Goal: Task Accomplishment & Management: Use online tool/utility

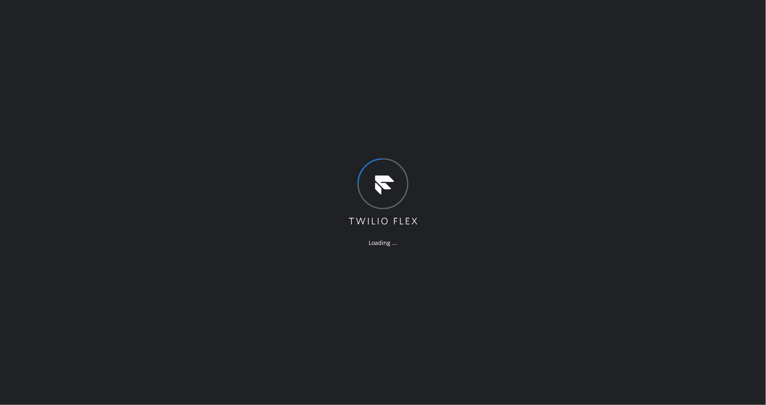
click at [642, 283] on div "Loading ..." at bounding box center [383, 202] width 766 height 405
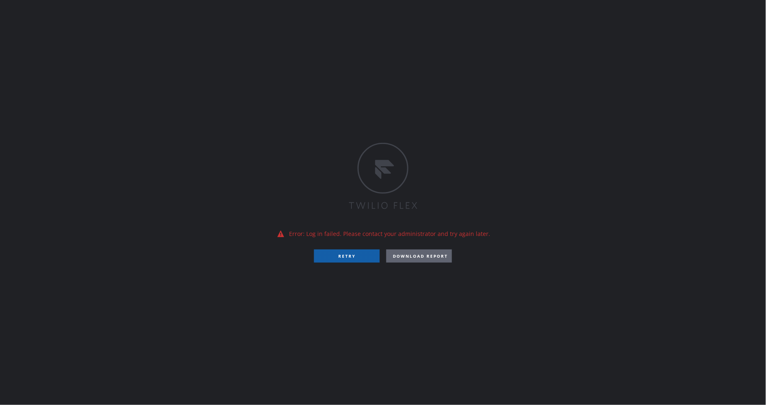
click at [362, 252] on button "RETRY" at bounding box center [347, 256] width 66 height 13
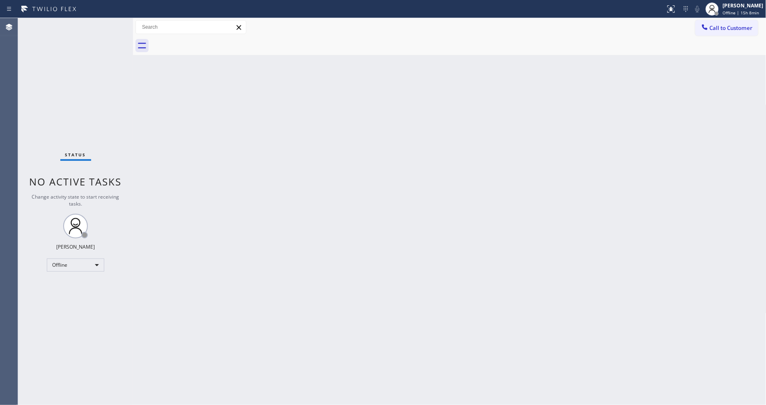
drag, startPoint x: 727, startPoint y: 15, endPoint x: 719, endPoint y: 27, distance: 14.7
click at [727, 15] on div "[PERSON_NAME] Offline | 15h 8min" at bounding box center [743, 9] width 45 height 14
click at [708, 55] on button "Unavailable" at bounding box center [725, 54] width 82 height 11
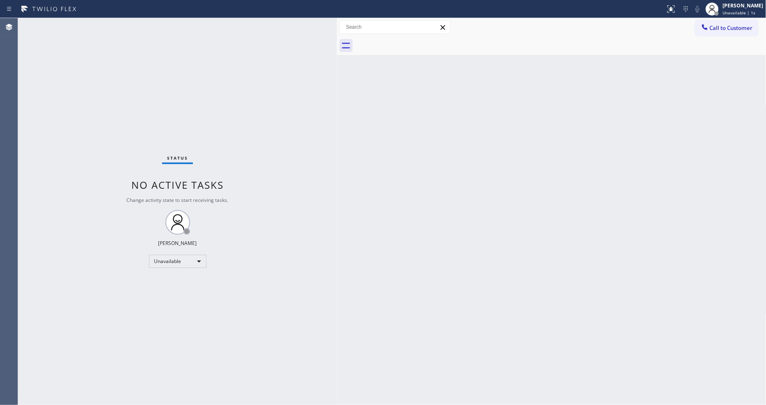
drag, startPoint x: 132, startPoint y: 35, endPoint x: 335, endPoint y: 69, distance: 206.4
click at [337, 69] on div at bounding box center [337, 211] width 0 height 387
click at [165, 259] on div "Unavailable" at bounding box center [177, 261] width 57 height 13
click at [163, 281] on li "Available" at bounding box center [177, 283] width 56 height 10
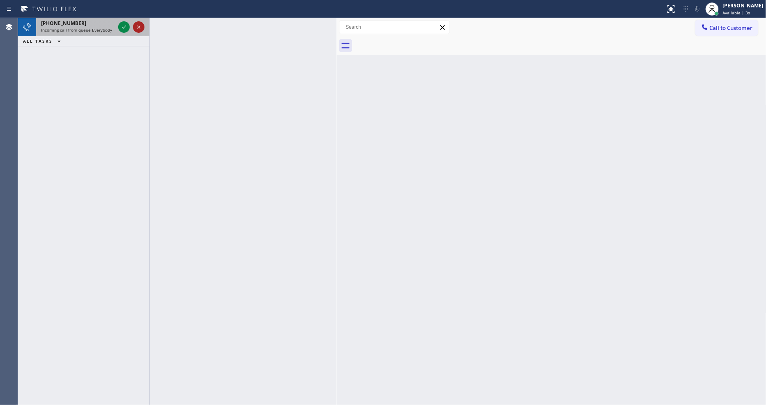
click at [137, 25] on icon at bounding box center [139, 27] width 10 height 10
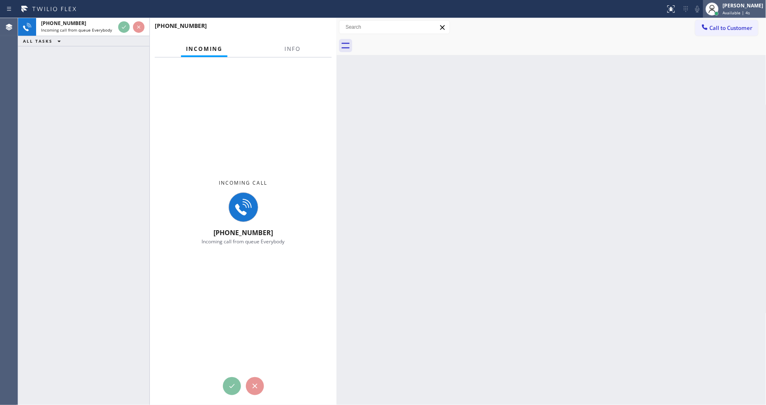
click at [742, 5] on div "[PERSON_NAME]" at bounding box center [743, 5] width 41 height 7
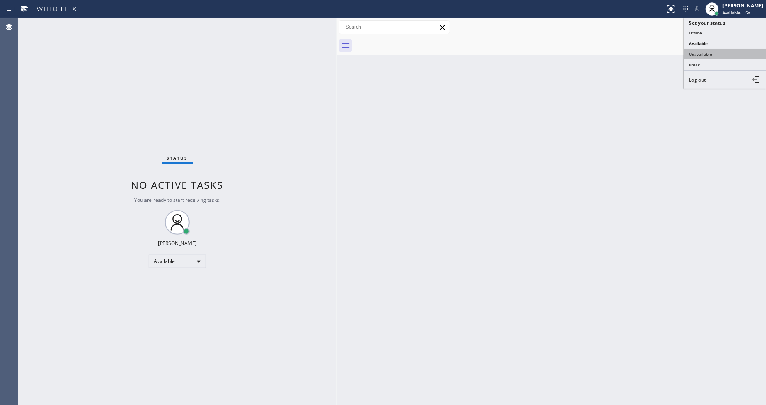
click at [712, 56] on button "Unavailable" at bounding box center [725, 54] width 82 height 11
drag, startPoint x: 660, startPoint y: 313, endPoint x: 661, endPoint y: 327, distance: 13.6
click at [658, 313] on div "Back to Dashboard Change Sender ID Customers Technicians Select a contact Outbo…" at bounding box center [552, 211] width 430 height 387
click at [302, 318] on div "Status No active tasks Change activity state to start receiving tasks. [PERSON_…" at bounding box center [177, 211] width 319 height 387
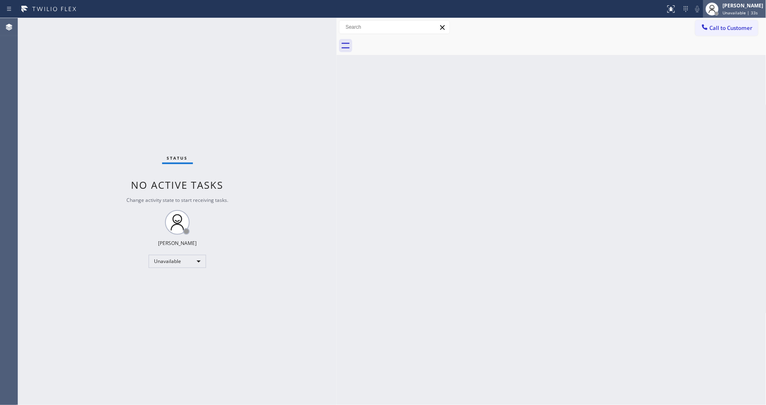
click at [750, 6] on div "[PERSON_NAME]" at bounding box center [743, 5] width 41 height 7
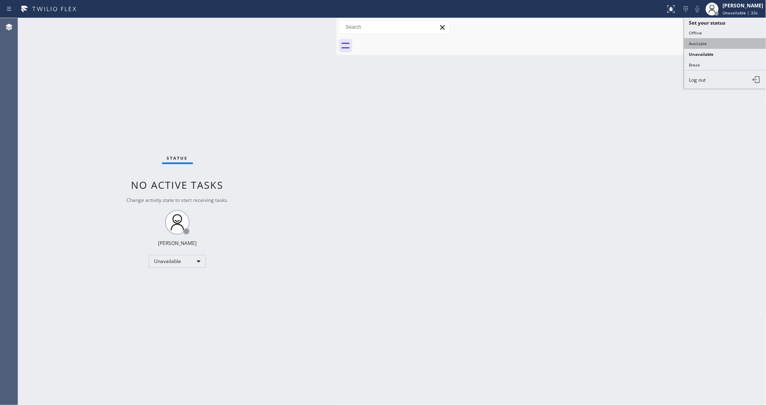
drag, startPoint x: 725, startPoint y: 44, endPoint x: 556, endPoint y: 39, distance: 169.2
click at [725, 44] on button "Available" at bounding box center [725, 43] width 82 height 11
click at [103, 24] on div "Status No active tasks You are ready to start receiving tasks. [PERSON_NAME] Av…" at bounding box center [177, 211] width 319 height 387
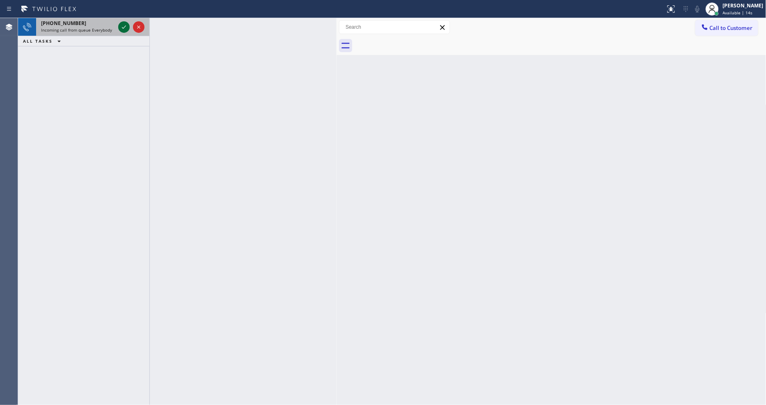
click at [124, 28] on icon at bounding box center [124, 26] width 4 height 3
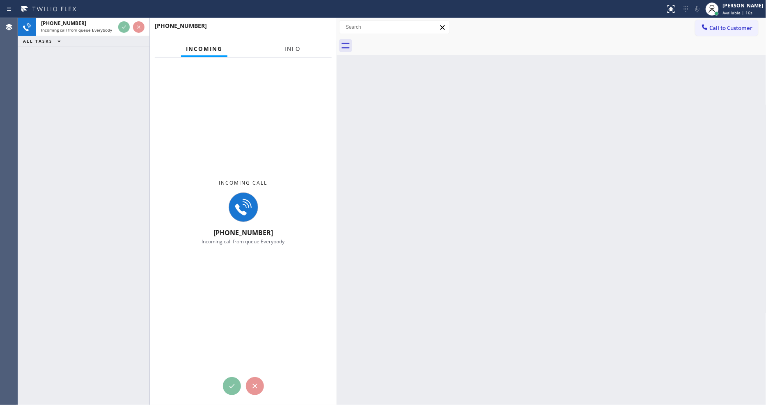
drag, startPoint x: 291, startPoint y: 47, endPoint x: 334, endPoint y: 46, distance: 43.5
click at [291, 46] on span "Info" at bounding box center [292, 48] width 16 height 7
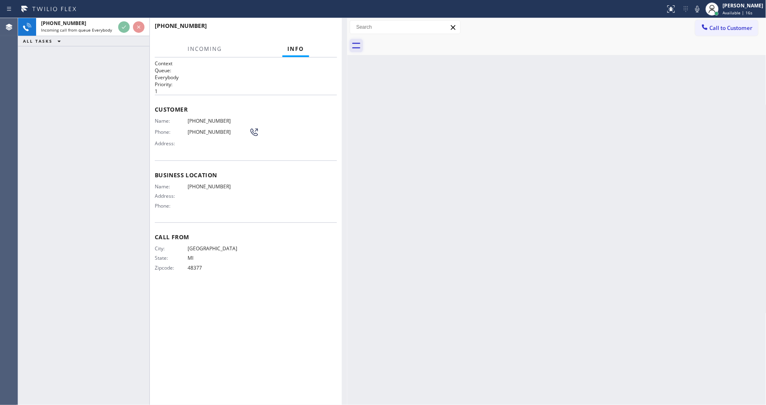
drag, startPoint x: 338, startPoint y: 43, endPoint x: 355, endPoint y: 42, distance: 16.4
click at [347, 42] on div at bounding box center [347, 211] width 0 height 387
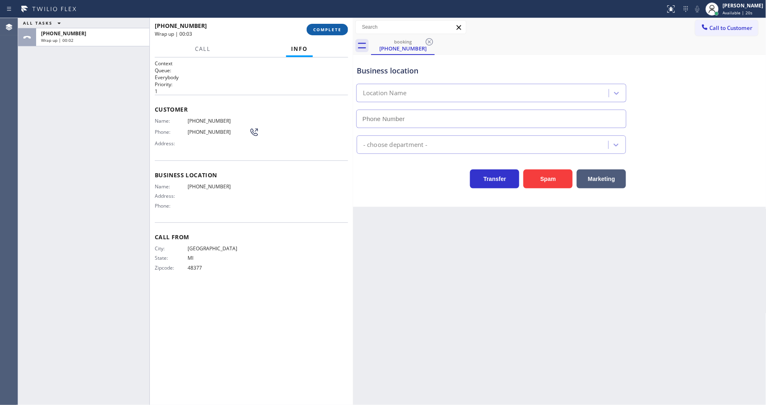
click at [329, 28] on span "COMPLETE" at bounding box center [327, 30] width 28 height 6
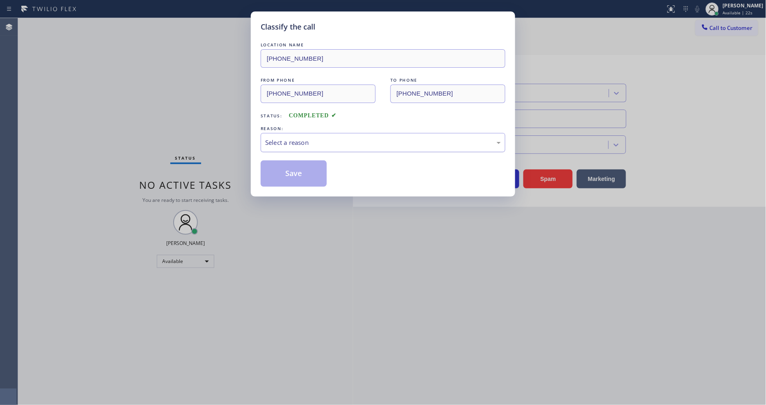
click at [309, 138] on div "Select a reason" at bounding box center [383, 142] width 236 height 9
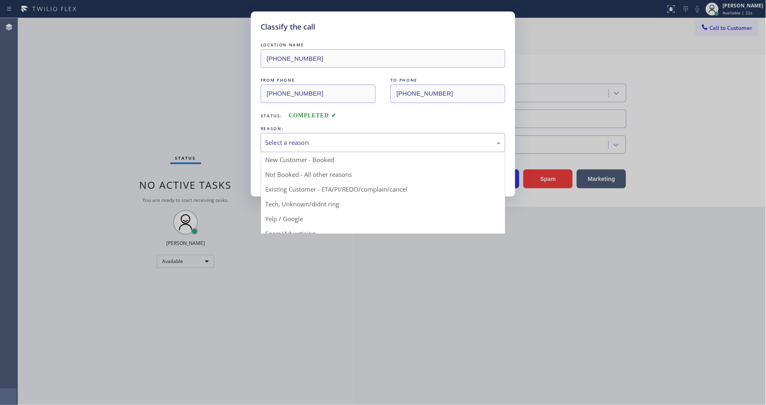
drag, startPoint x: 305, startPoint y: 202, endPoint x: 305, endPoint y: 198, distance: 4.5
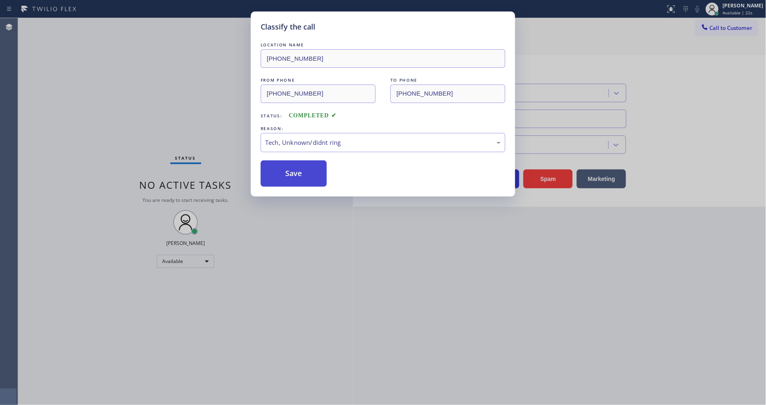
click at [305, 174] on button "Save" at bounding box center [294, 173] width 66 height 26
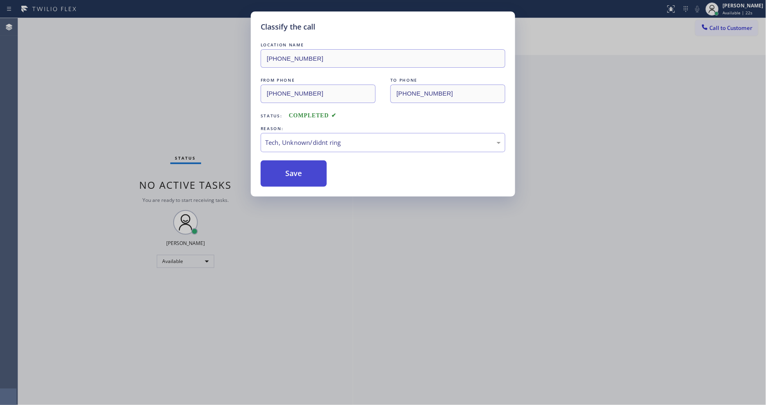
click at [305, 174] on button "Save" at bounding box center [294, 173] width 66 height 26
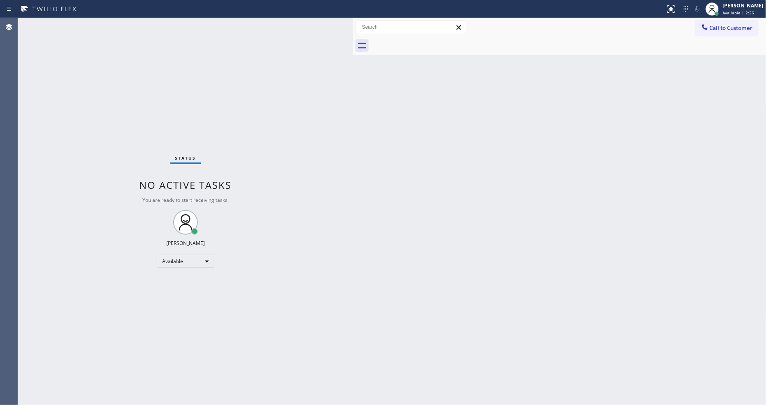
click at [122, 28] on div "Status No active tasks You are ready to start receiving tasks. [PERSON_NAME] Av…" at bounding box center [185, 211] width 335 height 387
drag, startPoint x: 113, startPoint y: 86, endPoint x: 225, endPoint y: 6, distance: 137.4
click at [114, 85] on div "Status No active tasks You are ready to start receiving tasks. [PERSON_NAME] Av…" at bounding box center [185, 211] width 335 height 387
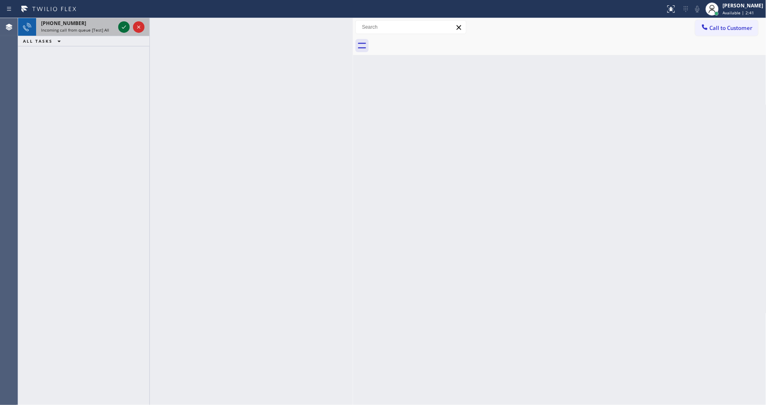
click at [124, 25] on icon at bounding box center [124, 27] width 10 height 10
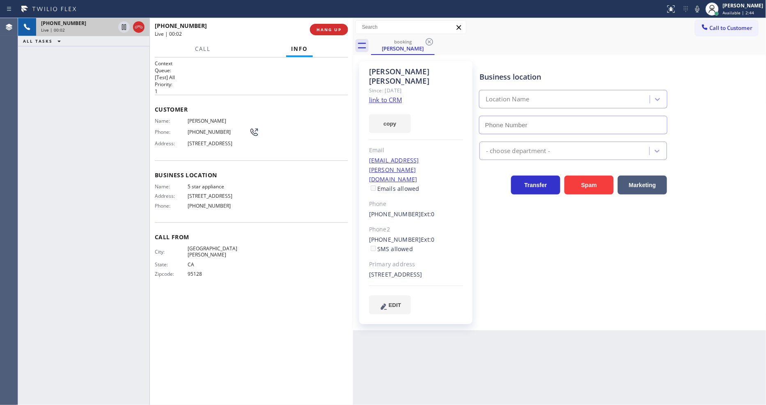
type input "[PHONE_NUMBER]"
click at [395, 96] on link "link to CRM" at bounding box center [385, 100] width 33 height 8
click at [124, 27] on icon at bounding box center [124, 27] width 10 height 10
click at [125, 26] on icon at bounding box center [124, 27] width 10 height 10
click at [702, 9] on icon at bounding box center [697, 9] width 10 height 10
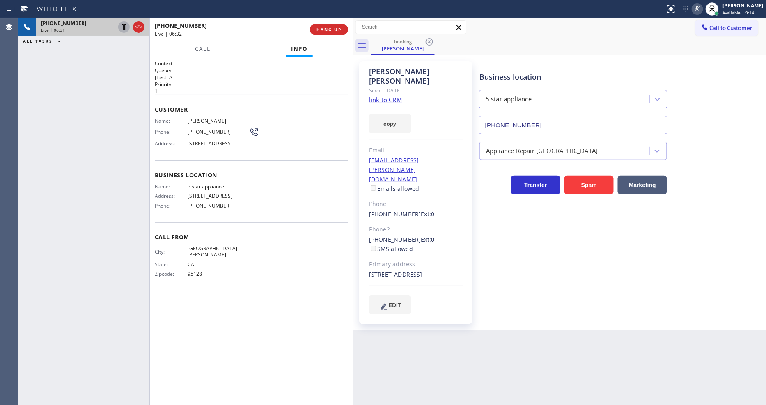
click at [702, 9] on icon at bounding box center [697, 9] width 10 height 10
click at [199, 118] on span "[PERSON_NAME]" at bounding box center [219, 121] width 62 height 6
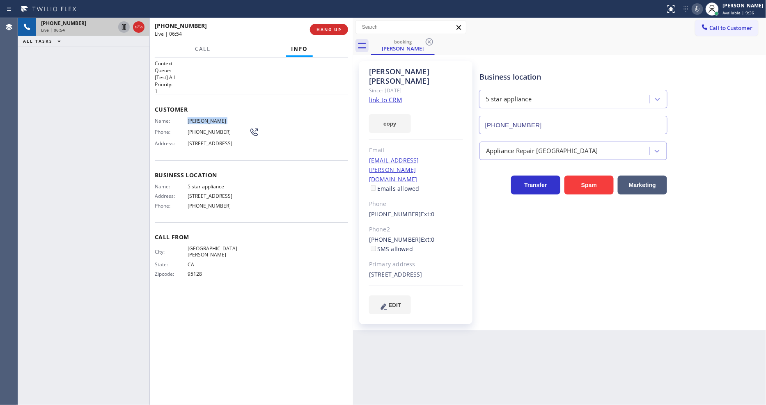
click at [199, 118] on span "[PERSON_NAME]" at bounding box center [219, 121] width 62 height 6
copy span "[PERSON_NAME]"
click at [339, 29] on span "HANG UP" at bounding box center [328, 30] width 25 height 6
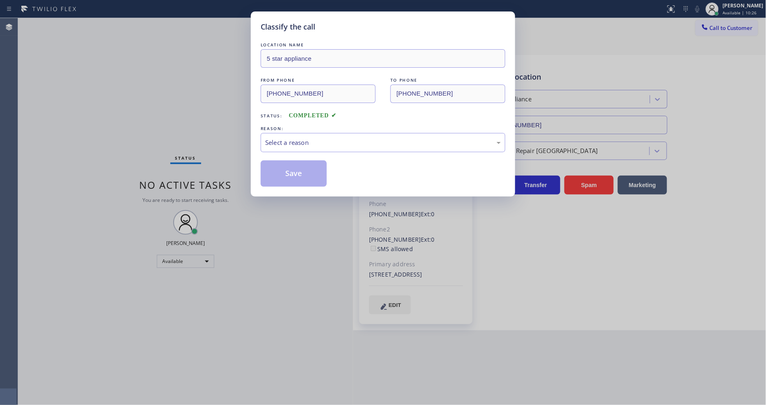
click at [308, 138] on div "Select a reason" at bounding box center [383, 142] width 236 height 9
click at [298, 172] on button "Save" at bounding box center [294, 173] width 66 height 26
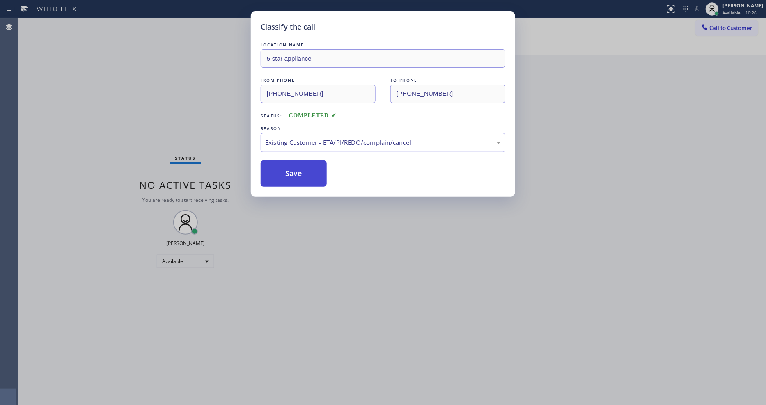
click at [298, 172] on button "Save" at bounding box center [294, 173] width 66 height 26
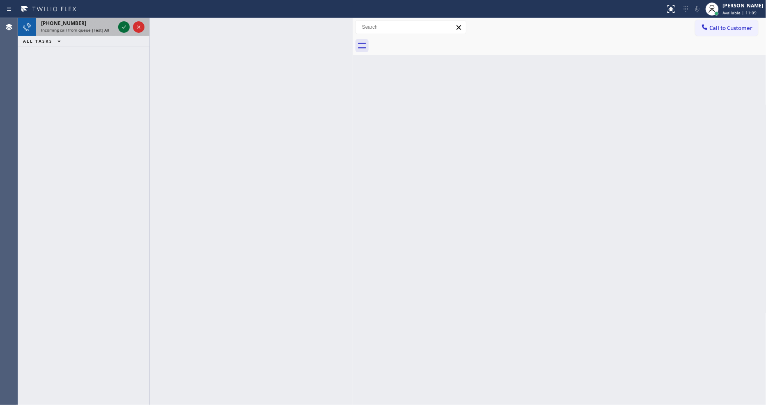
click at [124, 25] on icon at bounding box center [124, 27] width 10 height 10
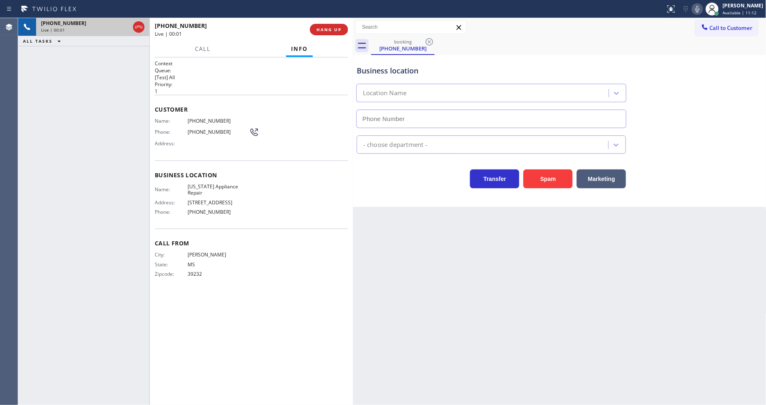
type input "[PHONE_NUMBER]"
click at [328, 33] on button "HANG UP" at bounding box center [329, 29] width 38 height 11
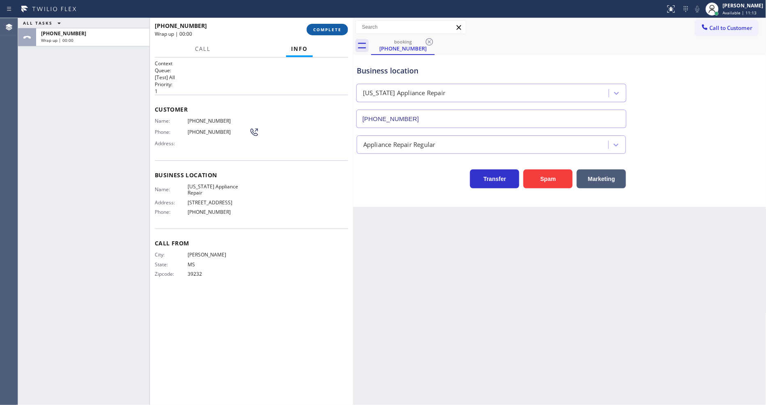
click at [328, 30] on span "COMPLETE" at bounding box center [327, 30] width 28 height 6
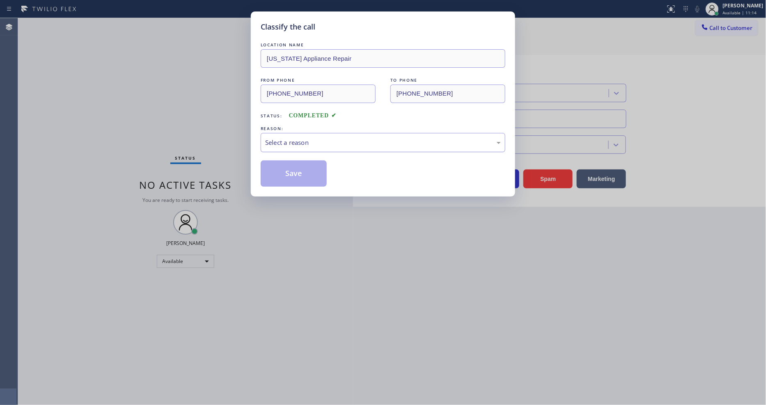
click at [277, 141] on div "Select a reason" at bounding box center [383, 142] width 236 height 9
click at [294, 166] on button "Save" at bounding box center [294, 173] width 66 height 26
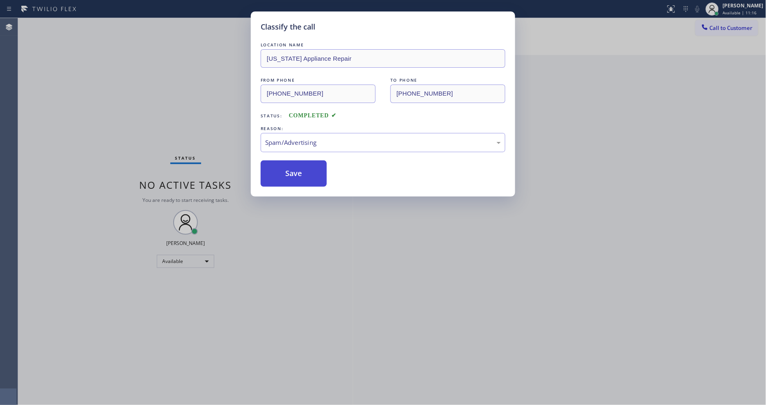
click at [294, 166] on button "Save" at bounding box center [294, 173] width 66 height 26
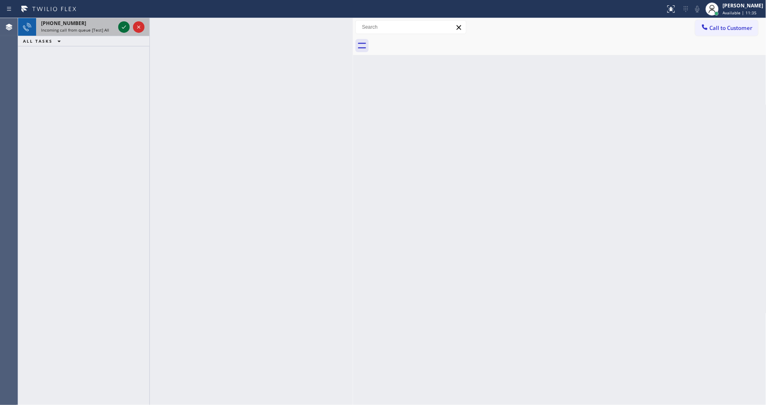
click at [122, 22] on icon at bounding box center [124, 27] width 10 height 10
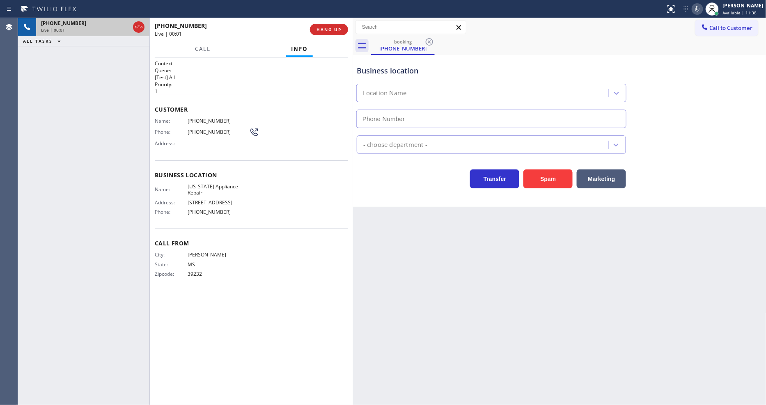
type input "[PHONE_NUMBER]"
click at [539, 285] on div "Back to Dashboard Change Sender ID Customers Technicians Select a contact Outbo…" at bounding box center [559, 211] width 413 height 387
click at [524, 251] on div "Back to Dashboard Change Sender ID Customers Technicians Select a contact Outbo…" at bounding box center [559, 211] width 413 height 387
click at [329, 31] on span "HANG UP" at bounding box center [328, 30] width 25 height 6
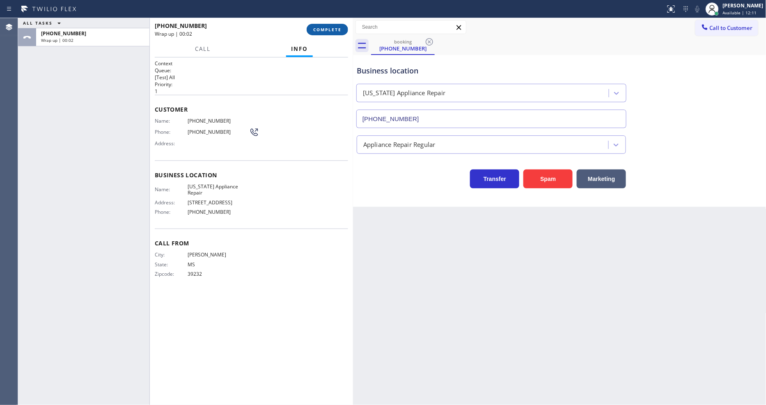
click at [331, 30] on span "COMPLETE" at bounding box center [327, 30] width 28 height 6
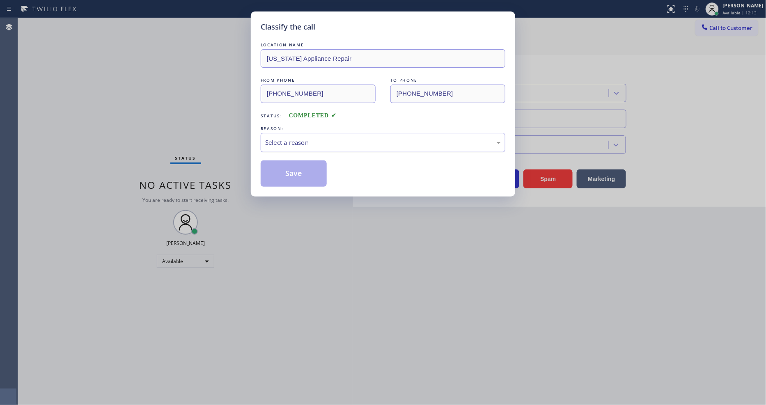
click at [334, 146] on div "Select a reason" at bounding box center [383, 142] width 245 height 19
click at [300, 160] on button "Save" at bounding box center [294, 173] width 66 height 26
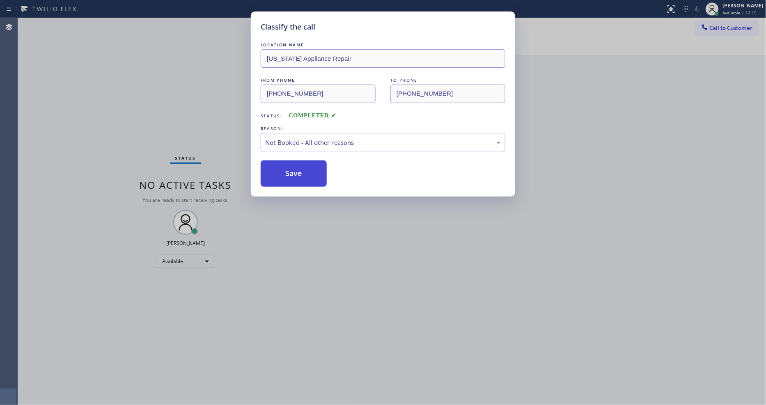
click at [300, 160] on button "Save" at bounding box center [294, 173] width 66 height 26
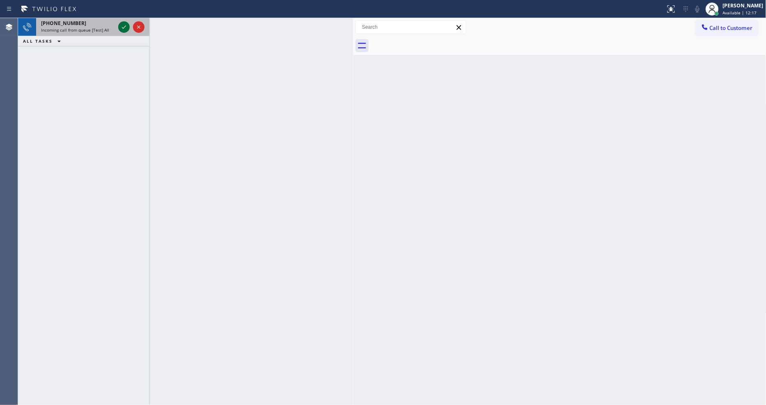
click at [121, 26] on icon at bounding box center [124, 27] width 10 height 10
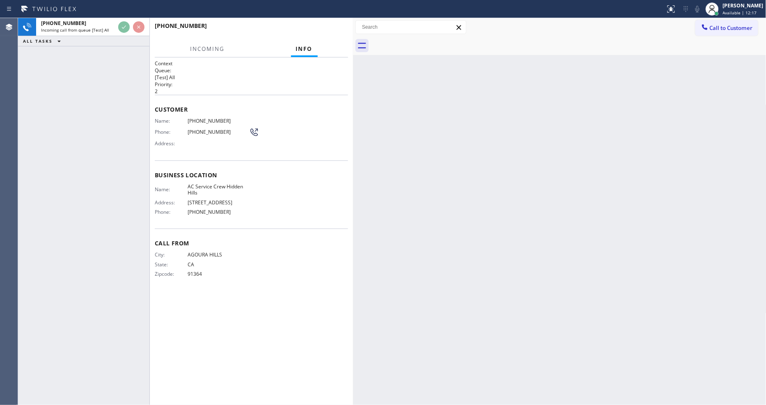
click at [116, 135] on div "[PHONE_NUMBER] Incoming call from queue [Test] All ALL TASKS ALL TASKS ACTIVE T…" at bounding box center [83, 211] width 131 height 387
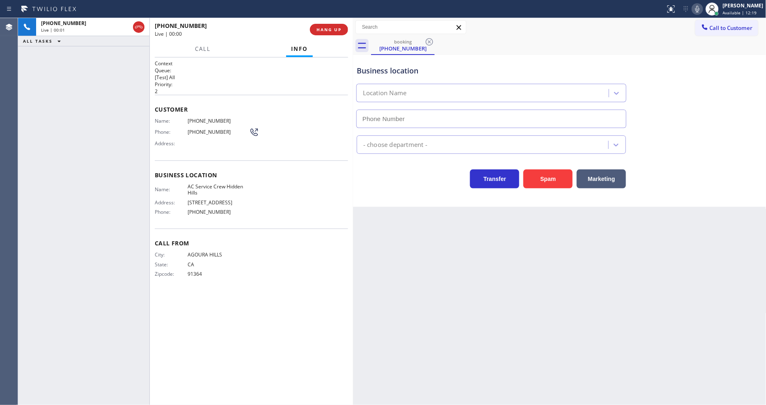
type input "[PHONE_NUMBER]"
click at [702, 10] on icon at bounding box center [697, 9] width 10 height 10
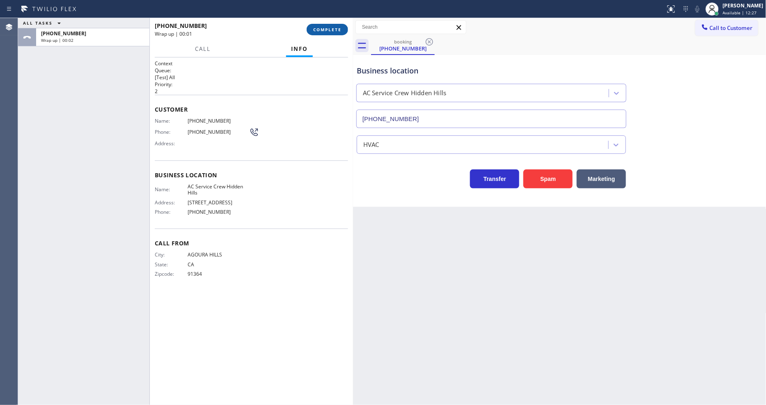
click at [324, 27] on span "COMPLETE" at bounding box center [327, 30] width 28 height 6
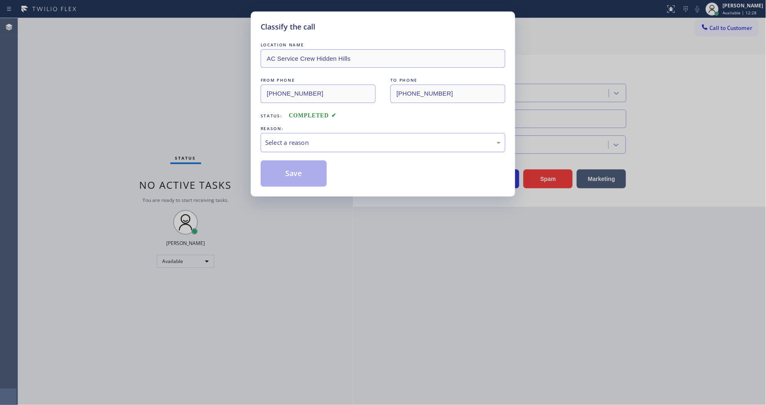
click at [314, 138] on div "Select a reason" at bounding box center [383, 142] width 236 height 9
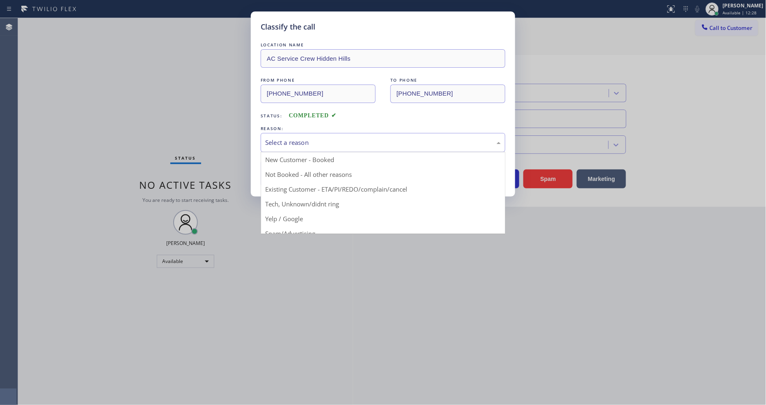
click at [297, 175] on button "Save" at bounding box center [294, 173] width 66 height 26
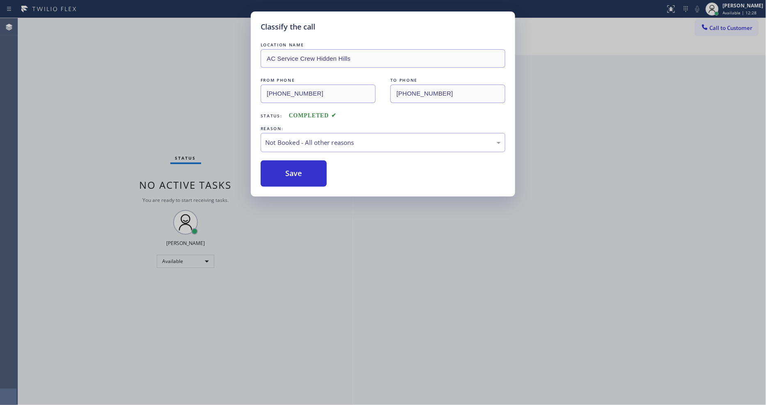
click at [297, 175] on button "Save" at bounding box center [294, 173] width 66 height 26
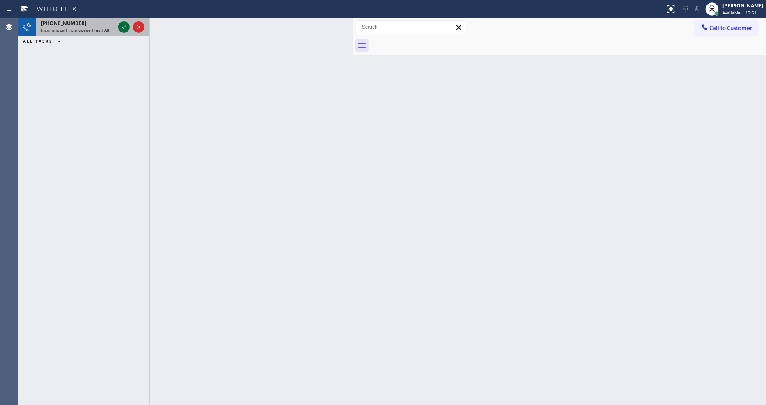
click at [121, 23] on icon at bounding box center [124, 27] width 10 height 10
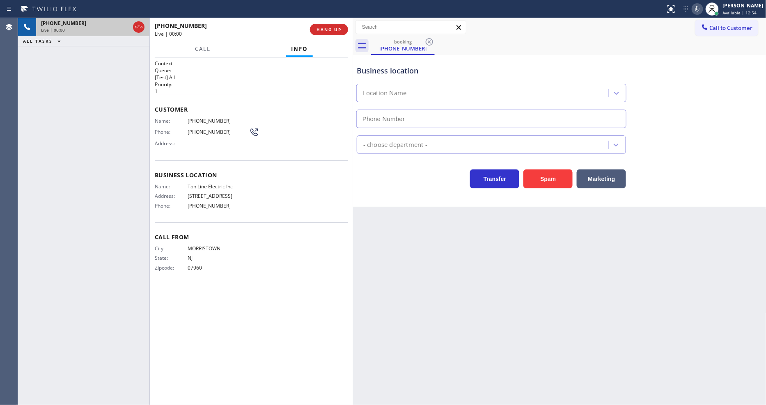
type input "[PHONE_NUMBER]"
click at [216, 178] on div "Business location Name: Top Line Electric Inc Address: [STREET_ADDRESS] Phone: …" at bounding box center [251, 191] width 193 height 62
click at [211, 185] on span "Top Line Electric Inc" at bounding box center [219, 186] width 62 height 6
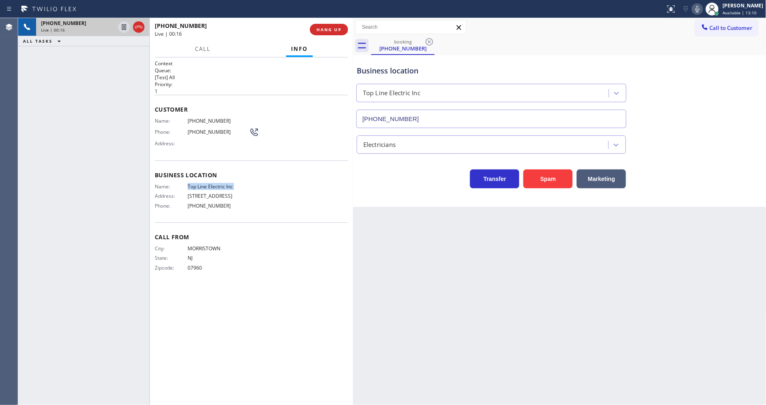
click at [261, 173] on span "Business location" at bounding box center [251, 175] width 193 height 8
click at [337, 30] on span "HANG UP" at bounding box center [328, 30] width 25 height 6
click at [336, 31] on span "HANG UP" at bounding box center [328, 30] width 25 height 6
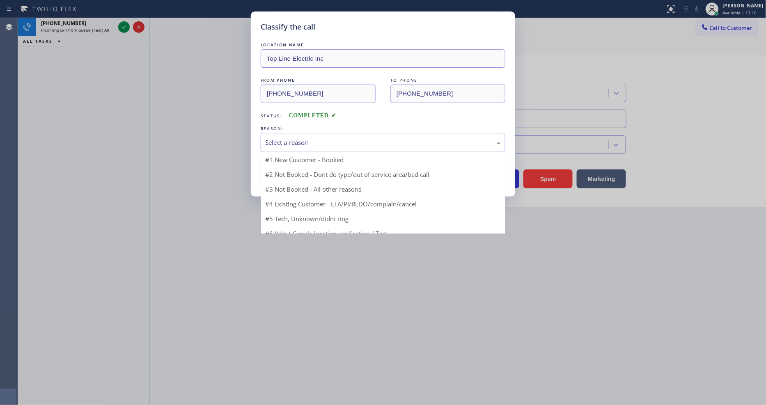
click at [292, 140] on div "Select a reason" at bounding box center [383, 142] width 236 height 9
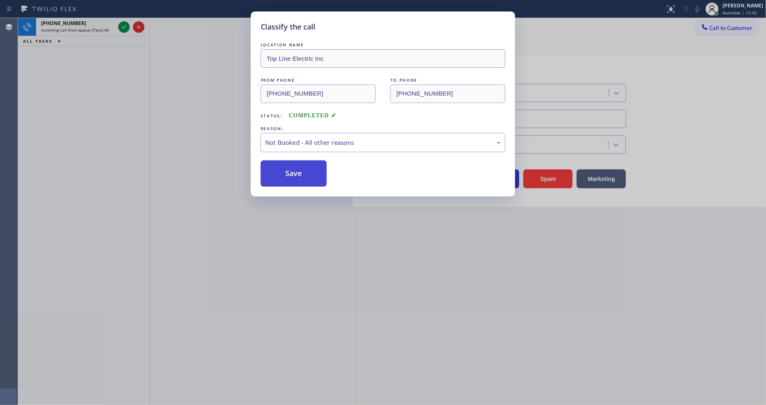
click at [287, 173] on button "Save" at bounding box center [294, 173] width 66 height 26
drag, startPoint x: 287, startPoint y: 173, endPoint x: 226, endPoint y: 78, distance: 112.5
click at [287, 171] on button "Save" at bounding box center [294, 173] width 66 height 26
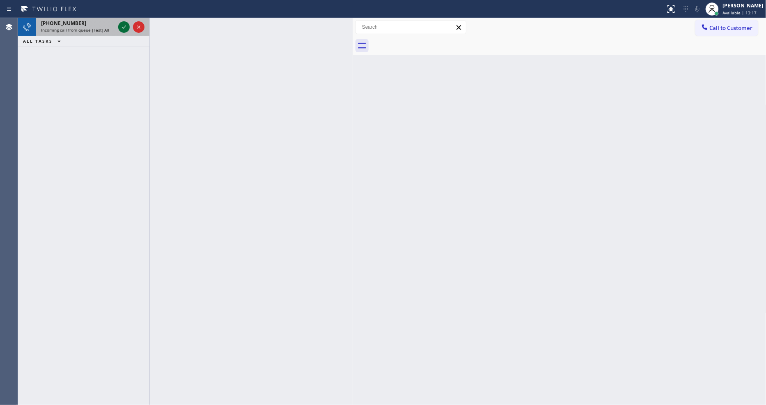
click at [122, 26] on icon at bounding box center [124, 27] width 10 height 10
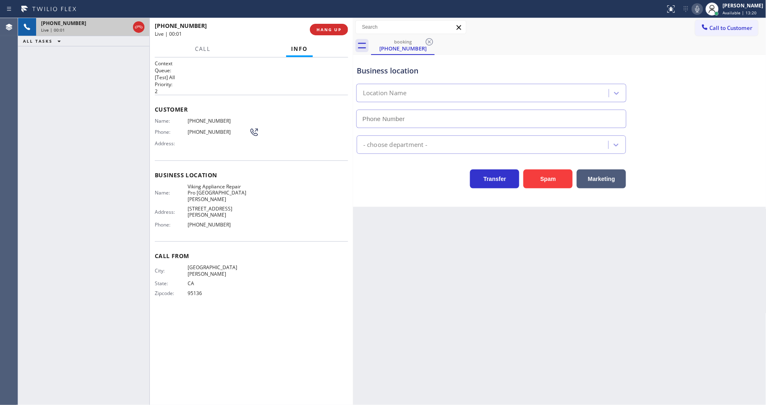
type input "[PHONE_NUMBER]"
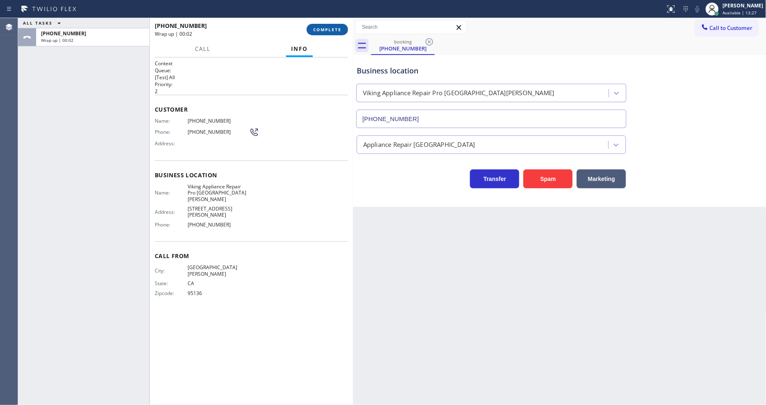
click at [337, 31] on span "COMPLETE" at bounding box center [327, 30] width 28 height 6
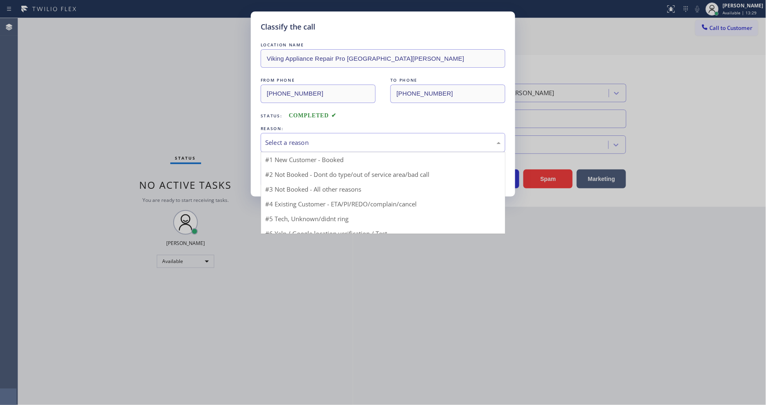
click at [326, 144] on div "Select a reason" at bounding box center [383, 142] width 236 height 9
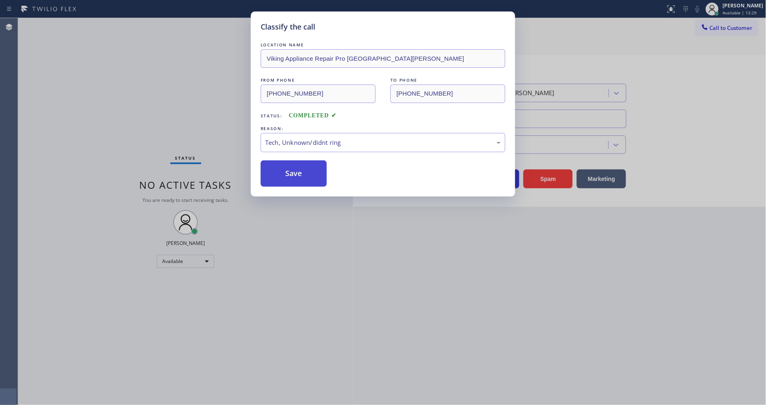
click at [304, 163] on button "Save" at bounding box center [294, 173] width 66 height 26
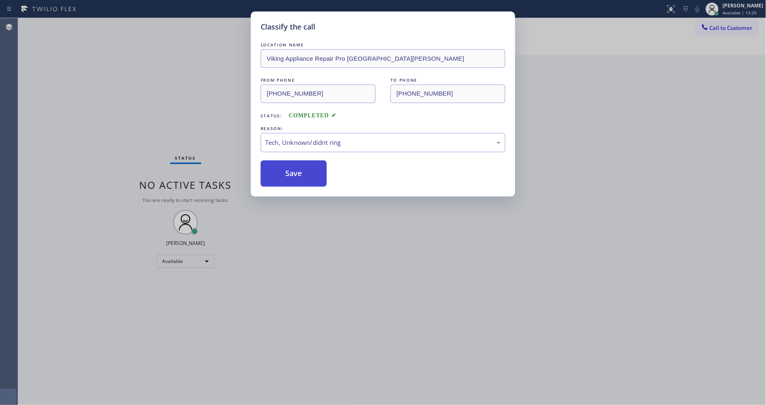
click at [304, 163] on button "Save" at bounding box center [294, 173] width 66 height 26
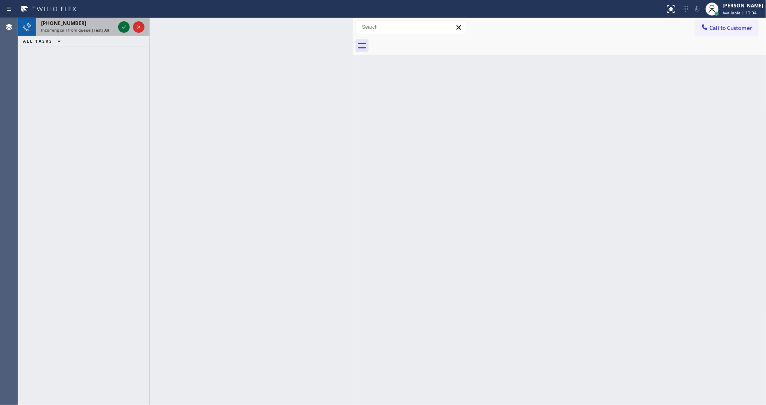
click at [126, 25] on icon at bounding box center [124, 27] width 10 height 10
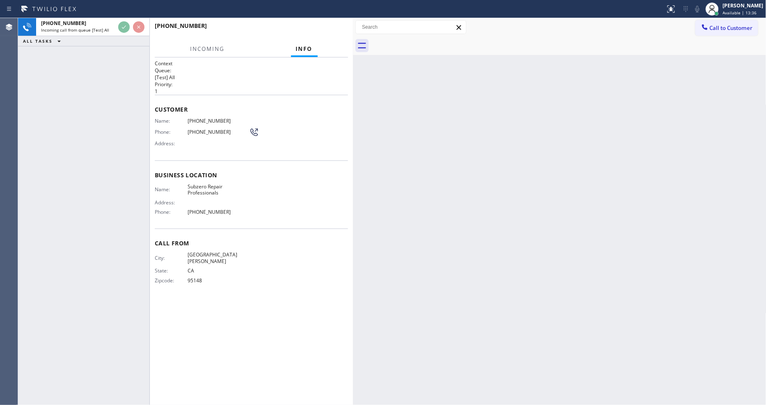
click at [200, 191] on span "Subzero Repair Professionals" at bounding box center [219, 189] width 62 height 13
click at [200, 190] on span "Subzero Repair Professionals" at bounding box center [219, 189] width 62 height 13
copy span "Subzero Repair Professionals"
click at [203, 118] on span "[PHONE_NUMBER]" at bounding box center [219, 121] width 62 height 6
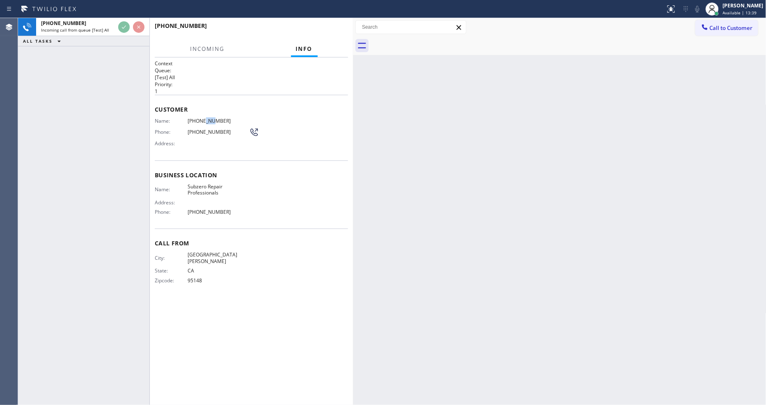
click at [203, 118] on span "[PHONE_NUMBER]" at bounding box center [219, 121] width 62 height 6
copy span "[PHONE_NUMBER]"
click at [177, 146] on div "Name: [PHONE_NUMBER] Phone: [PHONE_NUMBER] Address:" at bounding box center [207, 134] width 104 height 32
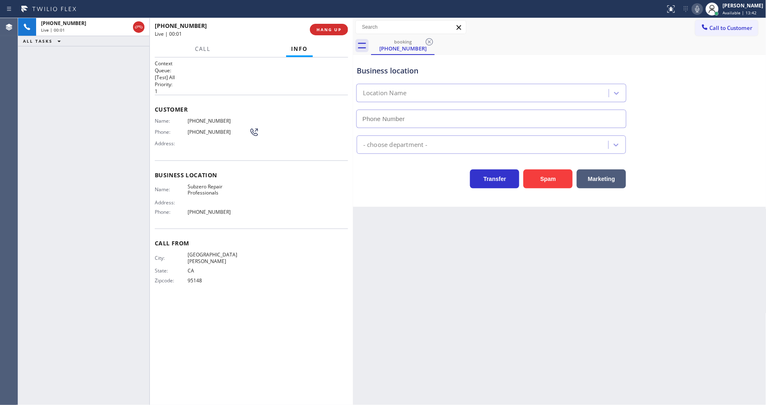
type input "[PHONE_NUMBER]"
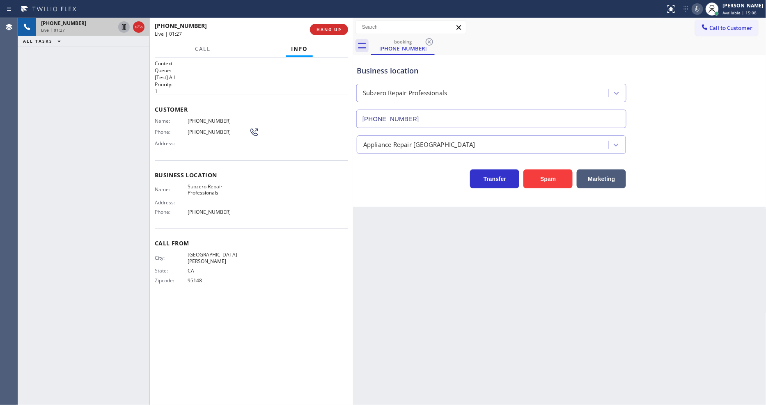
click at [121, 25] on icon at bounding box center [124, 27] width 10 height 10
drag, startPoint x: 701, startPoint y: 7, endPoint x: 671, endPoint y: 27, distance: 35.9
click at [702, 8] on icon at bounding box center [697, 9] width 10 height 10
click at [121, 29] on icon at bounding box center [124, 27] width 10 height 10
click at [699, 10] on icon at bounding box center [697, 9] width 4 height 7
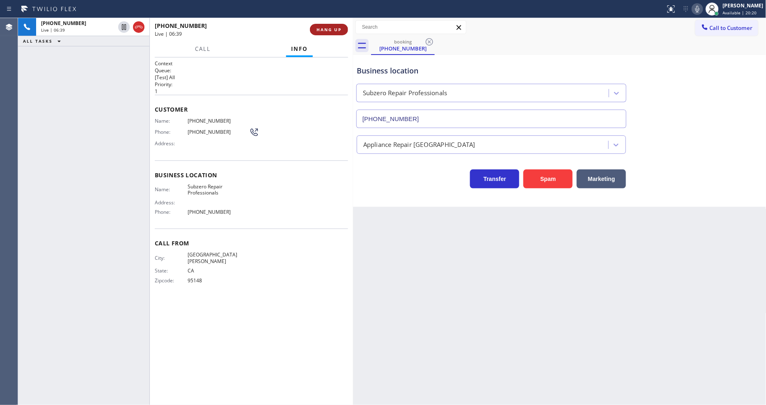
click at [328, 32] on span "HANG UP" at bounding box center [328, 30] width 25 height 6
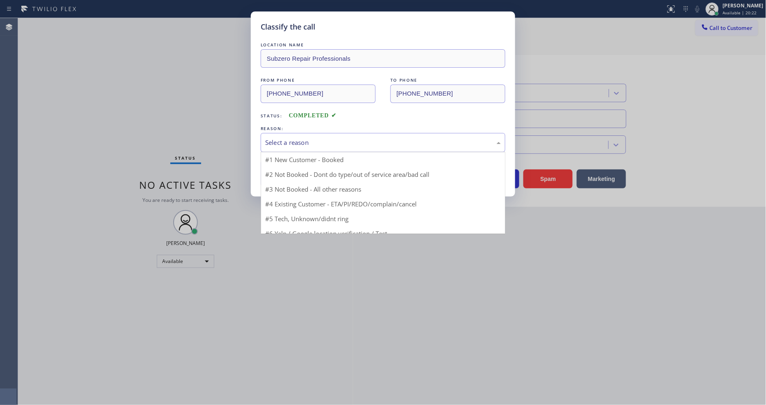
click at [288, 145] on div "Select a reason" at bounding box center [383, 142] width 245 height 19
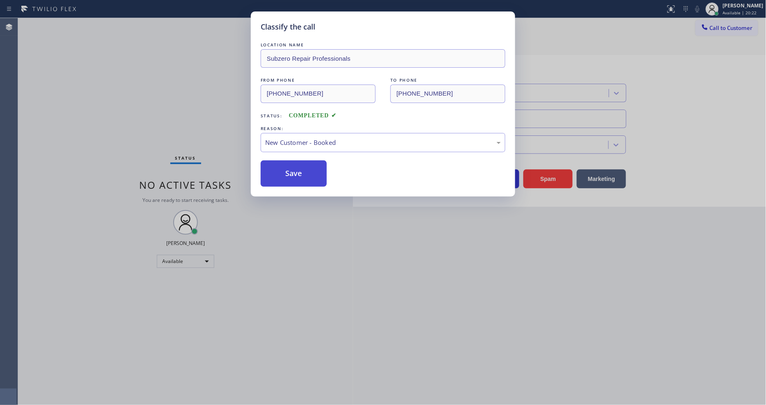
click at [285, 171] on button "Save" at bounding box center [294, 173] width 66 height 26
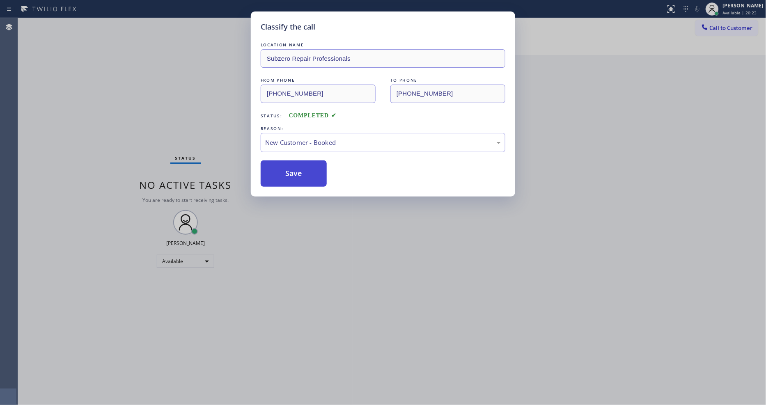
click at [285, 171] on button "Save" at bounding box center [294, 173] width 66 height 26
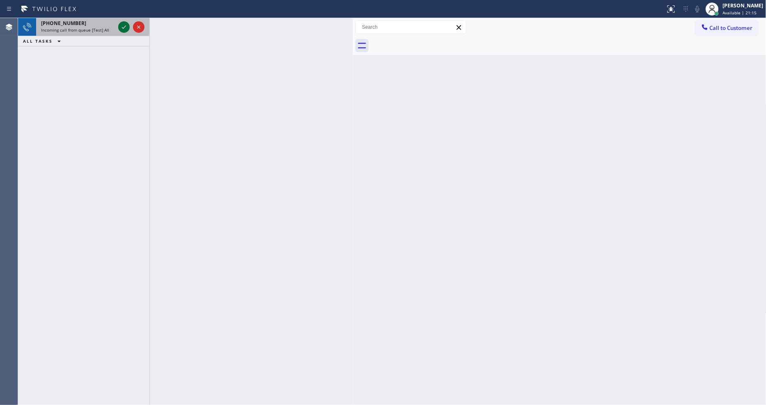
click at [121, 23] on icon at bounding box center [124, 27] width 10 height 10
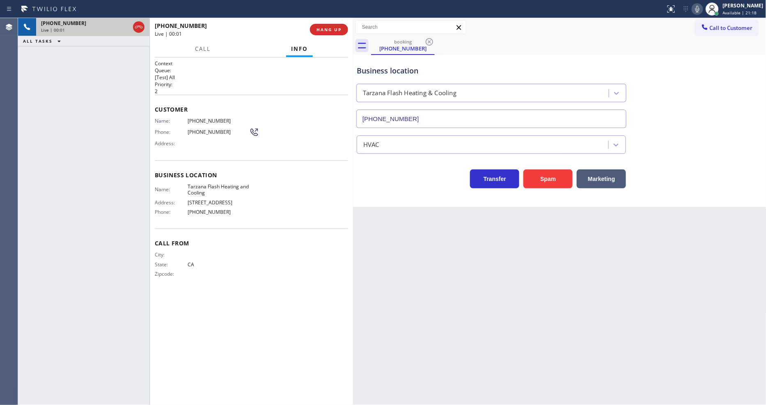
type input "[PHONE_NUMBER]"
click at [333, 31] on span "HANG UP" at bounding box center [328, 30] width 25 height 6
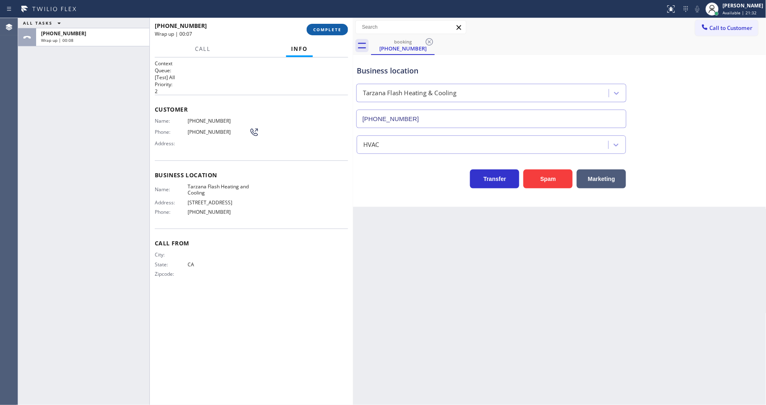
click at [334, 32] on span "COMPLETE" at bounding box center [327, 30] width 28 height 6
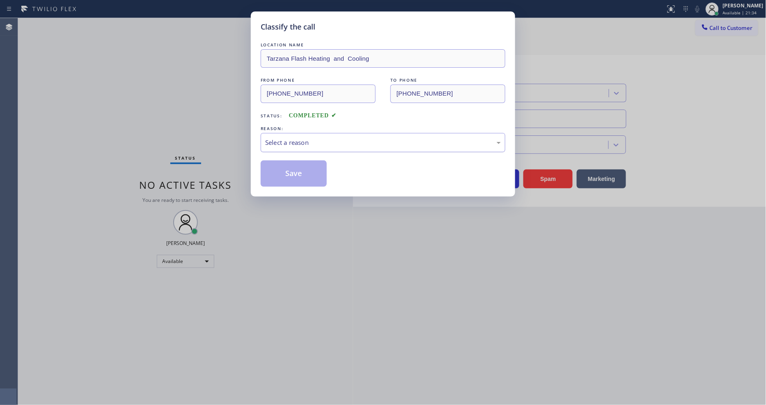
click at [293, 133] on div "Select a reason" at bounding box center [383, 142] width 245 height 19
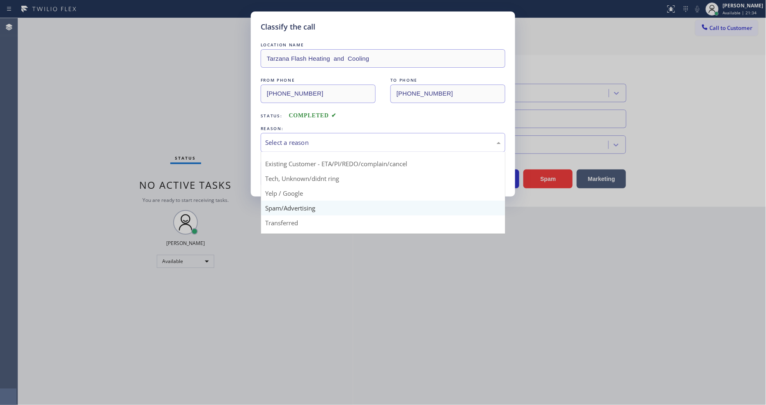
scroll to position [51, 0]
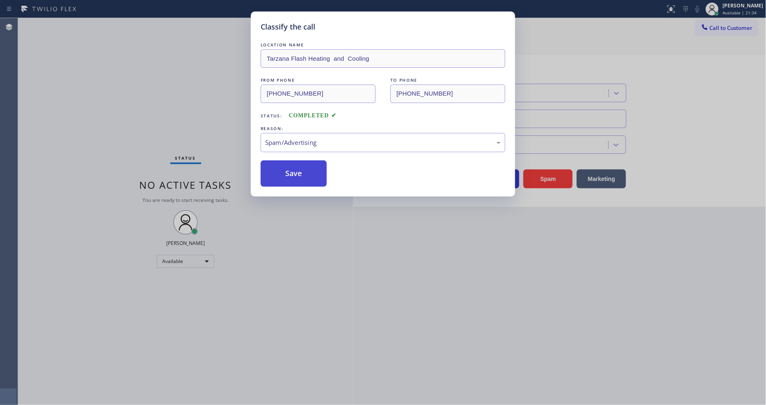
click at [290, 172] on button "Save" at bounding box center [294, 173] width 66 height 26
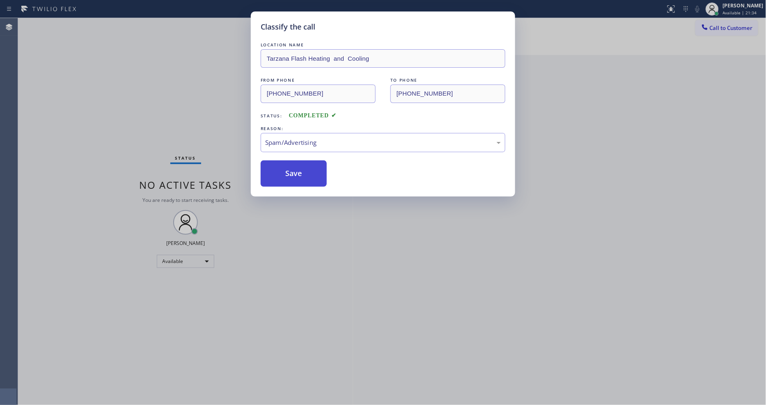
click at [290, 172] on button "Save" at bounding box center [294, 173] width 66 height 26
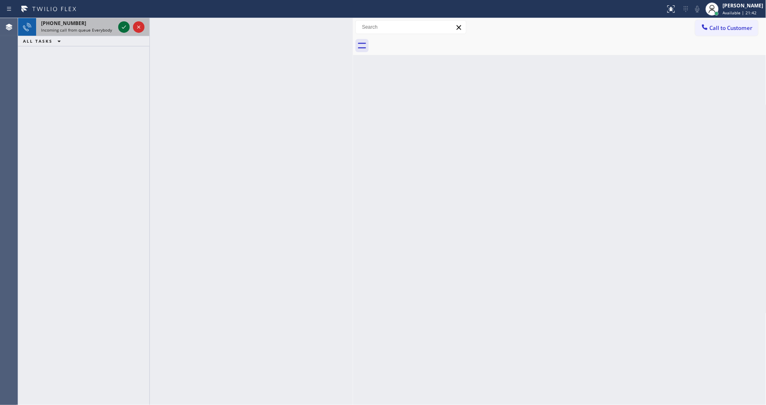
drag, startPoint x: 121, startPoint y: 30, endPoint x: 121, endPoint y: 25, distance: 4.5
click at [121, 28] on icon at bounding box center [124, 27] width 10 height 10
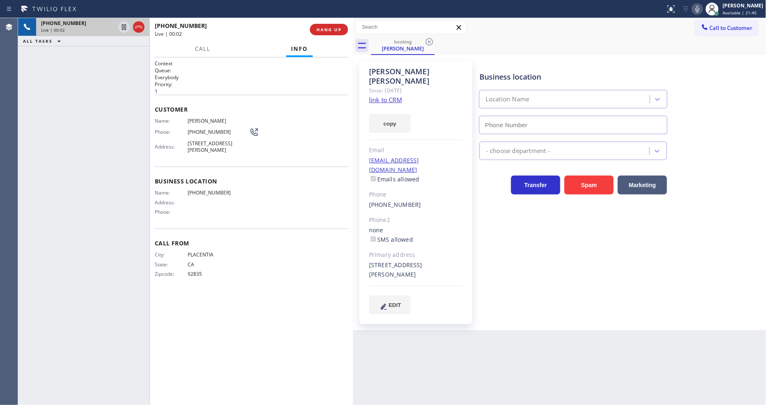
click at [376, 96] on link "link to CRM" at bounding box center [385, 100] width 33 height 8
click at [335, 22] on div "[PHONE_NUMBER] Live | 00:10 HANG UP" at bounding box center [251, 29] width 193 height 21
click at [335, 33] on button "HANG UP" at bounding box center [329, 29] width 38 height 11
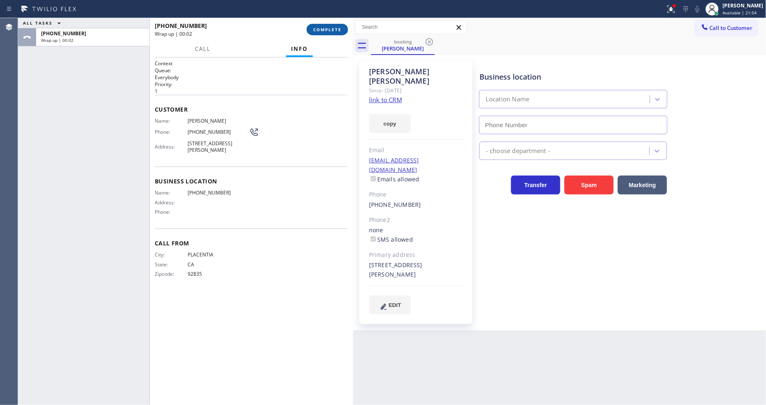
click at [335, 30] on span "COMPLETE" at bounding box center [327, 30] width 28 height 6
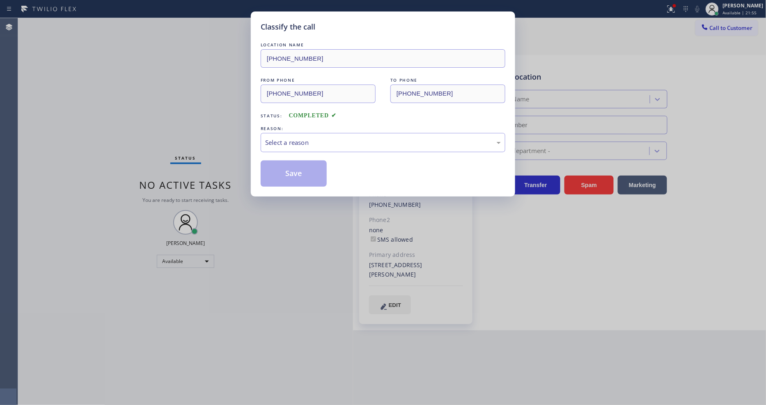
click at [306, 133] on div "Select a reason" at bounding box center [383, 142] width 245 height 19
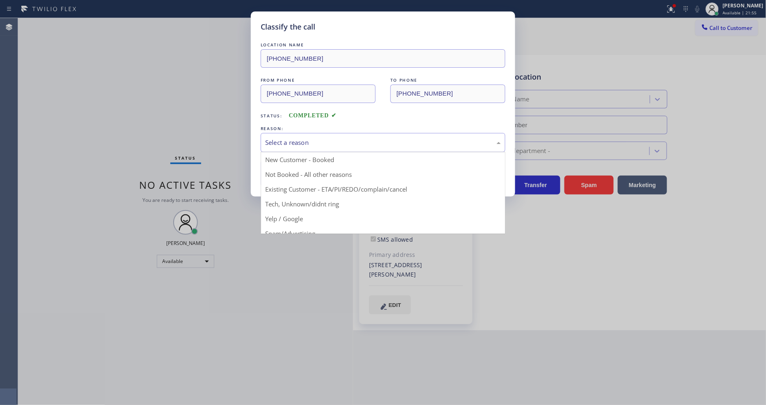
drag, startPoint x: 305, startPoint y: 188, endPoint x: 304, endPoint y: 162, distance: 25.9
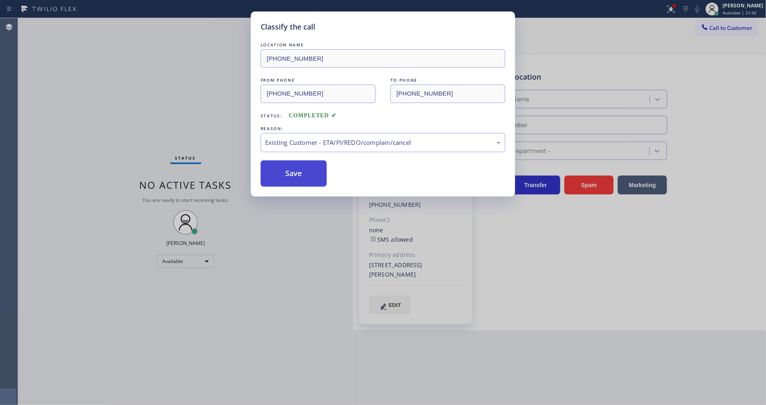
click at [304, 162] on button "Save" at bounding box center [294, 173] width 66 height 26
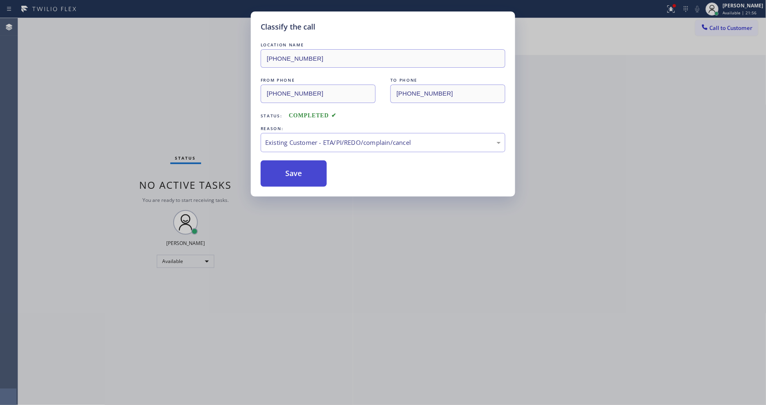
click at [304, 162] on button "Save" at bounding box center [294, 173] width 66 height 26
drag, startPoint x: 304, startPoint y: 162, endPoint x: 299, endPoint y: 148, distance: 15.2
click at [303, 162] on button "Save" at bounding box center [294, 173] width 66 height 26
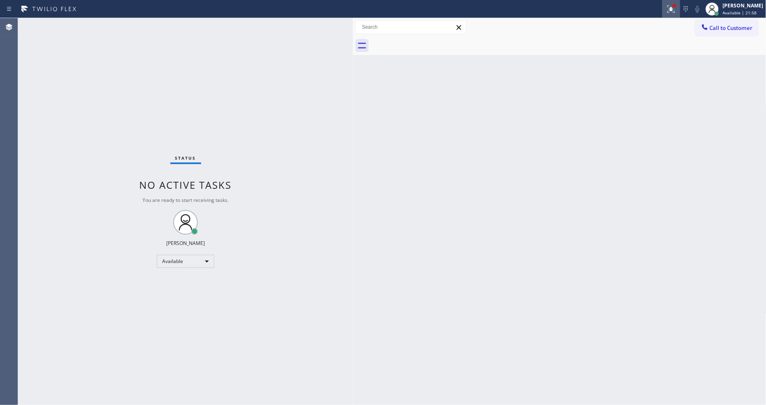
click at [674, 9] on icon at bounding box center [671, 8] width 5 height 3
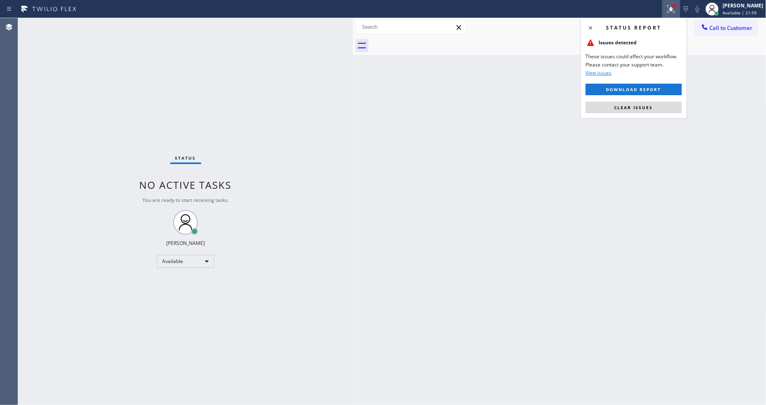
click at [656, 104] on button "Clear issues" at bounding box center [634, 107] width 96 height 11
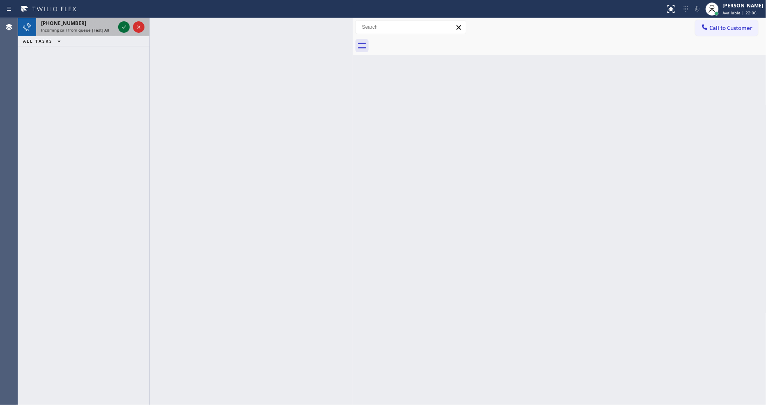
click at [122, 25] on icon at bounding box center [124, 27] width 10 height 10
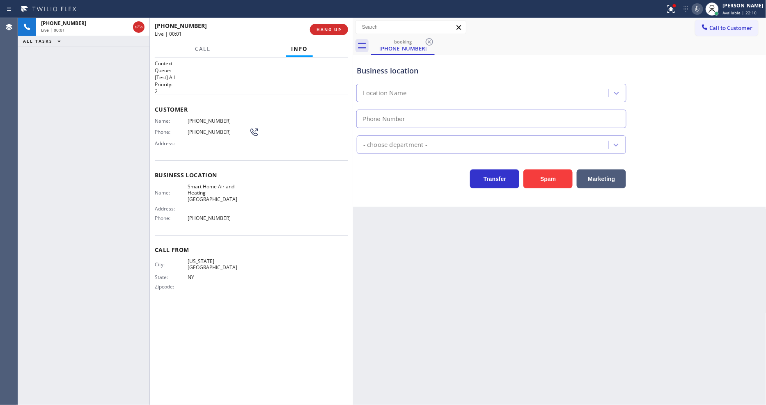
type input "[PHONE_NUMBER]"
click at [337, 29] on span "HANG UP" at bounding box center [328, 30] width 25 height 6
drag, startPoint x: 337, startPoint y: 29, endPoint x: 346, endPoint y: 48, distance: 21.3
click at [337, 29] on span "HANG UP" at bounding box center [328, 30] width 25 height 6
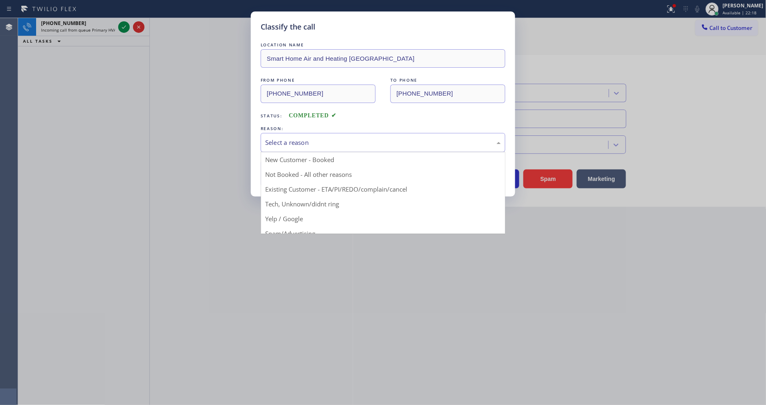
click at [321, 134] on div "Select a reason" at bounding box center [383, 142] width 245 height 19
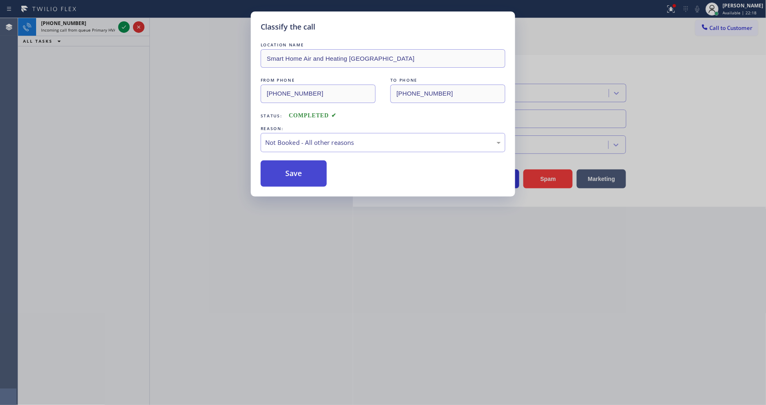
click at [298, 175] on button "Save" at bounding box center [294, 173] width 66 height 26
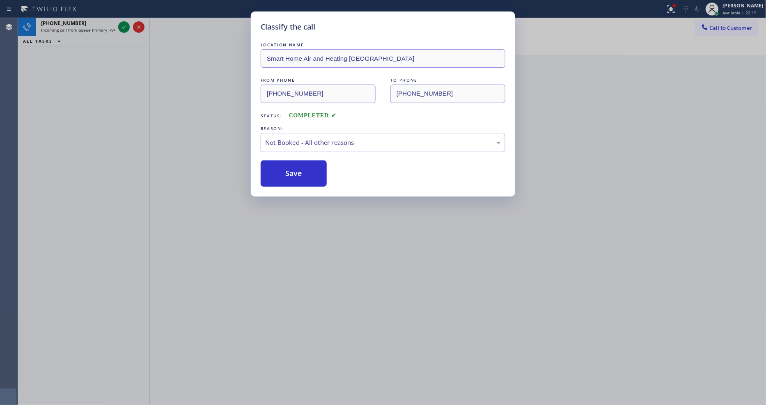
drag, startPoint x: 298, startPoint y: 175, endPoint x: 177, endPoint y: 2, distance: 211.6
click at [298, 171] on button "Save" at bounding box center [294, 173] width 66 height 26
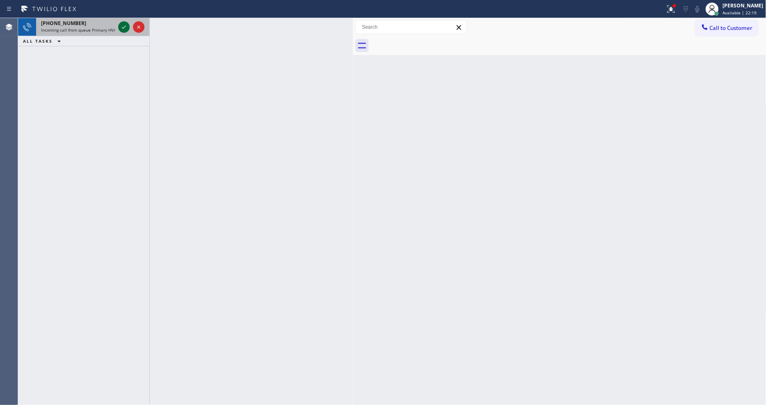
click at [126, 25] on icon at bounding box center [124, 26] width 4 height 3
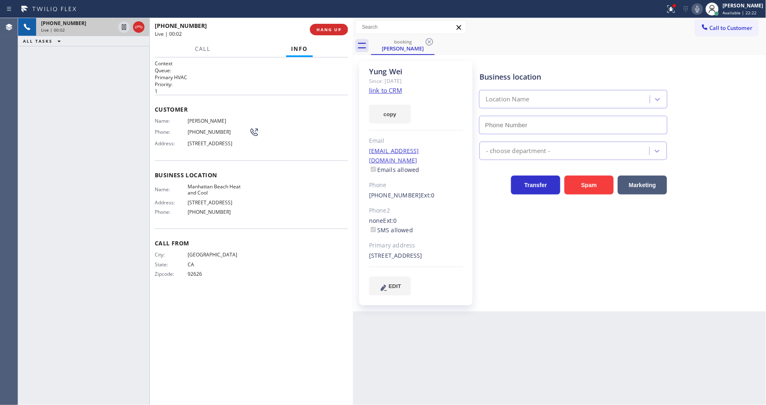
type input "[PHONE_NUMBER]"
click at [393, 90] on link "link to CRM" at bounding box center [385, 90] width 33 height 8
click at [339, 31] on span "HANG UP" at bounding box center [328, 30] width 25 height 6
click at [339, 33] on button "HANG UP" at bounding box center [329, 29] width 38 height 11
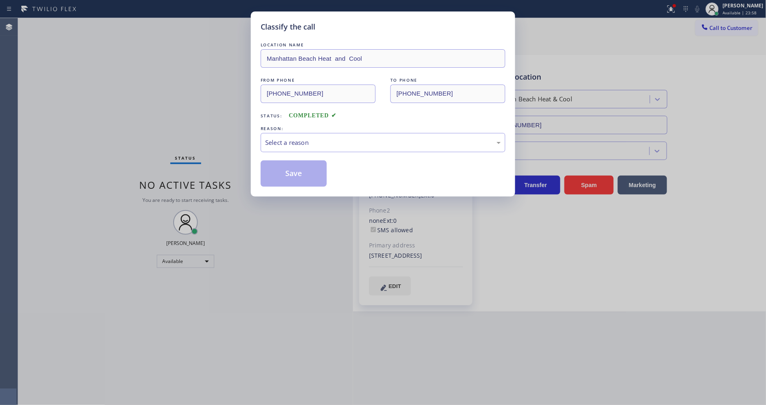
click at [293, 138] on div "Select a reason" at bounding box center [383, 142] width 236 height 9
click at [277, 165] on button "Save" at bounding box center [294, 173] width 66 height 26
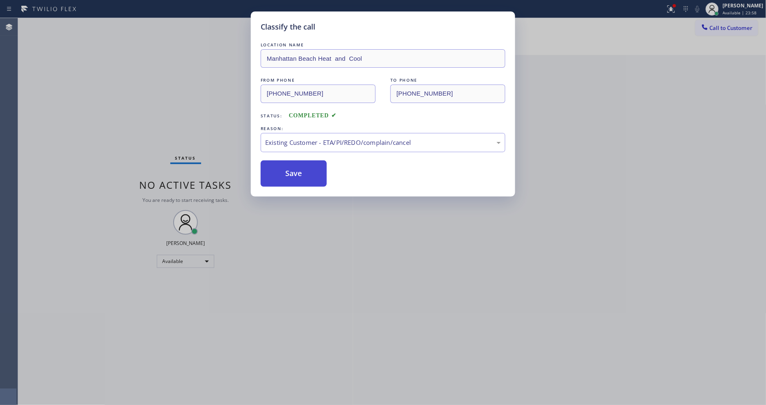
click at [277, 165] on button "Save" at bounding box center [294, 173] width 66 height 26
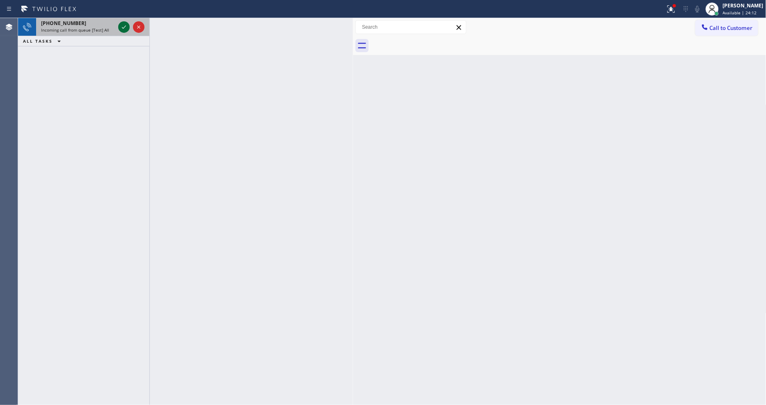
click at [124, 26] on icon at bounding box center [124, 27] width 10 height 10
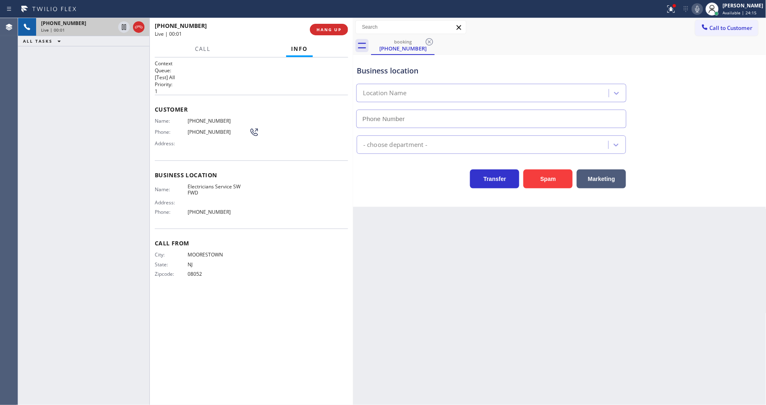
type input "[PHONE_NUMBER]"
click at [196, 191] on span "Electricians Service SW FWD" at bounding box center [219, 189] width 62 height 13
click at [196, 192] on span "Electricians Service SW FWD" at bounding box center [219, 189] width 62 height 13
click at [196, 191] on span "Electricians Service SW FWD" at bounding box center [219, 189] width 62 height 13
copy span "Electricians Service SW FWD"
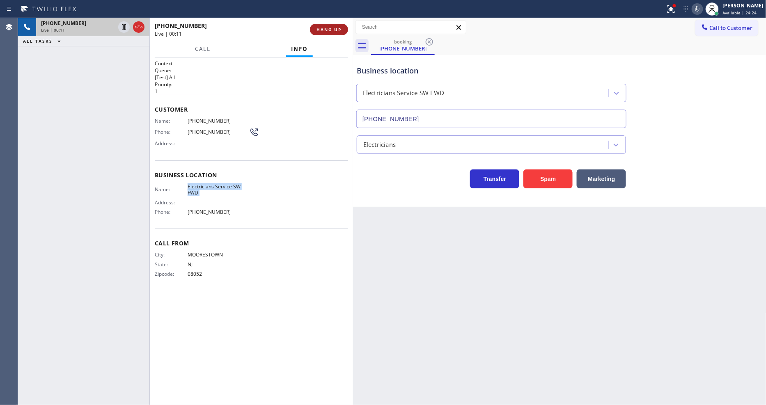
click at [318, 30] on span "HANG UP" at bounding box center [328, 30] width 25 height 6
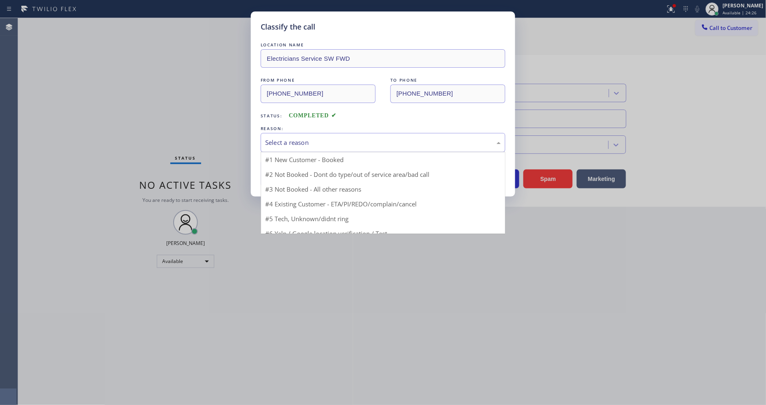
click at [310, 138] on div "Select a reason" at bounding box center [383, 142] width 236 height 9
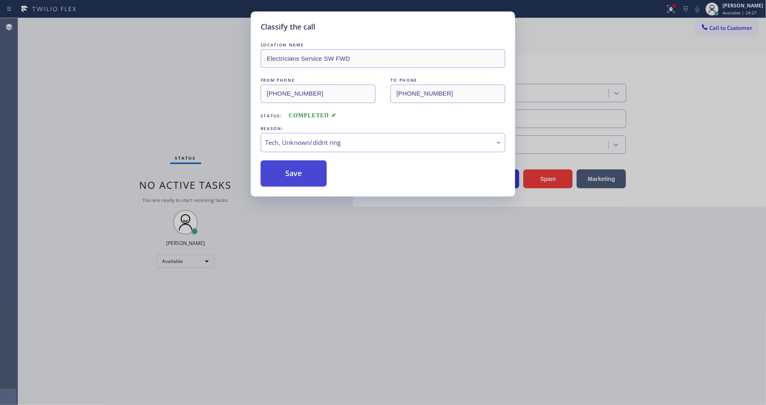
click at [303, 173] on button "Save" at bounding box center [294, 173] width 66 height 26
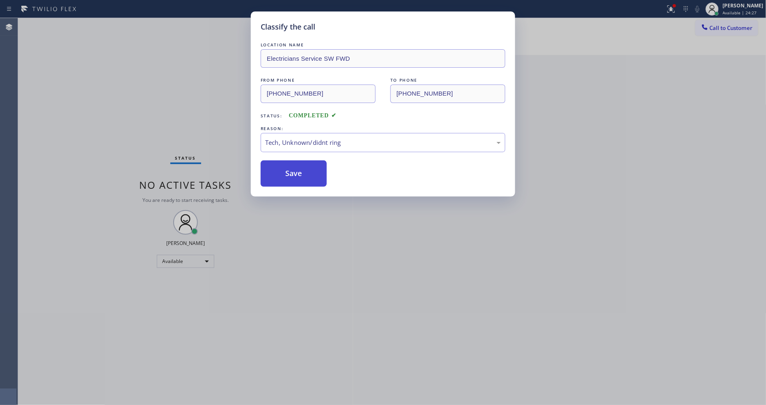
click at [303, 173] on button "Save" at bounding box center [294, 173] width 66 height 26
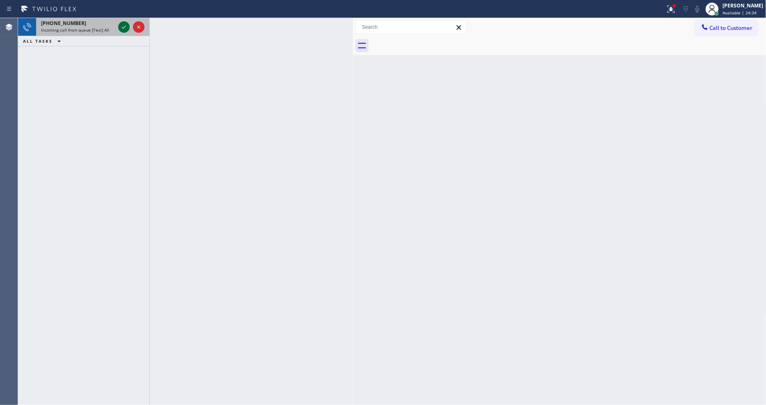
click at [119, 29] on icon at bounding box center [124, 27] width 10 height 10
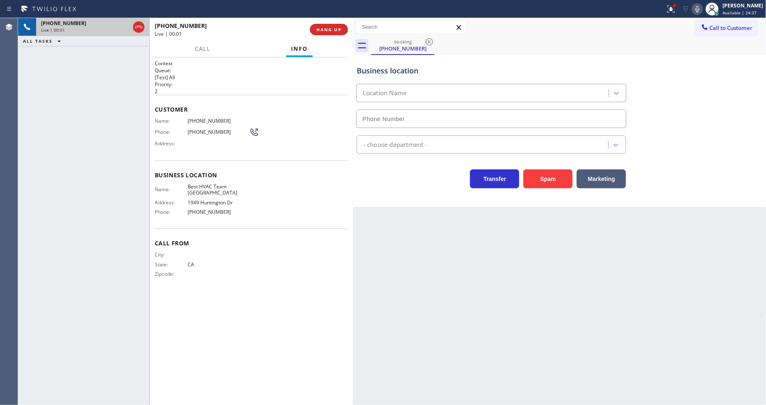
type input "[PHONE_NUMBER]"
click at [331, 28] on span "HANG UP" at bounding box center [328, 30] width 25 height 6
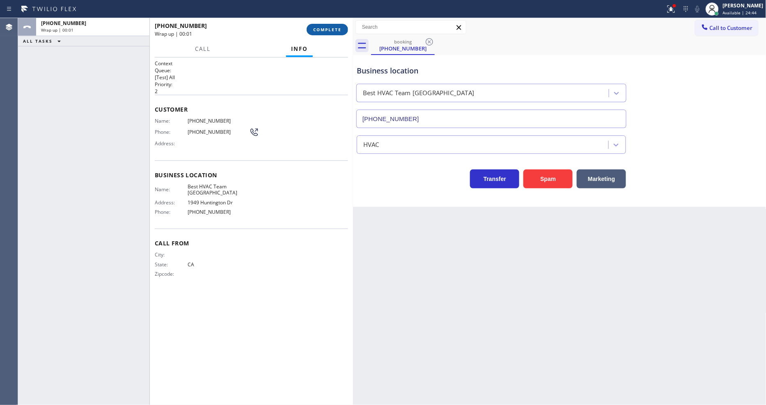
click at [330, 28] on span "COMPLETE" at bounding box center [327, 30] width 28 height 6
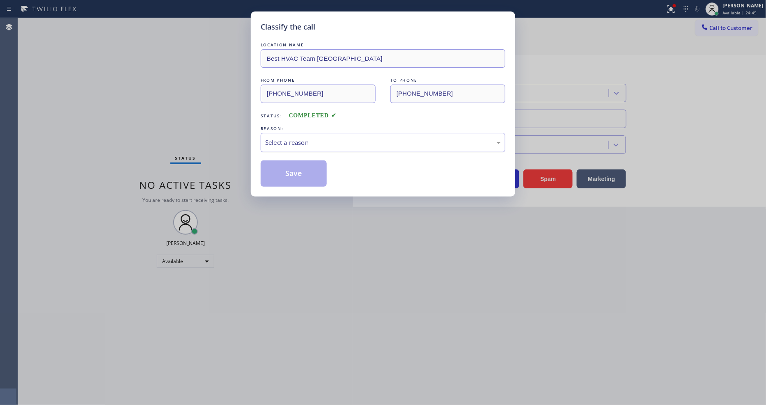
click at [312, 133] on div "Select a reason" at bounding box center [383, 142] width 245 height 19
drag, startPoint x: 303, startPoint y: 208, endPoint x: 302, endPoint y: 174, distance: 34.1
click at [302, 174] on button "Save" at bounding box center [294, 173] width 66 height 26
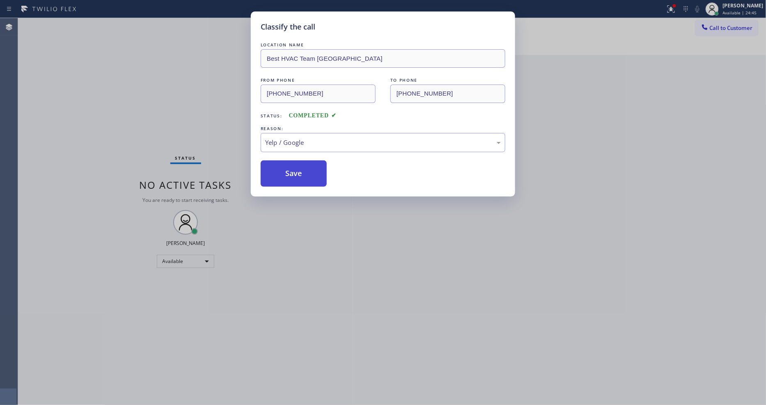
click at [302, 174] on button "Save" at bounding box center [294, 173] width 66 height 26
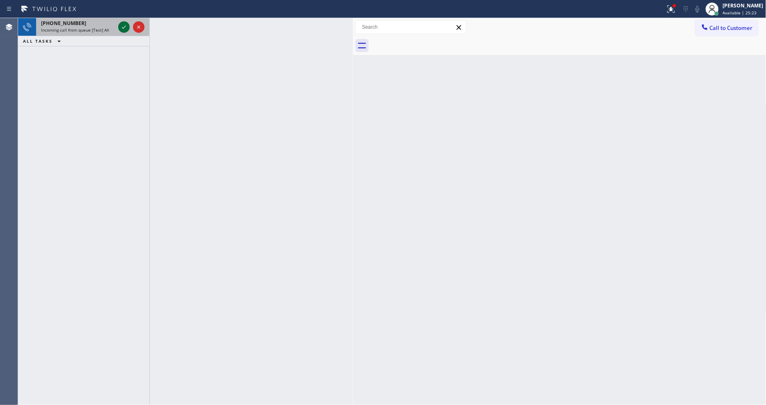
click at [121, 27] on icon at bounding box center [124, 27] width 10 height 10
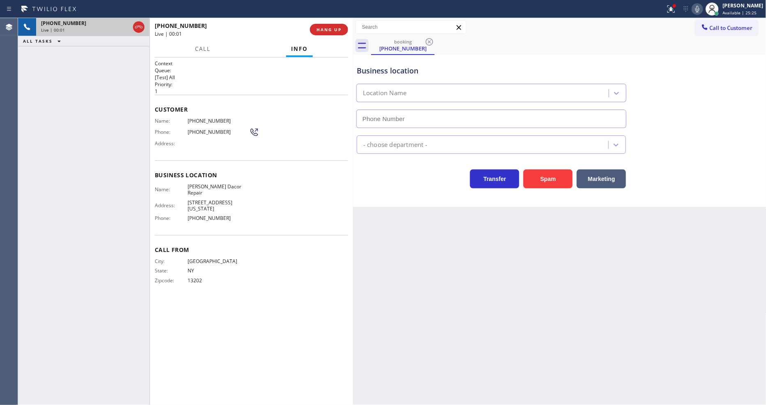
type input "[PHONE_NUMBER]"
click at [330, 27] on span "HANG UP" at bounding box center [328, 30] width 25 height 6
click at [331, 27] on span "HANG UP" at bounding box center [328, 30] width 25 height 6
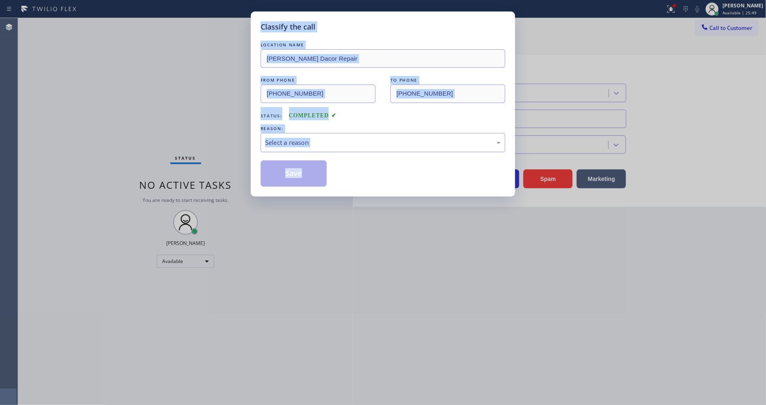
click at [309, 138] on div "Select a reason" at bounding box center [383, 142] width 236 height 9
click at [306, 167] on button "Save" at bounding box center [294, 173] width 66 height 26
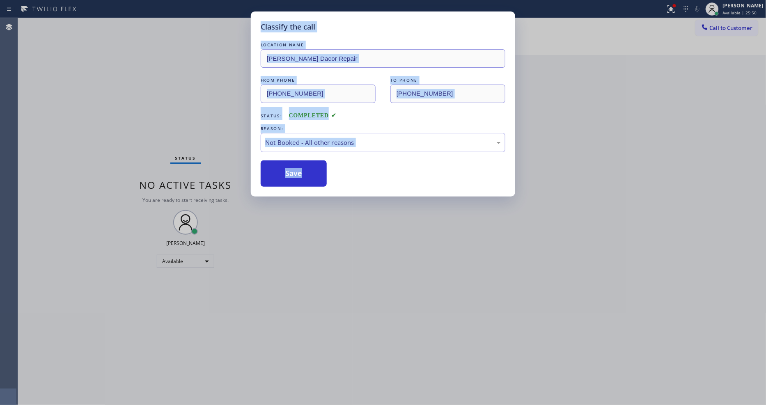
click at [306, 167] on button "Save" at bounding box center [294, 173] width 66 height 26
click at [394, 167] on div "Save" at bounding box center [383, 173] width 245 height 26
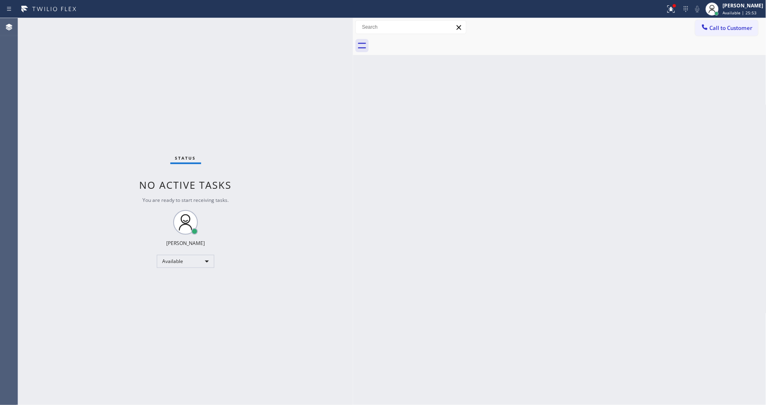
click at [290, 261] on div "Status No active tasks You are ready to start receiving tasks. [PERSON_NAME] Av…" at bounding box center [185, 211] width 335 height 387
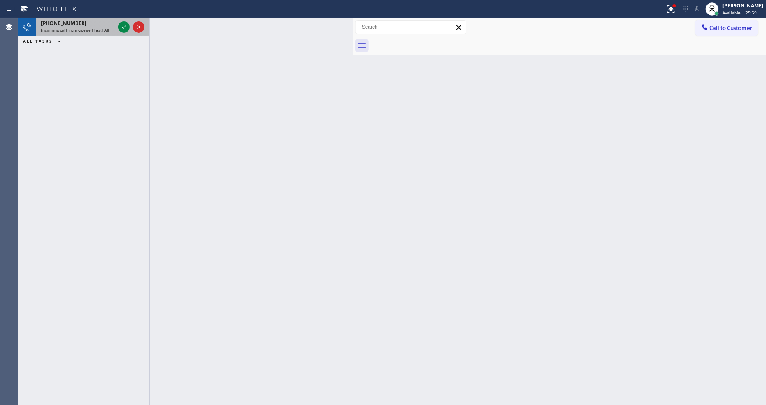
click at [68, 22] on span "[PHONE_NUMBER]" at bounding box center [63, 23] width 45 height 7
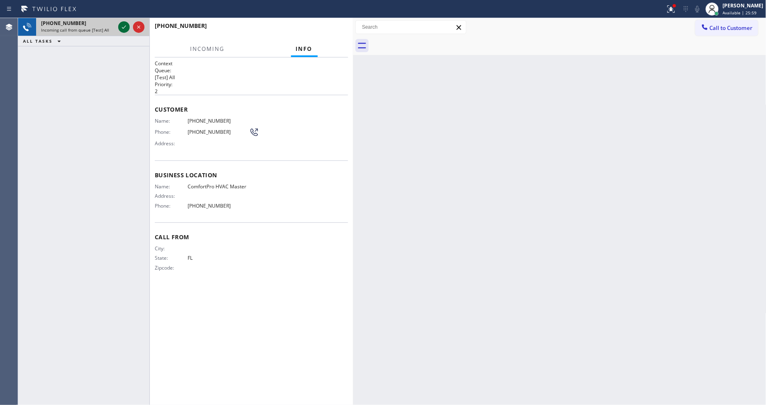
click at [123, 27] on icon at bounding box center [124, 27] width 10 height 10
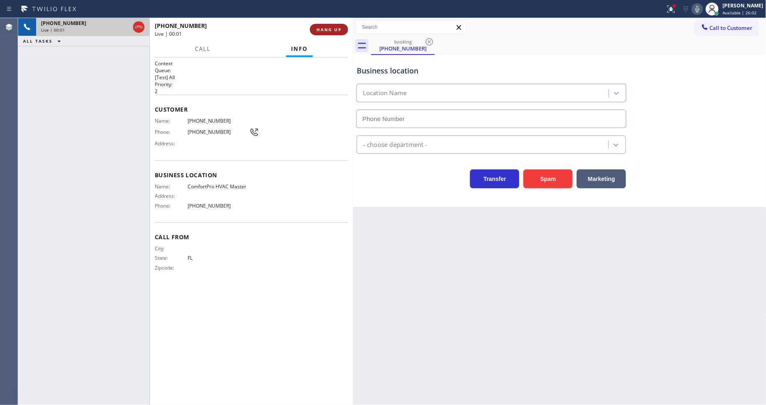
type input "[PHONE_NUMBER]"
click at [322, 24] on button "HANG UP" at bounding box center [329, 29] width 38 height 11
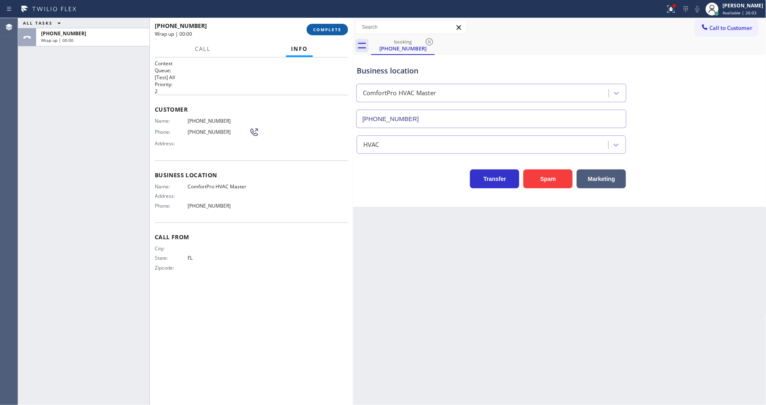
click at [322, 27] on span "COMPLETE" at bounding box center [327, 30] width 28 height 6
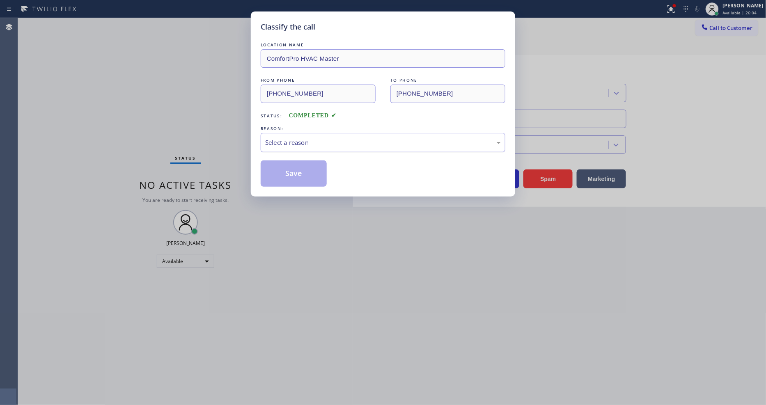
click at [321, 143] on div "Select a reason" at bounding box center [383, 142] width 236 height 9
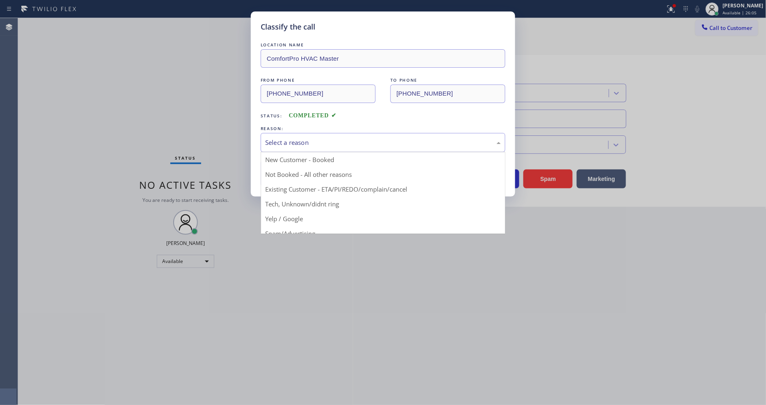
drag, startPoint x: 313, startPoint y: 200, endPoint x: 312, endPoint y: 195, distance: 4.6
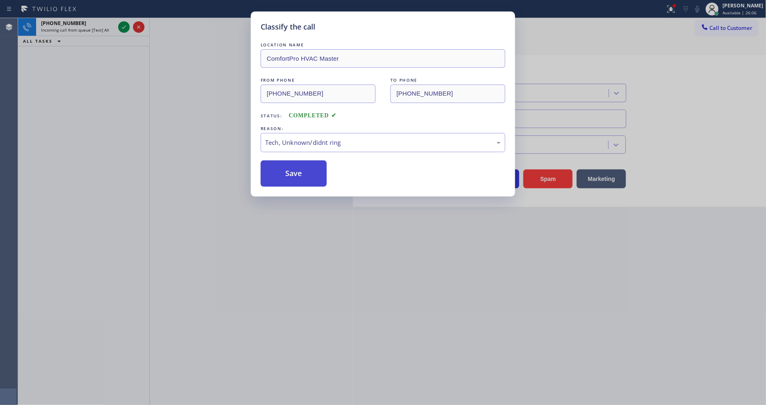
click at [305, 178] on button "Save" at bounding box center [294, 173] width 66 height 26
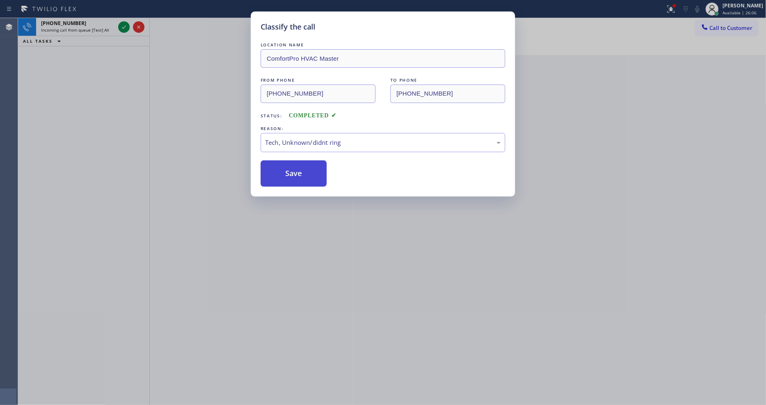
click at [305, 178] on button "Save" at bounding box center [294, 173] width 66 height 26
drag, startPoint x: 305, startPoint y: 178, endPoint x: 301, endPoint y: 171, distance: 7.9
click at [304, 176] on button "Save" at bounding box center [294, 173] width 66 height 26
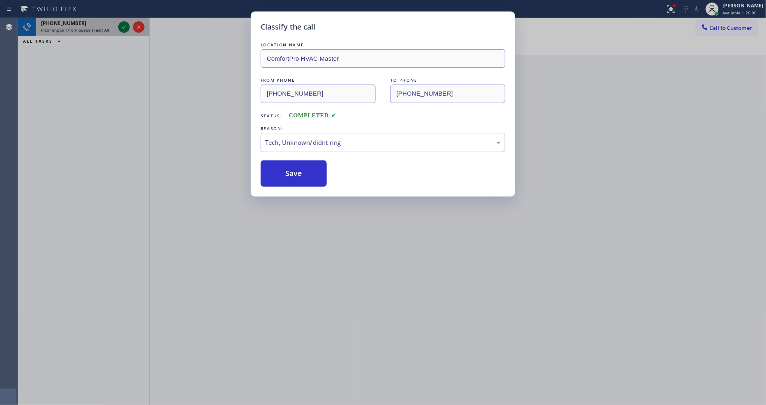
click at [122, 25] on icon at bounding box center [124, 27] width 10 height 10
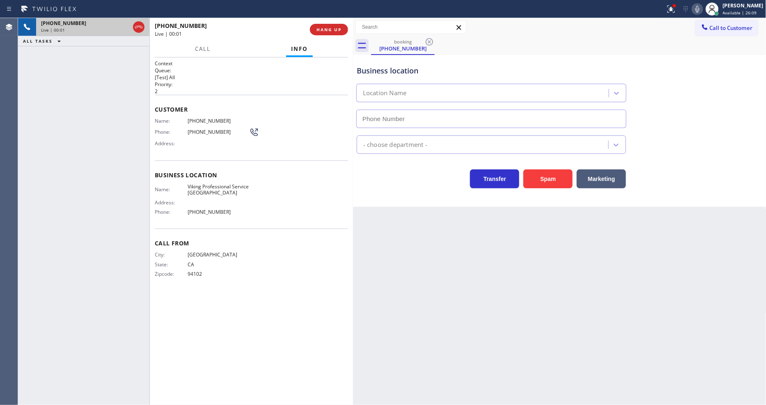
type input "[PHONE_NUMBER]"
click at [342, 27] on button "HANG UP" at bounding box center [329, 29] width 38 height 11
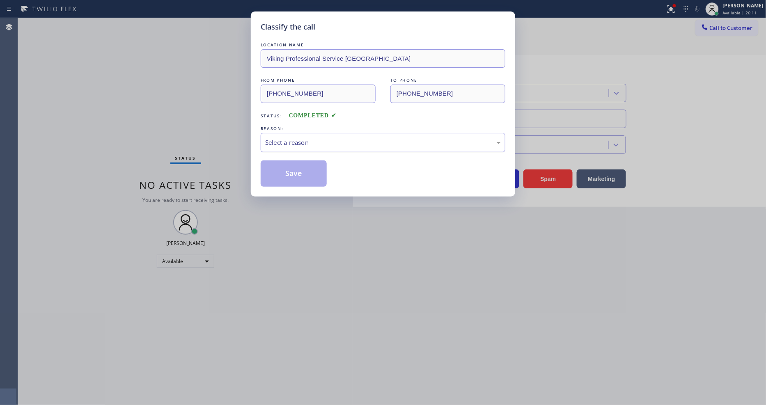
click at [306, 144] on div "Select a reason" at bounding box center [383, 142] width 236 height 9
click at [310, 173] on button "Save" at bounding box center [294, 173] width 66 height 26
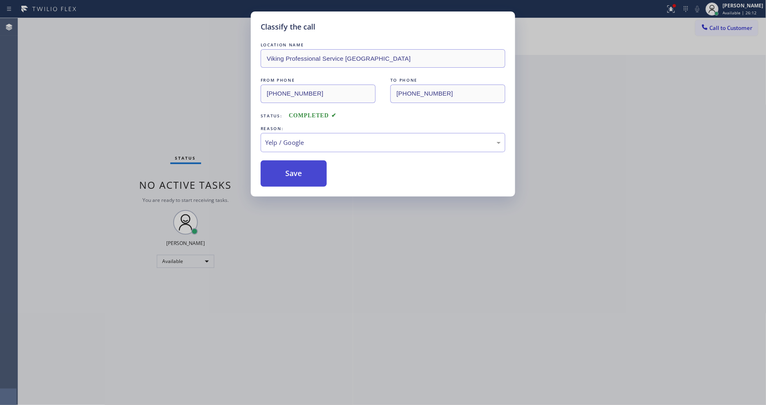
click at [310, 173] on button "Save" at bounding box center [294, 173] width 66 height 26
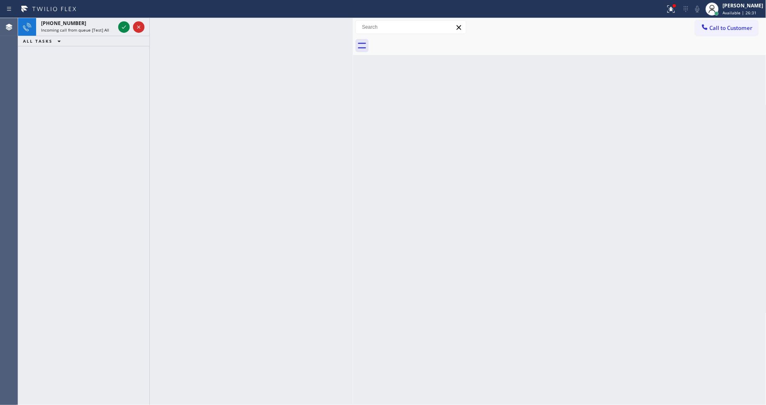
click at [35, 84] on div "[PHONE_NUMBER] Incoming call from queue [Test] All ALL TASKS ALL TASKS ACTIVE T…" at bounding box center [83, 211] width 131 height 387
click at [120, 29] on icon at bounding box center [124, 27] width 10 height 10
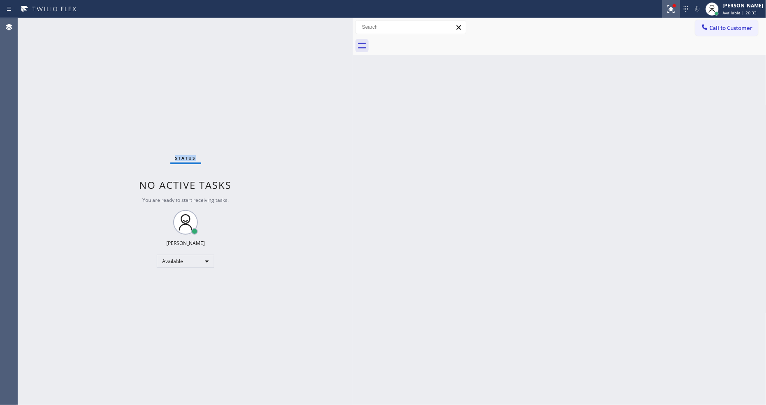
click at [674, 9] on icon at bounding box center [671, 9] width 10 height 10
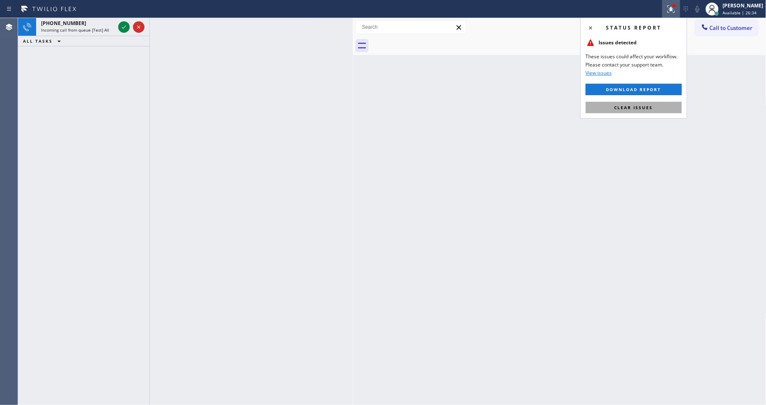
click at [658, 110] on button "Clear issues" at bounding box center [634, 107] width 96 height 11
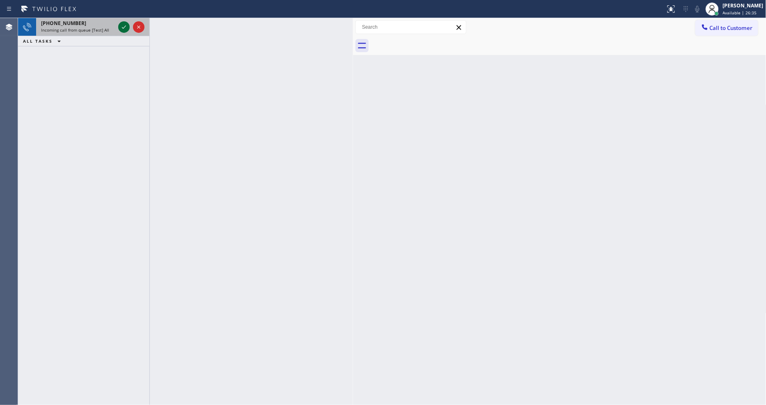
click at [128, 26] on icon at bounding box center [124, 27] width 10 height 10
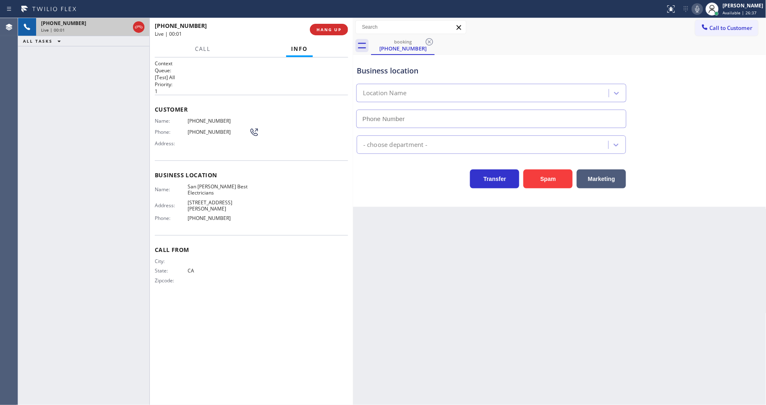
type input "[PHONE_NUMBER]"
click at [328, 30] on span "HANG UP" at bounding box center [328, 30] width 25 height 6
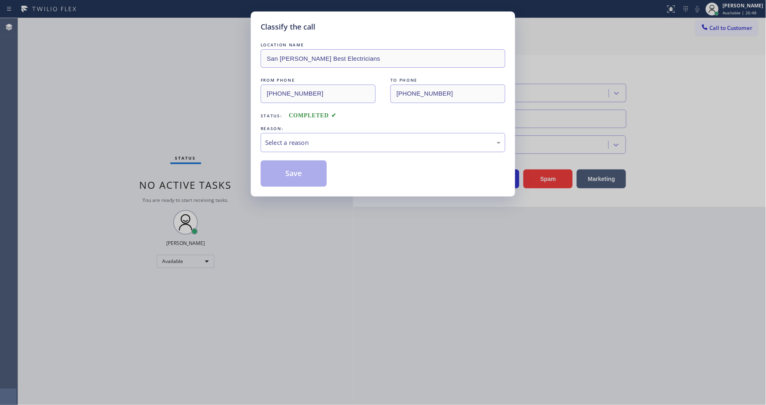
click at [307, 140] on div "Select a reason" at bounding box center [383, 142] width 236 height 9
click at [298, 174] on button "Save" at bounding box center [294, 173] width 66 height 26
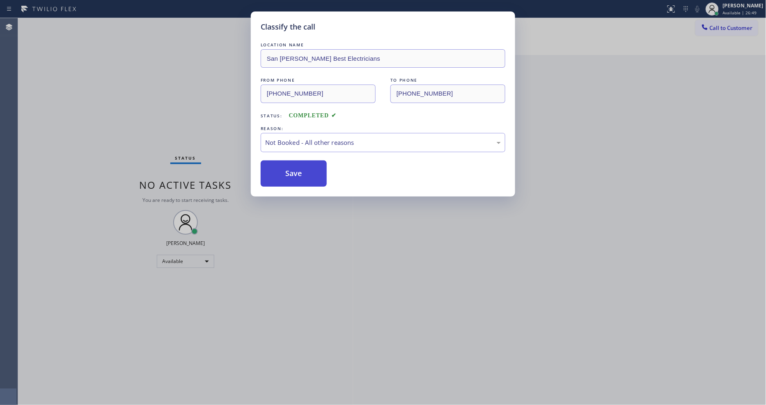
click at [298, 173] on button "Save" at bounding box center [294, 173] width 66 height 26
click at [298, 172] on button "Save" at bounding box center [294, 173] width 66 height 26
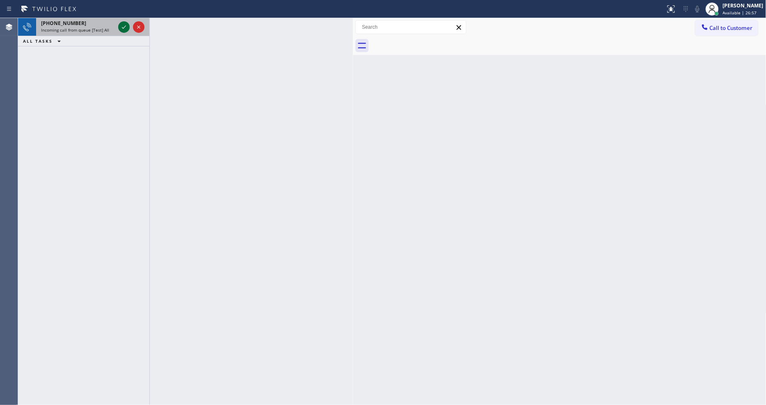
click at [126, 30] on icon at bounding box center [124, 27] width 10 height 10
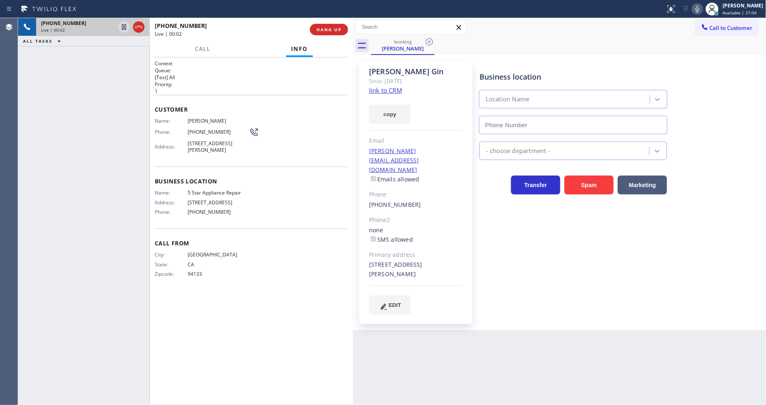
type input "[PHONE_NUMBER]"
click at [380, 88] on link "link to CRM" at bounding box center [385, 90] width 33 height 8
click at [122, 26] on icon at bounding box center [124, 27] width 10 height 10
click at [699, 9] on icon at bounding box center [697, 9] width 4 height 7
drag, startPoint x: 255, startPoint y: 405, endPoint x: 277, endPoint y: 359, distance: 51.0
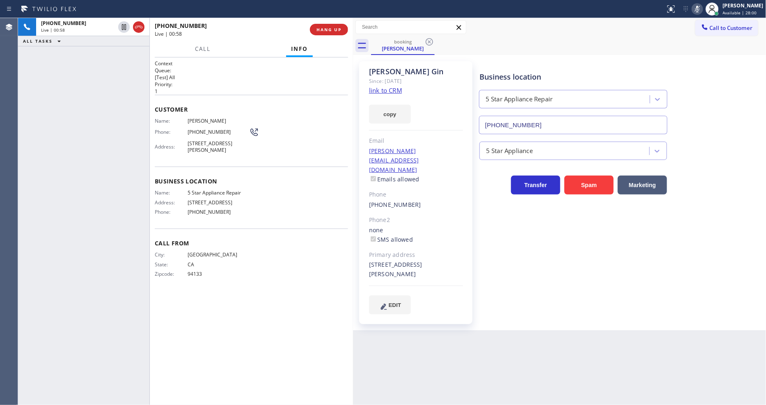
click at [255, 405] on html "Status report No issues detected If you experience an issue, please download th…" at bounding box center [383, 202] width 766 height 405
click at [125, 29] on icon at bounding box center [124, 27] width 6 height 6
click at [702, 5] on icon at bounding box center [697, 9] width 10 height 10
click at [335, 31] on span "HANG UP" at bounding box center [328, 30] width 25 height 6
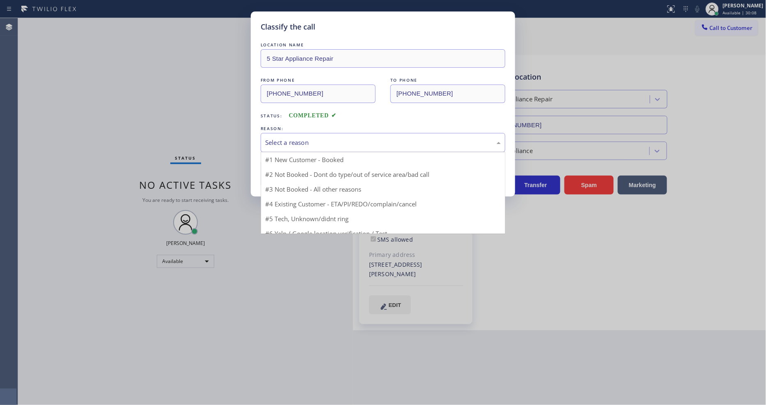
click at [296, 142] on div "Select a reason" at bounding box center [383, 142] width 236 height 9
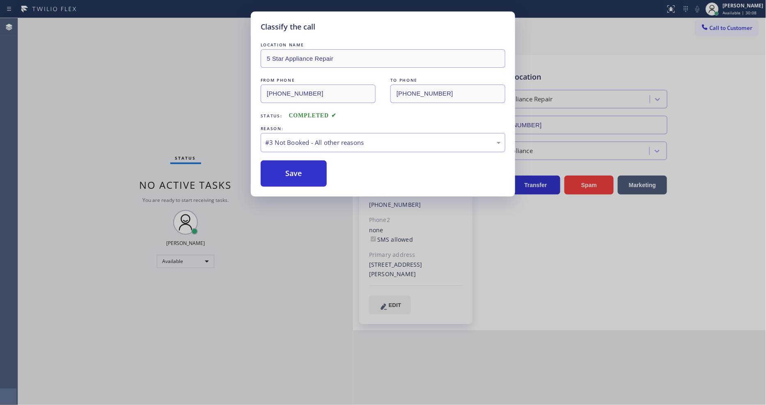
click at [289, 138] on div "#3 Not Booked - All other reasons" at bounding box center [383, 142] width 236 height 9
click at [284, 167] on button "Save" at bounding box center [294, 173] width 66 height 26
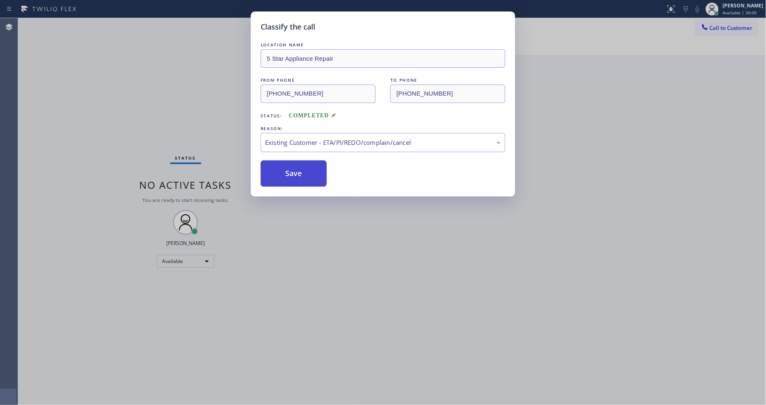
click at [284, 167] on button "Save" at bounding box center [294, 173] width 66 height 26
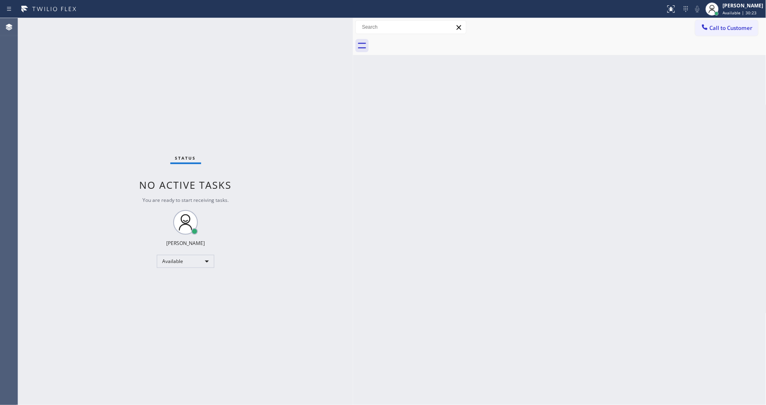
click at [618, 239] on div "Back to Dashboard Change Sender ID Customers Technicians Select a contact Outbo…" at bounding box center [559, 211] width 413 height 387
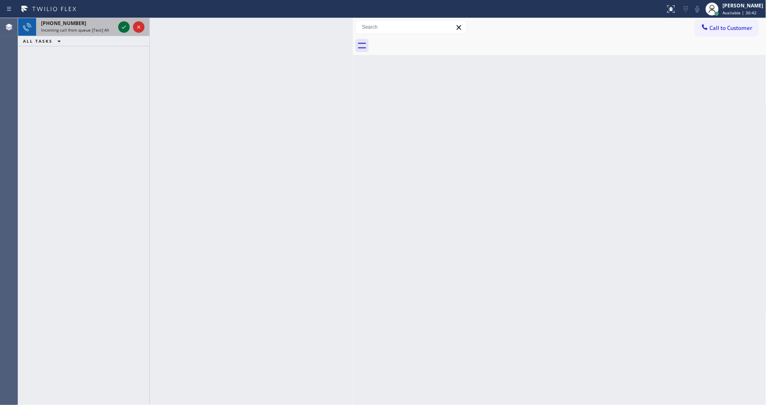
click at [124, 26] on icon at bounding box center [124, 27] width 10 height 10
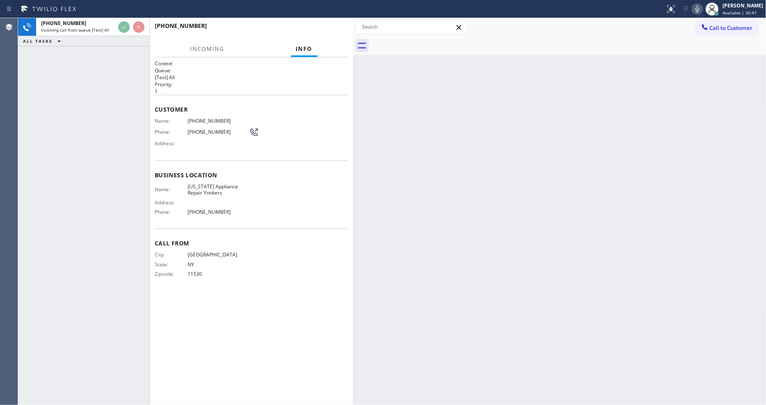
click at [587, 211] on div "Back to Dashboard Change Sender ID Customers Technicians Select a contact Outbo…" at bounding box center [559, 211] width 413 height 387
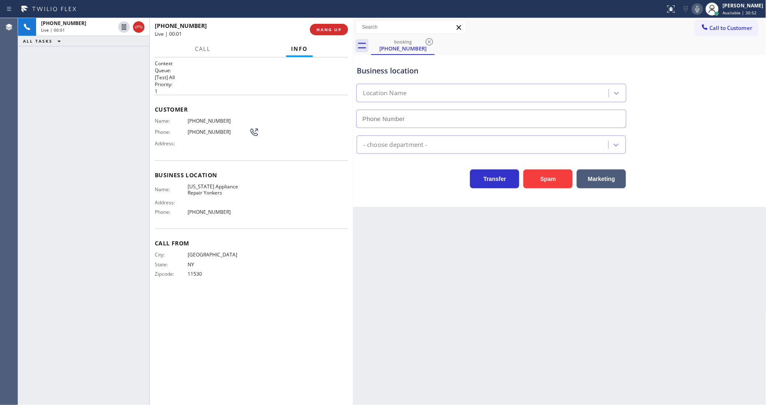
type input "[PHONE_NUMBER]"
click at [287, 206] on div "Name: [US_STATE] Appliance Repair Yonkers Address: Phone: [PHONE_NUMBER]" at bounding box center [251, 200] width 193 height 35
click at [198, 189] on span "[US_STATE] Appliance Repair Yonkers" at bounding box center [219, 189] width 62 height 13
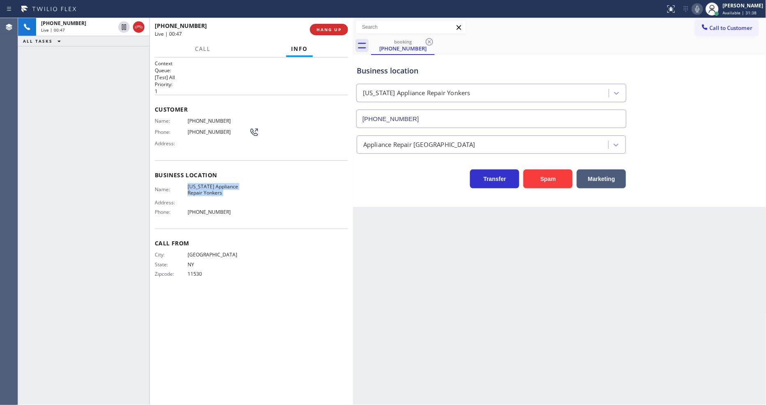
copy span "[US_STATE] Appliance Repair Yonkers"
click at [204, 118] on span "[PHONE_NUMBER]" at bounding box center [219, 121] width 62 height 6
copy span "[PHONE_NUMBER]"
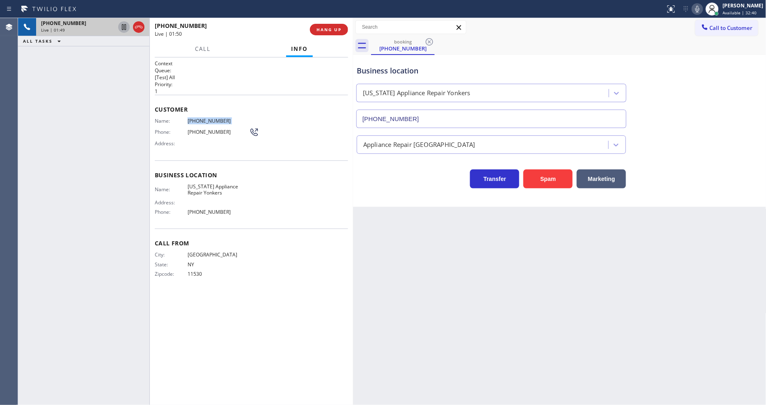
click at [125, 25] on icon at bounding box center [124, 27] width 10 height 10
click at [702, 6] on icon at bounding box center [697, 9] width 10 height 10
click at [193, 118] on span "[PHONE_NUMBER]" at bounding box center [219, 121] width 62 height 6
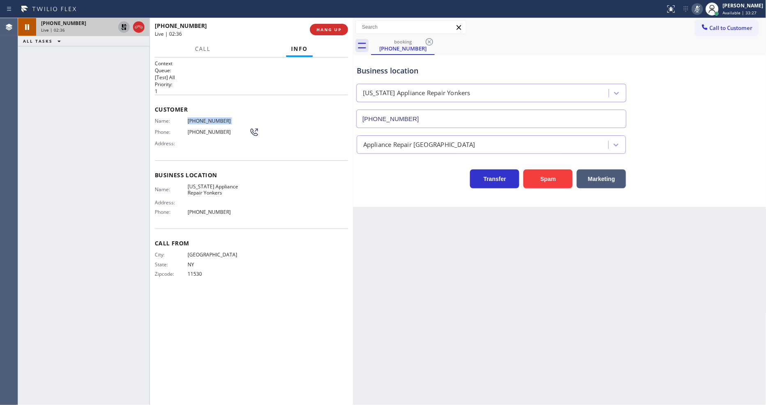
click at [125, 25] on icon at bounding box center [124, 27] width 6 height 6
click at [699, 7] on icon at bounding box center [697, 9] width 4 height 7
click at [702, 9] on icon at bounding box center [697, 9] width 10 height 10
click at [699, 9] on icon at bounding box center [697, 9] width 4 height 7
click at [296, 113] on div "Customer Name: [PHONE_NUMBER] Phone: [PHONE_NUMBER] Address:" at bounding box center [251, 128] width 193 height 66
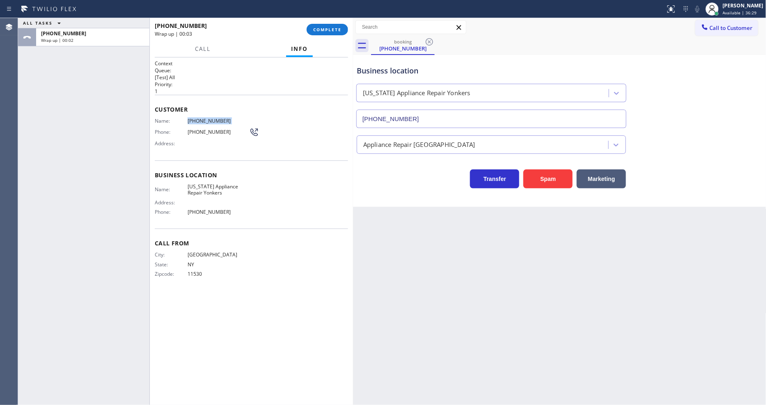
click at [175, 114] on div "Customer Name: [PHONE_NUMBER] Phone: [PHONE_NUMBER] Address:" at bounding box center [251, 128] width 193 height 66
click at [330, 32] on span "COMPLETE" at bounding box center [327, 30] width 28 height 6
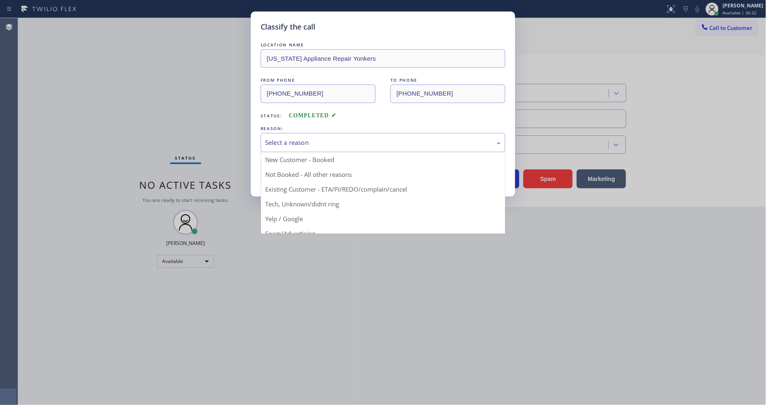
click at [286, 171] on button "Save" at bounding box center [294, 173] width 66 height 26
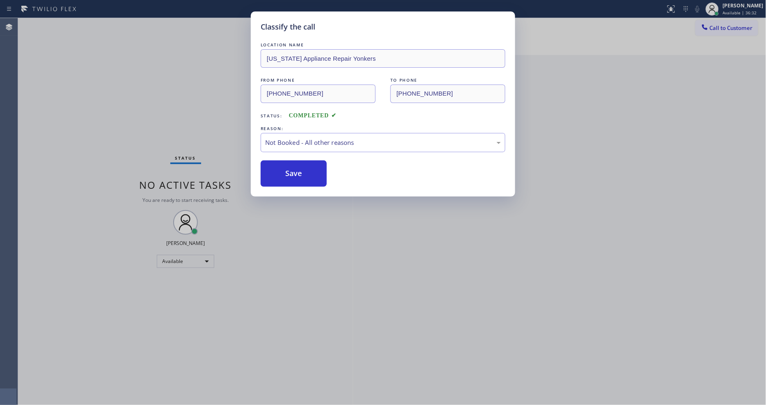
click at [286, 171] on button "Save" at bounding box center [294, 173] width 66 height 26
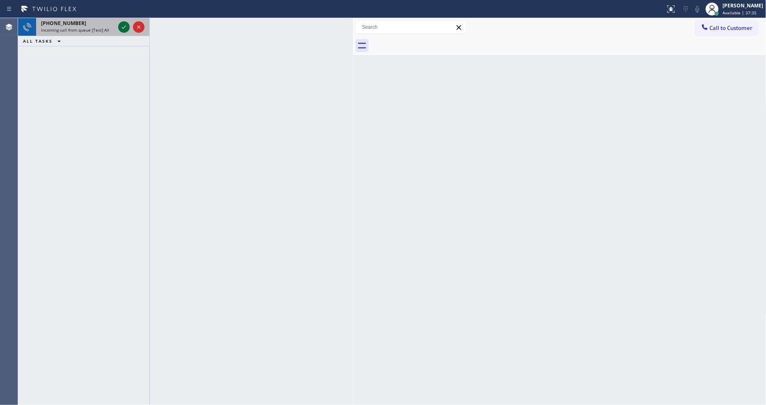
click at [126, 28] on icon at bounding box center [124, 27] width 10 height 10
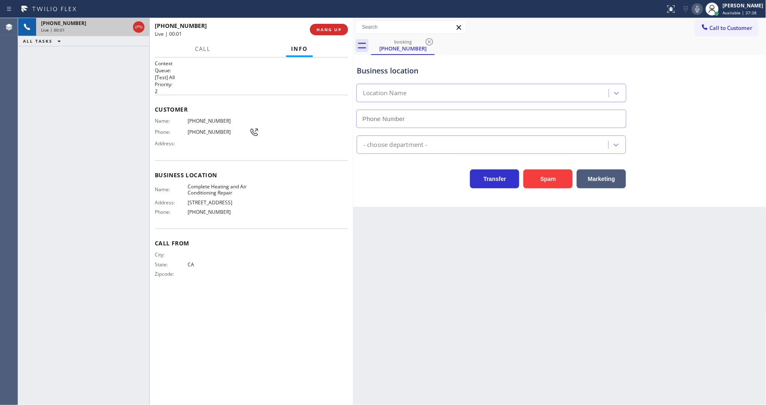
type input "[PHONE_NUMBER]"
click at [329, 32] on button "HANG UP" at bounding box center [329, 29] width 38 height 11
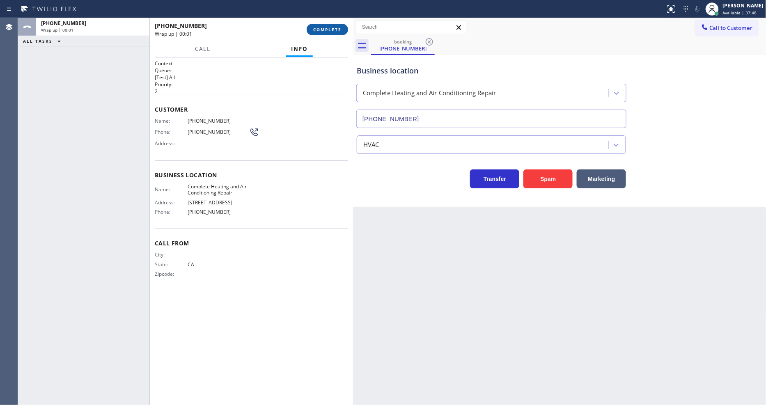
click at [329, 31] on span "COMPLETE" at bounding box center [327, 30] width 28 height 6
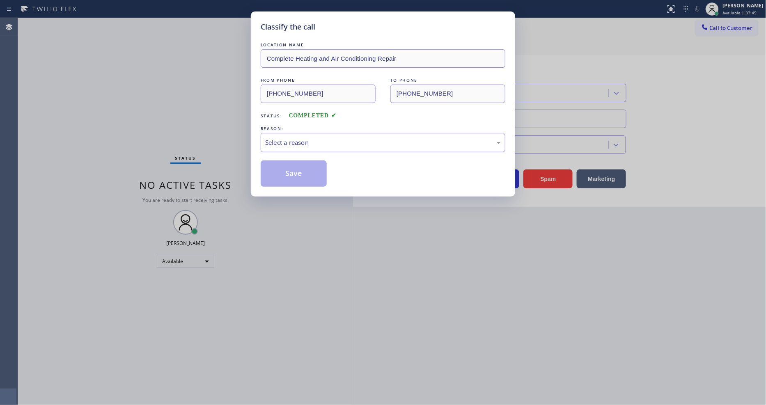
click at [305, 133] on div "Select a reason" at bounding box center [383, 142] width 245 height 19
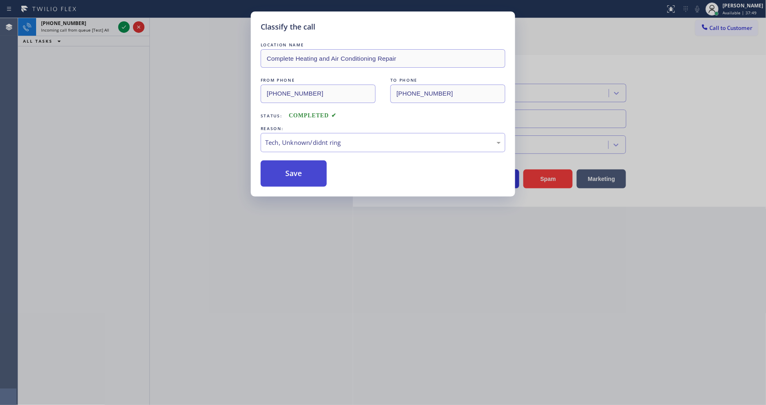
click at [302, 171] on button "Save" at bounding box center [294, 173] width 66 height 26
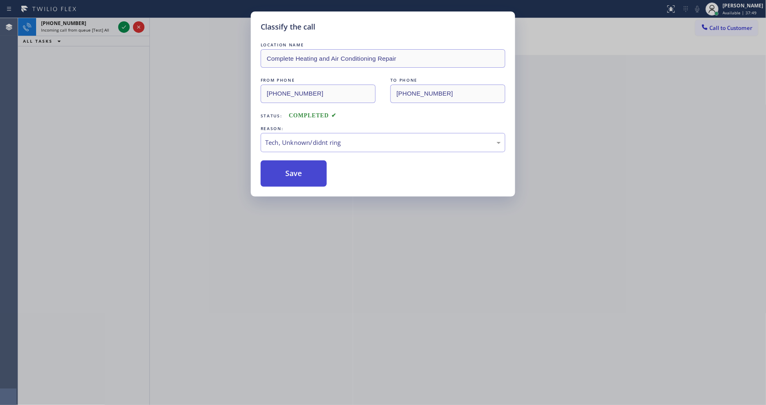
click at [302, 171] on button "Save" at bounding box center [294, 173] width 66 height 26
click at [121, 25] on div "Classify the call LOCATION NAME Complete Heating and Air Conditioning Repair FR…" at bounding box center [383, 202] width 766 height 405
click at [121, 25] on icon at bounding box center [124, 27] width 10 height 10
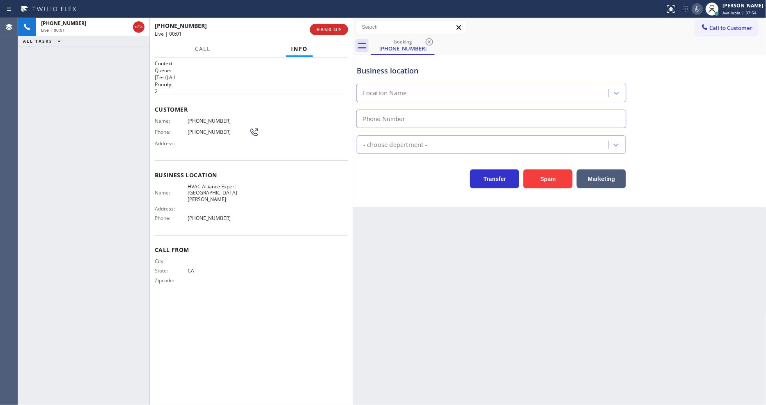
type input "[PHONE_NUMBER]"
click at [330, 31] on span "HANG UP" at bounding box center [328, 30] width 25 height 6
click at [330, 31] on span "COMPLETE" at bounding box center [327, 30] width 28 height 6
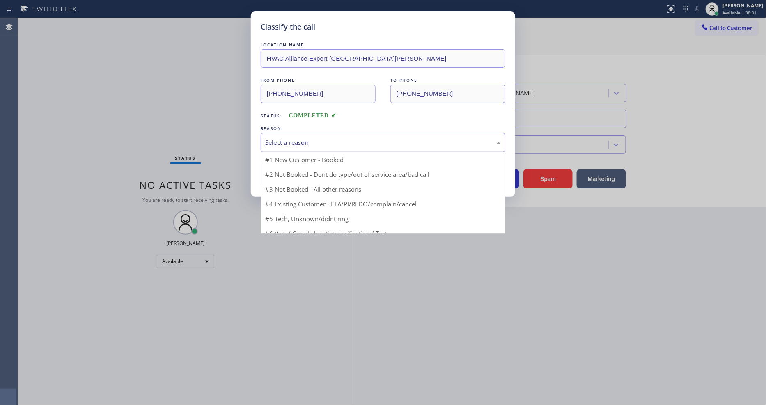
click at [298, 141] on div "Select a reason" at bounding box center [383, 142] width 236 height 9
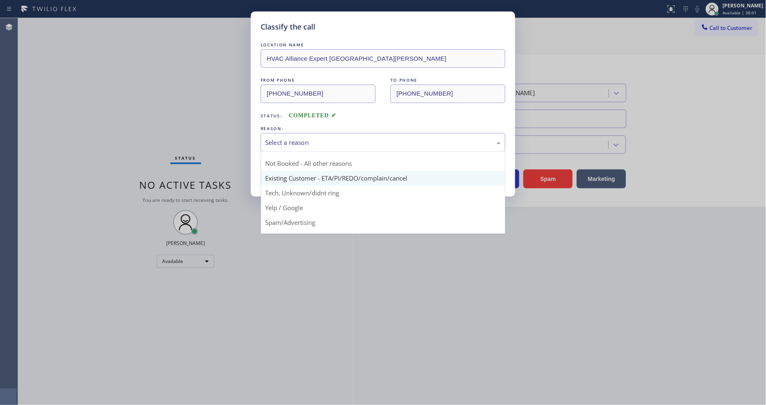
scroll to position [22, 0]
drag, startPoint x: 289, startPoint y: 211, endPoint x: 287, endPoint y: 204, distance: 6.7
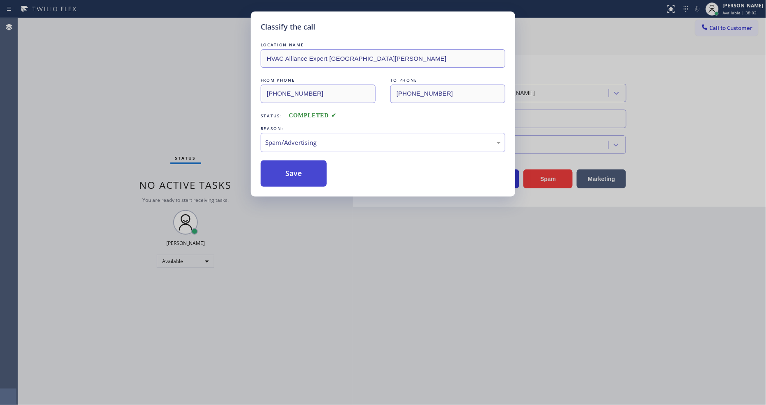
click at [289, 172] on button "Save" at bounding box center [294, 173] width 66 height 26
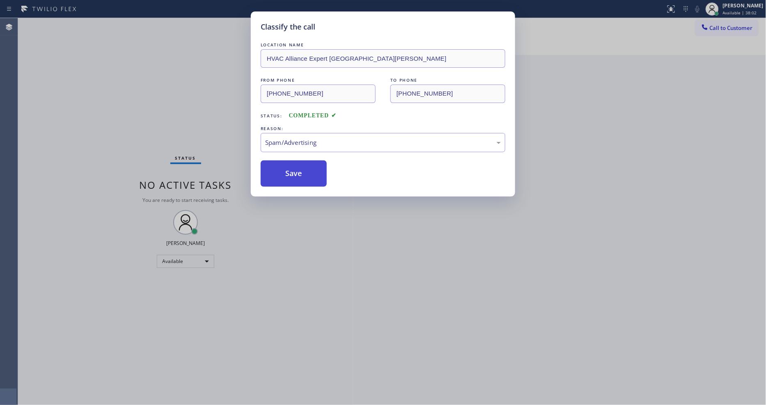
click at [289, 172] on button "Save" at bounding box center [294, 173] width 66 height 26
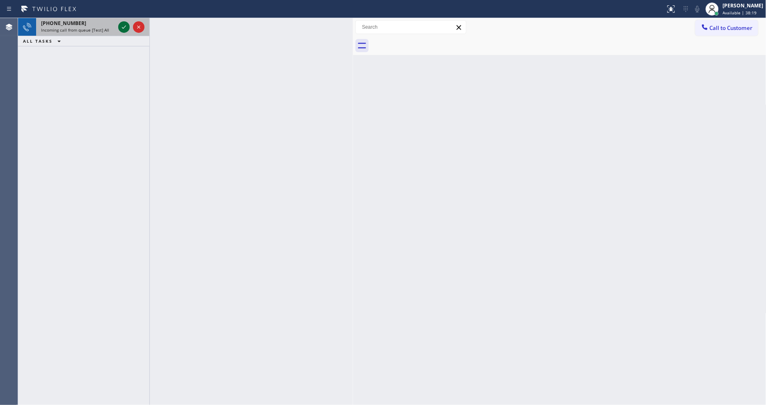
click at [121, 25] on icon at bounding box center [124, 27] width 10 height 10
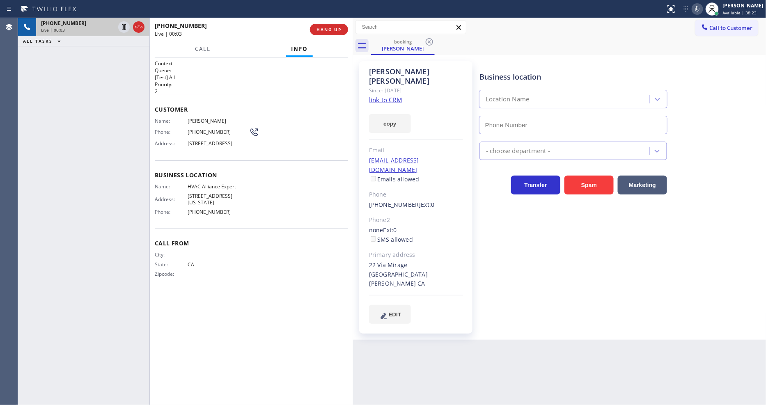
type input "[PHONE_NUMBER]"
click at [397, 96] on link "link to CRM" at bounding box center [385, 100] width 33 height 8
click at [208, 194] on div "Name: HVAC Alliance Expert Address: [STREET_ADDRESS][US_STATE] Phone: [PHONE_NU…" at bounding box center [202, 200] width 94 height 35
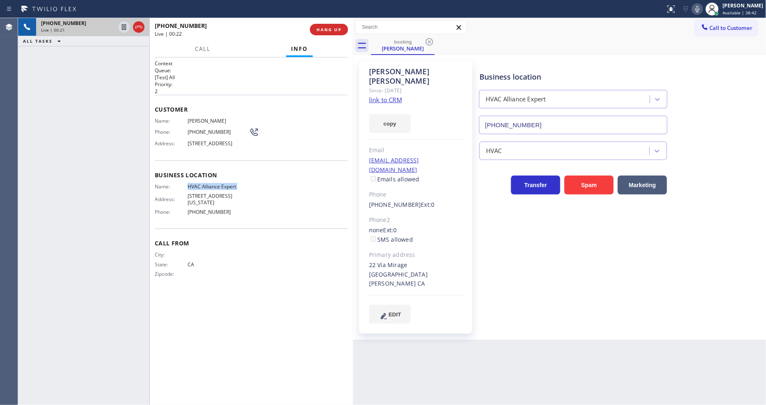
copy span "HVAC Alliance Expert"
click at [210, 147] on span "[STREET_ADDRESS]" at bounding box center [219, 143] width 62 height 6
copy span "[STREET_ADDRESS]"
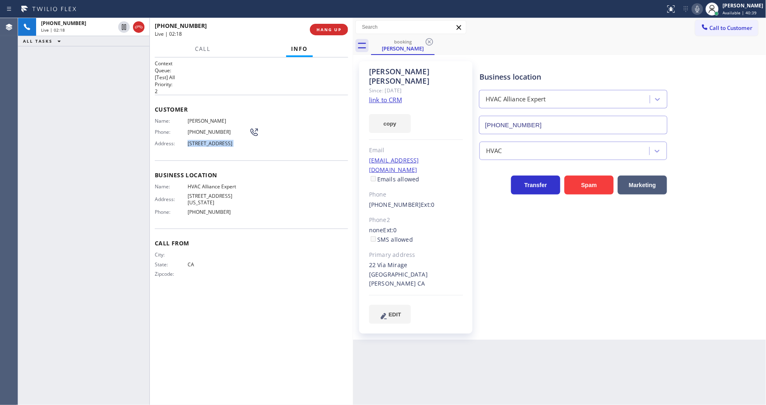
drag, startPoint x: 124, startPoint y: 29, endPoint x: 318, endPoint y: 23, distance: 193.4
click at [124, 29] on icon at bounding box center [124, 27] width 4 height 6
click at [702, 9] on icon at bounding box center [697, 9] width 10 height 10
click at [505, 264] on div "Business location HVAC Alliance Expert [PHONE_NUMBER] HVAC Transfer Spam Market…" at bounding box center [621, 192] width 287 height 258
click at [201, 119] on span "[PERSON_NAME]" at bounding box center [219, 121] width 62 height 6
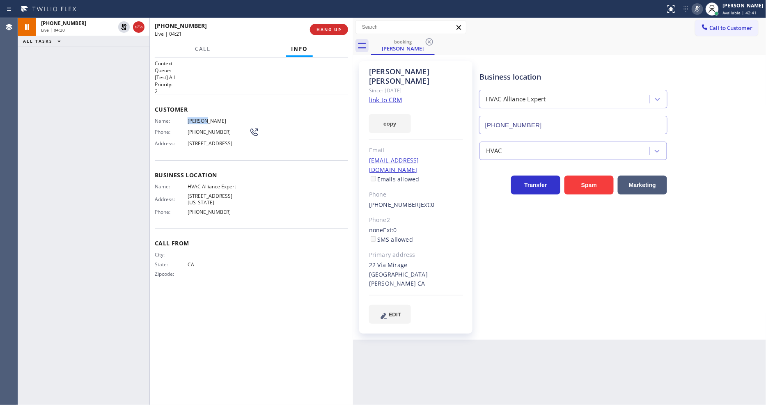
click at [201, 119] on span "[PERSON_NAME]" at bounding box center [219, 121] width 62 height 6
copy span "[PERSON_NAME]"
click at [211, 129] on span "[PHONE_NUMBER]" at bounding box center [219, 132] width 62 height 6
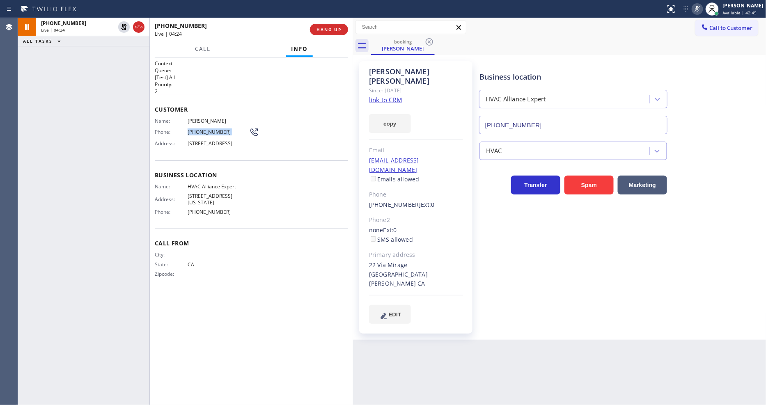
click at [211, 129] on span "[PHONE_NUMBER]" at bounding box center [219, 132] width 62 height 6
copy div "[PHONE_NUMBER]"
click at [438, 156] on div "[EMAIL_ADDRESS][DOMAIN_NAME] Emails allowed" at bounding box center [416, 170] width 94 height 28
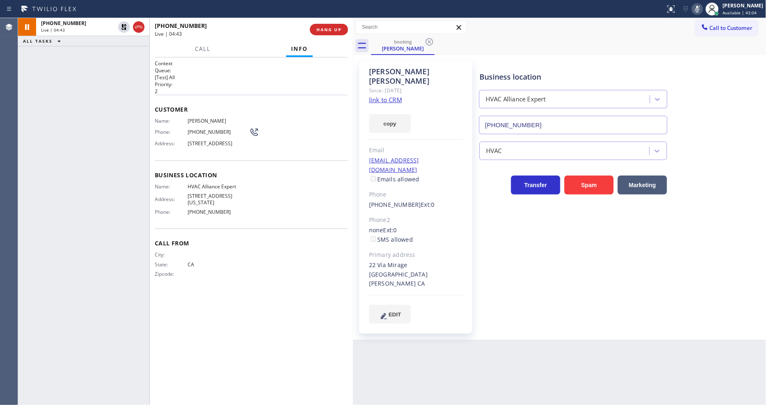
click at [202, 133] on span "[PHONE_NUMBER]" at bounding box center [219, 132] width 62 height 6
click at [123, 24] on icon at bounding box center [124, 27] width 10 height 10
click at [702, 12] on icon at bounding box center [697, 9] width 10 height 10
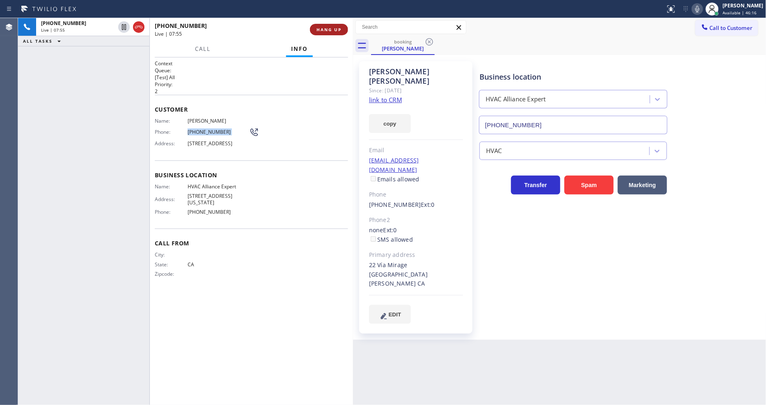
click at [327, 30] on span "HANG UP" at bounding box center [328, 30] width 25 height 6
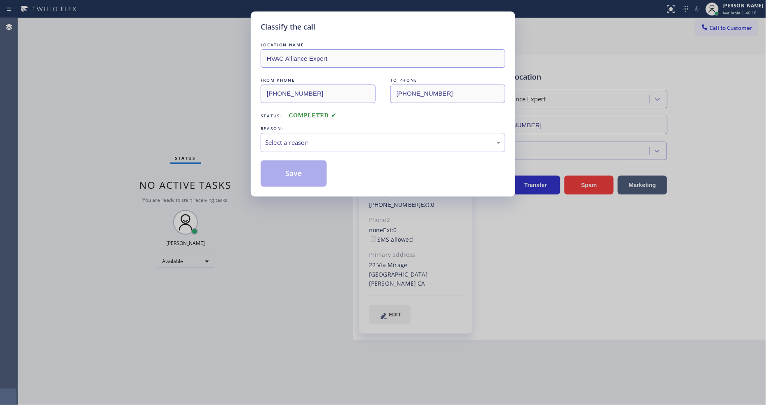
click at [285, 138] on div "Select a reason" at bounding box center [383, 142] width 236 height 9
click at [282, 171] on button "Save" at bounding box center [294, 173] width 66 height 26
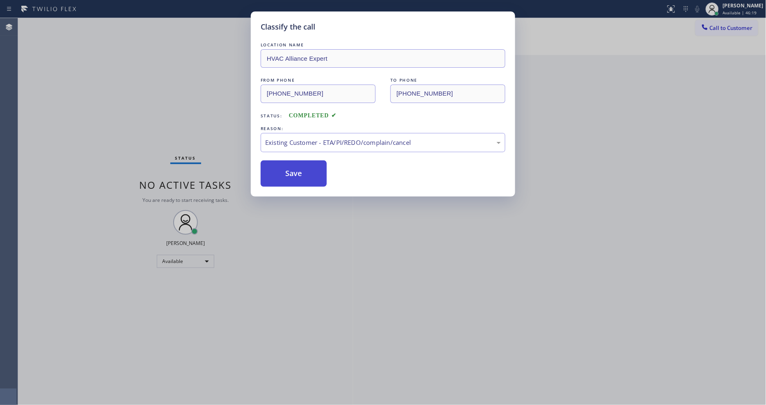
click at [282, 171] on button "Save" at bounding box center [294, 173] width 66 height 26
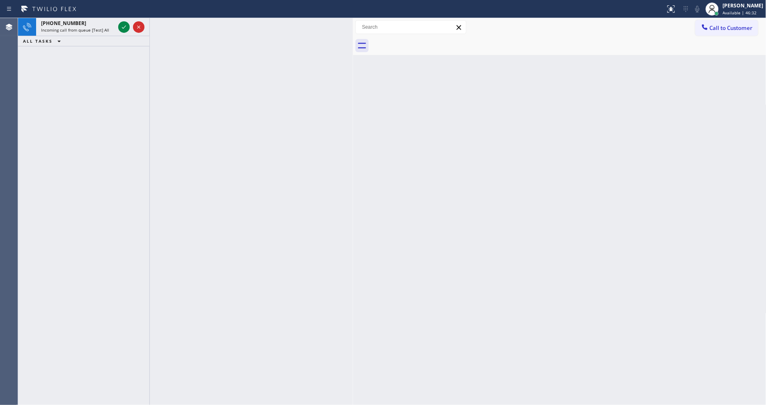
click at [65, 55] on div "[PHONE_NUMBER] Incoming call from queue [Test] All ALL TASKS ALL TASKS ACTIVE T…" at bounding box center [83, 211] width 131 height 387
click at [121, 27] on icon at bounding box center [124, 27] width 10 height 10
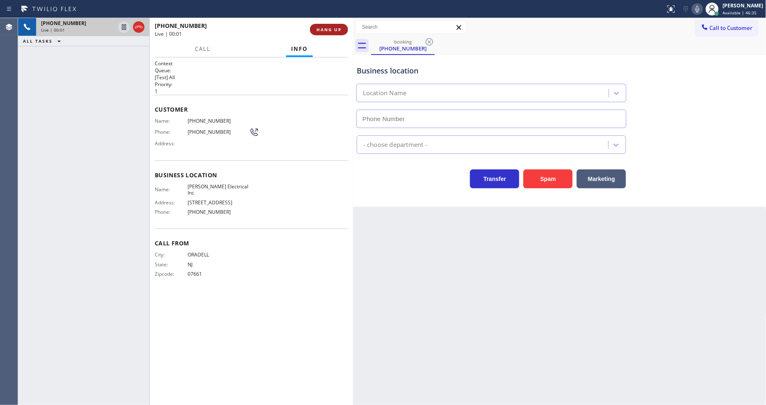
click at [329, 27] on span "HANG UP" at bounding box center [328, 30] width 25 height 6
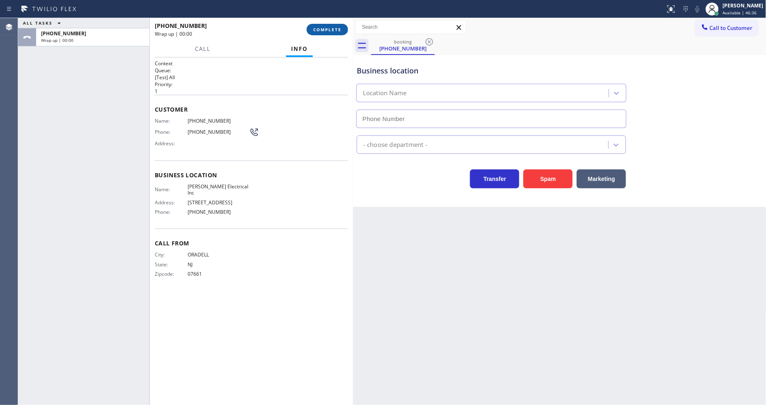
click at [329, 27] on span "COMPLETE" at bounding box center [327, 30] width 28 height 6
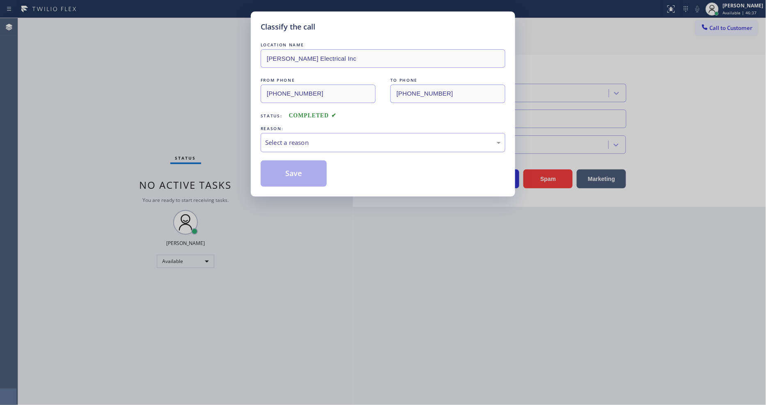
click at [310, 142] on div "Select a reason" at bounding box center [383, 142] width 236 height 9
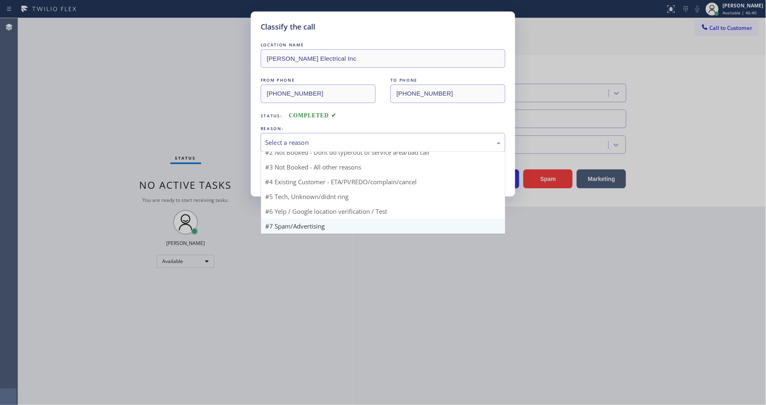
scroll to position [7, 0]
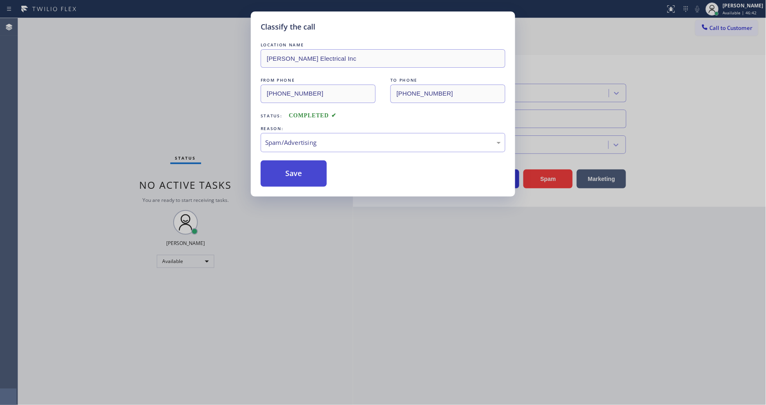
click at [293, 165] on button "Save" at bounding box center [294, 173] width 66 height 26
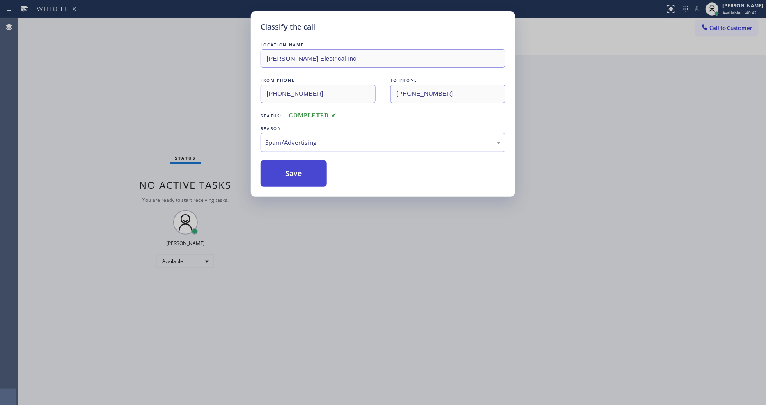
click at [293, 165] on button "Save" at bounding box center [294, 173] width 66 height 26
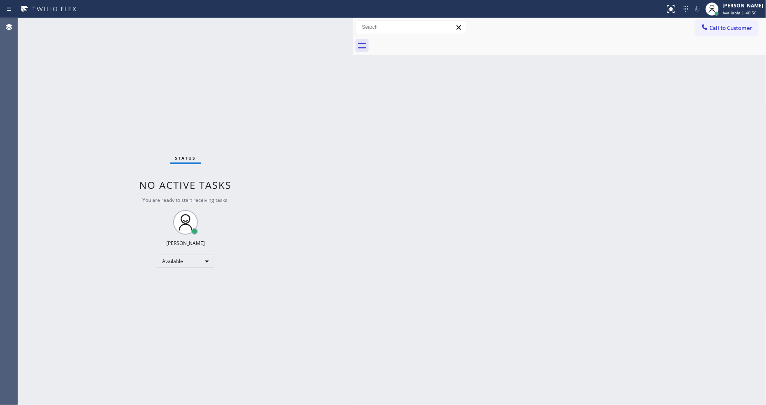
click at [33, 92] on div "Status No active tasks You are ready to start receiving tasks. [PERSON_NAME] Av…" at bounding box center [185, 211] width 335 height 387
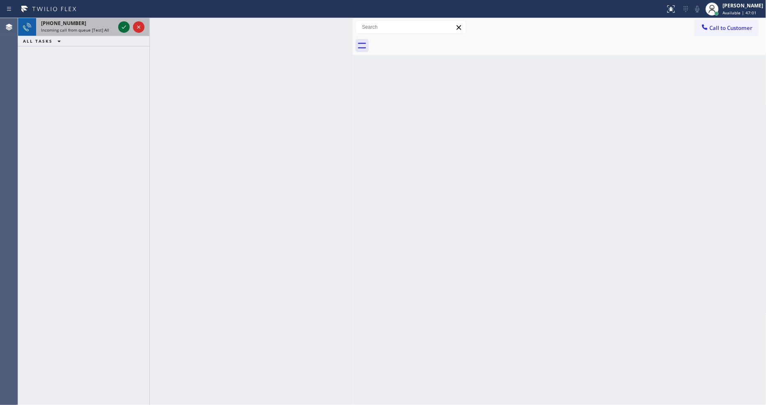
click at [128, 31] on icon at bounding box center [124, 27] width 10 height 10
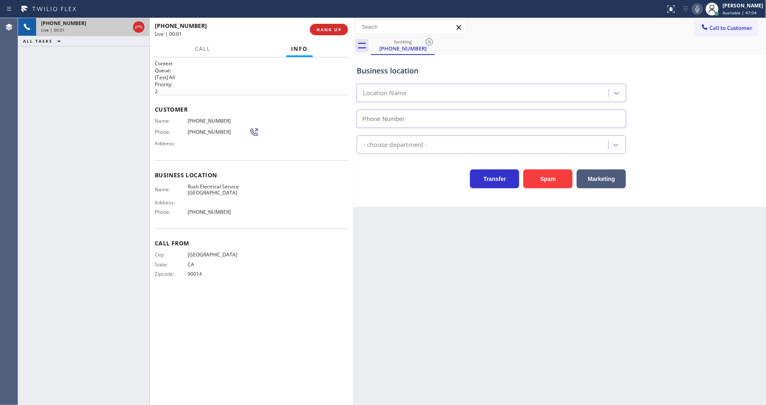
type input "[PHONE_NUMBER]"
click at [324, 30] on span "HANG UP" at bounding box center [328, 30] width 25 height 6
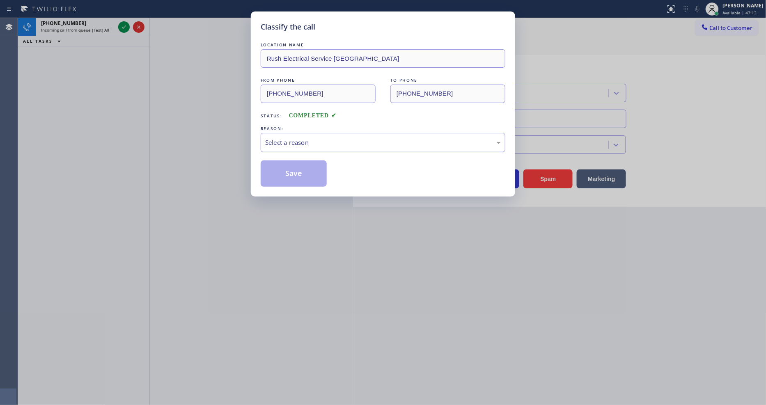
click at [299, 142] on div "Select a reason" at bounding box center [383, 142] width 236 height 9
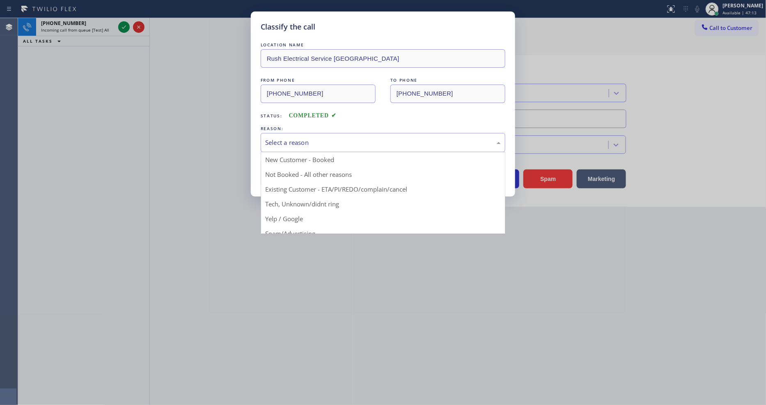
drag, startPoint x: 296, startPoint y: 211, endPoint x: 296, endPoint y: 185, distance: 26.7
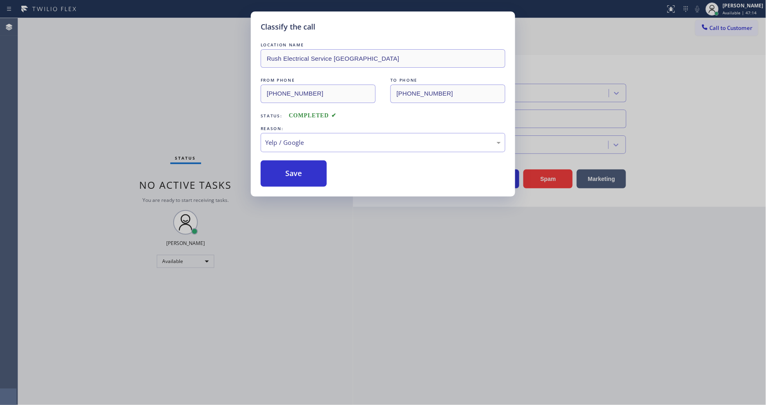
click at [296, 157] on div "LOCATION NAME Rush Electrical Service [GEOGRAPHIC_DATA] FROM PHONE [PHONE_NUMBE…" at bounding box center [383, 114] width 245 height 146
click at [296, 162] on button "Save" at bounding box center [294, 173] width 66 height 26
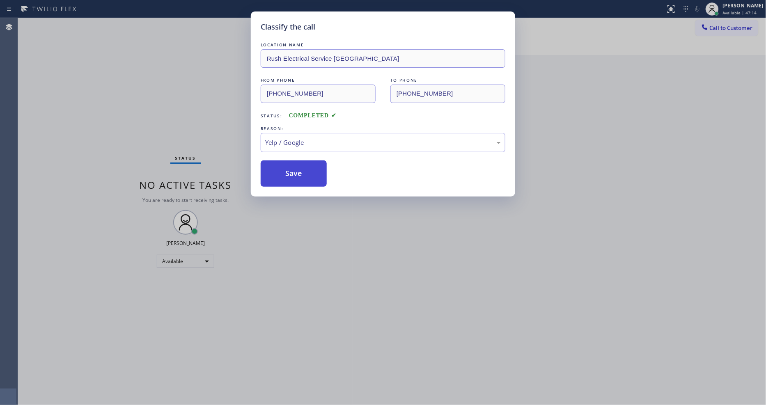
click at [297, 163] on button "Save" at bounding box center [294, 173] width 66 height 26
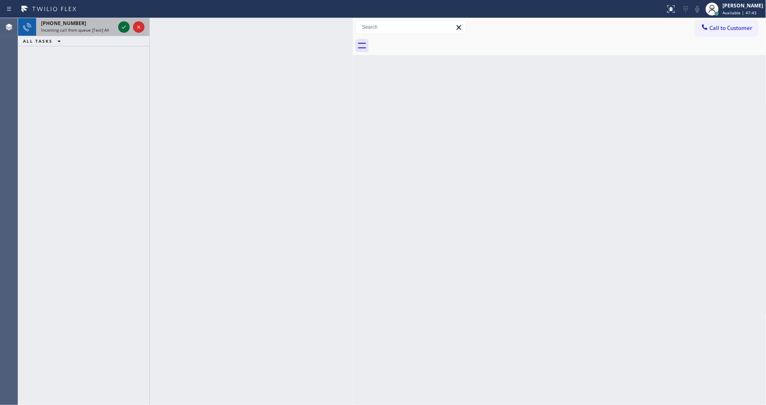
click at [122, 26] on icon at bounding box center [124, 27] width 10 height 10
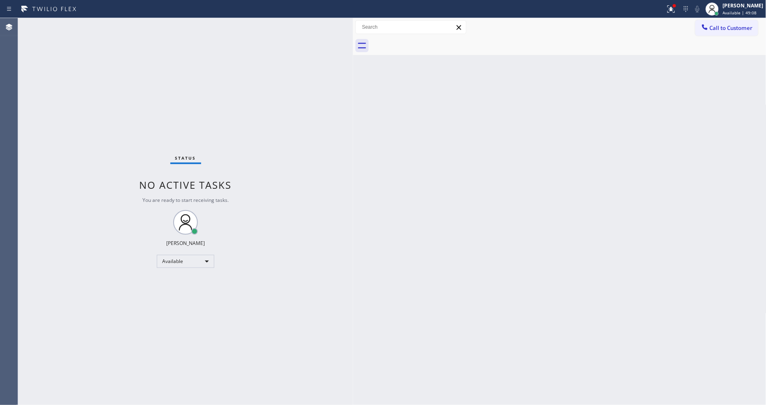
click at [123, 25] on div "Status No active tasks You are ready to start receiving tasks. [PERSON_NAME] Av…" at bounding box center [185, 211] width 335 height 387
click at [122, 25] on div "Status No active tasks You are ready to start receiving tasks. [PERSON_NAME] Av…" at bounding box center [185, 211] width 335 height 387
drag, startPoint x: 122, startPoint y: 25, endPoint x: 119, endPoint y: 3, distance: 22.4
click at [122, 25] on div "Status No active tasks You are ready to start receiving tasks. [PERSON_NAME] Av…" at bounding box center [185, 211] width 335 height 387
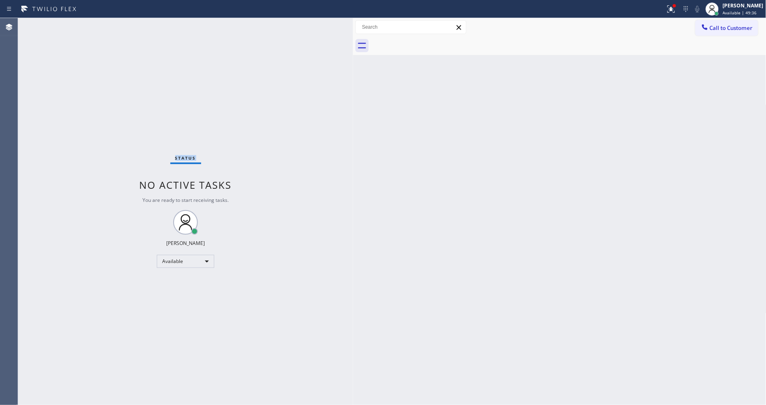
click at [122, 25] on div "Status No active tasks You are ready to start receiving tasks. [PERSON_NAME] Av…" at bounding box center [185, 211] width 335 height 387
click at [675, 6] on icon at bounding box center [671, 9] width 10 height 10
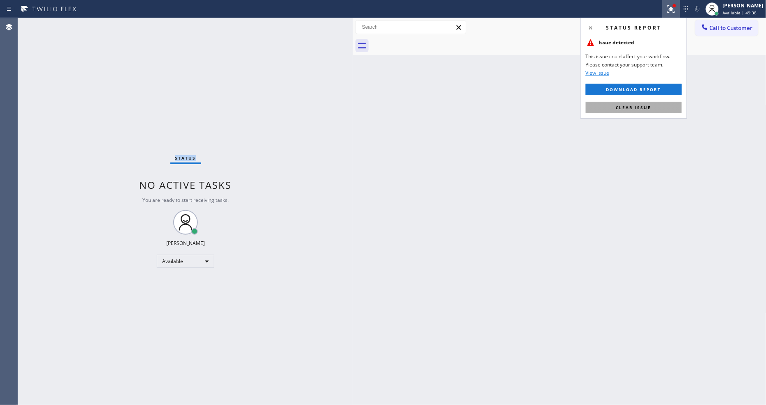
click at [668, 113] on button "Clear issue" at bounding box center [634, 107] width 96 height 11
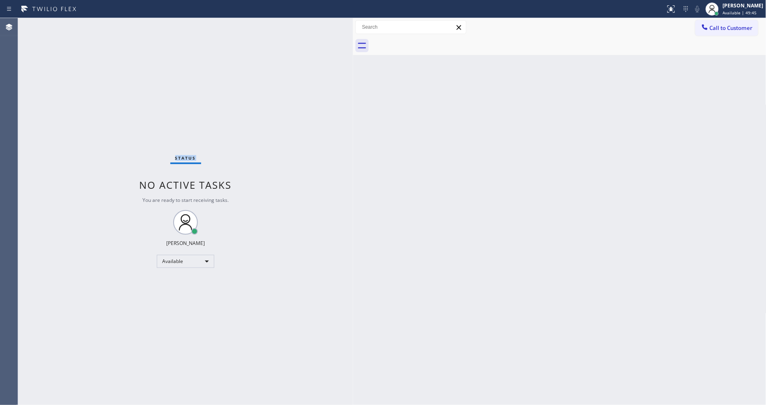
click at [123, 24] on div "Status No active tasks You are ready to start receiving tasks. [PERSON_NAME] Av…" at bounding box center [185, 211] width 335 height 387
click at [284, 353] on div "Status No active tasks You are ready to start receiving tasks. [PERSON_NAME] Av…" at bounding box center [185, 211] width 335 height 387
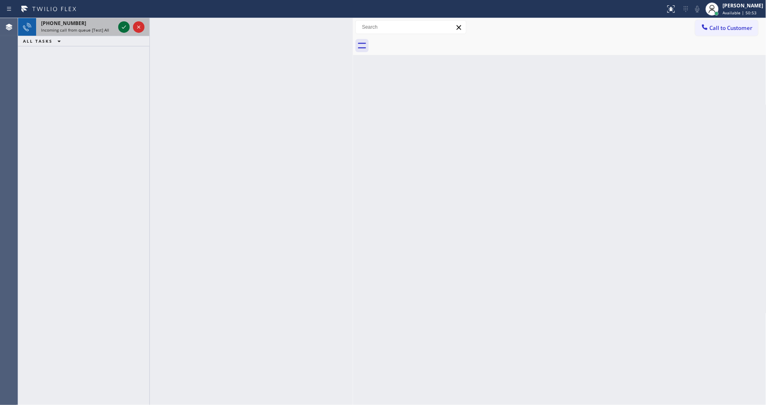
click at [123, 27] on icon at bounding box center [124, 27] width 10 height 10
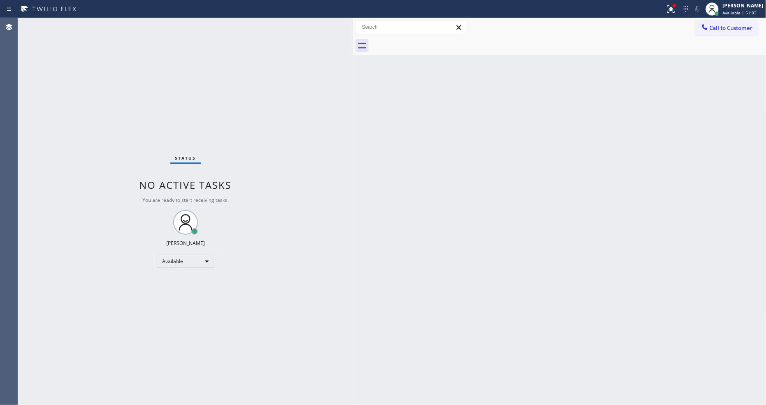
click at [122, 25] on div "Status No active tasks You are ready to start receiving tasks. [PERSON_NAME] Av…" at bounding box center [185, 211] width 335 height 387
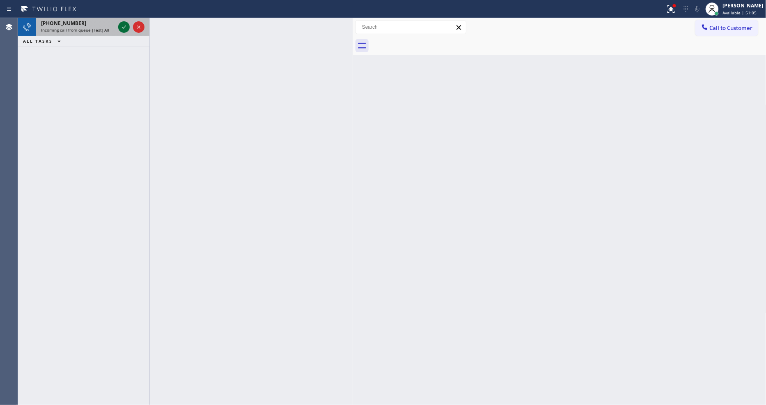
click at [124, 23] on icon at bounding box center [124, 27] width 10 height 10
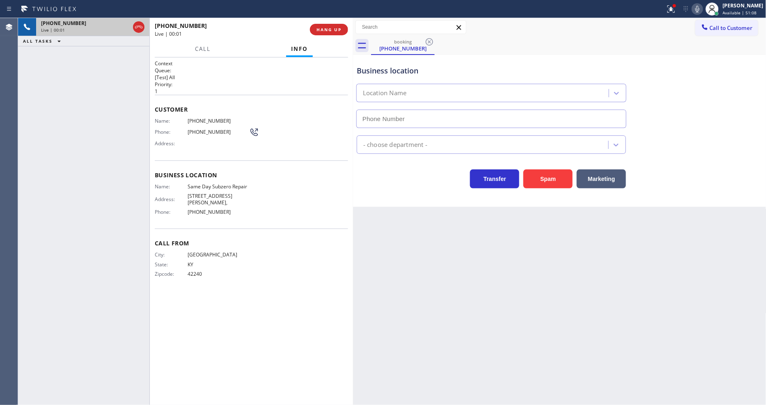
type input "[PHONE_NUMBER]"
click at [155, 144] on span "Address:" at bounding box center [171, 143] width 33 height 6
click at [202, 183] on span "Same Day Subzero Repair" at bounding box center [219, 186] width 62 height 6
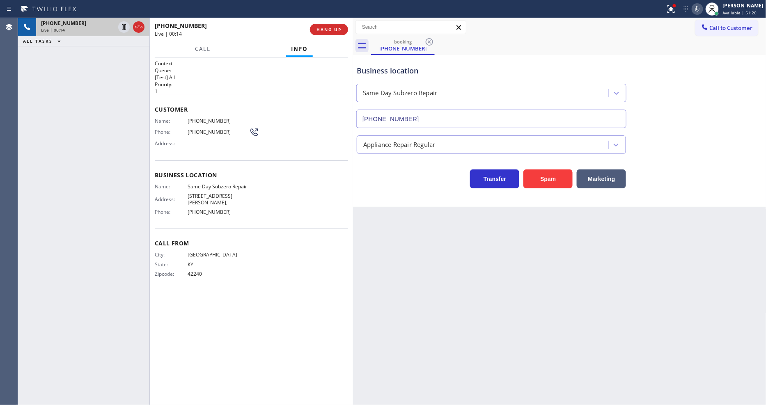
click at [206, 118] on span "[PHONE_NUMBER]" at bounding box center [219, 121] width 62 height 6
click at [122, 29] on icon at bounding box center [124, 27] width 4 height 6
click at [701, 9] on icon at bounding box center [697, 9] width 10 height 10
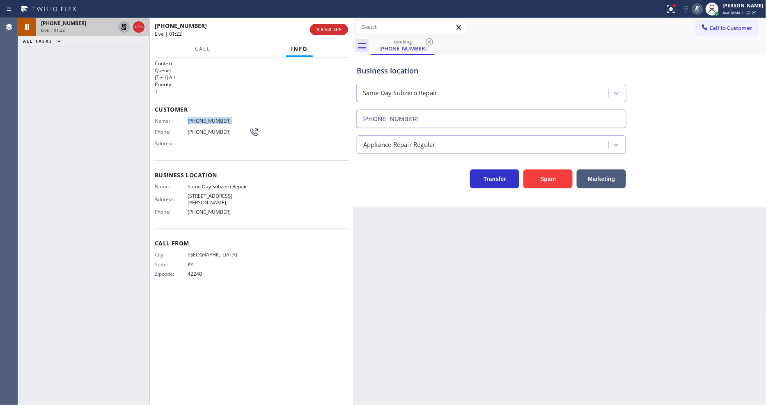
click at [122, 24] on icon at bounding box center [124, 27] width 10 height 10
click at [702, 10] on icon at bounding box center [697, 9] width 10 height 10
click at [334, 29] on span "HANG UP" at bounding box center [328, 30] width 25 height 6
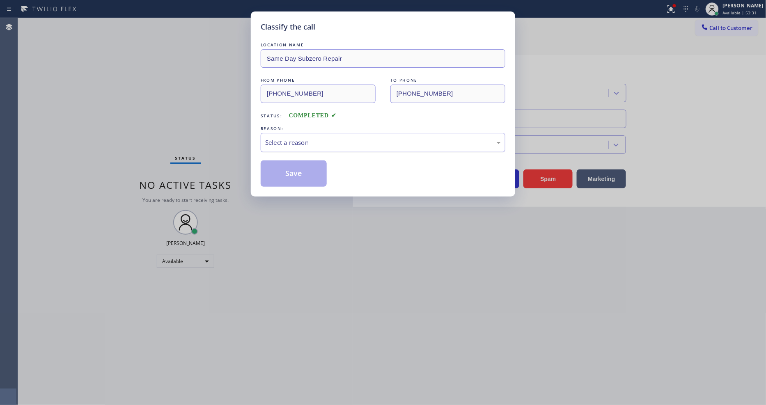
click at [285, 138] on div "Select a reason" at bounding box center [383, 142] width 236 height 9
click at [286, 166] on button "Save" at bounding box center [294, 173] width 66 height 26
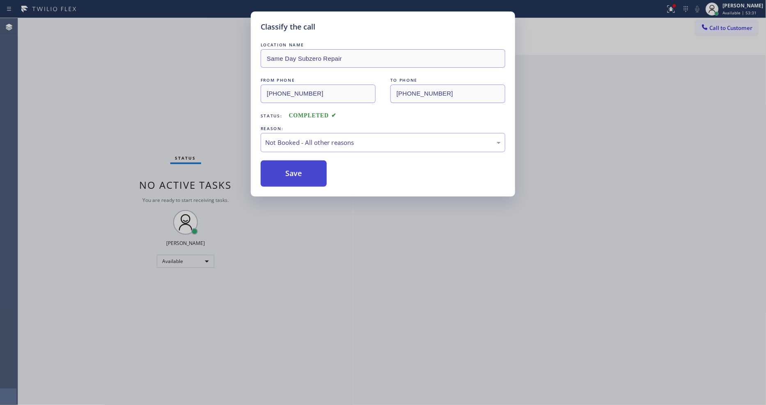
click at [286, 166] on button "Save" at bounding box center [294, 173] width 66 height 26
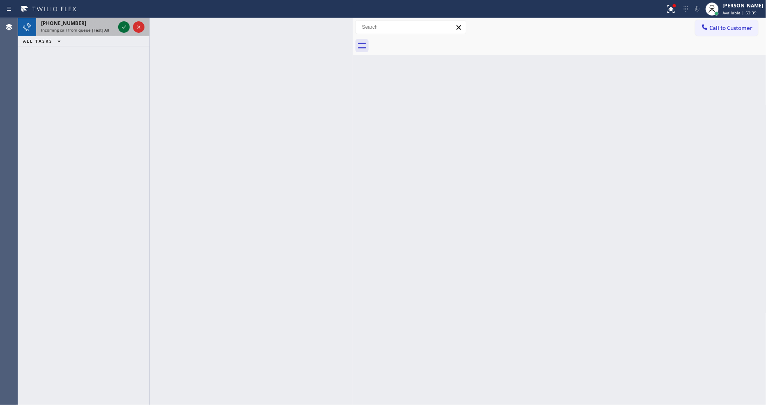
click at [119, 25] on icon at bounding box center [124, 27] width 10 height 10
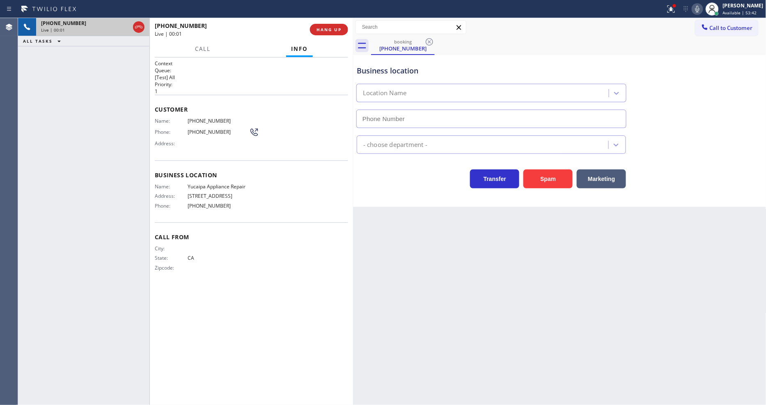
type input "[PHONE_NUMBER]"
click at [233, 187] on span "Yucaipa Appliance Repair" at bounding box center [219, 186] width 62 height 6
click at [210, 118] on span "[PHONE_NUMBER]" at bounding box center [219, 121] width 62 height 6
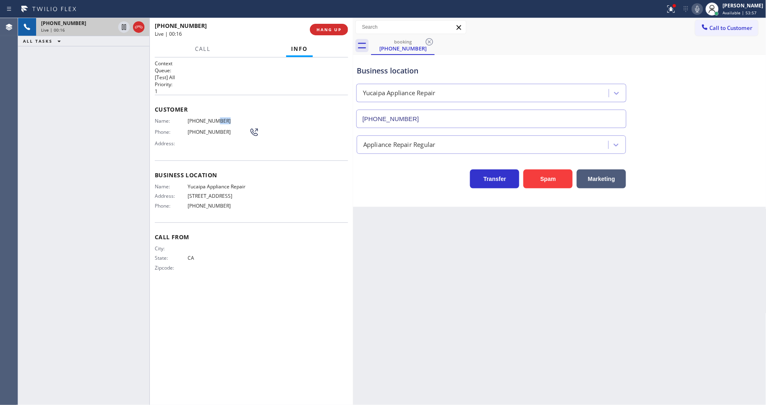
click at [210, 118] on span "[PHONE_NUMBER]" at bounding box center [219, 121] width 62 height 6
click at [676, 5] on icon at bounding box center [671, 9] width 10 height 10
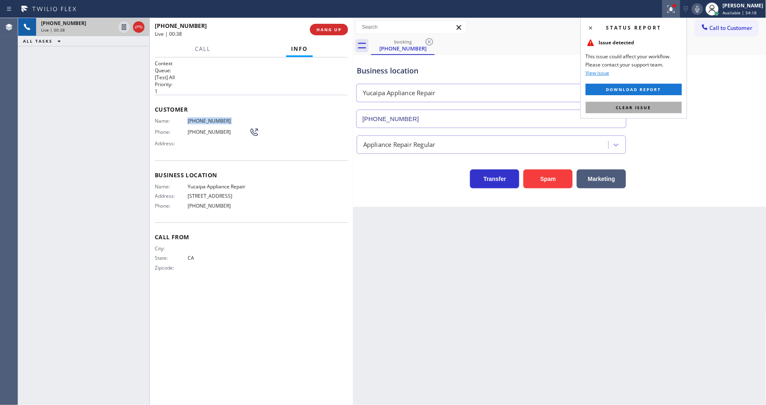
click at [669, 107] on button "Clear issue" at bounding box center [634, 107] width 96 height 11
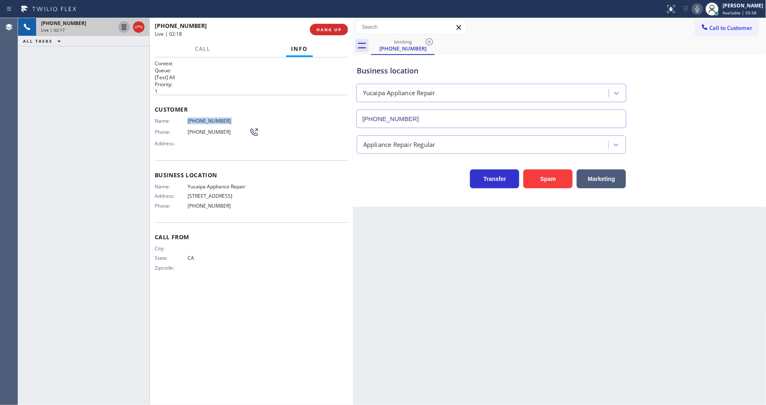
click at [124, 25] on icon at bounding box center [124, 27] width 10 height 10
click at [702, 8] on icon at bounding box center [697, 9] width 10 height 10
click at [124, 25] on icon at bounding box center [124, 27] width 6 height 6
click at [702, 8] on icon at bounding box center [697, 9] width 10 height 10
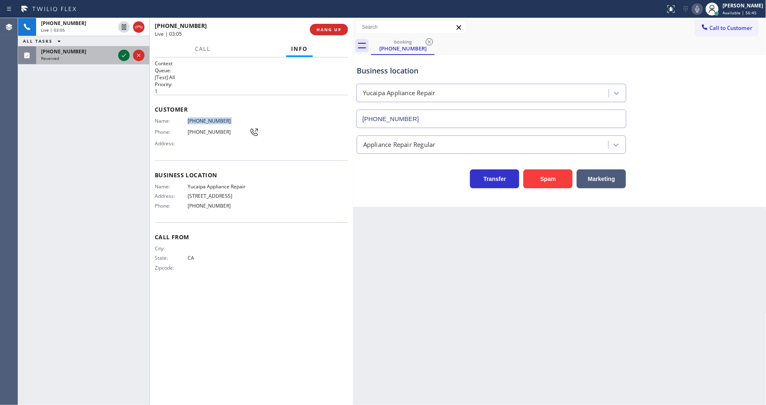
click at [126, 57] on icon at bounding box center [124, 55] width 10 height 10
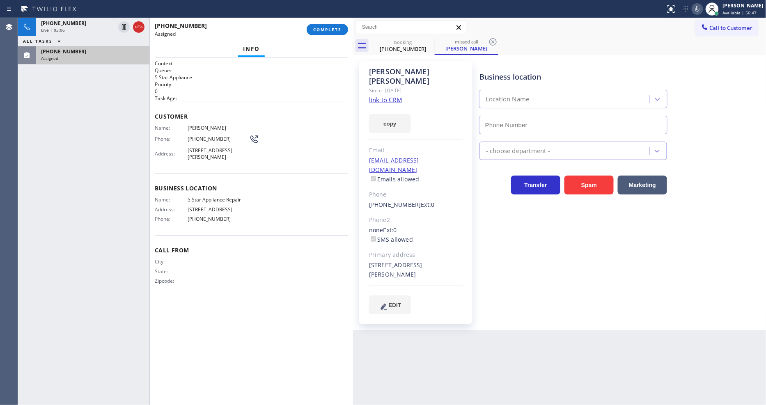
click at [314, 117] on span "Customer" at bounding box center [251, 116] width 193 height 8
type input "[PHONE_NUMBER]"
click at [375, 96] on link "link to CRM" at bounding box center [385, 100] width 33 height 8
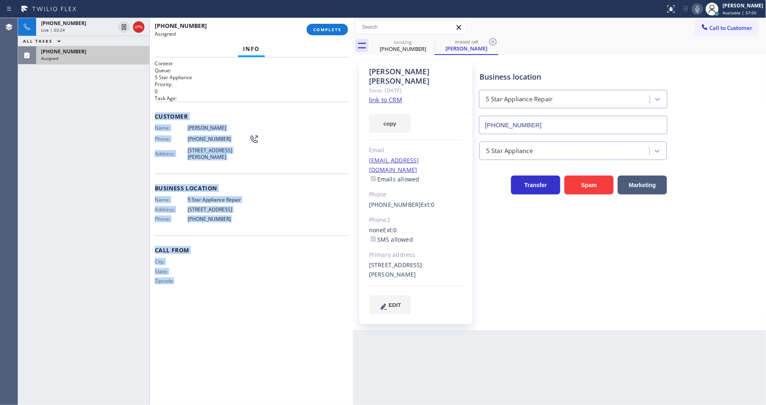
drag, startPoint x: 155, startPoint y: 112, endPoint x: 288, endPoint y: 253, distance: 193.7
click at [238, 317] on div "Context Queue: 5 Star Appliance Priority: 0 Task Age: Customer Name: [PERSON_NA…" at bounding box center [251, 231] width 193 height 343
click at [334, 33] on button "COMPLETE" at bounding box center [327, 29] width 41 height 11
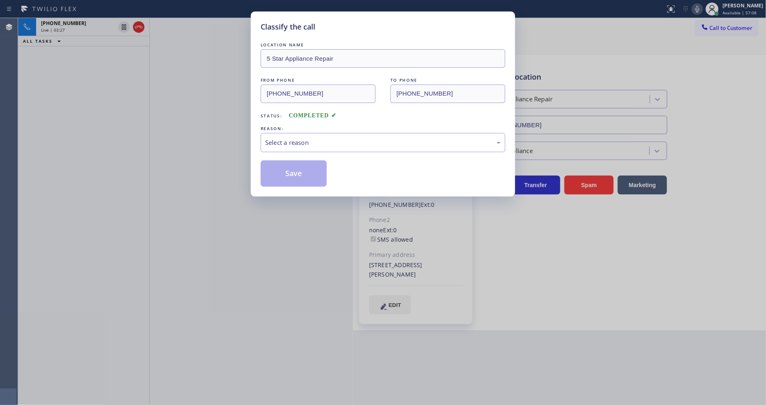
click at [305, 140] on div "Select a reason" at bounding box center [383, 142] width 236 height 9
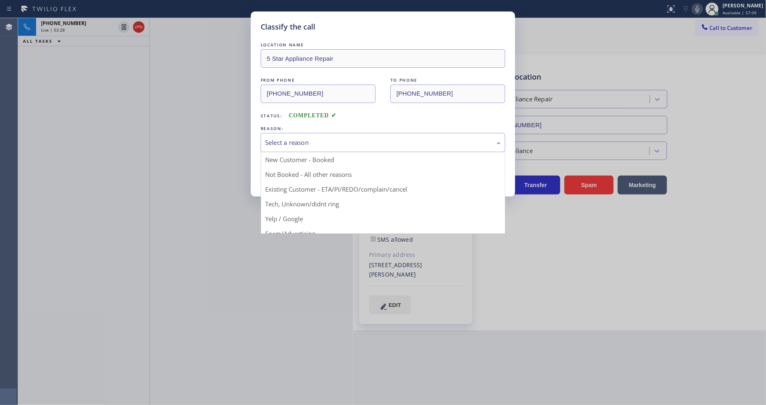
drag, startPoint x: 300, startPoint y: 187, endPoint x: 297, endPoint y: 184, distance: 4.4
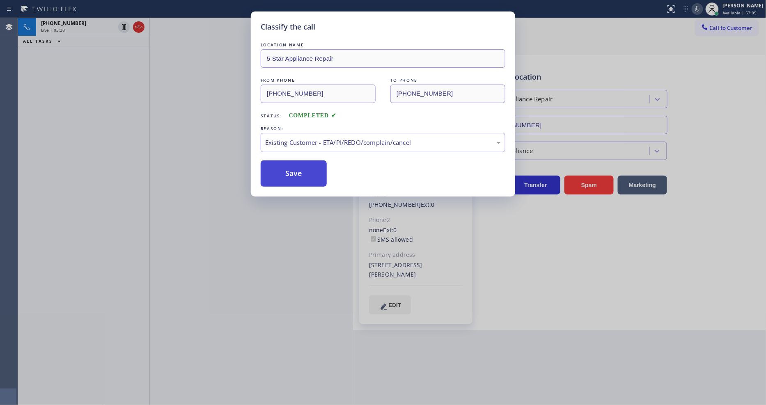
click at [291, 170] on button "Save" at bounding box center [294, 173] width 66 height 26
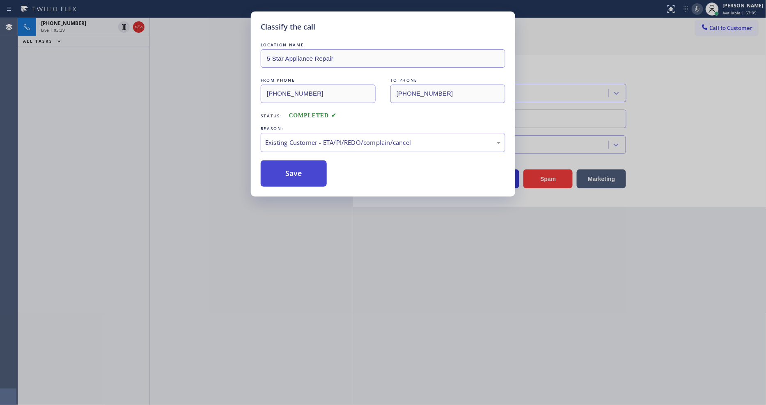
click at [291, 170] on button "Save" at bounding box center [294, 173] width 66 height 26
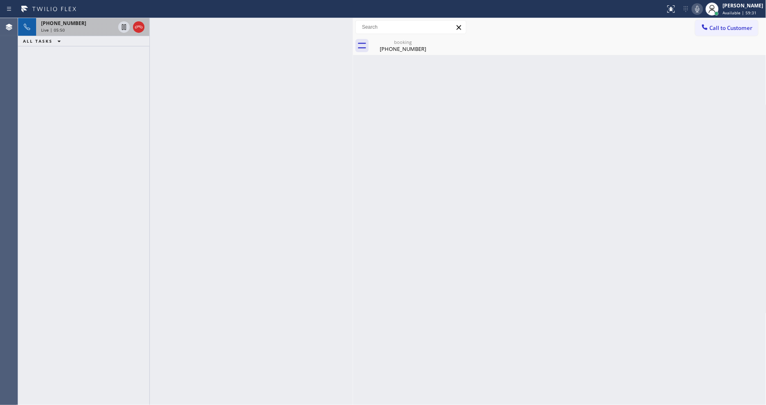
click at [63, 25] on span "[PHONE_NUMBER]" at bounding box center [63, 23] width 45 height 7
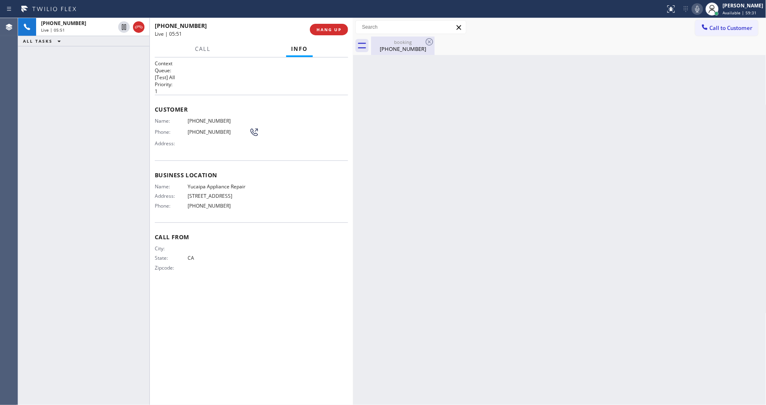
click at [382, 51] on div "[PHONE_NUMBER]" at bounding box center [403, 48] width 62 height 7
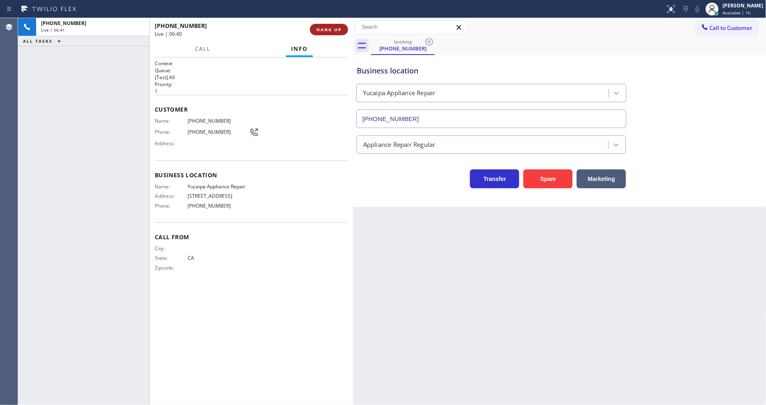
click at [328, 30] on span "HANG UP" at bounding box center [328, 30] width 25 height 6
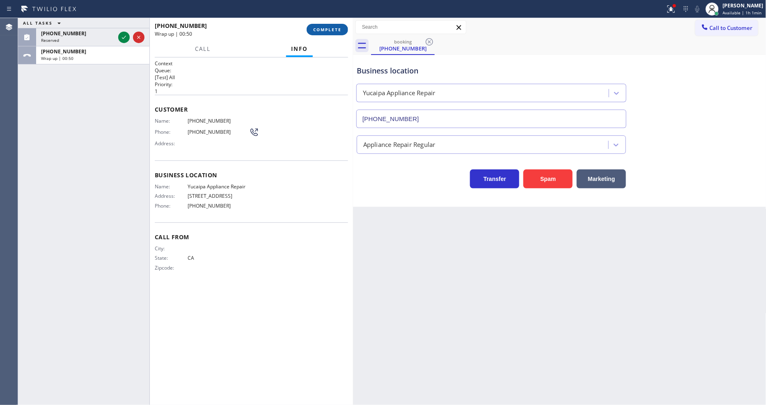
click at [333, 29] on span "COMPLETE" at bounding box center [327, 30] width 28 height 6
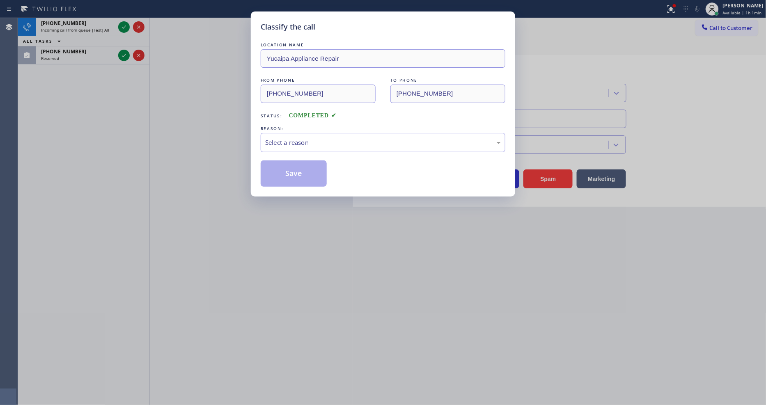
drag, startPoint x: 304, startPoint y: 121, endPoint x: 304, endPoint y: 144, distance: 23.8
click at [304, 122] on div "LOCATION NAME Yucaipa Appliance Repair FROM PHONE [PHONE_NUMBER] TO PHONE [PHON…" at bounding box center [383, 114] width 245 height 146
click at [304, 144] on div "Select a reason" at bounding box center [383, 142] width 236 height 9
click at [298, 169] on button "Save" at bounding box center [294, 173] width 66 height 26
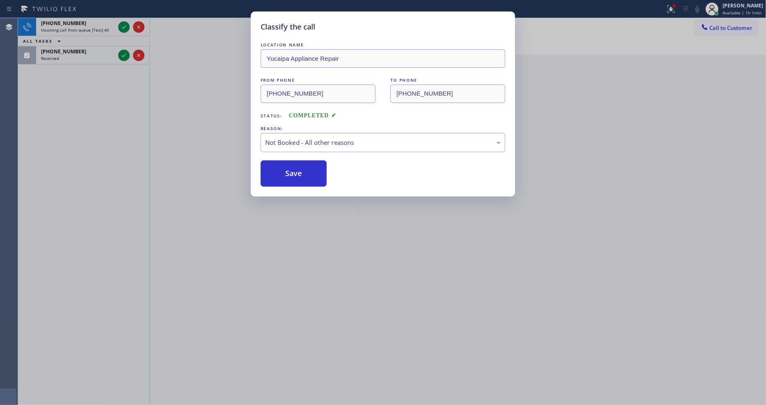
drag, startPoint x: 298, startPoint y: 169, endPoint x: 178, endPoint y: 23, distance: 188.9
click at [298, 168] on button "Save" at bounding box center [294, 173] width 66 height 26
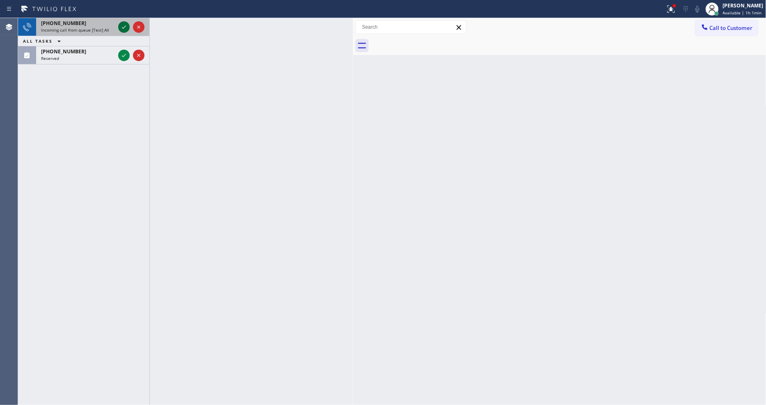
click at [122, 26] on icon at bounding box center [124, 27] width 10 height 10
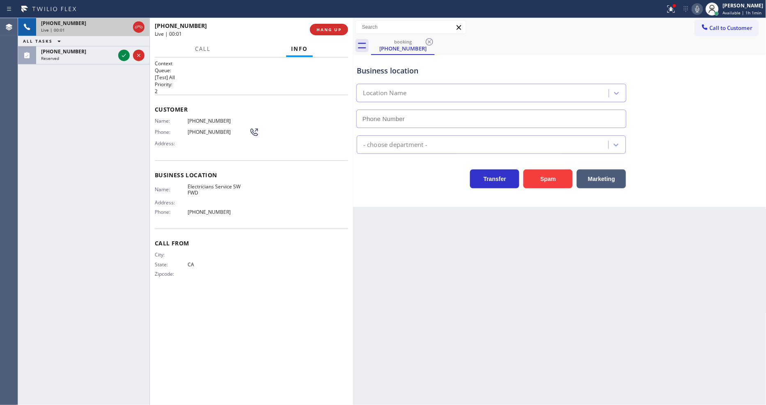
type input "[PHONE_NUMBER]"
click at [327, 30] on span "HANG UP" at bounding box center [328, 30] width 25 height 6
click at [328, 30] on span "HANG UP" at bounding box center [328, 30] width 25 height 6
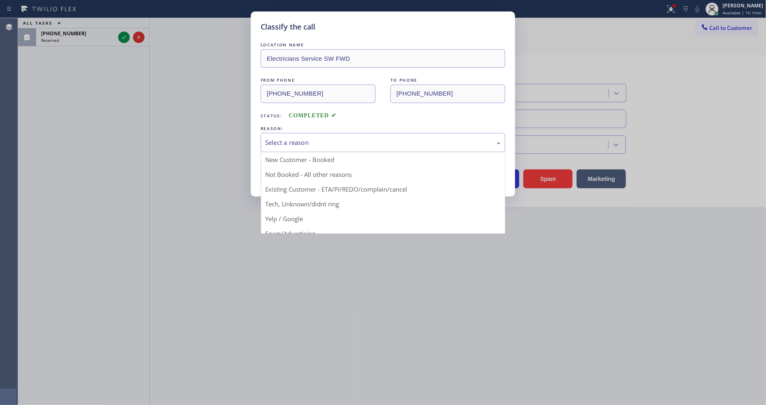
click at [292, 134] on div "Select a reason" at bounding box center [383, 142] width 245 height 19
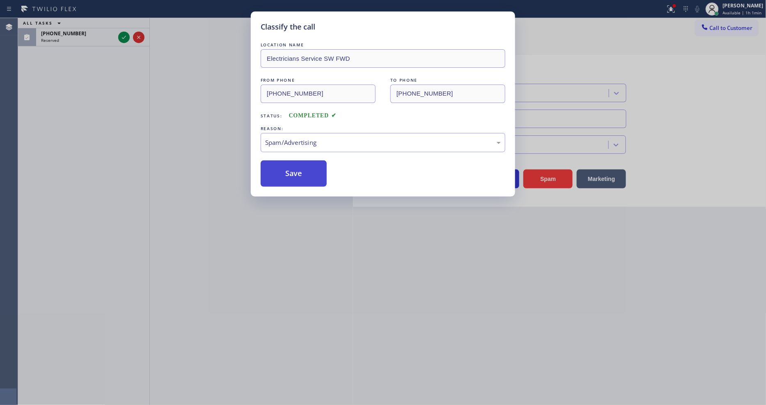
click at [289, 170] on button "Save" at bounding box center [294, 173] width 66 height 26
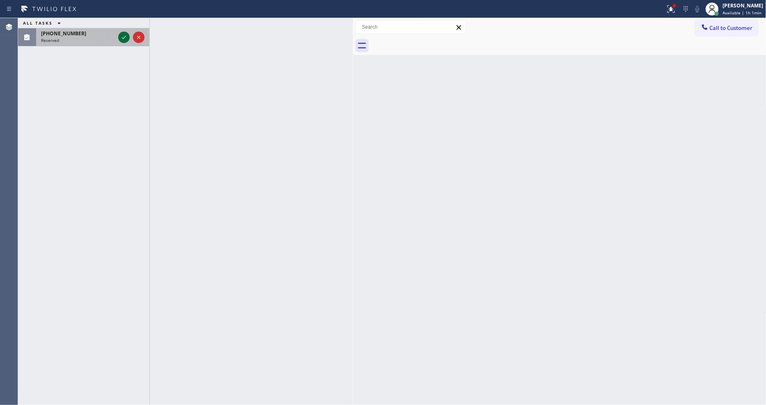
click at [122, 37] on icon at bounding box center [124, 37] width 10 height 10
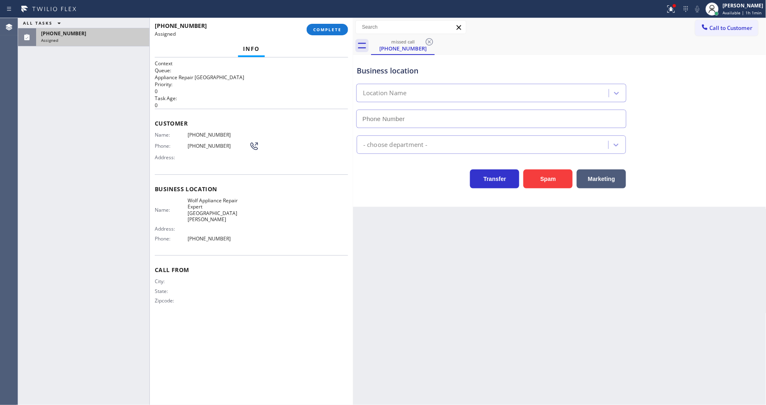
type input "[PHONE_NUMBER]"
drag, startPoint x: 208, startPoint y: 103, endPoint x: 181, endPoint y: 104, distance: 27.1
click at [207, 104] on p "0" at bounding box center [251, 105] width 193 height 7
drag, startPoint x: 317, startPoint y: 31, endPoint x: 327, endPoint y: 39, distance: 12.6
click at [318, 31] on span "COMPLETE" at bounding box center [327, 30] width 28 height 6
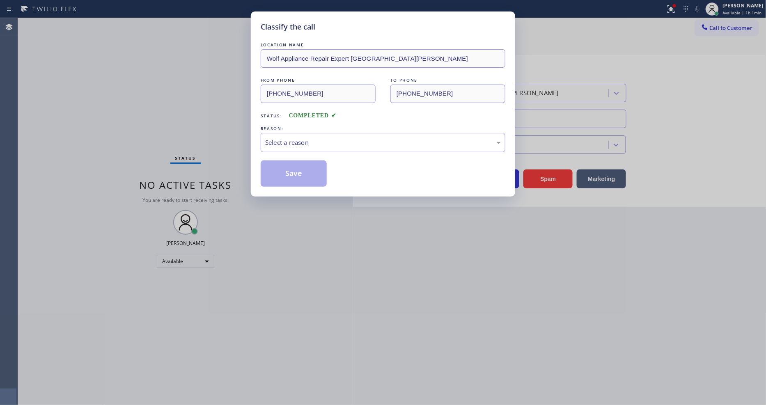
click at [313, 152] on div "LOCATION NAME Wolf Appliance Repair Expert [GEOGRAPHIC_DATA][PERSON_NAME] FROM …" at bounding box center [383, 114] width 245 height 146
click at [311, 144] on div "Select a reason" at bounding box center [383, 142] width 236 height 9
click at [298, 174] on button "Save" at bounding box center [294, 173] width 66 height 26
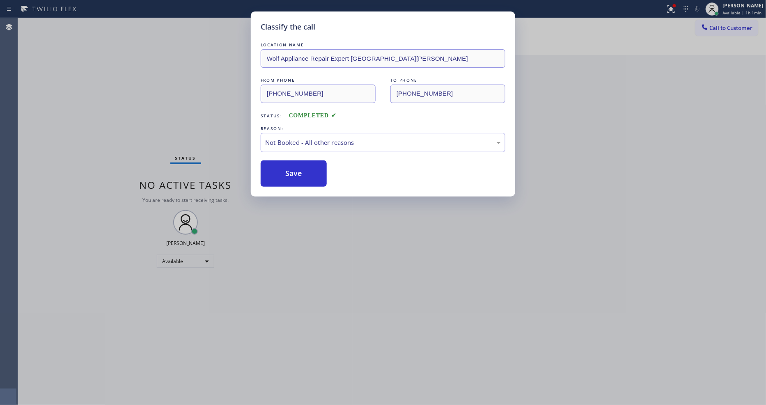
click at [298, 174] on button "Save" at bounding box center [294, 173] width 66 height 26
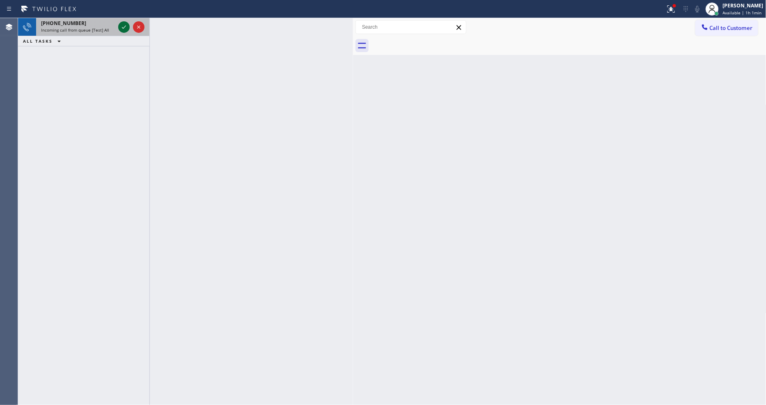
click at [126, 28] on icon at bounding box center [124, 27] width 10 height 10
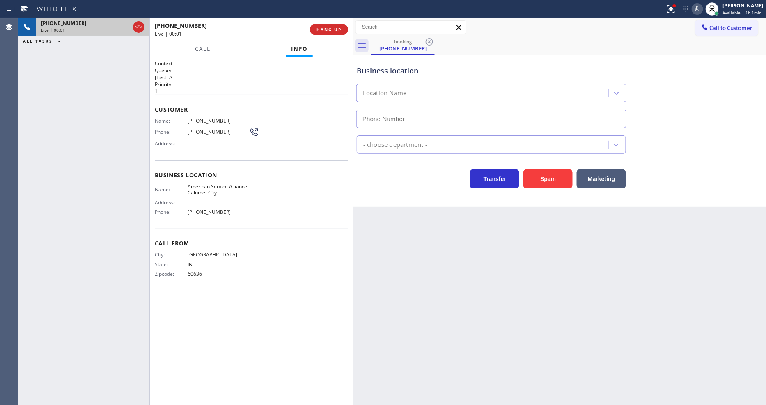
type input "[PHONE_NUMBER]"
click at [200, 186] on span "American Service Alliance Calumet City" at bounding box center [219, 189] width 62 height 13
click at [676, 9] on icon at bounding box center [671, 9] width 10 height 10
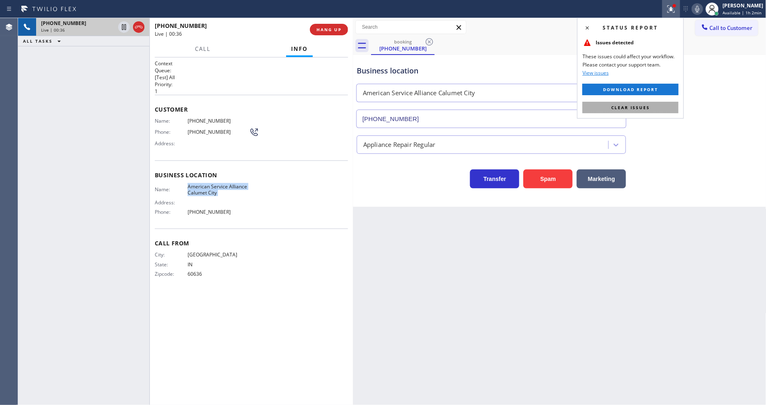
click at [640, 109] on span "Clear issues" at bounding box center [630, 108] width 39 height 6
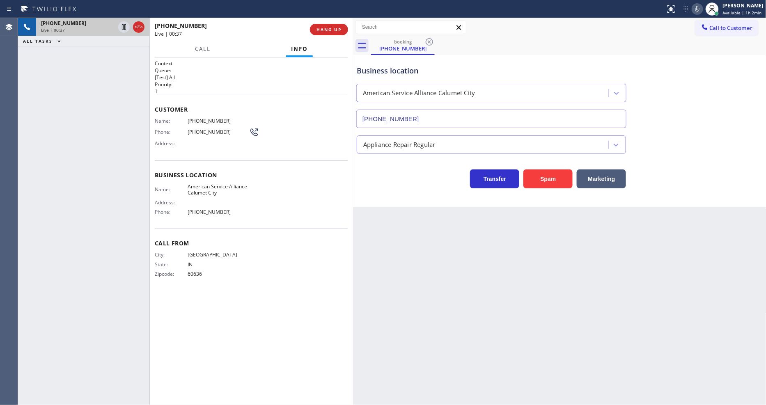
click at [195, 120] on span "[PHONE_NUMBER]" at bounding box center [219, 121] width 62 height 6
click at [203, 118] on span "[PHONE_NUMBER]" at bounding box center [219, 121] width 62 height 6
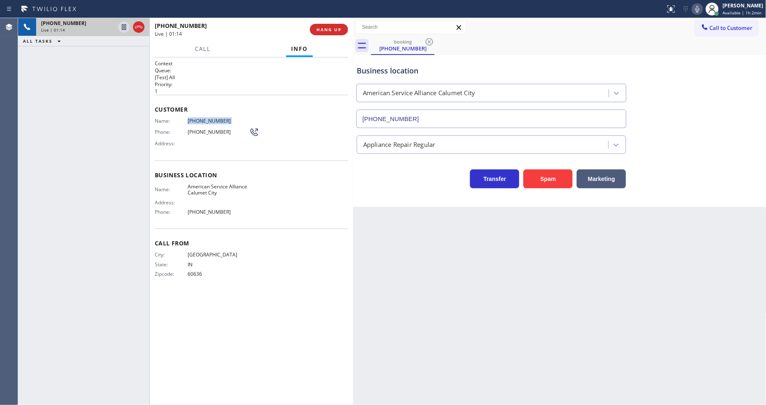
click at [203, 118] on span "[PHONE_NUMBER]" at bounding box center [219, 121] width 62 height 6
click at [340, 31] on span "HANG UP" at bounding box center [328, 30] width 25 height 6
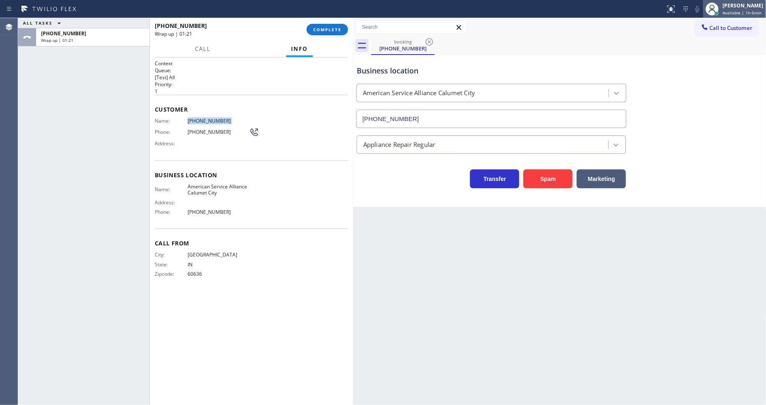
click at [766, 5] on div "[PERSON_NAME] Available | 1h 6min" at bounding box center [743, 9] width 45 height 14
click at [308, 30] on button "COMPLETE" at bounding box center [327, 29] width 41 height 11
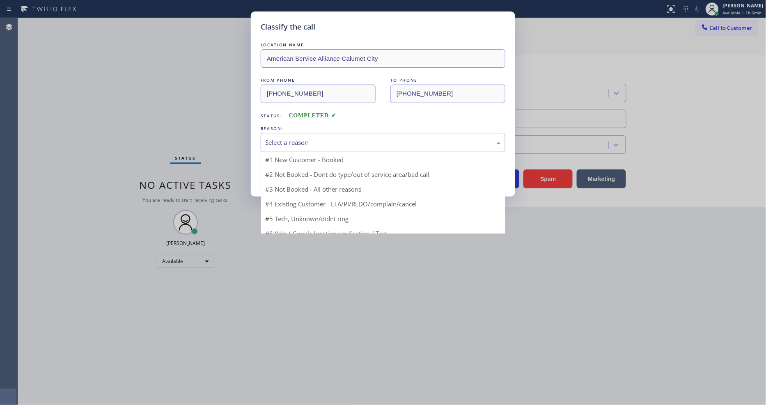
click at [282, 142] on div "Select a reason" at bounding box center [383, 142] width 236 height 9
click at [282, 145] on div "Select a reason" at bounding box center [383, 142] width 245 height 19
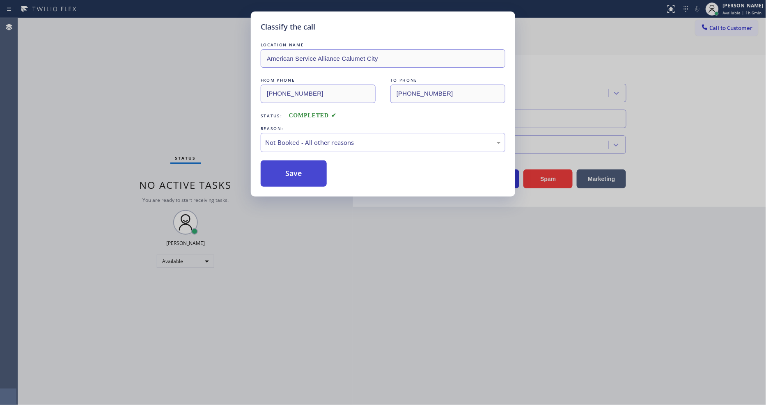
click at [278, 171] on button "Save" at bounding box center [294, 173] width 66 height 26
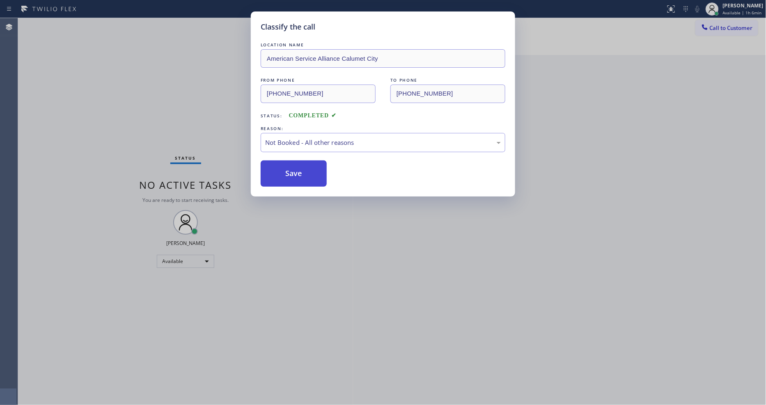
drag, startPoint x: 278, startPoint y: 171, endPoint x: 273, endPoint y: 243, distance: 72.0
click at [278, 170] on button "Save" at bounding box center [294, 173] width 66 height 26
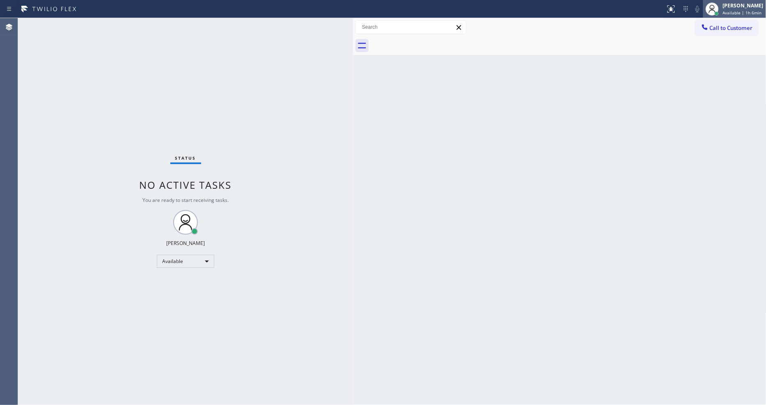
click at [725, 11] on div "[PERSON_NAME] Available | 1h 6min" at bounding box center [743, 9] width 45 height 14
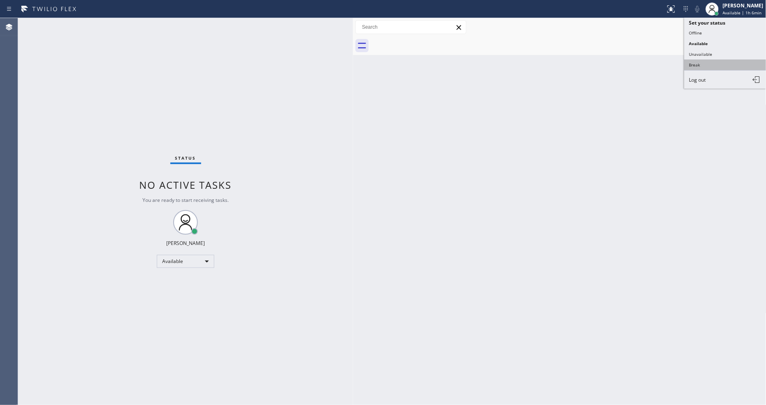
click at [711, 64] on button "Break" at bounding box center [725, 65] width 82 height 11
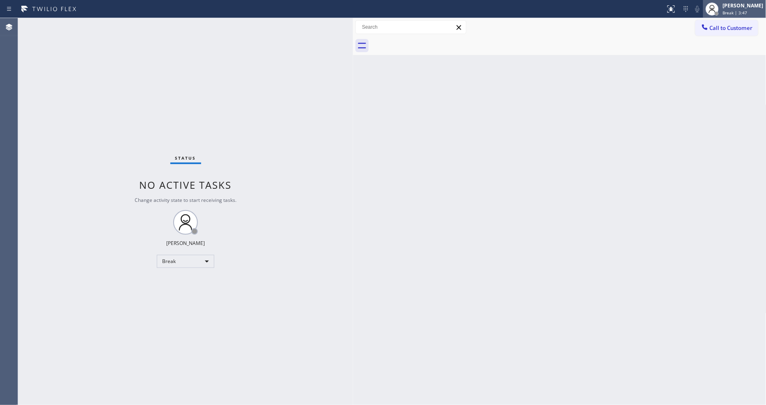
click at [721, 9] on div at bounding box center [712, 9] width 18 height 18
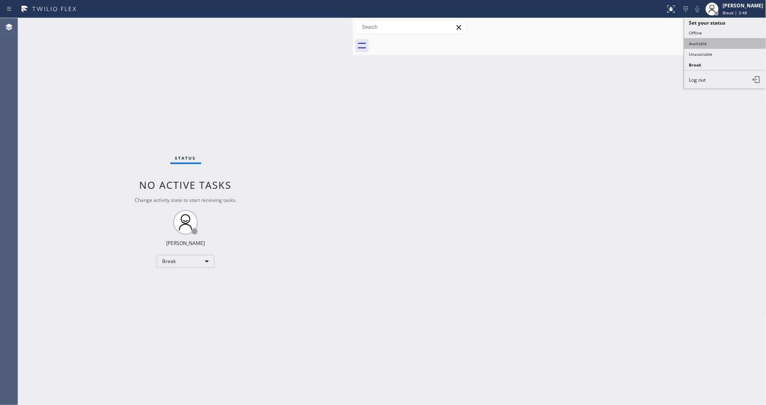
click at [720, 46] on button "Available" at bounding box center [725, 43] width 82 height 11
drag, startPoint x: 507, startPoint y: 233, endPoint x: 226, endPoint y: 311, distance: 291.8
click at [504, 232] on div "Back to Dashboard Change Sender ID Customers Technicians Select a contact Outbo…" at bounding box center [559, 211] width 413 height 387
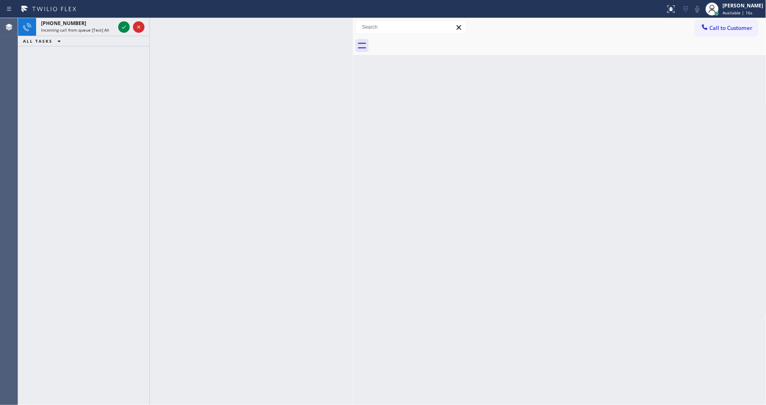
click at [64, 66] on div "[PHONE_NUMBER] Incoming call from queue [Test] All ALL TASKS ALL TASKS ACTIVE T…" at bounding box center [83, 211] width 131 height 387
click at [122, 25] on icon at bounding box center [124, 27] width 10 height 10
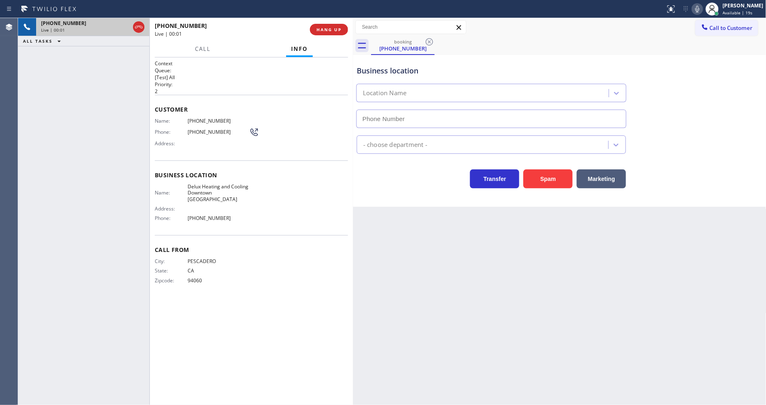
type input "[PHONE_NUMBER]"
click at [341, 26] on button "HANG UP" at bounding box center [329, 29] width 38 height 11
click at [341, 27] on span "HANG UP" at bounding box center [328, 30] width 25 height 6
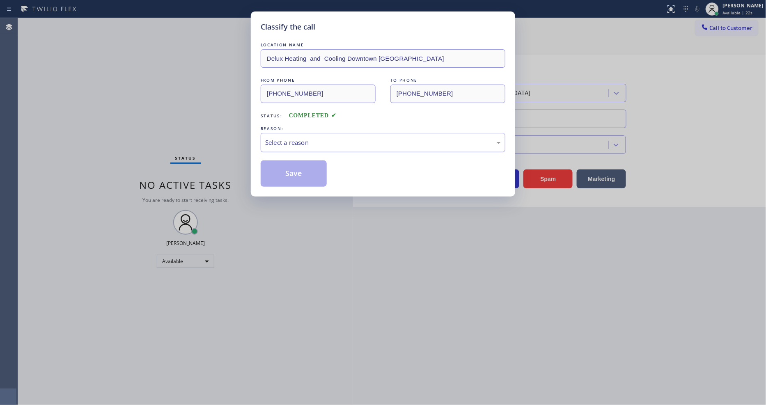
click at [302, 133] on div "Select a reason" at bounding box center [383, 142] width 245 height 19
click at [300, 179] on button "Save" at bounding box center [294, 173] width 66 height 26
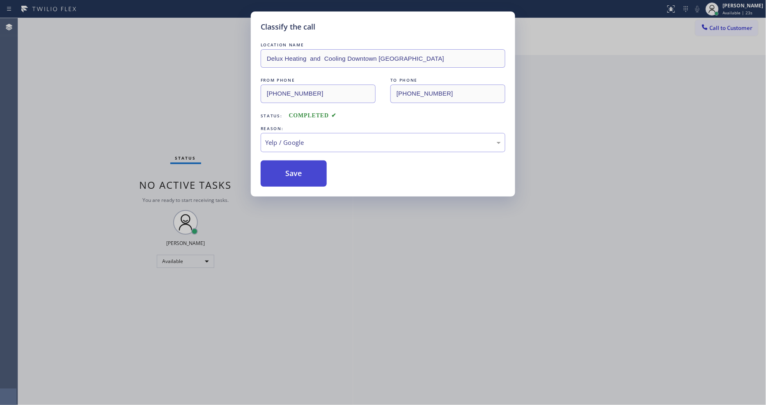
click at [300, 178] on button "Save" at bounding box center [294, 173] width 66 height 26
drag, startPoint x: 300, startPoint y: 178, endPoint x: 291, endPoint y: 232, distance: 54.6
click at [300, 177] on button "Save" at bounding box center [294, 173] width 66 height 26
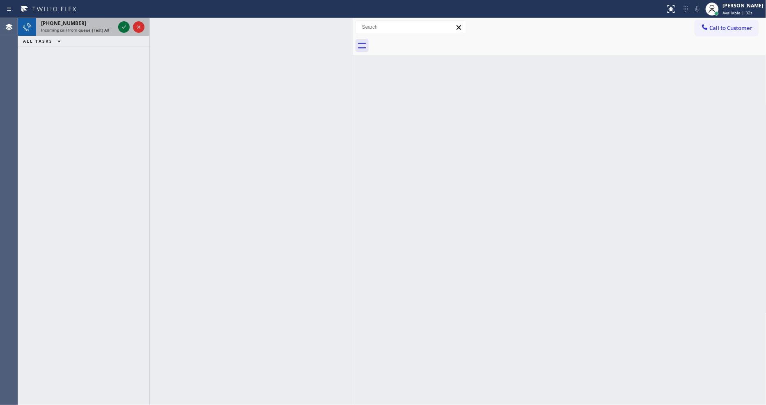
click at [122, 25] on icon at bounding box center [124, 27] width 10 height 10
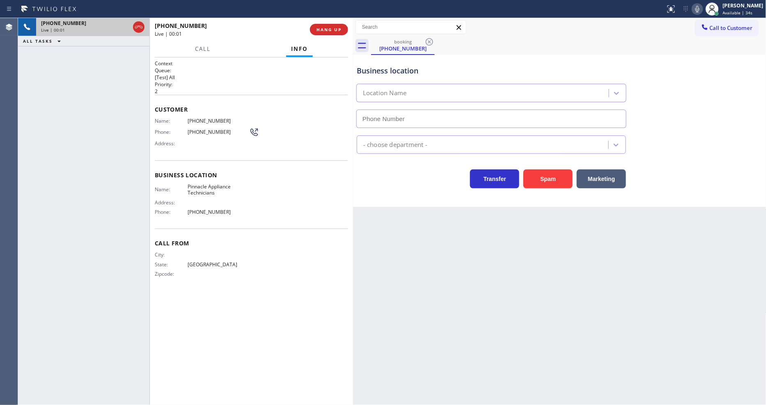
type input "[PHONE_NUMBER]"
click at [339, 26] on button "HANG UP" at bounding box center [329, 29] width 38 height 11
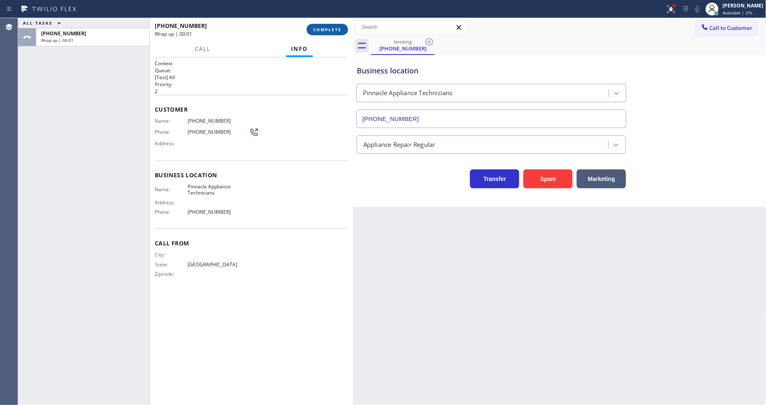
click at [339, 25] on button "COMPLETE" at bounding box center [327, 29] width 41 height 11
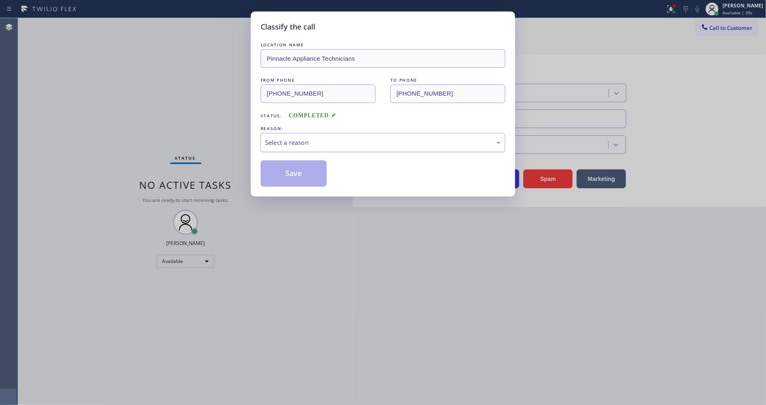
click at [309, 141] on div "Select a reason" at bounding box center [383, 142] width 236 height 9
click at [293, 161] on button "Save" at bounding box center [294, 173] width 66 height 26
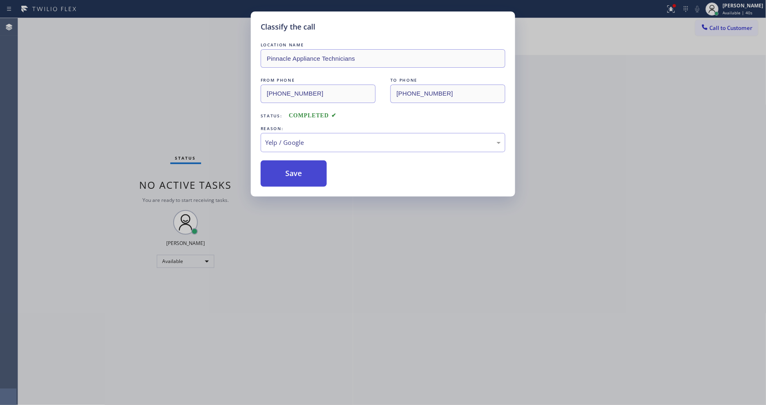
click at [293, 161] on button "Save" at bounding box center [294, 173] width 66 height 26
drag, startPoint x: 293, startPoint y: 161, endPoint x: 288, endPoint y: 400, distance: 239.4
click at [293, 161] on button "Save" at bounding box center [294, 173] width 66 height 26
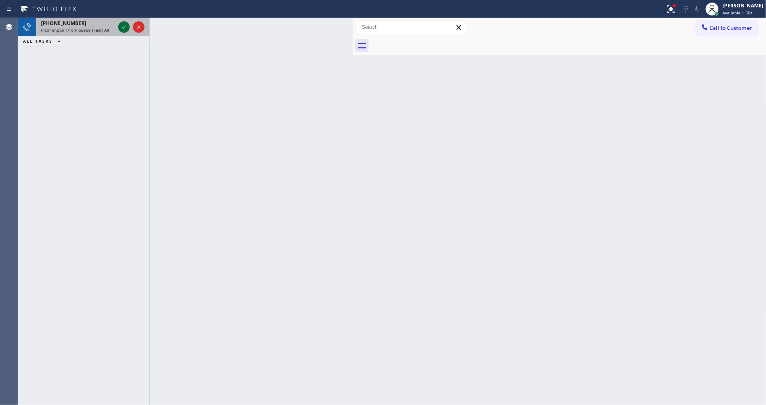
click at [119, 27] on icon at bounding box center [124, 27] width 10 height 10
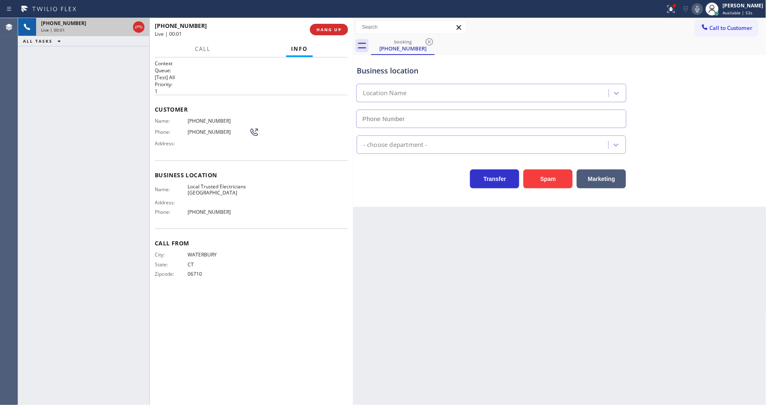
type input "[PHONE_NUMBER]"
click at [540, 247] on div "Back to Dashboard Change Sender ID Customers Technicians Select a contact Outbo…" at bounding box center [559, 211] width 413 height 387
click at [399, 239] on div "Back to Dashboard Change Sender ID Customers Technicians Select a contact Outbo…" at bounding box center [559, 211] width 413 height 387
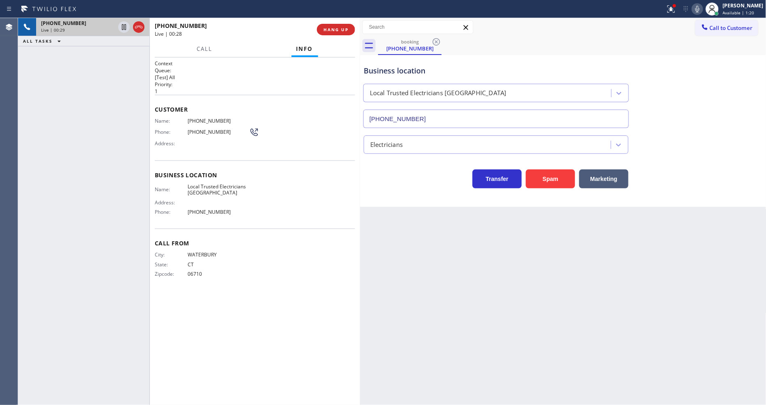
drag, startPoint x: 354, startPoint y: 139, endPoint x: 361, endPoint y: 138, distance: 7.0
click at [360, 138] on div at bounding box center [360, 211] width 0 height 387
click at [346, 31] on span "HANG UP" at bounding box center [335, 30] width 25 height 6
click at [346, 31] on span "COMPLETE" at bounding box center [334, 30] width 28 height 6
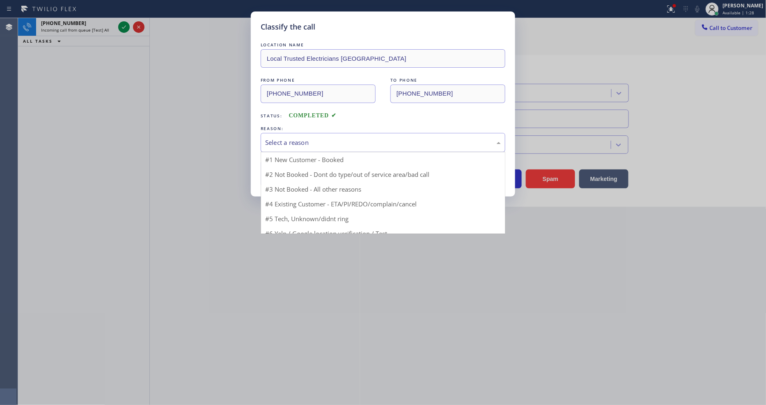
click at [308, 138] on div "Select a reason" at bounding box center [383, 142] width 236 height 9
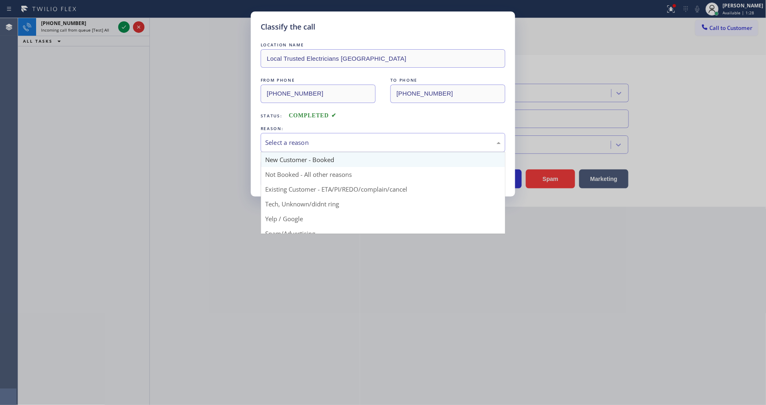
scroll to position [51, 0]
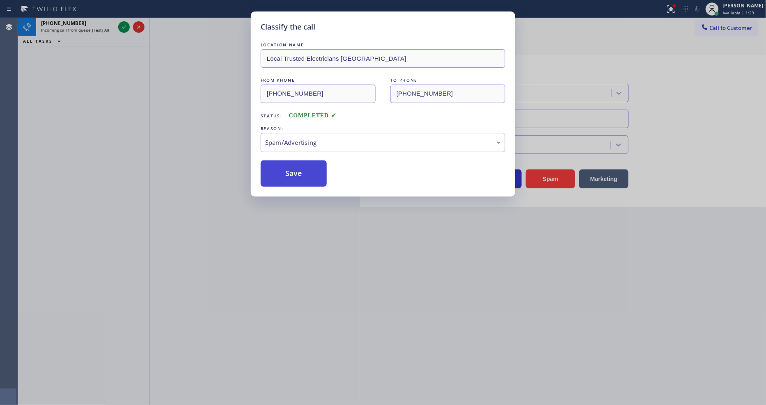
click at [294, 169] on button "Save" at bounding box center [294, 173] width 66 height 26
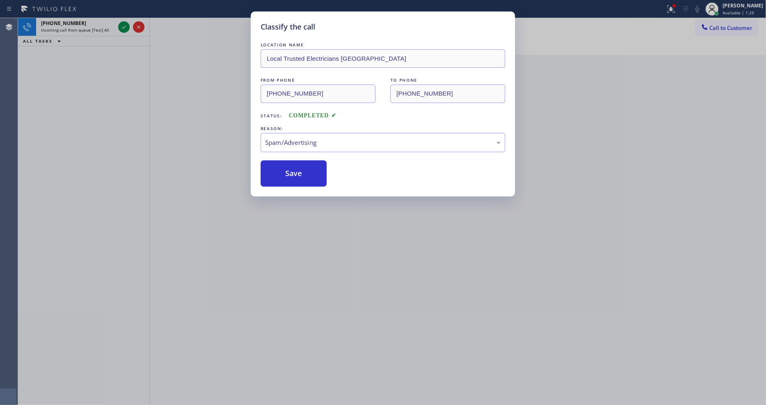
drag, startPoint x: 294, startPoint y: 169, endPoint x: 179, endPoint y: 20, distance: 188.8
click at [294, 168] on button "Save" at bounding box center [294, 173] width 66 height 26
click at [124, 27] on icon at bounding box center [124, 27] width 10 height 10
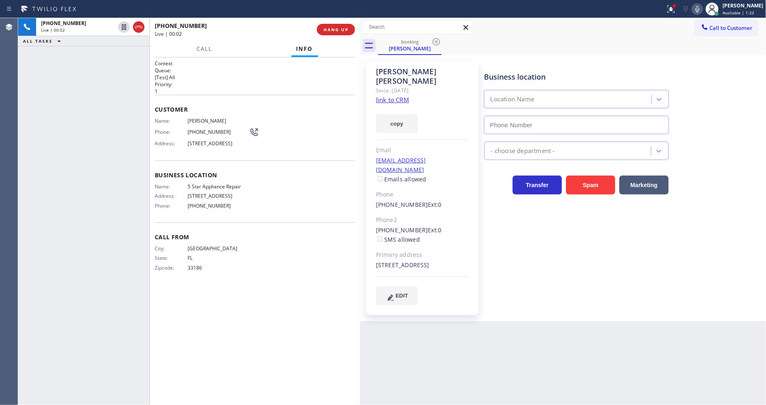
type input "[PHONE_NUMBER]"
click at [475, 116] on div "[PERSON_NAME] Since: [DATE] link to CRM copy Email [EMAIL_ADDRESS][DOMAIN_NAME]…" at bounding box center [422, 188] width 112 height 254
click at [401, 96] on link "link to CRM" at bounding box center [392, 100] width 33 height 8
click at [125, 27] on icon at bounding box center [124, 27] width 10 height 10
click at [700, 9] on icon at bounding box center [697, 9] width 10 height 10
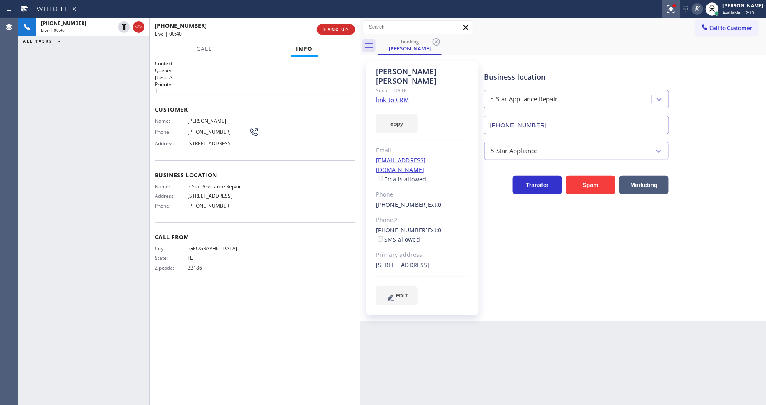
click at [676, 11] on icon at bounding box center [671, 9] width 10 height 10
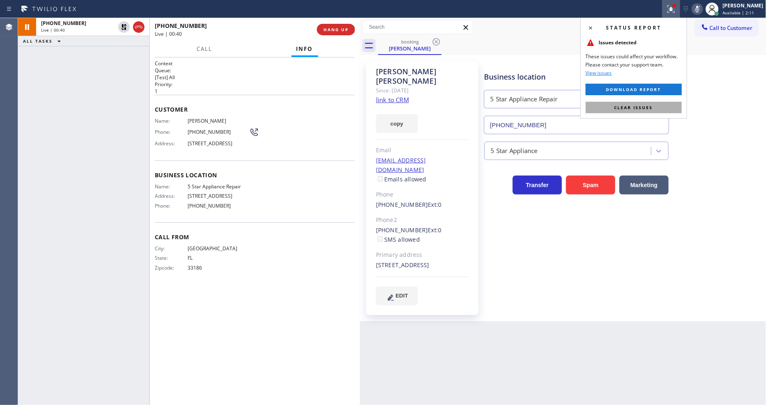
click at [667, 106] on button "Clear issues" at bounding box center [634, 107] width 96 height 11
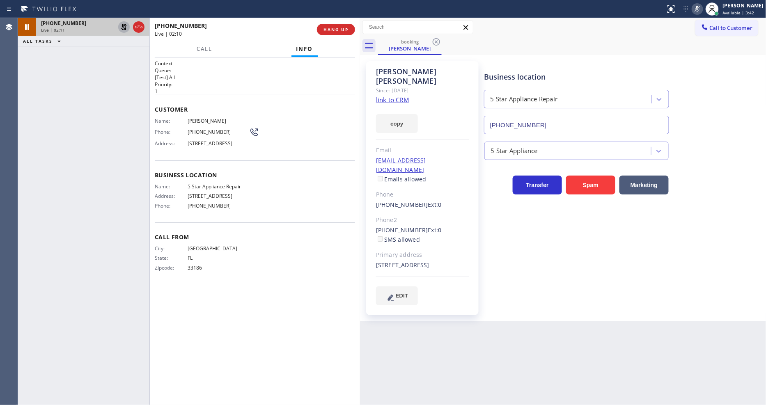
click at [125, 26] on icon at bounding box center [124, 27] width 10 height 10
click at [700, 10] on icon at bounding box center [697, 9] width 10 height 10
click at [337, 28] on span "HANG UP" at bounding box center [335, 30] width 25 height 6
click at [335, 28] on span "HANG UP" at bounding box center [335, 30] width 25 height 6
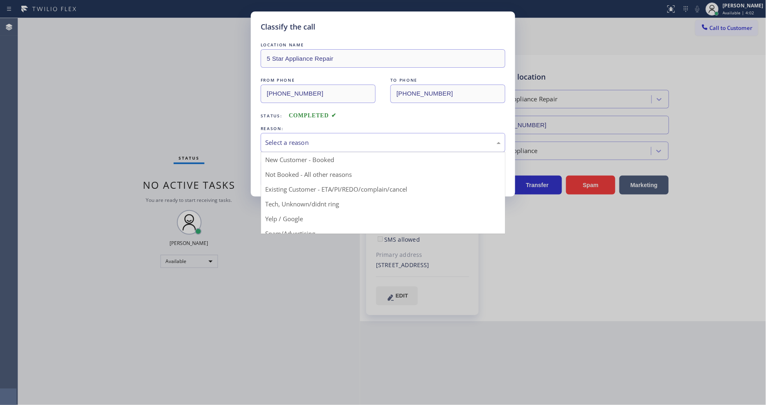
click at [293, 141] on div "Select a reason" at bounding box center [383, 142] width 236 height 9
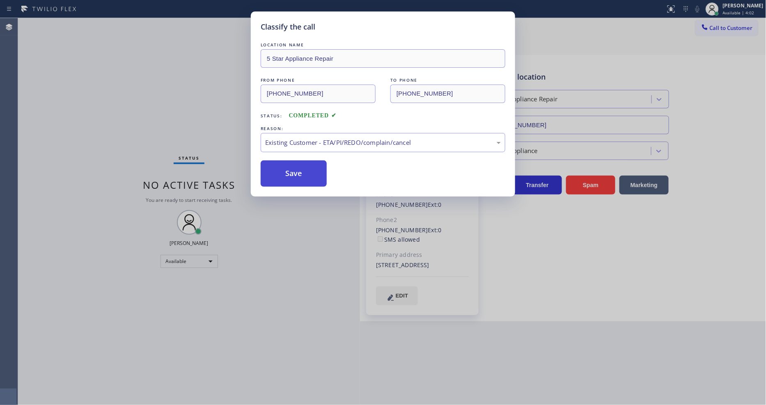
click at [293, 168] on button "Save" at bounding box center [294, 173] width 66 height 26
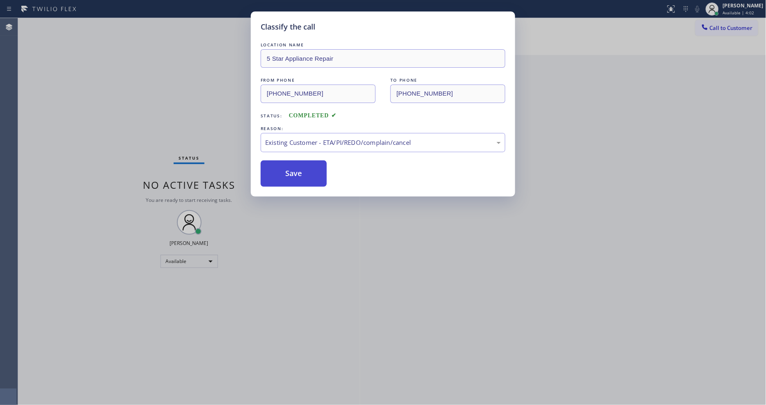
click at [293, 168] on button "Save" at bounding box center [294, 173] width 66 height 26
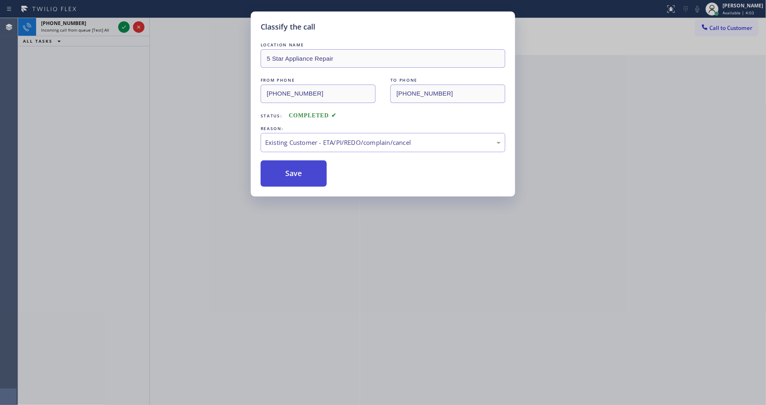
drag, startPoint x: 293, startPoint y: 168, endPoint x: 242, endPoint y: 12, distance: 164.2
click at [293, 167] on button "Save" at bounding box center [294, 173] width 66 height 26
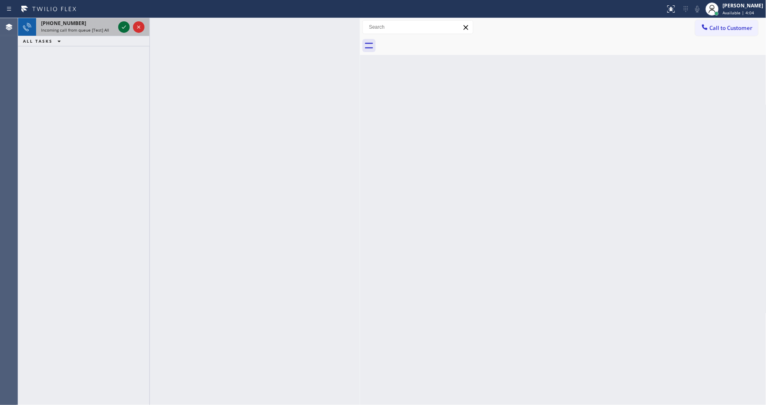
click at [124, 30] on icon at bounding box center [124, 27] width 10 height 10
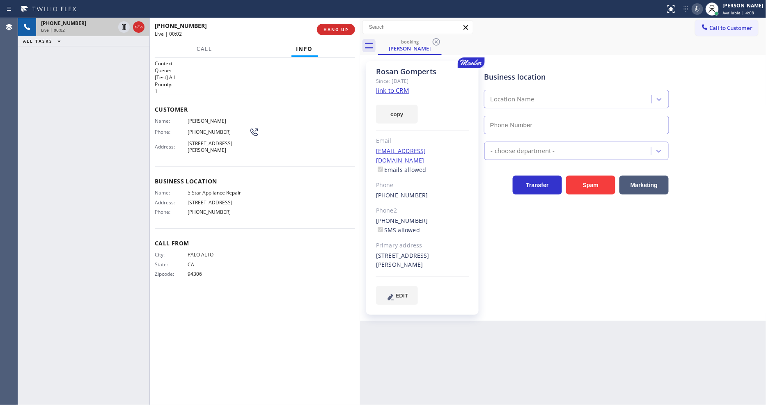
click at [384, 89] on link "link to CRM" at bounding box center [392, 90] width 33 height 8
type input "[PHONE_NUMBER]"
drag, startPoint x: 187, startPoint y: 141, endPoint x: 227, endPoint y: 142, distance: 40.2
click at [227, 142] on span "[STREET_ADDRESS][PERSON_NAME]" at bounding box center [219, 146] width 62 height 13
click at [224, 75] on p "[Test] All" at bounding box center [255, 77] width 200 height 7
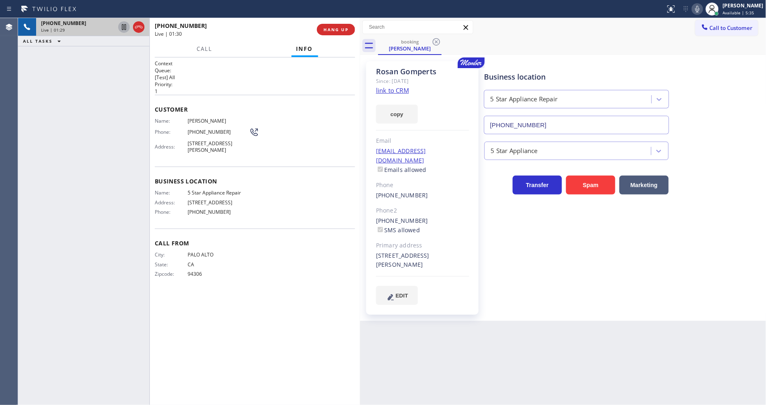
click at [124, 26] on icon at bounding box center [124, 27] width 10 height 10
click at [702, 5] on icon at bounding box center [697, 9] width 10 height 10
click at [124, 28] on icon at bounding box center [124, 27] width 10 height 10
click at [701, 7] on icon at bounding box center [697, 9] width 10 height 10
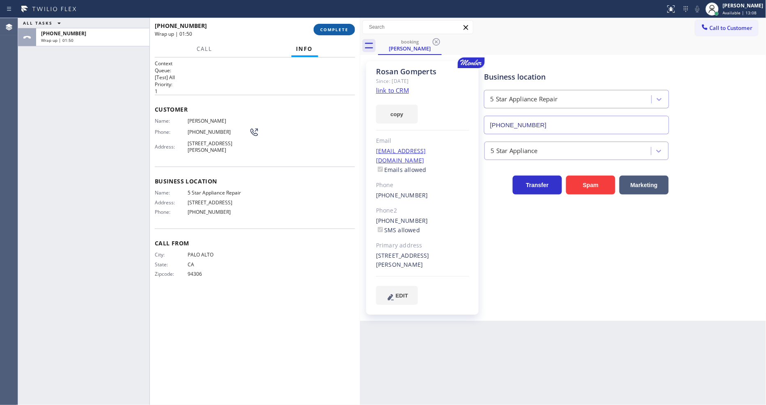
click at [339, 24] on button "COMPLETE" at bounding box center [334, 29] width 41 height 11
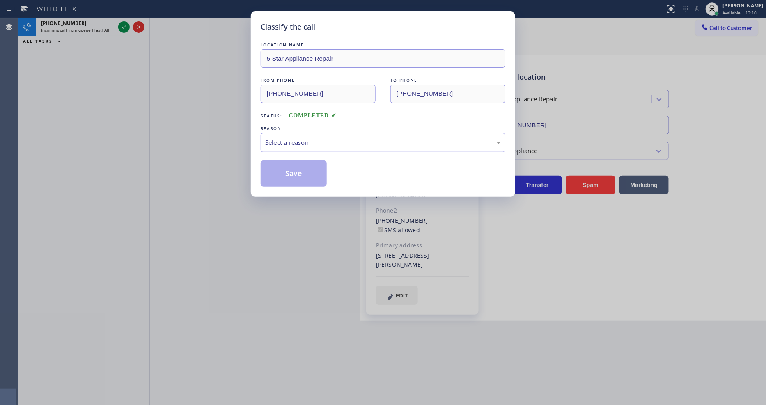
click at [286, 156] on div "LOCATION NAME 5 Star Appliance Repair FROM PHONE [PHONE_NUMBER] TO PHONE [PHONE…" at bounding box center [383, 114] width 245 height 146
click at [296, 133] on div "Select a reason" at bounding box center [383, 142] width 245 height 19
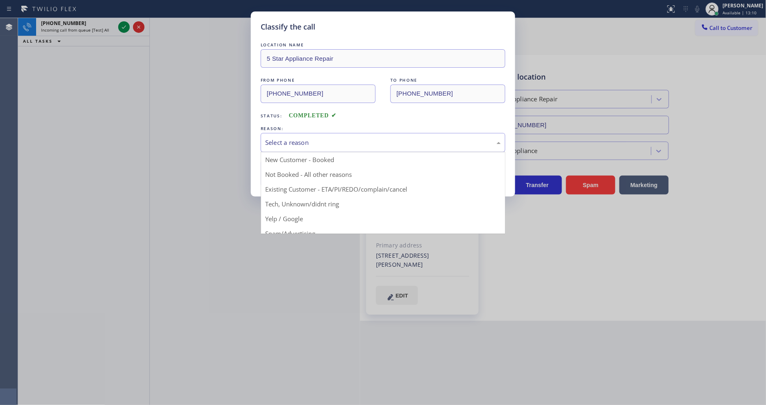
drag, startPoint x: 297, startPoint y: 134, endPoint x: 296, endPoint y: 146, distance: 12.3
click at [297, 136] on div "Select a reason" at bounding box center [383, 142] width 245 height 19
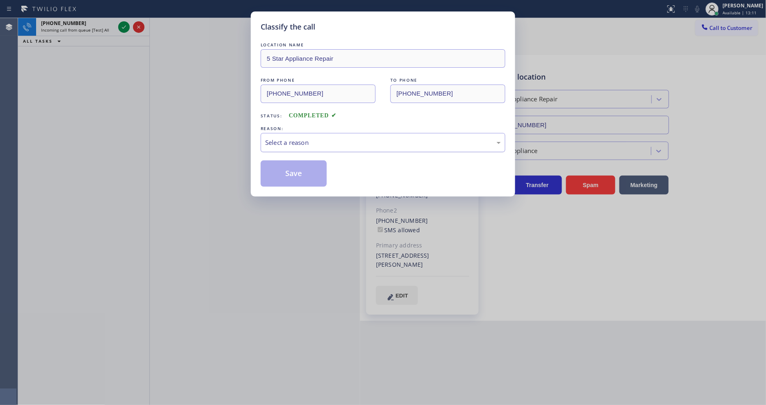
click at [299, 137] on div "Select a reason" at bounding box center [383, 142] width 245 height 19
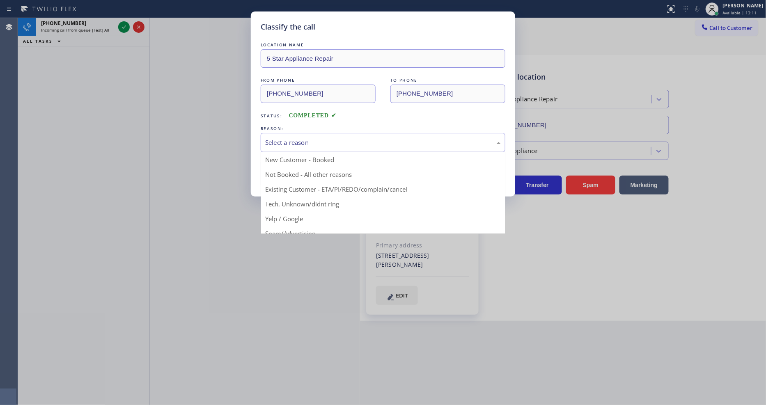
drag, startPoint x: 291, startPoint y: 186, endPoint x: 291, endPoint y: 181, distance: 4.9
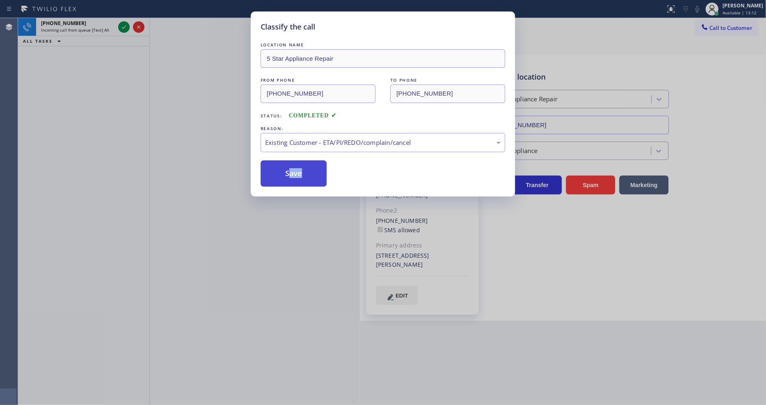
click at [290, 171] on button "Save" at bounding box center [294, 173] width 66 height 26
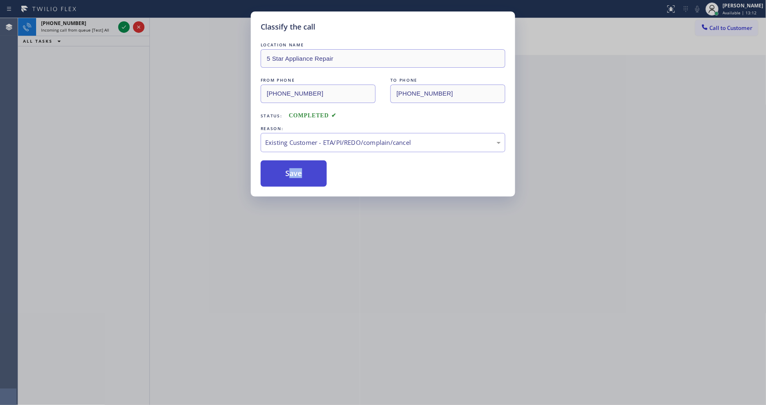
click at [290, 171] on button "Save" at bounding box center [294, 173] width 66 height 26
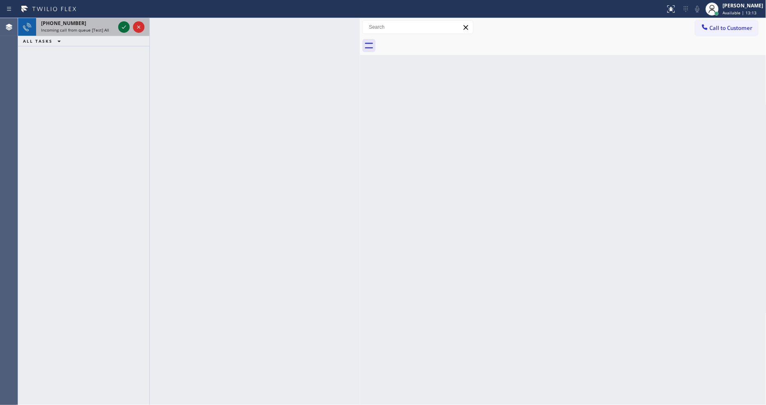
click at [126, 28] on icon at bounding box center [124, 27] width 10 height 10
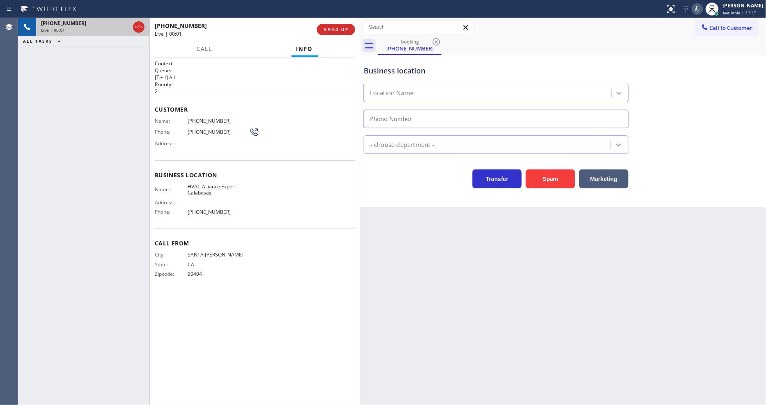
type input "[PHONE_NUMBER]"
click at [342, 35] on div "[PHONE_NUMBER] Live | 00:01 HANG UP" at bounding box center [255, 29] width 200 height 21
click at [343, 26] on button "HANG UP" at bounding box center [336, 29] width 38 height 11
click at [343, 28] on span "HANG UP" at bounding box center [335, 30] width 25 height 6
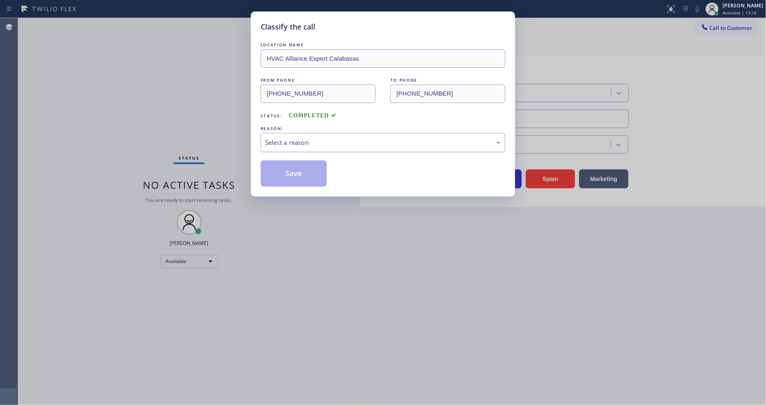
click at [303, 138] on div "Select a reason" at bounding box center [383, 142] width 236 height 9
click at [294, 177] on button "Save" at bounding box center [294, 173] width 66 height 26
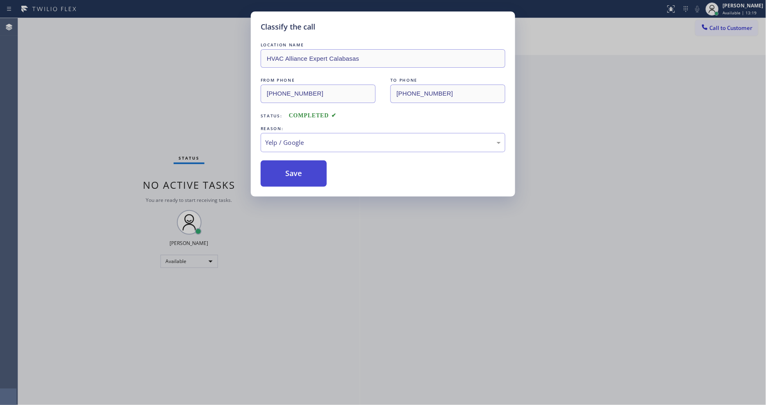
click at [294, 177] on button "Save" at bounding box center [294, 173] width 66 height 26
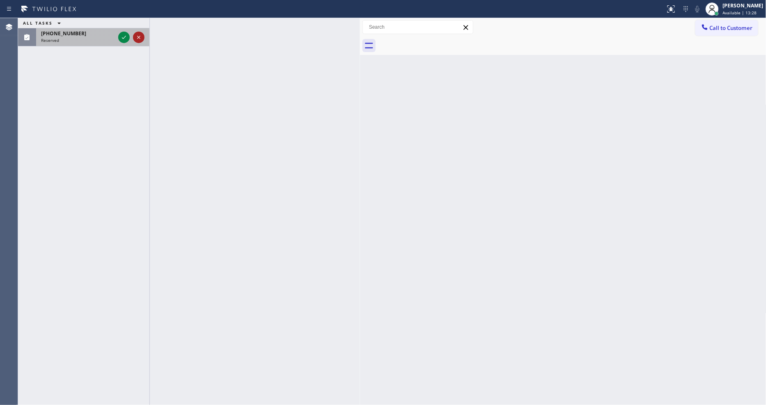
drag, startPoint x: 122, startPoint y: 39, endPoint x: 140, endPoint y: 39, distance: 17.7
click at [122, 39] on icon at bounding box center [124, 37] width 10 height 10
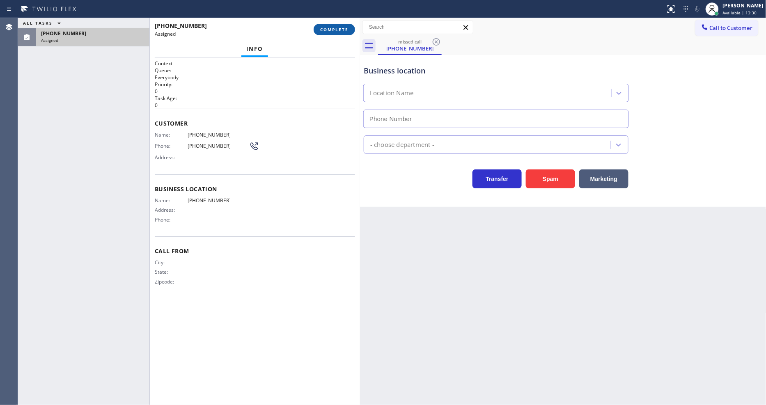
click at [343, 29] on span "COMPLETE" at bounding box center [334, 30] width 28 height 6
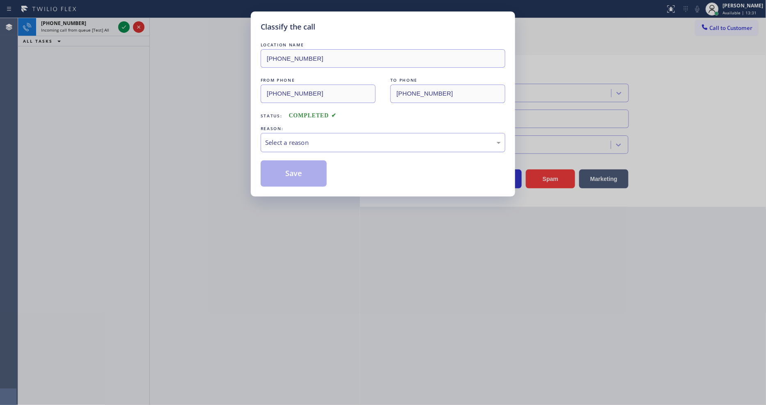
drag, startPoint x: 300, startPoint y: 140, endPoint x: 297, endPoint y: 146, distance: 7.0
click at [300, 140] on div "Select a reason" at bounding box center [383, 142] width 236 height 9
click at [289, 171] on button "Save" at bounding box center [294, 173] width 66 height 26
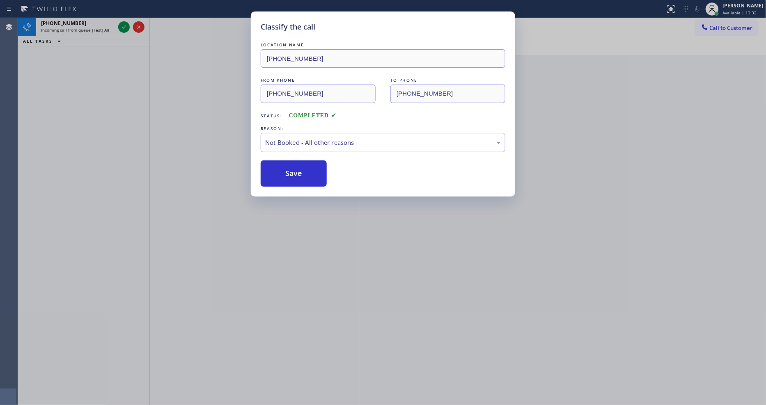
click at [122, 26] on div "Classify the call LOCATION NAME [PHONE_NUMBER] FROM PHONE [PHONE_NUMBER] TO PHO…" at bounding box center [383, 202] width 766 height 405
click at [122, 26] on icon at bounding box center [124, 27] width 10 height 10
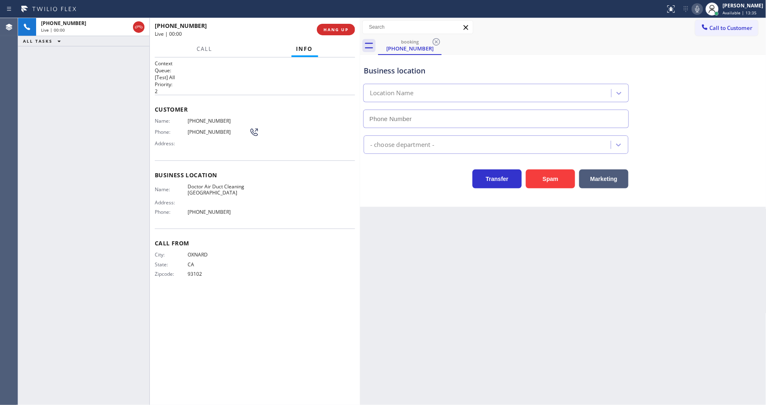
type input "[PHONE_NUMBER]"
click at [335, 29] on span "HANG UP" at bounding box center [335, 30] width 25 height 6
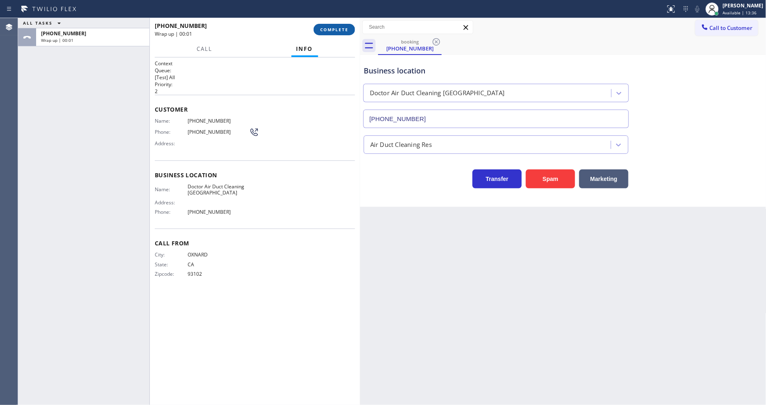
click at [335, 29] on span "COMPLETE" at bounding box center [334, 30] width 28 height 6
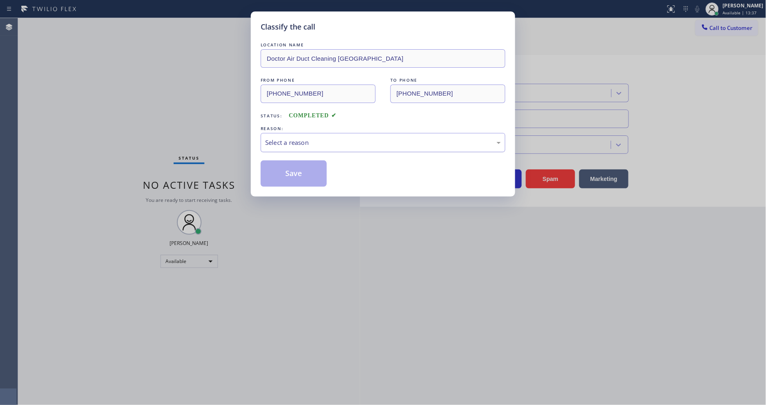
click at [333, 138] on div "Select a reason" at bounding box center [383, 142] width 236 height 9
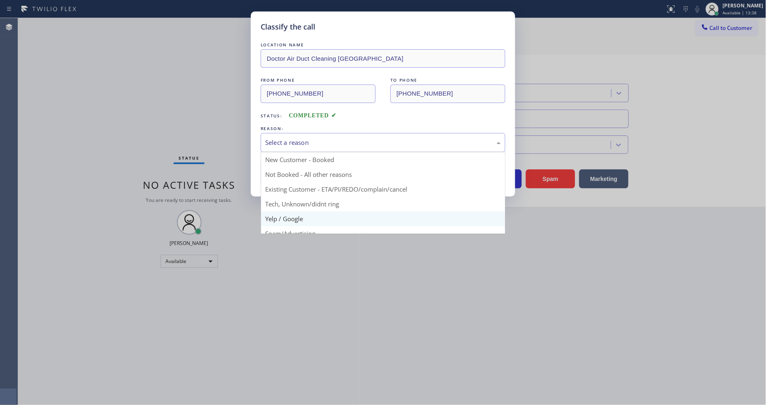
drag, startPoint x: 287, startPoint y: 218, endPoint x: 287, endPoint y: 200, distance: 18.1
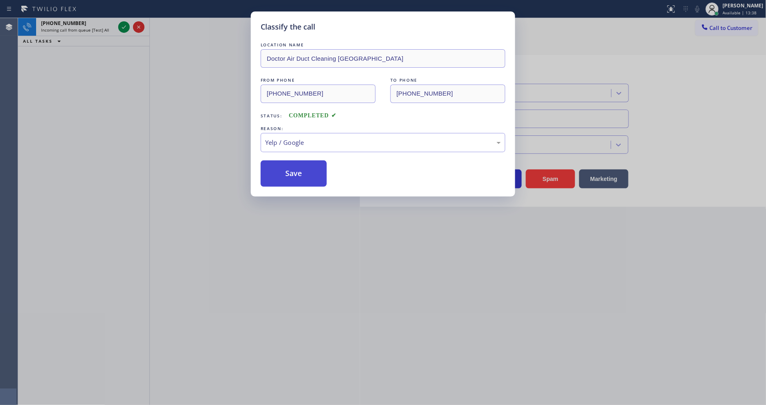
click at [289, 179] on button "Save" at bounding box center [294, 173] width 66 height 26
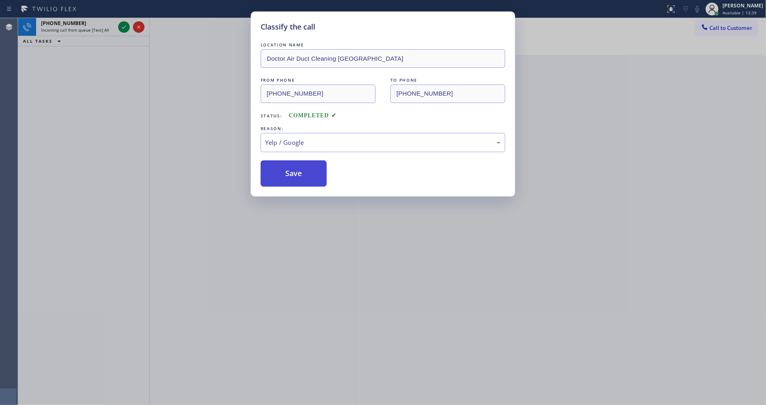
click at [289, 179] on button "Save" at bounding box center [294, 173] width 66 height 26
click at [289, 178] on button "Save" at bounding box center [294, 173] width 66 height 26
click at [289, 177] on button "Save" at bounding box center [294, 173] width 66 height 26
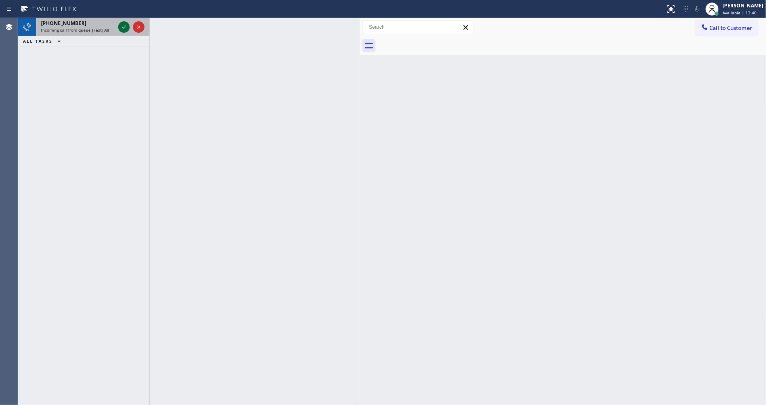
click at [126, 23] on icon at bounding box center [124, 27] width 10 height 10
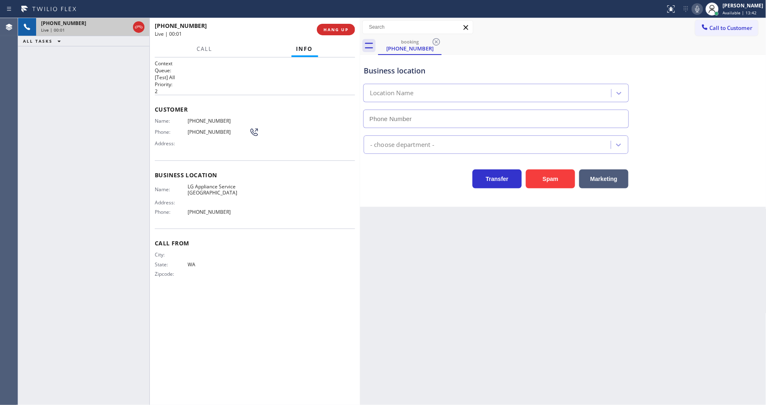
type input "[PHONE_NUMBER]"
click at [339, 27] on span "HANG UP" at bounding box center [335, 30] width 25 height 6
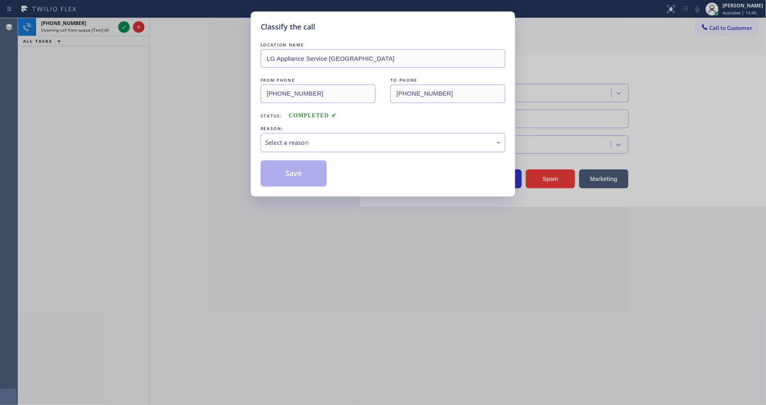
click at [301, 133] on div "Select a reason" at bounding box center [383, 142] width 245 height 19
click at [304, 138] on div "Tech, Unknown/didnt ring" at bounding box center [383, 142] width 236 height 9
click at [297, 167] on button "Save" at bounding box center [294, 173] width 66 height 26
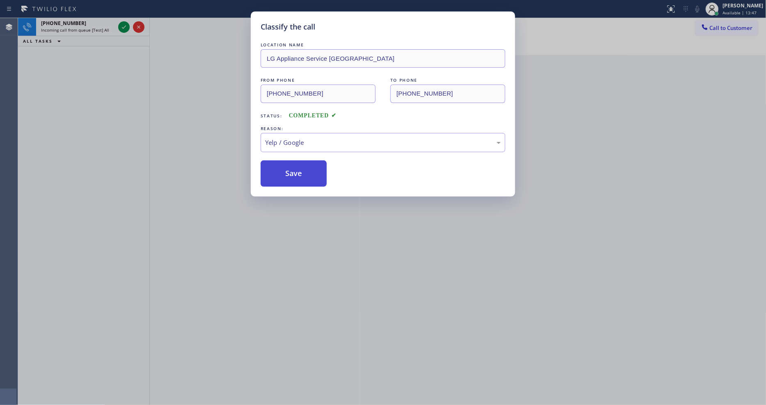
click at [297, 167] on button "Save" at bounding box center [294, 173] width 66 height 26
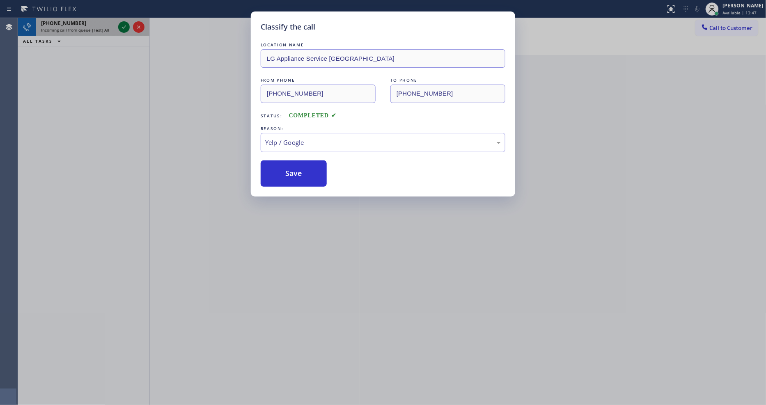
click at [124, 28] on icon at bounding box center [124, 27] width 10 height 10
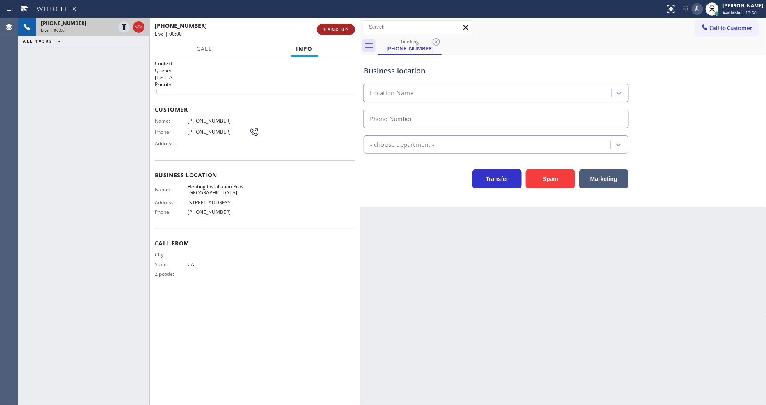
type input "[PHONE_NUMBER]"
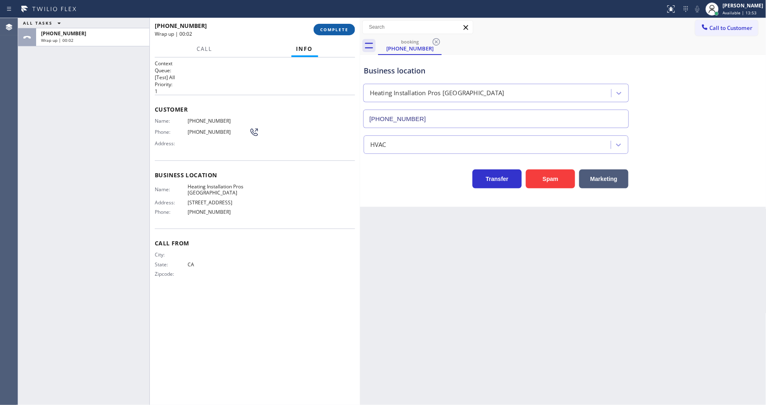
click at [326, 30] on span "COMPLETE" at bounding box center [334, 30] width 28 height 6
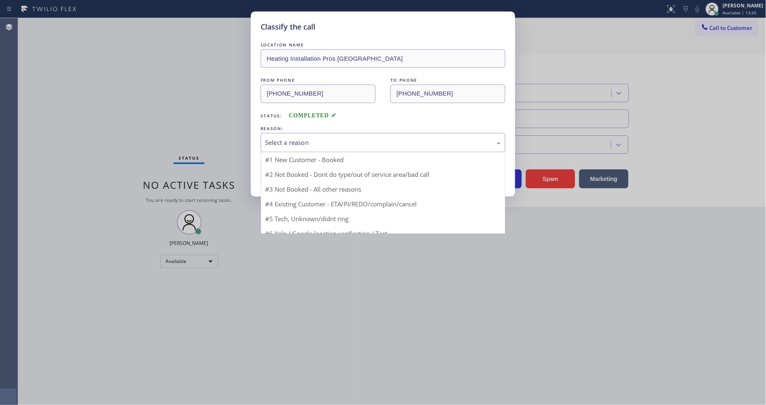
click at [323, 138] on div "Select a reason" at bounding box center [383, 142] width 236 height 9
drag, startPoint x: 293, startPoint y: 210, endPoint x: 297, endPoint y: 180, distance: 30.6
click at [304, 140] on div "Yelp / Google" at bounding box center [383, 142] width 236 height 9
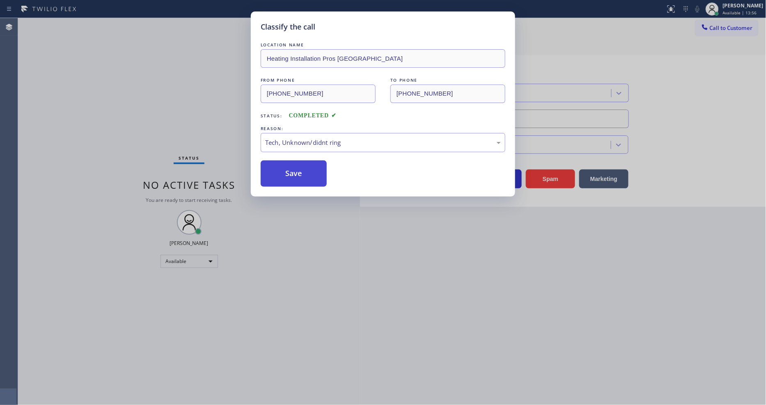
click at [308, 176] on button "Save" at bounding box center [294, 173] width 66 height 26
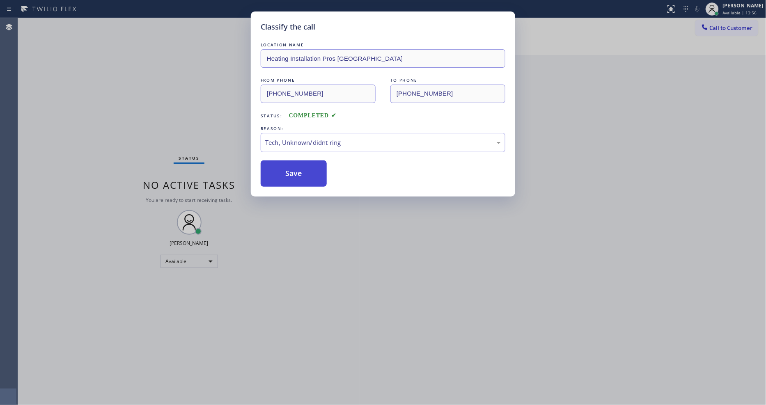
click at [308, 176] on button "Save" at bounding box center [294, 173] width 66 height 26
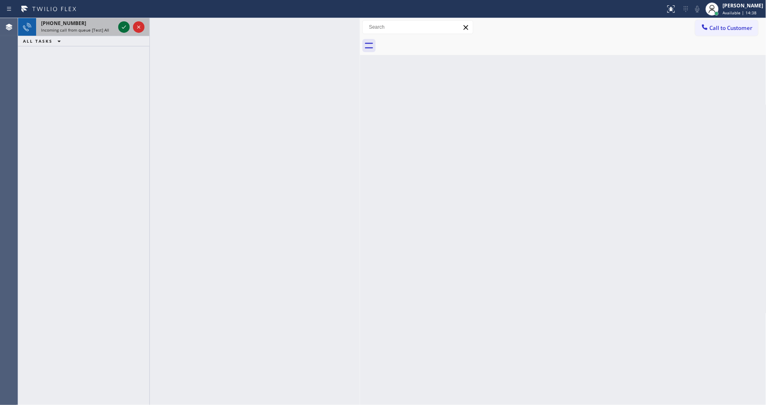
click at [122, 23] on icon at bounding box center [124, 27] width 10 height 10
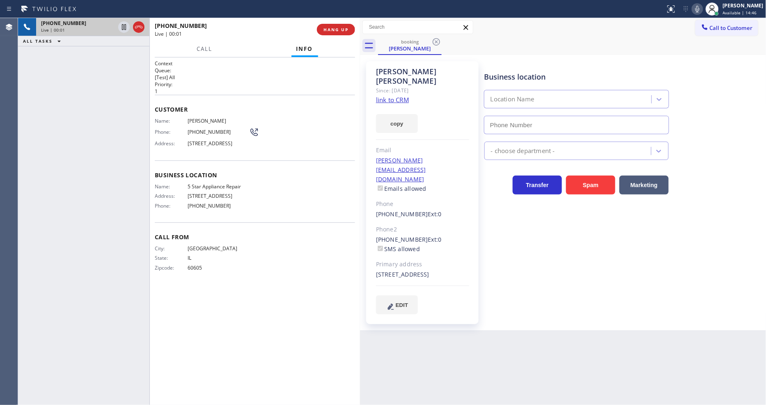
type input "[PHONE_NUMBER]"
click at [395, 96] on link "link to CRM" at bounding box center [392, 100] width 33 height 8
drag, startPoint x: 122, startPoint y: 26, endPoint x: 209, endPoint y: 40, distance: 87.3
click at [122, 26] on icon at bounding box center [124, 27] width 10 height 10
click at [702, 7] on icon at bounding box center [697, 9] width 10 height 10
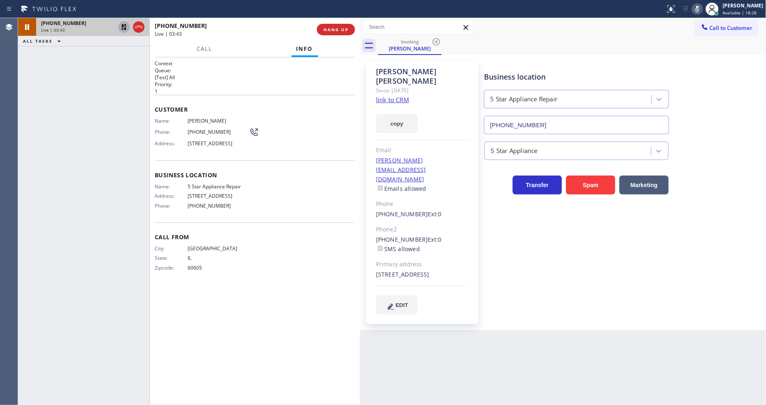
click at [124, 25] on icon at bounding box center [124, 27] width 10 height 10
click at [699, 7] on icon at bounding box center [697, 9] width 4 height 7
click at [328, 29] on span "HANG UP" at bounding box center [335, 30] width 25 height 6
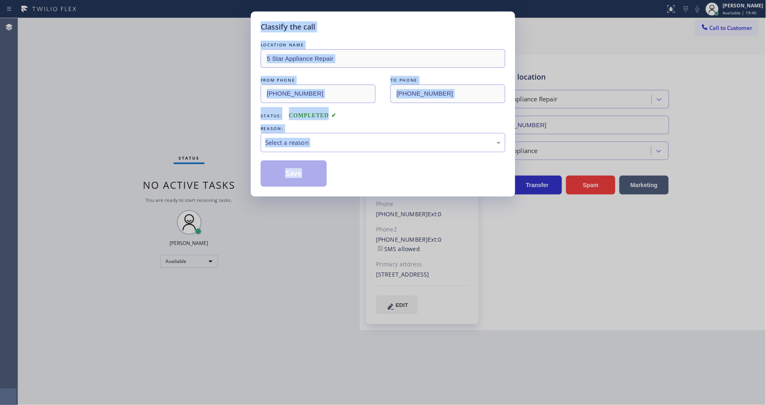
click at [318, 138] on div "Select a reason" at bounding box center [383, 142] width 236 height 9
click at [290, 170] on button "Save" at bounding box center [294, 173] width 66 height 26
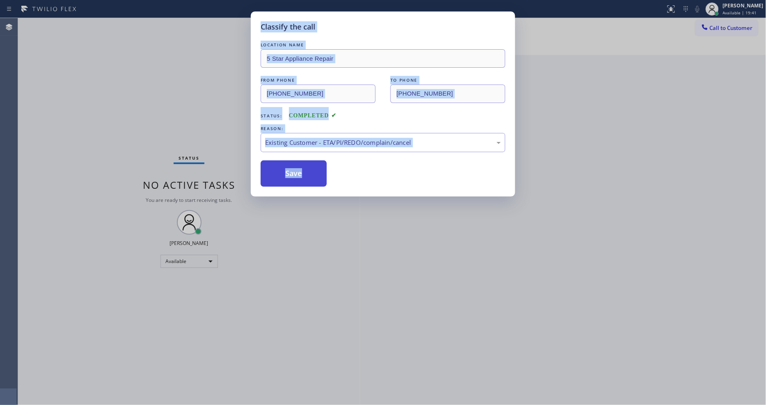
click at [290, 170] on button "Save" at bounding box center [294, 173] width 66 height 26
click at [399, 163] on div "Save" at bounding box center [383, 173] width 245 height 26
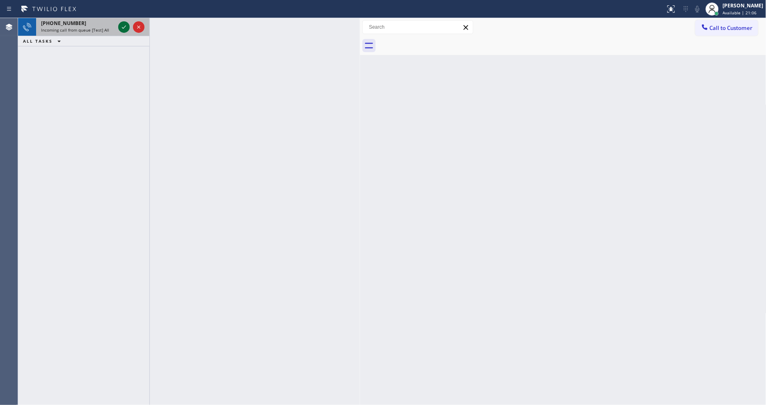
click at [121, 26] on icon at bounding box center [124, 27] width 10 height 10
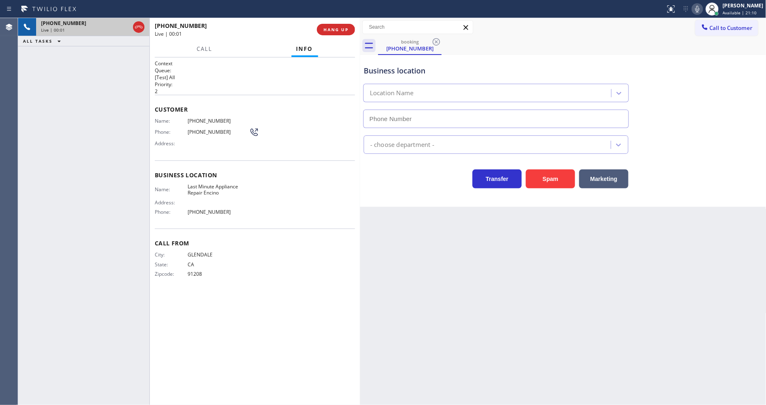
type input "[PHONE_NUMBER]"
click at [333, 33] on button "HANG UP" at bounding box center [336, 29] width 38 height 11
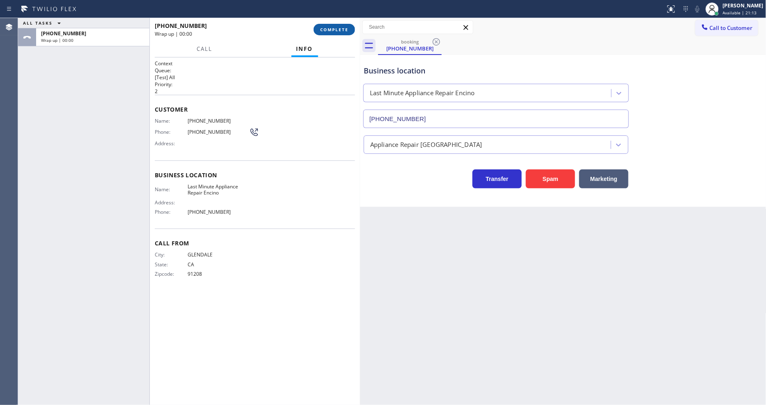
click at [333, 34] on button "COMPLETE" at bounding box center [334, 29] width 41 height 11
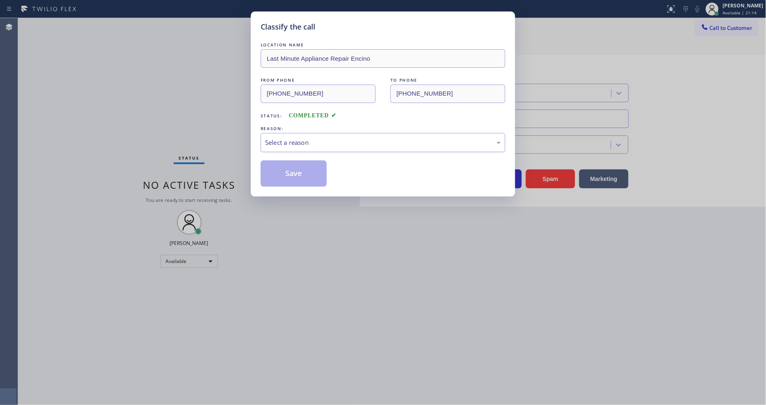
click at [311, 138] on div "Select a reason" at bounding box center [383, 142] width 236 height 9
click at [300, 166] on button "Save" at bounding box center [294, 173] width 66 height 26
click at [300, 167] on button "Save" at bounding box center [294, 173] width 66 height 26
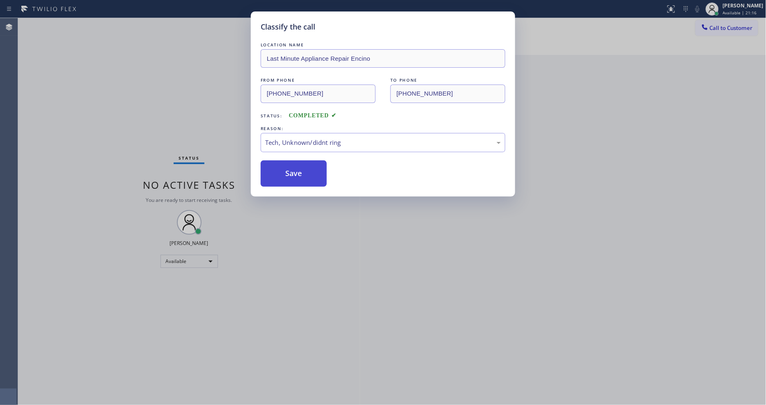
click at [300, 167] on button "Save" at bounding box center [294, 173] width 66 height 26
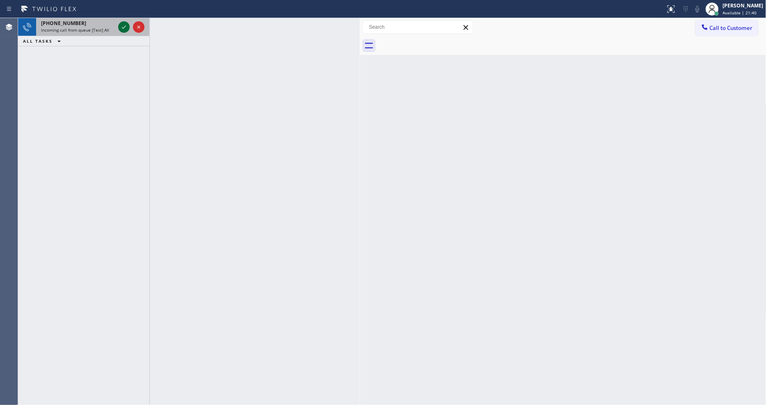
click at [128, 27] on icon at bounding box center [124, 27] width 10 height 10
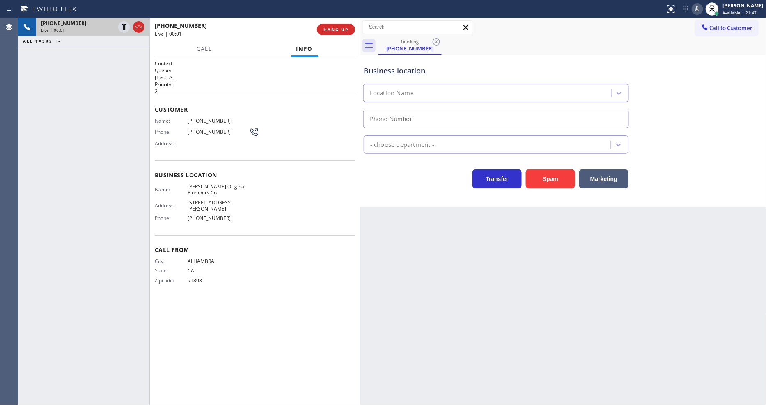
type input "[PHONE_NUMBER]"
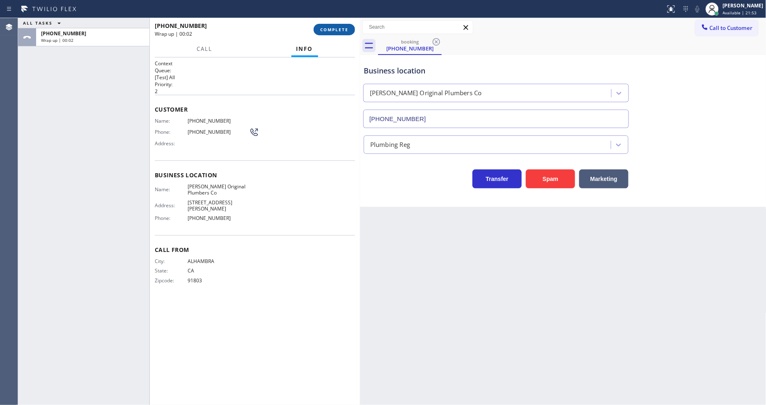
click at [341, 31] on span "COMPLETE" at bounding box center [334, 30] width 28 height 6
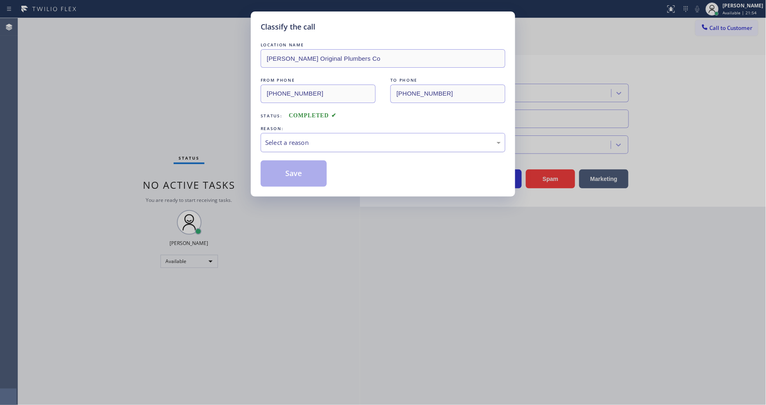
drag, startPoint x: 302, startPoint y: 134, endPoint x: 302, endPoint y: 146, distance: 11.5
click at [302, 135] on div "Select a reason" at bounding box center [383, 142] width 245 height 19
click at [306, 171] on button "Save" at bounding box center [294, 173] width 66 height 26
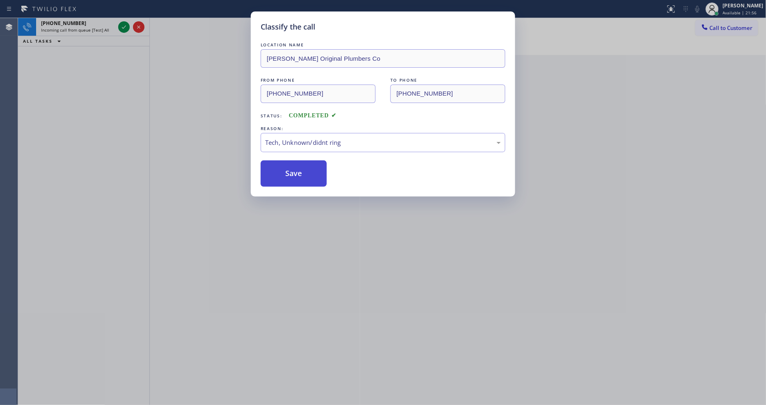
click at [306, 171] on button "Save" at bounding box center [294, 173] width 66 height 26
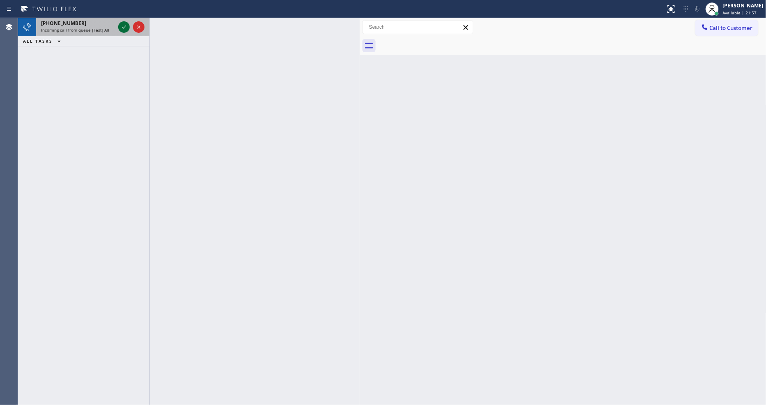
click at [124, 27] on icon at bounding box center [124, 27] width 10 height 10
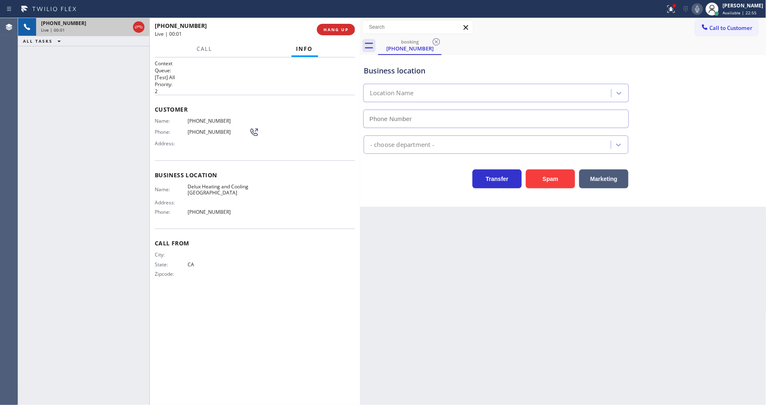
type input "[PHONE_NUMBER]"
click at [342, 25] on button "HANG UP" at bounding box center [336, 29] width 38 height 11
click at [342, 26] on button "HANG UP" at bounding box center [336, 29] width 38 height 11
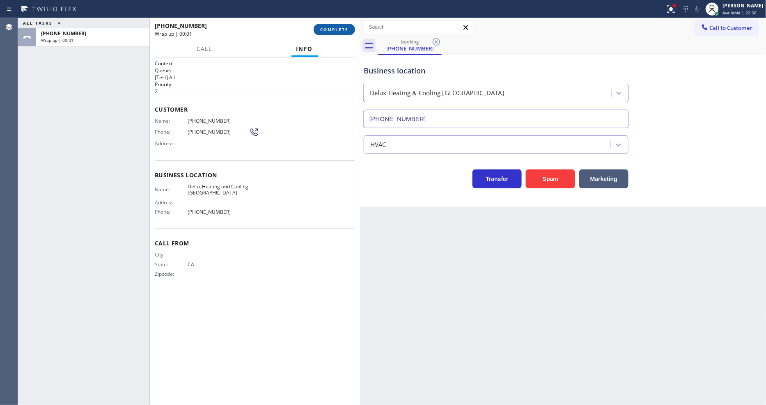
click at [345, 30] on span "COMPLETE" at bounding box center [334, 30] width 28 height 6
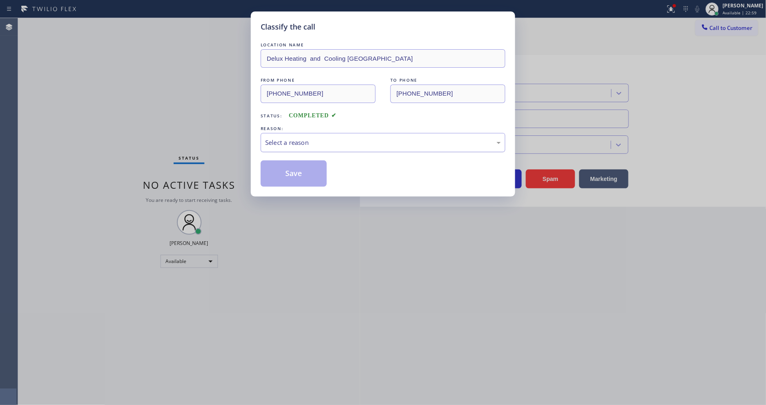
click at [328, 133] on div "Select a reason" at bounding box center [383, 142] width 245 height 19
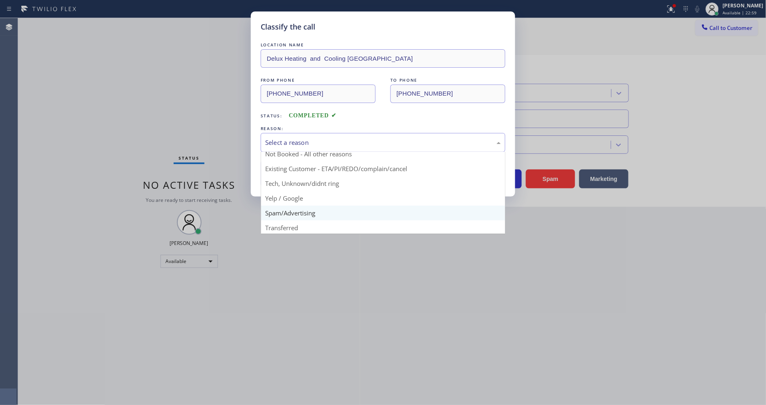
scroll to position [51, 0]
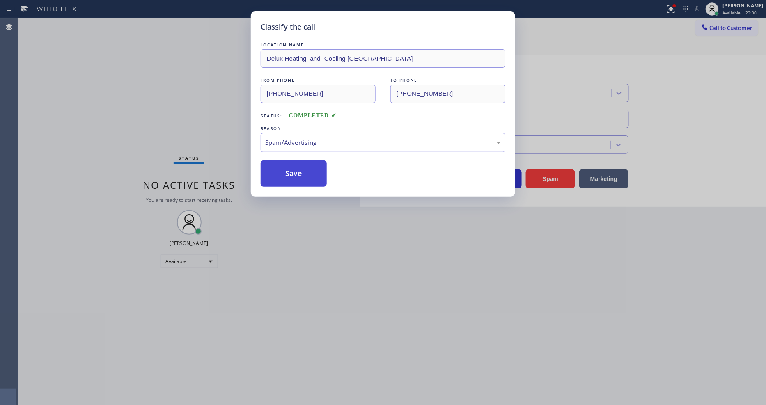
click at [308, 178] on button "Save" at bounding box center [294, 173] width 66 height 26
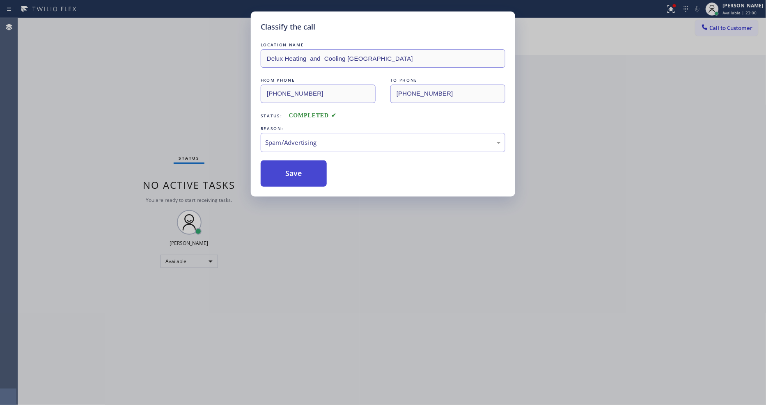
click at [308, 178] on button "Save" at bounding box center [294, 173] width 66 height 26
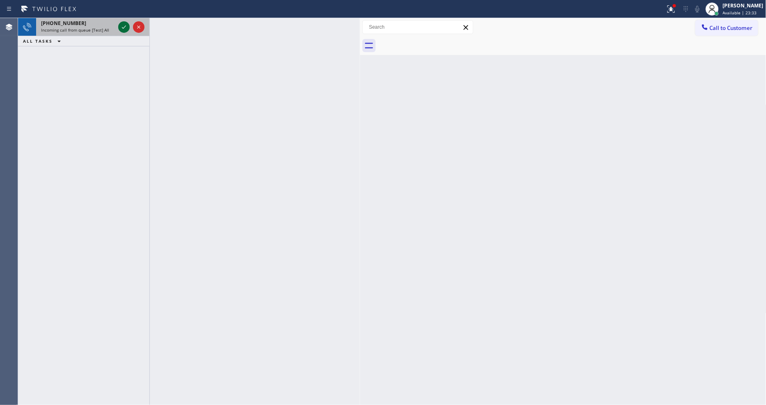
click at [121, 28] on icon at bounding box center [124, 27] width 10 height 10
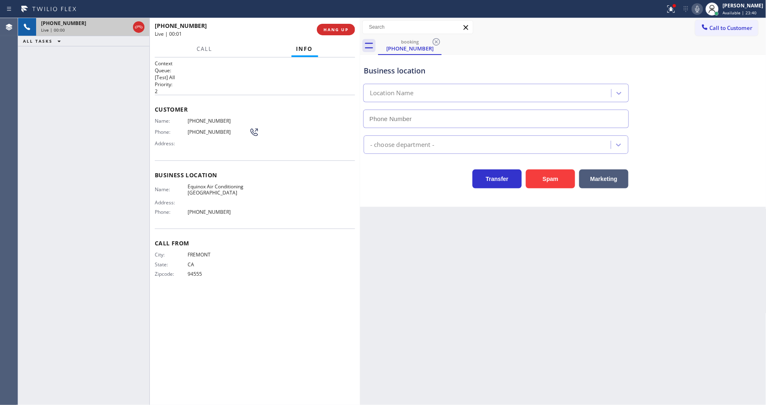
type input "[PHONE_NUMBER]"
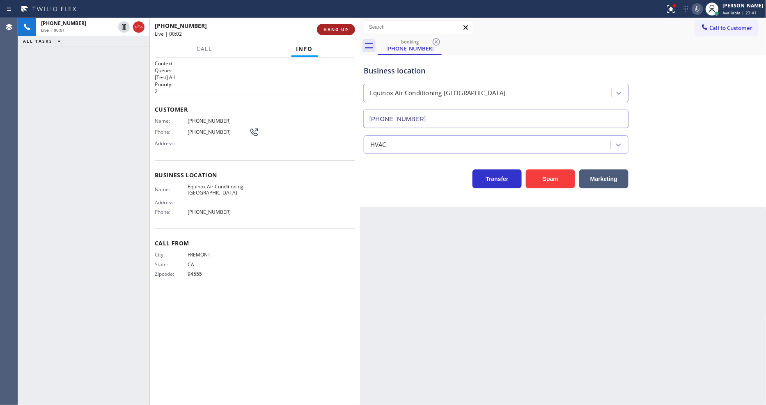
click at [331, 32] on span "HANG UP" at bounding box center [335, 30] width 25 height 6
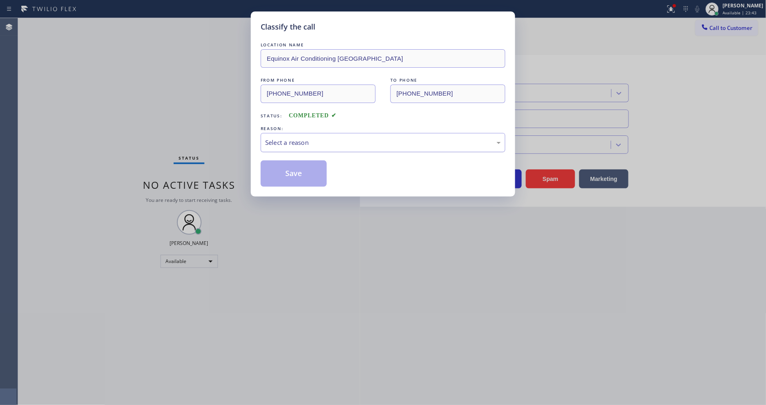
click at [313, 138] on div "Select a reason" at bounding box center [383, 142] width 236 height 9
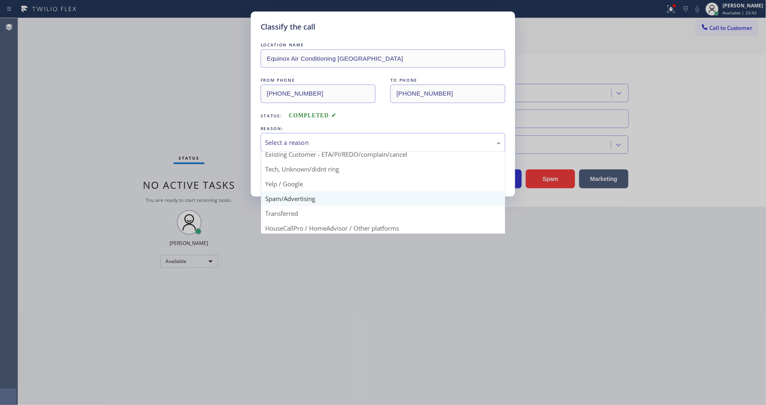
scroll to position [46, 0]
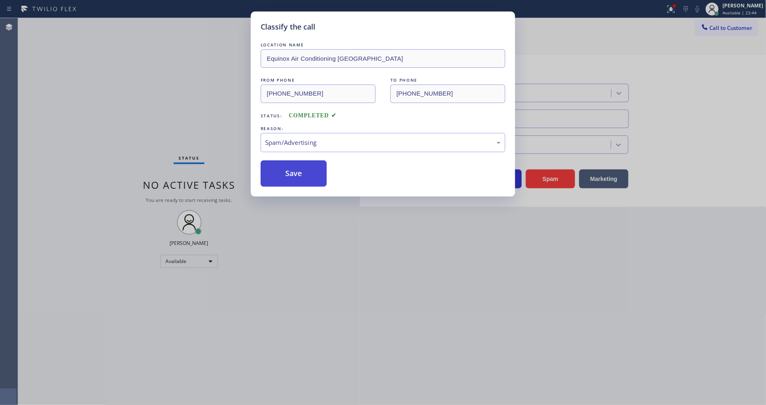
click at [306, 174] on button "Save" at bounding box center [294, 173] width 66 height 26
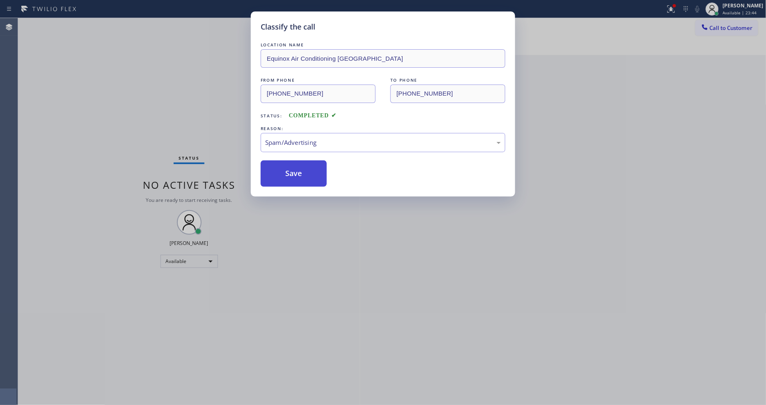
click at [306, 174] on button "Save" at bounding box center [294, 173] width 66 height 26
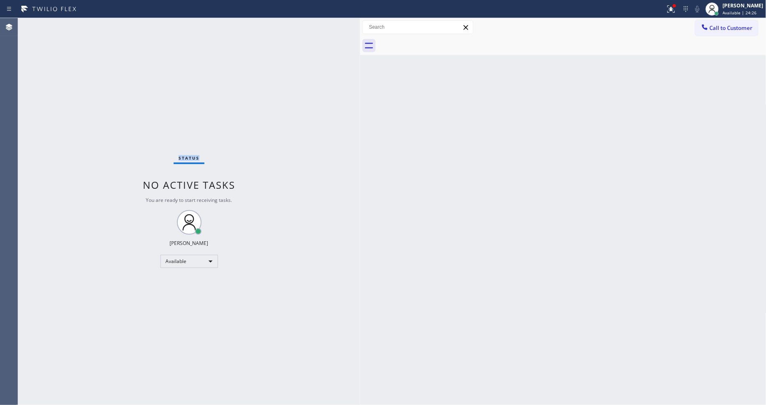
click at [125, 25] on div "Status No active tasks You are ready to start receiving tasks. [PERSON_NAME] Av…" at bounding box center [189, 211] width 342 height 387
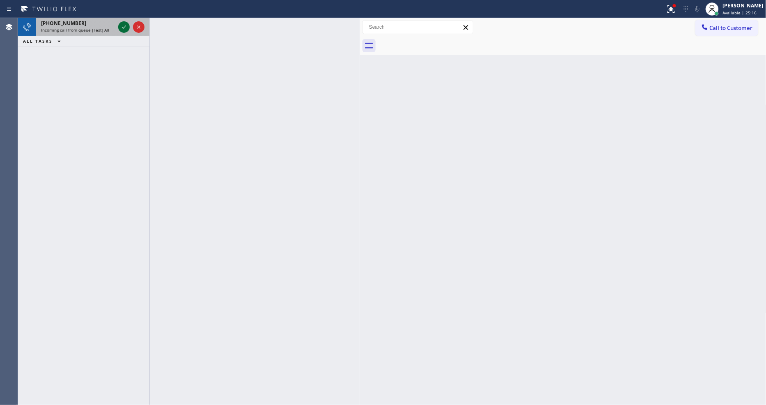
click at [122, 24] on icon at bounding box center [124, 27] width 10 height 10
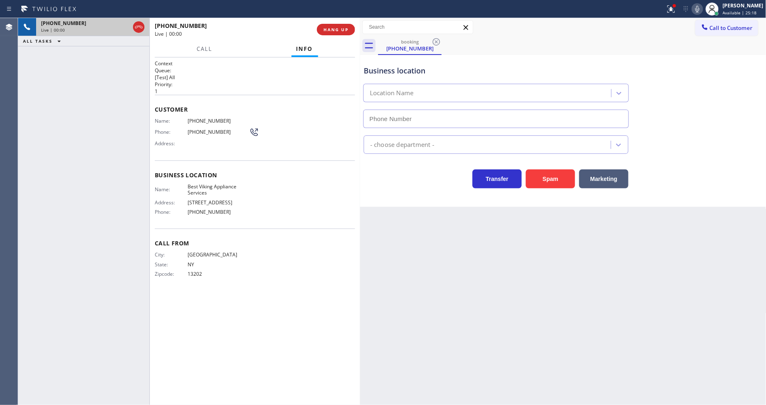
type input "[PHONE_NUMBER]"
click at [330, 33] on button "HANG UP" at bounding box center [336, 29] width 38 height 11
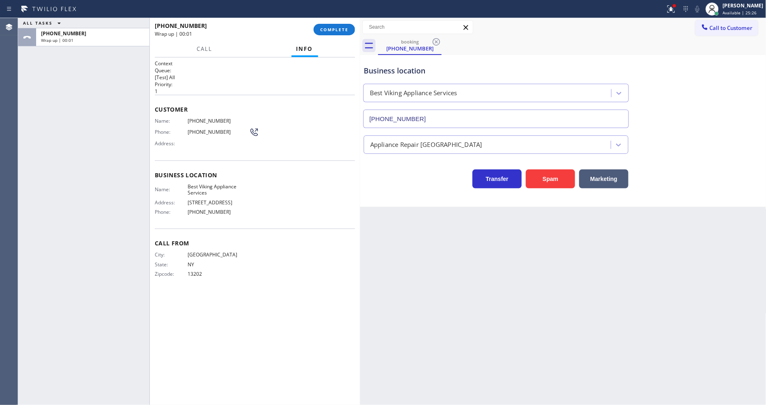
click at [339, 23] on div "[PHONE_NUMBER] Wrap up | 00:01 COMPLETE" at bounding box center [255, 29] width 200 height 21
click at [334, 27] on span "COMPLETE" at bounding box center [334, 30] width 28 height 6
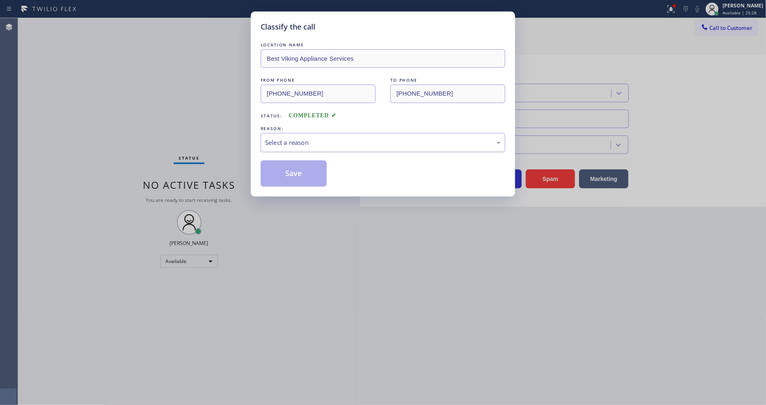
click at [321, 140] on div "Select a reason" at bounding box center [383, 142] width 236 height 9
click at [310, 178] on button "Save" at bounding box center [294, 173] width 66 height 26
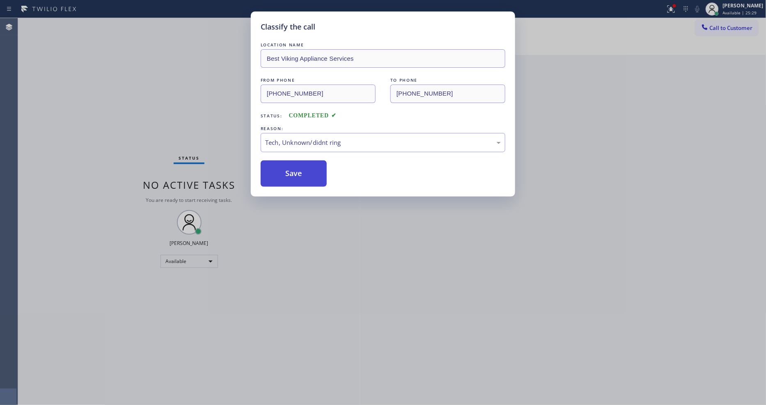
click at [310, 178] on button "Save" at bounding box center [294, 173] width 66 height 26
drag, startPoint x: 310, startPoint y: 178, endPoint x: 198, endPoint y: 93, distance: 140.1
click at [307, 178] on button "Save" at bounding box center [294, 173] width 66 height 26
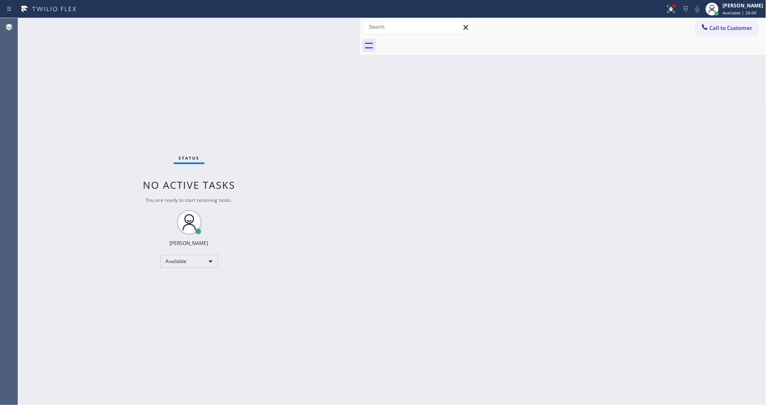
click at [103, 21] on div "Status No active tasks You are ready to start receiving tasks. [PERSON_NAME] Av…" at bounding box center [189, 211] width 342 height 387
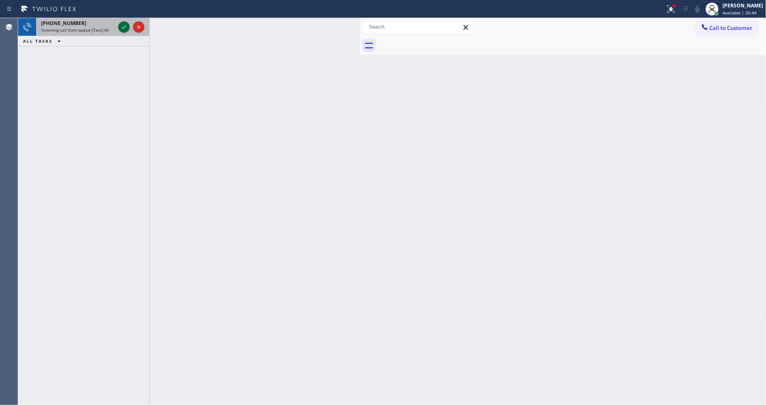
click at [122, 26] on icon at bounding box center [124, 27] width 10 height 10
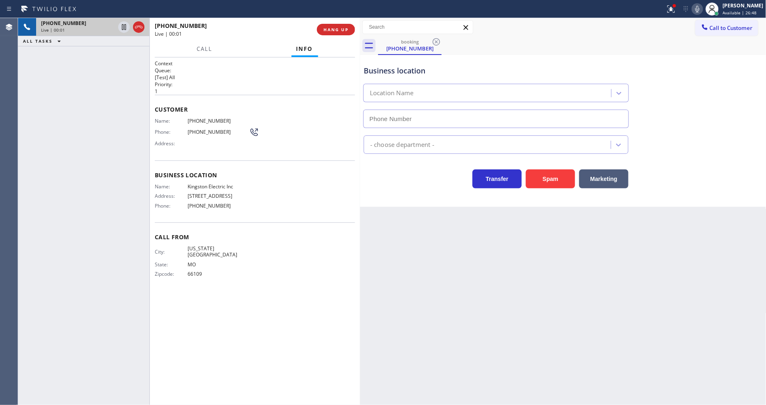
drag, startPoint x: 637, startPoint y: 221, endPoint x: 626, endPoint y: 215, distance: 12.5
click at [637, 221] on div "Back to Dashboard Change Sender ID Customers Technicians Select a contact Outbo…" at bounding box center [563, 211] width 406 height 387
type input "[PHONE_NUMBER]"
click at [344, 134] on div "Name: [PHONE_NUMBER] Phone: [PHONE_NUMBER] Address:" at bounding box center [255, 134] width 200 height 32
click at [670, 11] on div at bounding box center [671, 9] width 18 height 10
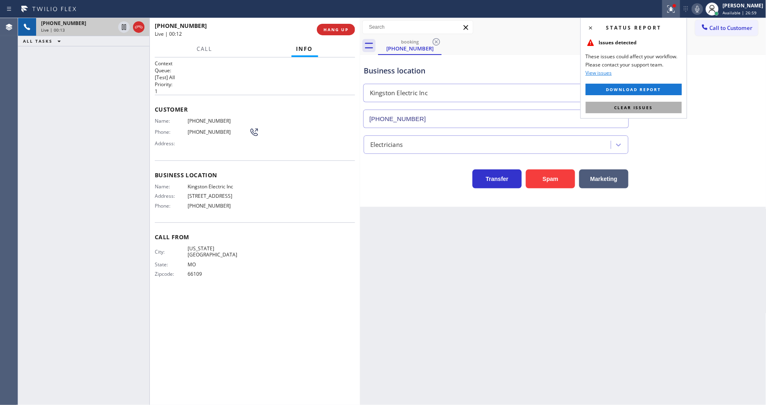
click at [658, 107] on button "Clear issues" at bounding box center [634, 107] width 96 height 11
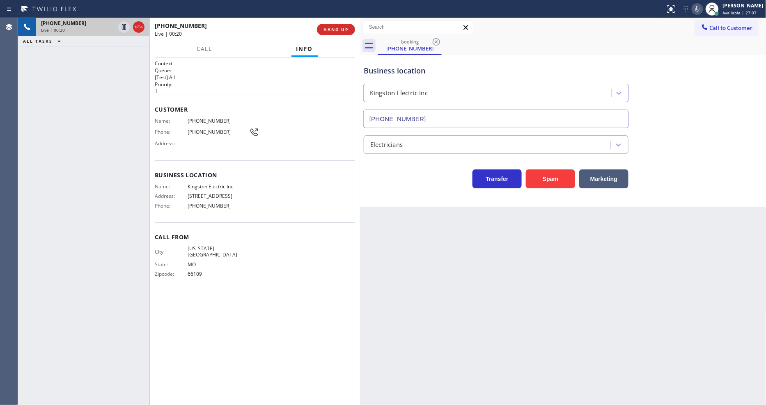
click at [218, 183] on span "Kingston Electric Inc" at bounding box center [219, 186] width 62 height 6
click at [206, 122] on div "Name: [PHONE_NUMBER] Phone: [PHONE_NUMBER] Address:" at bounding box center [207, 134] width 104 height 32
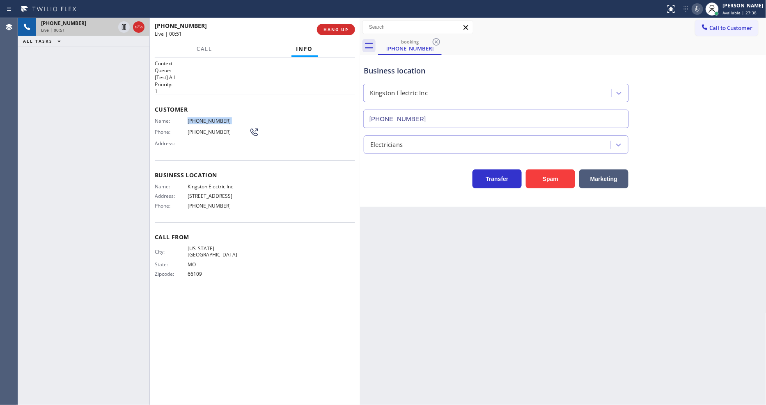
click at [206, 122] on div "Name: [PHONE_NUMBER] Phone: [PHONE_NUMBER] Address:" at bounding box center [207, 134] width 104 height 32
click at [125, 27] on icon at bounding box center [124, 27] width 10 height 10
click at [702, 10] on icon at bounding box center [697, 9] width 10 height 10
click at [126, 28] on icon at bounding box center [124, 27] width 10 height 10
click at [700, 13] on icon at bounding box center [697, 9] width 10 height 10
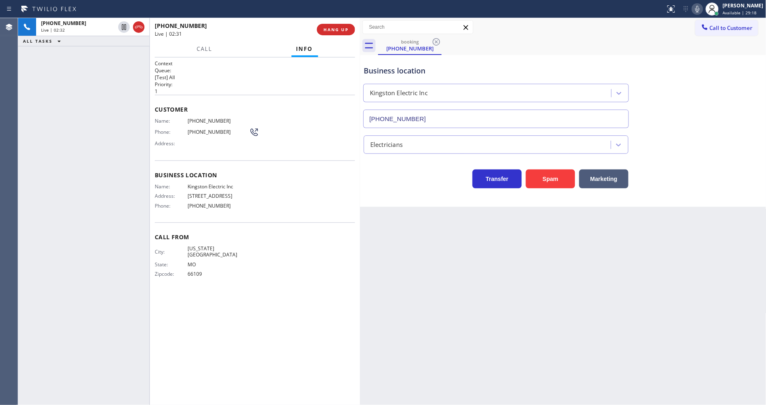
click at [132, 112] on div "[PHONE_NUMBER] Live | 02:32 ALL TASKS ALL TASKS ACTIVE TASKS TASKS IN WRAP UP" at bounding box center [83, 211] width 131 height 387
click at [338, 31] on span "HANG UP" at bounding box center [335, 30] width 25 height 6
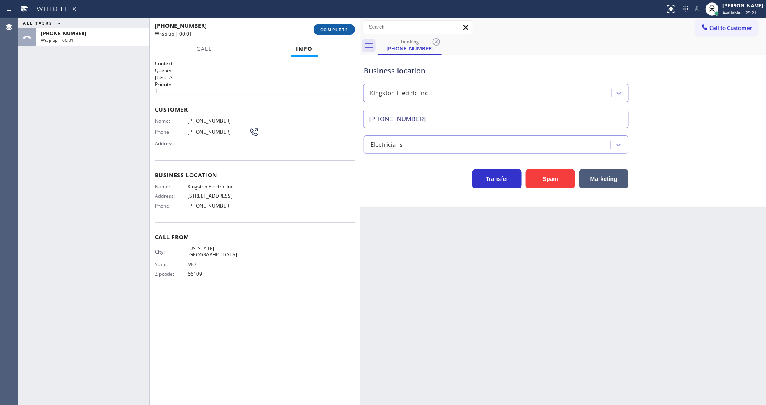
click at [338, 31] on span "COMPLETE" at bounding box center [334, 30] width 28 height 6
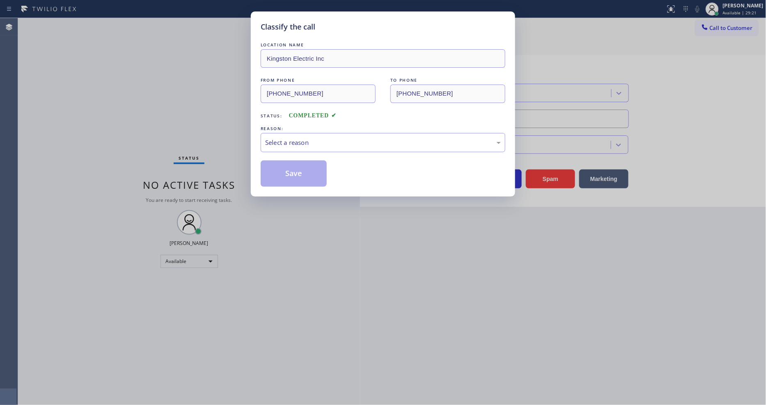
click at [291, 128] on div "REASON:" at bounding box center [383, 128] width 245 height 9
click at [285, 138] on div "Select a reason" at bounding box center [383, 142] width 236 height 9
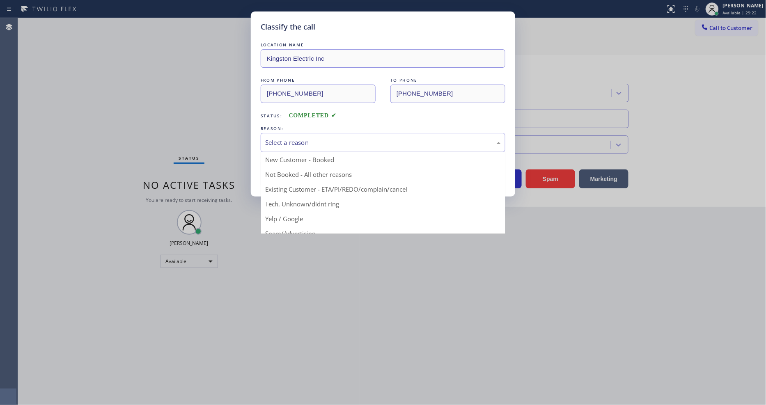
click at [284, 167] on button "Save" at bounding box center [294, 173] width 66 height 26
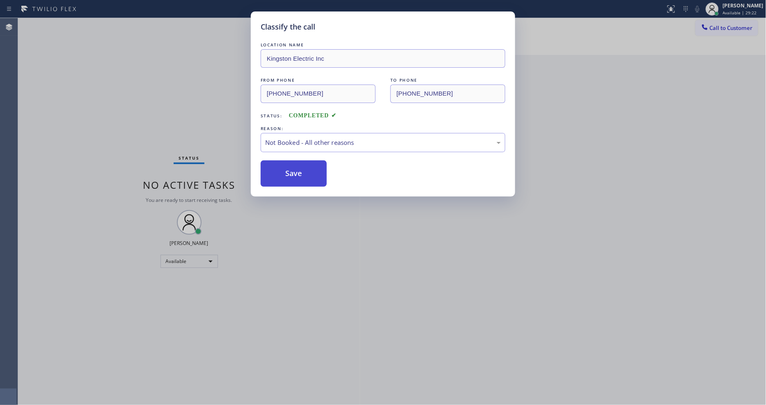
click at [284, 167] on button "Save" at bounding box center [294, 173] width 66 height 26
drag, startPoint x: 284, startPoint y: 167, endPoint x: 284, endPoint y: 157, distance: 10.3
click at [284, 165] on button "Save" at bounding box center [294, 173] width 66 height 26
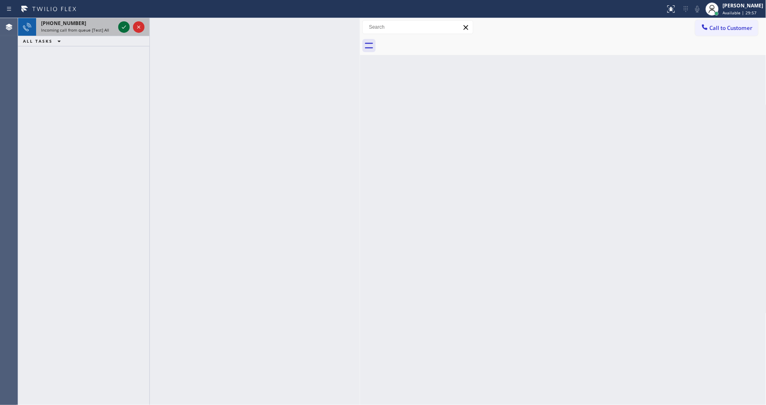
click at [124, 27] on icon at bounding box center [124, 27] width 10 height 10
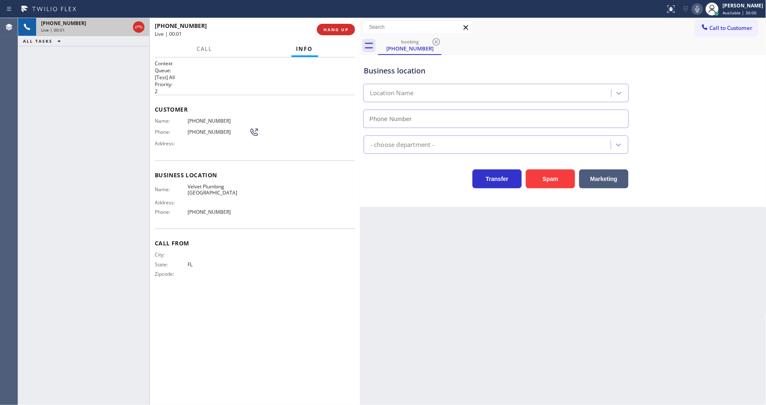
type input "[PHONE_NUMBER]"
click at [341, 35] on button "HANG UP" at bounding box center [336, 29] width 38 height 11
click at [342, 31] on span "HANG UP" at bounding box center [335, 30] width 25 height 6
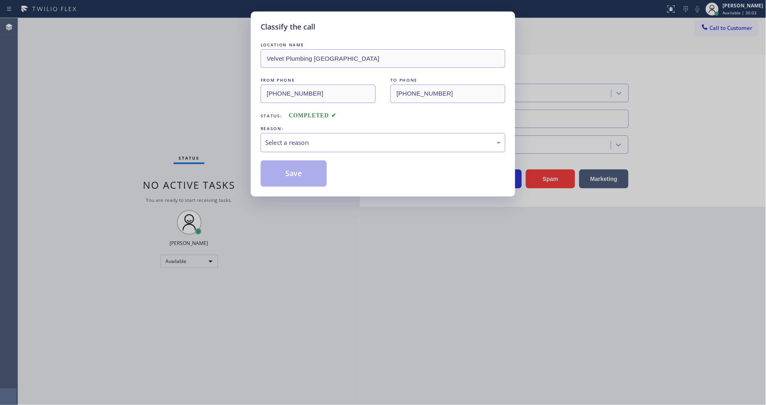
click at [292, 141] on div "Select a reason" at bounding box center [383, 142] width 236 height 9
click at [291, 172] on button "Save" at bounding box center [294, 173] width 66 height 26
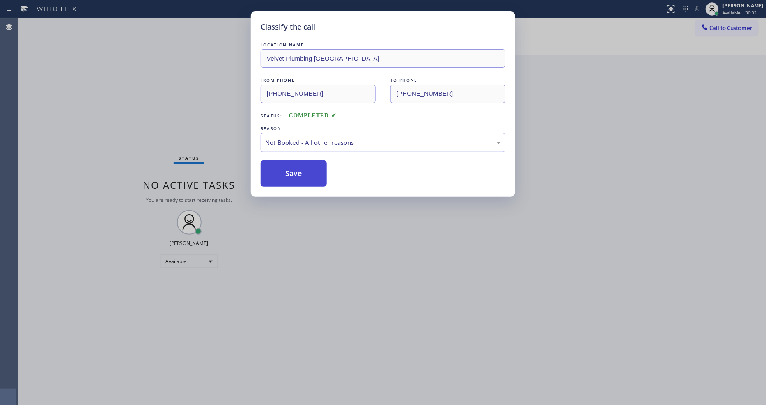
click at [291, 171] on button "Save" at bounding box center [294, 173] width 66 height 26
click at [292, 170] on button "Save" at bounding box center [294, 173] width 66 height 26
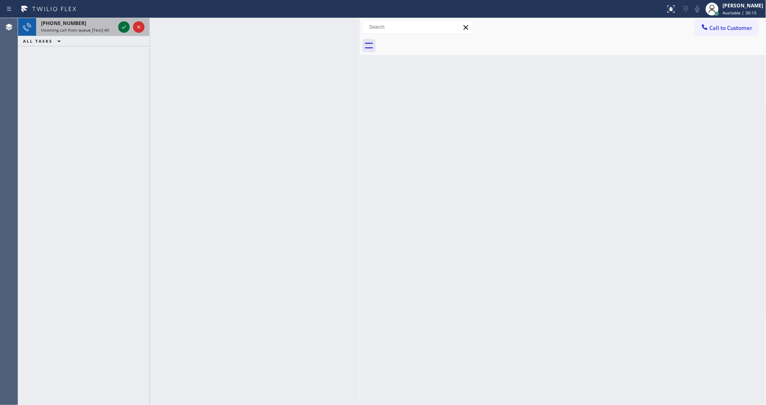
drag, startPoint x: 127, startPoint y: 18, endPoint x: 126, endPoint y: 24, distance: 5.4
click at [127, 19] on div at bounding box center [132, 27] width 30 height 18
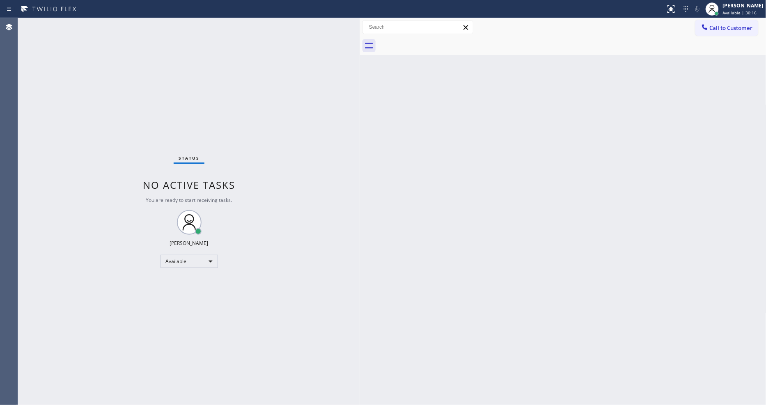
click at [126, 25] on div "Status No active tasks You are ready to start receiving tasks. [PERSON_NAME] Av…" at bounding box center [189, 211] width 342 height 387
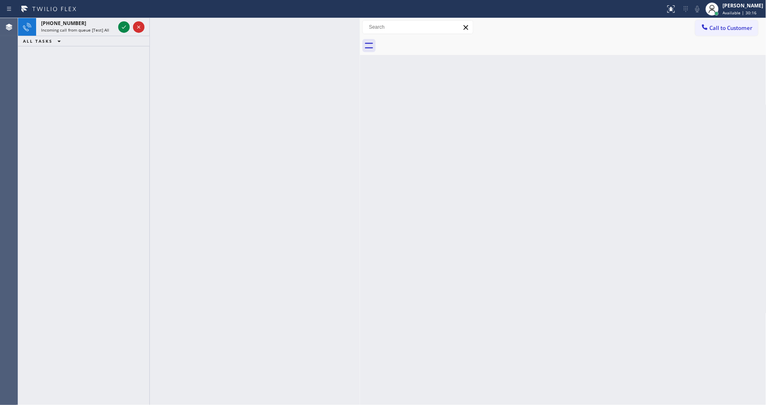
click at [126, 25] on icon at bounding box center [124, 27] width 10 height 10
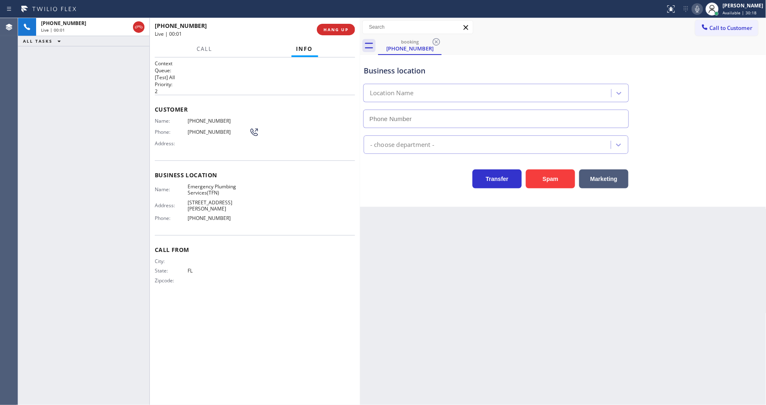
type input "[PHONE_NUMBER]"
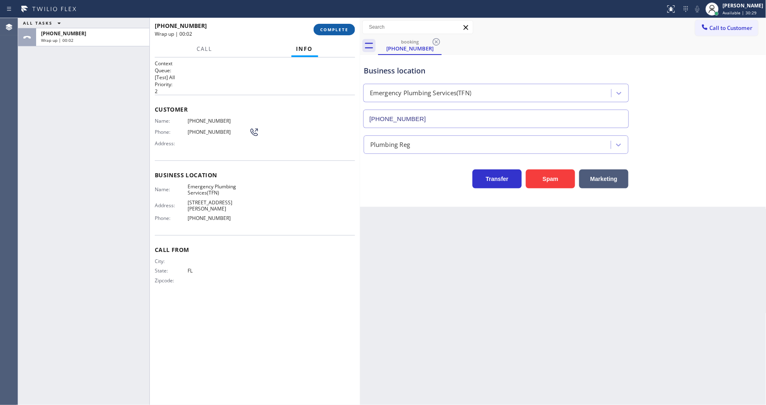
click at [342, 29] on span "COMPLETE" at bounding box center [334, 30] width 28 height 6
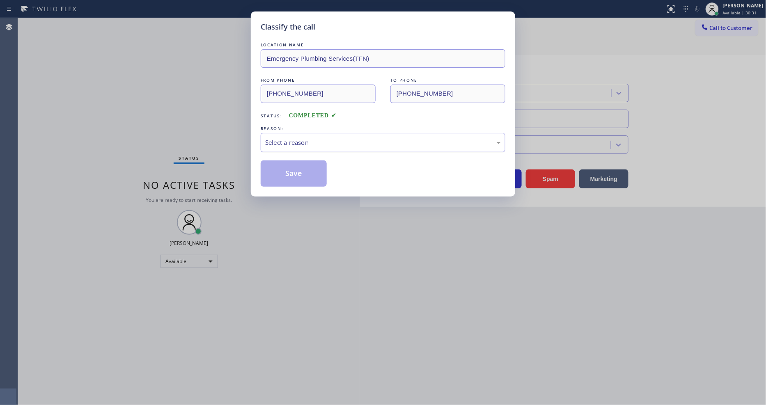
click at [307, 140] on div "Select a reason" at bounding box center [383, 142] width 236 height 9
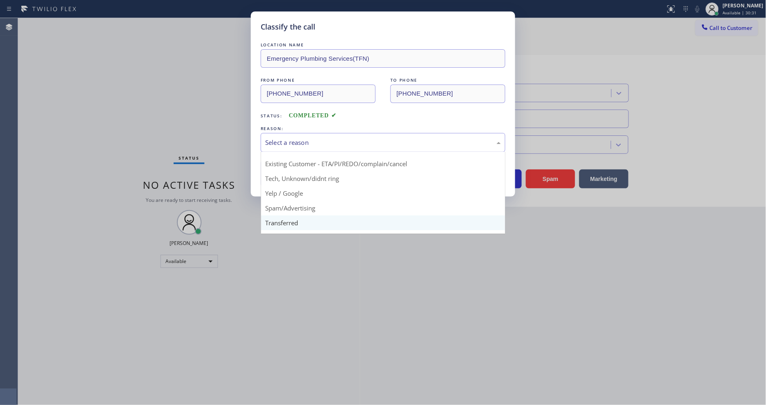
scroll to position [51, 0]
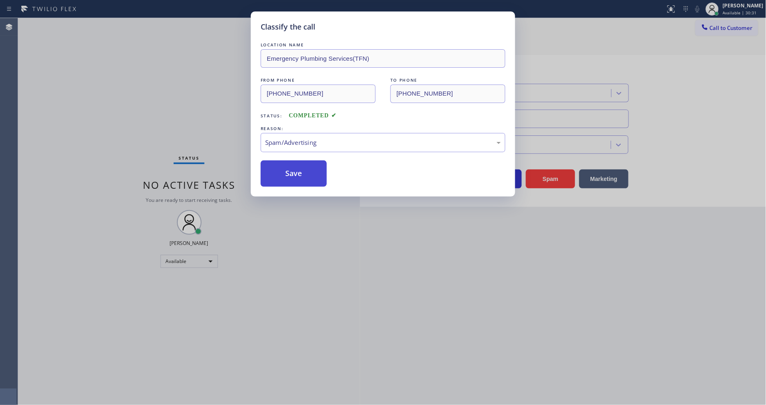
click at [307, 170] on button "Save" at bounding box center [294, 173] width 66 height 26
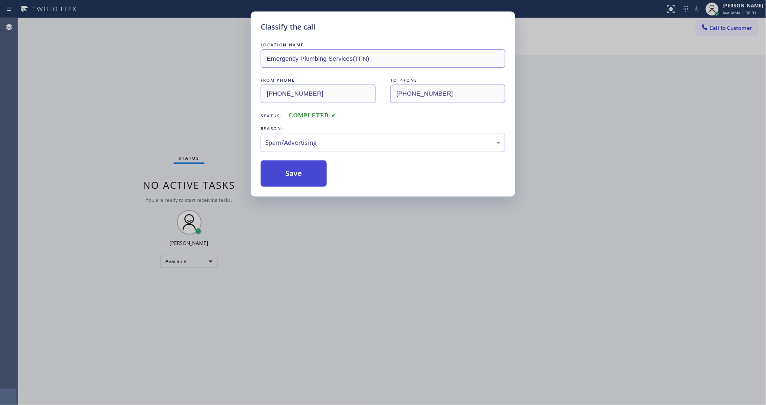
click at [307, 170] on button "Save" at bounding box center [294, 173] width 66 height 26
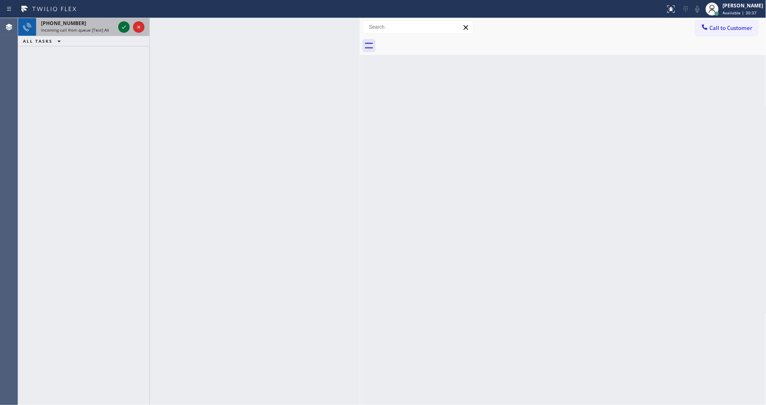
click at [123, 26] on icon at bounding box center [124, 27] width 10 height 10
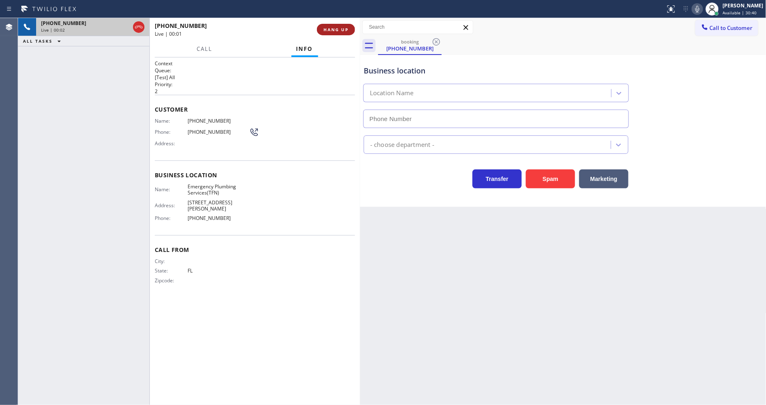
type input "[PHONE_NUMBER]"
click at [335, 28] on span "HANG UP" at bounding box center [335, 30] width 25 height 6
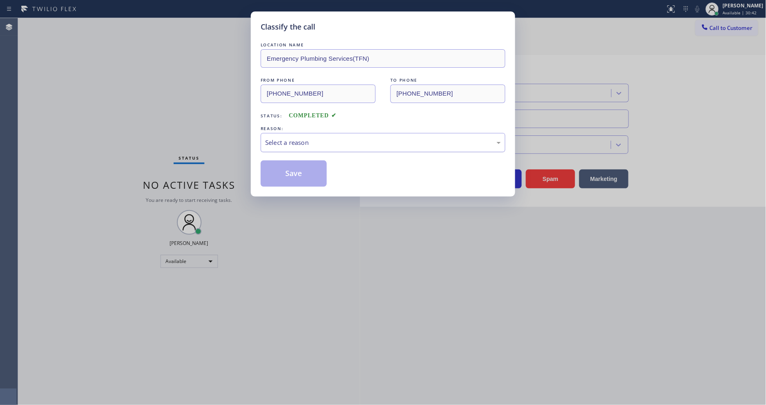
click at [300, 138] on div "Select a reason" at bounding box center [383, 142] width 236 height 9
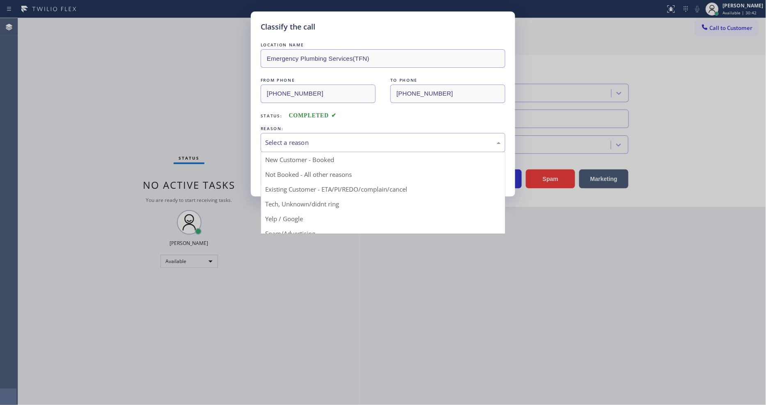
scroll to position [46, 0]
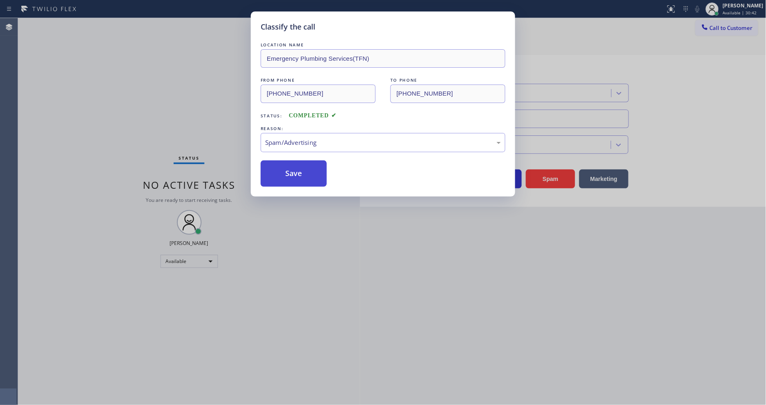
click at [302, 180] on button "Save" at bounding box center [294, 173] width 66 height 26
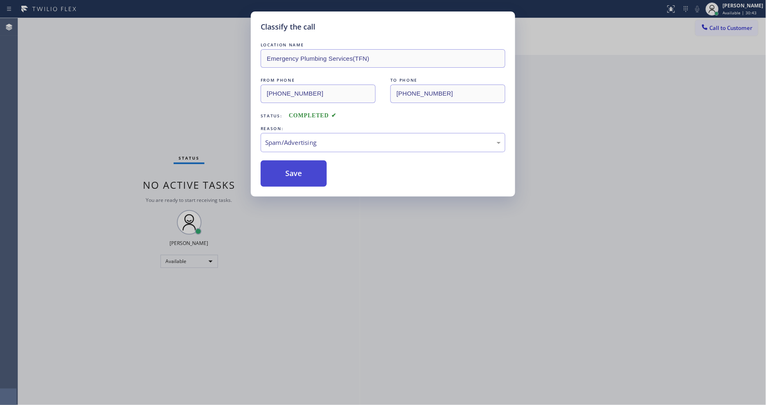
click at [302, 179] on button "Save" at bounding box center [294, 173] width 66 height 26
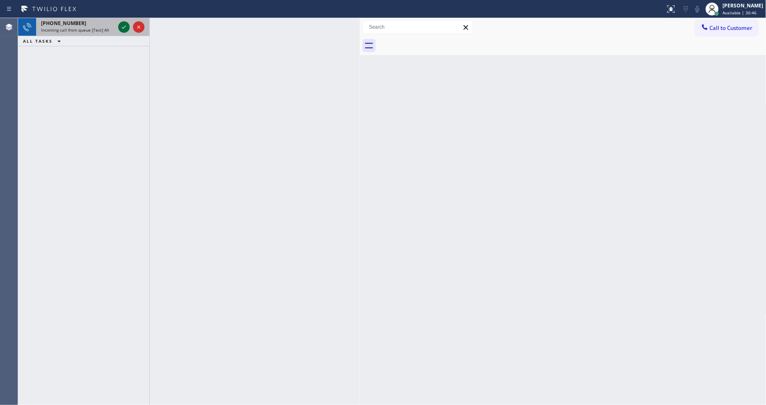
click at [122, 23] on icon at bounding box center [124, 27] width 10 height 10
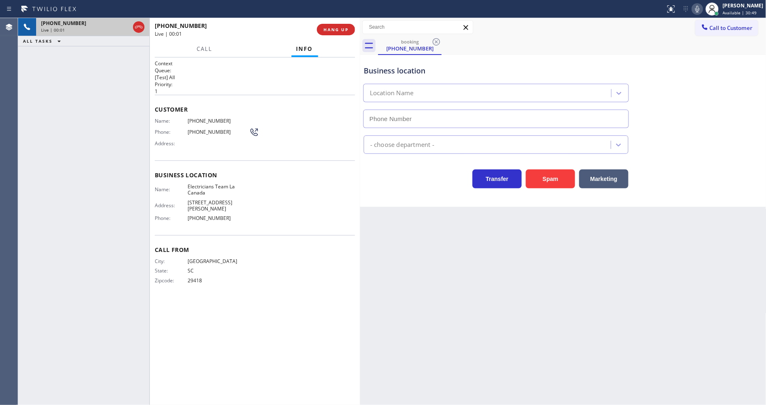
type input "[PHONE_NUMBER]"
click at [348, 26] on button "HANG UP" at bounding box center [336, 29] width 38 height 11
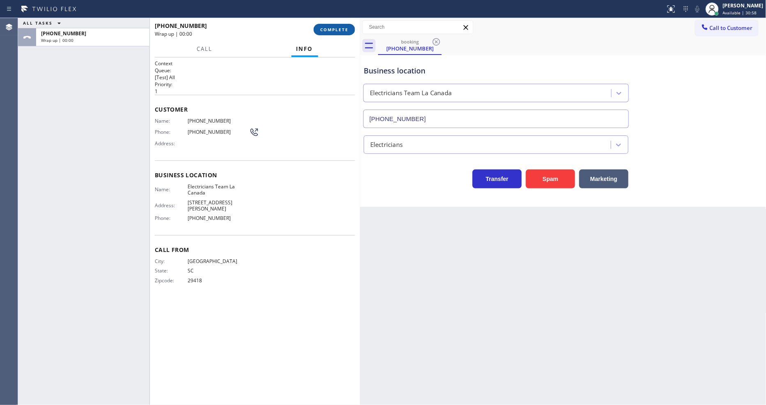
click at [348, 26] on button "COMPLETE" at bounding box center [334, 29] width 41 height 11
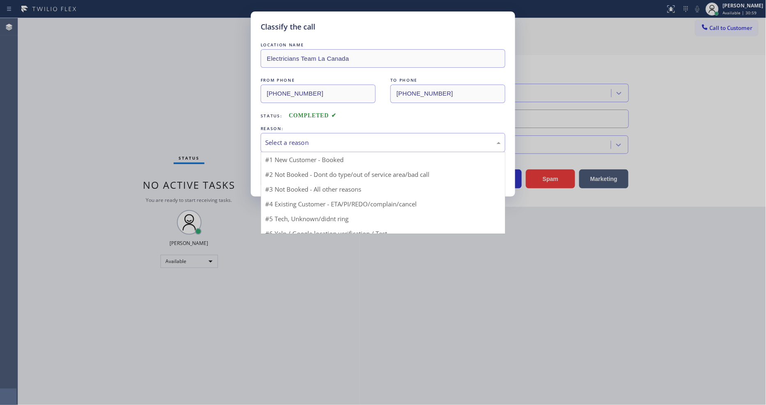
click at [322, 133] on div "Select a reason" at bounding box center [383, 142] width 245 height 19
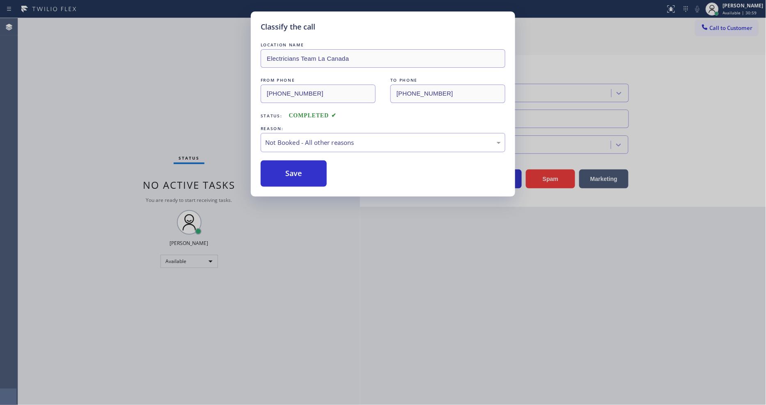
click at [286, 172] on button "Save" at bounding box center [294, 173] width 66 height 26
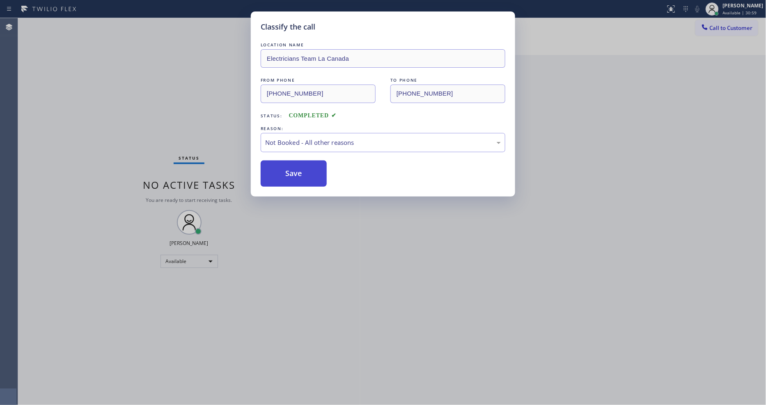
click at [286, 172] on button "Save" at bounding box center [294, 173] width 66 height 26
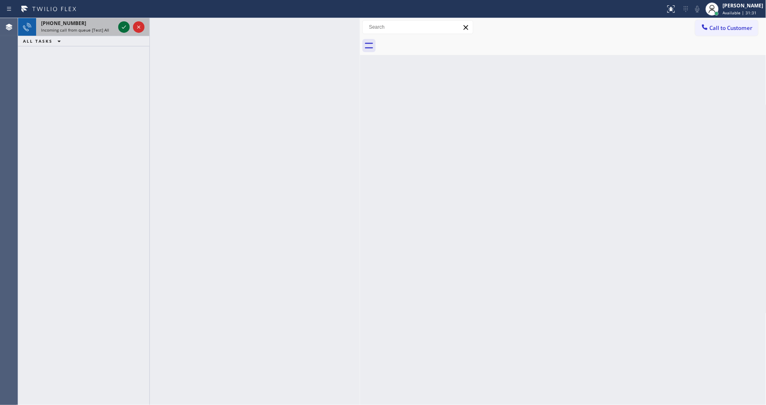
click at [127, 26] on div at bounding box center [123, 27] width 11 height 10
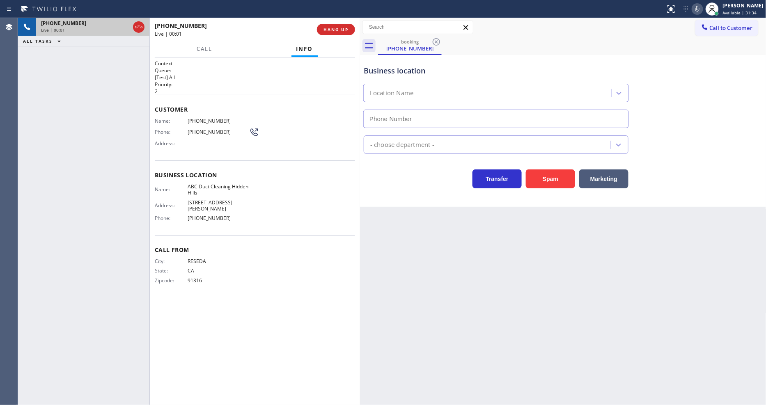
type input "[PHONE_NUMBER]"
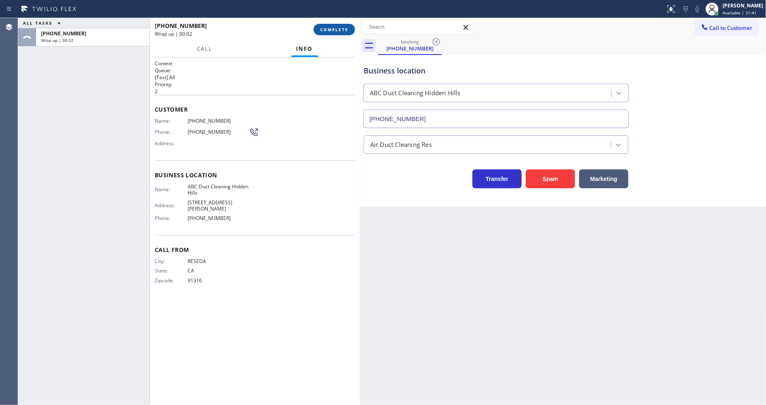
click at [333, 33] on button "COMPLETE" at bounding box center [334, 29] width 41 height 11
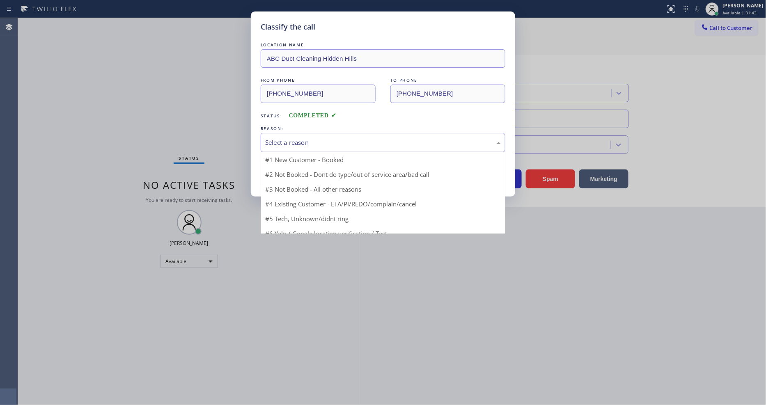
click at [326, 138] on div "Select a reason" at bounding box center [383, 142] width 236 height 9
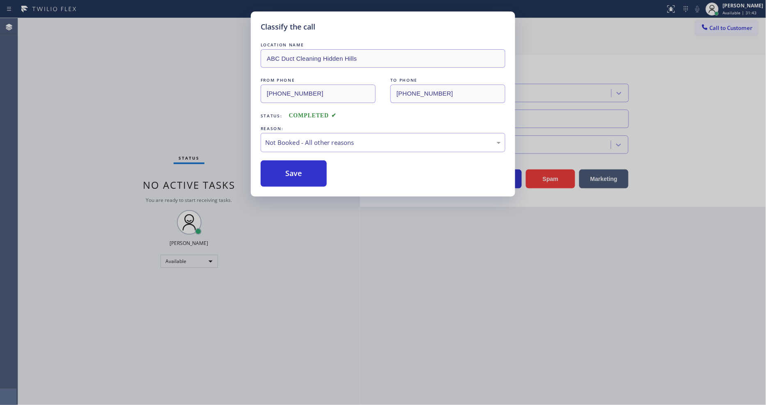
click at [305, 173] on button "Save" at bounding box center [294, 173] width 66 height 26
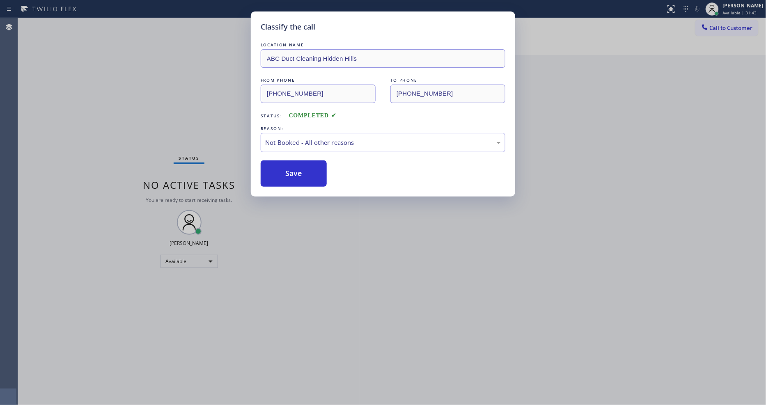
click at [305, 173] on button "Save" at bounding box center [294, 173] width 66 height 26
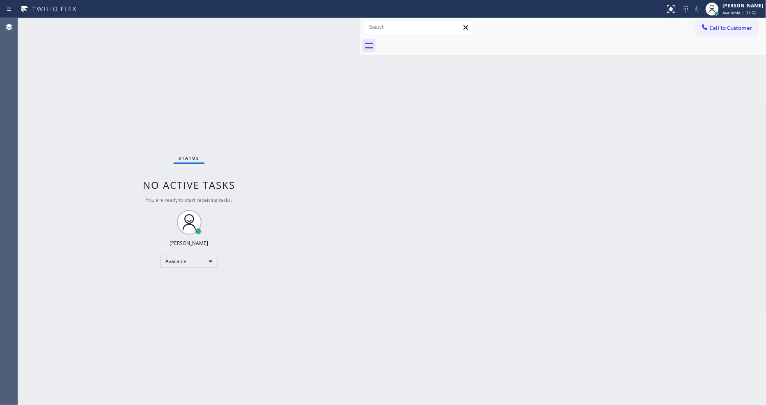
click at [267, 262] on div "Status No active tasks You are ready to start receiving tasks. [PERSON_NAME] Av…" at bounding box center [189, 211] width 342 height 387
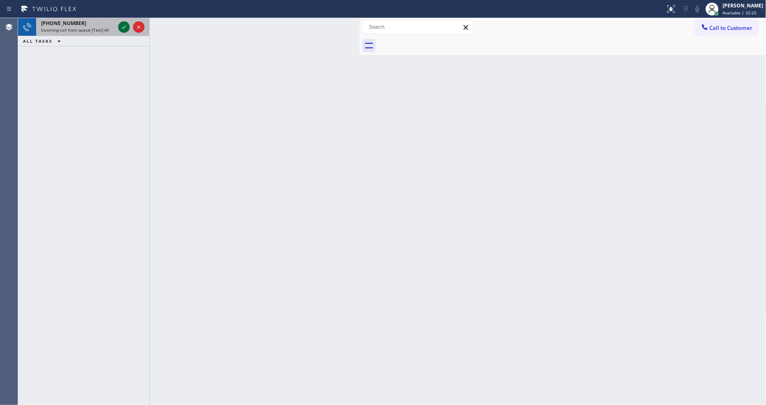
click at [122, 23] on icon at bounding box center [124, 27] width 10 height 10
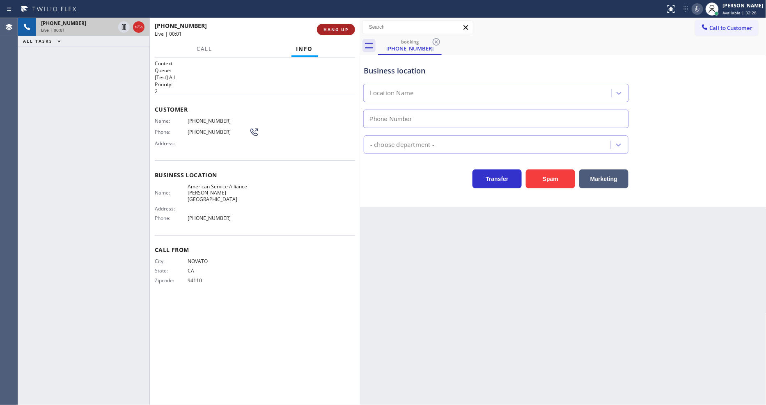
type input "[PHONE_NUMBER]"
click at [345, 27] on span "HANG UP" at bounding box center [335, 30] width 25 height 6
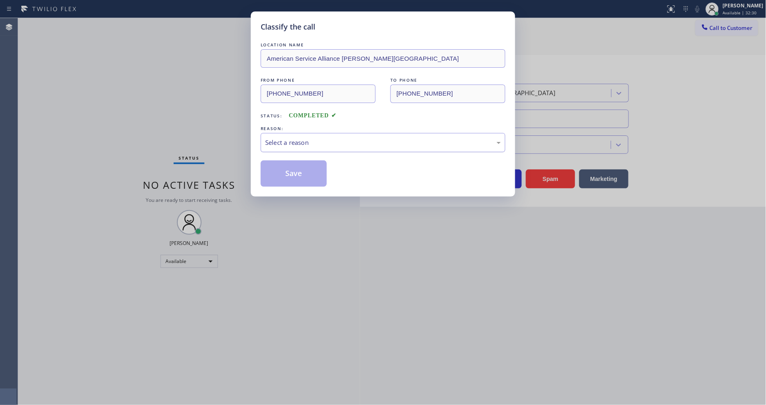
click at [266, 140] on div "Select a reason" at bounding box center [383, 142] width 236 height 9
click at [284, 167] on button "Save" at bounding box center [294, 173] width 66 height 26
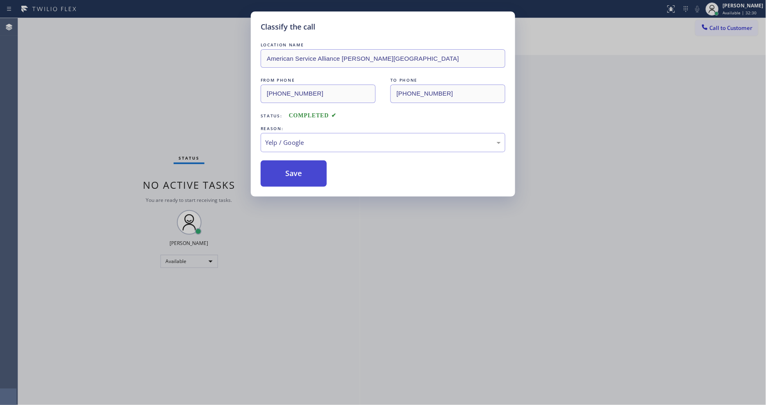
click at [284, 167] on button "Save" at bounding box center [294, 173] width 66 height 26
drag, startPoint x: 284, startPoint y: 167, endPoint x: 280, endPoint y: 156, distance: 11.6
click at [284, 167] on button "Save" at bounding box center [294, 173] width 66 height 26
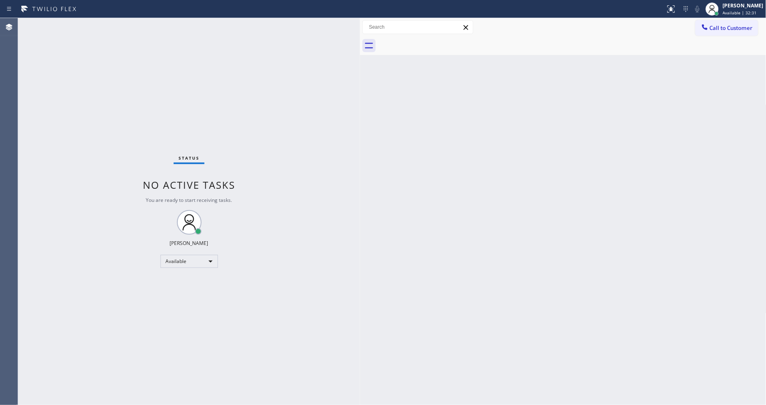
click at [106, 22] on div "Status No active tasks You are ready to start receiving tasks. [PERSON_NAME] Av…" at bounding box center [189, 211] width 342 height 387
click at [122, 25] on div "Status No active tasks You are ready to start receiving tasks. [PERSON_NAME] Av…" at bounding box center [189, 211] width 342 height 387
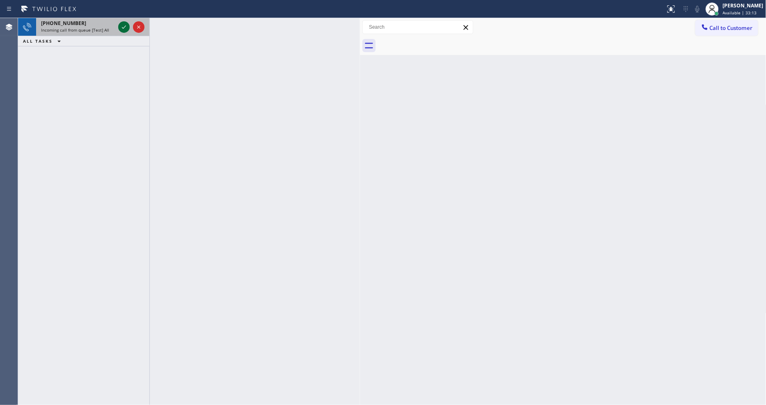
click at [121, 25] on icon at bounding box center [124, 27] width 10 height 10
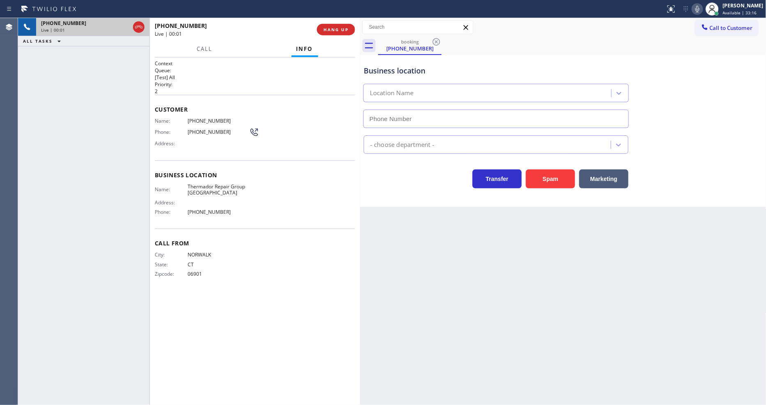
type input "[PHONE_NUMBER]"
click at [346, 32] on span "HANG UP" at bounding box center [335, 30] width 25 height 6
click at [342, 25] on button "HANG UP" at bounding box center [336, 29] width 38 height 11
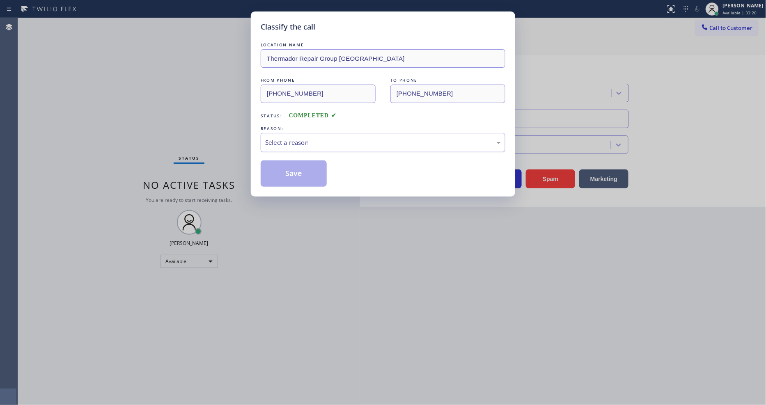
click at [299, 153] on div "LOCATION NAME Thermador Repair Group Greenwich FROM PHONE [PHONE_NUMBER] TO PHO…" at bounding box center [383, 114] width 245 height 146
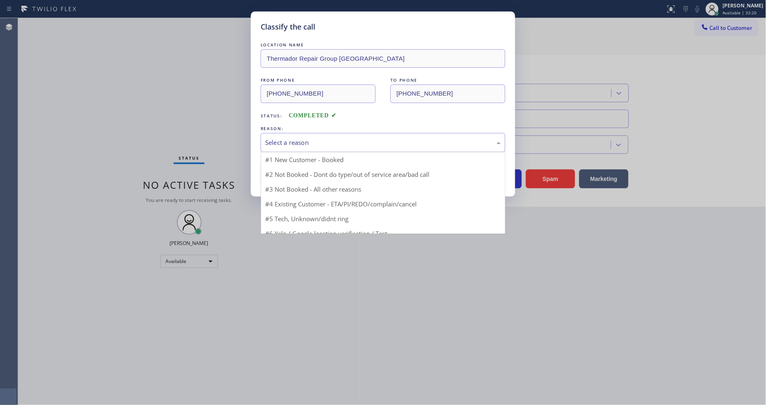
click at [304, 144] on div "Select a reason" at bounding box center [383, 142] width 236 height 9
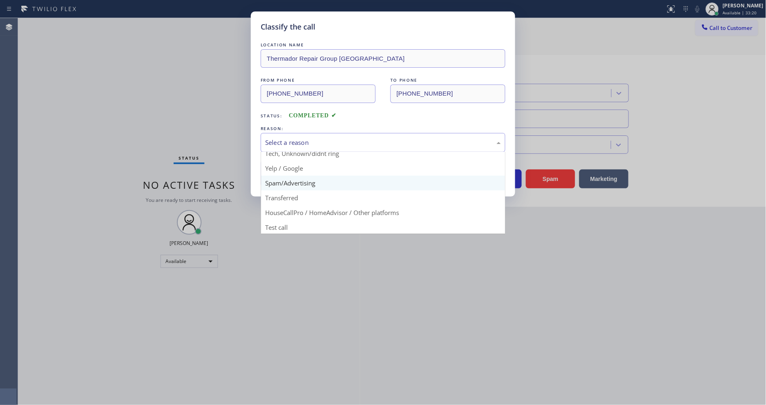
scroll to position [51, 0]
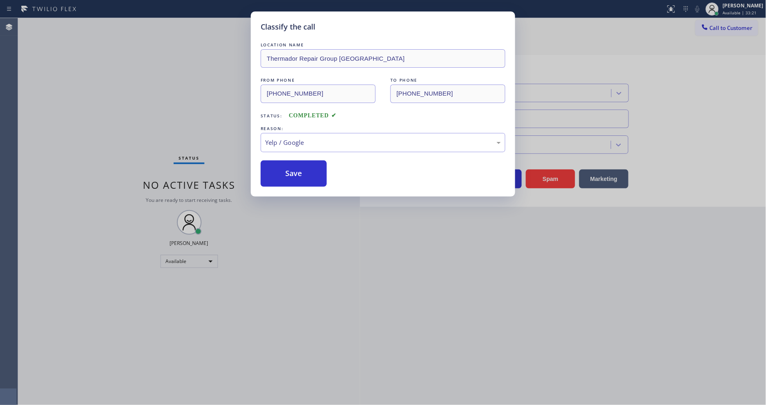
click at [295, 160] on button "Save" at bounding box center [294, 173] width 66 height 26
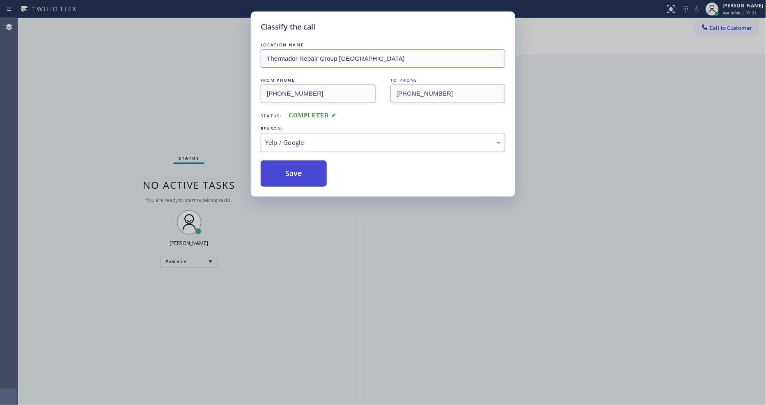
click at [296, 163] on button "Save" at bounding box center [294, 173] width 66 height 26
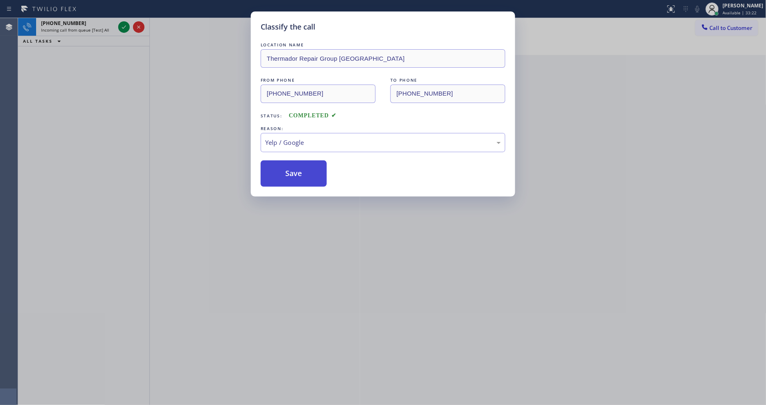
click at [297, 163] on div "Classify the call LOCATION NAME [PHONE_NUMBER] FROM PHONE [PHONE_NUMBER] TO PHO…" at bounding box center [392, 211] width 748 height 387
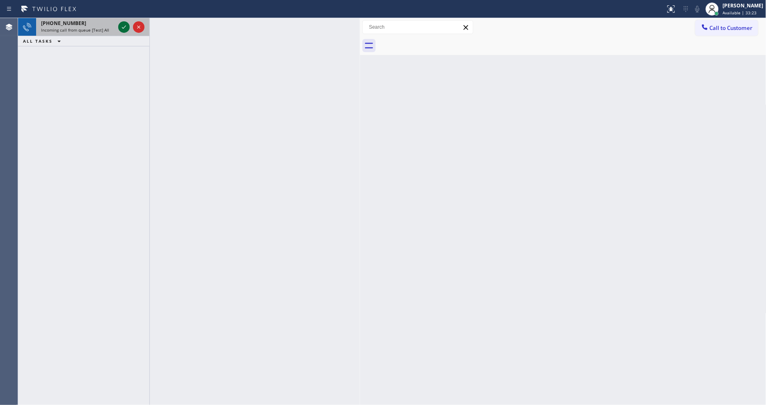
click at [118, 26] on div at bounding box center [123, 27] width 11 height 10
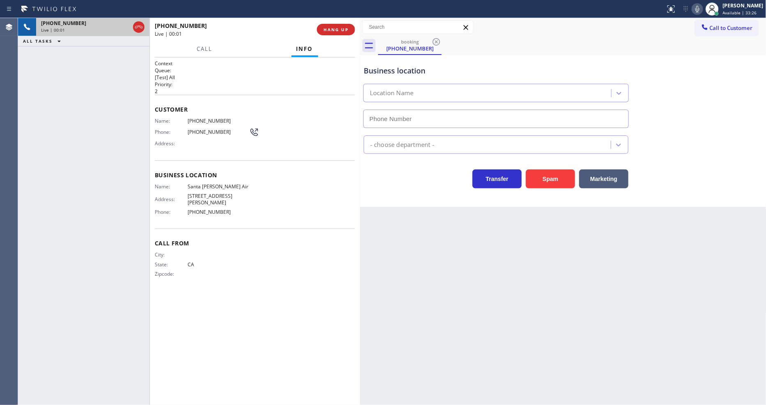
type input "[PHONE_NUMBER]"
click at [339, 25] on button "HANG UP" at bounding box center [336, 29] width 38 height 11
drag, startPoint x: 339, startPoint y: 25, endPoint x: 347, endPoint y: 30, distance: 9.2
click at [339, 25] on button "HANG UP" at bounding box center [336, 29] width 38 height 11
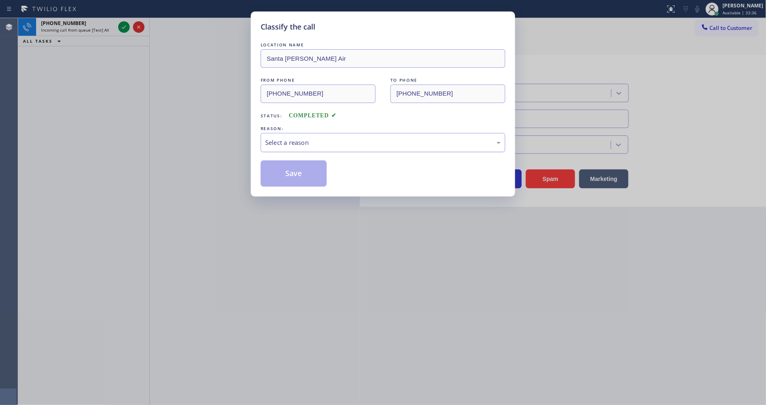
click at [285, 143] on div "Select a reason" at bounding box center [383, 142] width 236 height 9
click at [284, 170] on button "Save" at bounding box center [294, 173] width 66 height 26
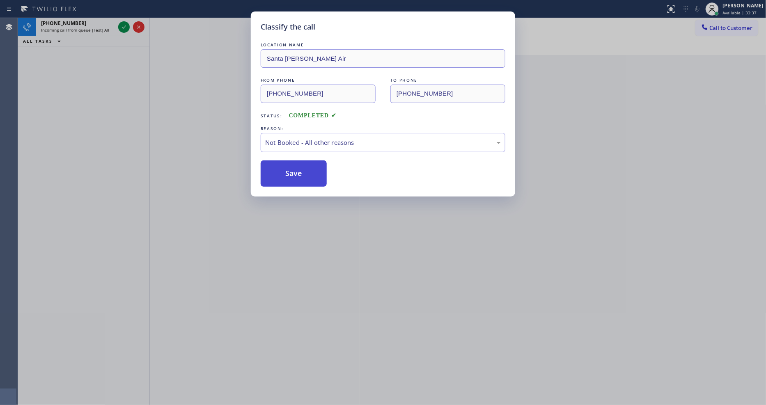
click at [284, 171] on button "Save" at bounding box center [294, 173] width 66 height 26
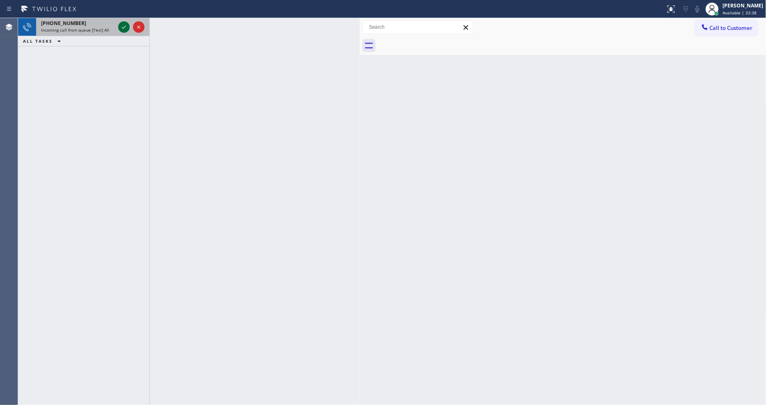
click at [123, 27] on icon at bounding box center [124, 27] width 10 height 10
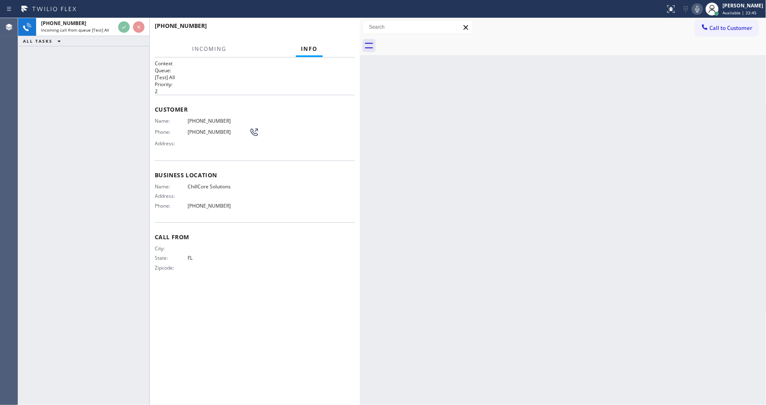
drag, startPoint x: 554, startPoint y: 154, endPoint x: 466, endPoint y: 117, distance: 95.5
click at [554, 154] on div "Back to Dashboard Change Sender ID Customers Technicians Select a contact Outbo…" at bounding box center [563, 211] width 406 height 387
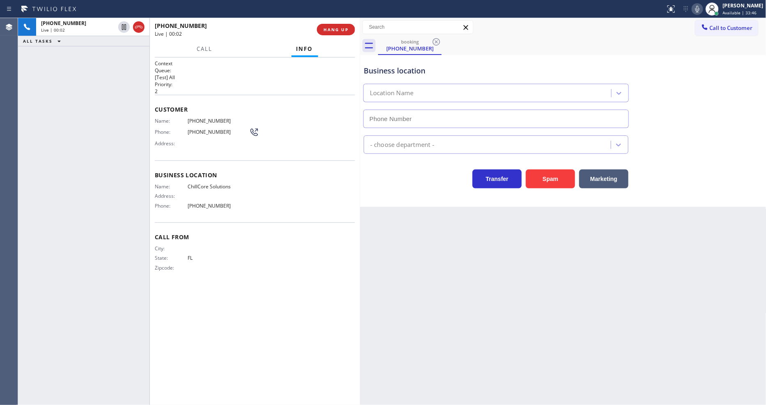
type input "[PHONE_NUMBER]"
click at [339, 27] on span "HANG UP" at bounding box center [335, 30] width 25 height 6
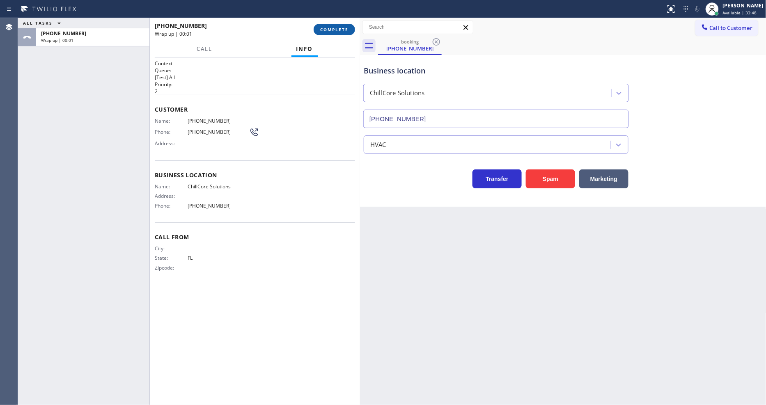
click at [339, 28] on span "COMPLETE" at bounding box center [334, 30] width 28 height 6
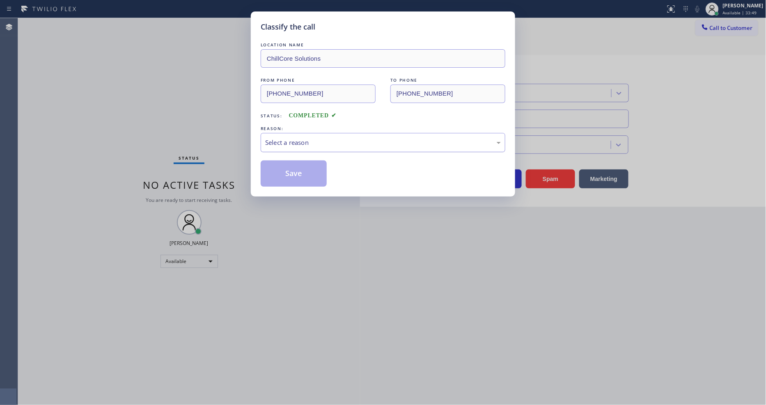
click at [307, 133] on div "Select a reason" at bounding box center [383, 142] width 245 height 19
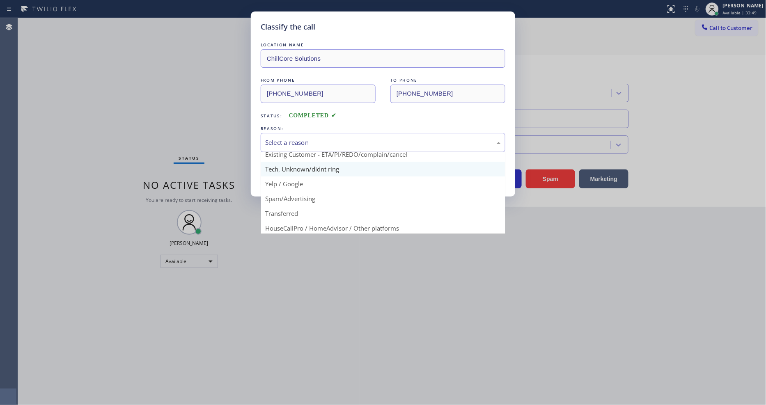
scroll to position [46, 0]
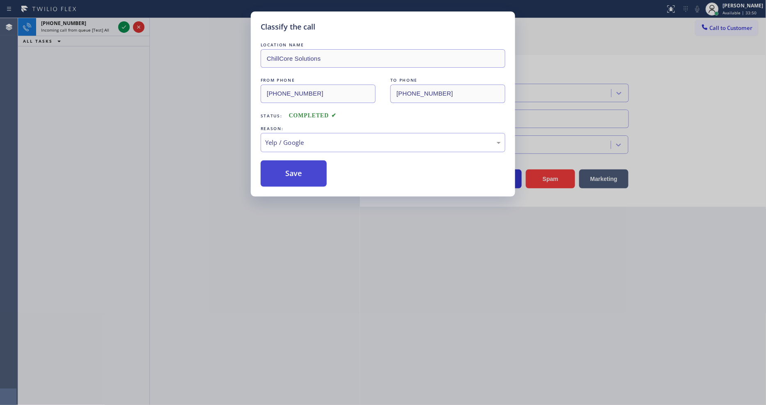
click at [294, 161] on button "Save" at bounding box center [294, 173] width 66 height 26
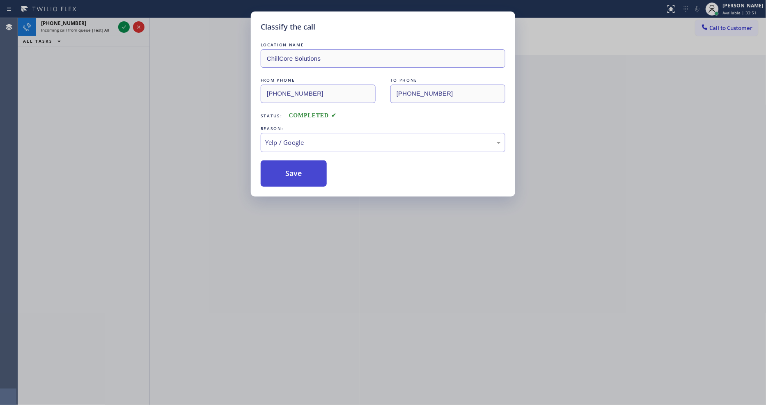
click at [294, 161] on button "Save" at bounding box center [294, 173] width 66 height 26
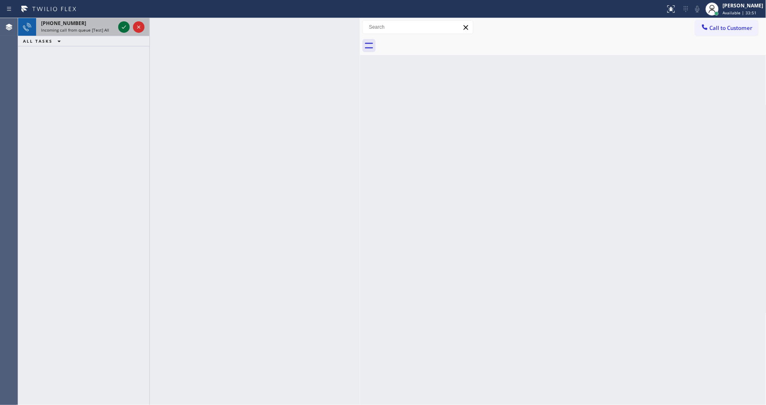
click at [122, 25] on icon at bounding box center [124, 27] width 10 height 10
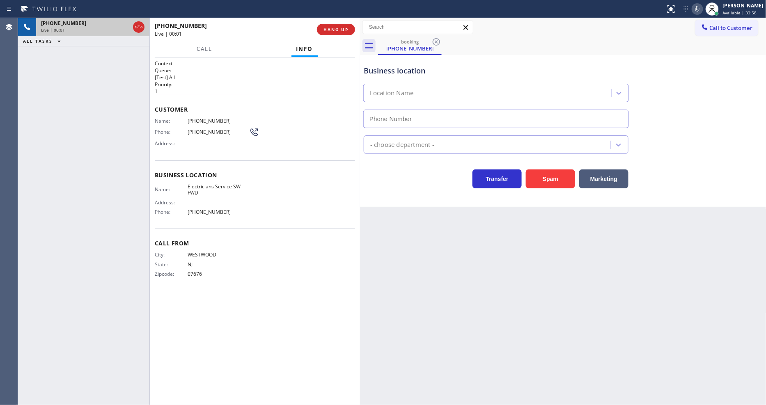
type input "[PHONE_NUMBER]"
click at [330, 32] on span "HANG UP" at bounding box center [335, 30] width 25 height 6
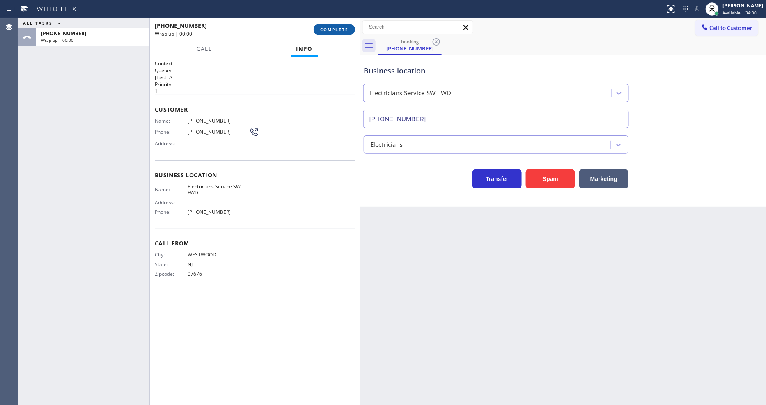
click at [331, 31] on span "COMPLETE" at bounding box center [334, 30] width 28 height 6
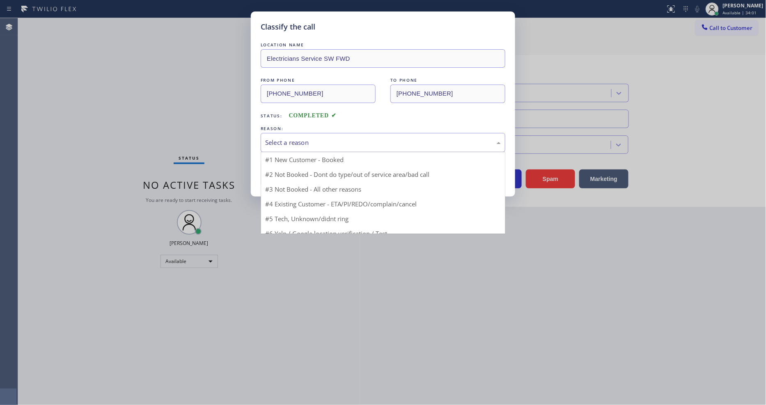
click at [307, 133] on div "Select a reason" at bounding box center [383, 142] width 245 height 19
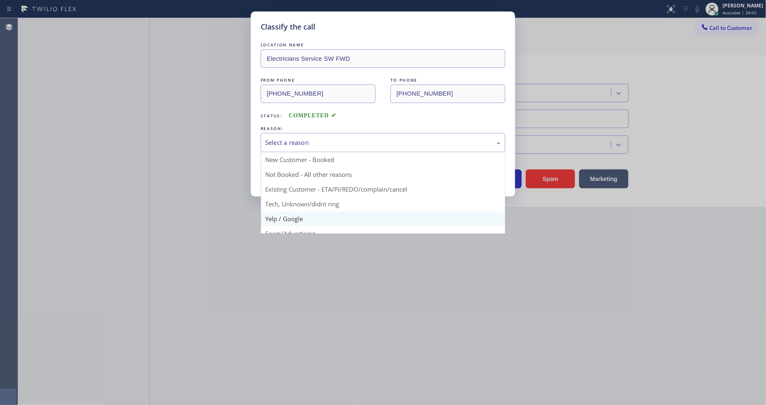
drag, startPoint x: 314, startPoint y: 212, endPoint x: 289, endPoint y: 183, distance: 39.3
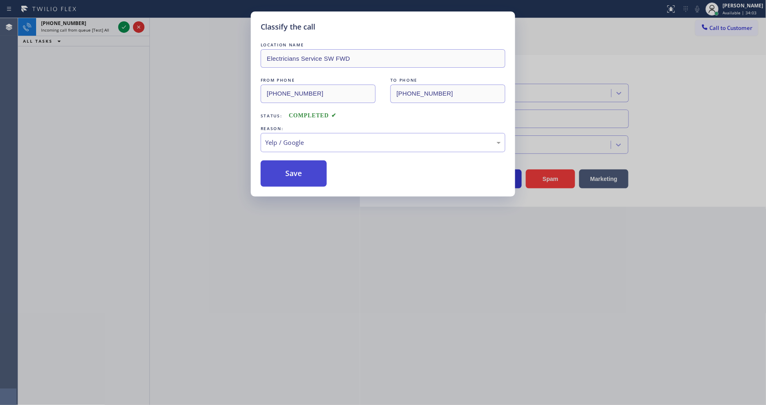
click at [280, 172] on button "Save" at bounding box center [294, 173] width 66 height 26
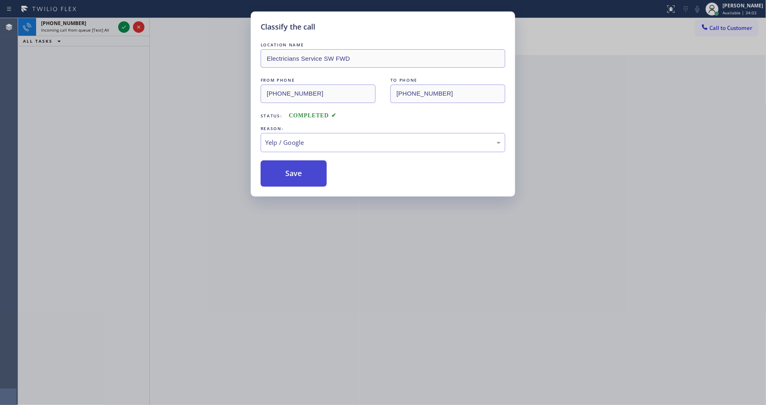
click at [280, 172] on button "Save" at bounding box center [294, 173] width 66 height 26
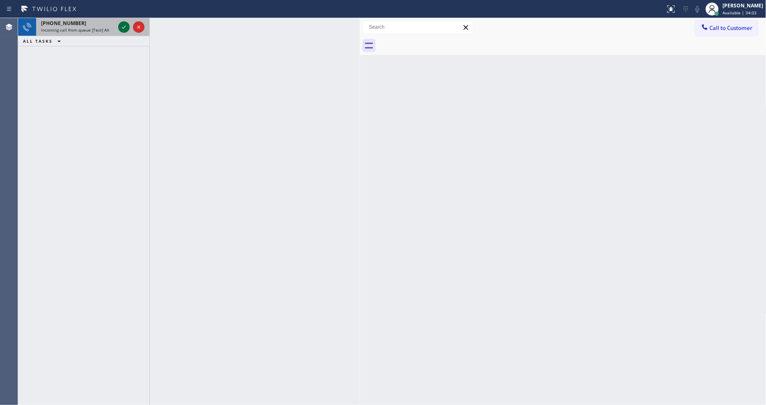
click at [124, 29] on icon at bounding box center [124, 27] width 10 height 10
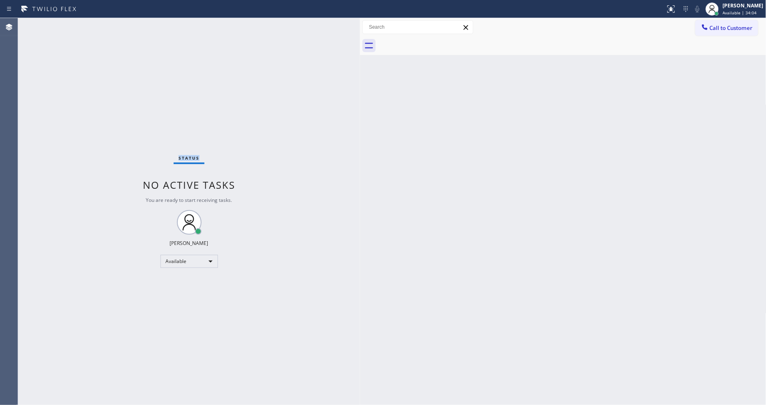
click at [124, 28] on div "Status No active tasks You are ready to start receiving tasks. [PERSON_NAME] Av…" at bounding box center [189, 211] width 342 height 387
click at [124, 21] on div "Status No active tasks You are ready to start receiving tasks. [PERSON_NAME] Av…" at bounding box center [189, 211] width 342 height 387
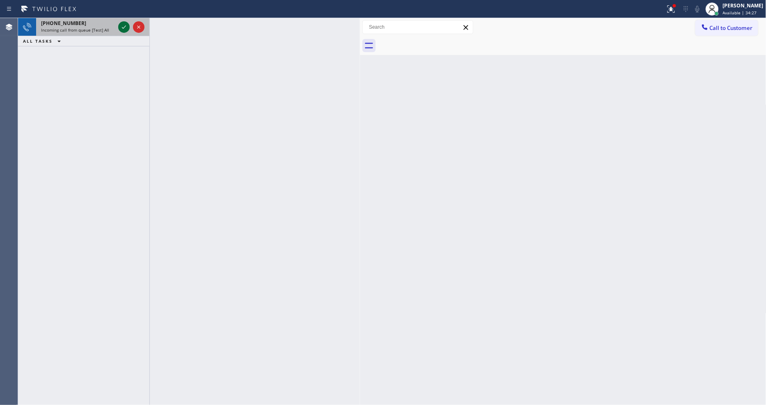
click at [125, 26] on icon at bounding box center [124, 27] width 10 height 10
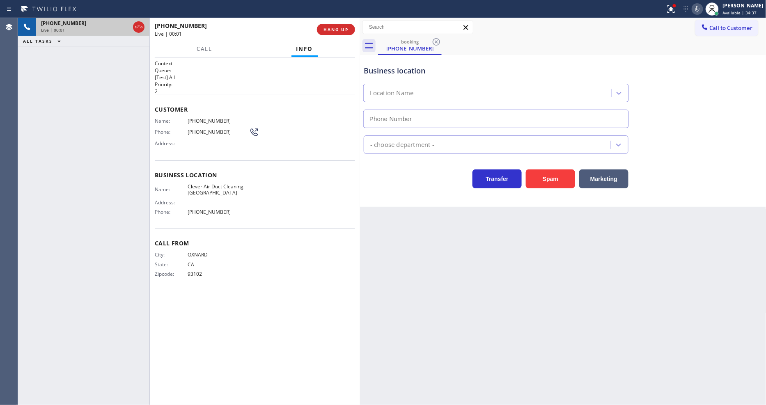
type input "[PHONE_NUMBER]"
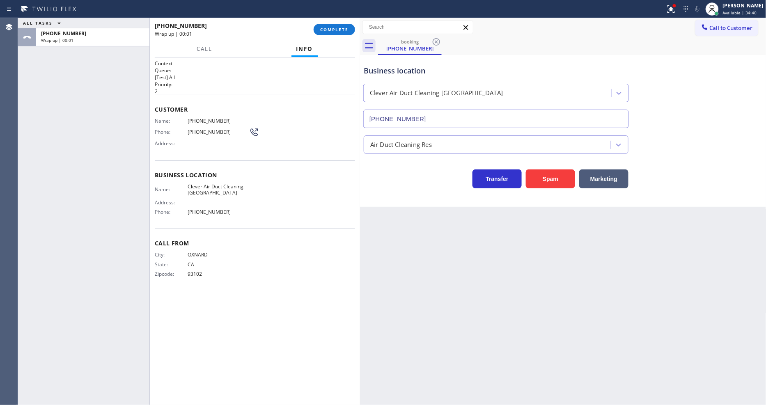
click at [339, 23] on div "[PHONE_NUMBER] Wrap up | 00:01 COMPLETE" at bounding box center [255, 29] width 200 height 21
click at [325, 34] on button "COMPLETE" at bounding box center [334, 29] width 41 height 11
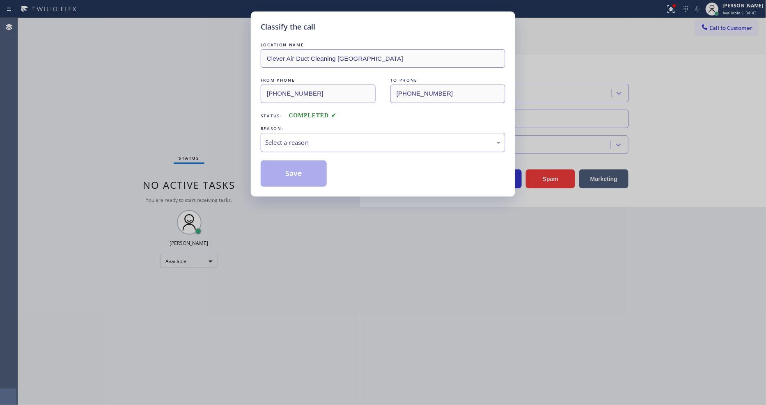
click at [321, 139] on div "Select a reason" at bounding box center [383, 142] width 236 height 9
click at [299, 167] on button "Save" at bounding box center [294, 173] width 66 height 26
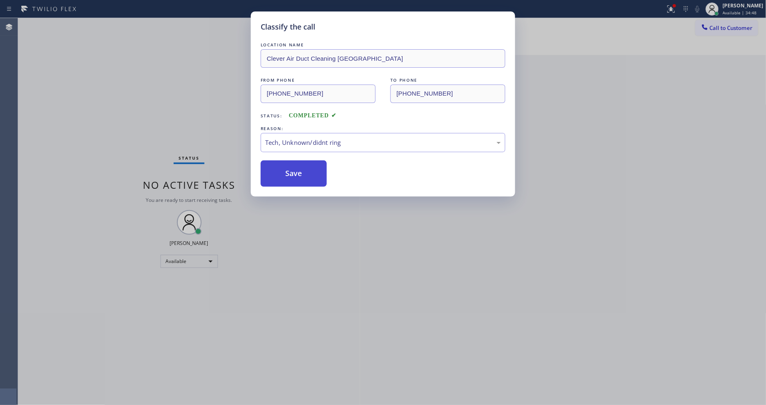
click at [300, 168] on button "Save" at bounding box center [294, 173] width 66 height 26
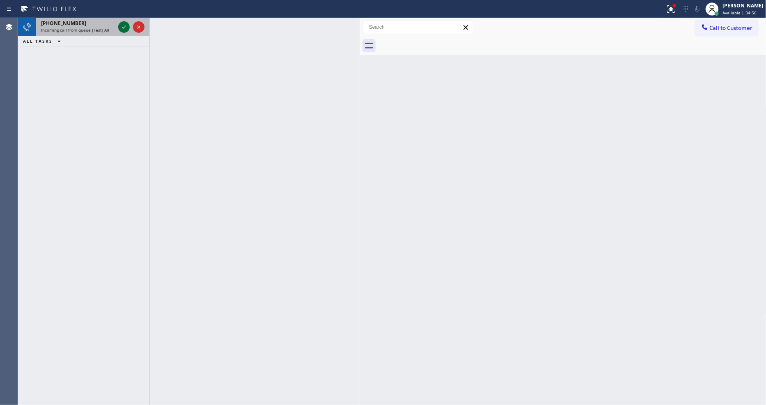
click at [122, 30] on icon at bounding box center [124, 27] width 10 height 10
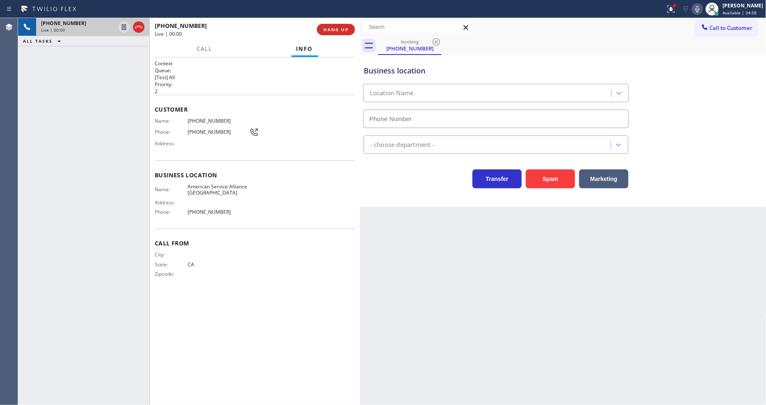
type input "[PHONE_NUMBER]"
click at [651, 255] on div "Back to Dashboard Change Sender ID Customers Technicians Select a contact Outbo…" at bounding box center [563, 211] width 406 height 387
click at [206, 183] on span "American Service Alliance [GEOGRAPHIC_DATA]" at bounding box center [219, 189] width 62 height 13
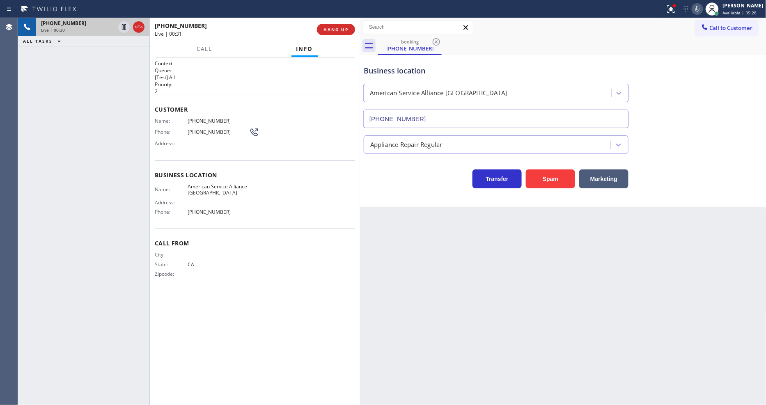
click at [216, 118] on span "[PHONE_NUMBER]" at bounding box center [219, 121] width 62 height 6
click at [124, 29] on icon at bounding box center [124, 27] width 10 height 10
click at [702, 9] on icon at bounding box center [697, 9] width 10 height 10
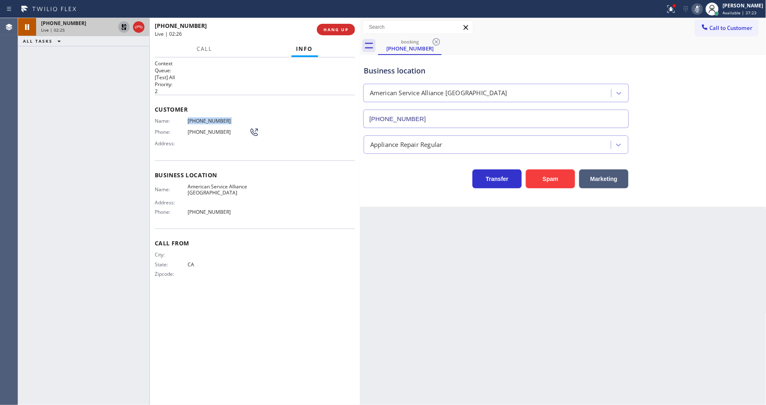
click at [121, 28] on icon at bounding box center [124, 27] width 10 height 10
click at [702, 11] on icon at bounding box center [697, 9] width 10 height 10
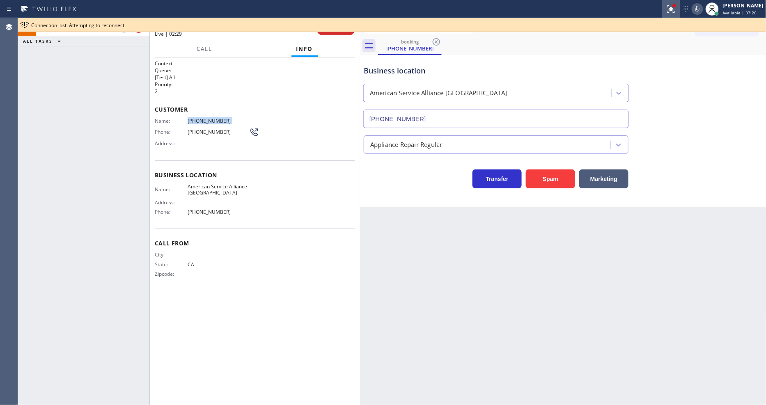
click at [674, 10] on icon at bounding box center [671, 9] width 10 height 10
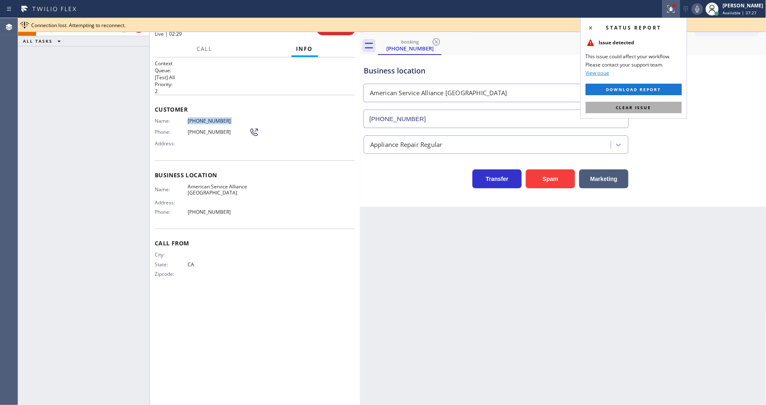
click at [667, 108] on button "Clear issue" at bounding box center [634, 107] width 96 height 11
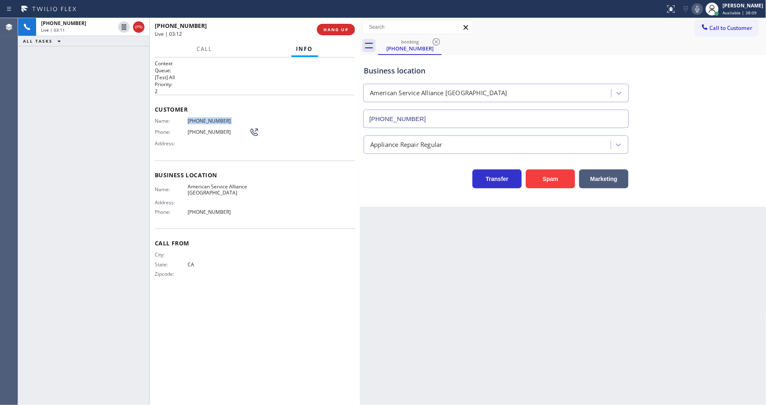
click at [557, 256] on div "Back to Dashboard Change Sender ID Customers Technicians Select a contact Outbo…" at bounding box center [563, 211] width 406 height 387
click at [702, 7] on icon at bounding box center [697, 9] width 10 height 10
click at [702, 11] on icon at bounding box center [697, 9] width 10 height 10
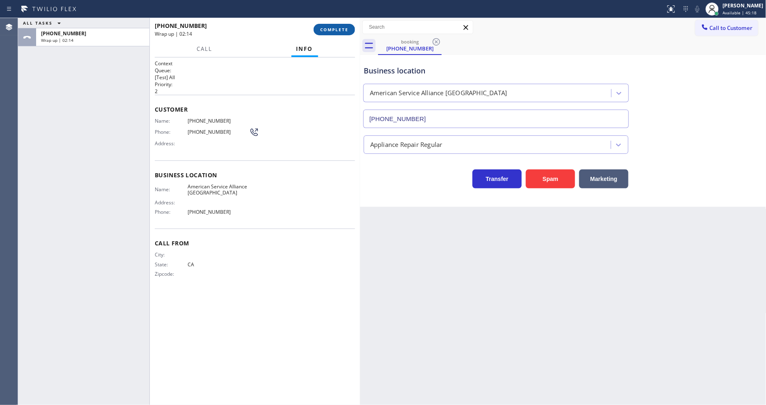
click at [342, 25] on button "COMPLETE" at bounding box center [334, 29] width 41 height 11
click at [290, 138] on div "Name: [PHONE_NUMBER] Phone: [PHONE_NUMBER] Address:" at bounding box center [255, 134] width 200 height 32
click at [290, 144] on div "Name: [PHONE_NUMBER] Phone: [PHONE_NUMBER] Address:" at bounding box center [255, 134] width 200 height 32
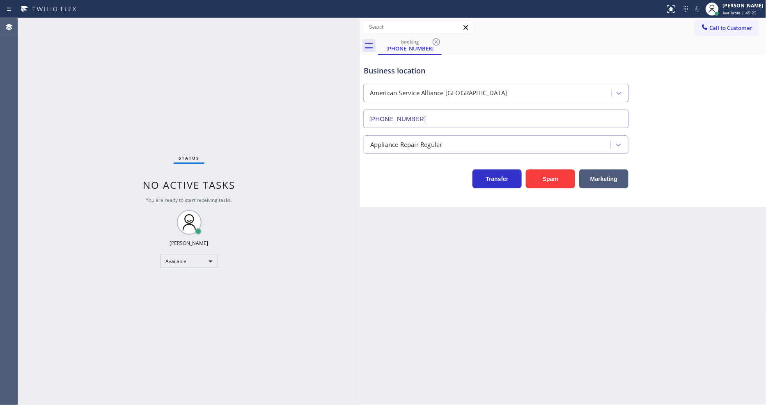
click at [437, 41] on icon at bounding box center [436, 42] width 10 height 10
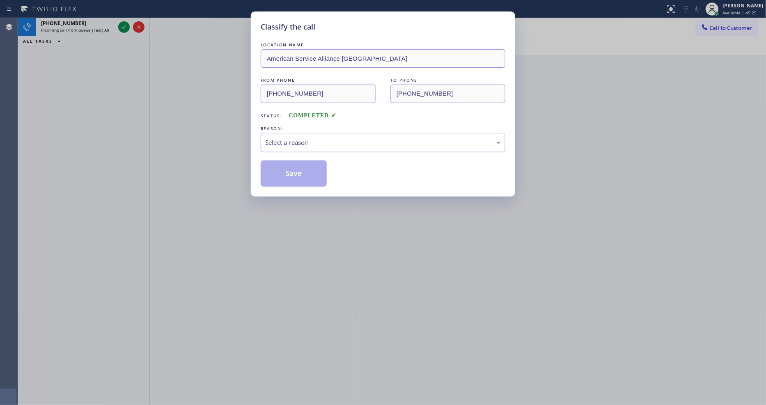
click at [485, 142] on div "Select a reason" at bounding box center [383, 142] width 236 height 9
click at [293, 167] on button "Save" at bounding box center [294, 173] width 66 height 26
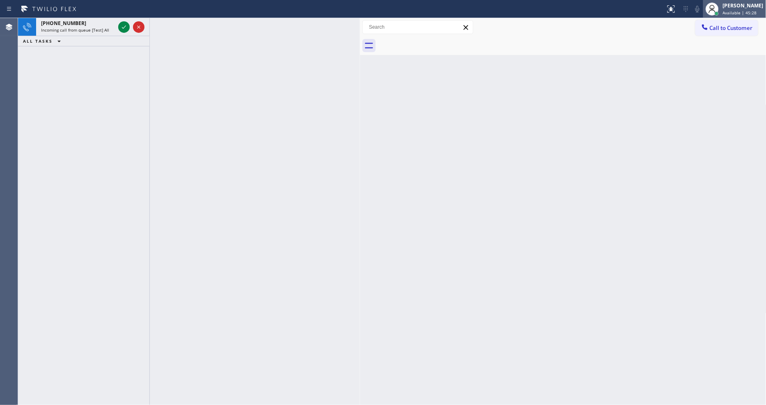
click at [738, 11] on span "Available | 45:28" at bounding box center [740, 13] width 34 height 6
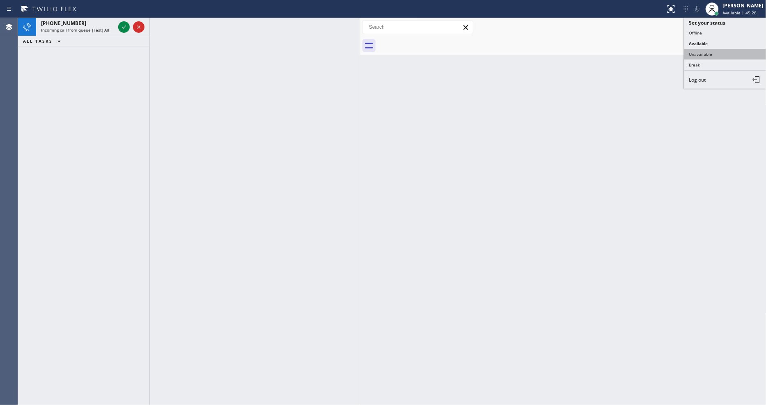
click at [699, 58] on button "Unavailable" at bounding box center [725, 54] width 82 height 11
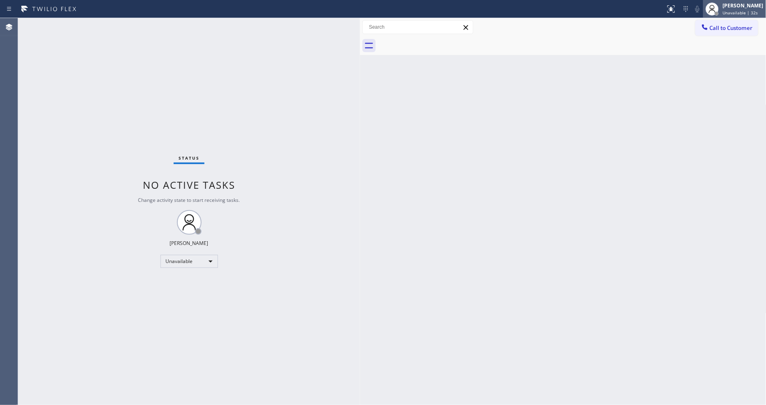
click at [737, 14] on span "Unavailable | 32s" at bounding box center [740, 13] width 35 height 6
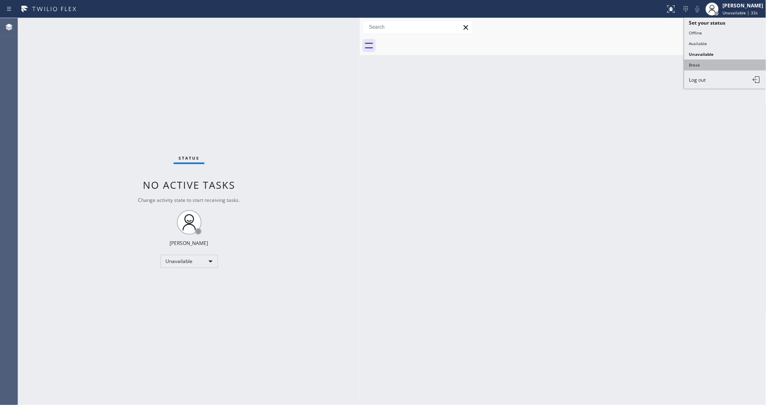
click at [698, 65] on button "Break" at bounding box center [725, 65] width 82 height 11
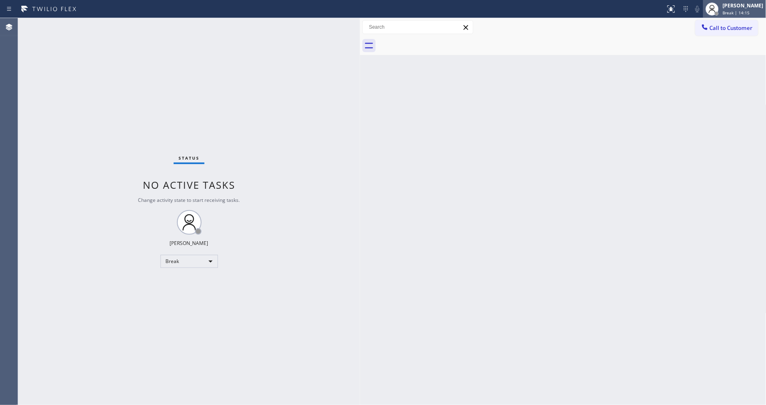
click at [752, 8] on div "[PERSON_NAME]" at bounding box center [743, 5] width 41 height 7
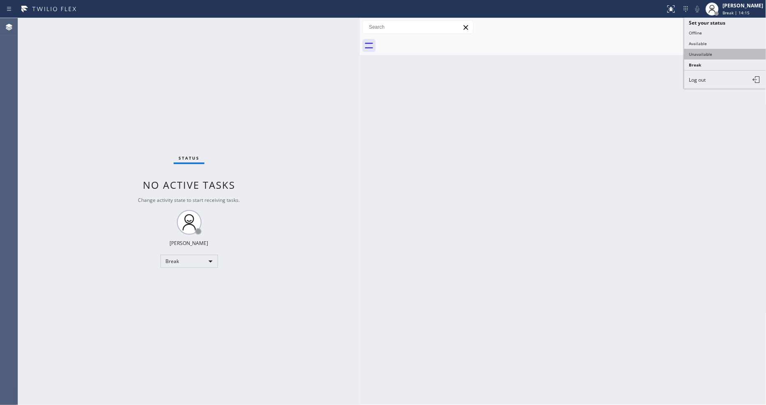
click at [719, 54] on button "Unavailable" at bounding box center [725, 54] width 82 height 11
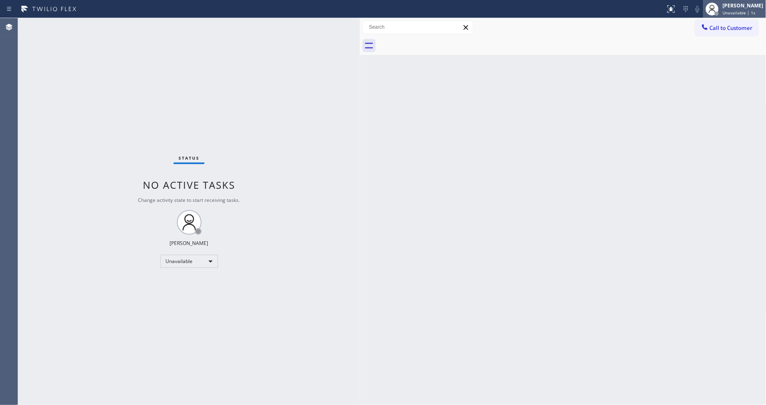
click at [729, 14] on span "Unavailable | 1s" at bounding box center [739, 13] width 33 height 6
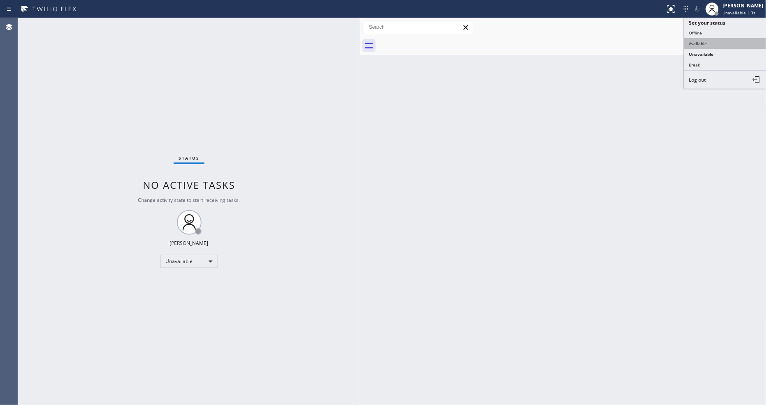
drag, startPoint x: 713, startPoint y: 40, endPoint x: 692, endPoint y: 43, distance: 21.9
click at [713, 40] on button "Available" at bounding box center [725, 43] width 82 height 11
click at [89, 35] on div "Status No active tasks You are ready to start receiving tasks. [PERSON_NAME] Av…" at bounding box center [189, 211] width 342 height 387
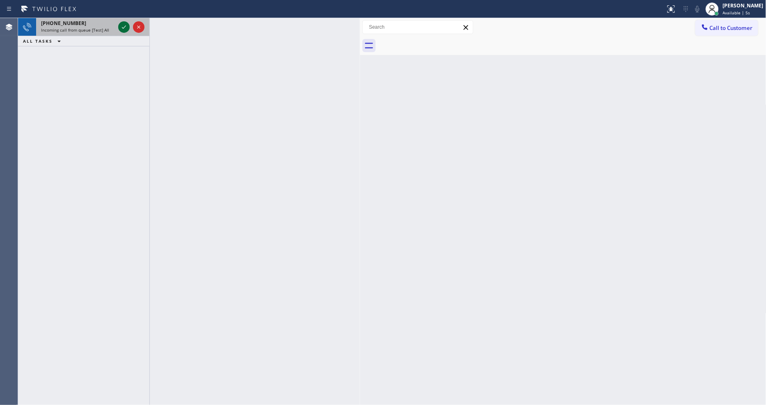
click at [119, 29] on icon at bounding box center [124, 27] width 10 height 10
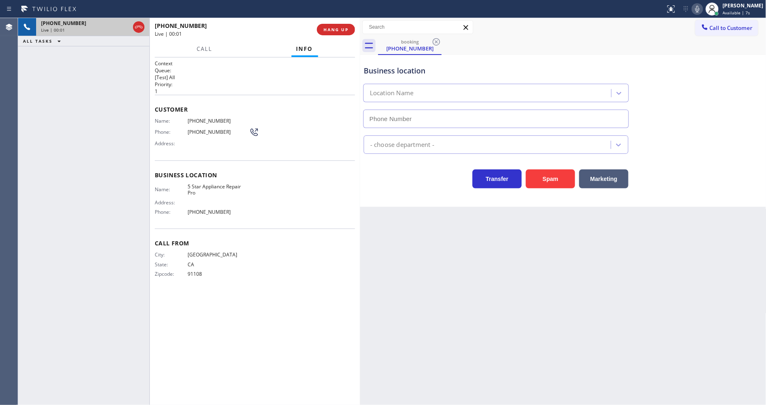
type input "[PHONE_NUMBER]"
click at [335, 30] on span "HANG UP" at bounding box center [335, 30] width 25 height 6
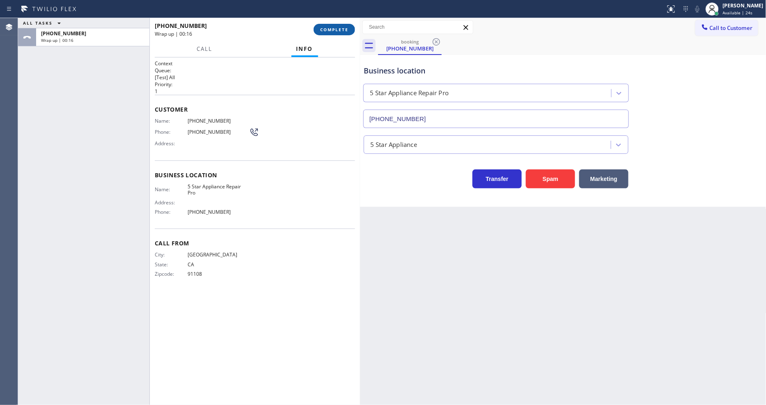
click at [339, 30] on span "COMPLETE" at bounding box center [334, 30] width 28 height 6
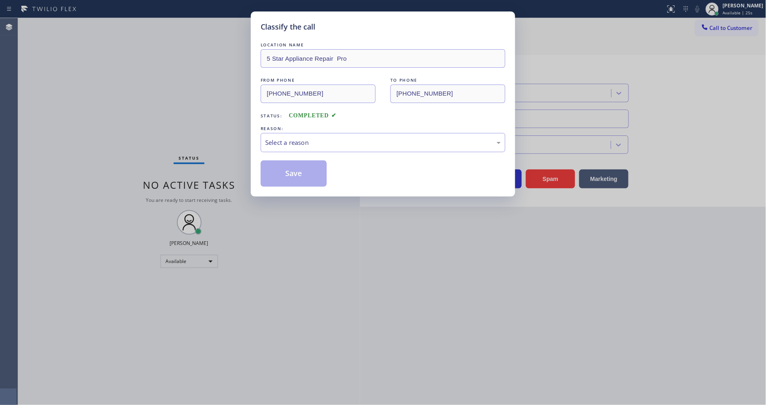
click at [306, 142] on div "Select a reason" at bounding box center [383, 142] width 236 height 9
click at [293, 166] on button "Save" at bounding box center [294, 173] width 66 height 26
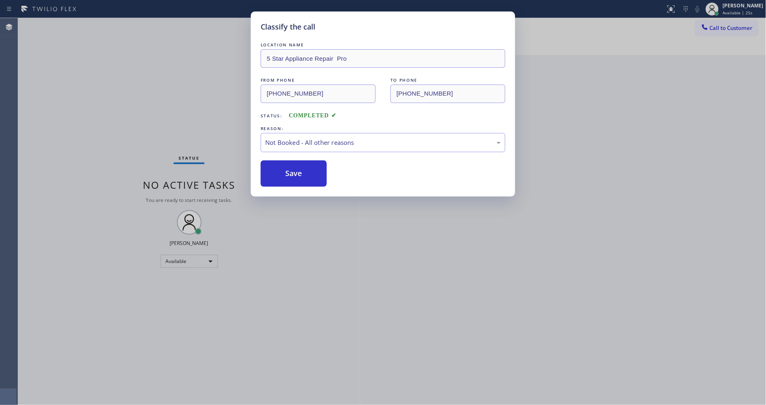
click at [293, 166] on button "Save" at bounding box center [294, 173] width 66 height 26
click at [293, 171] on button "Save" at bounding box center [294, 173] width 66 height 26
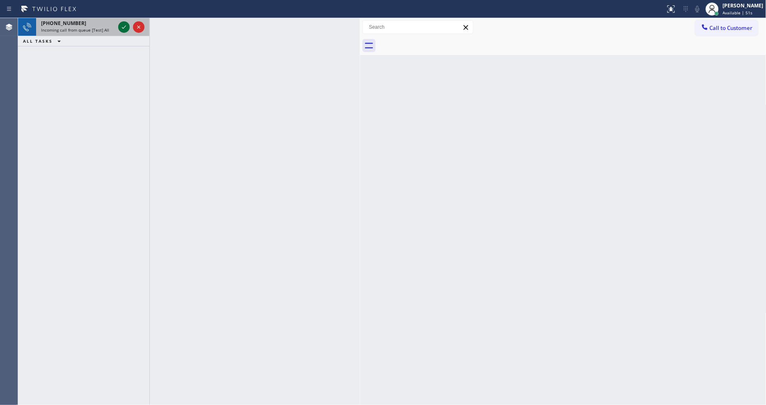
click at [125, 22] on icon at bounding box center [124, 27] width 10 height 10
click at [120, 21] on div at bounding box center [132, 27] width 30 height 18
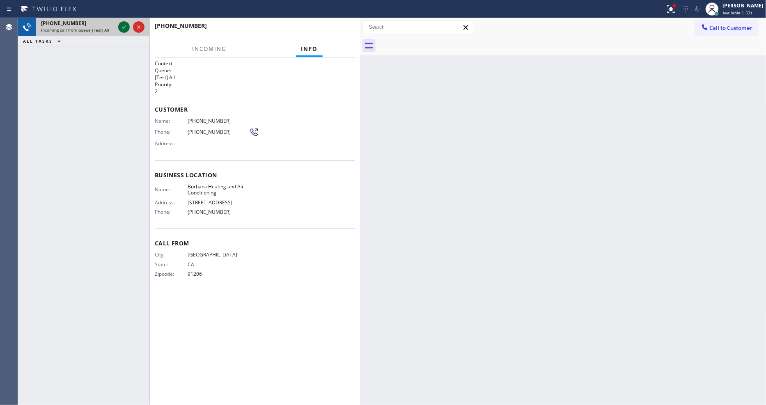
click at [121, 26] on icon at bounding box center [124, 27] width 10 height 10
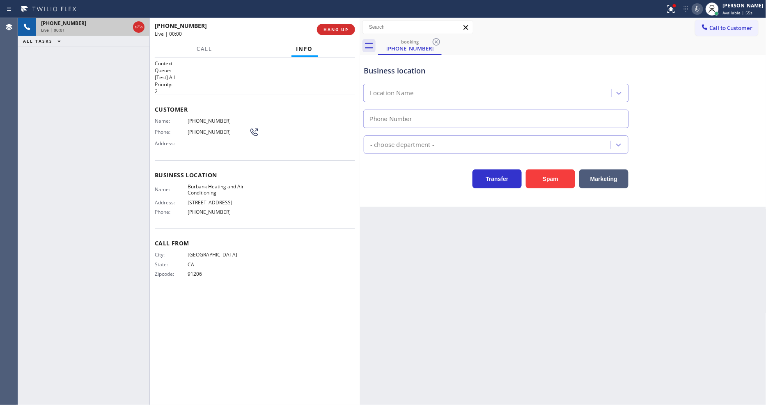
type input "[PHONE_NUMBER]"
click at [343, 37] on div "[PHONE_NUMBER] Live | 00:07 HANG UP" at bounding box center [255, 29] width 200 height 21
click at [346, 29] on span "HANG UP" at bounding box center [335, 30] width 25 height 6
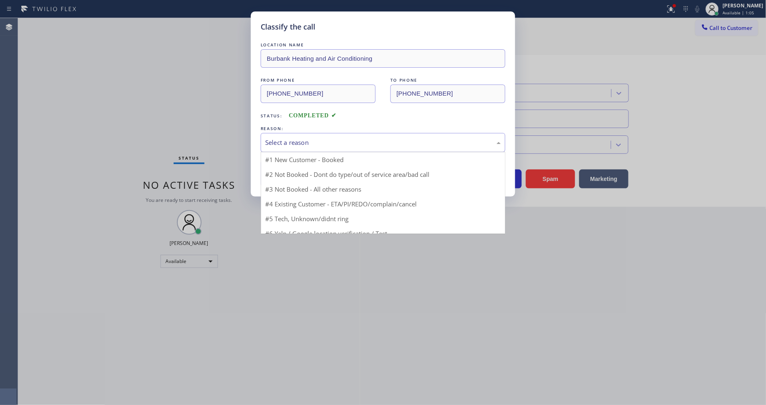
click at [327, 149] on div "Select a reason" at bounding box center [383, 142] width 245 height 19
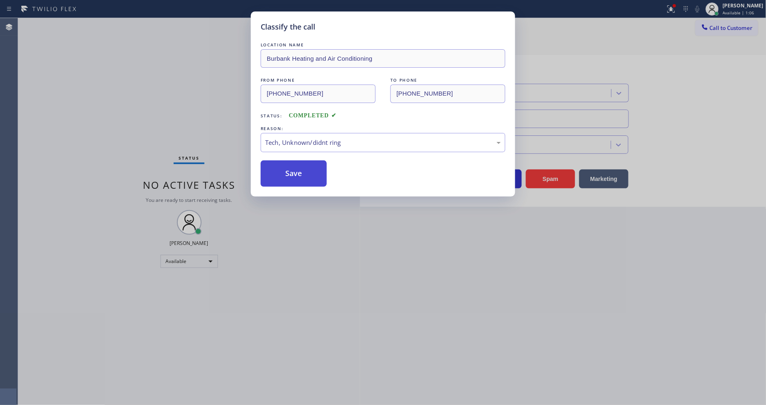
click at [296, 170] on button "Save" at bounding box center [294, 173] width 66 height 26
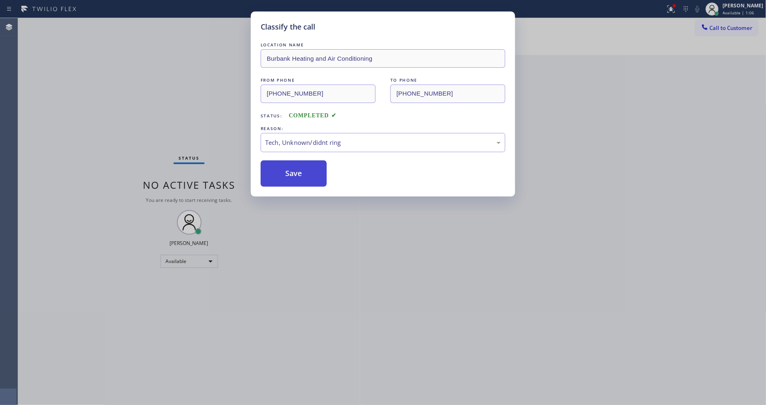
click at [296, 170] on button "Save" at bounding box center [294, 173] width 66 height 26
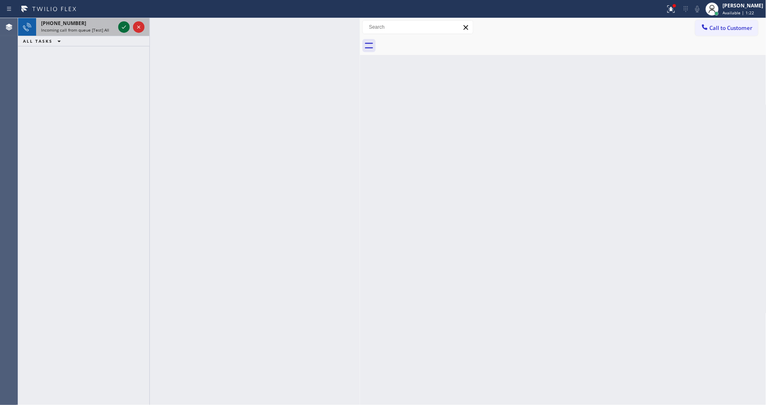
click at [121, 27] on icon at bounding box center [124, 27] width 10 height 10
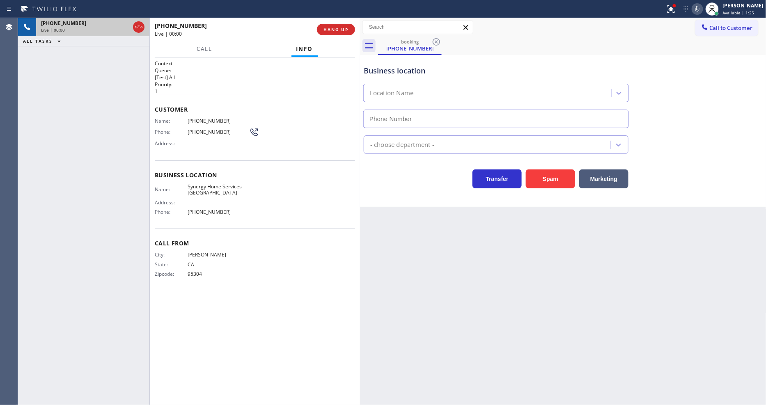
type input "[PHONE_NUMBER]"
click at [343, 30] on span "HANG UP" at bounding box center [335, 30] width 25 height 6
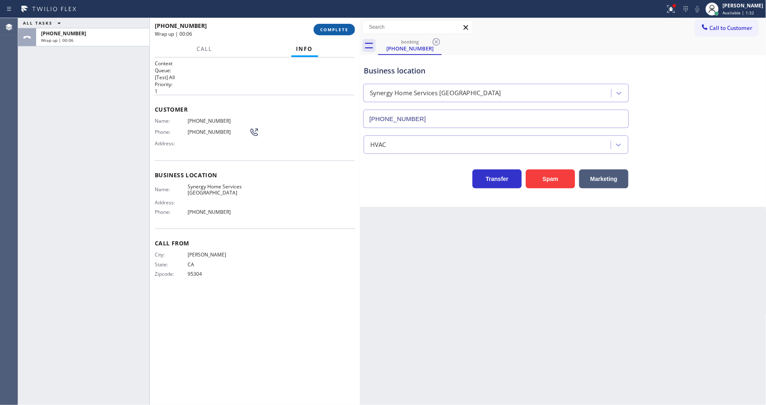
click at [337, 32] on button "COMPLETE" at bounding box center [334, 29] width 41 height 11
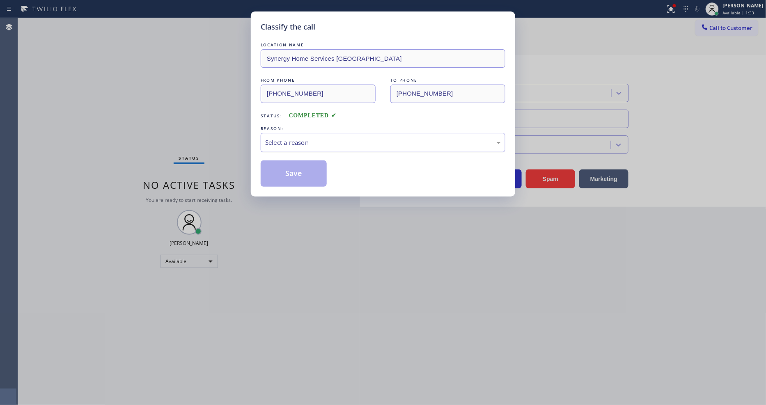
click at [304, 141] on div "Select a reason" at bounding box center [383, 142] width 236 height 9
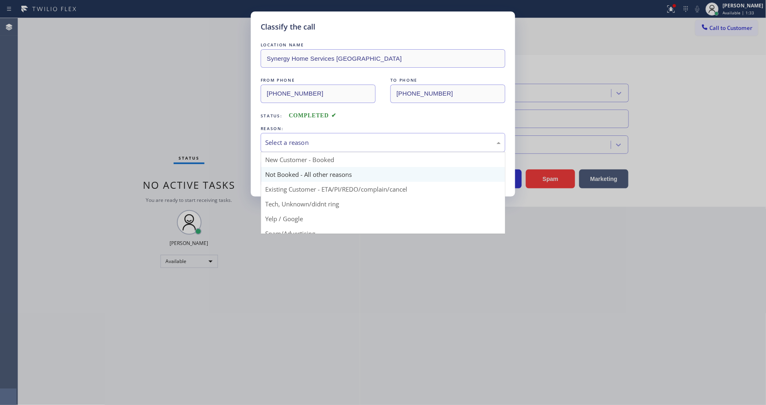
click at [293, 178] on button "Save" at bounding box center [294, 173] width 66 height 26
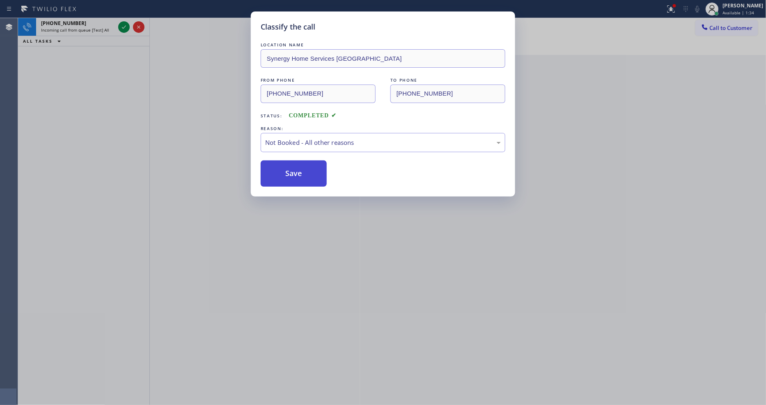
click at [293, 177] on button "Save" at bounding box center [294, 173] width 66 height 26
click at [293, 175] on button "Save" at bounding box center [294, 173] width 66 height 26
click at [125, 28] on icon at bounding box center [124, 27] width 10 height 10
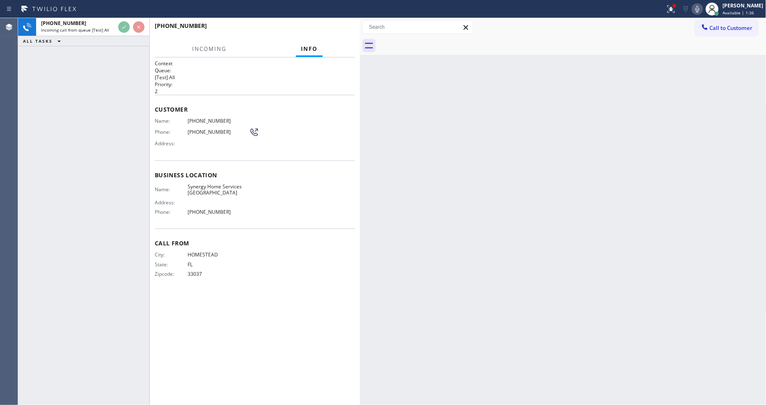
click at [510, 224] on div "Back to Dashboard Change Sender ID Customers Technicians Select a contact Outbo…" at bounding box center [563, 211] width 406 height 387
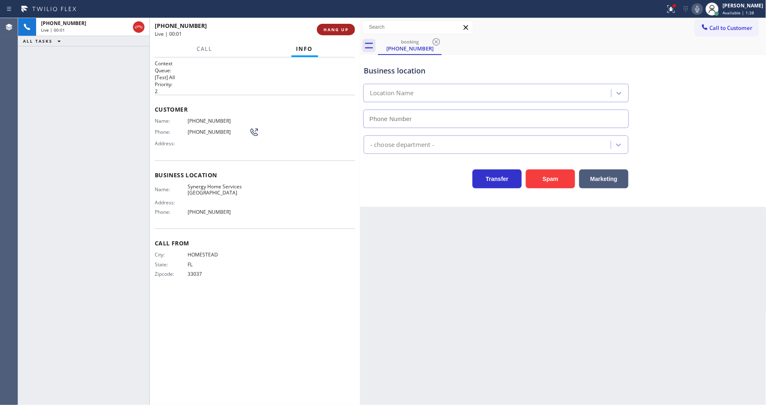
type input "[PHONE_NUMBER]"
click at [342, 29] on span "HANG UP" at bounding box center [335, 30] width 25 height 6
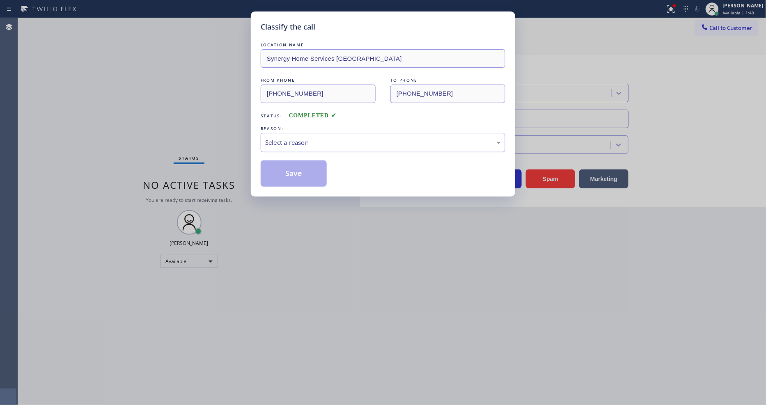
click at [304, 133] on div "Select a reason" at bounding box center [383, 142] width 245 height 19
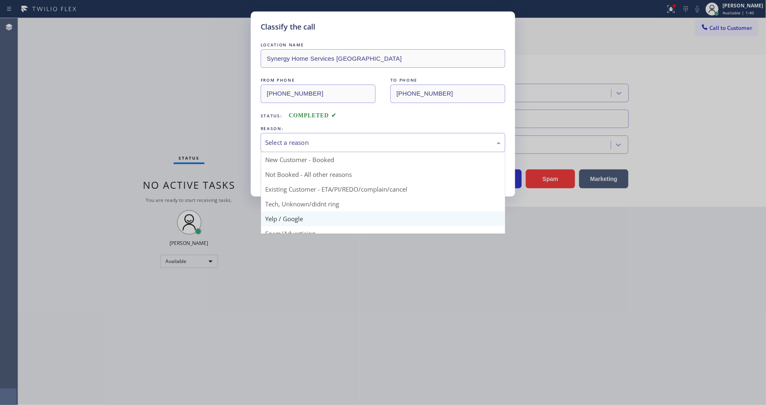
drag, startPoint x: 284, startPoint y: 214, endPoint x: 289, endPoint y: 195, distance: 19.8
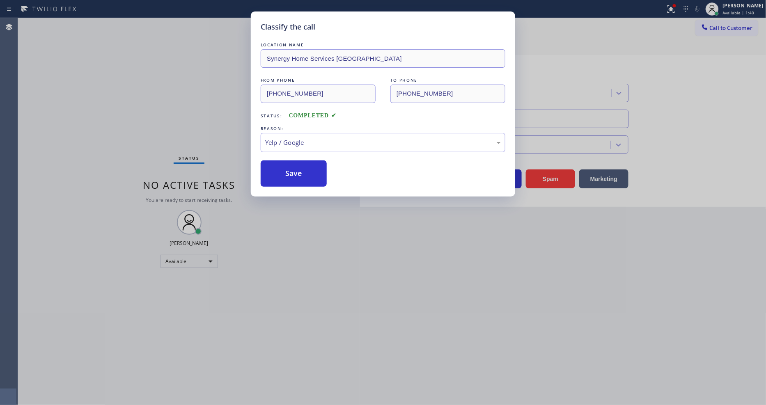
click at [289, 189] on div "Classify the call LOCATION NAME Synergy Home Services Hialeah FROM PHONE [PHONE…" at bounding box center [383, 103] width 264 height 185
click at [296, 170] on button "Save" at bounding box center [294, 173] width 66 height 26
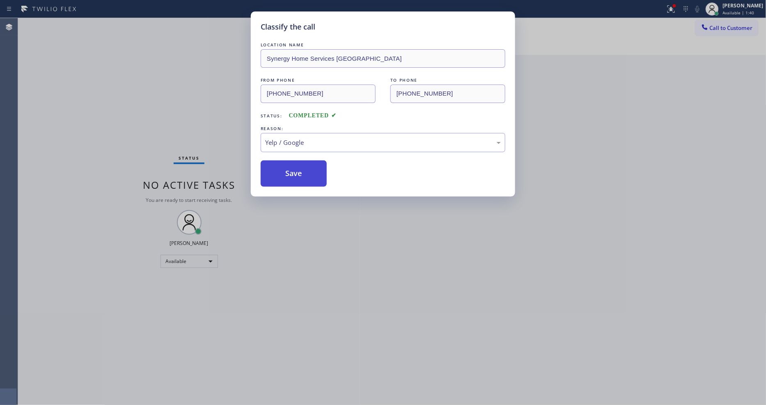
click at [296, 170] on button "Save" at bounding box center [294, 173] width 66 height 26
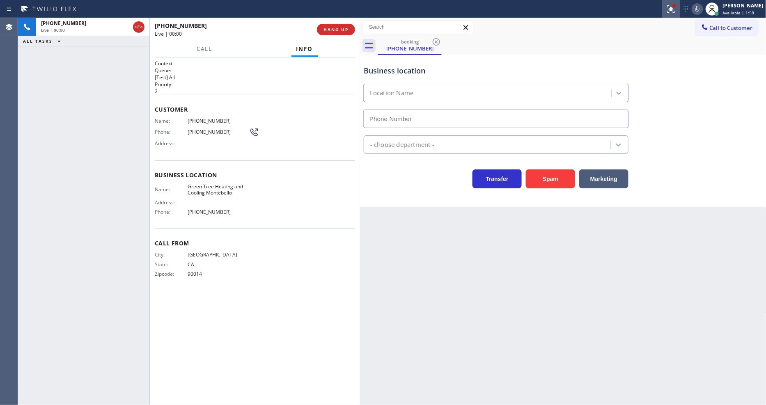
click at [675, 8] on icon at bounding box center [670, 8] width 7 height 7
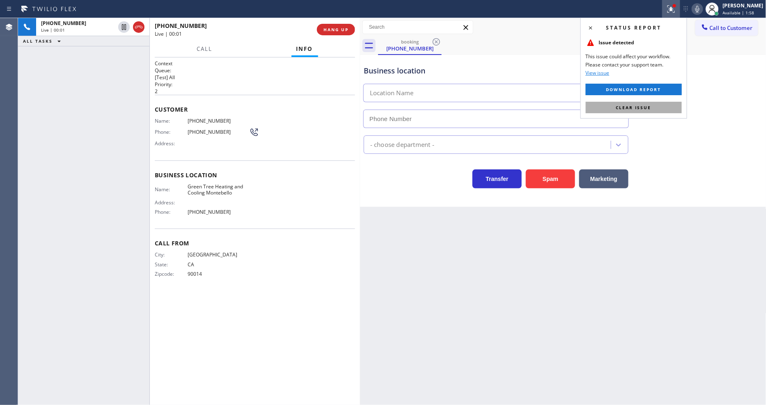
type input "[PHONE_NUMBER]"
click at [637, 110] on span "Clear issue" at bounding box center [633, 108] width 35 height 6
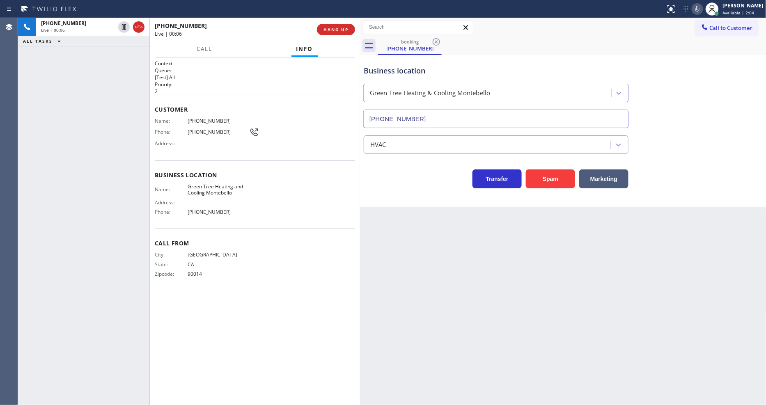
drag, startPoint x: 163, startPoint y: 97, endPoint x: 316, endPoint y: 31, distance: 167.3
click at [163, 97] on div "Customer Name: [PHONE_NUMBER] Phone: [PHONE_NUMBER] Address:" at bounding box center [255, 128] width 200 height 66
click at [342, 32] on span "HANG UP" at bounding box center [335, 30] width 25 height 6
click at [342, 32] on span "COMPLETE" at bounding box center [334, 30] width 28 height 6
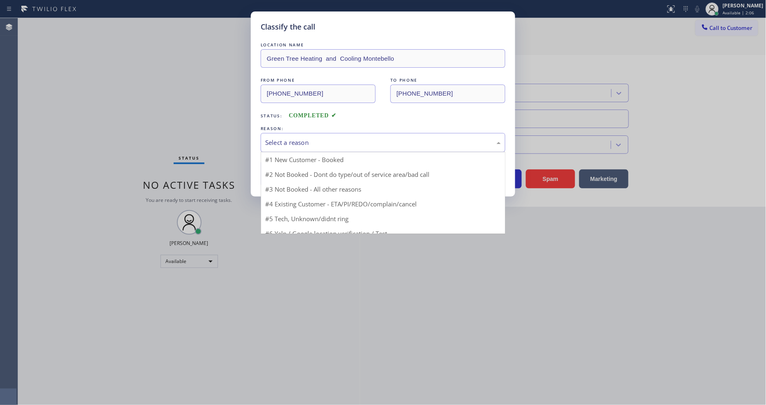
click at [323, 133] on div "Select a reason" at bounding box center [383, 142] width 245 height 19
drag, startPoint x: 312, startPoint y: 203, endPoint x: 314, endPoint y: 170, distance: 33.3
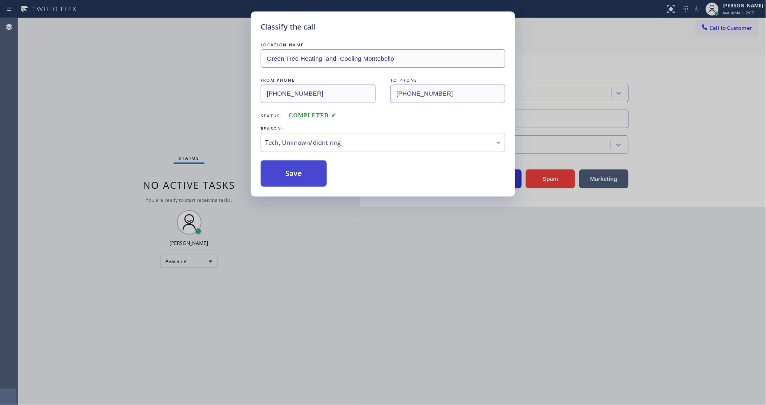
click at [314, 169] on button "Save" at bounding box center [294, 173] width 66 height 26
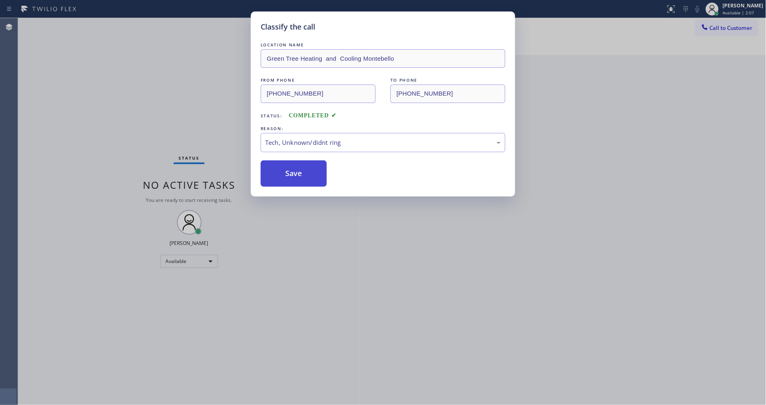
click at [314, 169] on button "Save" at bounding box center [294, 173] width 66 height 26
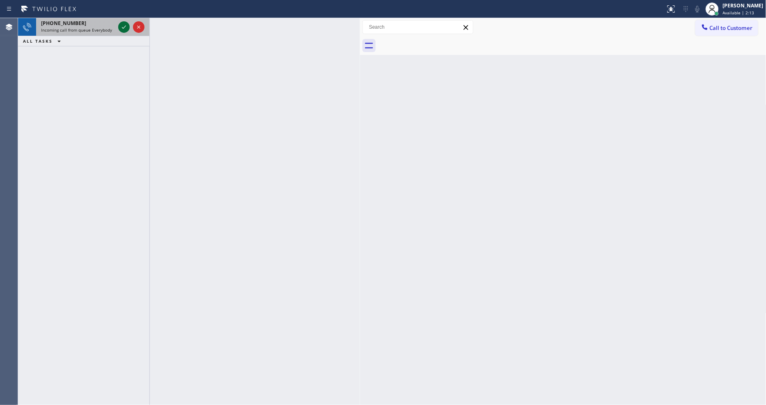
click at [122, 25] on icon at bounding box center [124, 27] width 10 height 10
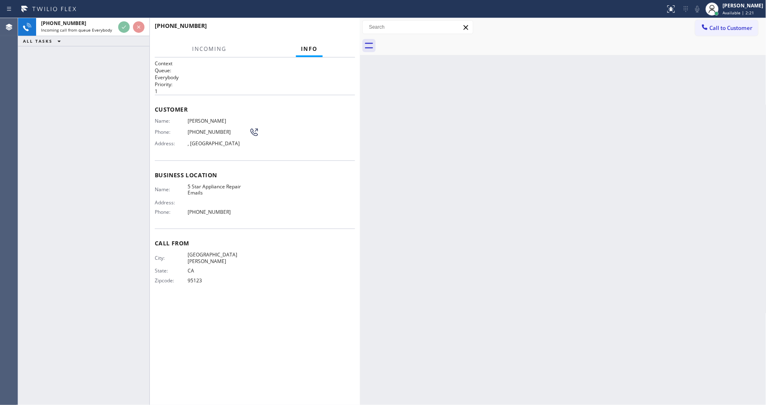
drag, startPoint x: 635, startPoint y: 145, endPoint x: 513, endPoint y: 372, distance: 257.8
click at [635, 145] on div "Back to Dashboard Change Sender ID Customers Technicians Select a contact Outbo…" at bounding box center [563, 211] width 406 height 387
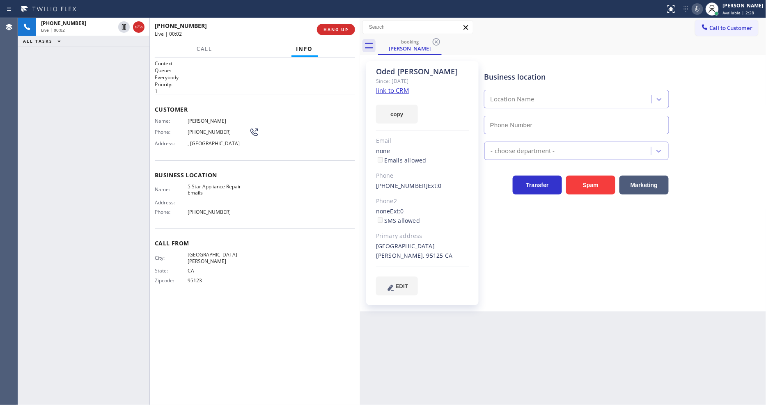
type input "[PHONE_NUMBER]"
click at [393, 88] on link "link to CRM" at bounding box center [392, 90] width 33 height 8
drag, startPoint x: 700, startPoint y: 7, endPoint x: 674, endPoint y: 23, distance: 30.3
click at [700, 7] on icon at bounding box center [697, 9] width 10 height 10
click at [205, 45] on span "Call" at bounding box center [205, 48] width 16 height 7
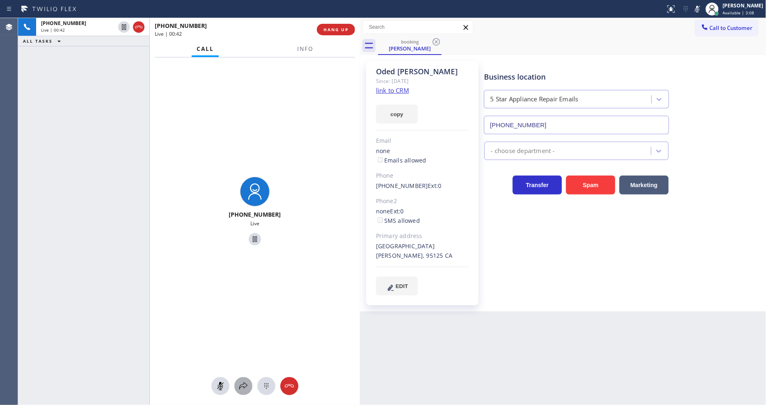
click at [247, 387] on icon at bounding box center [243, 386] width 10 height 10
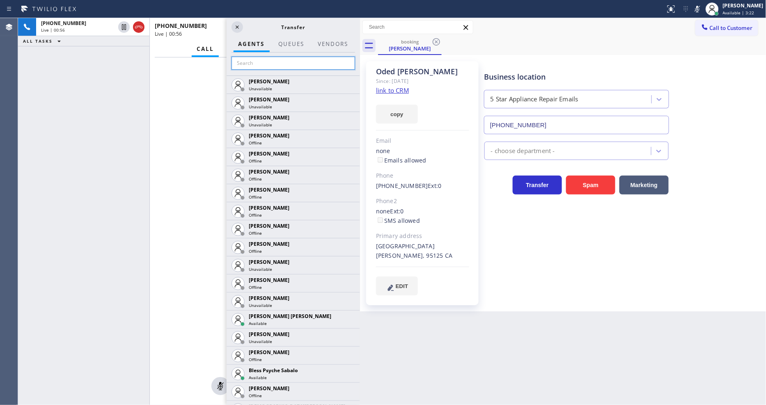
click at [290, 60] on input "text" at bounding box center [294, 63] width 124 height 13
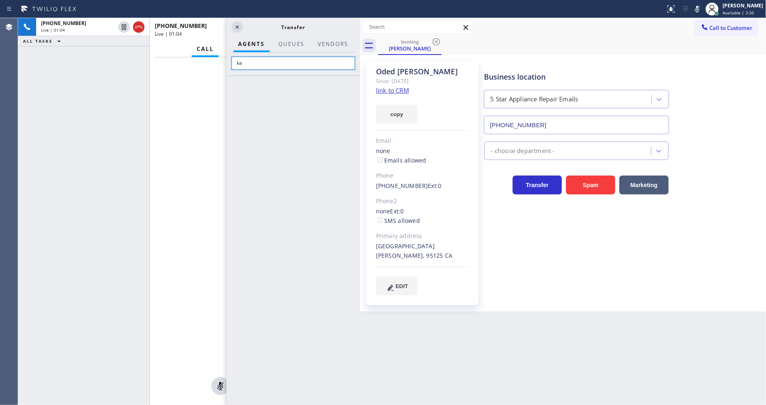
type input "k"
type input "[PERSON_NAME]"
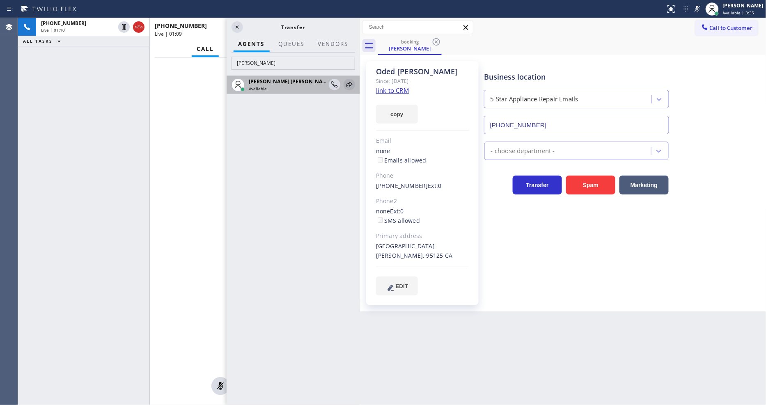
click at [351, 83] on icon at bounding box center [349, 85] width 10 height 10
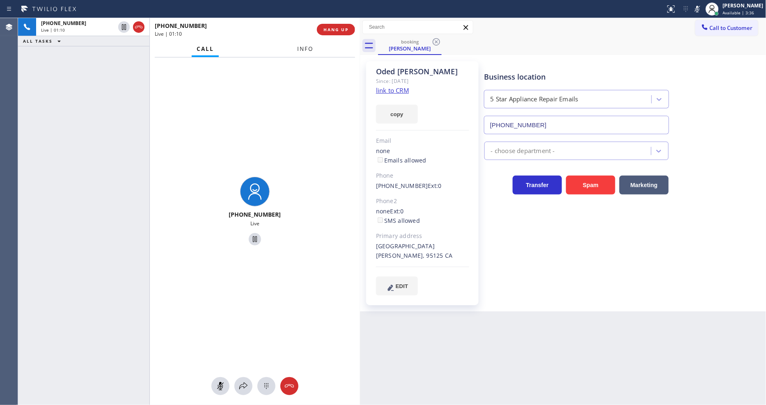
click at [307, 46] on span "Info" at bounding box center [305, 48] width 16 height 7
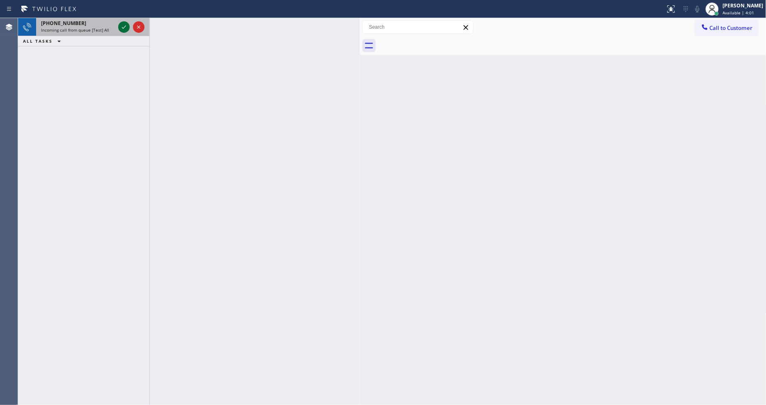
click at [124, 25] on icon at bounding box center [124, 27] width 10 height 10
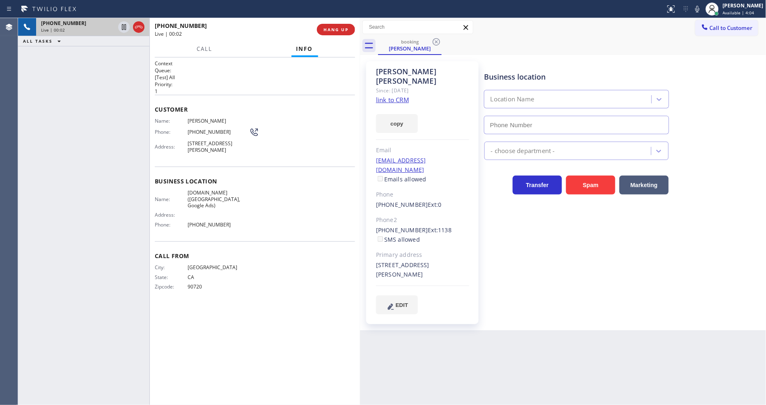
type input "[PHONE_NUMBER]"
click at [407, 96] on link "link to CRM" at bounding box center [392, 100] width 33 height 8
click at [544, 244] on div "Business location [DOMAIN_NAME] ([GEOGRAPHIC_DATA], Google Ads) [PHONE_NUMBER] …" at bounding box center [624, 187] width 282 height 249
click at [585, 241] on div "Business location [DOMAIN_NAME] ([GEOGRAPHIC_DATA], Google Ads) [PHONE_NUMBER] …" at bounding box center [624, 187] width 282 height 249
click at [210, 185] on div "Business location Name: [DOMAIN_NAME] ([GEOGRAPHIC_DATA], Google Ads) Address: …" at bounding box center [255, 204] width 200 height 75
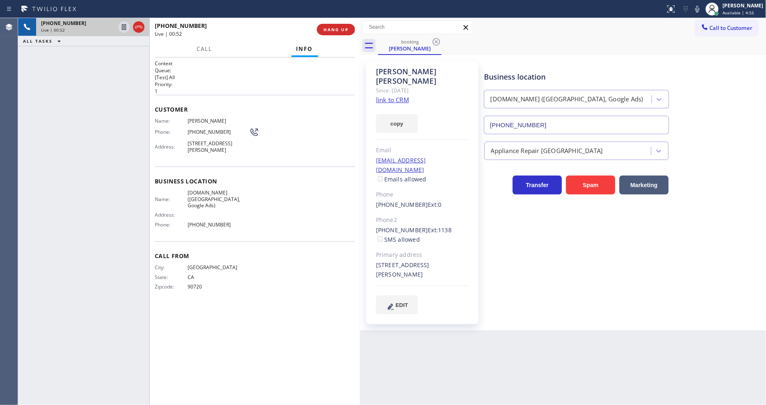
click at [210, 190] on span "[DOMAIN_NAME] ([GEOGRAPHIC_DATA], Google Ads)" at bounding box center [219, 199] width 62 height 19
click at [202, 127] on div "Phone: [PHONE_NUMBER]" at bounding box center [207, 132] width 104 height 10
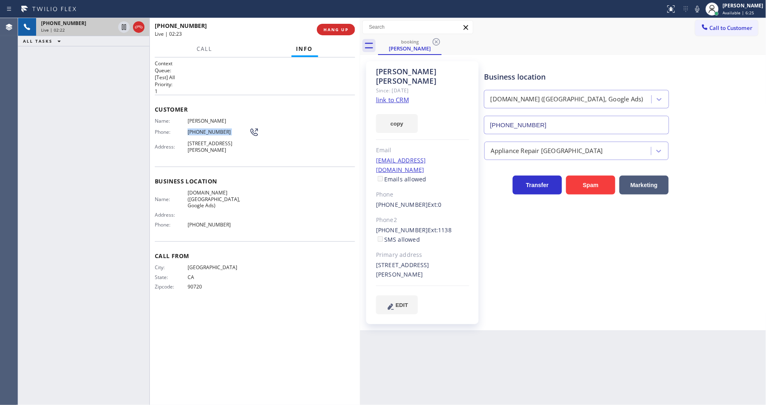
click at [202, 127] on div "Phone: [PHONE_NUMBER]" at bounding box center [207, 132] width 104 height 10
drag, startPoint x: 643, startPoint y: 270, endPoint x: 388, endPoint y: 214, distance: 261.0
click at [644, 270] on div "Business location [DOMAIN_NAME] ([GEOGRAPHIC_DATA], Google Ads) [PHONE_NUMBER] …" at bounding box center [624, 187] width 282 height 249
click at [212, 140] on span "[STREET_ADDRESS][PERSON_NAME]" at bounding box center [219, 146] width 62 height 13
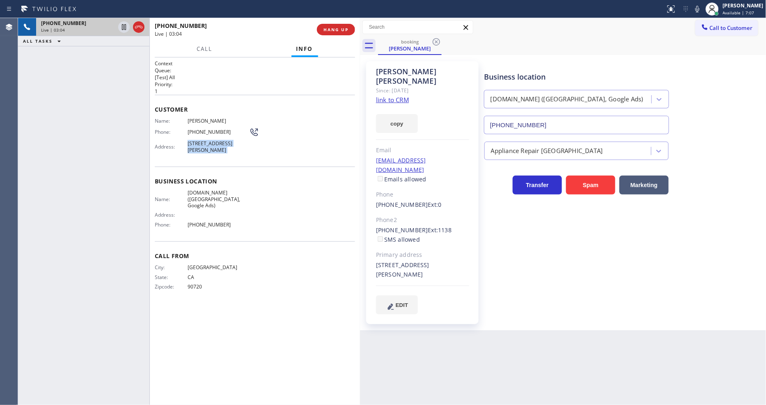
click at [212, 140] on span "[STREET_ADDRESS][PERSON_NAME]" at bounding box center [219, 146] width 62 height 13
drag, startPoint x: 123, startPoint y: 27, endPoint x: 321, endPoint y: 27, distance: 197.9
click at [123, 27] on icon at bounding box center [124, 27] width 10 height 10
click at [702, 9] on icon at bounding box center [697, 9] width 10 height 10
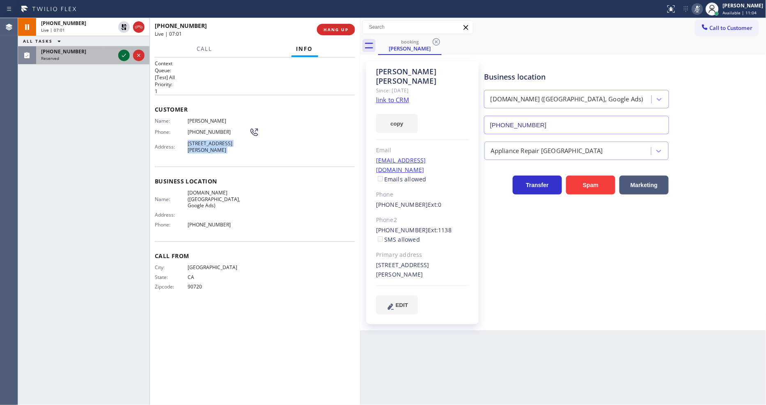
click at [123, 56] on icon at bounding box center [124, 55] width 10 height 10
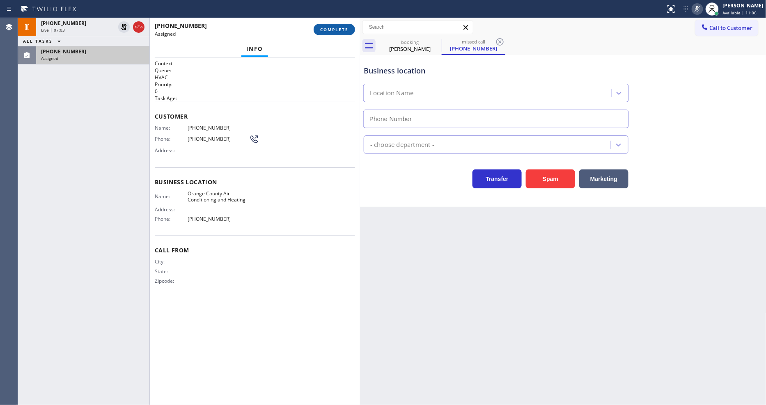
type input "[PHONE_NUMBER]"
click at [337, 25] on button "COMPLETE" at bounding box center [334, 29] width 41 height 11
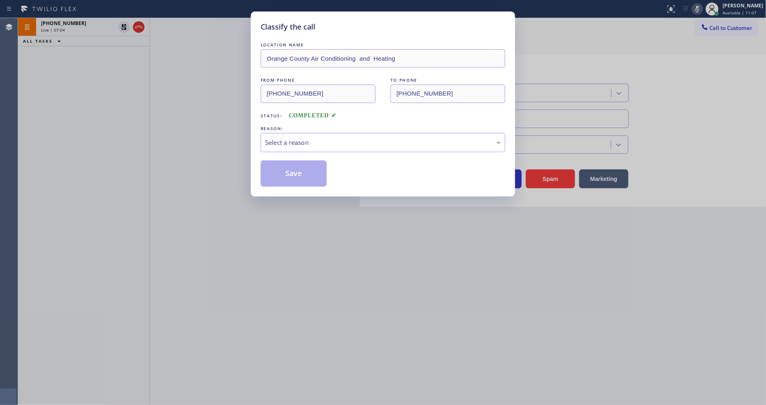
click at [312, 133] on div "Select a reason" at bounding box center [383, 142] width 245 height 19
click at [291, 171] on button "Save" at bounding box center [294, 173] width 66 height 26
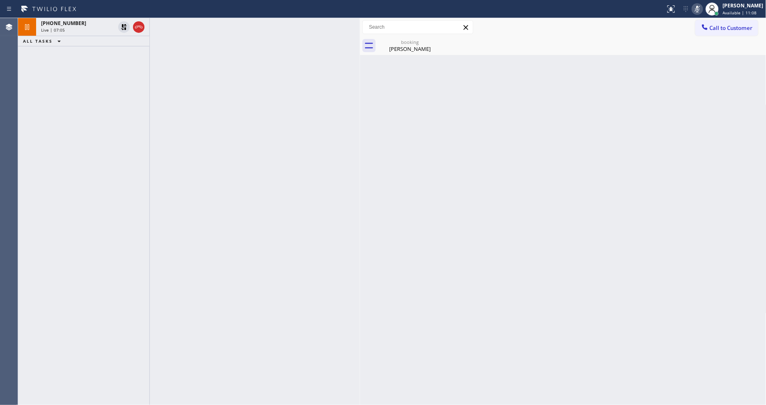
click at [124, 26] on icon at bounding box center [124, 27] width 6 height 6
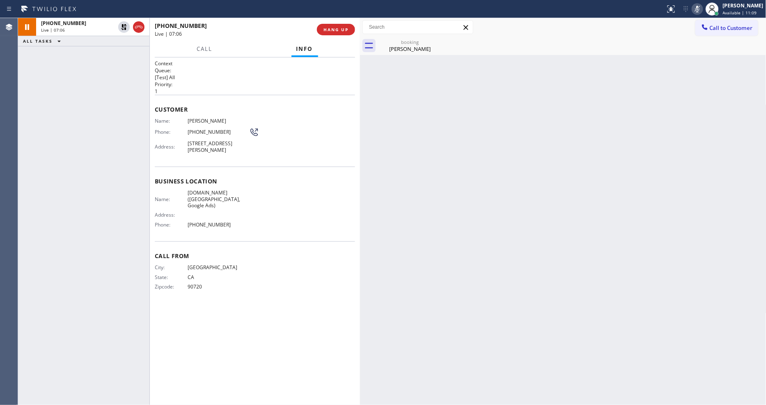
click at [702, 10] on icon at bounding box center [697, 9] width 10 height 10
click at [211, 194] on span "[DOMAIN_NAME] ([GEOGRAPHIC_DATA], Google Ads)" at bounding box center [219, 199] width 62 height 19
click at [202, 46] on span "Call" at bounding box center [205, 48] width 16 height 7
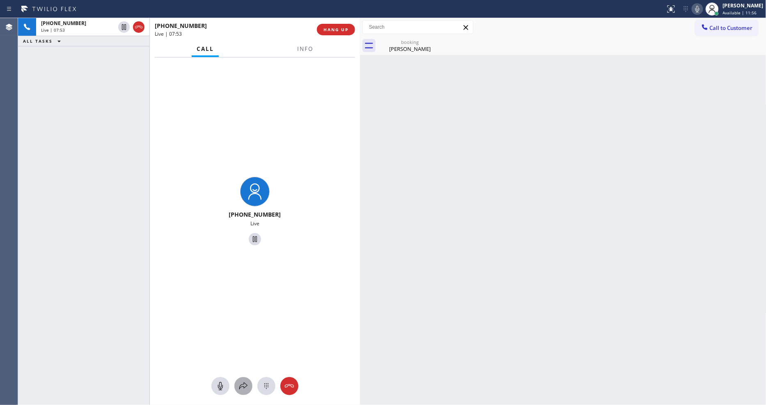
click at [247, 386] on icon at bounding box center [243, 386] width 10 height 10
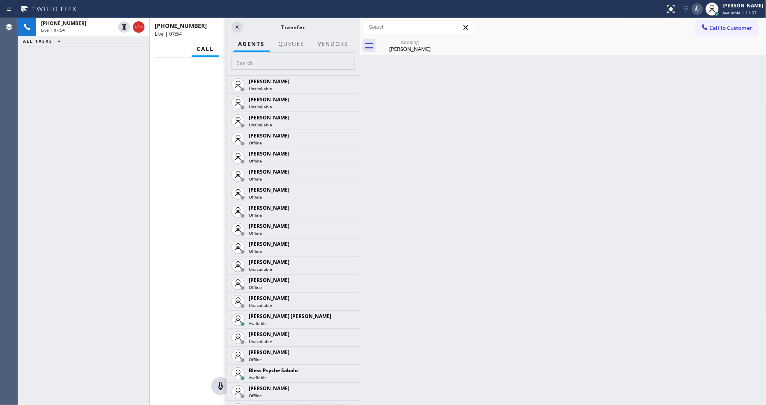
click at [332, 35] on div "Transfer" at bounding box center [293, 27] width 133 height 18
click at [330, 44] on button "Vendors" at bounding box center [333, 44] width 40 height 16
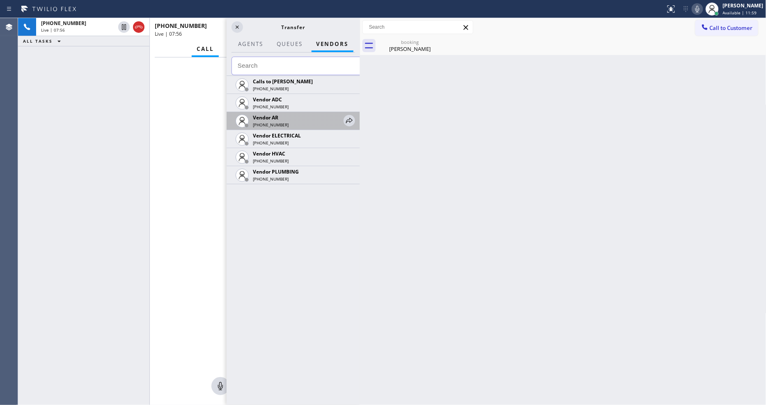
click at [354, 112] on div at bounding box center [349, 121] width 11 height 18
click at [349, 121] on icon at bounding box center [349, 121] width 10 height 10
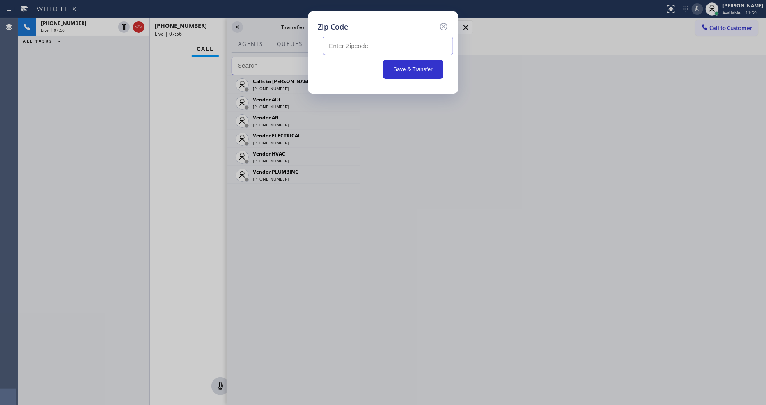
click at [370, 48] on input "text" at bounding box center [388, 46] width 130 height 18
paste input "91423"
type input "91423"
click at [407, 62] on button "Save & Transfer" at bounding box center [413, 69] width 60 height 19
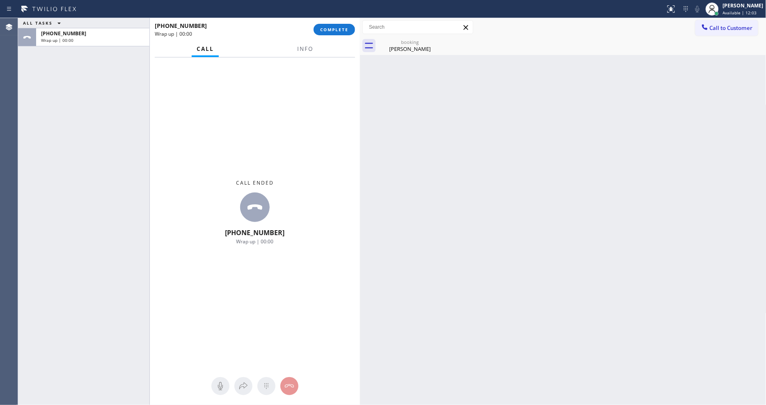
click at [237, 27] on div "[PHONE_NUMBER]" at bounding box center [231, 26] width 153 height 8
click at [303, 47] on span "Info" at bounding box center [305, 48] width 16 height 7
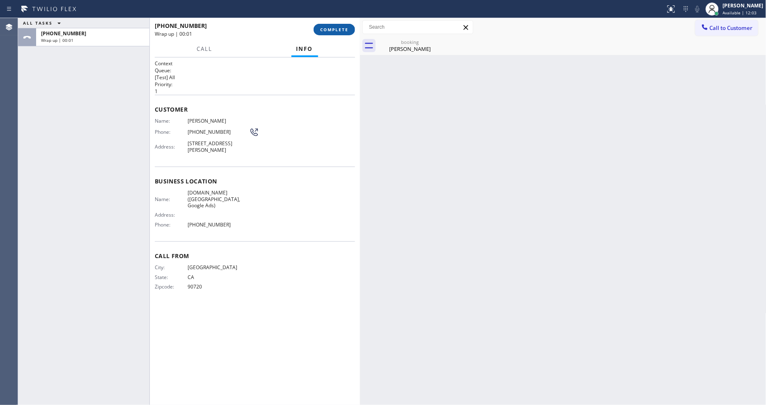
click at [337, 31] on span "COMPLETE" at bounding box center [334, 30] width 28 height 6
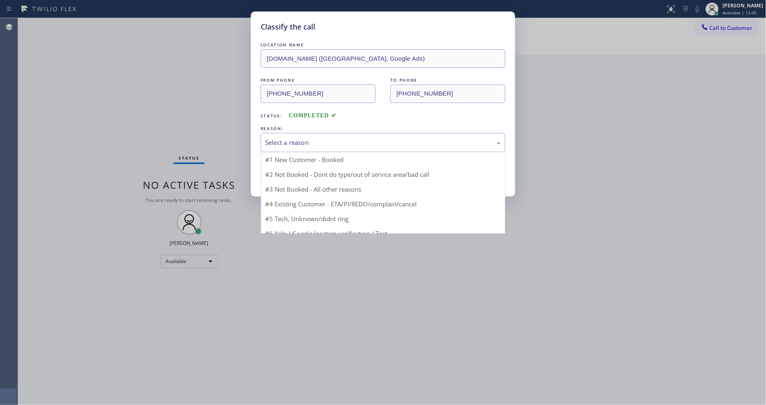
click at [299, 133] on div "Select a reason" at bounding box center [383, 142] width 245 height 19
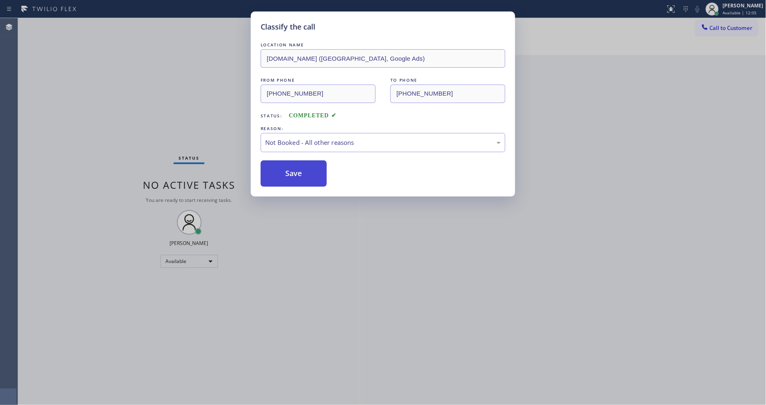
click at [298, 172] on button "Save" at bounding box center [294, 173] width 66 height 26
drag, startPoint x: 298, startPoint y: 172, endPoint x: 251, endPoint y: 20, distance: 159.0
click at [297, 167] on button "Save" at bounding box center [294, 173] width 66 height 26
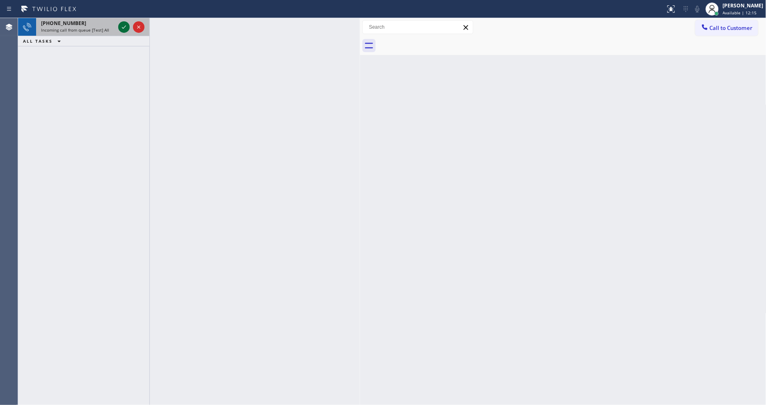
click at [125, 26] on icon at bounding box center [124, 27] width 10 height 10
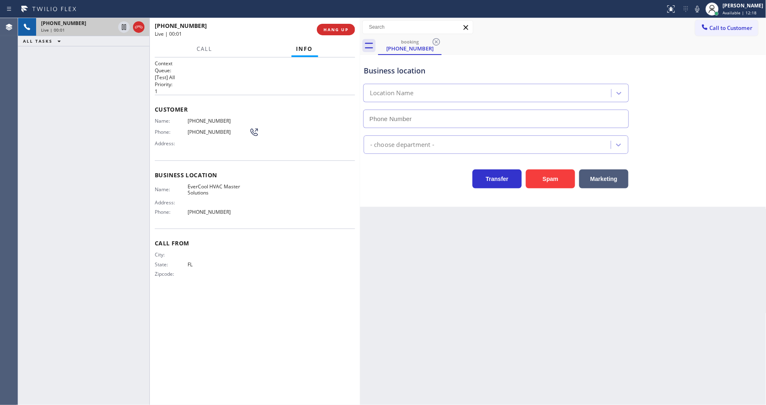
type input "(786) 442-1903"
click at [333, 27] on span "HANG UP" at bounding box center [335, 30] width 25 height 6
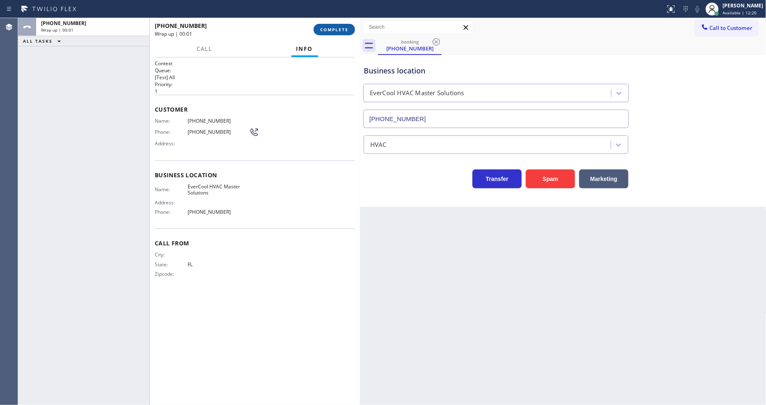
click at [333, 27] on span "COMPLETE" at bounding box center [334, 30] width 28 height 6
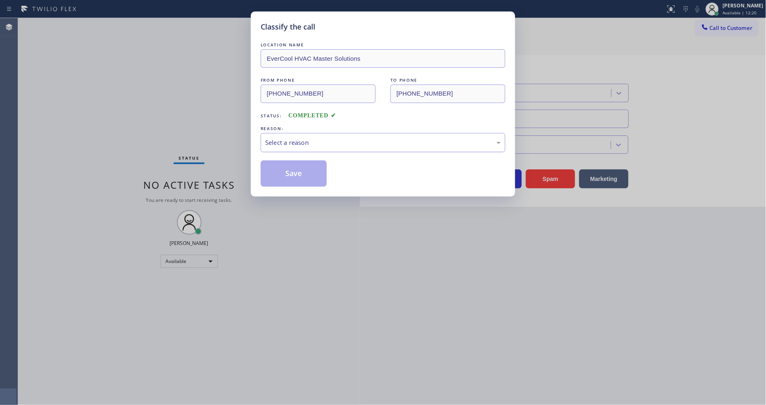
drag, startPoint x: 314, startPoint y: 141, endPoint x: 310, endPoint y: 144, distance: 5.1
click at [310, 144] on div "Select a reason" at bounding box center [383, 142] width 236 height 9
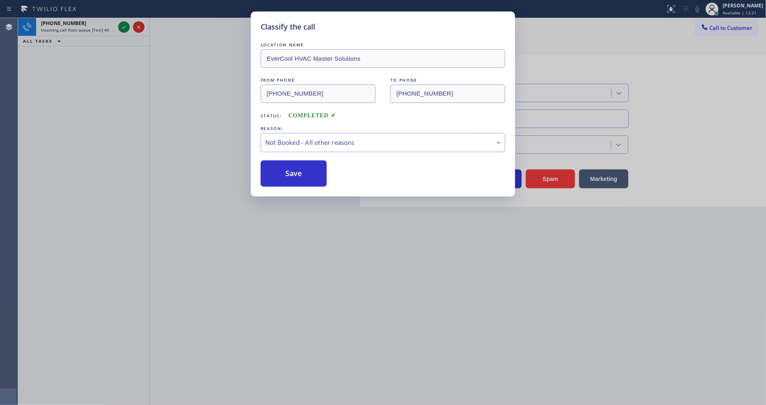
click at [298, 169] on button "Save" at bounding box center [294, 173] width 66 height 26
drag, startPoint x: 298, startPoint y: 169, endPoint x: 298, endPoint y: 165, distance: 4.1
click at [298, 167] on button "Save" at bounding box center [294, 173] width 66 height 26
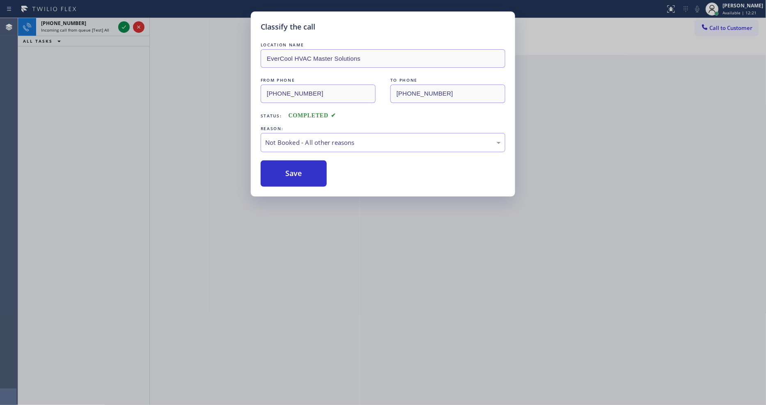
click at [121, 26] on div "Classify the call LOCATION NAME [PHONE_NUMBER] FROM PHONE [PHONE_NUMBER] TO PHO…" at bounding box center [392, 211] width 748 height 387
click at [121, 26] on icon at bounding box center [124, 27] width 10 height 10
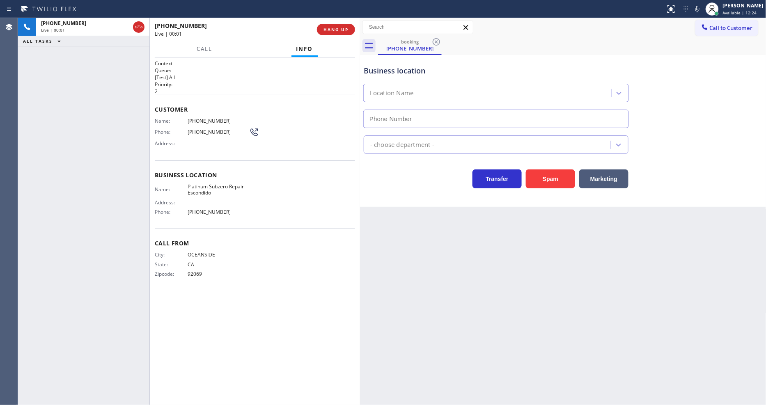
type input "(760) 284-7001"
click at [336, 32] on span "HANG UP" at bounding box center [335, 30] width 25 height 6
click at [337, 28] on span "HANG UP" at bounding box center [335, 30] width 25 height 6
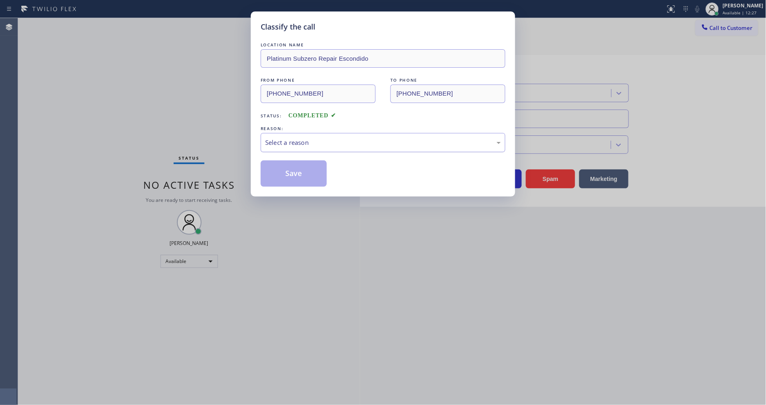
click at [323, 138] on div "Select a reason" at bounding box center [383, 142] width 236 height 9
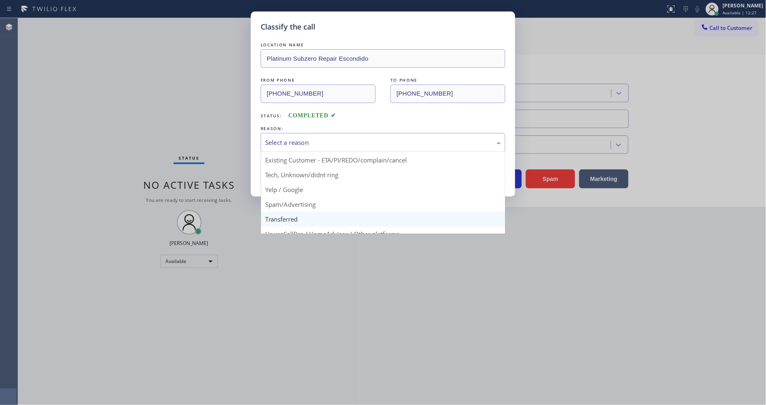
scroll to position [51, 0]
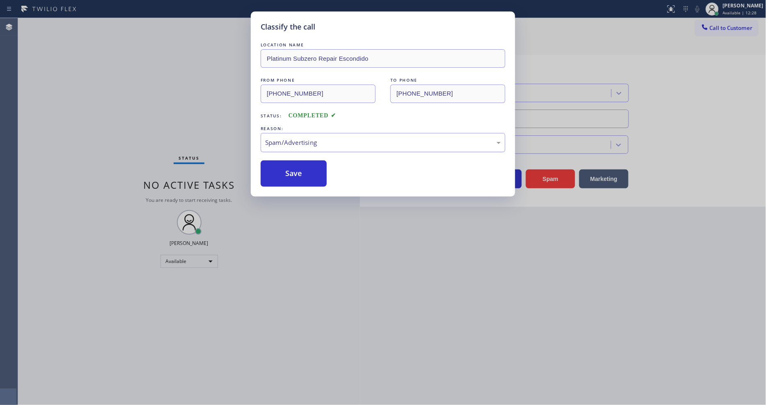
click at [297, 142] on div "Spam/Advertising" at bounding box center [383, 142] width 236 height 9
click at [296, 171] on button "Save" at bounding box center [294, 173] width 66 height 26
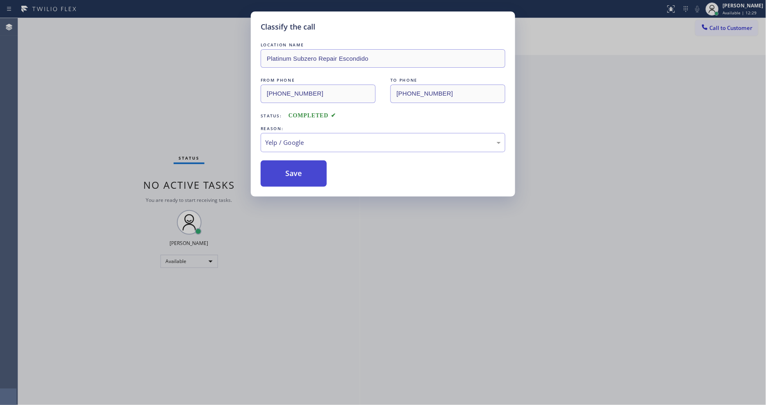
click at [296, 171] on button "Save" at bounding box center [294, 173] width 66 height 26
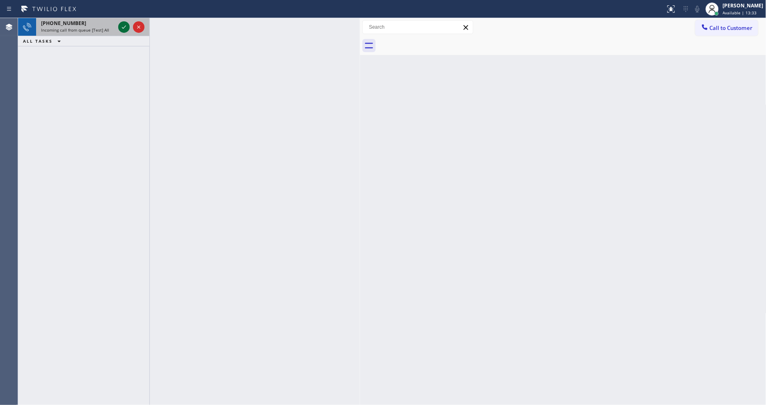
click at [123, 23] on icon at bounding box center [124, 27] width 10 height 10
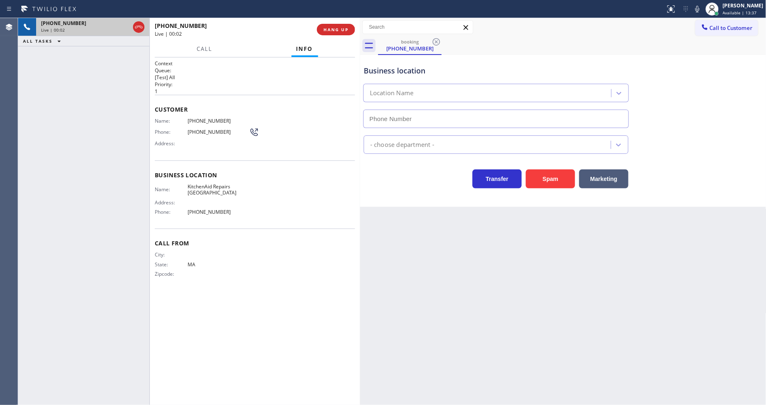
type input "(267) 656-7354"
click at [335, 25] on button "HANG UP" at bounding box center [336, 29] width 38 height 11
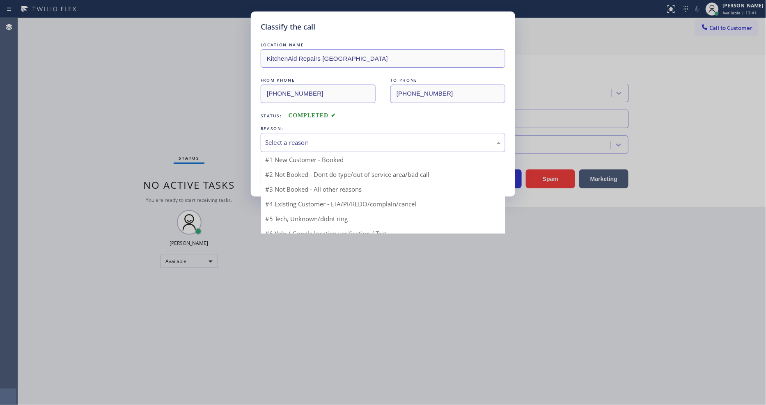
click at [307, 133] on div "Select a reason" at bounding box center [383, 142] width 245 height 19
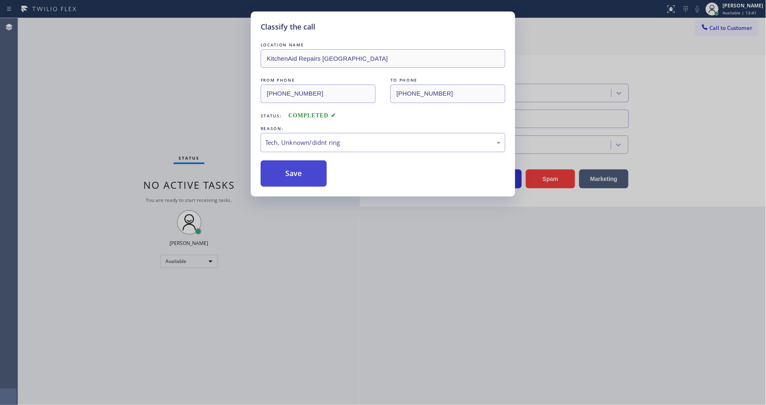
click at [302, 176] on button "Save" at bounding box center [294, 173] width 66 height 26
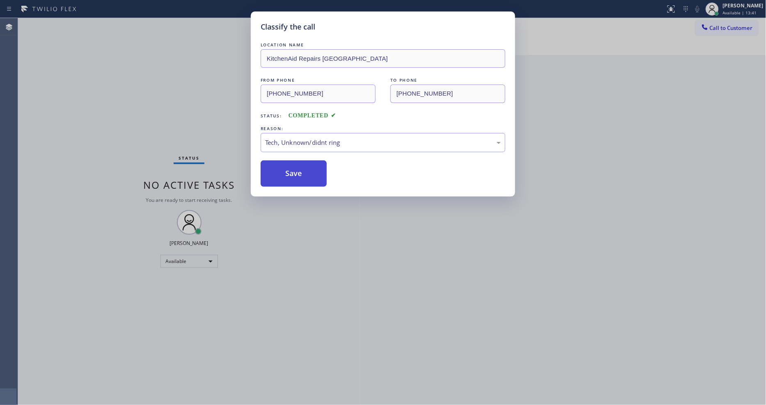
click at [302, 176] on button "Save" at bounding box center [294, 173] width 66 height 26
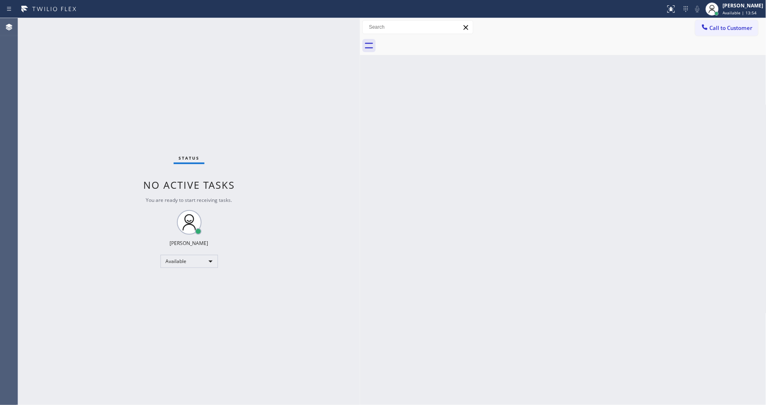
click at [103, 17] on div "Status report No issues detected If you experience an issue, please download th…" at bounding box center [383, 9] width 766 height 18
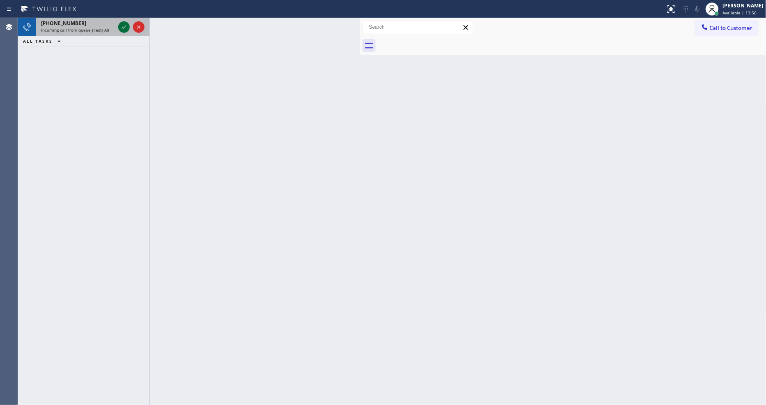
click at [123, 28] on icon at bounding box center [124, 27] width 10 height 10
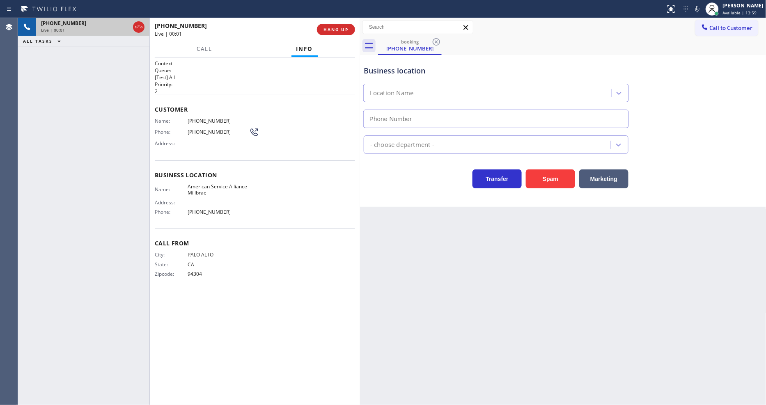
type input "(650) 770-8313"
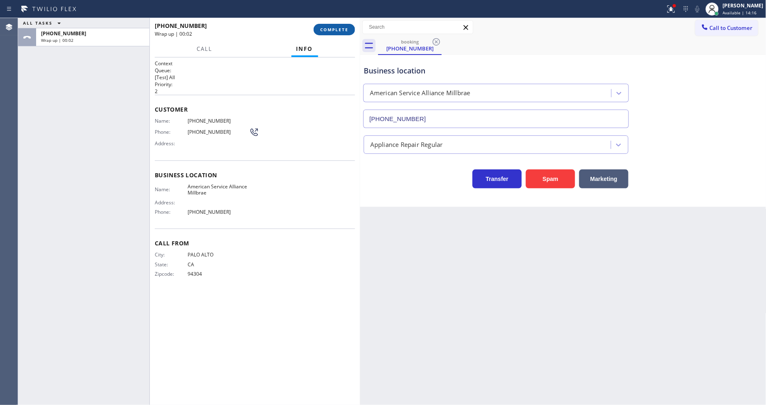
click at [327, 28] on span "COMPLETE" at bounding box center [334, 30] width 28 height 6
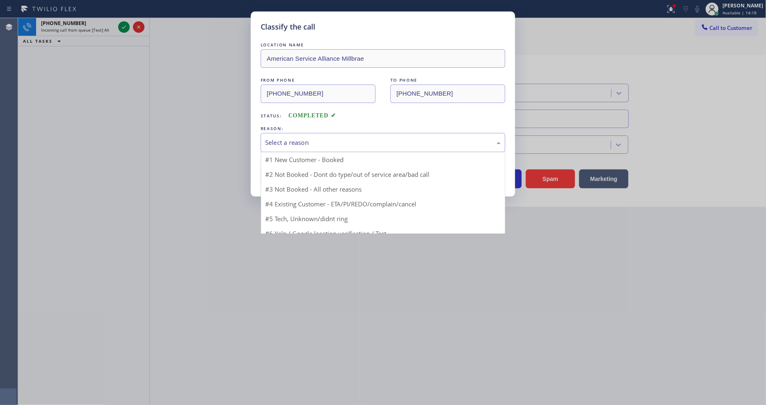
click at [288, 140] on div "Select a reason" at bounding box center [383, 142] width 236 height 9
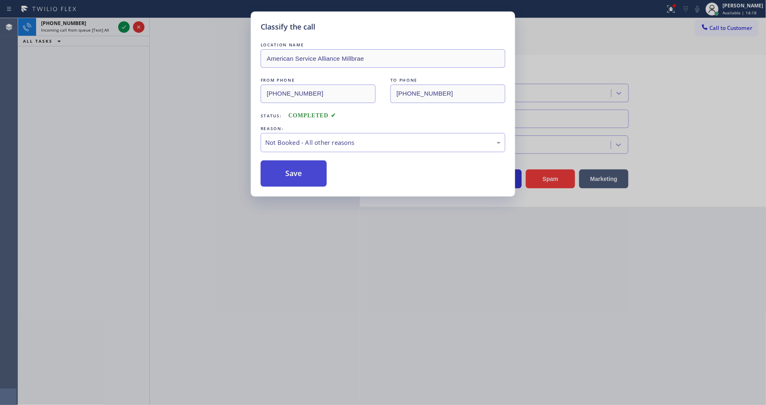
click at [284, 173] on button "Save" at bounding box center [294, 173] width 66 height 26
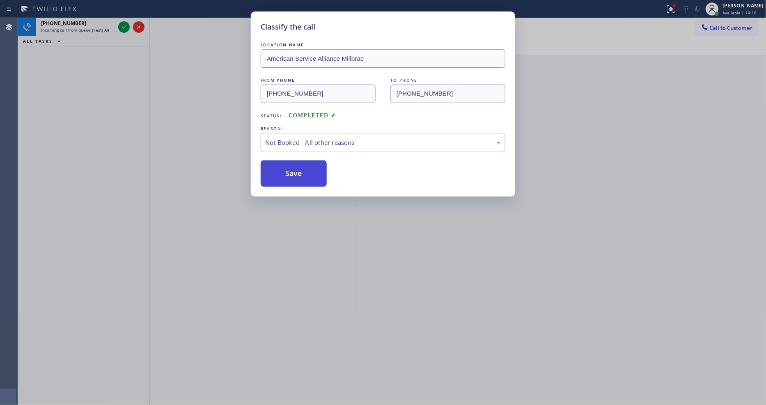
click at [284, 173] on button "Save" at bounding box center [294, 173] width 66 height 26
click at [124, 25] on div "Classify the call LOCATION NAME [PHONE_NUMBER] FROM PHONE [PHONE_NUMBER] TO PHO…" at bounding box center [392, 211] width 748 height 387
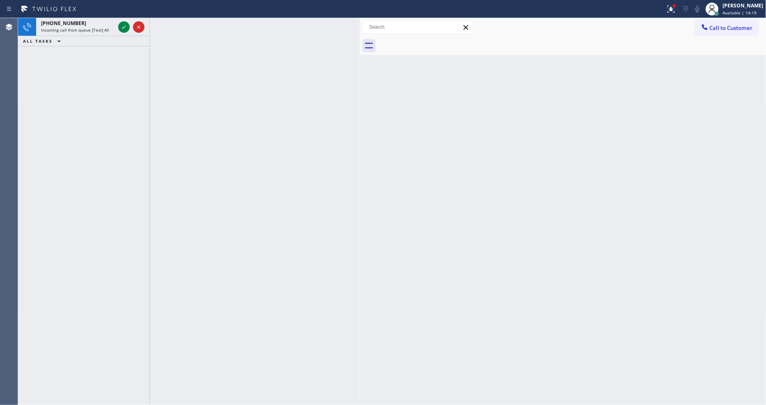
click at [124, 25] on icon at bounding box center [124, 27] width 10 height 10
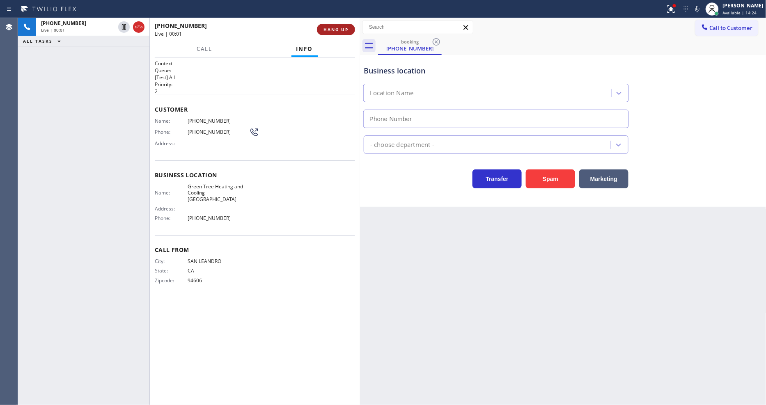
type input "(510) 617-1752"
click at [338, 25] on button "HANG UP" at bounding box center [336, 29] width 38 height 11
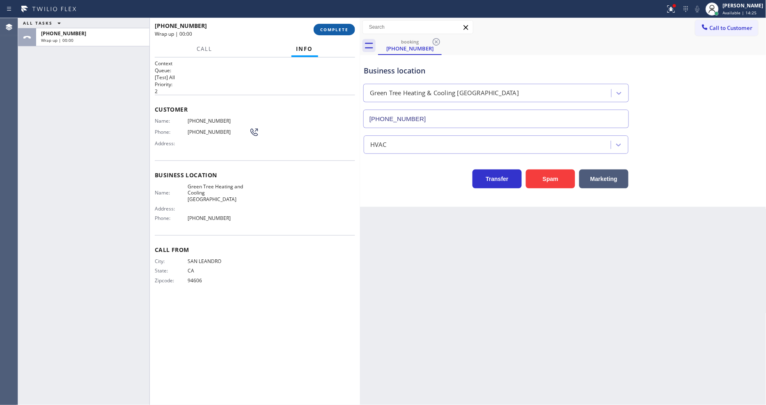
click at [336, 27] on span "COMPLETE" at bounding box center [334, 30] width 28 height 6
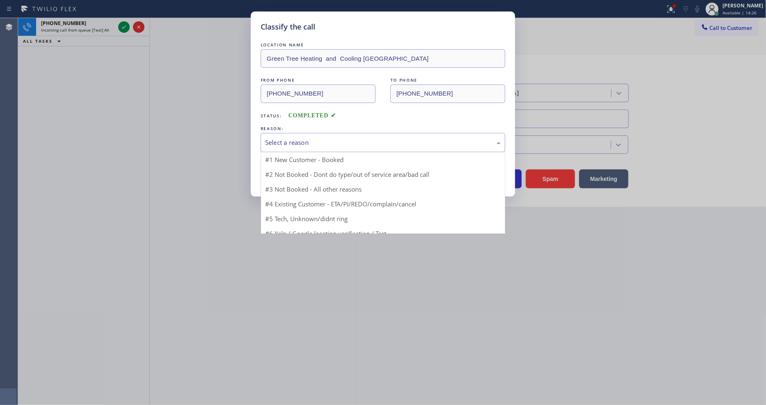
click at [316, 138] on div "Select a reason" at bounding box center [383, 142] width 236 height 9
drag, startPoint x: 289, startPoint y: 217, endPoint x: 290, endPoint y: 173, distance: 43.5
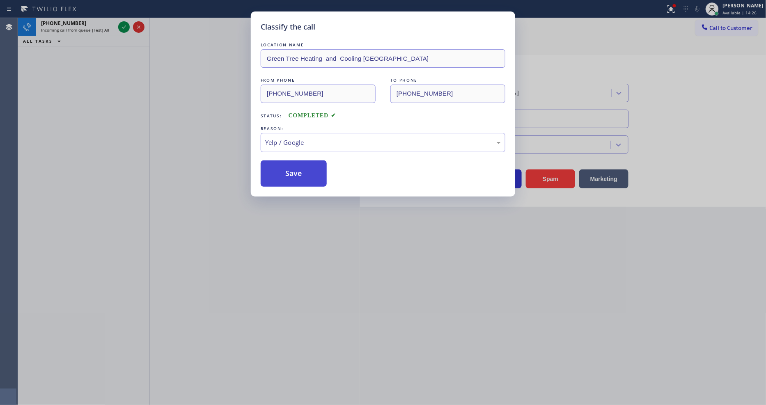
click at [290, 172] on button "Save" at bounding box center [294, 173] width 66 height 26
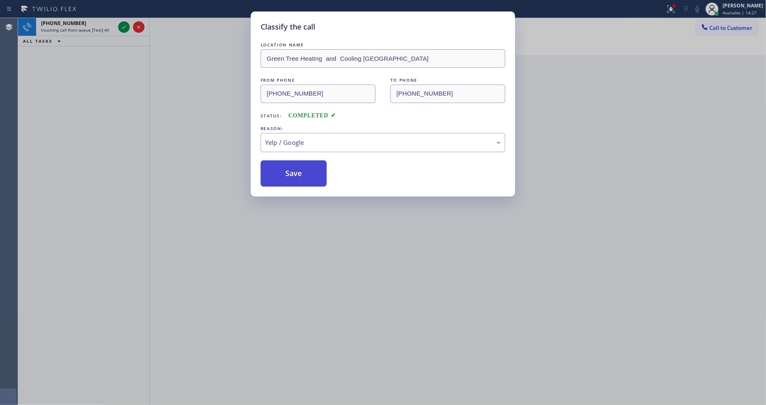
click at [290, 172] on button "Save" at bounding box center [294, 173] width 66 height 26
drag, startPoint x: 290, startPoint y: 172, endPoint x: 105, endPoint y: 56, distance: 217.8
click at [290, 171] on button "Save" at bounding box center [294, 173] width 66 height 26
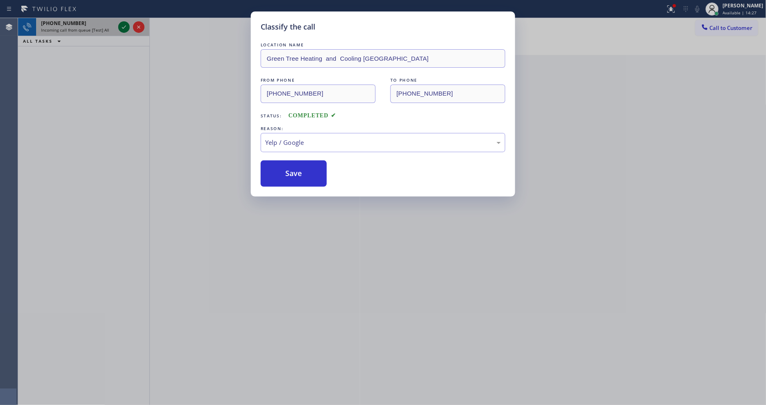
click at [126, 25] on icon at bounding box center [124, 26] width 4 height 3
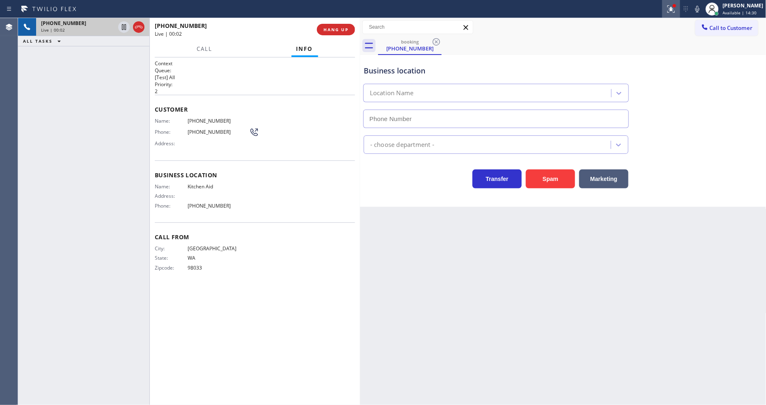
drag, startPoint x: 679, startPoint y: 14, endPoint x: 676, endPoint y: 21, distance: 8.1
click at [676, 14] on icon at bounding box center [671, 9] width 10 height 10
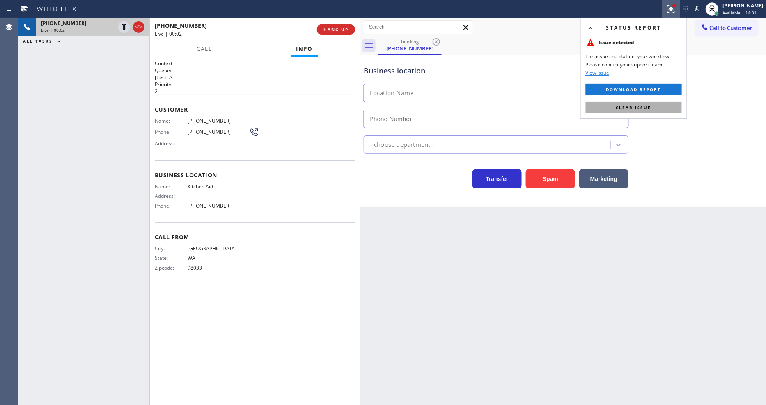
click at [663, 108] on button "Clear issue" at bounding box center [634, 107] width 96 height 11
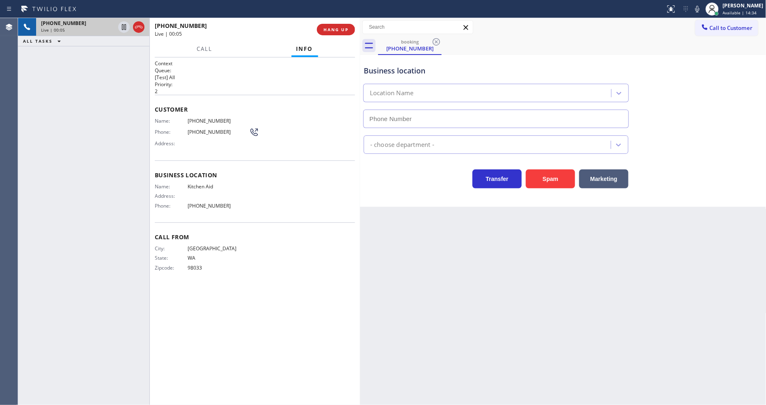
click at [199, 183] on span "Kitchen Aid" at bounding box center [219, 186] width 62 height 6
type input "(206) 866-6057"
click at [199, 183] on span "Kitchen Aid" at bounding box center [219, 186] width 62 height 6
copy span "Kitchen Aid"
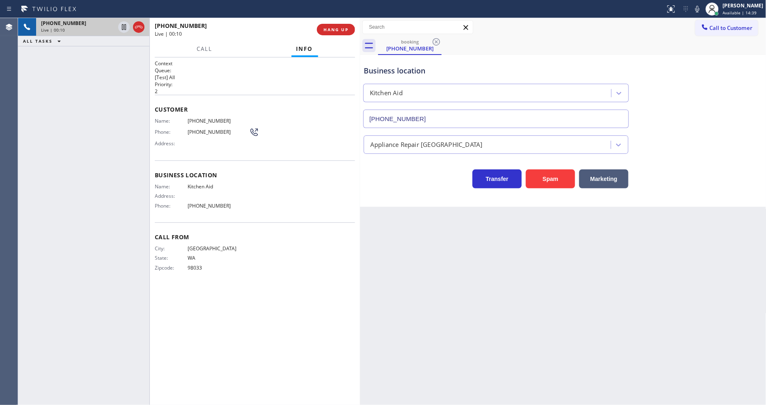
click at [198, 120] on span "(206) 226-3386" at bounding box center [219, 121] width 62 height 6
copy span "(206) 226-3386"
click at [120, 28] on icon at bounding box center [124, 27] width 10 height 10
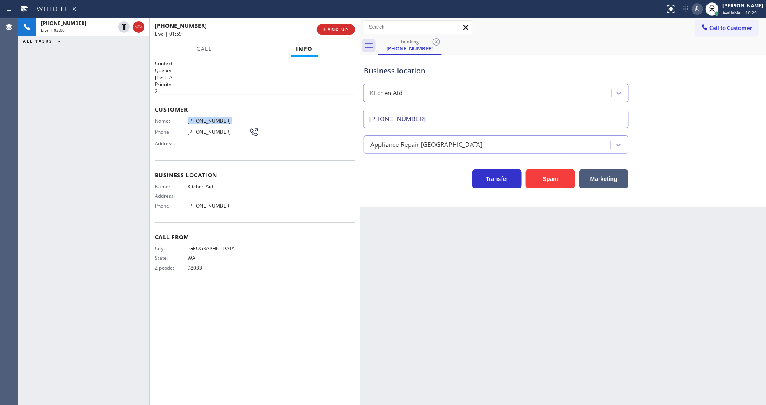
click at [702, 9] on icon at bounding box center [697, 9] width 10 height 10
click at [122, 28] on icon at bounding box center [124, 27] width 10 height 10
click at [702, 12] on icon at bounding box center [697, 9] width 10 height 10
click at [339, 30] on span "HANG UP" at bounding box center [335, 30] width 25 height 6
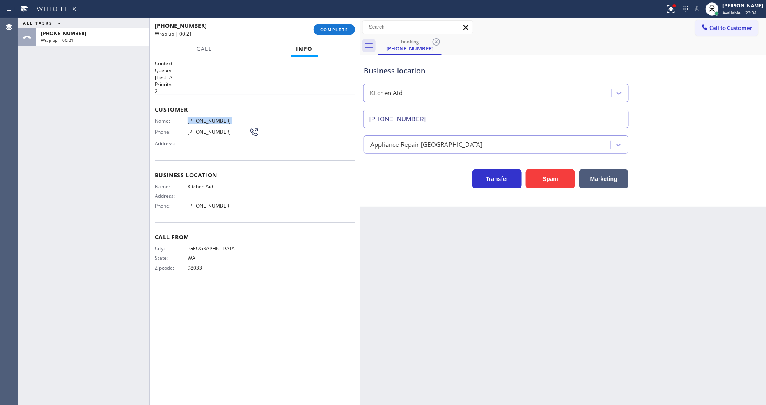
click at [396, 248] on div "Back to Dashboard Change Sender ID Customers Technicians Select a contact Outbo…" at bounding box center [563, 211] width 406 height 387
click at [340, 28] on span "COMPLETE" at bounding box center [334, 30] width 28 height 6
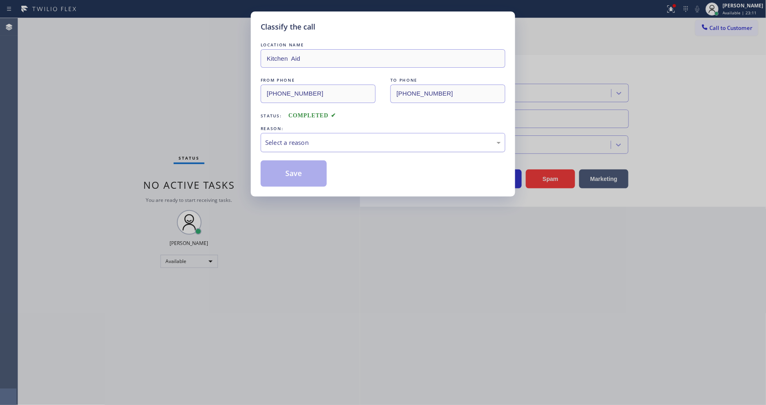
click at [290, 142] on div "Select a reason" at bounding box center [383, 142] width 236 height 9
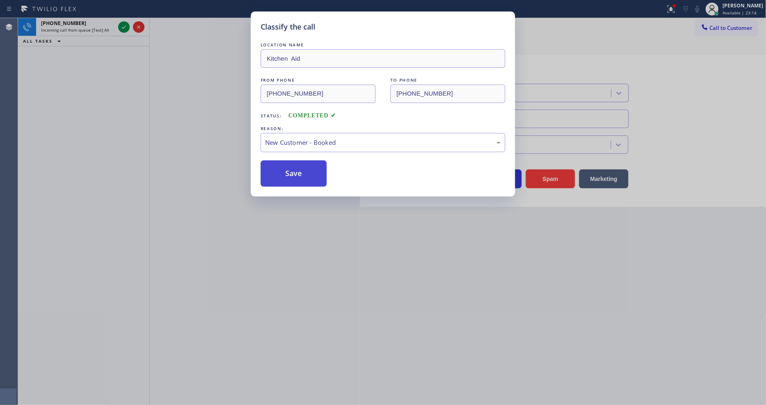
click at [297, 170] on button "Save" at bounding box center [294, 173] width 66 height 26
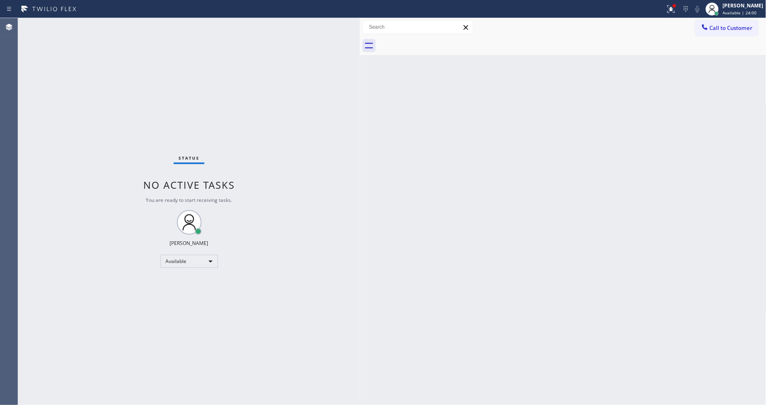
click at [544, 235] on div "Back to Dashboard Change Sender ID Customers Technicians Select a contact Outbo…" at bounding box center [563, 211] width 406 height 387
click at [676, 11] on icon at bounding box center [671, 9] width 10 height 10
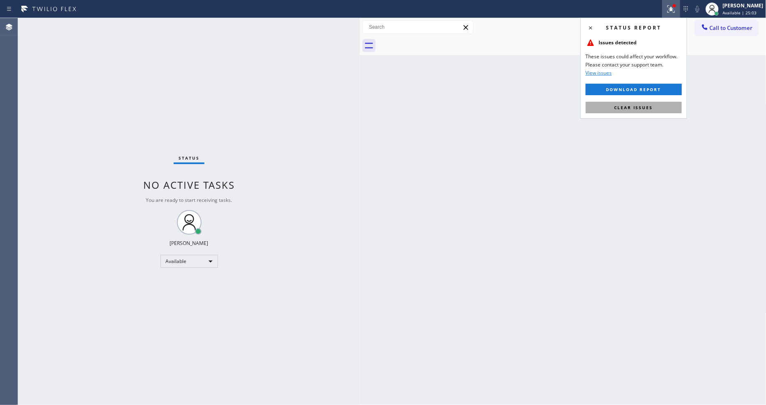
click at [662, 110] on button "Clear issues" at bounding box center [634, 107] width 96 height 11
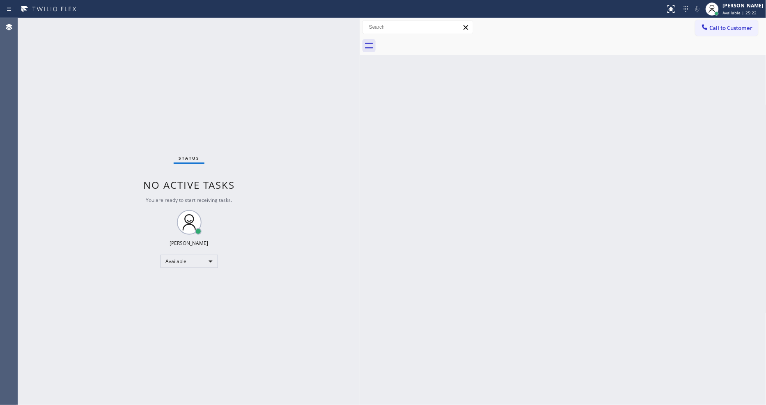
drag, startPoint x: 525, startPoint y: 239, endPoint x: 318, endPoint y: 335, distance: 227.9
click at [523, 239] on div "Back to Dashboard Change Sender ID Customers Technicians Select a contact Outbo…" at bounding box center [563, 211] width 406 height 387
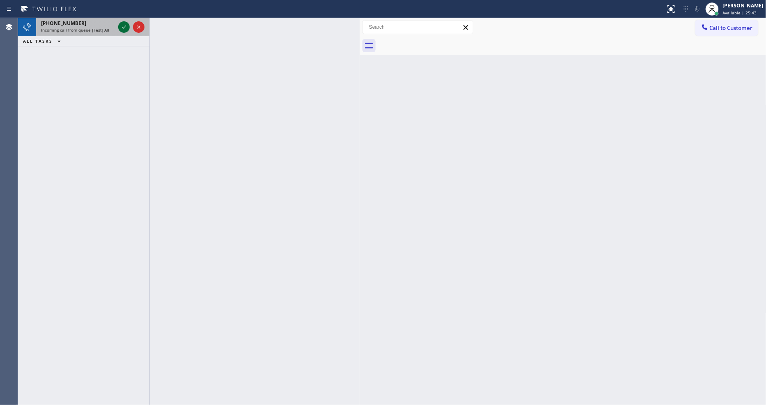
click at [123, 24] on icon at bounding box center [124, 27] width 10 height 10
click at [136, 34] on div at bounding box center [132, 27] width 30 height 18
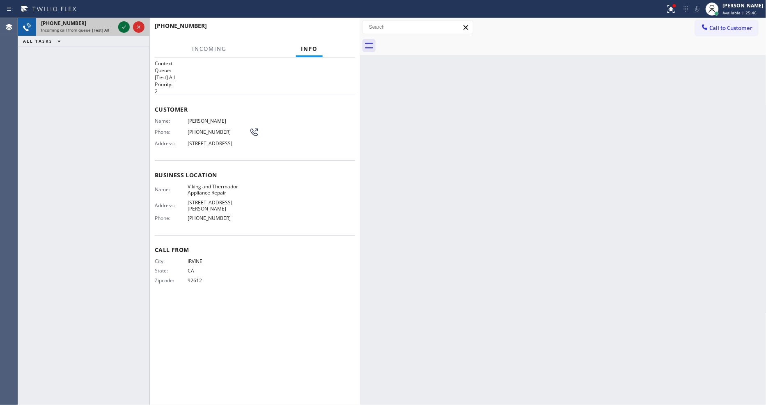
click at [122, 26] on icon at bounding box center [124, 27] width 10 height 10
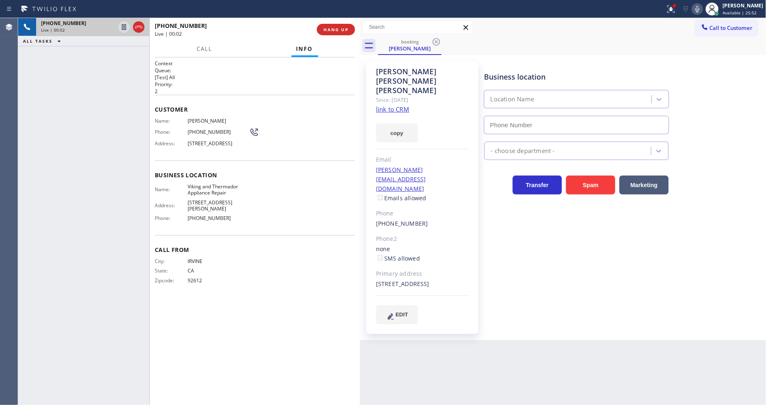
type input "(949) 239-0453"
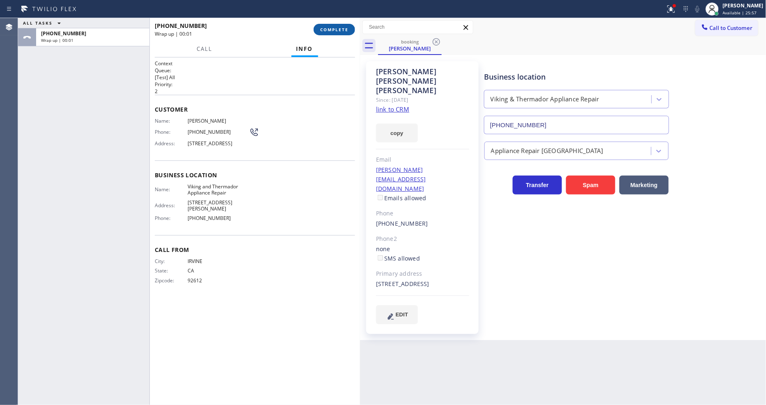
click at [330, 27] on span "COMPLETE" at bounding box center [334, 30] width 28 height 6
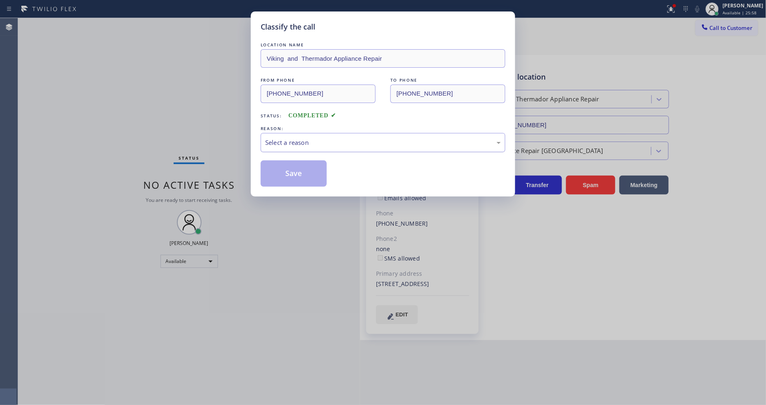
click at [286, 141] on div "Select a reason" at bounding box center [383, 142] width 236 height 9
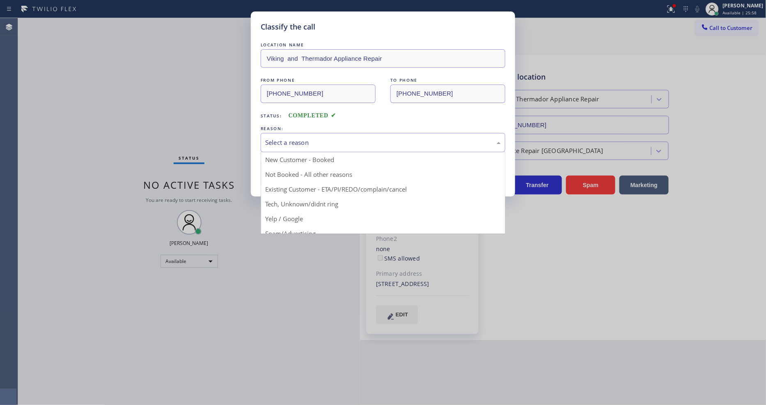
drag, startPoint x: 285, startPoint y: 187, endPoint x: 287, endPoint y: 168, distance: 18.5
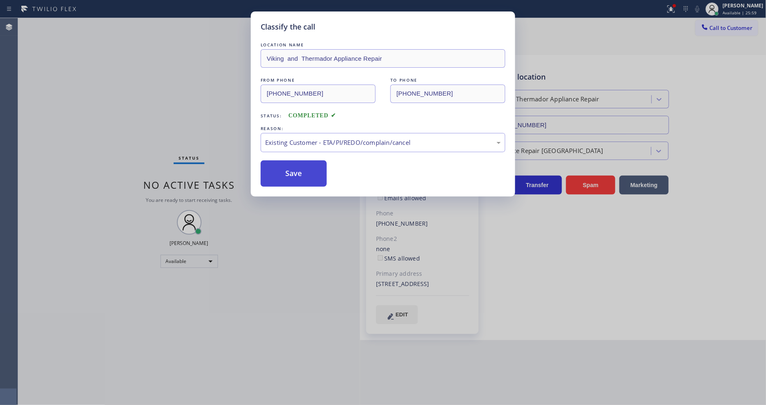
click at [287, 168] on button "Save" at bounding box center [294, 173] width 66 height 26
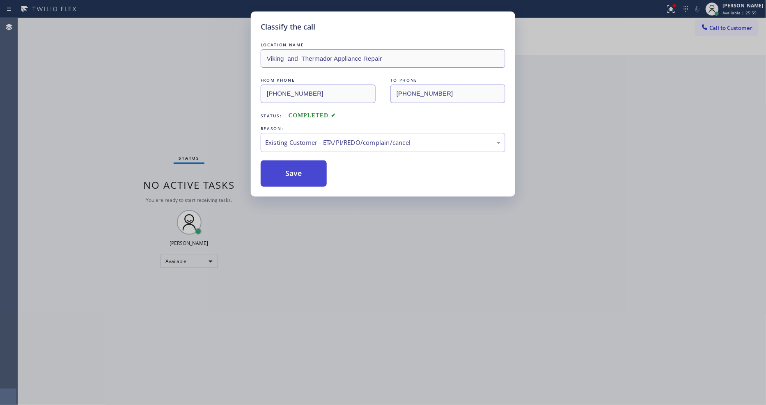
click at [287, 168] on button "Save" at bounding box center [294, 173] width 66 height 26
drag, startPoint x: 287, startPoint y: 168, endPoint x: 243, endPoint y: 71, distance: 106.4
click at [286, 163] on button "Save" at bounding box center [294, 173] width 66 height 26
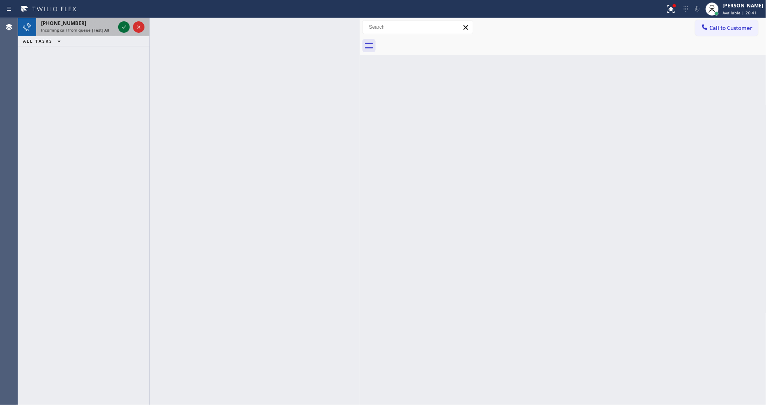
click at [120, 26] on icon at bounding box center [124, 27] width 10 height 10
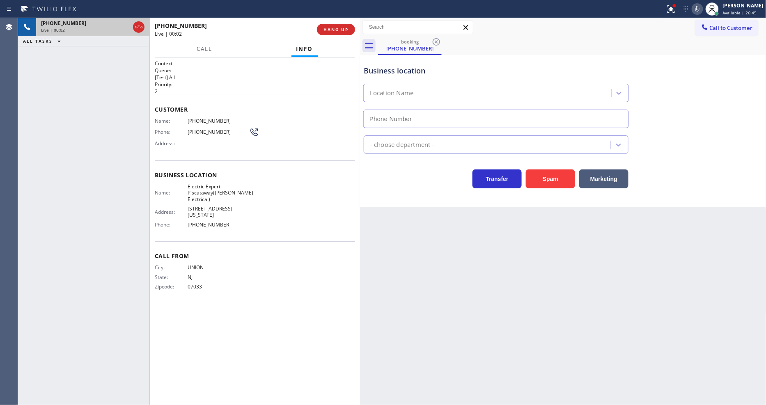
type input "(908) 734-9262"
click at [107, 189] on div "+19082157828 Live | 00:07 ALL TASKS ALL TASKS ACTIVE TASKS TASKS IN WRAP UP" at bounding box center [83, 211] width 131 height 387
click at [347, 26] on button "HANG UP" at bounding box center [336, 29] width 38 height 11
click at [346, 27] on span "HANG UP" at bounding box center [335, 30] width 25 height 6
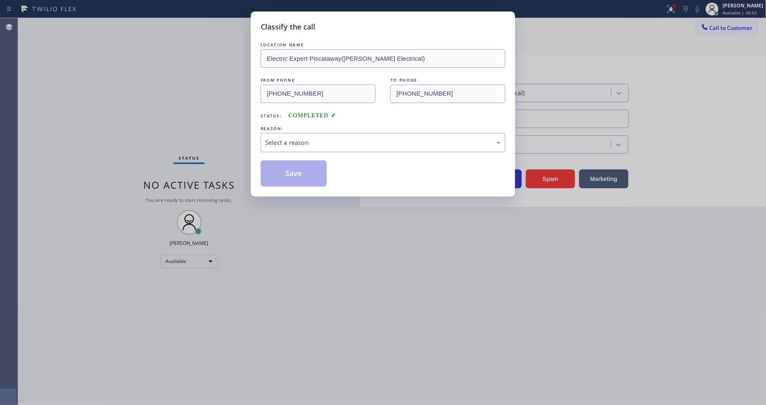
click at [291, 138] on div "Select a reason" at bounding box center [383, 142] width 236 height 9
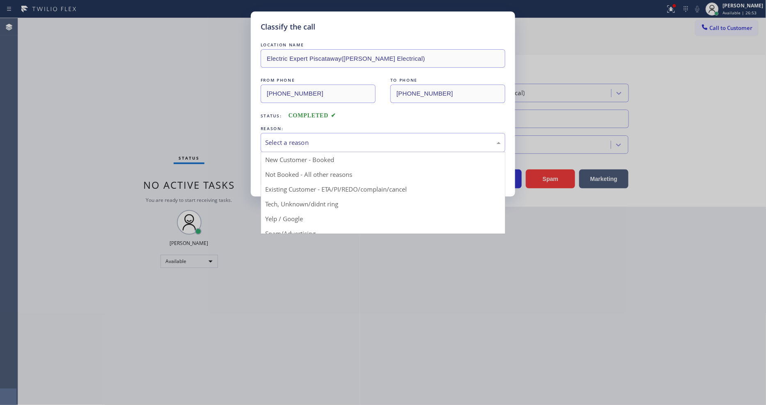
drag, startPoint x: 300, startPoint y: 200, endPoint x: 300, endPoint y: 195, distance: 4.9
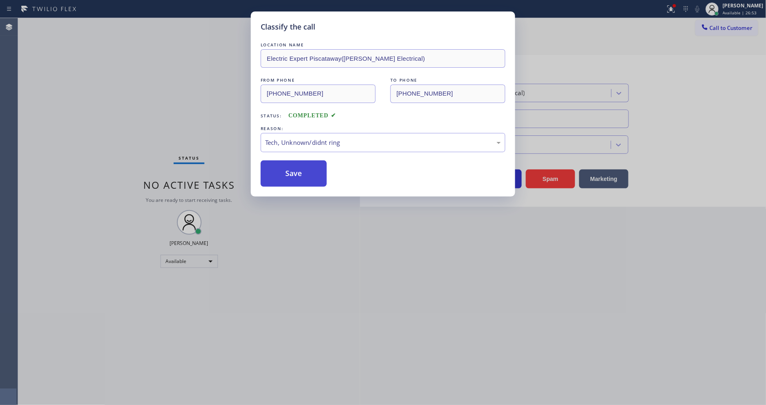
click at [301, 167] on button "Save" at bounding box center [294, 173] width 66 height 26
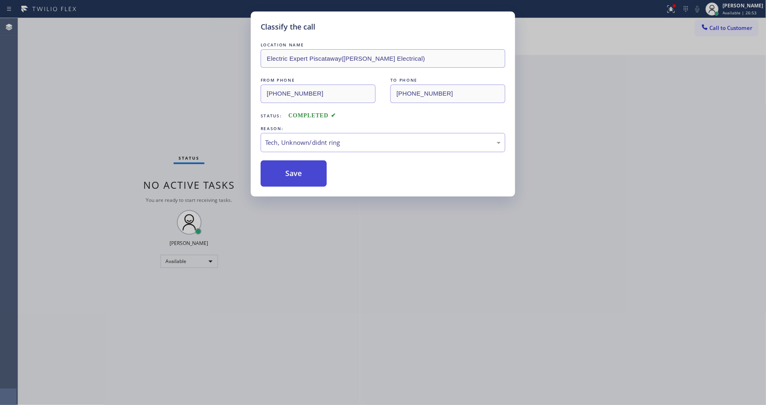
click at [301, 167] on button "Save" at bounding box center [294, 173] width 66 height 26
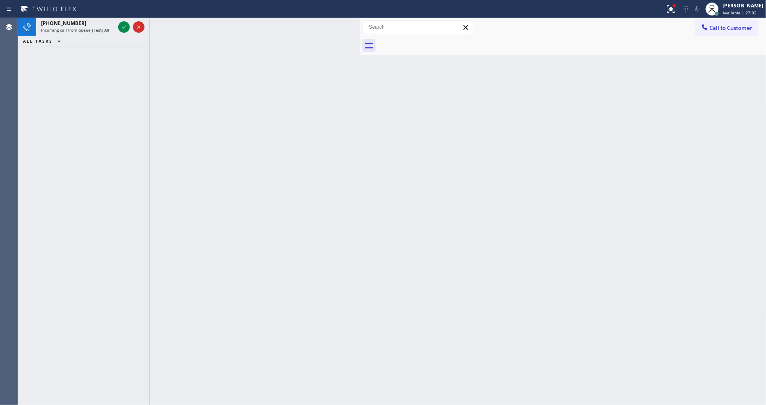
click at [121, 26] on icon at bounding box center [124, 27] width 10 height 10
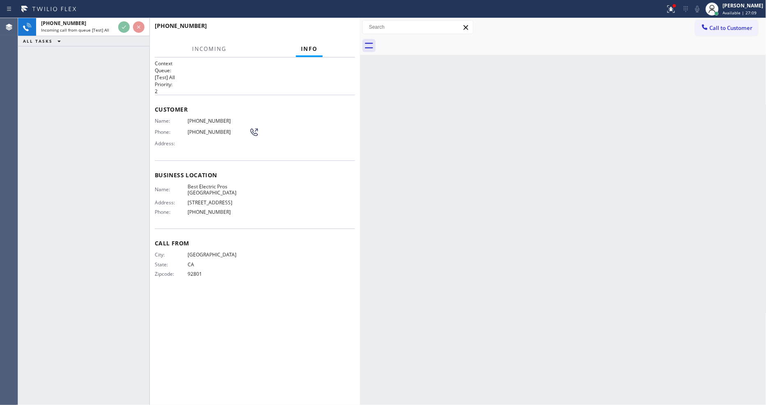
click at [166, 294] on div "Context Queue: [Test] All Priority: 2 Customer Name: (626) 343-8739 Phone: (626…" at bounding box center [255, 231] width 200 height 343
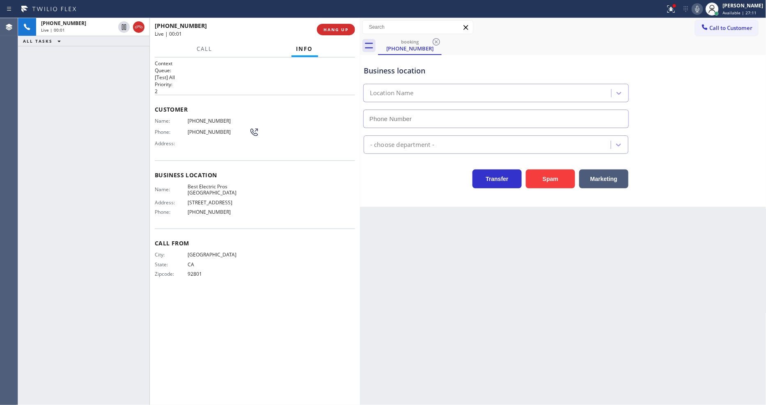
type input "(626) 283-5072"
click at [331, 32] on span "HANG UP" at bounding box center [335, 30] width 25 height 6
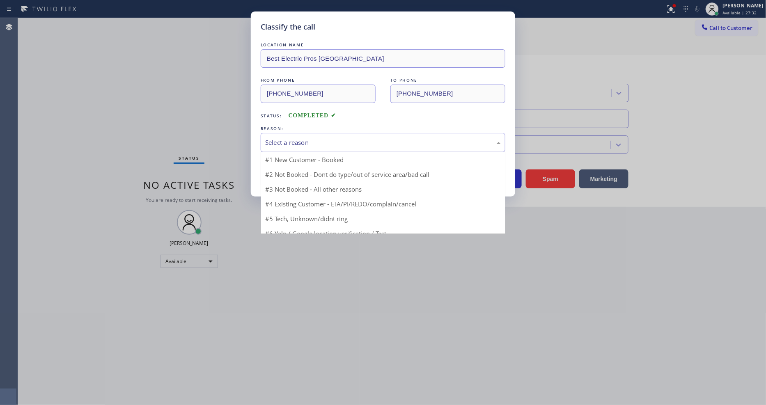
click at [296, 133] on div "Select a reason" at bounding box center [383, 142] width 245 height 19
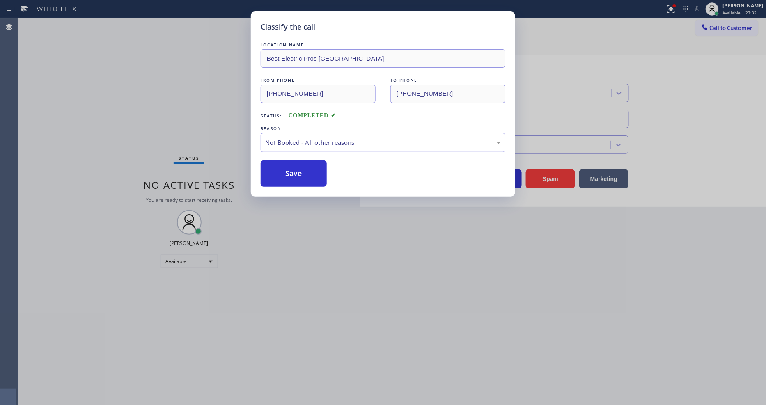
click at [292, 173] on button "Save" at bounding box center [294, 173] width 66 height 26
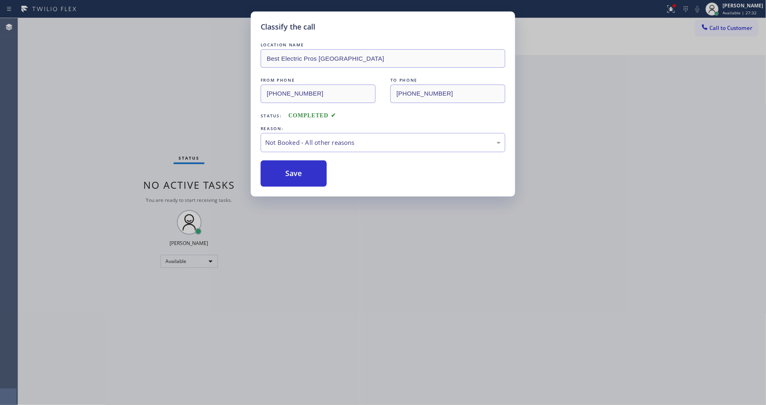
drag, startPoint x: 292, startPoint y: 173, endPoint x: 272, endPoint y: 384, distance: 212.4
click at [292, 174] on button "Save" at bounding box center [294, 173] width 66 height 26
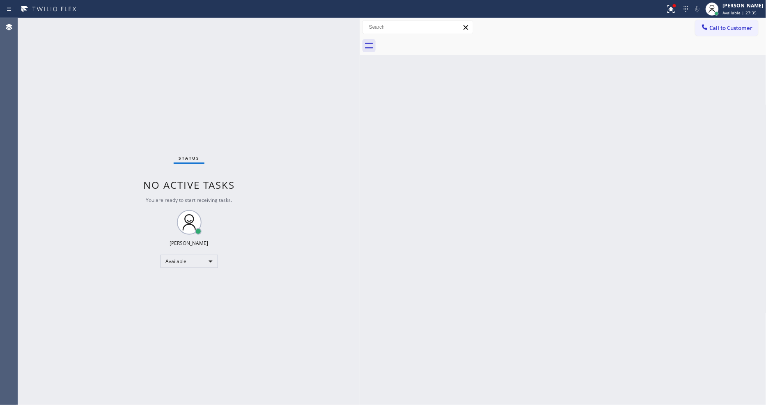
click at [112, 25] on div "Status No active tasks You are ready to start receiving tasks. [PERSON_NAME] Av…" at bounding box center [189, 211] width 342 height 387
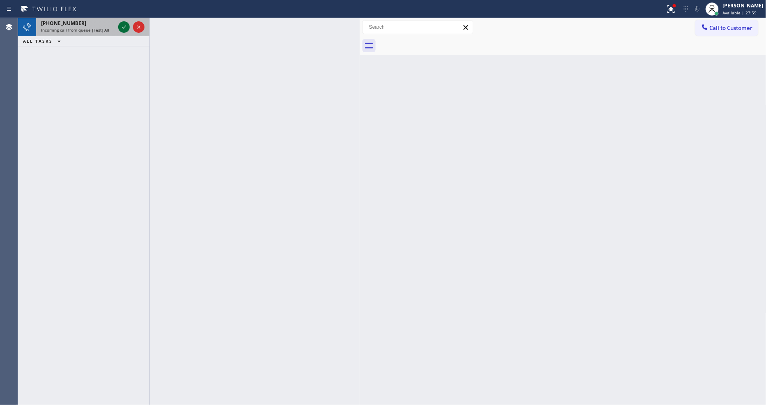
click at [126, 27] on icon at bounding box center [124, 27] width 10 height 10
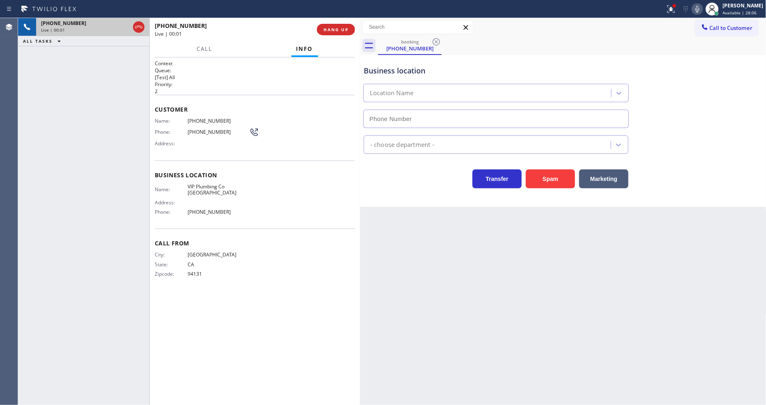
type input "(415) 658-9504"
click at [336, 31] on span "HANG UP" at bounding box center [335, 30] width 25 height 6
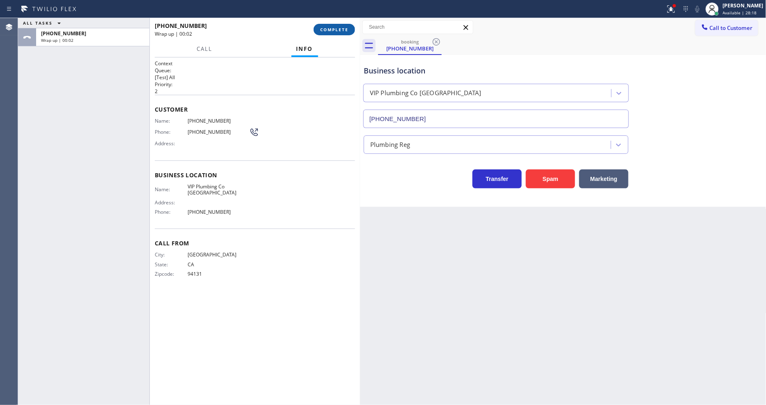
click at [323, 25] on button "COMPLETE" at bounding box center [334, 29] width 41 height 11
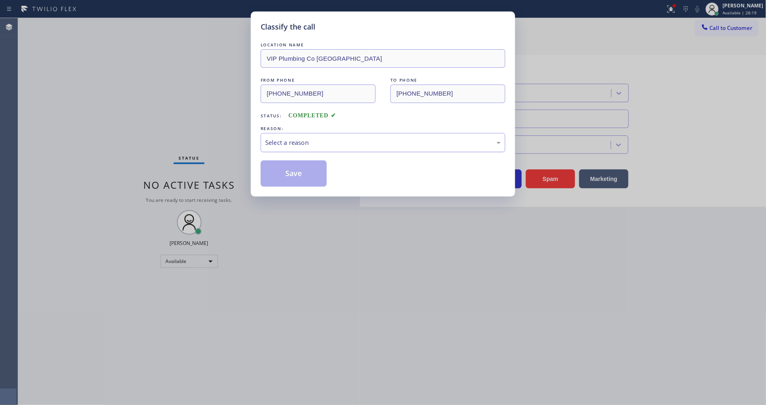
click at [281, 138] on div "Select a reason" at bounding box center [383, 142] width 236 height 9
click at [293, 170] on button "Save" at bounding box center [294, 173] width 66 height 26
click at [293, 169] on button "Save" at bounding box center [294, 173] width 66 height 26
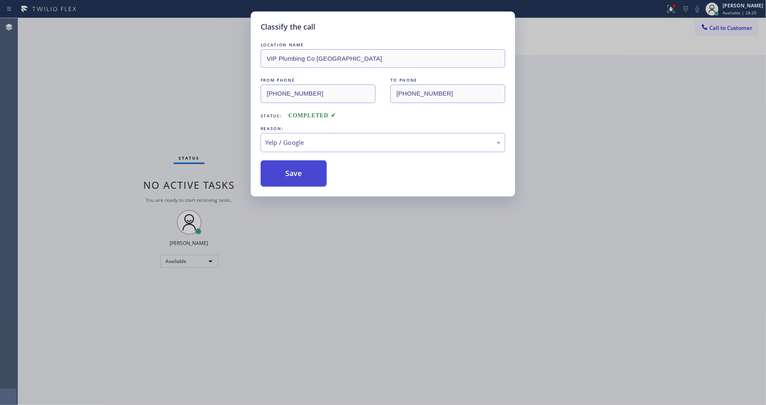
click at [293, 169] on button "Save" at bounding box center [294, 173] width 66 height 26
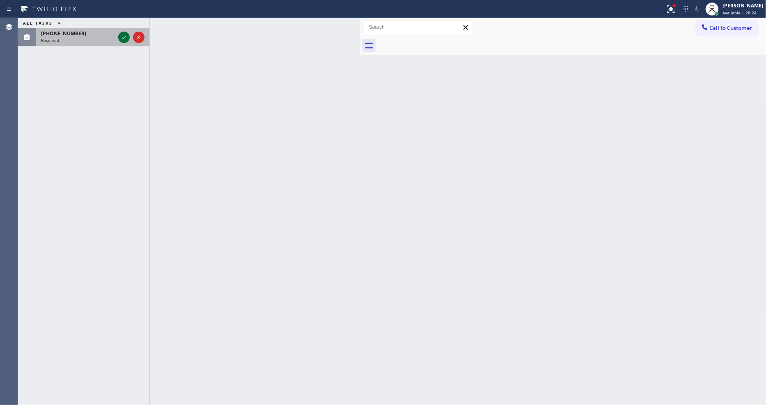
click at [124, 34] on icon at bounding box center [124, 37] width 10 height 10
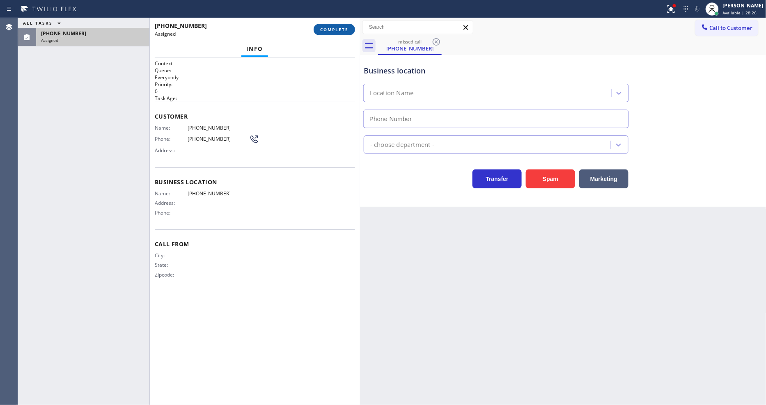
drag, startPoint x: 335, startPoint y: 30, endPoint x: 332, endPoint y: 34, distance: 5.7
click at [335, 29] on span "COMPLETE" at bounding box center [334, 30] width 28 height 6
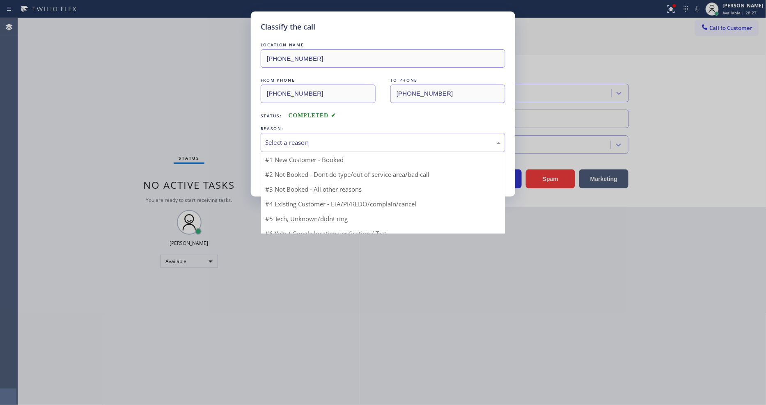
click at [313, 138] on div "Select a reason" at bounding box center [383, 142] width 236 height 9
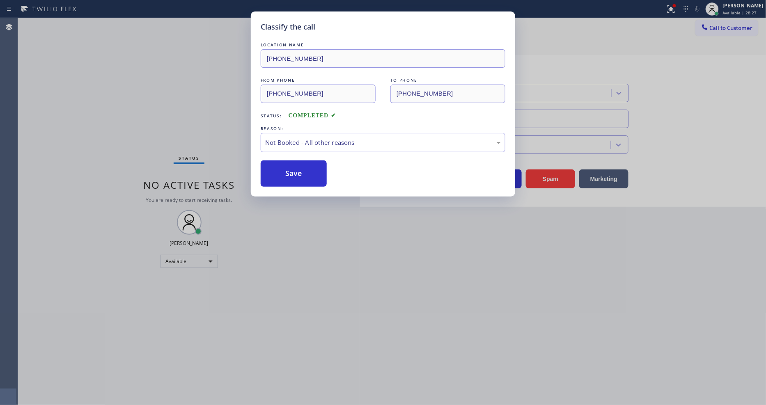
click at [302, 170] on button "Save" at bounding box center [294, 173] width 66 height 26
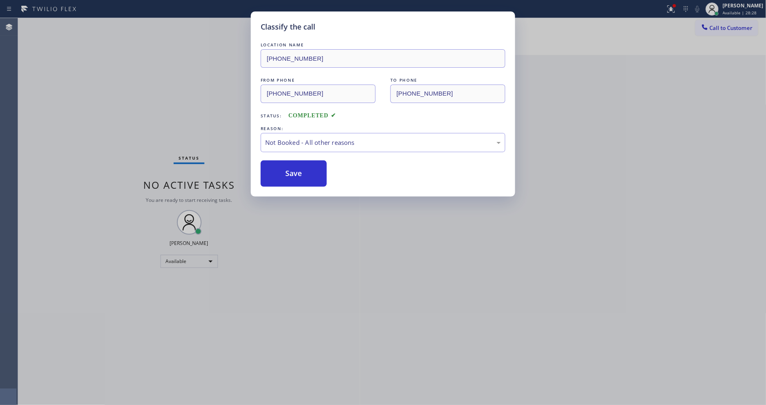
click at [302, 170] on button "Save" at bounding box center [294, 173] width 66 height 26
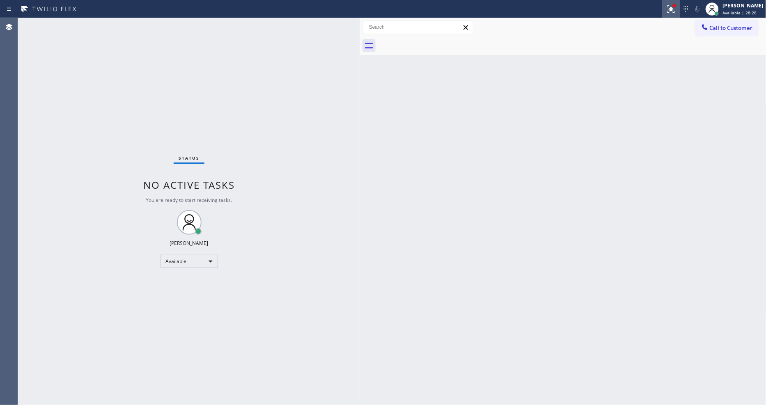
drag, startPoint x: 672, startPoint y: 10, endPoint x: 672, endPoint y: 44, distance: 34.5
click at [672, 10] on div at bounding box center [671, 9] width 18 height 10
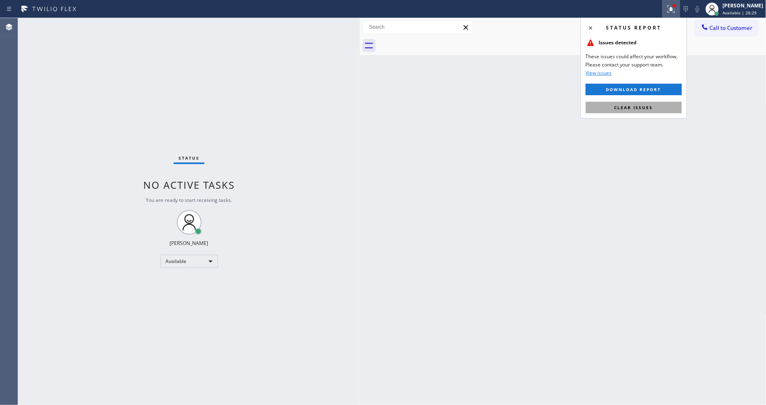
click at [656, 112] on button "Clear issues" at bounding box center [634, 107] width 96 height 11
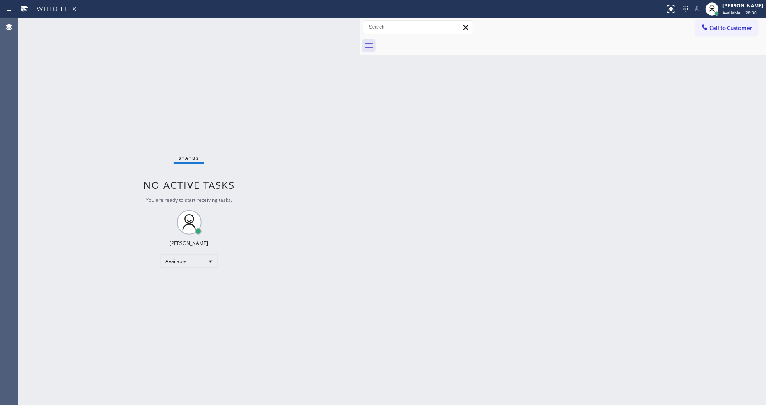
click at [104, 26] on div "Status No active tasks You are ready to start receiving tasks. [PERSON_NAME] Av…" at bounding box center [189, 211] width 342 height 387
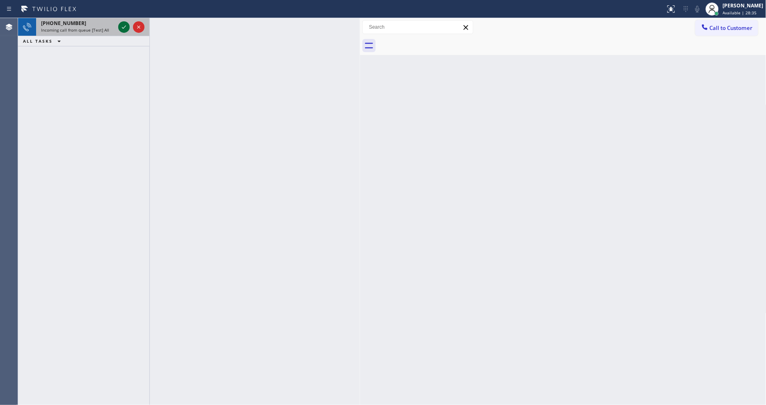
click at [122, 26] on icon at bounding box center [124, 27] width 10 height 10
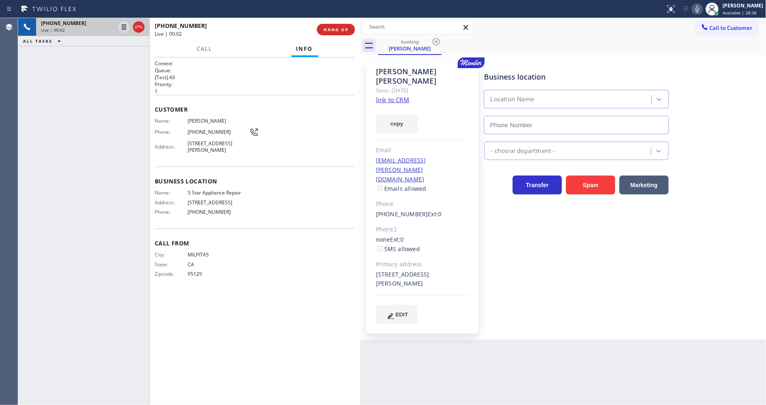
type input "[PHONE_NUMBER]"
click at [392, 96] on link "link to CRM" at bounding box center [392, 100] width 33 height 8
click at [341, 31] on span "HANG UP" at bounding box center [335, 30] width 25 height 6
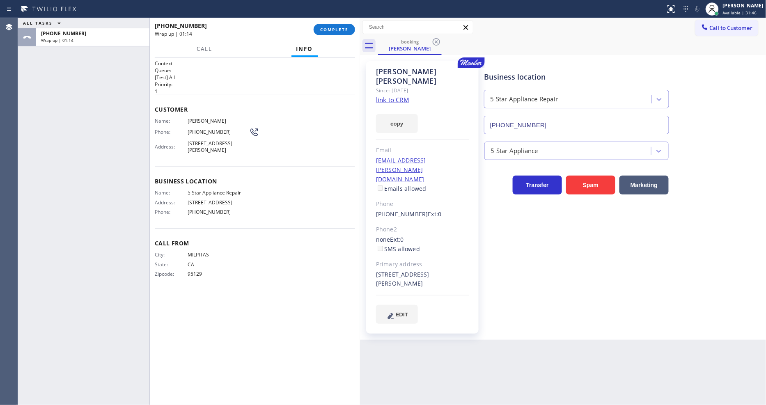
click at [341, 17] on div "Status report No issues detected If you experience an issue, please download th…" at bounding box center [383, 9] width 766 height 18
click at [339, 25] on button "COMPLETE" at bounding box center [334, 29] width 41 height 11
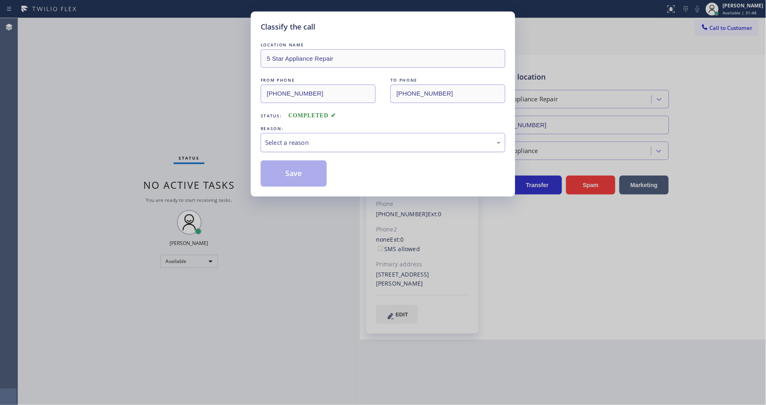
click at [300, 138] on div "Select a reason" at bounding box center [383, 142] width 236 height 9
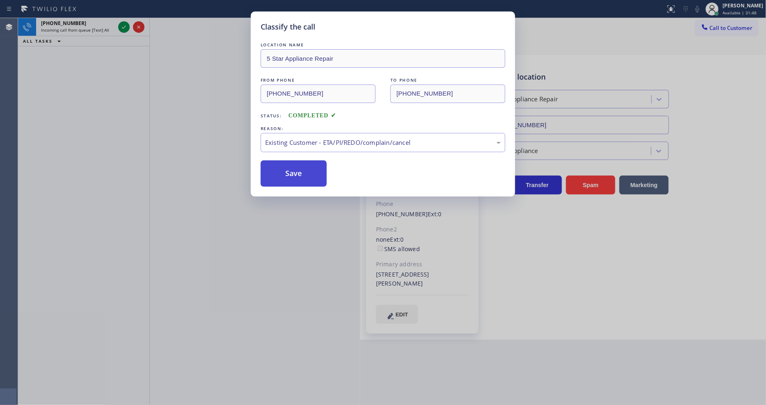
click at [279, 169] on button "Save" at bounding box center [294, 173] width 66 height 26
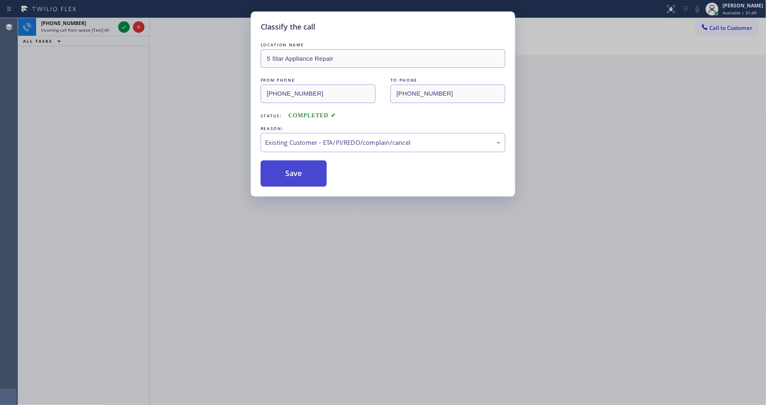
click at [279, 169] on button "Save" at bounding box center [294, 173] width 66 height 26
click at [122, 26] on div "Classify the call LOCATION NAME 5 Star Appliance Repair FROM PHONE (408) 592-02…" at bounding box center [383, 202] width 766 height 405
click at [122, 26] on div "Classify the call LOCATION NAME [PHONE_NUMBER] FROM PHONE [PHONE_NUMBER] TO PHO…" at bounding box center [392, 211] width 748 height 387
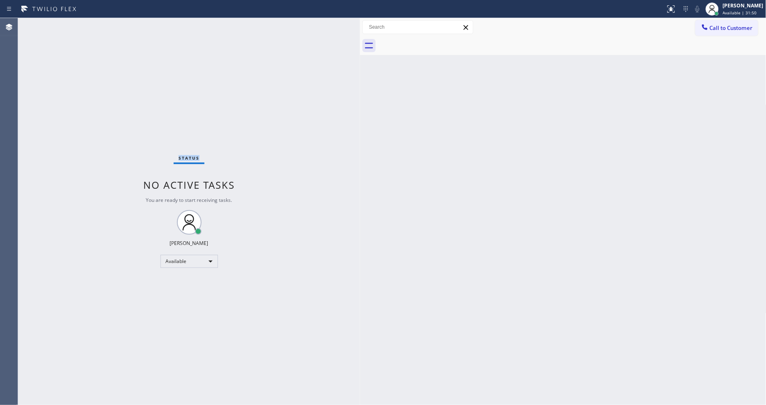
click at [122, 26] on div "Status No active tasks You are ready to start receiving tasks. [PERSON_NAME] Av…" at bounding box center [189, 211] width 342 height 387
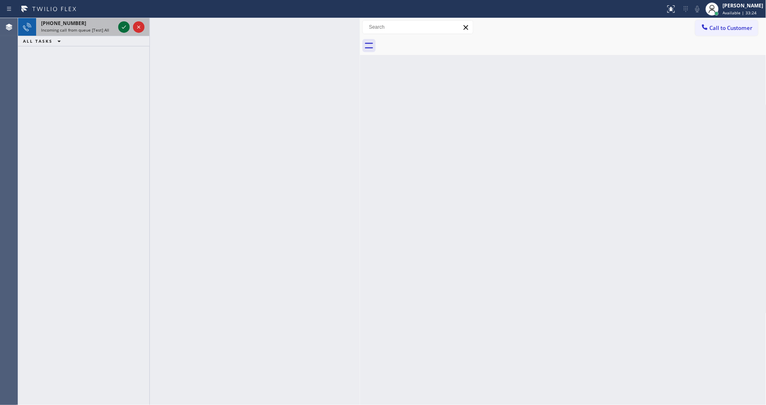
click at [121, 27] on icon at bounding box center [124, 27] width 10 height 10
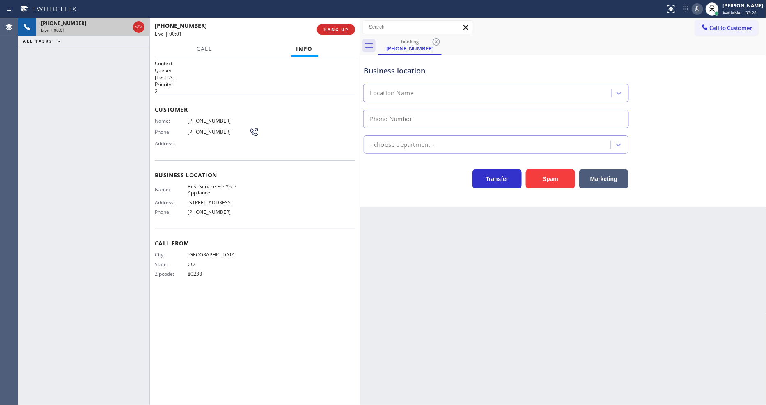
type input "(720) 605-0871"
click at [333, 31] on span "HANG UP" at bounding box center [335, 30] width 25 height 6
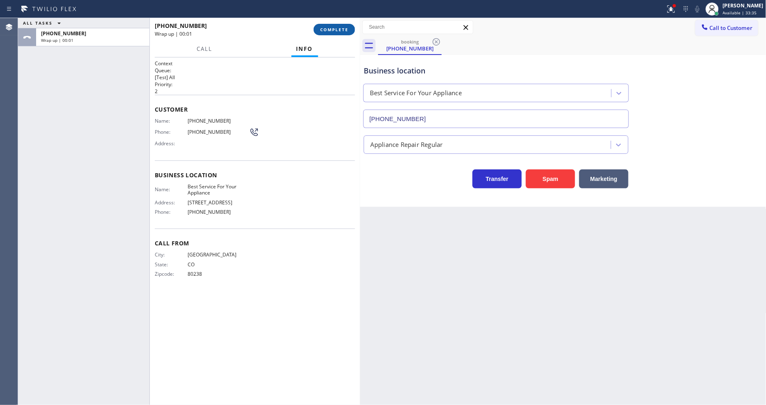
click at [343, 30] on span "COMPLETE" at bounding box center [334, 30] width 28 height 6
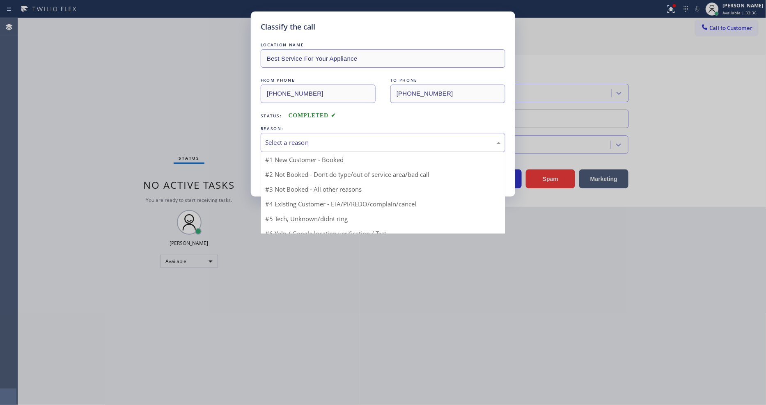
click at [301, 138] on div "Select a reason" at bounding box center [383, 142] width 236 height 9
drag, startPoint x: 291, startPoint y: 174, endPoint x: 291, endPoint y: 169, distance: 5.4
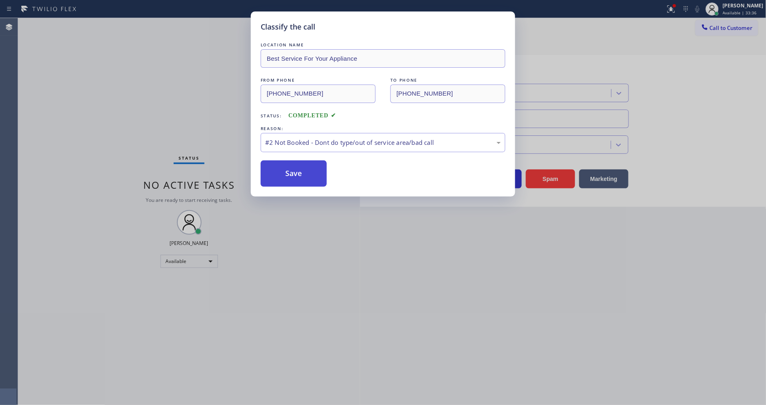
click at [291, 169] on button "Save" at bounding box center [294, 173] width 66 height 26
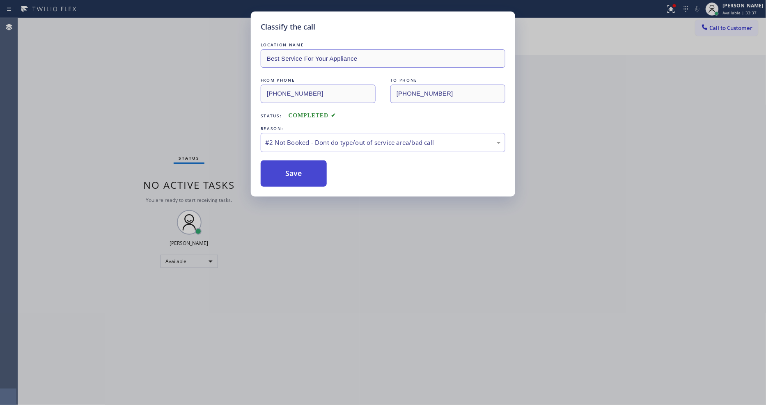
click at [291, 169] on button "Save" at bounding box center [294, 173] width 66 height 26
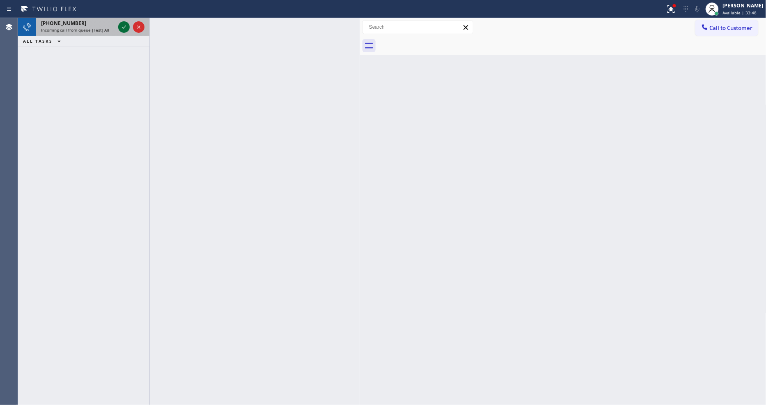
click at [124, 25] on icon at bounding box center [124, 27] width 10 height 10
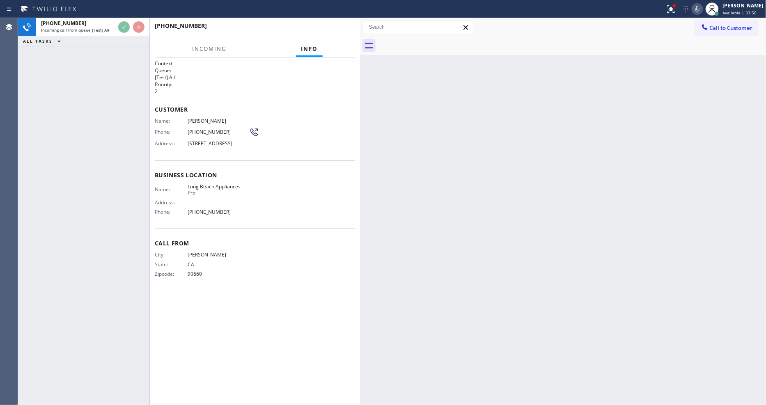
click at [241, 165] on div "Business location Name: Long Beach Appliances Pro Address: Phone: (562) 489-9480" at bounding box center [255, 194] width 200 height 69
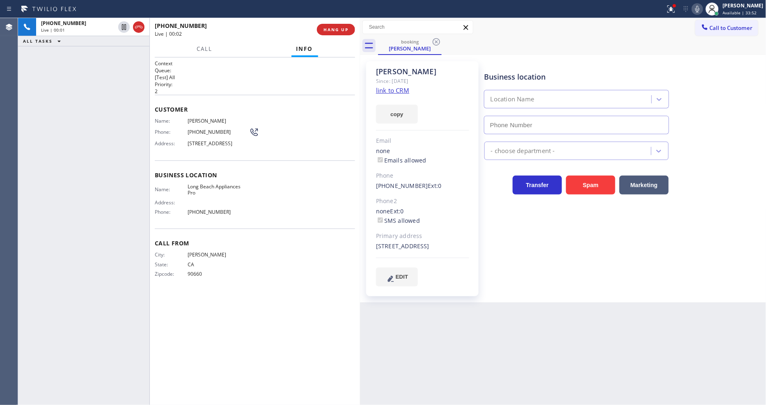
click at [389, 89] on link "link to CRM" at bounding box center [392, 90] width 33 height 8
type input "(562) 489-9480"
drag, startPoint x: 125, startPoint y: 28, endPoint x: 280, endPoint y: 31, distance: 154.8
click at [125, 28] on icon at bounding box center [124, 27] width 10 height 10
click at [699, 10] on icon at bounding box center [697, 9] width 4 height 7
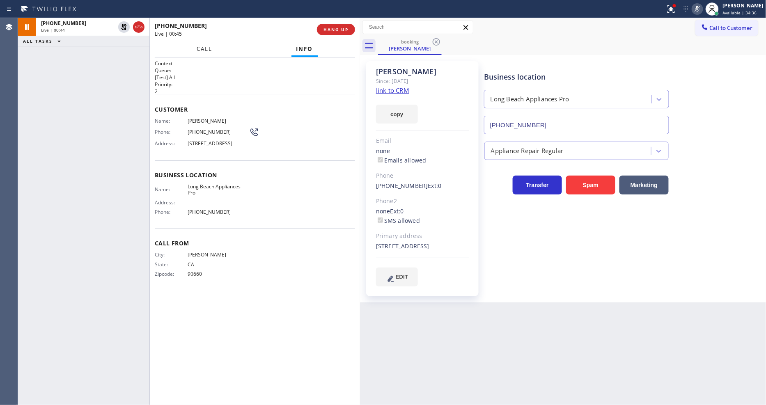
click at [199, 47] on span "Call" at bounding box center [205, 48] width 16 height 7
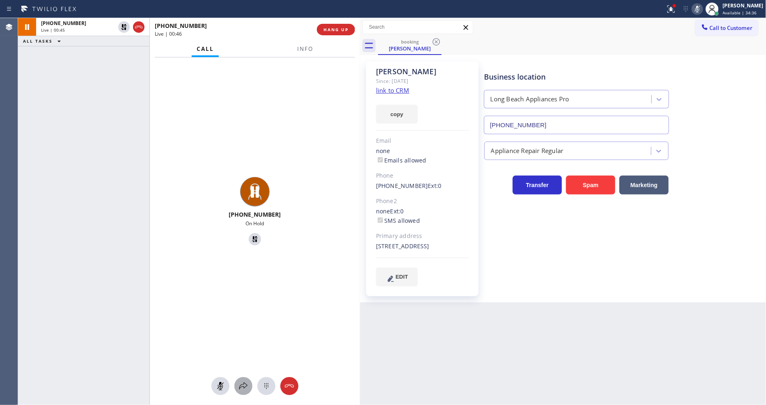
click at [246, 383] on icon at bounding box center [243, 386] width 10 height 10
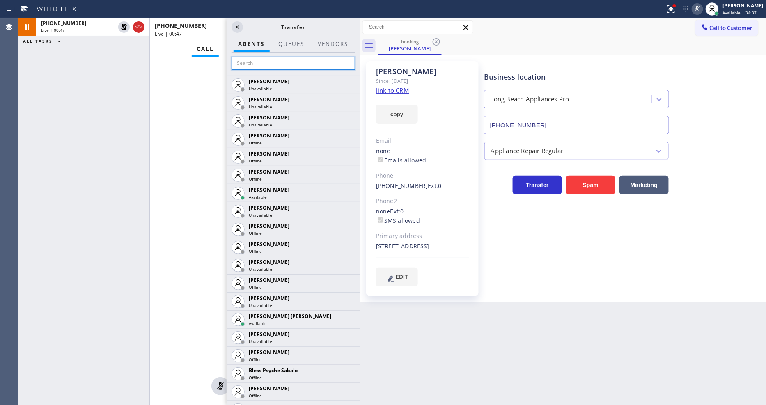
click at [280, 64] on input "text" at bounding box center [294, 63] width 124 height 13
type input "john"
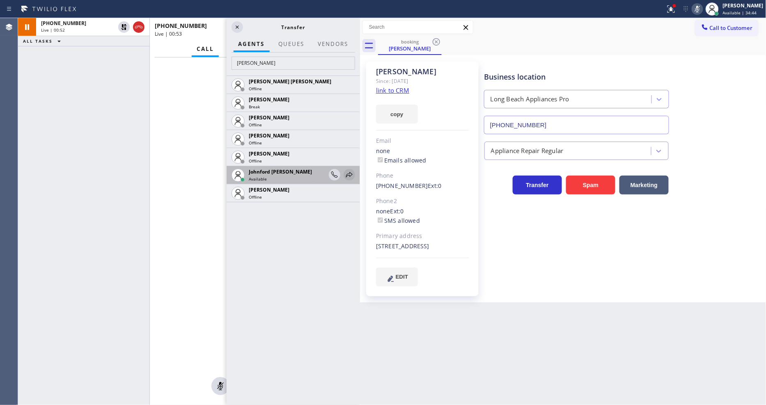
click at [350, 172] on icon at bounding box center [349, 175] width 10 height 10
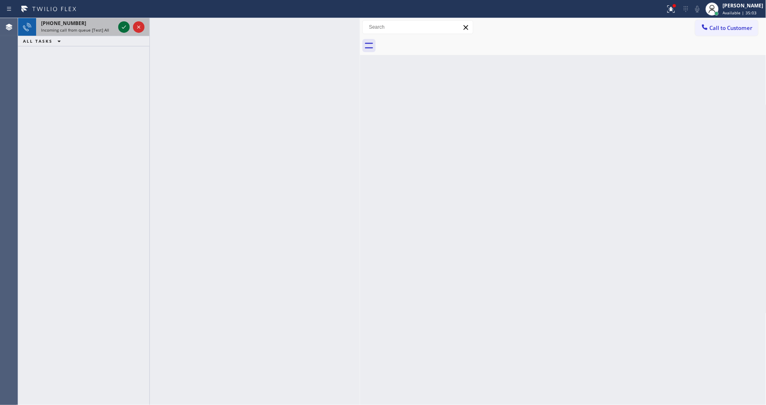
click at [126, 25] on icon at bounding box center [124, 27] width 10 height 10
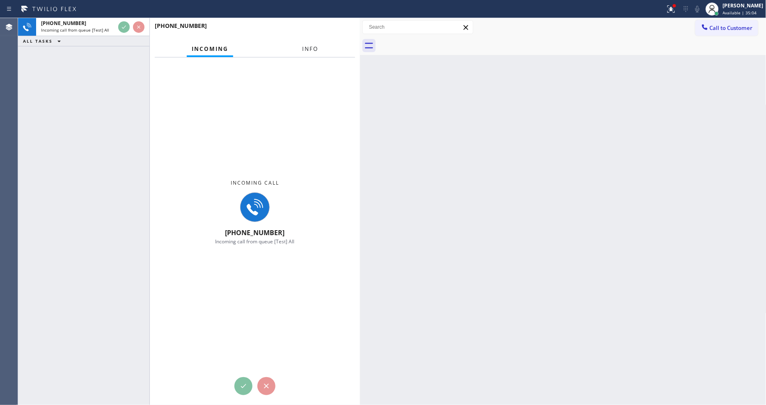
click at [303, 49] on span "Info" at bounding box center [310, 48] width 16 height 7
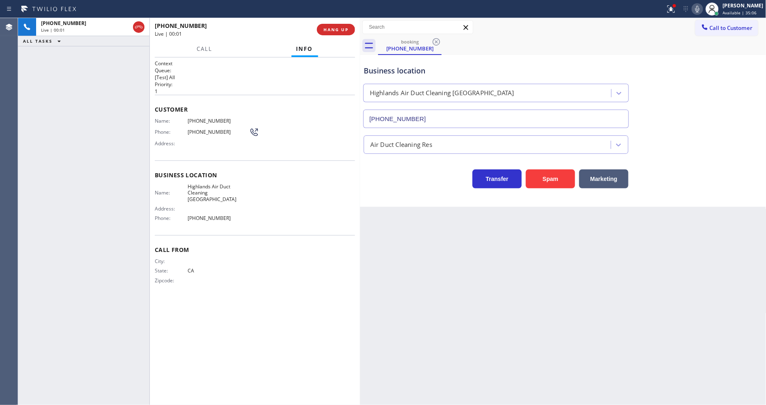
type input "(760) 388-6737"
click at [338, 29] on span "HANG UP" at bounding box center [335, 30] width 25 height 6
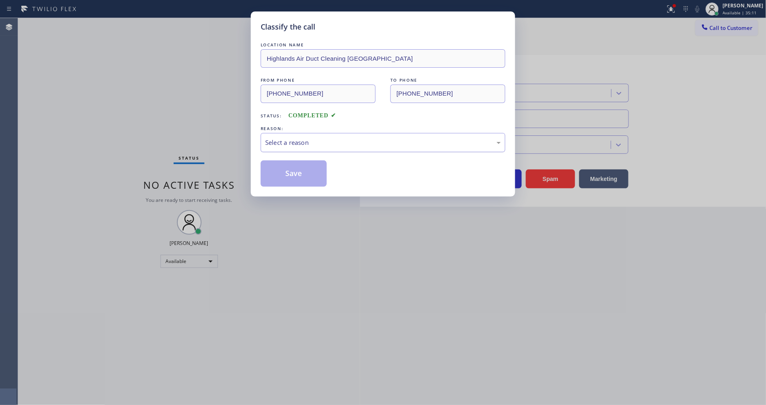
click at [278, 143] on div "Select a reason" at bounding box center [383, 142] width 236 height 9
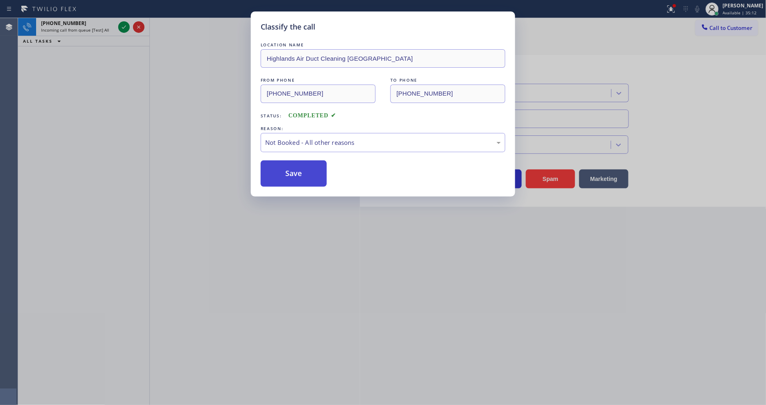
click at [280, 170] on button "Save" at bounding box center [294, 173] width 66 height 26
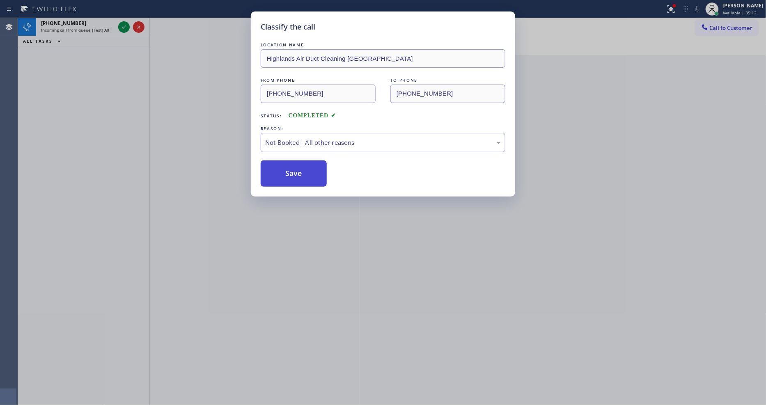
click at [280, 169] on button "Save" at bounding box center [294, 173] width 66 height 26
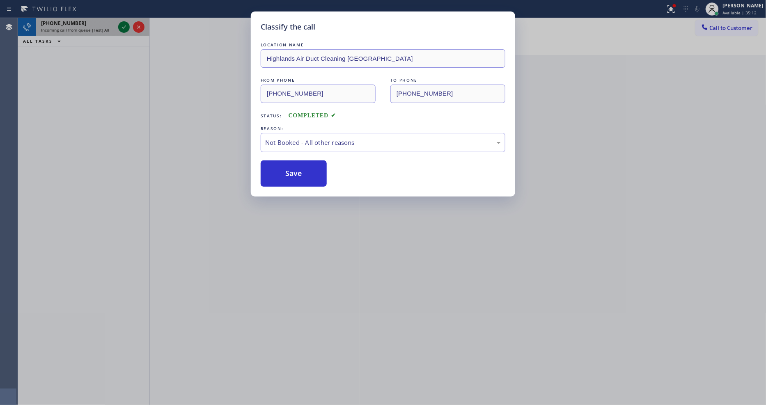
click at [120, 23] on div "Classify the call LOCATION NAME [PHONE_NUMBER] FROM PHONE [PHONE_NUMBER] TO PHO…" at bounding box center [392, 211] width 748 height 387
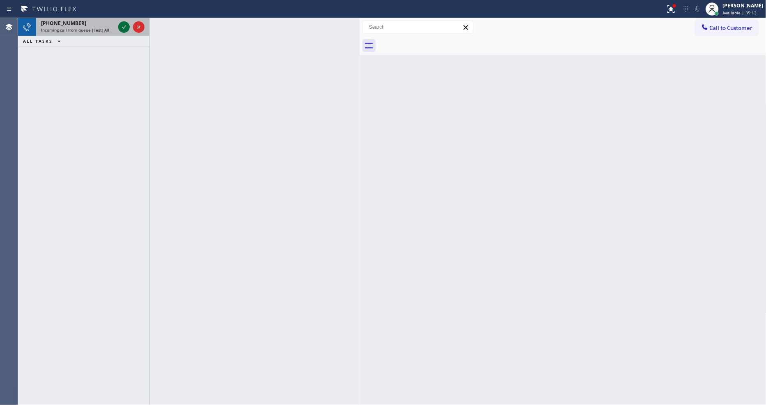
click at [124, 25] on icon at bounding box center [124, 27] width 10 height 10
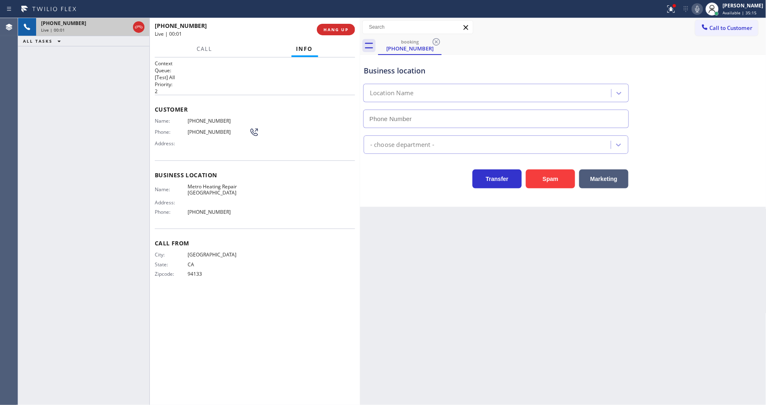
type input "(415) 324-4373"
click at [345, 27] on span "HANG UP" at bounding box center [335, 30] width 25 height 6
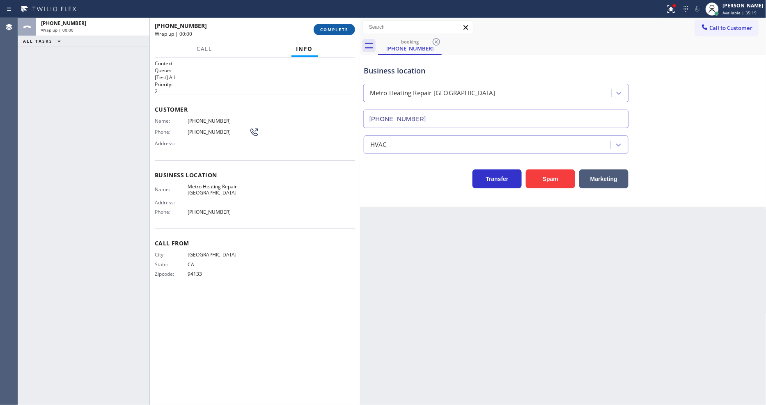
click at [345, 27] on span "COMPLETE" at bounding box center [334, 30] width 28 height 6
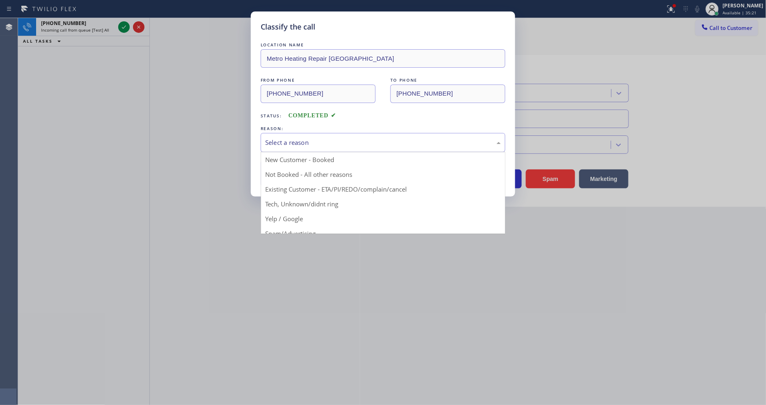
click at [293, 133] on div "Select a reason" at bounding box center [383, 142] width 245 height 19
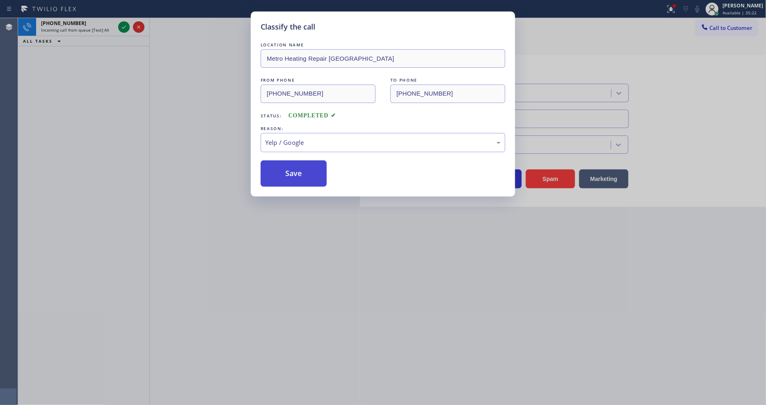
click at [302, 170] on button "Save" at bounding box center [294, 173] width 66 height 26
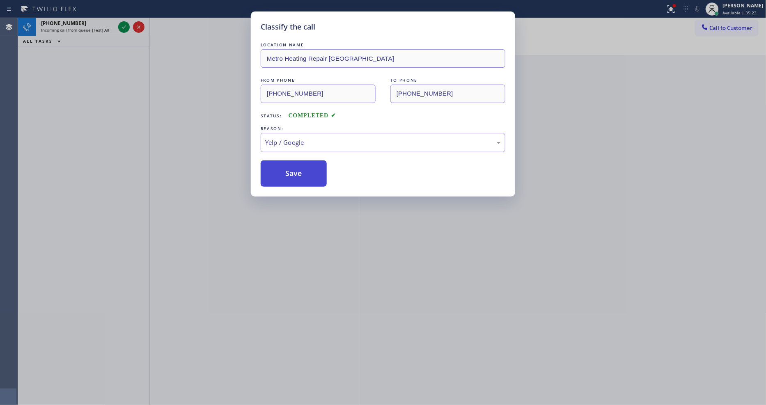
click at [302, 170] on button "Save" at bounding box center [294, 173] width 66 height 26
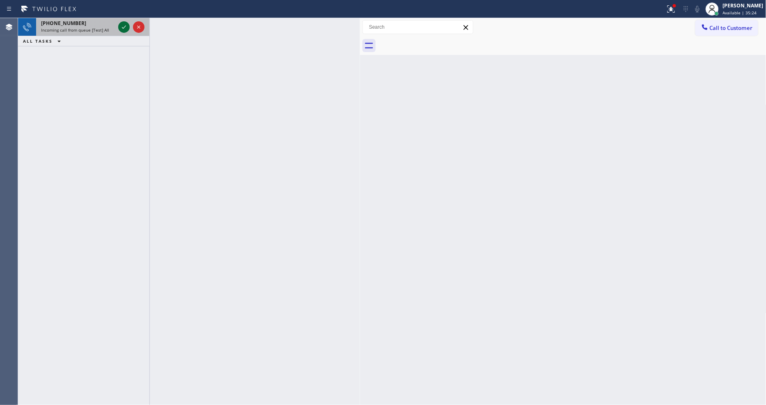
click at [121, 25] on icon at bounding box center [124, 27] width 10 height 10
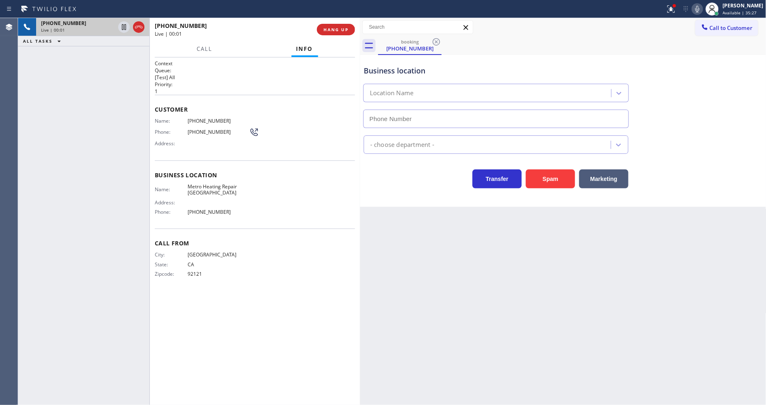
type input "(626) 507-6611"
click at [336, 23] on div "+12092077408 Live | 00:01 HANG UP" at bounding box center [255, 29] width 200 height 21
click at [333, 28] on span "HANG UP" at bounding box center [335, 30] width 25 height 6
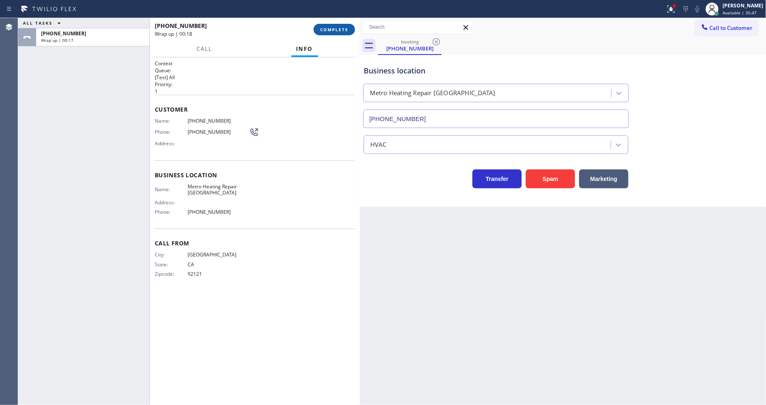
click at [334, 30] on span "COMPLETE" at bounding box center [334, 30] width 28 height 6
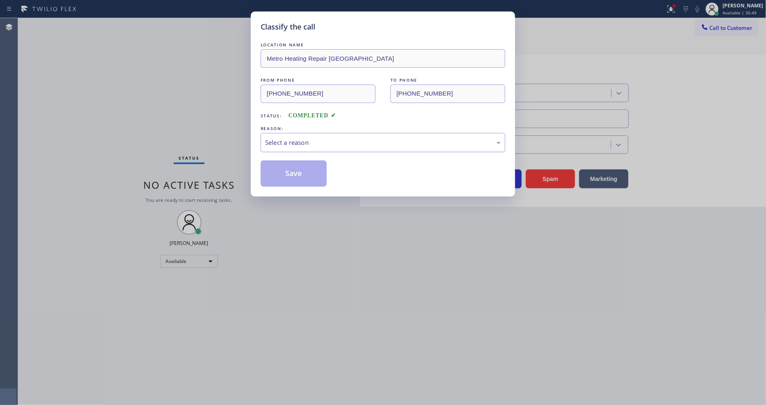
click at [278, 138] on div "Select a reason" at bounding box center [383, 142] width 236 height 9
click at [296, 168] on button "Save" at bounding box center [294, 173] width 66 height 26
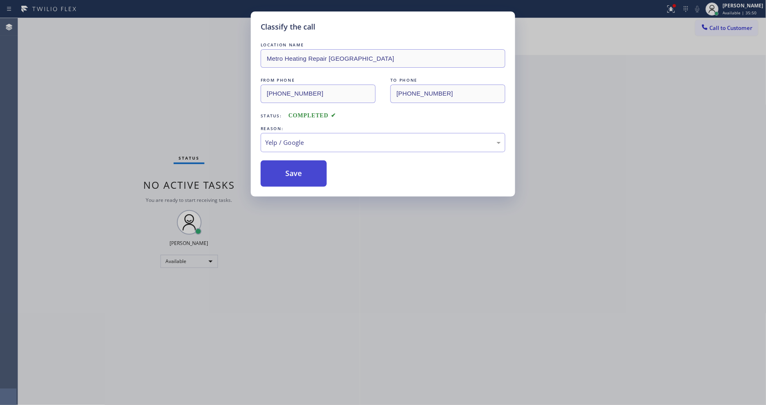
click at [296, 168] on button "Save" at bounding box center [294, 173] width 66 height 26
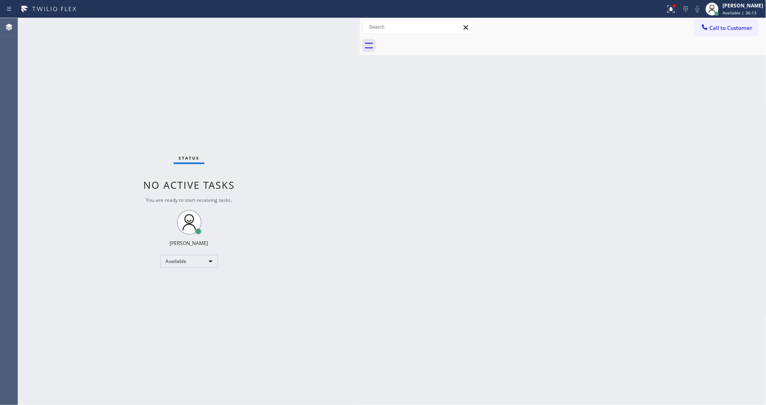
click at [104, 23] on div "Status No active tasks You are ready to start receiving tasks. [PERSON_NAME] Av…" at bounding box center [189, 211] width 342 height 387
click at [676, 7] on div at bounding box center [674, 5] width 3 height 3
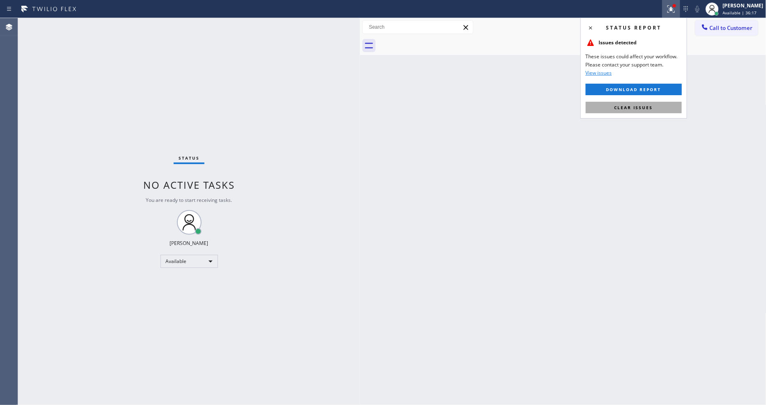
click at [665, 107] on button "Clear issues" at bounding box center [634, 107] width 96 height 11
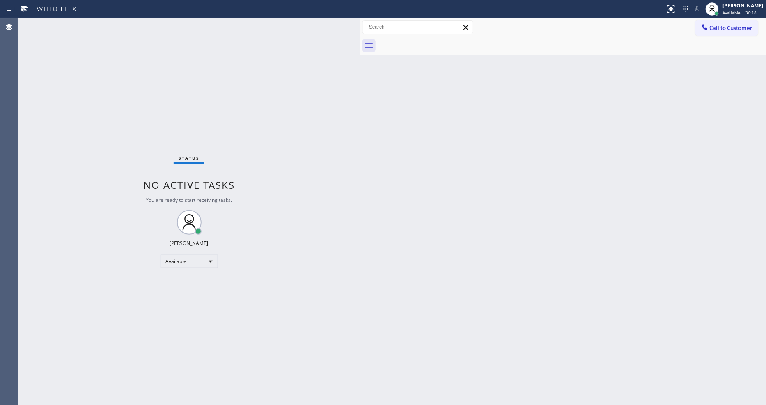
click at [96, 28] on div "Status No active tasks You are ready to start receiving tasks. [PERSON_NAME] Av…" at bounding box center [189, 211] width 342 height 387
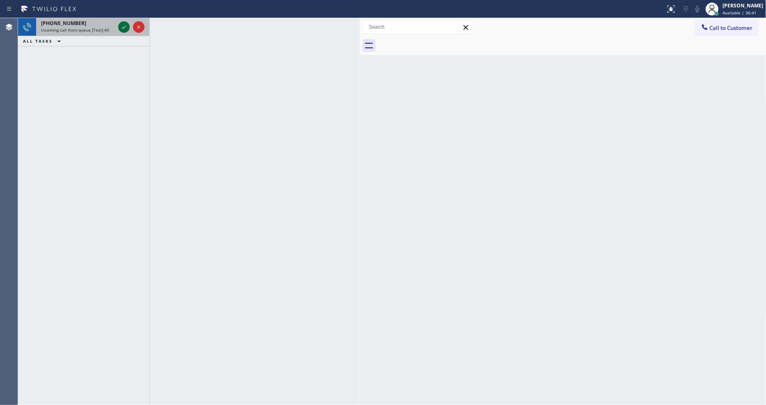
click at [124, 25] on icon at bounding box center [124, 27] width 10 height 10
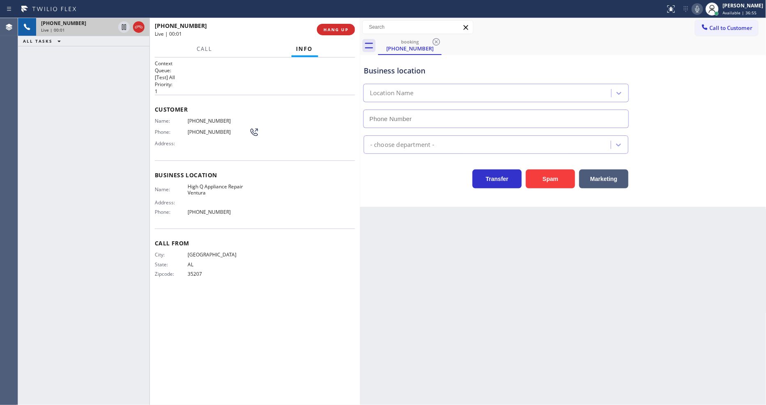
drag, startPoint x: 485, startPoint y: 222, endPoint x: 486, endPoint y: 188, distance: 34.1
click at [485, 222] on div "Back to Dashboard Change Sender ID Customers Technicians Select a contact Outbo…" at bounding box center [563, 211] width 406 height 387
type input "(805) 519-8787"
click at [339, 29] on span "HANG UP" at bounding box center [335, 30] width 25 height 6
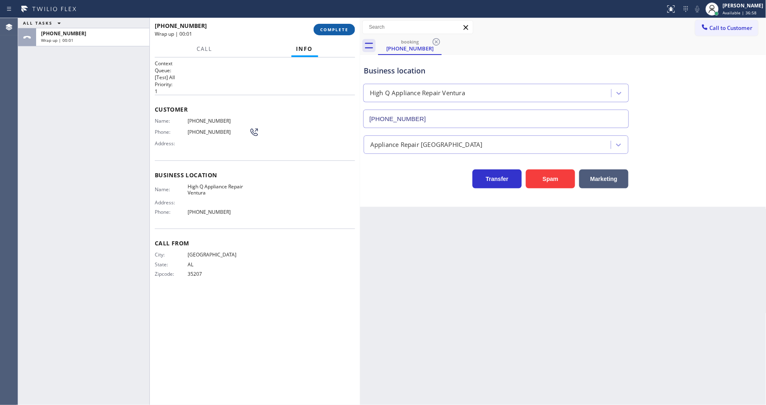
click at [339, 29] on span "COMPLETE" at bounding box center [334, 30] width 28 height 6
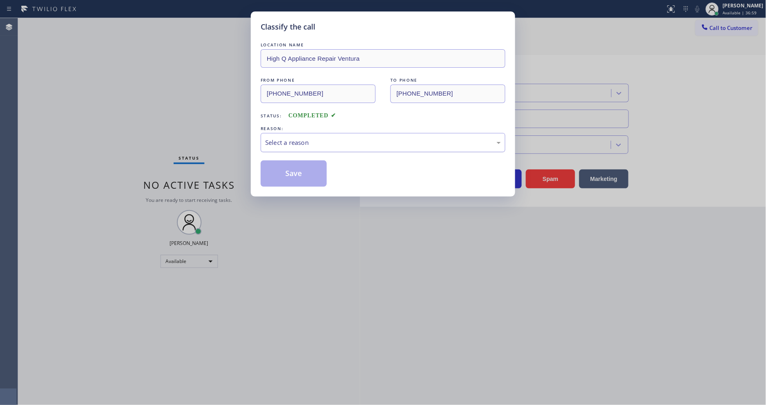
click at [310, 142] on div "Select a reason" at bounding box center [383, 142] width 236 height 9
click at [293, 169] on button "Save" at bounding box center [294, 173] width 66 height 26
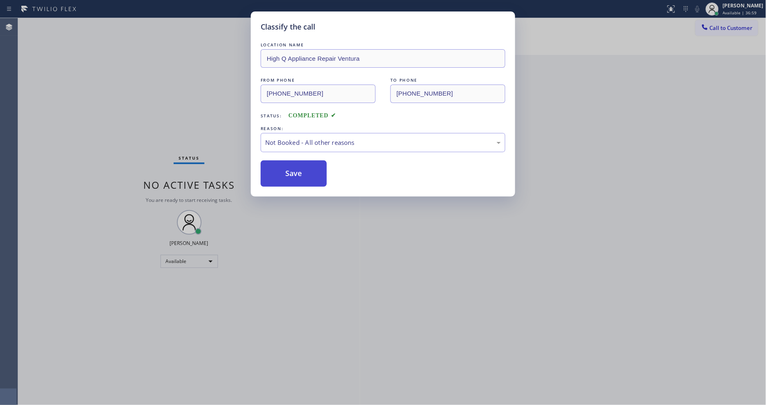
click at [293, 169] on button "Save" at bounding box center [294, 173] width 66 height 26
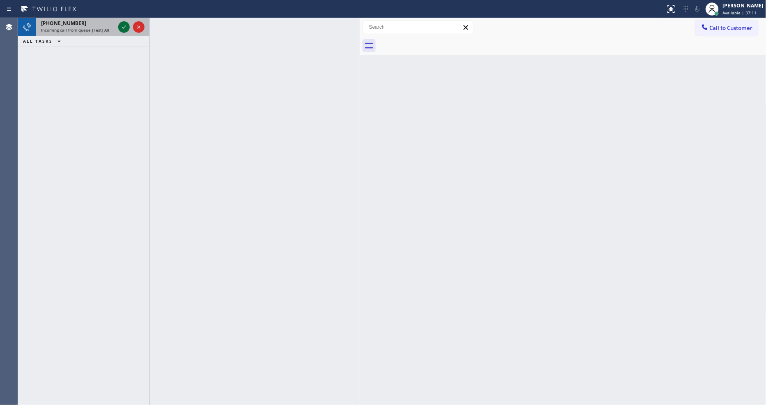
click at [120, 23] on icon at bounding box center [124, 27] width 10 height 10
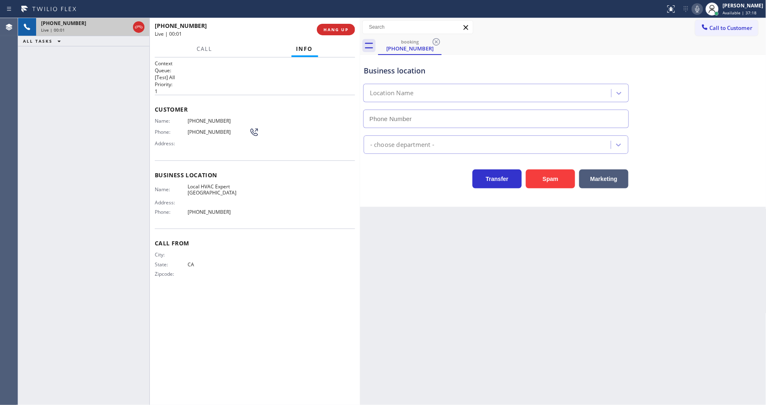
type input "(510) 851-8030"
drag, startPoint x: 343, startPoint y: 26, endPoint x: 296, endPoint y: 200, distance: 180.1
click at [343, 25] on button "HANG UP" at bounding box center [336, 29] width 38 height 11
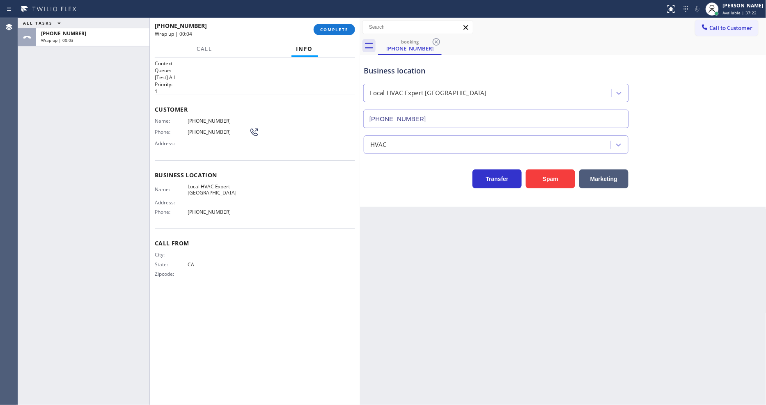
drag, startPoint x: 339, startPoint y: 26, endPoint x: 350, endPoint y: 46, distance: 23.3
click at [339, 26] on button "COMPLETE" at bounding box center [334, 29] width 41 height 11
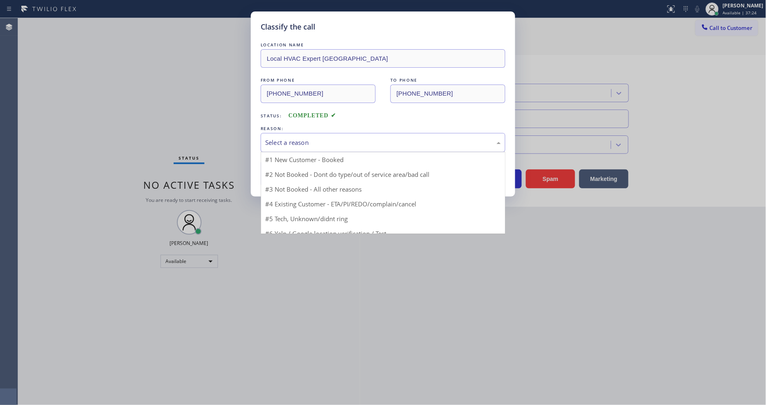
click at [314, 138] on div "Select a reason" at bounding box center [383, 142] width 236 height 9
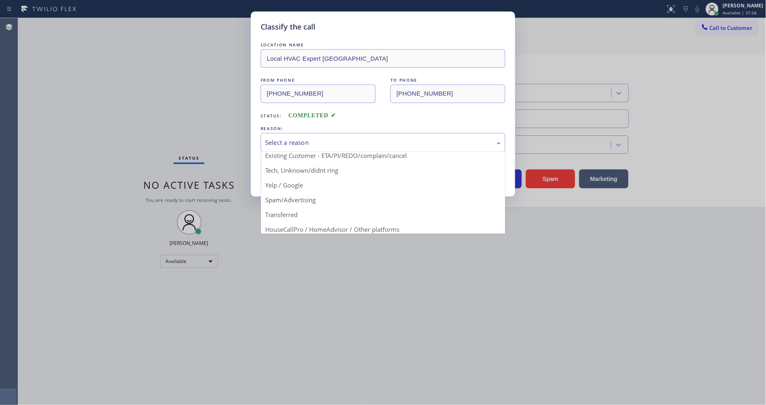
scroll to position [51, 0]
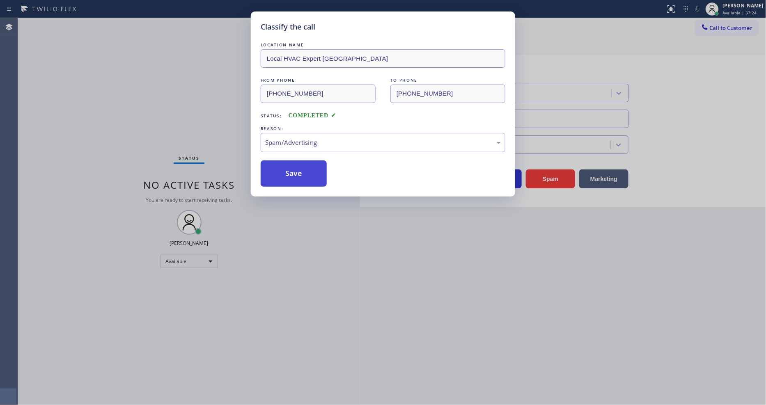
click at [303, 167] on button "Save" at bounding box center [294, 173] width 66 height 26
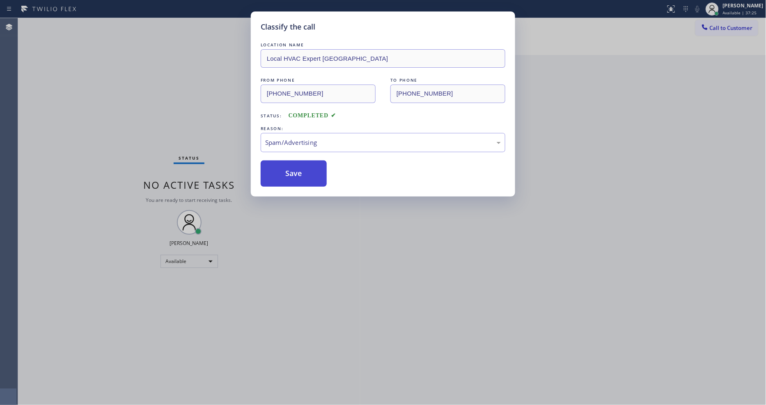
click at [303, 167] on button "Save" at bounding box center [294, 173] width 66 height 26
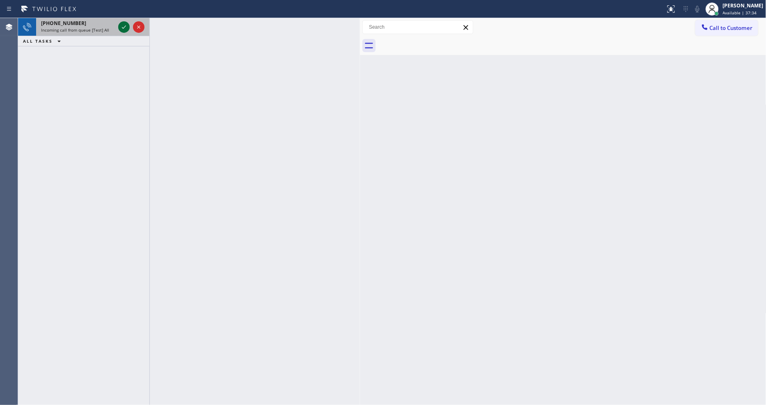
click at [129, 26] on div at bounding box center [123, 27] width 11 height 10
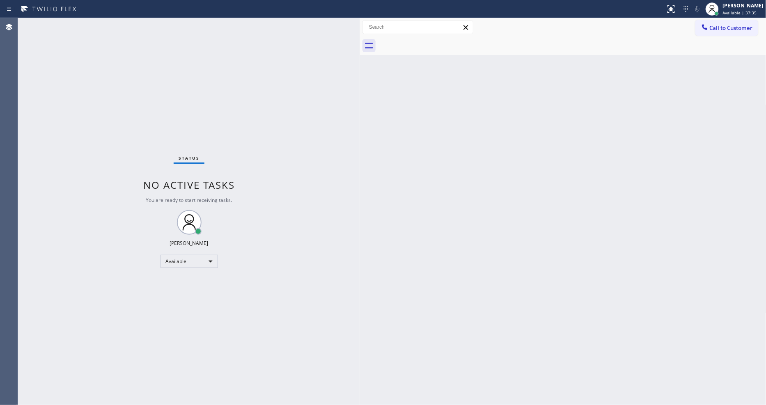
click at [124, 25] on div "Status No active tasks You are ready to start receiving tasks. [PERSON_NAME] Av…" at bounding box center [189, 211] width 342 height 387
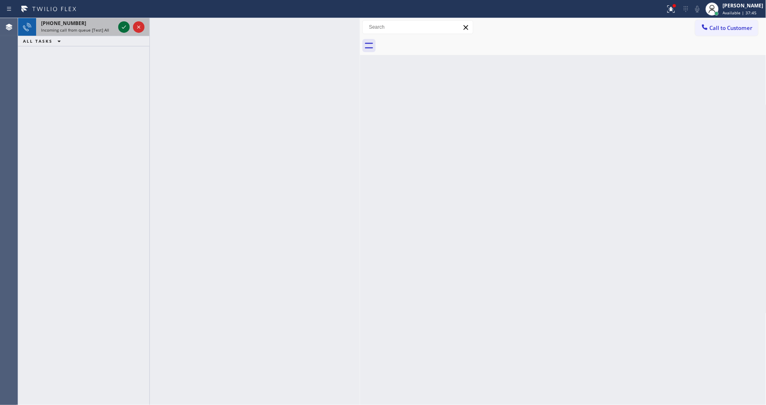
drag, startPoint x: 118, startPoint y: 19, endPoint x: 121, endPoint y: 27, distance: 7.9
click at [118, 19] on div at bounding box center [132, 27] width 30 height 18
click at [121, 27] on icon at bounding box center [124, 27] width 10 height 10
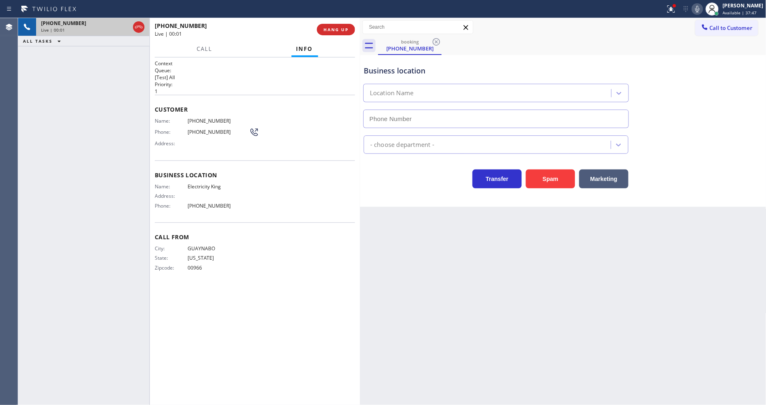
type input "(844) 914-1775"
click at [339, 28] on span "HANG UP" at bounding box center [335, 30] width 25 height 6
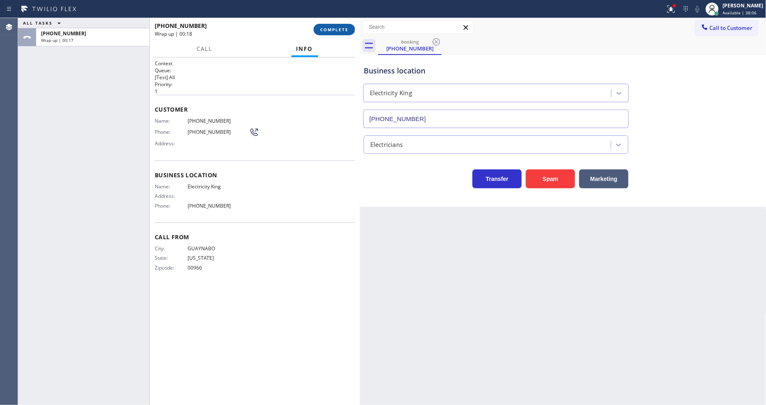
click at [335, 28] on span "COMPLETE" at bounding box center [334, 30] width 28 height 6
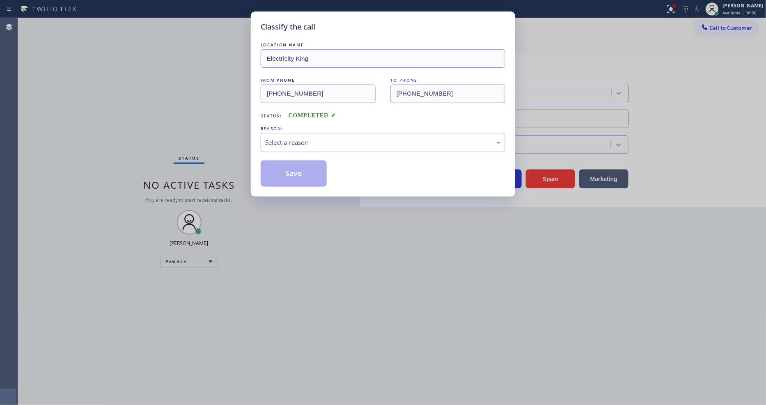
click at [287, 145] on div "Select a reason" at bounding box center [383, 142] width 245 height 19
click at [280, 174] on button "Save" at bounding box center [294, 173] width 66 height 26
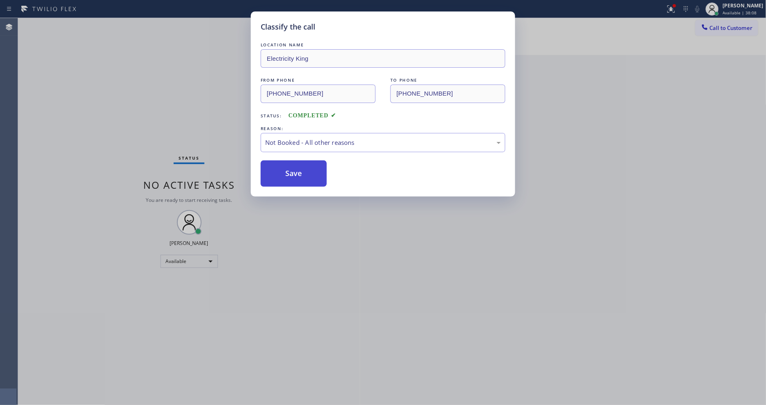
click at [280, 172] on button "Save" at bounding box center [294, 173] width 66 height 26
click at [280, 171] on button "Save" at bounding box center [294, 173] width 66 height 26
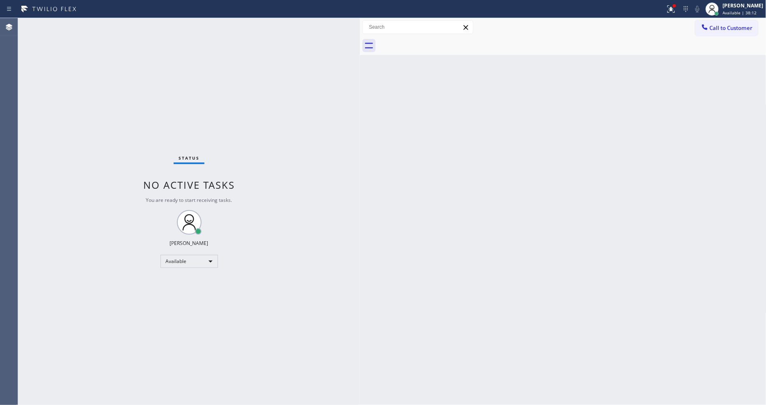
click at [105, 17] on div "Status report Issue detected This issue could affect your workflow. Please cont…" at bounding box center [383, 202] width 766 height 405
click at [120, 25] on div "Status No active tasks You are ready to start receiving tasks. [PERSON_NAME] Av…" at bounding box center [189, 211] width 342 height 387
click at [120, 26] on div "Status No active tasks You are ready to start receiving tasks. [PERSON_NAME] Av…" at bounding box center [189, 211] width 342 height 387
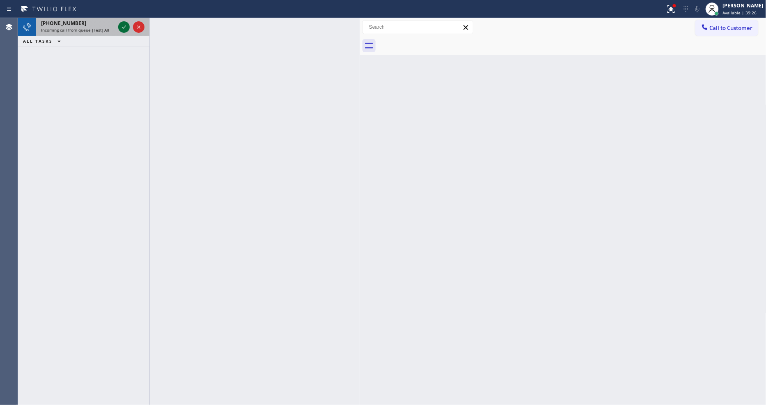
click at [120, 26] on icon at bounding box center [124, 27] width 10 height 10
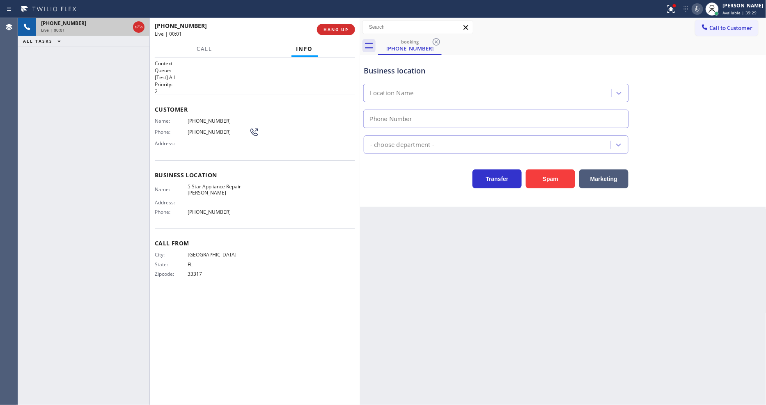
type input "(754) 254-1553"
click at [333, 27] on span "HANG UP" at bounding box center [335, 30] width 25 height 6
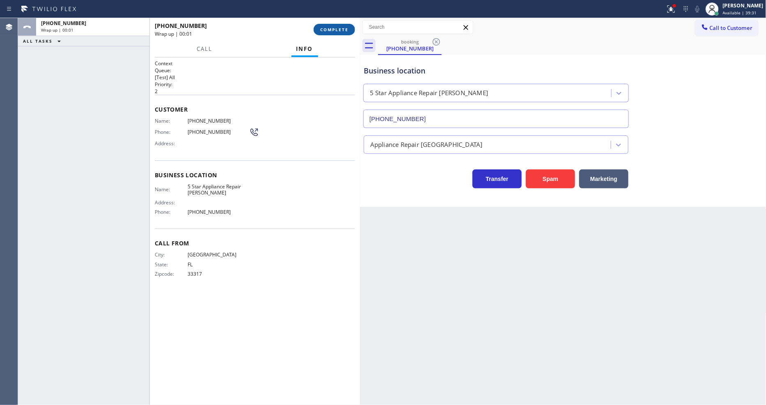
click at [333, 27] on span "COMPLETE" at bounding box center [334, 30] width 28 height 6
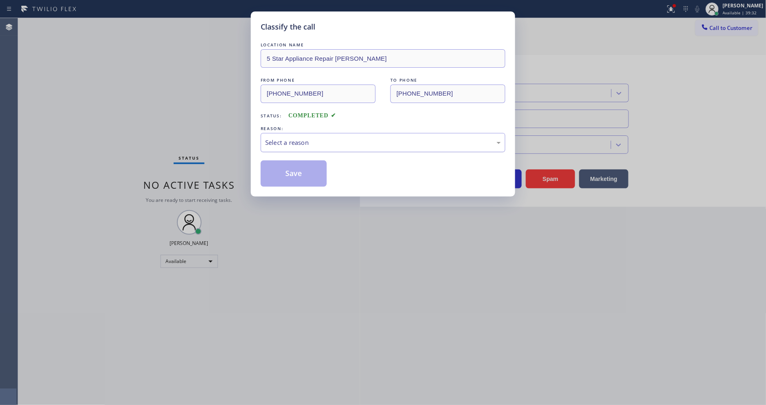
click at [306, 138] on div "Select a reason" at bounding box center [383, 142] width 236 height 9
click at [298, 169] on button "Save" at bounding box center [294, 173] width 66 height 26
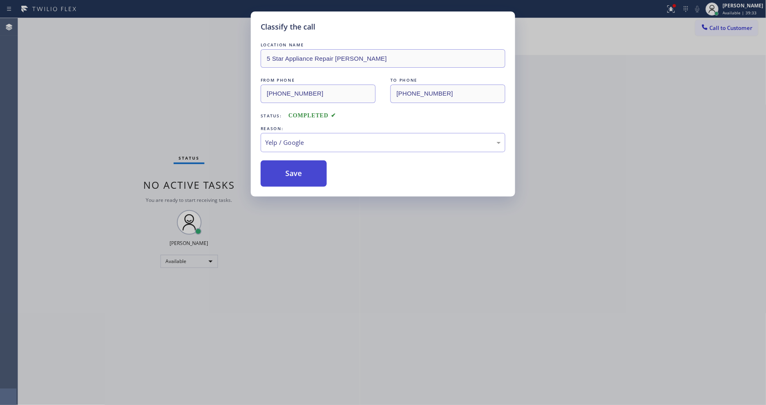
click at [298, 169] on button "Save" at bounding box center [294, 173] width 66 height 26
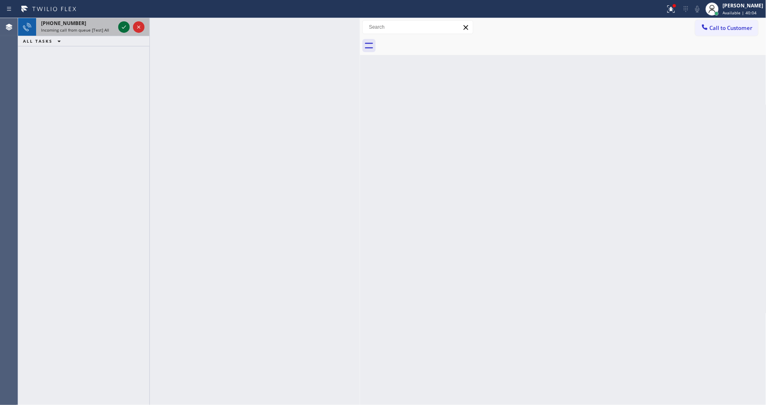
click at [125, 27] on icon at bounding box center [124, 27] width 10 height 10
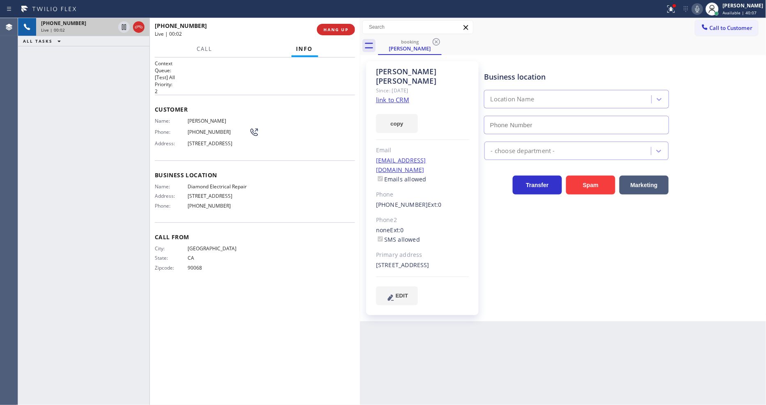
type input "(855) 907-1049"
click at [393, 96] on link "link to CRM" at bounding box center [392, 100] width 33 height 8
click at [121, 25] on icon at bounding box center [124, 27] width 10 height 10
click at [702, 7] on icon at bounding box center [697, 9] width 10 height 10
click at [125, 24] on icon at bounding box center [124, 27] width 10 height 10
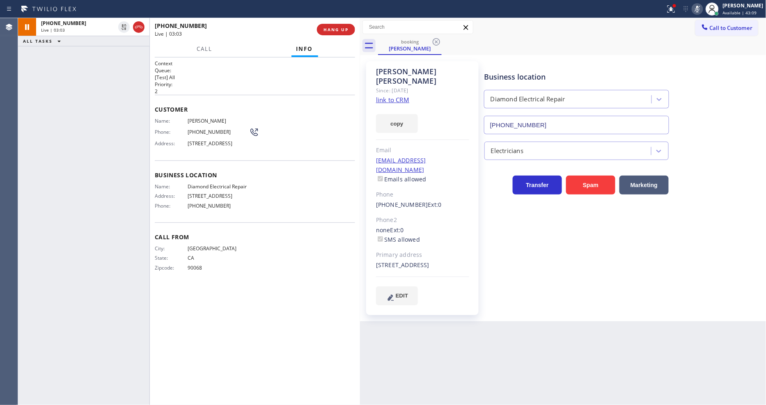
click at [700, 7] on rect at bounding box center [698, 8] width 6 height 6
click at [335, 29] on span "HANG UP" at bounding box center [335, 30] width 25 height 6
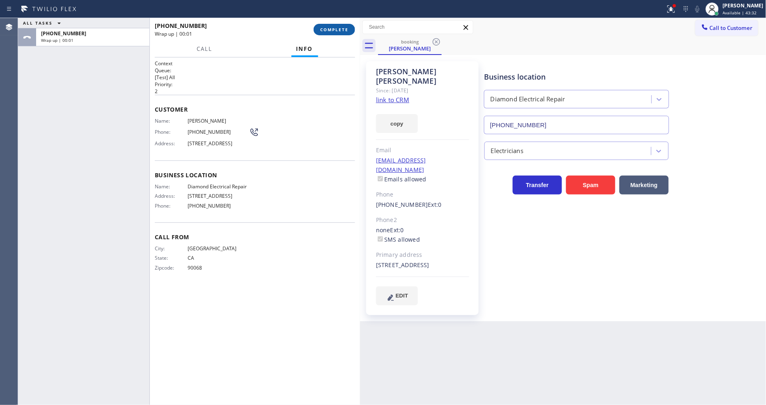
click at [335, 29] on span "COMPLETE" at bounding box center [334, 30] width 28 height 6
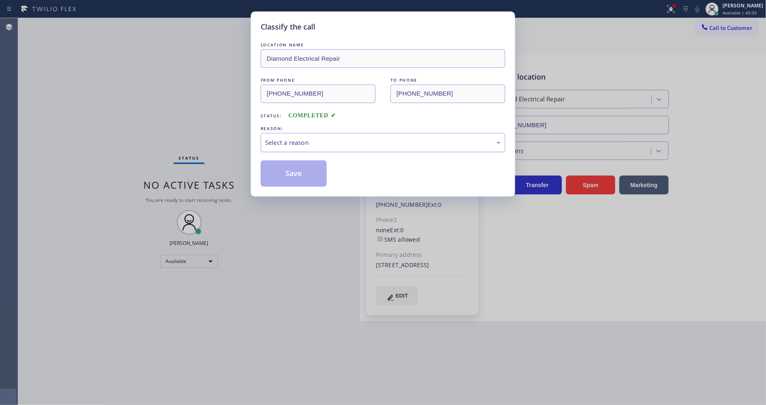
click at [302, 138] on div "Select a reason" at bounding box center [383, 142] width 236 height 9
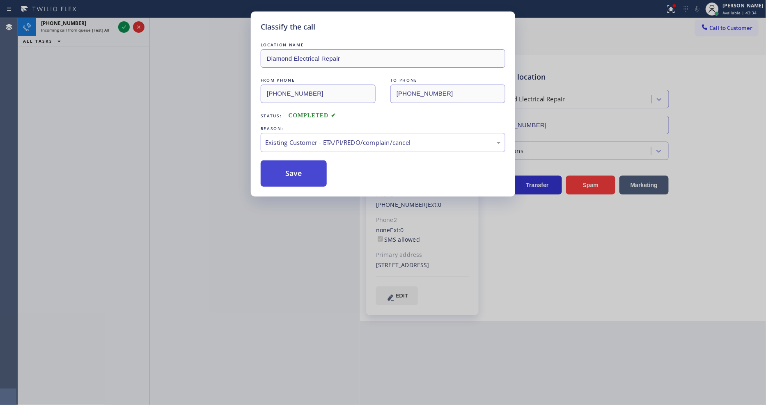
click at [294, 165] on button "Save" at bounding box center [294, 173] width 66 height 26
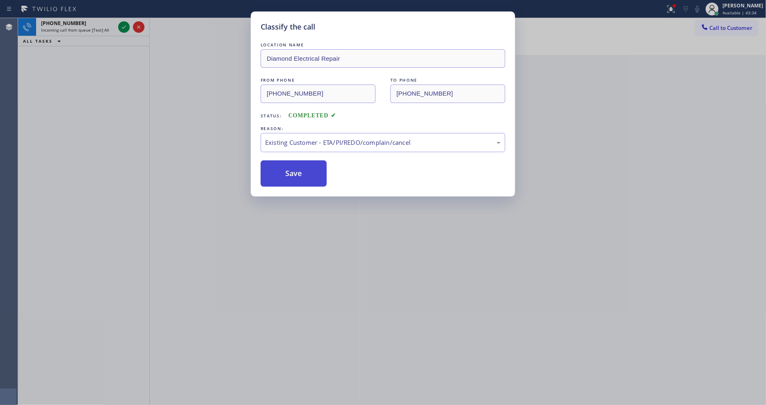
click at [294, 164] on button "Save" at bounding box center [294, 173] width 66 height 26
click at [290, 160] on button "Save" at bounding box center [294, 173] width 66 height 26
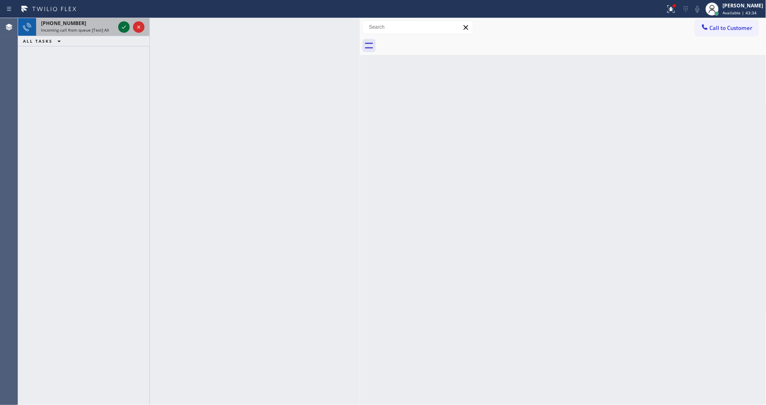
click at [124, 27] on icon at bounding box center [124, 27] width 10 height 10
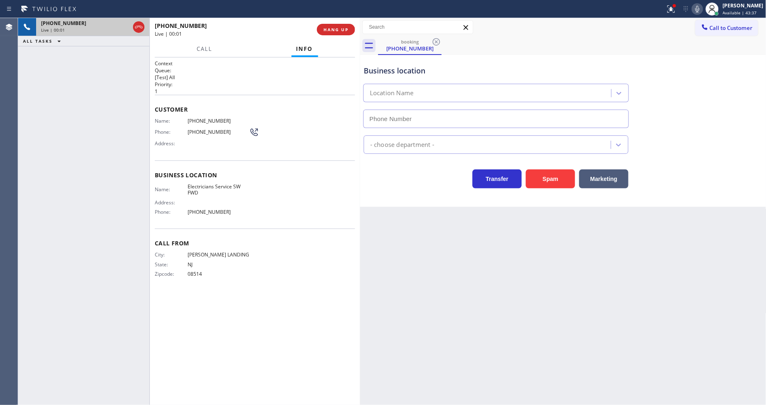
type input "[PHONE_NUMBER]"
click at [327, 30] on span "HANG UP" at bounding box center [335, 30] width 25 height 6
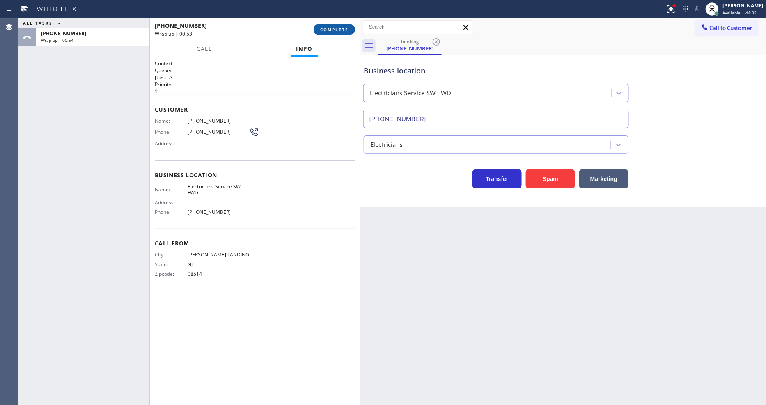
click at [346, 30] on span "COMPLETE" at bounding box center [334, 30] width 28 height 6
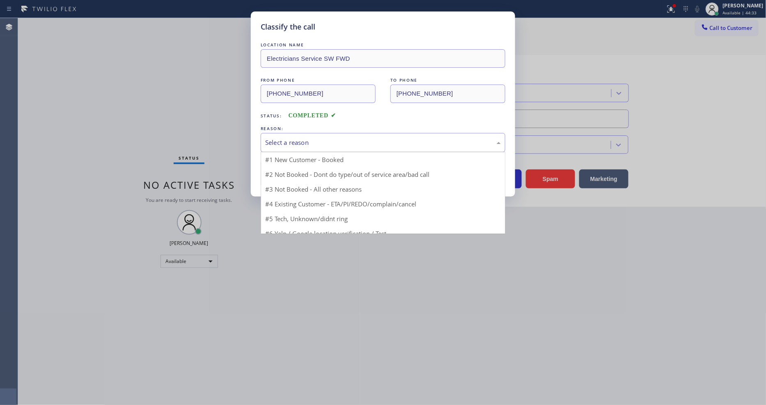
click at [278, 142] on div "Select a reason" at bounding box center [383, 142] width 236 height 9
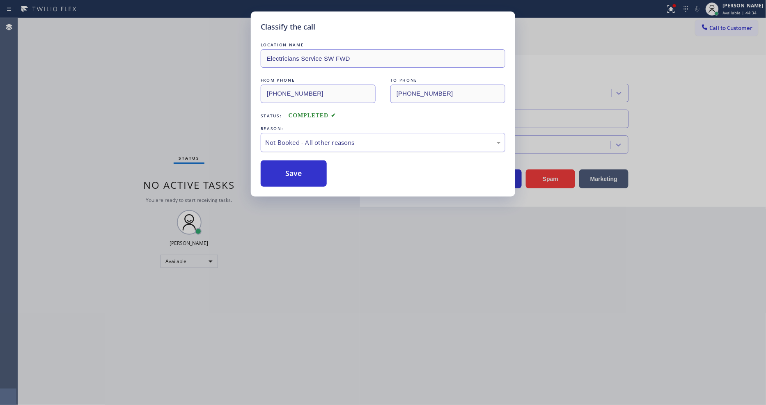
click at [280, 143] on div "Not Booked - All other reasons" at bounding box center [383, 142] width 236 height 9
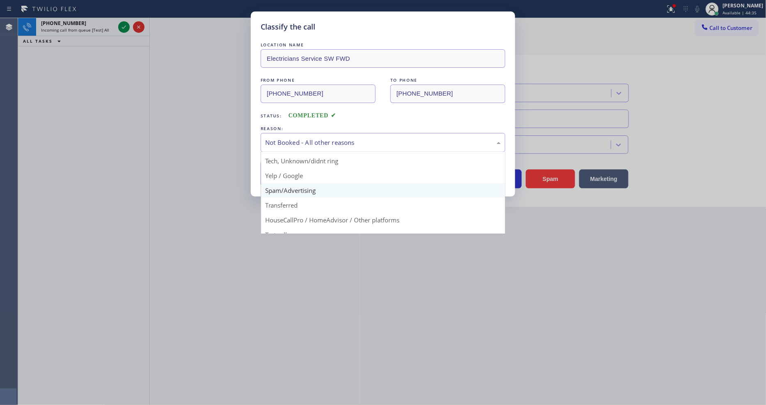
scroll to position [46, 0]
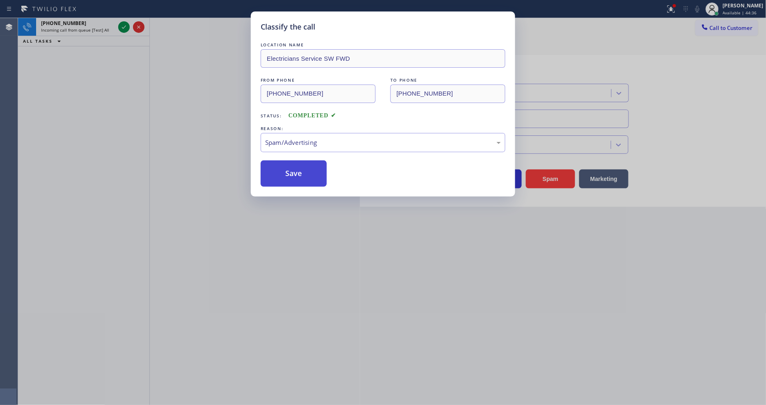
drag, startPoint x: 293, startPoint y: 185, endPoint x: 290, endPoint y: 172, distance: 12.6
click at [290, 171] on button "Save" at bounding box center [294, 173] width 66 height 26
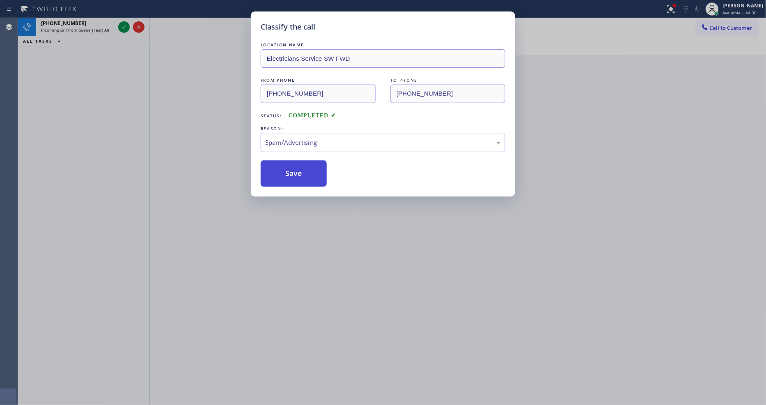
click at [290, 171] on button "Save" at bounding box center [294, 173] width 66 height 26
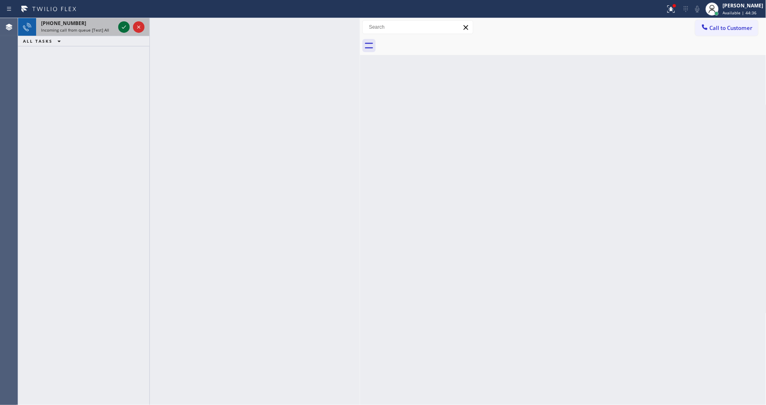
click at [122, 27] on icon at bounding box center [124, 26] width 4 height 3
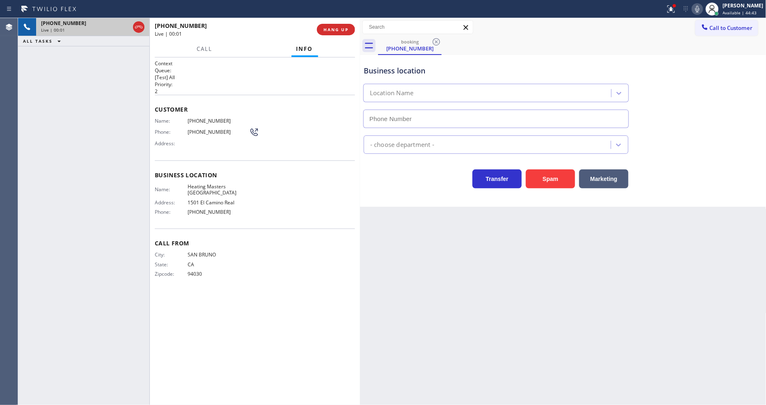
type input "(650) 727-1151"
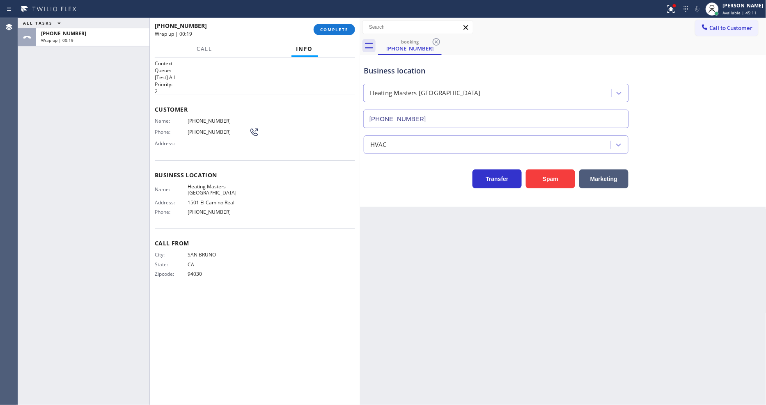
click at [346, 30] on span "COMPLETE" at bounding box center [334, 30] width 28 height 6
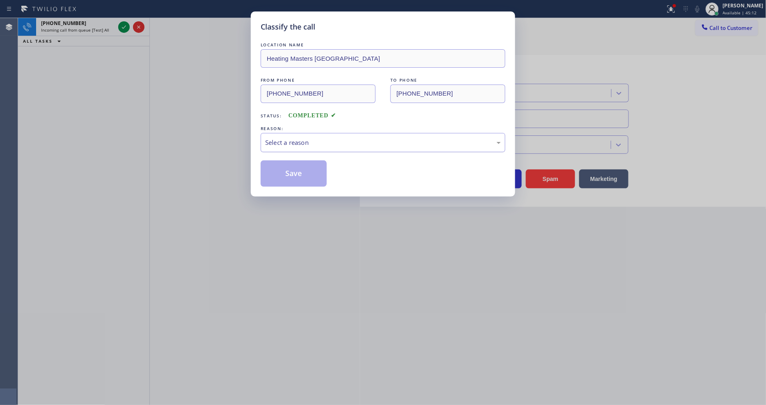
click at [310, 138] on div "Select a reason" at bounding box center [383, 142] width 236 height 9
click at [292, 172] on button "Save" at bounding box center [294, 173] width 66 height 26
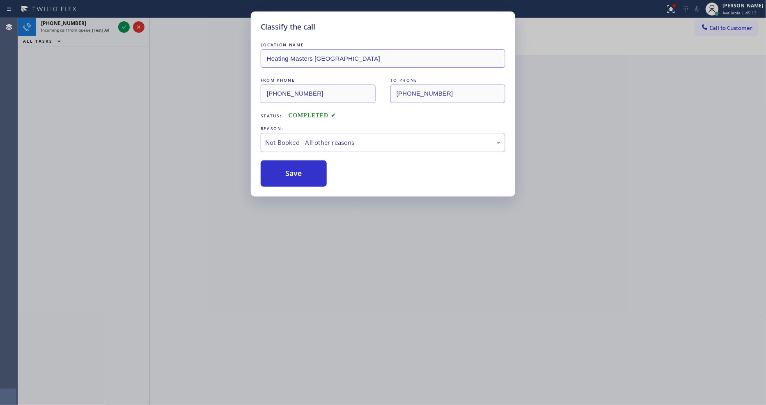
click at [292, 172] on button "Save" at bounding box center [294, 173] width 66 height 26
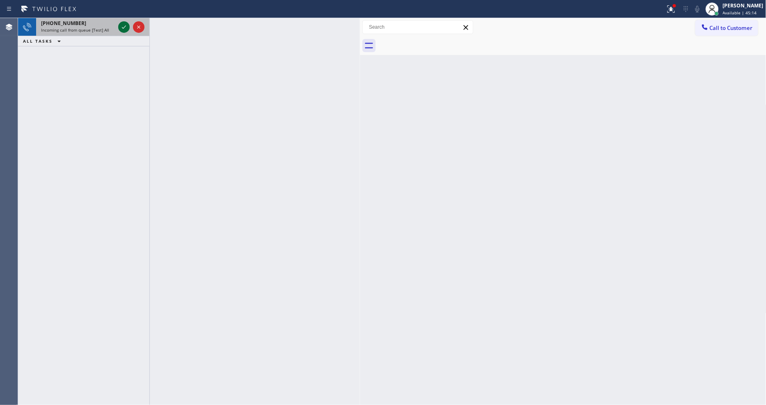
click at [124, 27] on icon at bounding box center [124, 26] width 4 height 3
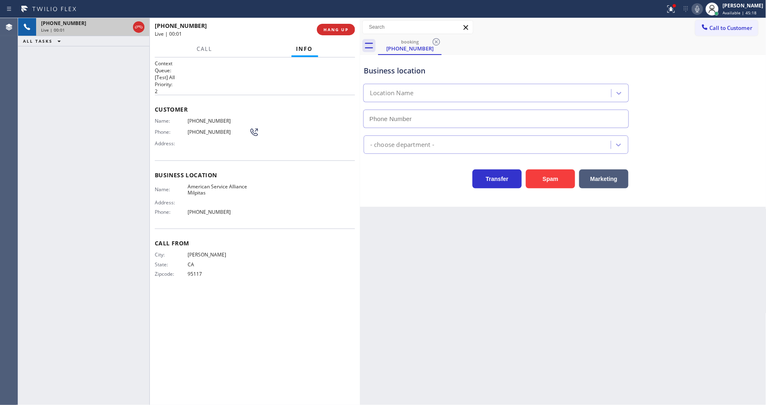
type input "(408) 708-2277"
click at [334, 24] on button "HANG UP" at bounding box center [336, 29] width 38 height 11
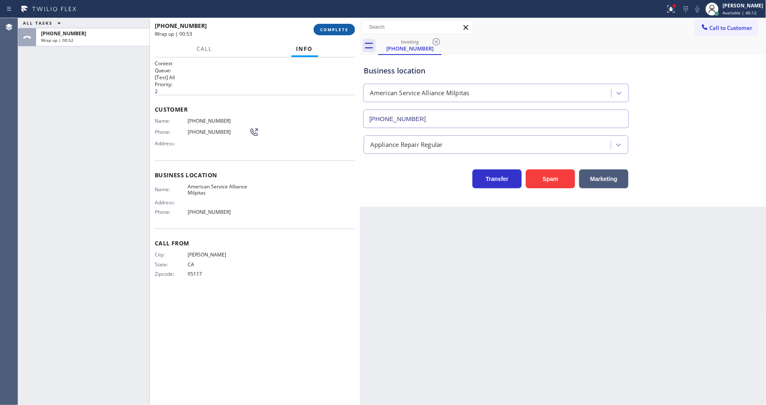
click at [325, 27] on span "COMPLETE" at bounding box center [334, 30] width 28 height 6
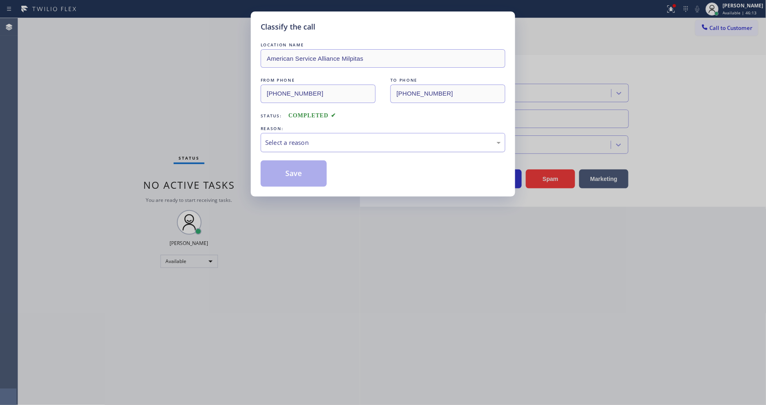
click at [285, 133] on div "Select a reason" at bounding box center [383, 142] width 245 height 19
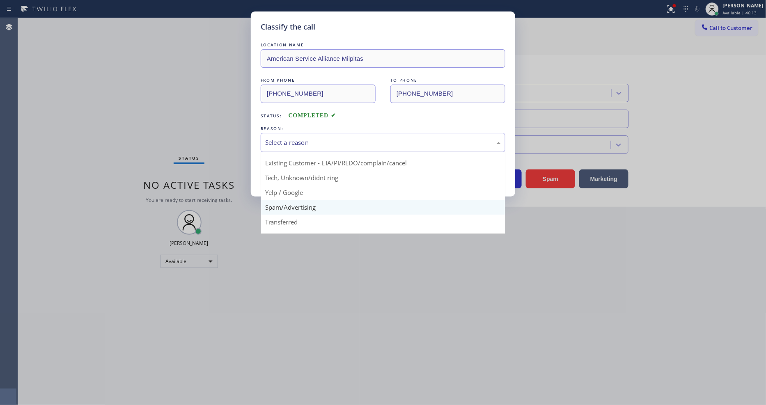
scroll to position [51, 0]
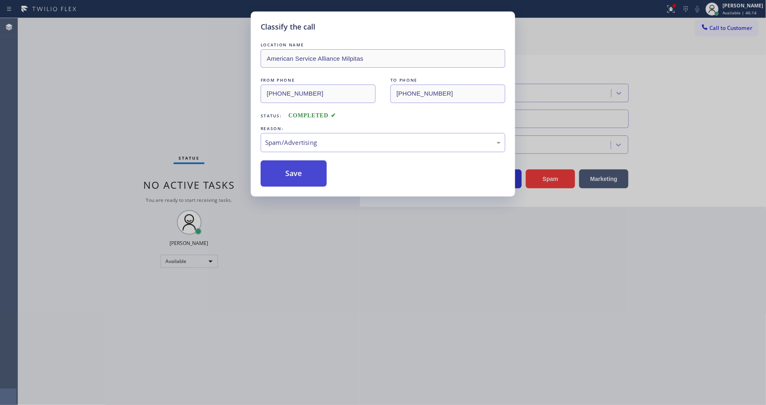
click at [290, 167] on button "Save" at bounding box center [294, 173] width 66 height 26
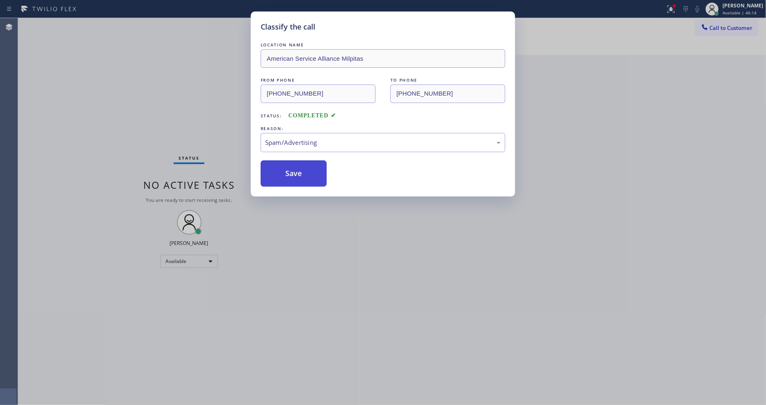
click at [290, 167] on button "Save" at bounding box center [294, 173] width 66 height 26
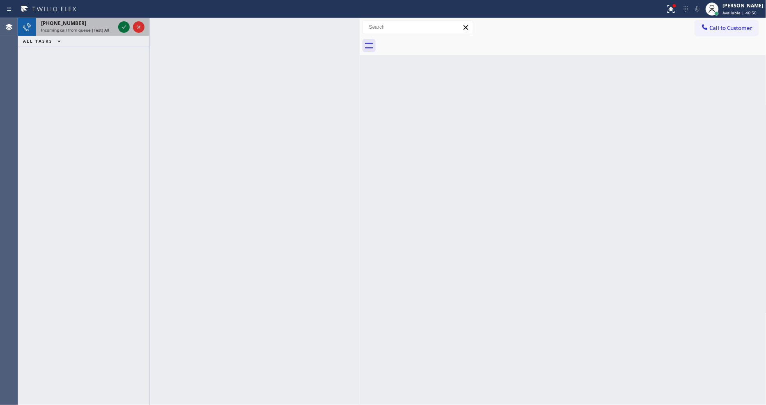
click at [124, 26] on icon at bounding box center [124, 27] width 10 height 10
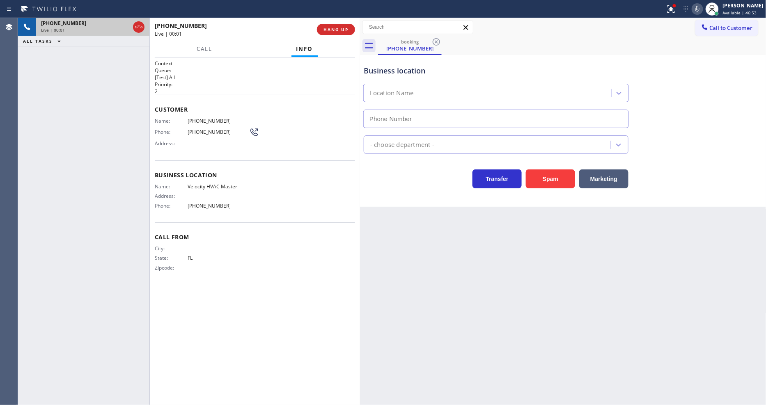
type input "(786) 761-7126"
click at [339, 23] on div "+13863810189 Live | 00:02 HANG UP" at bounding box center [255, 29] width 200 height 21
click at [335, 32] on span "HANG UP" at bounding box center [335, 30] width 25 height 6
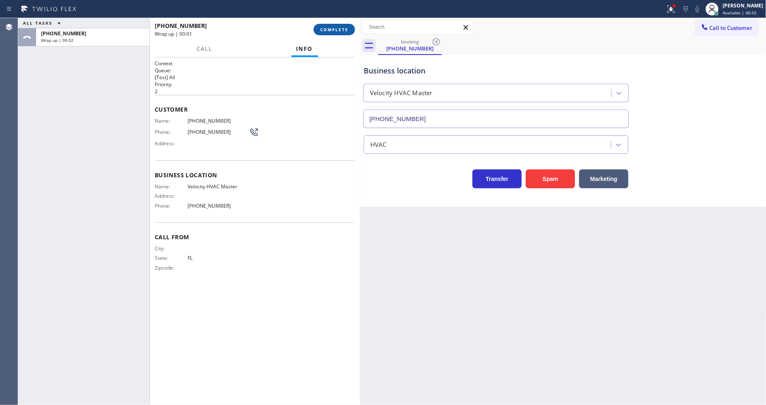
click at [335, 32] on span "COMPLETE" at bounding box center [334, 30] width 28 height 6
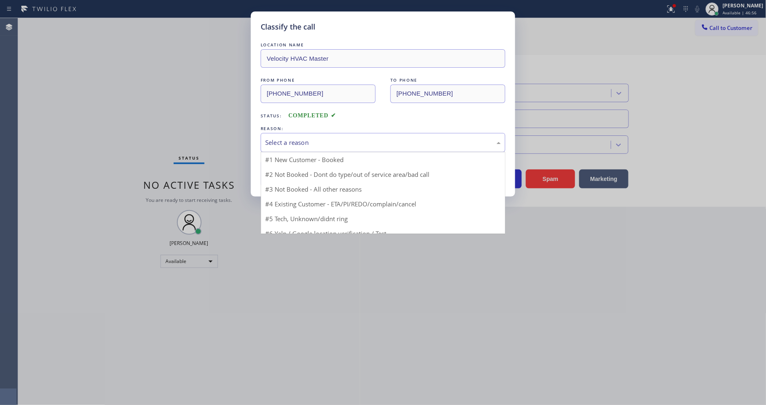
click at [282, 140] on div "Select a reason" at bounding box center [383, 142] width 236 height 9
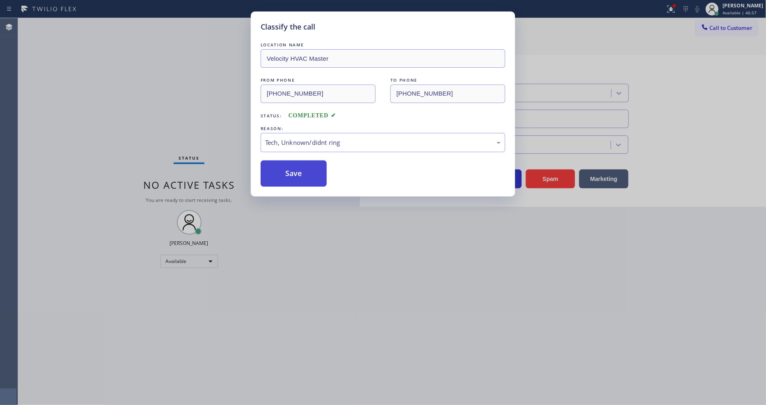
click at [294, 165] on button "Save" at bounding box center [294, 173] width 66 height 26
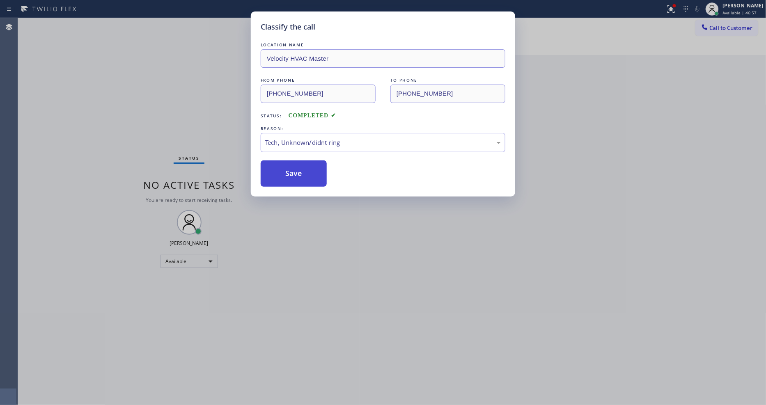
drag, startPoint x: 294, startPoint y: 165, endPoint x: 137, endPoint y: 62, distance: 187.6
click at [294, 165] on button "Save" at bounding box center [294, 173] width 66 height 26
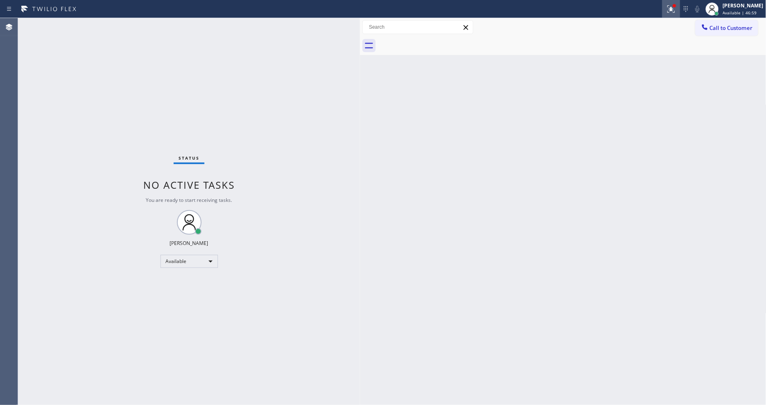
click at [675, 12] on icon at bounding box center [670, 8] width 7 height 7
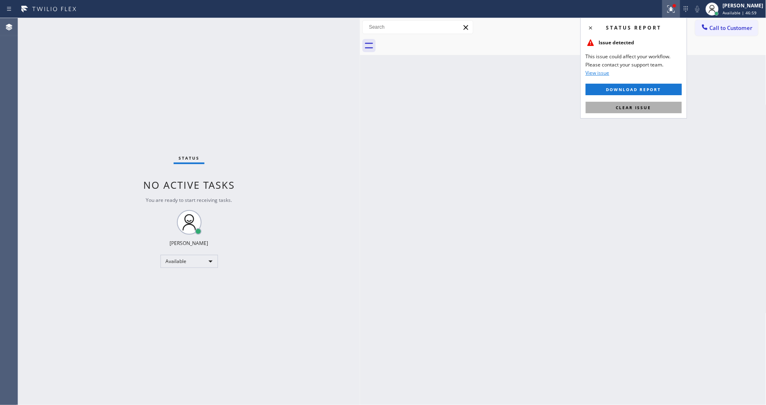
click at [660, 103] on button "Clear issue" at bounding box center [634, 107] width 96 height 11
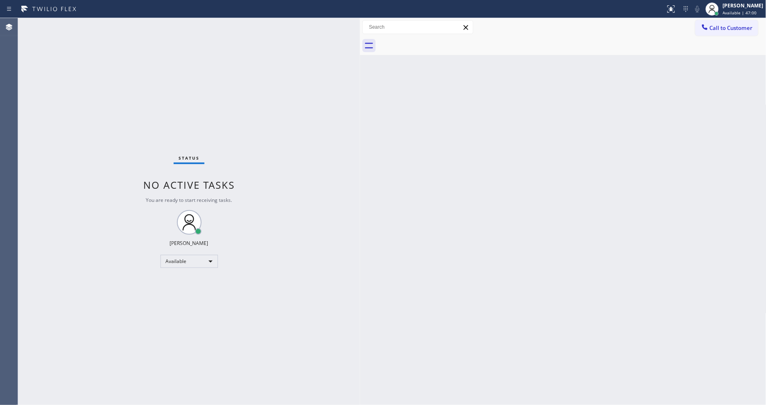
click at [108, 22] on div "Status No active tasks You are ready to start receiving tasks. [PERSON_NAME] Av…" at bounding box center [189, 211] width 342 height 387
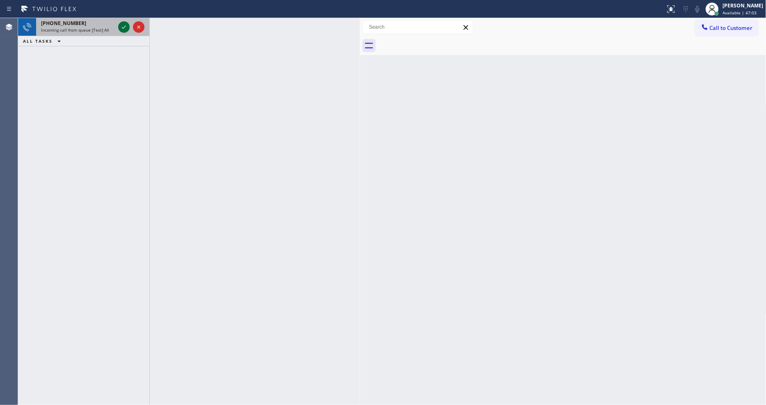
click at [127, 28] on icon at bounding box center [124, 27] width 10 height 10
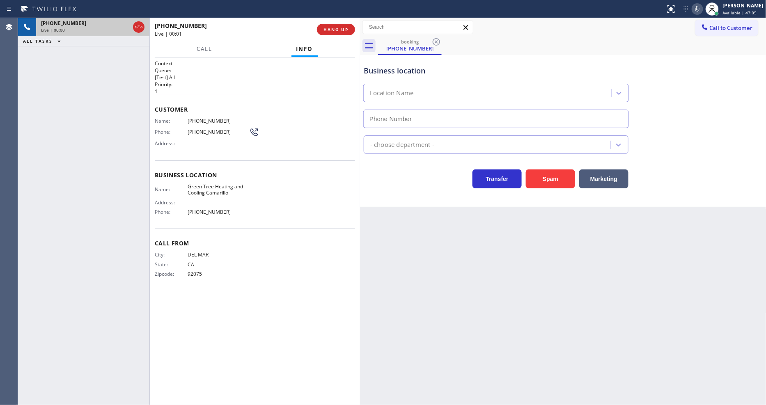
type input "(805) 659-8449"
click at [339, 30] on span "HANG UP" at bounding box center [335, 30] width 25 height 6
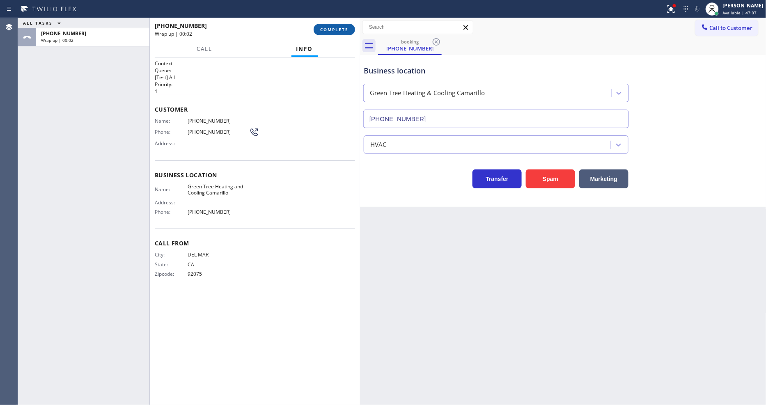
click at [330, 30] on span "COMPLETE" at bounding box center [334, 30] width 28 height 6
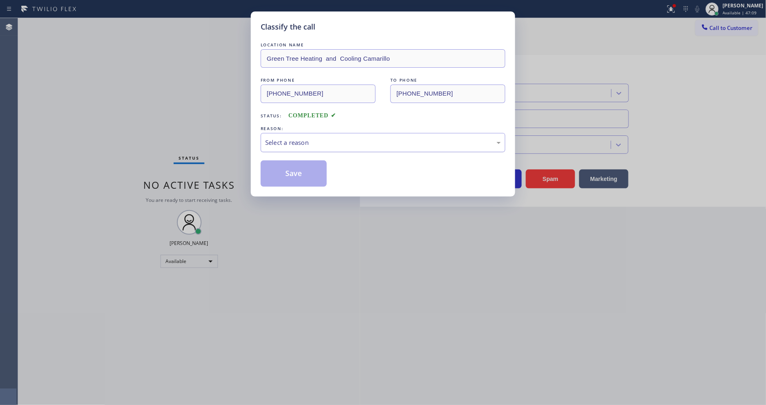
click at [283, 133] on div "Select a reason" at bounding box center [383, 142] width 245 height 19
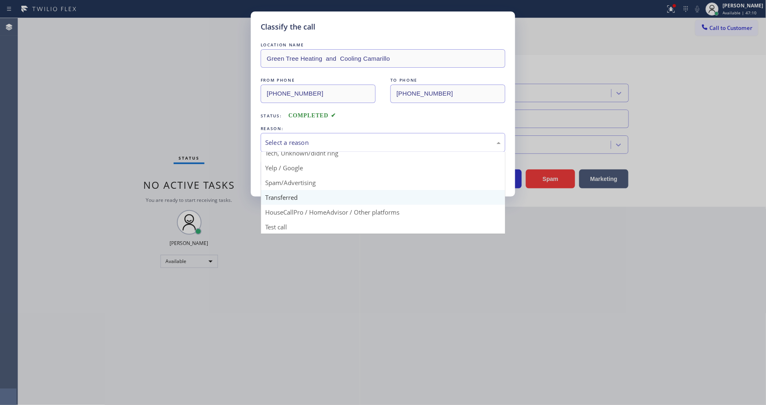
scroll to position [51, 0]
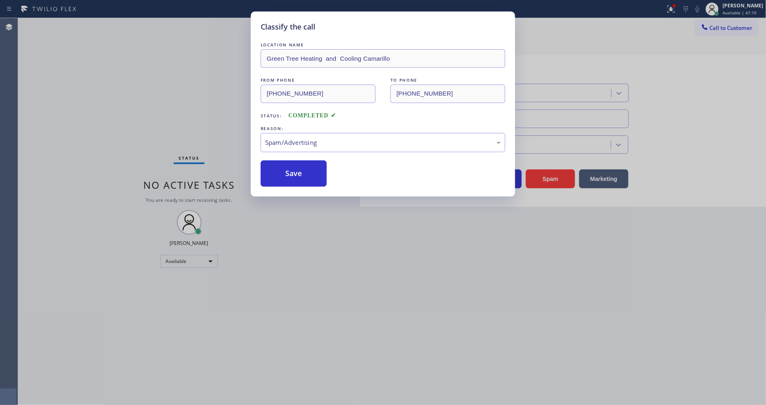
drag, startPoint x: 300, startPoint y: 182, endPoint x: 298, endPoint y: 171, distance: 10.9
click at [298, 171] on button "Save" at bounding box center [294, 173] width 66 height 26
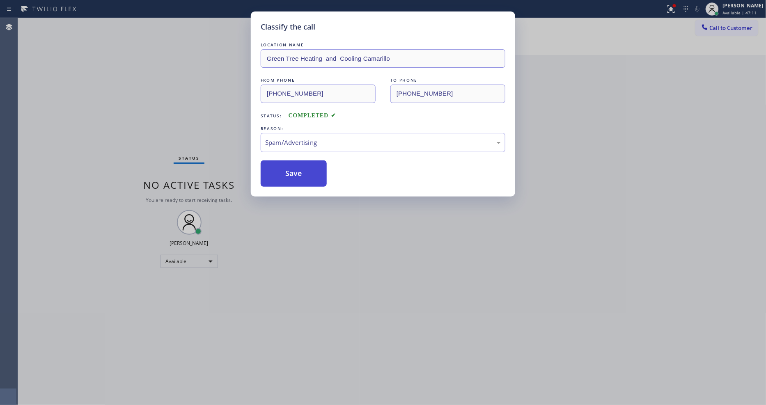
click at [298, 171] on button "Save" at bounding box center [294, 173] width 66 height 26
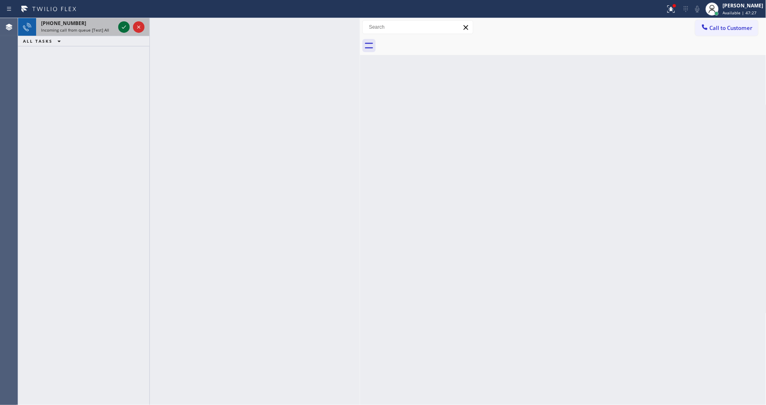
click at [125, 28] on icon at bounding box center [124, 27] width 10 height 10
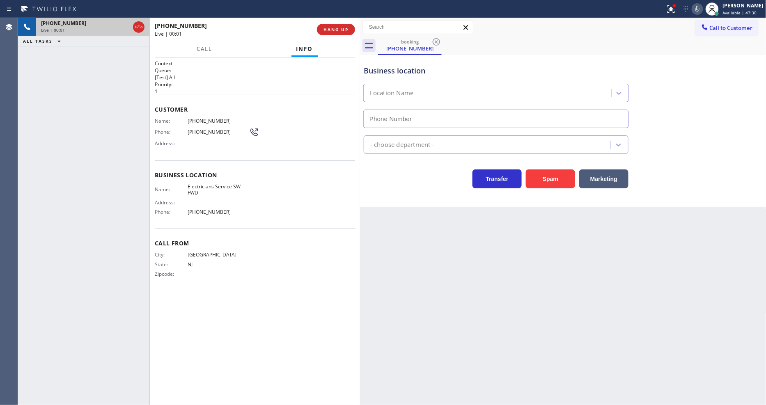
type input "[PHONE_NUMBER]"
click at [323, 23] on div "+17328481970 Live | 00:04 HANG UP" at bounding box center [255, 29] width 200 height 21
click at [324, 27] on span "HANG UP" at bounding box center [335, 30] width 25 height 6
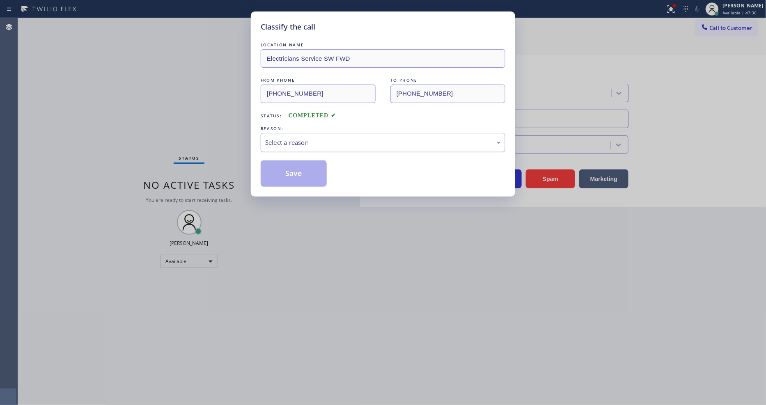
click at [308, 138] on div "Select a reason" at bounding box center [383, 142] width 236 height 9
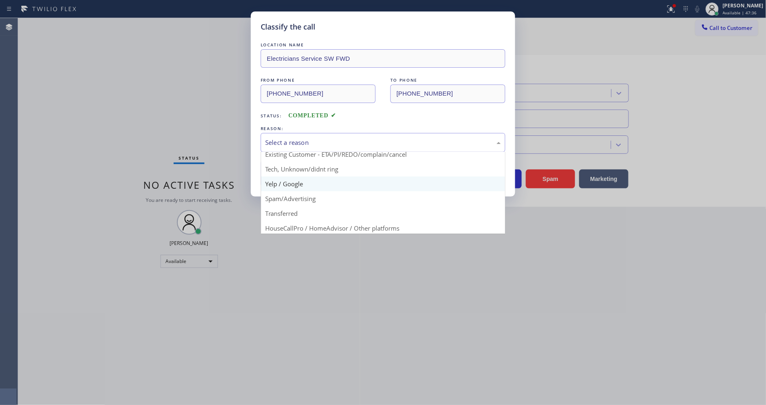
scroll to position [46, 0]
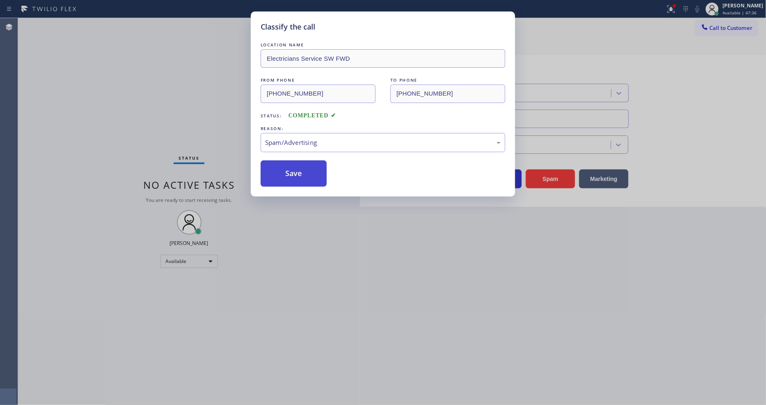
click at [294, 169] on button "Save" at bounding box center [294, 173] width 66 height 26
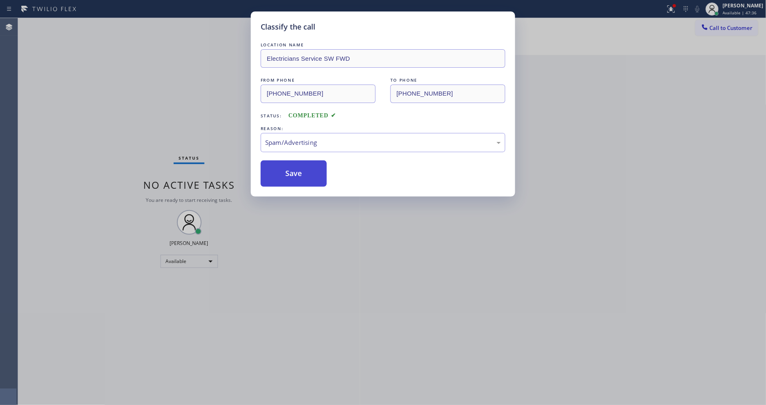
click at [294, 169] on button "Save" at bounding box center [294, 173] width 66 height 26
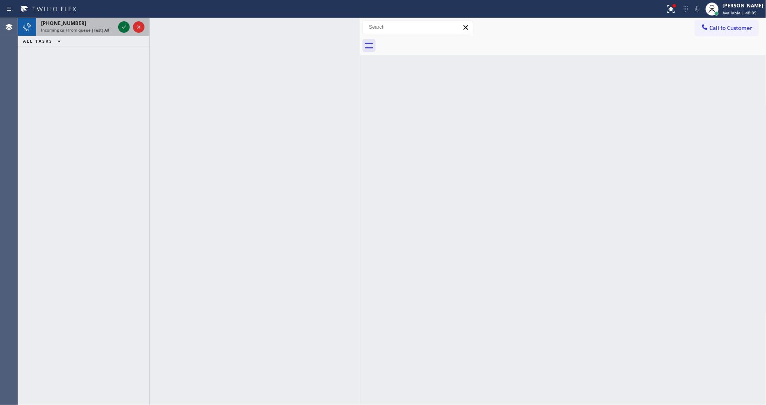
click at [121, 28] on icon at bounding box center [124, 27] width 10 height 10
click at [121, 27] on icon at bounding box center [124, 27] width 10 height 10
click at [124, 28] on icon at bounding box center [124, 26] width 4 height 3
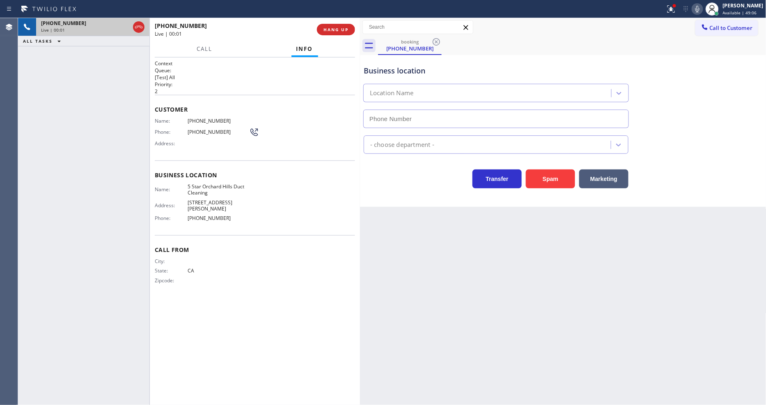
type input "(949) 822-9484"
click at [334, 27] on span "HANG UP" at bounding box center [335, 30] width 25 height 6
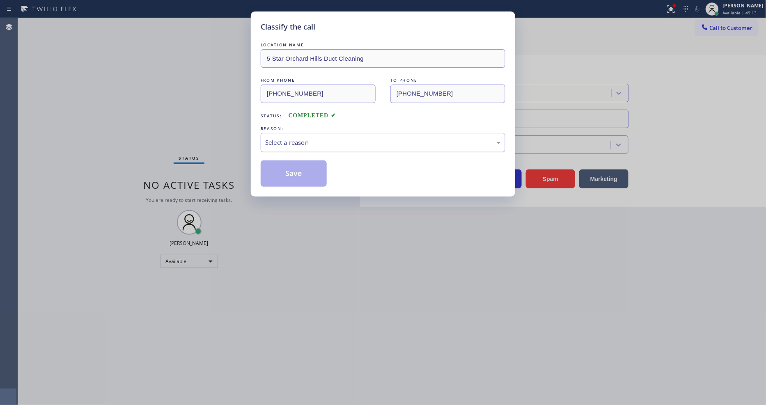
click at [293, 149] on div "Select a reason" at bounding box center [383, 142] width 245 height 19
click at [290, 163] on button "Save" at bounding box center [294, 173] width 66 height 26
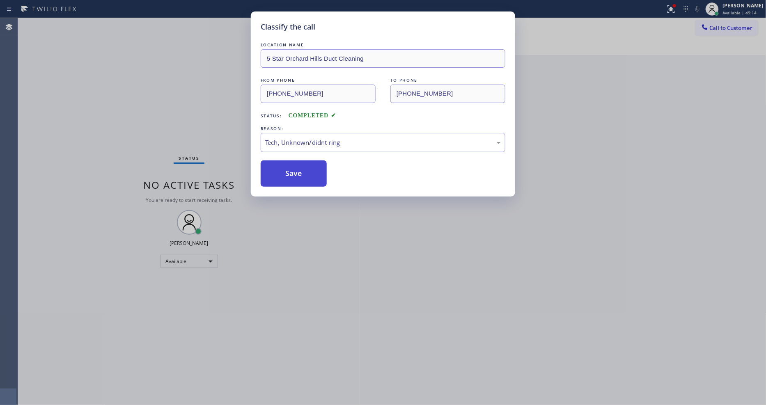
click at [290, 163] on button "Save" at bounding box center [294, 173] width 66 height 26
click at [290, 164] on button "Save" at bounding box center [294, 173] width 66 height 26
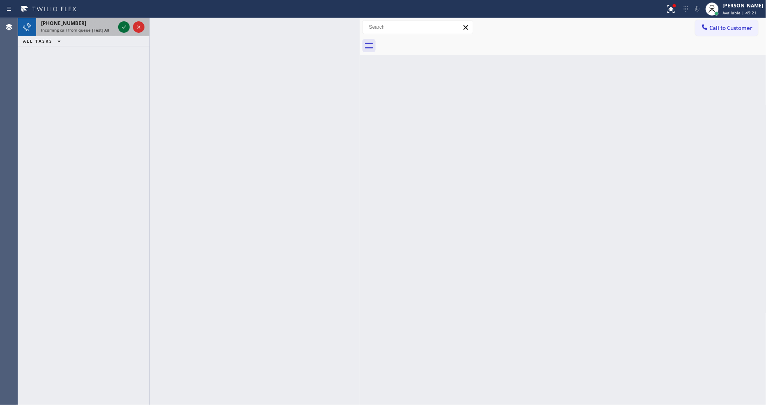
drag, startPoint x: 124, startPoint y: 21, endPoint x: 124, endPoint y: 26, distance: 4.5
click at [124, 21] on button at bounding box center [123, 26] width 11 height 11
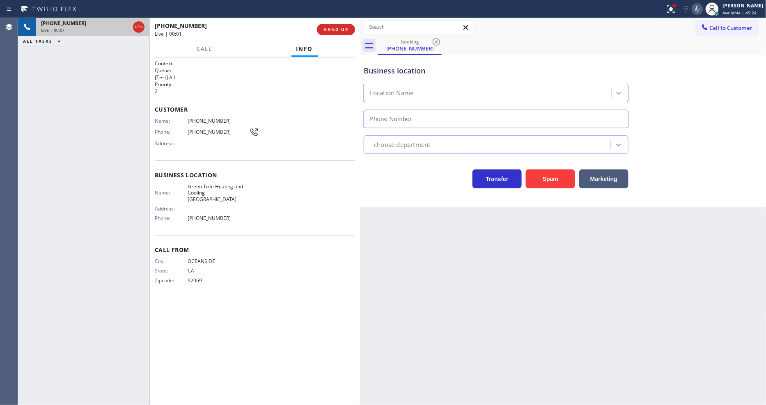
type input "(760) 284-8447"
click at [337, 34] on button "HANG UP" at bounding box center [336, 29] width 38 height 11
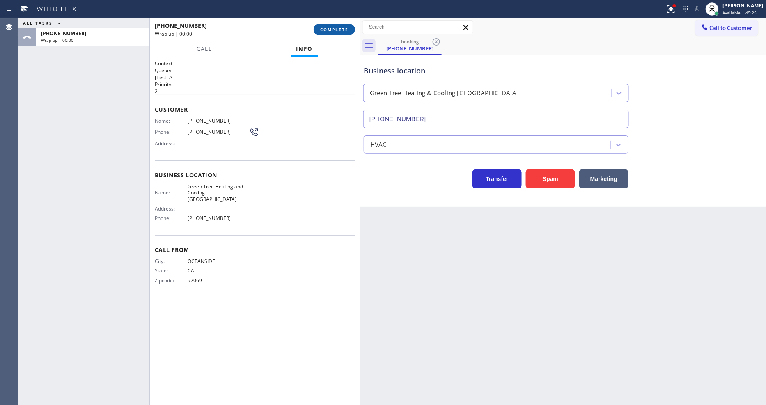
click at [337, 34] on button "COMPLETE" at bounding box center [334, 29] width 41 height 11
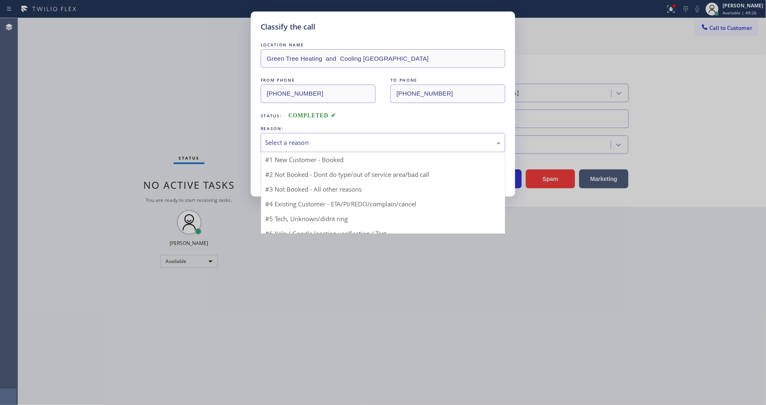
click at [308, 142] on div "Select a reason" at bounding box center [383, 142] width 236 height 9
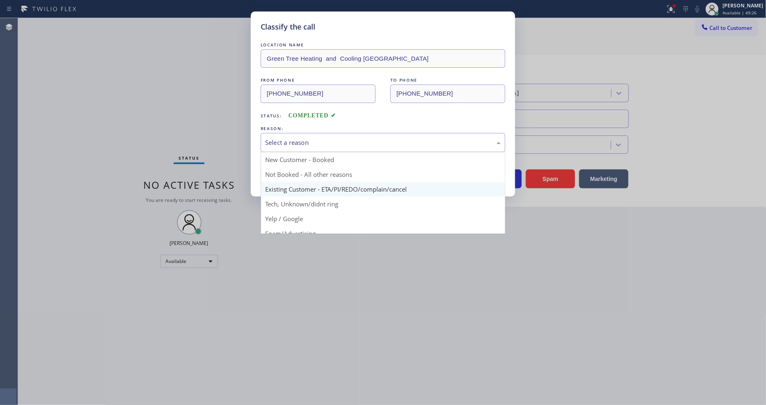
scroll to position [46, 0]
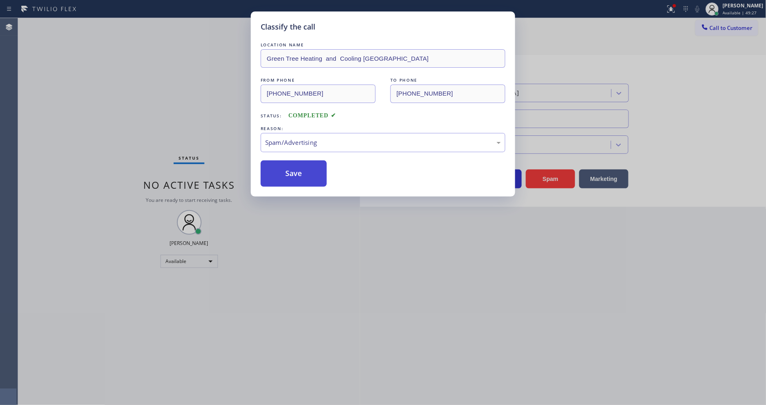
click at [302, 170] on button "Save" at bounding box center [294, 173] width 66 height 26
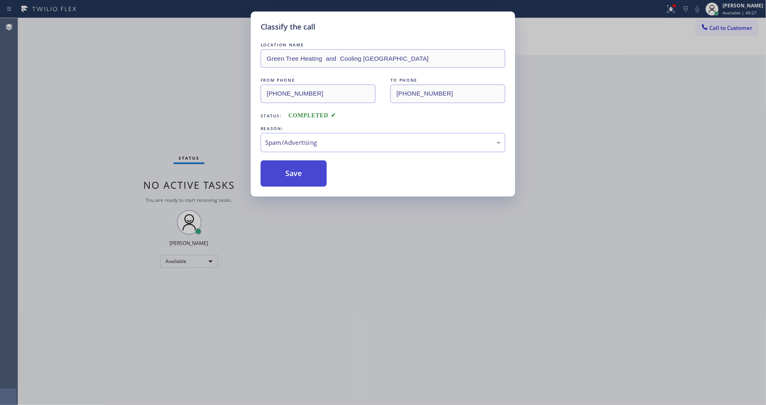
click at [302, 170] on button "Save" at bounding box center [294, 173] width 66 height 26
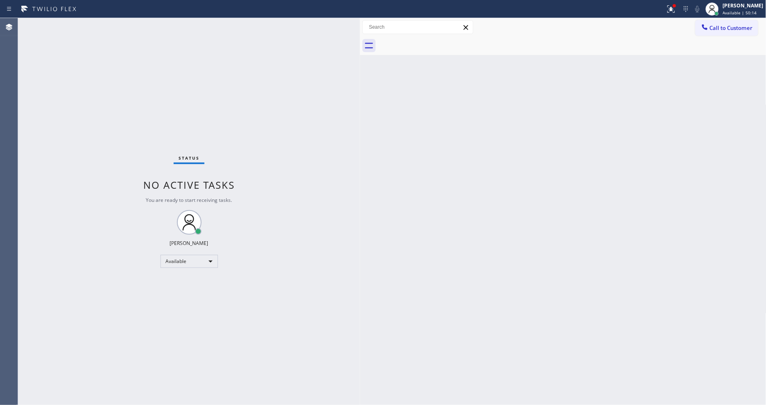
click at [122, 26] on div "Status No active tasks You are ready to start receiving tasks. [PERSON_NAME] Av…" at bounding box center [189, 211] width 342 height 387
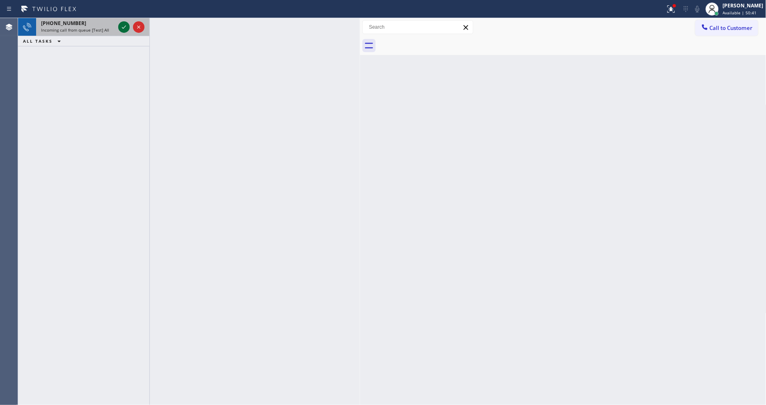
click at [122, 25] on icon at bounding box center [124, 27] width 10 height 10
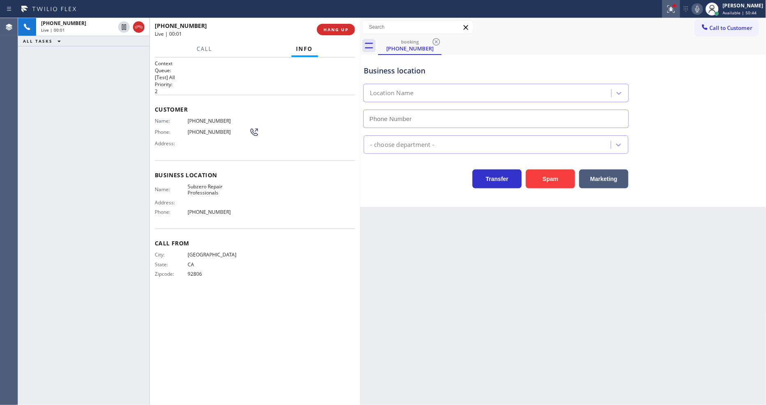
click at [674, 10] on icon at bounding box center [671, 9] width 10 height 10
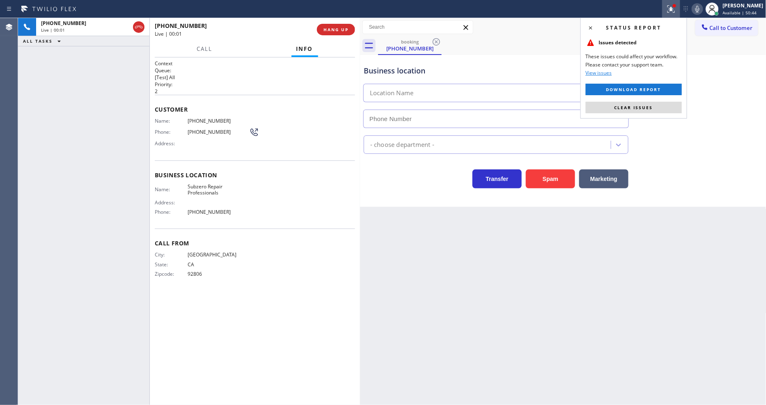
type input "(949) 523-3220"
click at [634, 110] on span "Clear issues" at bounding box center [633, 108] width 39 height 6
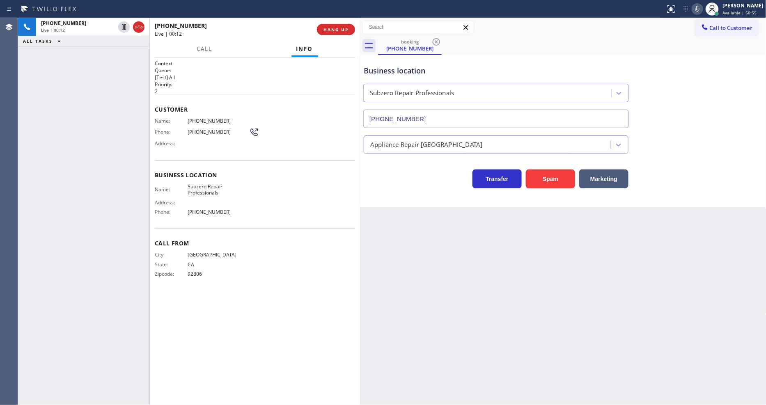
click at [211, 188] on span "Subzero Repair Professionals" at bounding box center [219, 189] width 62 height 13
copy span "Subzero Repair Professionals"
click at [203, 118] on span "(949) 285-0577" at bounding box center [219, 121] width 62 height 6
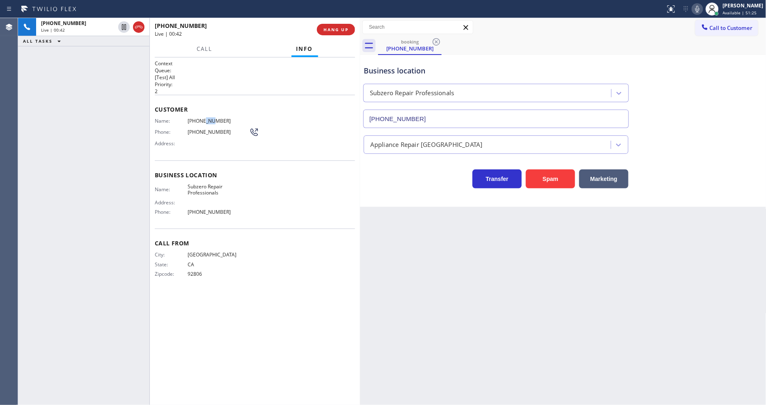
click at [203, 118] on span "(949) 285-0577" at bounding box center [219, 121] width 62 height 6
copy span "(949) 285-0577"
click at [124, 28] on icon at bounding box center [124, 27] width 10 height 10
click at [699, 10] on div "Status report No issues detected If you experience an issue, please download th…" at bounding box center [714, 9] width 104 height 18
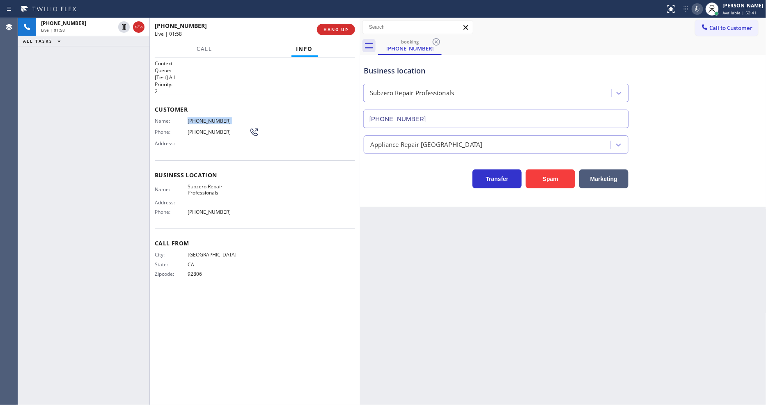
click at [700, 10] on icon at bounding box center [697, 9] width 10 height 10
click at [124, 26] on icon at bounding box center [124, 27] width 10 height 10
click at [702, 10] on icon at bounding box center [697, 9] width 10 height 10
click at [699, 9] on icon at bounding box center [697, 9] width 4 height 7
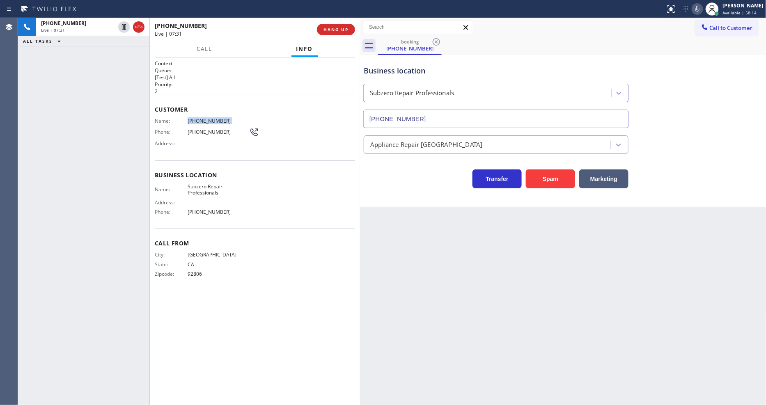
click at [702, 6] on icon at bounding box center [697, 9] width 10 height 10
click at [700, 7] on rect at bounding box center [698, 8] width 6 height 6
click at [348, 32] on span "HANG UP" at bounding box center [335, 30] width 25 height 6
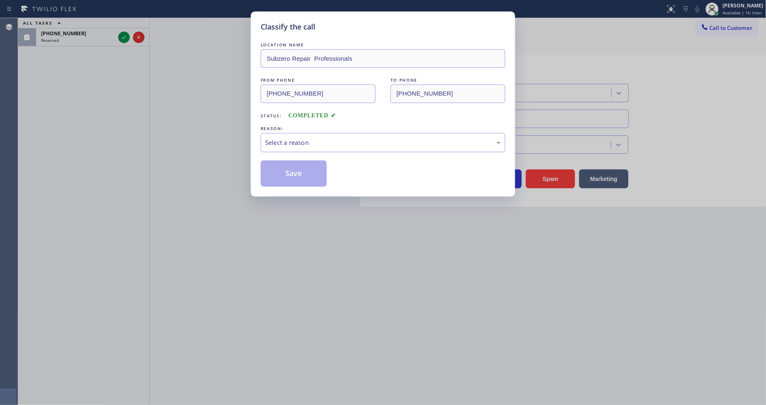
click at [284, 144] on div "Select a reason" at bounding box center [383, 142] width 236 height 9
click at [283, 162] on button "Save" at bounding box center [294, 173] width 66 height 26
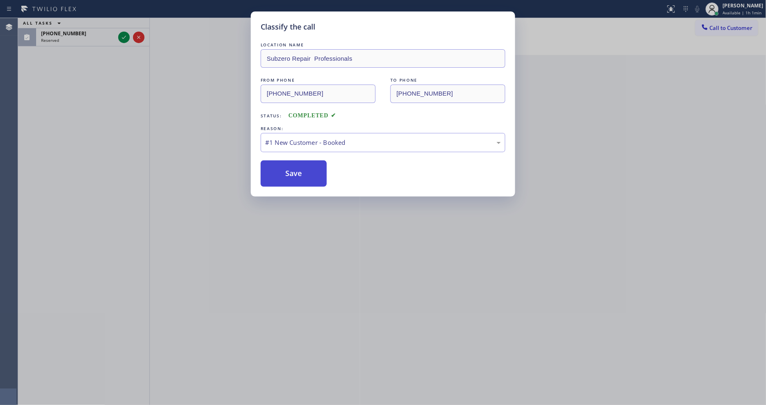
click at [283, 162] on button "Save" at bounding box center [294, 173] width 66 height 26
drag, startPoint x: 283, startPoint y: 162, endPoint x: 398, endPoint y: 23, distance: 180.5
click at [283, 162] on button "Save" at bounding box center [294, 173] width 66 height 26
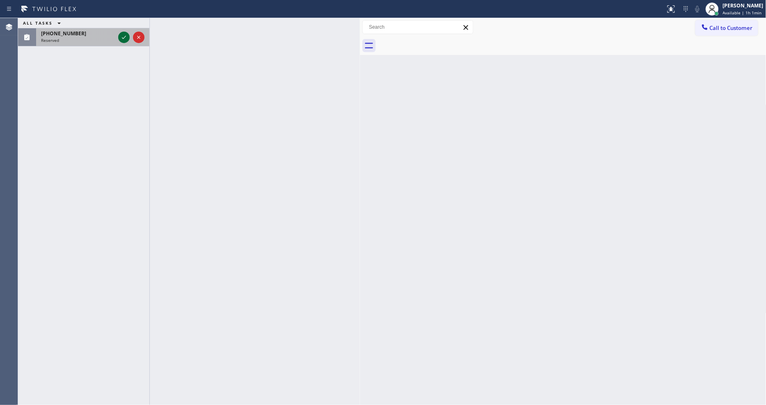
click at [121, 35] on icon at bounding box center [124, 37] width 10 height 10
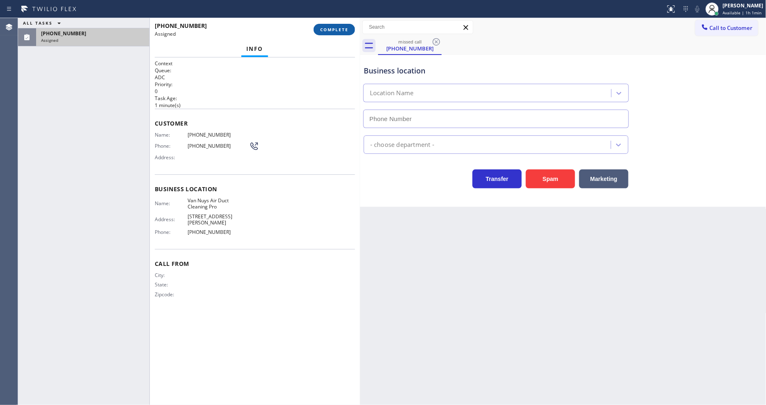
click at [326, 32] on span "COMPLETE" at bounding box center [334, 30] width 28 height 6
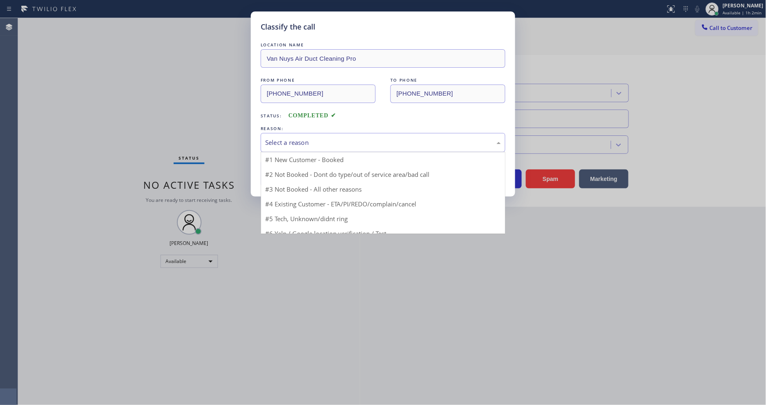
click at [284, 138] on div "Select a reason" at bounding box center [383, 142] width 236 height 9
type input "(818) 342-7695"
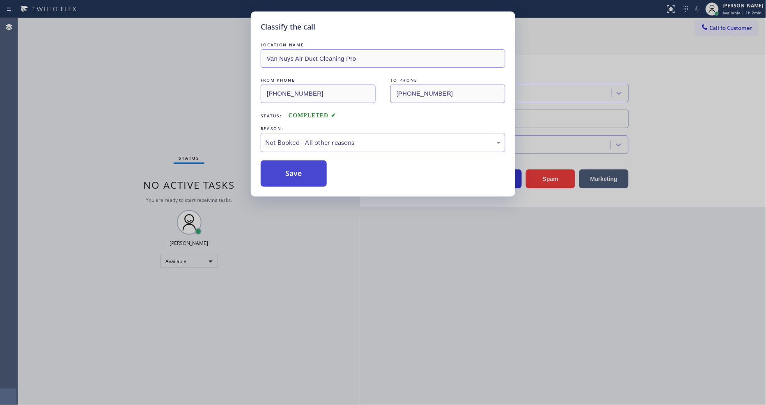
click at [289, 169] on button "Save" at bounding box center [294, 173] width 66 height 26
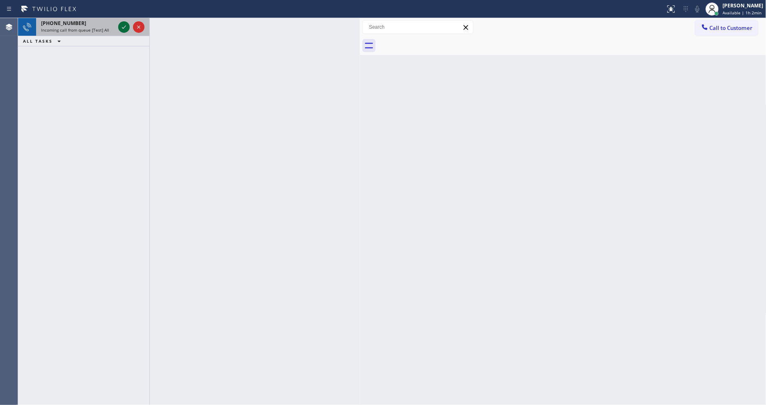
click at [124, 28] on icon at bounding box center [124, 26] width 4 height 3
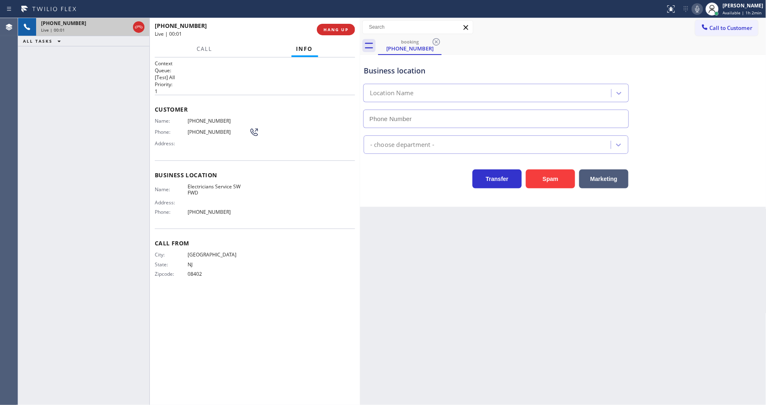
type input "[PHONE_NUMBER]"
click at [341, 29] on span "HANG UP" at bounding box center [335, 30] width 25 height 6
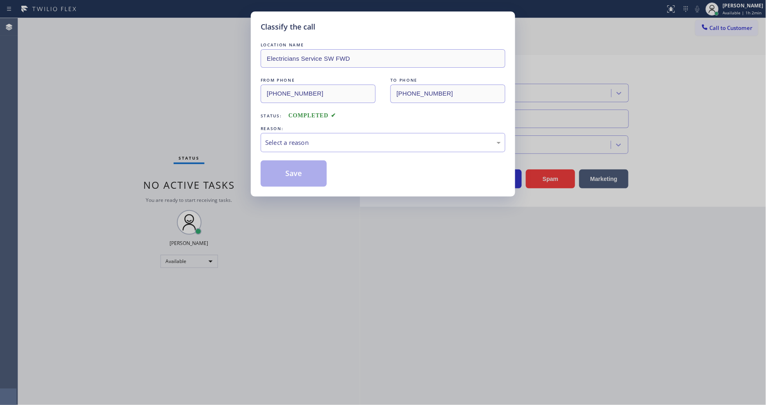
click at [294, 142] on div "Select a reason" at bounding box center [383, 142] width 236 height 9
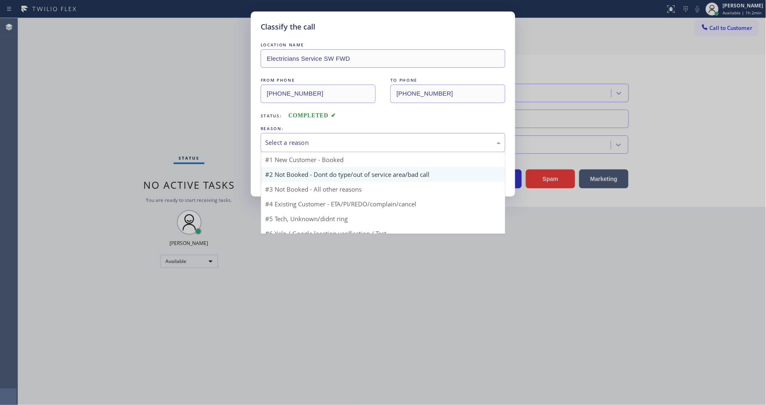
click at [290, 172] on button "Save" at bounding box center [294, 173] width 66 height 26
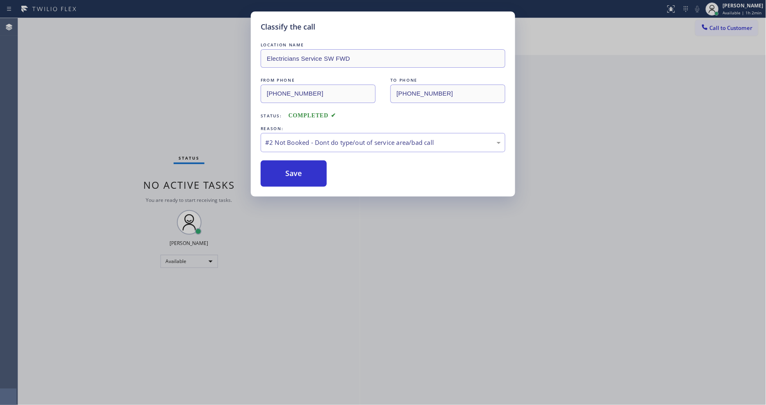
click at [290, 172] on button "Save" at bounding box center [294, 173] width 66 height 26
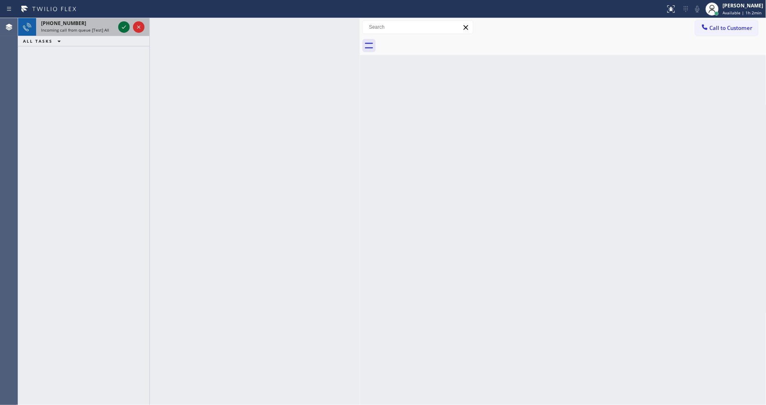
click at [124, 30] on icon at bounding box center [124, 27] width 10 height 10
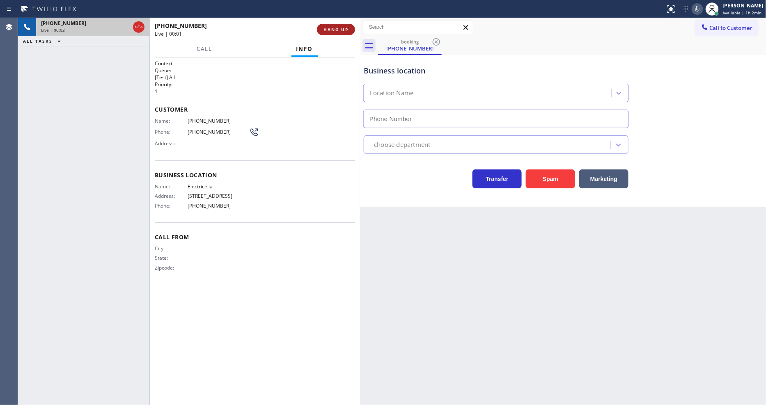
type input "(813) 536-3770"
click at [339, 30] on span "HANG UP" at bounding box center [335, 30] width 25 height 6
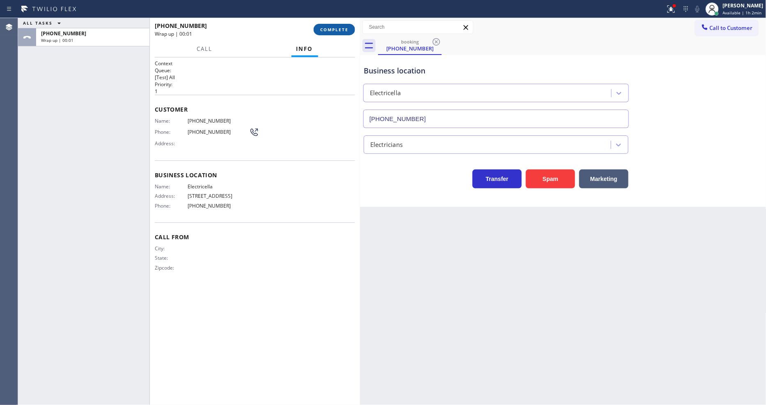
click at [340, 30] on span "COMPLETE" at bounding box center [334, 30] width 28 height 6
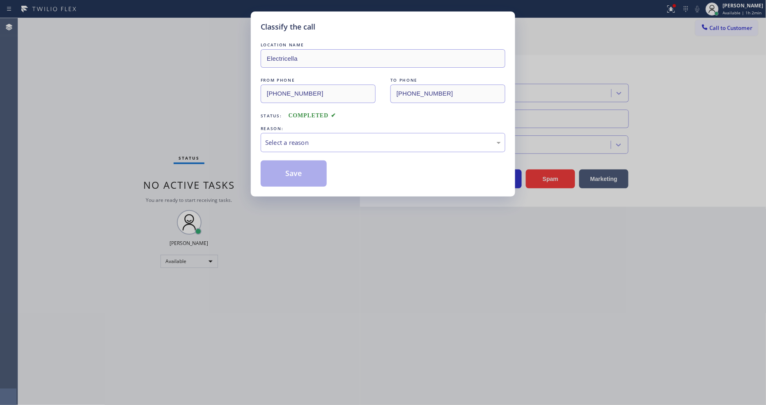
click at [299, 138] on div "Select a reason" at bounding box center [383, 142] width 236 height 9
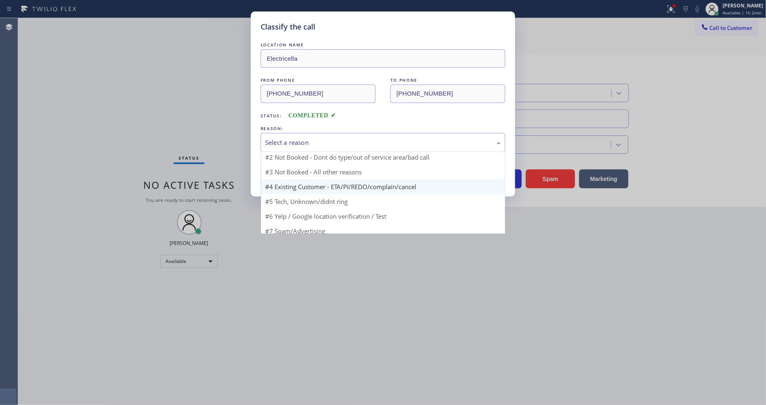
scroll to position [22, 0]
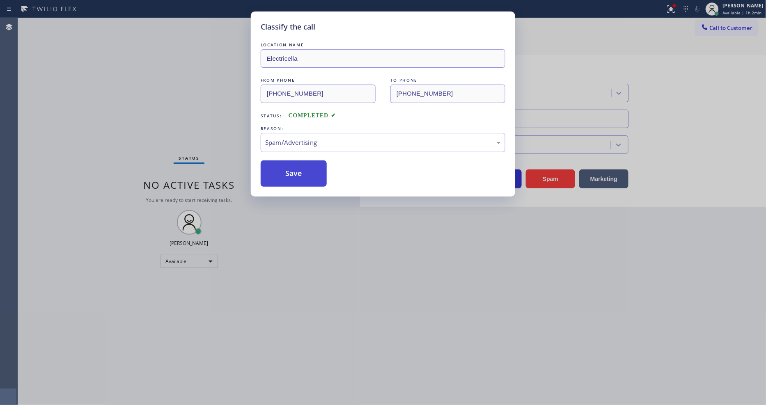
click at [293, 174] on button "Save" at bounding box center [294, 173] width 66 height 26
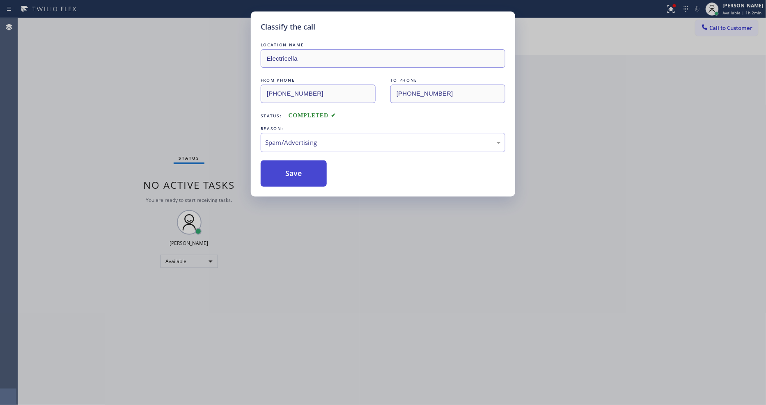
click at [293, 174] on button "Save" at bounding box center [294, 173] width 66 height 26
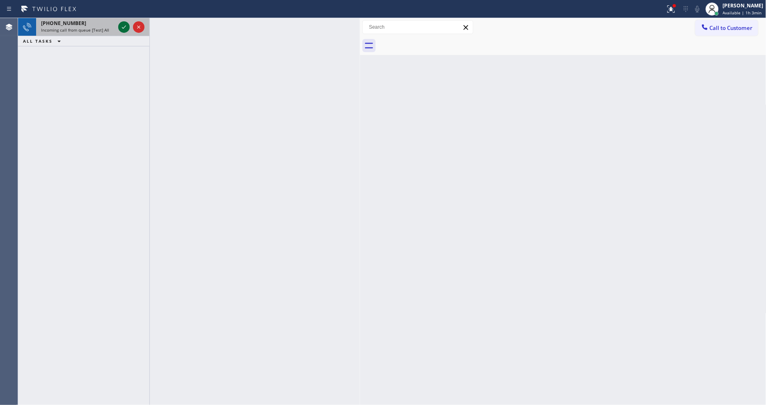
click at [124, 29] on icon at bounding box center [124, 27] width 10 height 10
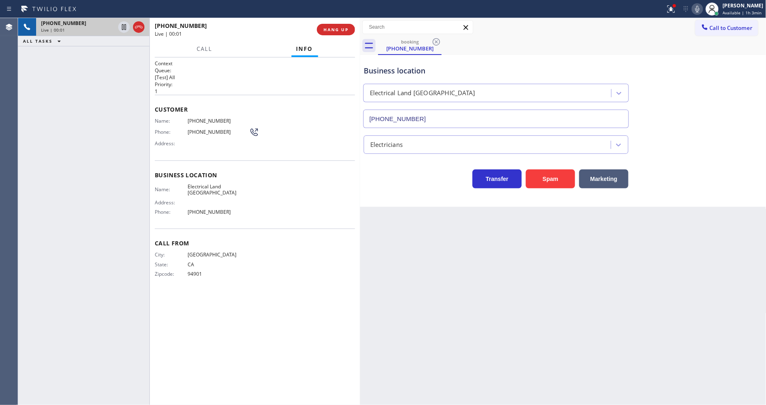
type input "(510) 880-3442"
click at [140, 170] on div "+14159481718 Live | 00:05 ALL TASKS ALL TASKS ACTIVE TASKS TASKS IN WRAP UP" at bounding box center [83, 211] width 131 height 387
click at [341, 27] on span "HANG UP" at bounding box center [335, 30] width 25 height 6
click at [341, 28] on span "HANG UP" at bounding box center [335, 30] width 25 height 6
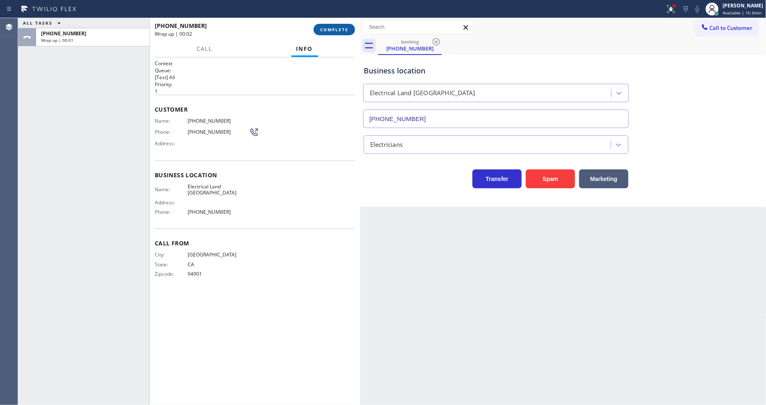
click at [346, 30] on span "COMPLETE" at bounding box center [334, 30] width 28 height 6
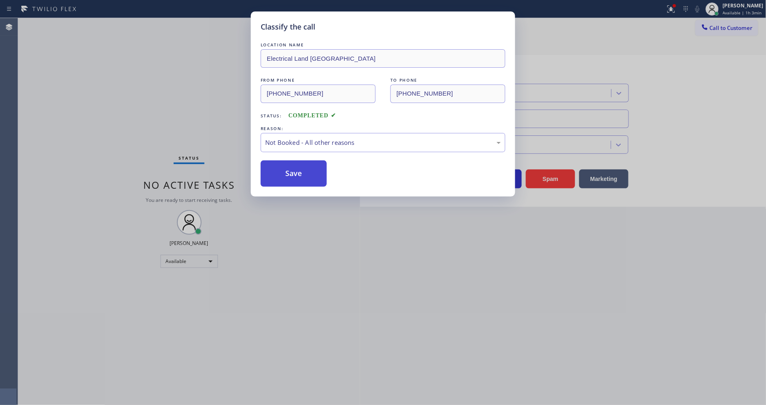
click at [286, 176] on button "Save" at bounding box center [294, 173] width 66 height 26
click at [286, 175] on button "Save" at bounding box center [294, 173] width 66 height 26
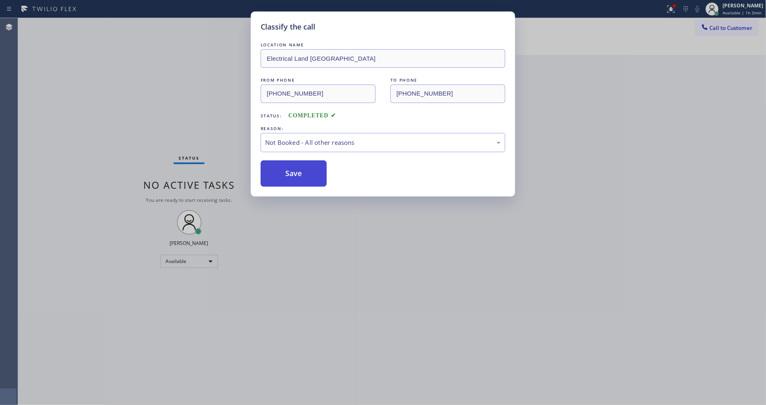
click at [286, 174] on button "Save" at bounding box center [294, 173] width 66 height 26
click at [286, 173] on button "Save" at bounding box center [294, 173] width 66 height 26
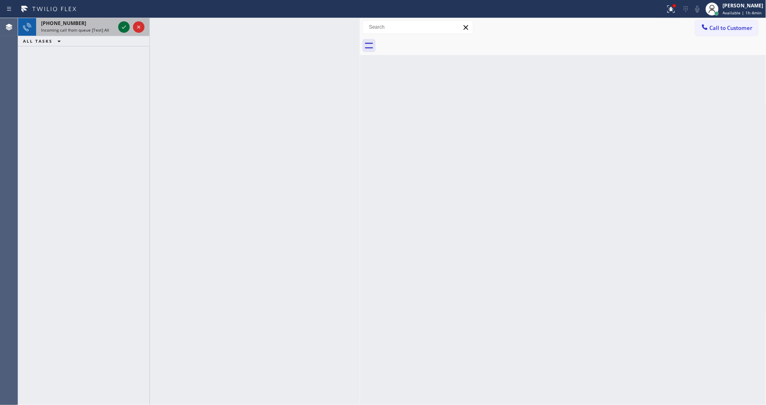
click at [121, 25] on icon at bounding box center [124, 27] width 10 height 10
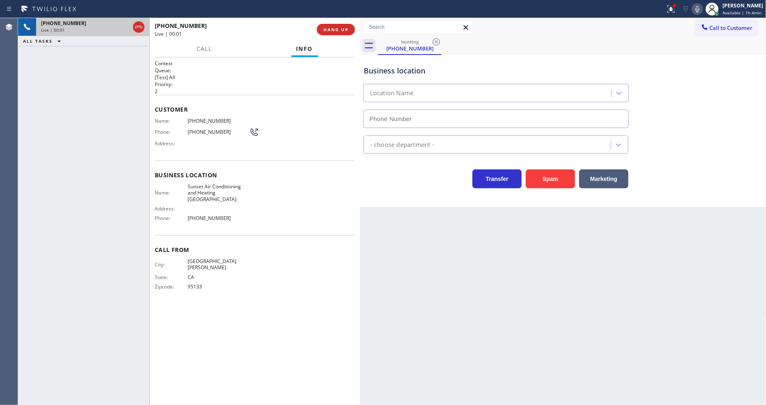
type input "(408) 827-7057"
click at [337, 22] on div "+14085014193 Live | 00:01 HANG UP" at bounding box center [255, 29] width 200 height 21
click at [337, 28] on span "HANG UP" at bounding box center [335, 30] width 25 height 6
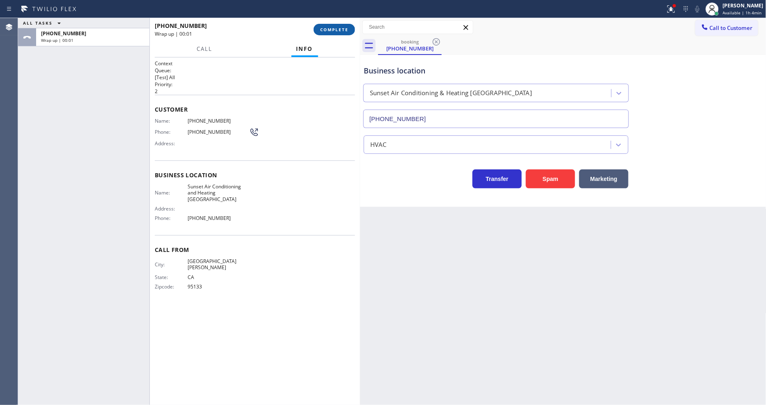
click at [337, 27] on span "COMPLETE" at bounding box center [334, 30] width 28 height 6
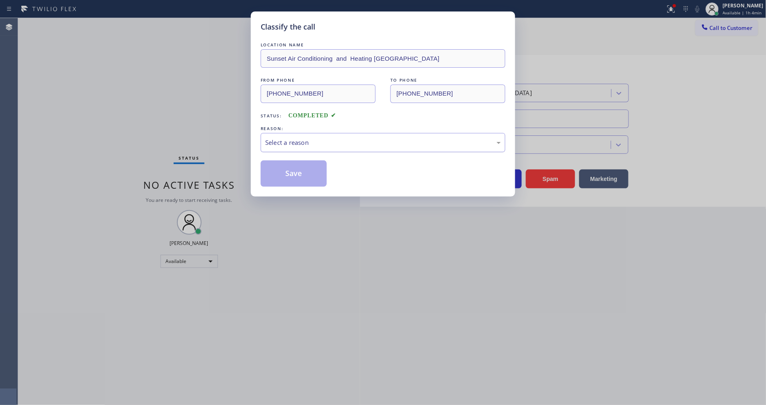
click at [304, 140] on div "Select a reason" at bounding box center [383, 142] width 236 height 9
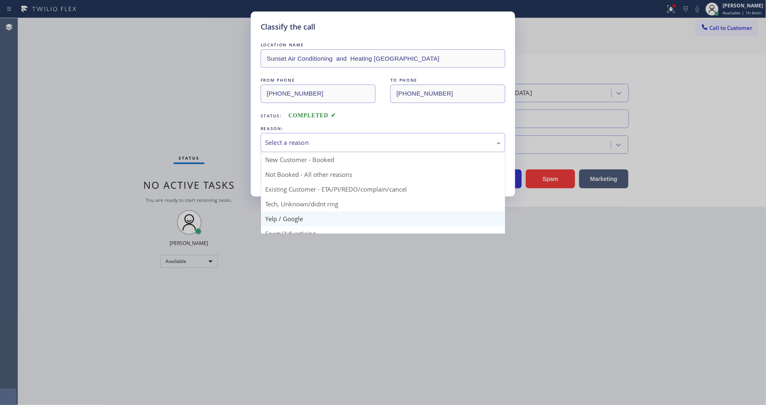
scroll to position [51, 0]
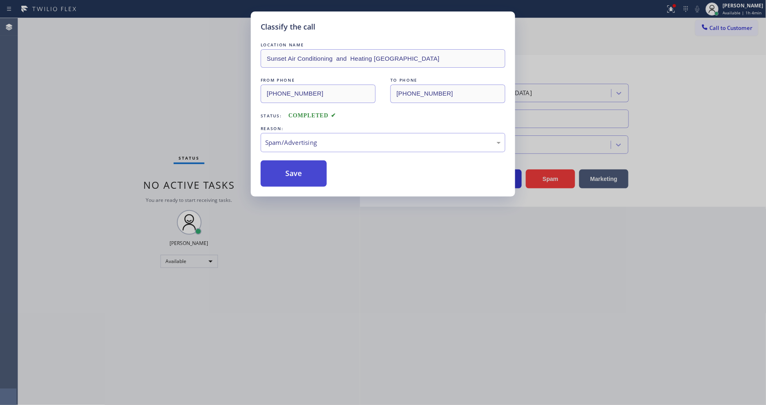
click at [300, 170] on button "Save" at bounding box center [294, 173] width 66 height 26
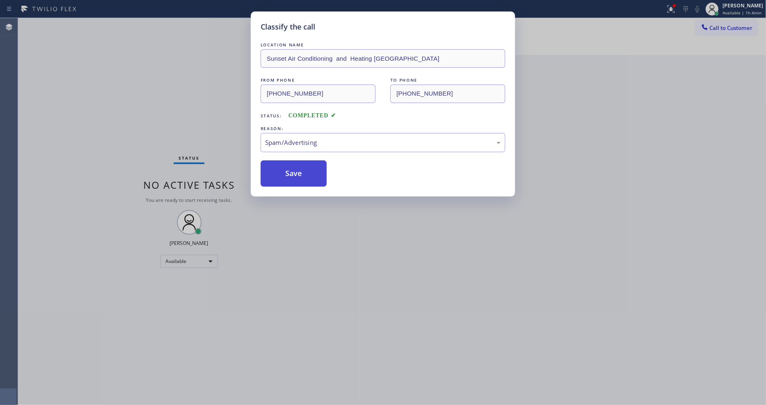
click at [300, 170] on button "Save" at bounding box center [294, 173] width 66 height 26
drag, startPoint x: 300, startPoint y: 170, endPoint x: 335, endPoint y: 199, distance: 44.9
click at [310, 200] on div "Classify the call LOCATION NAME Sunset Air Conditioning and Heating Sunnyvale F…" at bounding box center [383, 202] width 766 height 405
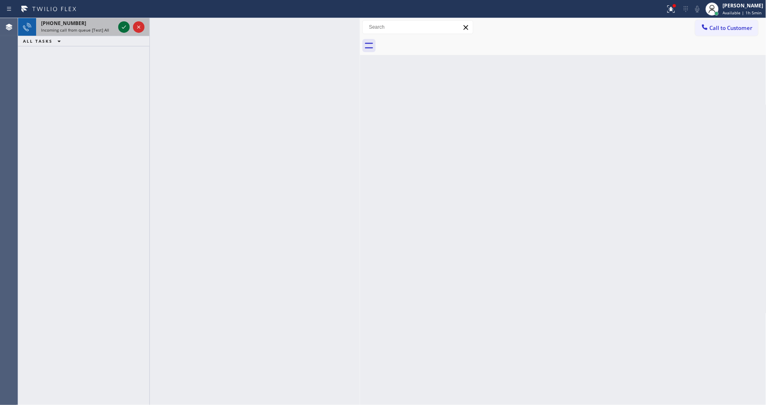
click at [118, 26] on div at bounding box center [123, 27] width 11 height 10
click at [122, 25] on icon at bounding box center [124, 27] width 10 height 10
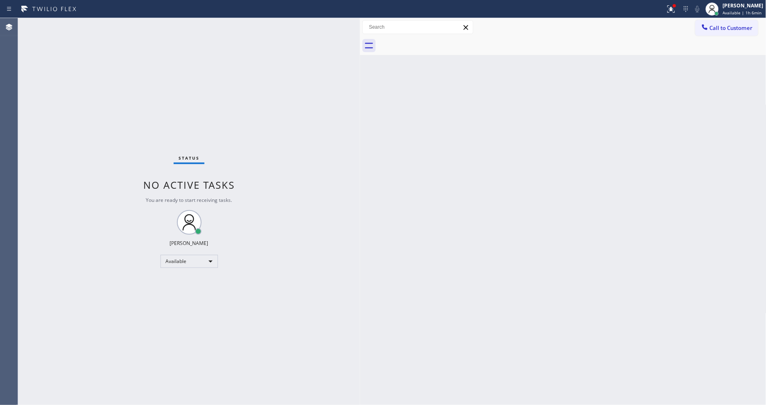
click at [100, 87] on div "Status No active tasks You are ready to start receiving tasks. [PERSON_NAME] Av…" at bounding box center [189, 211] width 342 height 387
click at [114, 138] on div "Status No active tasks You are ready to start receiving tasks. [PERSON_NAME] Av…" at bounding box center [189, 211] width 342 height 387
click at [736, 10] on span "Available | 1h 7min" at bounding box center [742, 13] width 39 height 6
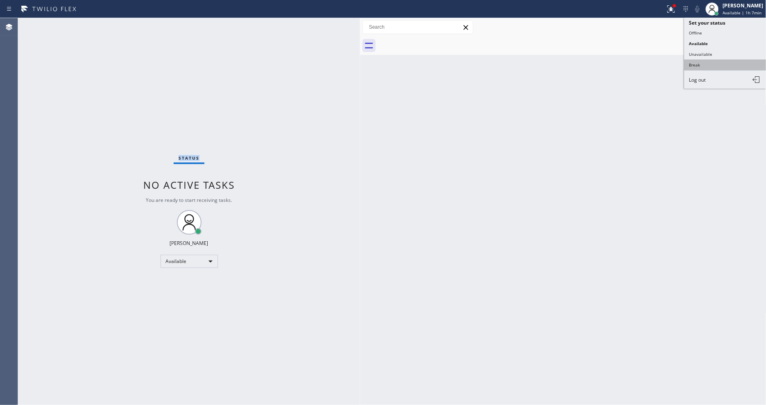
click at [720, 66] on button "Break" at bounding box center [725, 65] width 82 height 11
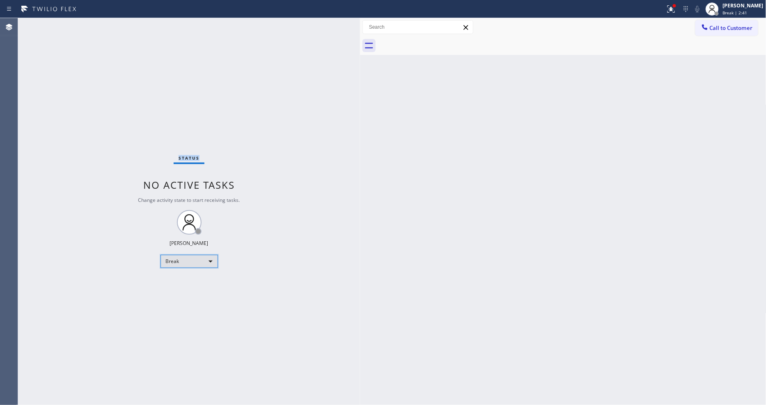
click at [173, 263] on div "Break" at bounding box center [188, 261] width 57 height 13
click at [173, 284] on li "Available" at bounding box center [188, 283] width 56 height 10
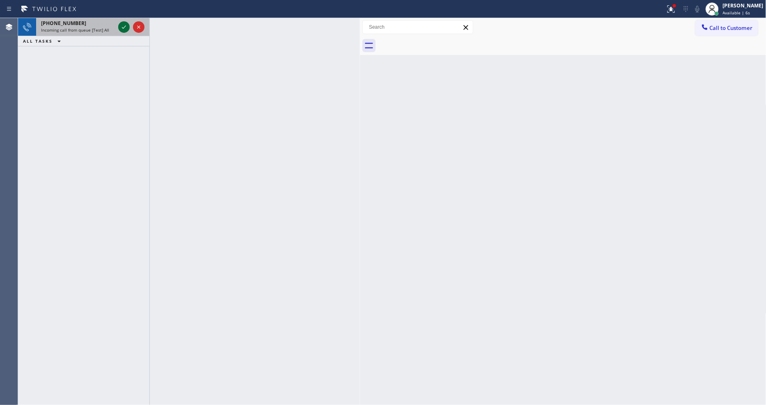
click at [122, 24] on icon at bounding box center [124, 27] width 10 height 10
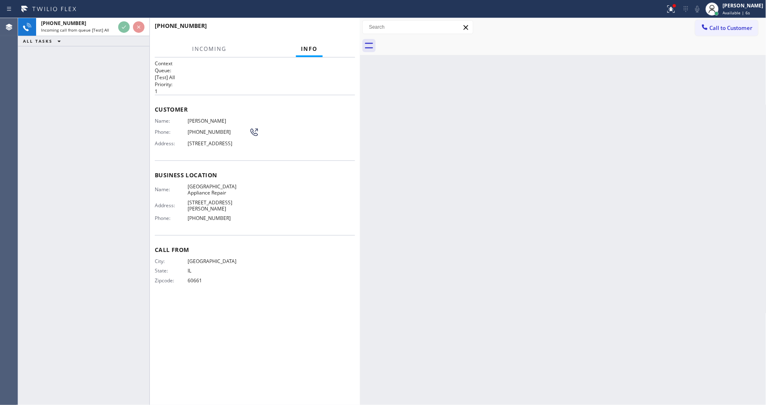
click at [93, 96] on div "+13128355011 Incoming call from queue [Test] All ALL TASKS ALL TASKS ACTIVE TAS…" at bounding box center [83, 211] width 131 height 387
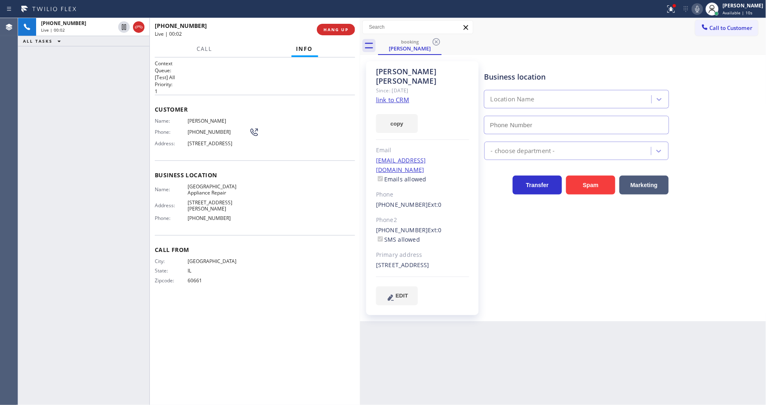
type input "(773) 830-4668"
click at [389, 96] on link "link to CRM" at bounding box center [392, 100] width 33 height 8
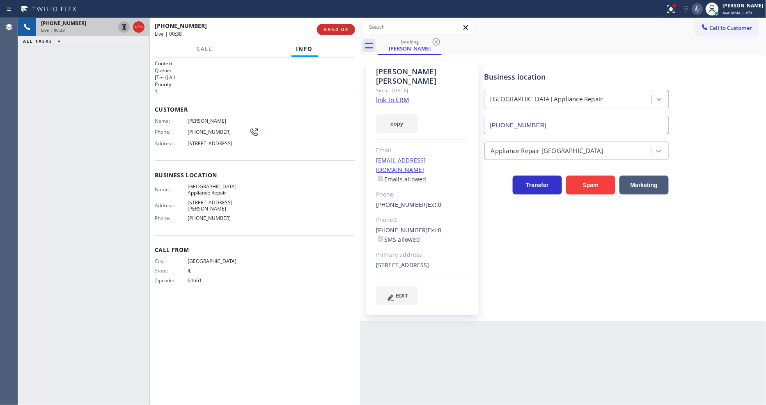
click at [123, 25] on icon at bounding box center [124, 27] width 10 height 10
click at [699, 9] on icon at bounding box center [697, 9] width 4 height 7
click at [670, 9] on div at bounding box center [671, 9] width 18 height 10
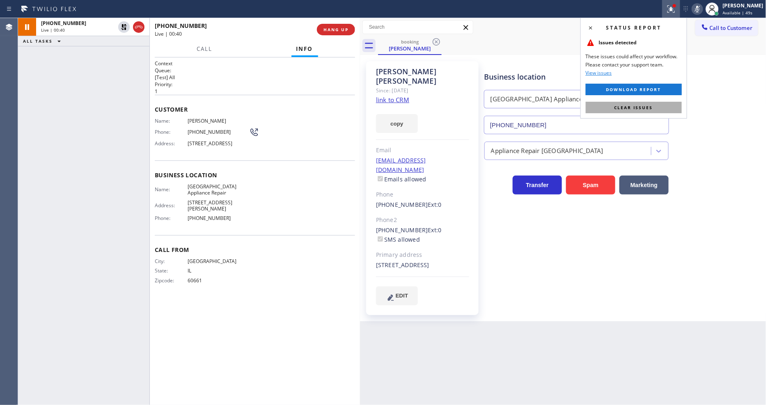
click at [663, 104] on button "Clear issues" at bounding box center [634, 107] width 96 height 11
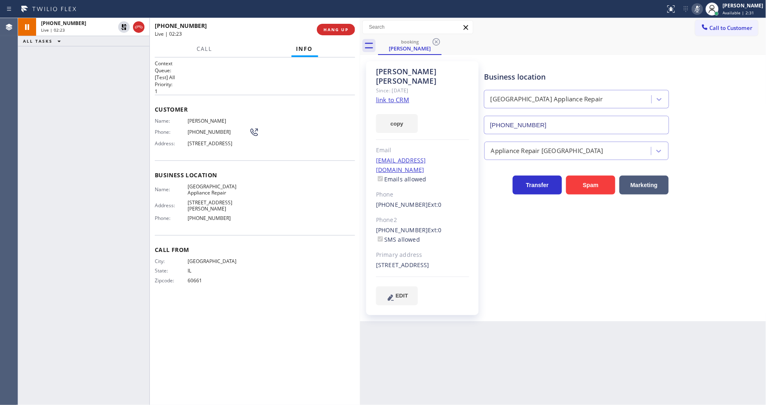
click at [529, 301] on div "Business location Calumet Heights Appliance Repair (773) 830-4668 Appliance Rep…" at bounding box center [624, 191] width 282 height 256
drag, startPoint x: 213, startPoint y: 148, endPoint x: 228, endPoint y: 145, distance: 14.7
click at [228, 145] on span "6527 S Washtenaw Ave., Chicago, IL 60629, USA" at bounding box center [219, 143] width 62 height 6
copy span "60629"
click at [126, 26] on icon at bounding box center [124, 27] width 10 height 10
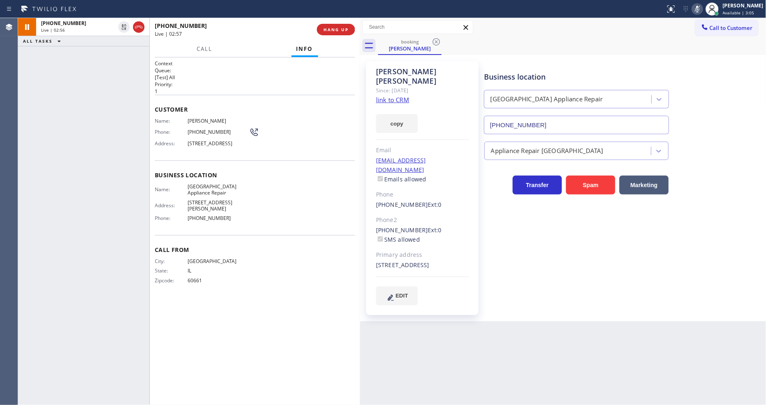
click at [699, 9] on icon at bounding box center [697, 9] width 4 height 7
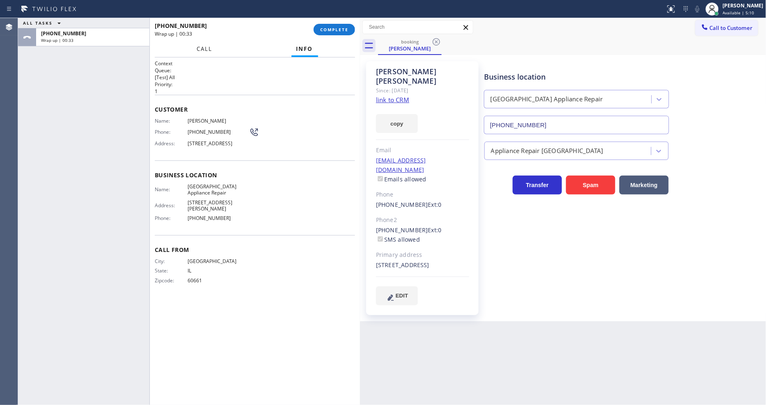
click at [210, 47] on span "Call" at bounding box center [205, 48] width 16 height 7
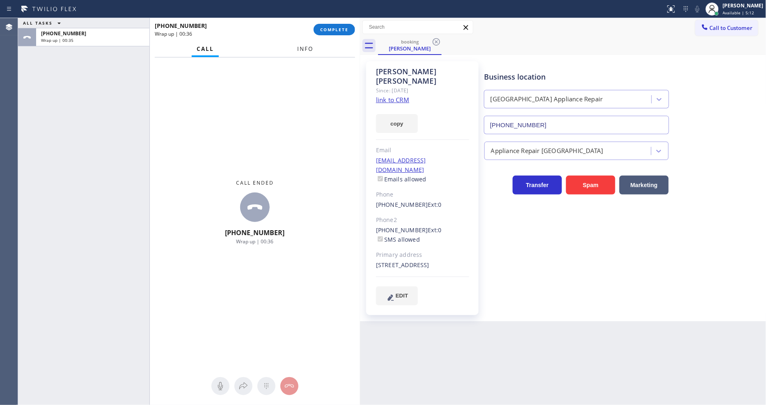
click at [298, 46] on button "Info" at bounding box center [305, 49] width 26 height 16
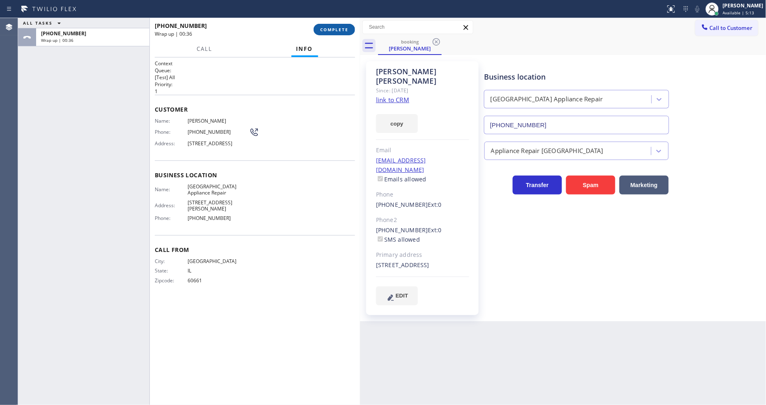
click at [333, 29] on span "COMPLETE" at bounding box center [334, 30] width 28 height 6
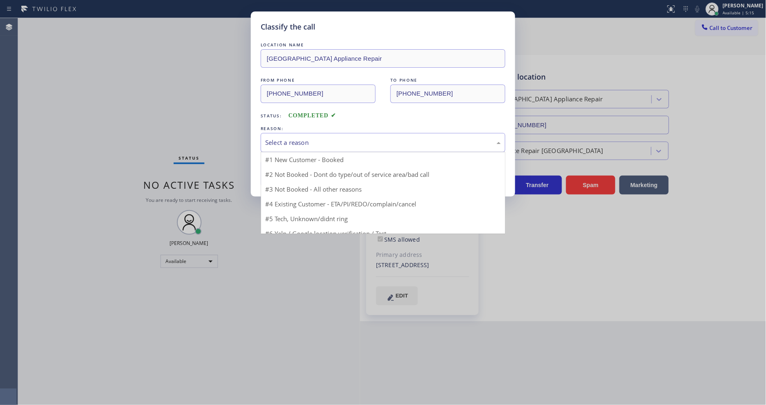
click at [279, 142] on div "Select a reason" at bounding box center [383, 142] width 236 height 9
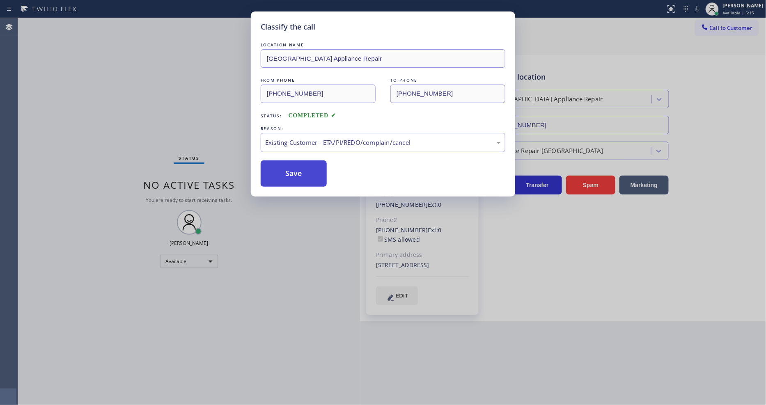
click at [277, 170] on button "Save" at bounding box center [294, 173] width 66 height 26
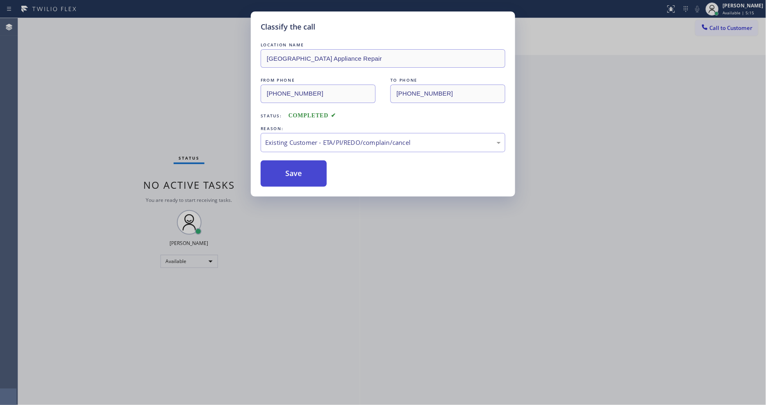
click at [277, 170] on button "Save" at bounding box center [294, 173] width 66 height 26
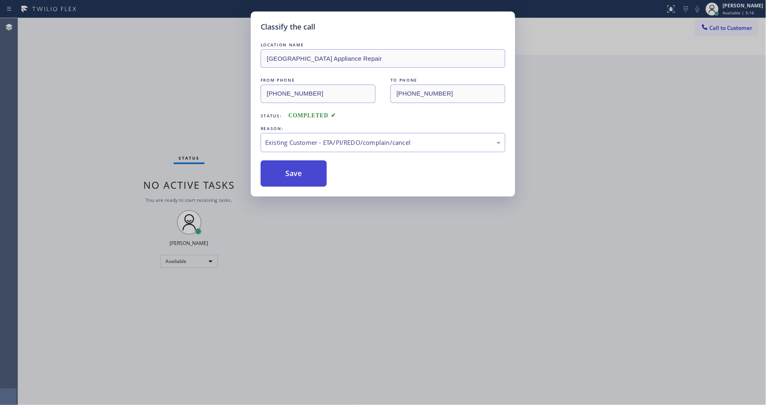
click at [277, 169] on button "Save" at bounding box center [294, 173] width 66 height 26
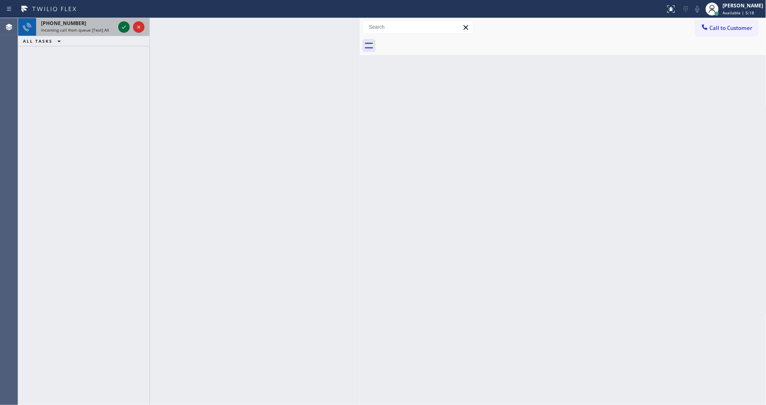
click at [119, 30] on icon at bounding box center [124, 27] width 10 height 10
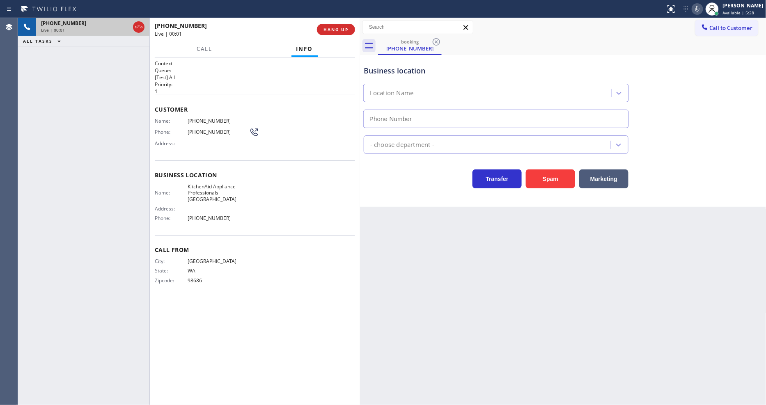
type input "(206) 201-1621"
click at [523, 223] on div "Back to Dashboard Change Sender ID Customers Technicians Select a contact Outbo…" at bounding box center [563, 211] width 406 height 387
click at [534, 229] on div "Back to Dashboard Change Sender ID Customers Technicians Select a contact Outbo…" at bounding box center [563, 211] width 406 height 387
click at [332, 30] on span "HANG UP" at bounding box center [335, 30] width 25 height 6
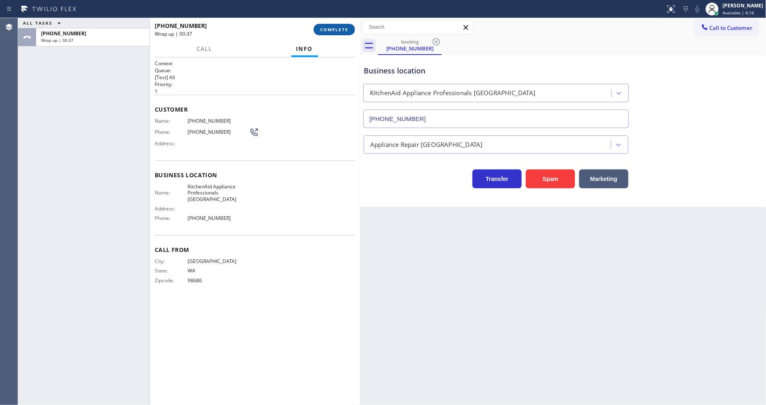
click at [327, 30] on span "COMPLETE" at bounding box center [334, 30] width 28 height 6
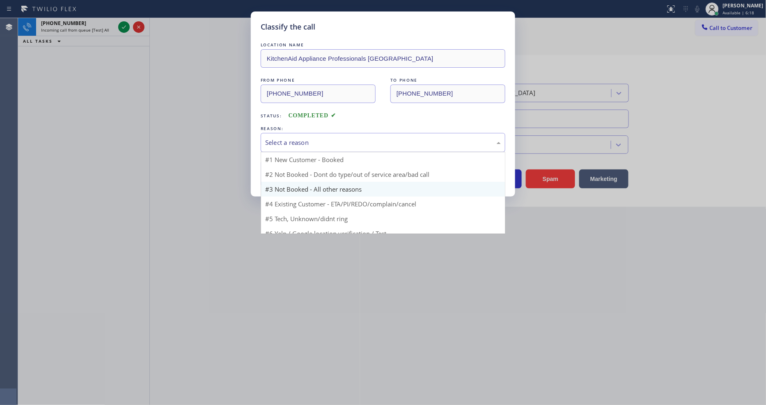
drag, startPoint x: 304, startPoint y: 138, endPoint x: 294, endPoint y: 168, distance: 31.4
click at [303, 138] on div "Select a reason" at bounding box center [383, 142] width 236 height 9
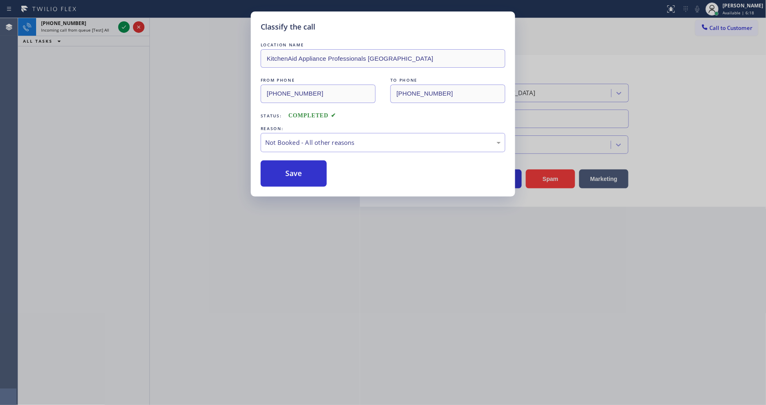
click at [293, 170] on button "Save" at bounding box center [294, 173] width 66 height 26
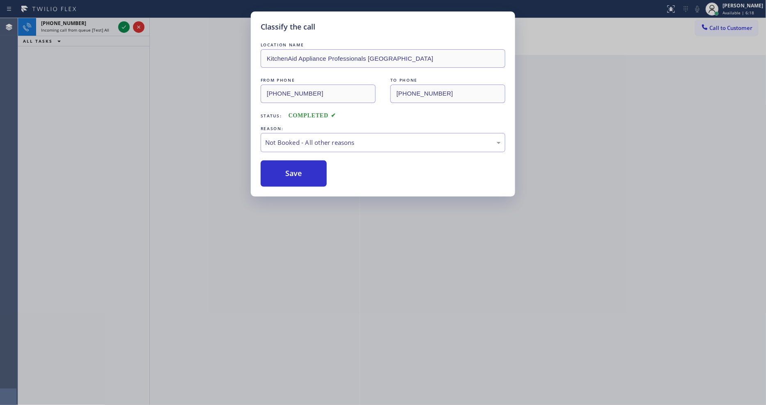
click at [293, 170] on button "Save" at bounding box center [294, 173] width 66 height 26
click at [125, 25] on div "Classify the call LOCATION NAME [PHONE_NUMBER] FROM PHONE [PHONE_NUMBER] TO PHO…" at bounding box center [392, 211] width 748 height 387
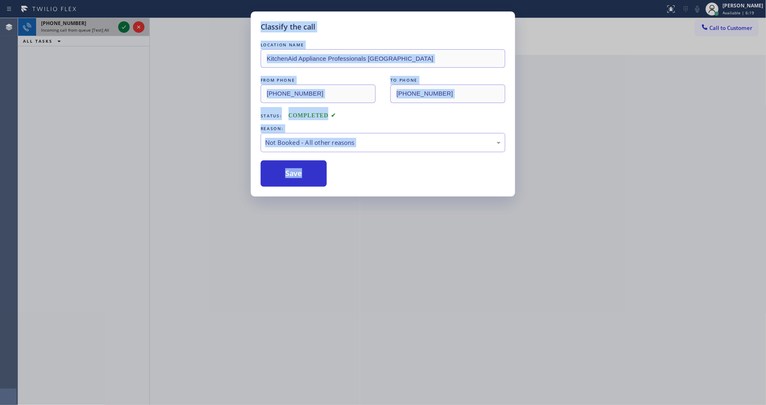
click at [124, 25] on icon at bounding box center [124, 27] width 10 height 10
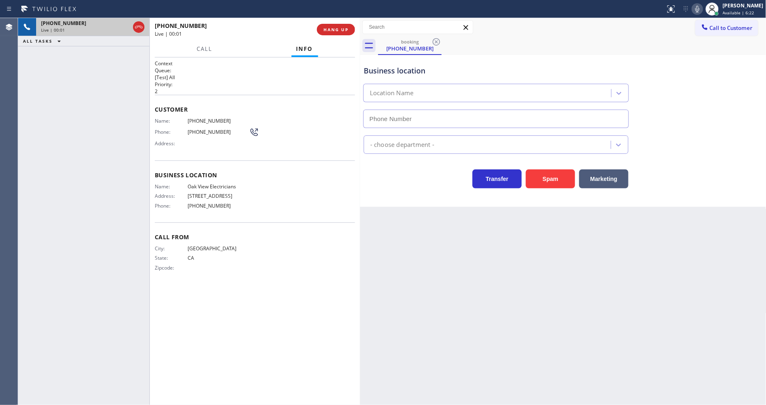
type input "(562) 278-0652"
click at [349, 26] on button "HANG UP" at bounding box center [336, 29] width 38 height 11
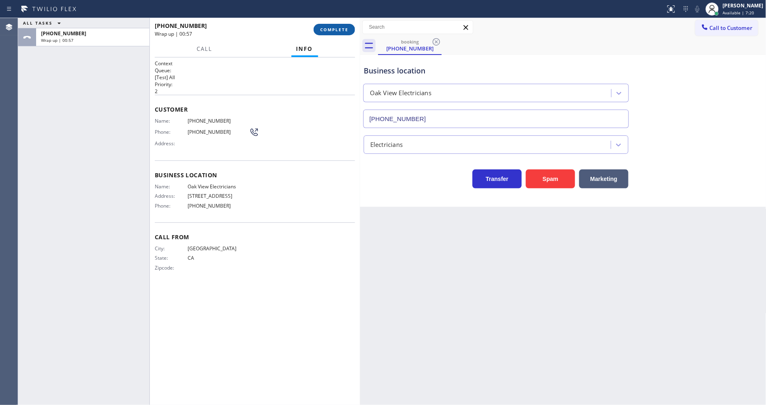
click at [329, 29] on span "COMPLETE" at bounding box center [334, 30] width 28 height 6
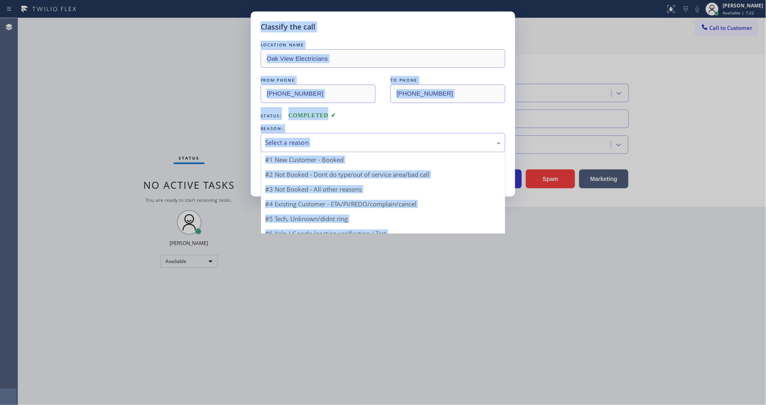
click at [302, 138] on div "Select a reason" at bounding box center [383, 142] width 236 height 9
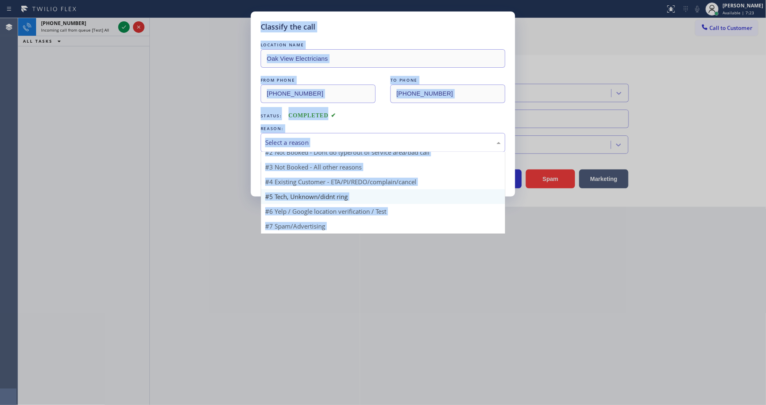
scroll to position [7, 0]
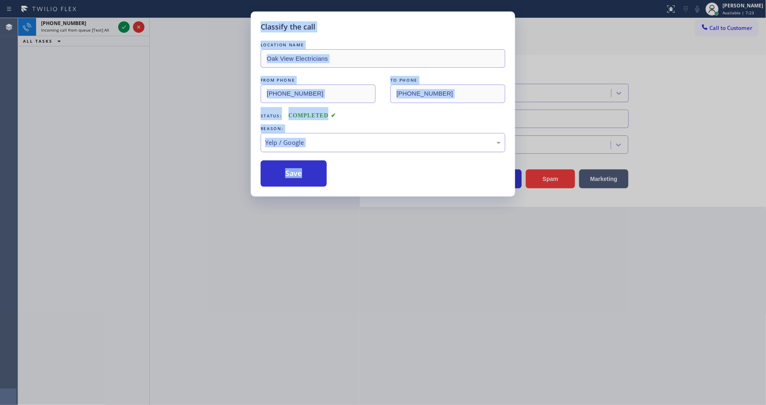
click at [306, 138] on div "Yelp / Google" at bounding box center [383, 142] width 236 height 9
click at [302, 172] on button "Save" at bounding box center [294, 173] width 66 height 26
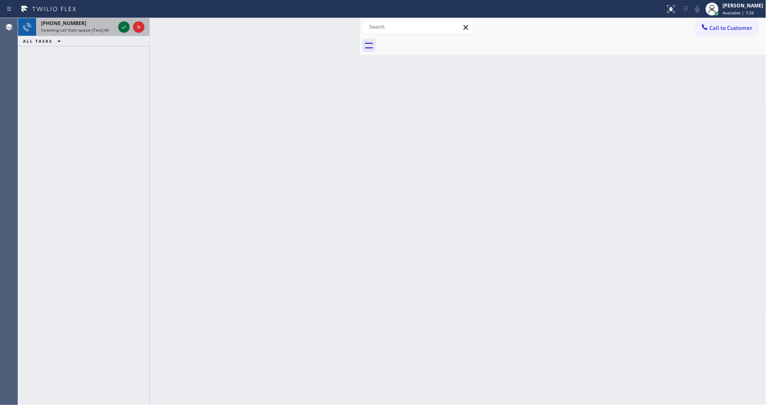
click at [125, 29] on icon at bounding box center [124, 27] width 10 height 10
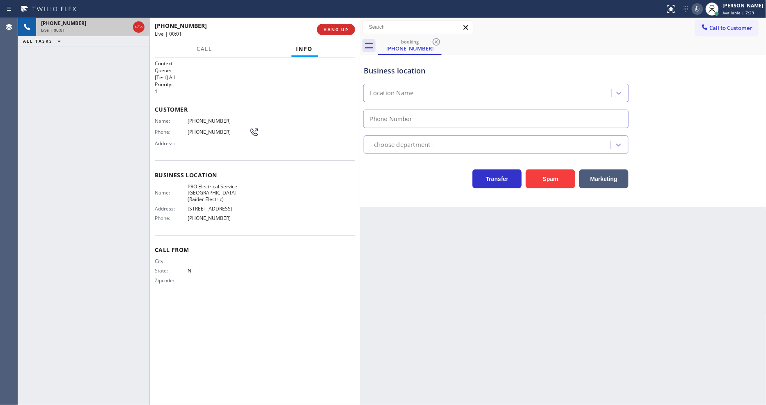
type input "(908) 520-2065"
click at [343, 27] on span "HANG UP" at bounding box center [335, 30] width 25 height 6
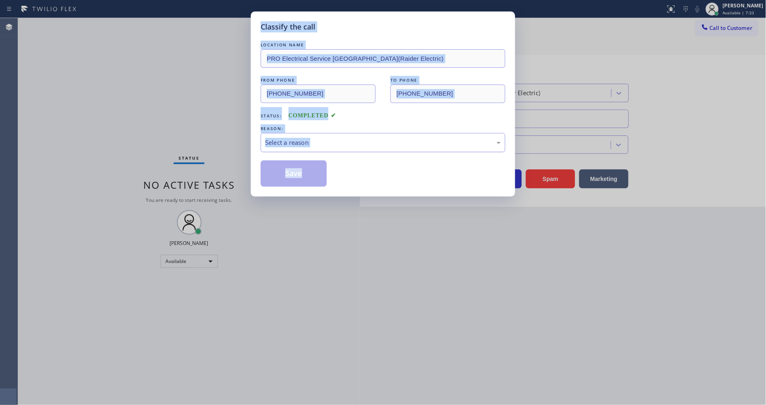
click at [325, 133] on div "Select a reason" at bounding box center [383, 142] width 245 height 19
click at [300, 174] on button "Save" at bounding box center [294, 173] width 66 height 26
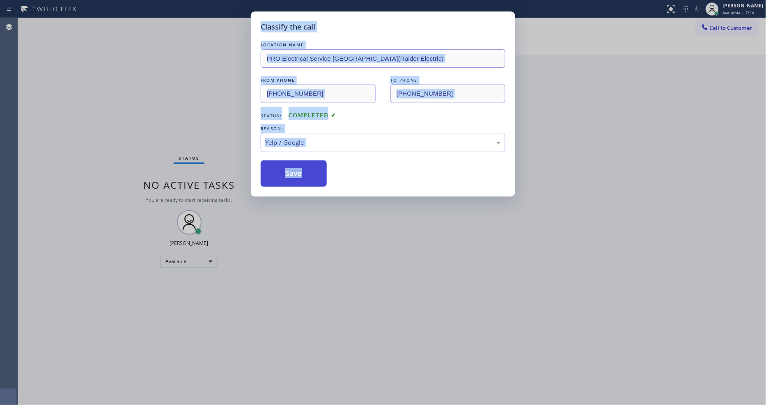
click at [300, 174] on button "Save" at bounding box center [294, 173] width 66 height 26
click at [379, 157] on div "LOCATION NAME PRO Electrical Service Scotch Plains(Raider Electric) FROM PHONE …" at bounding box center [383, 114] width 245 height 146
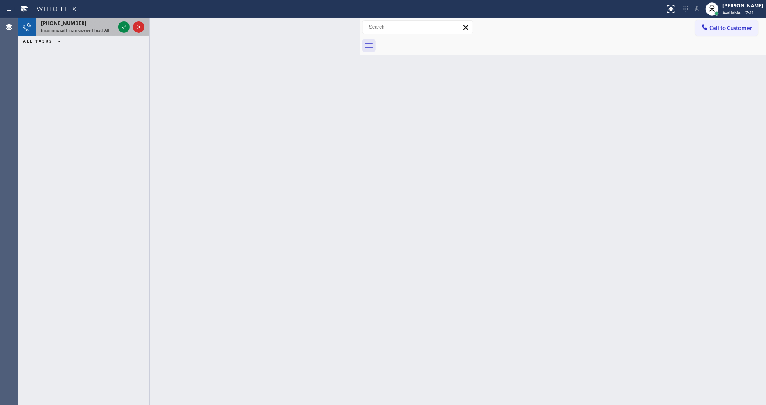
drag, startPoint x: 130, startPoint y: 25, endPoint x: 122, endPoint y: 25, distance: 7.8
click at [129, 25] on div at bounding box center [132, 27] width 30 height 18
click at [122, 25] on icon at bounding box center [124, 27] width 10 height 10
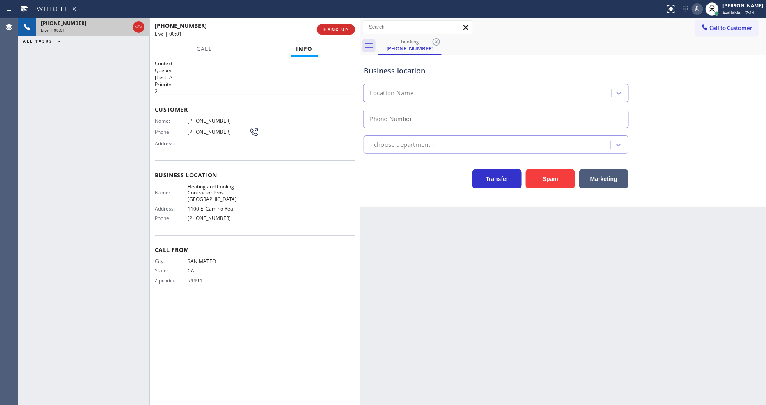
type input "(650) 409-2894"
click at [326, 30] on span "HANG UP" at bounding box center [335, 30] width 25 height 6
click at [328, 30] on span "HANG UP" at bounding box center [335, 30] width 25 height 6
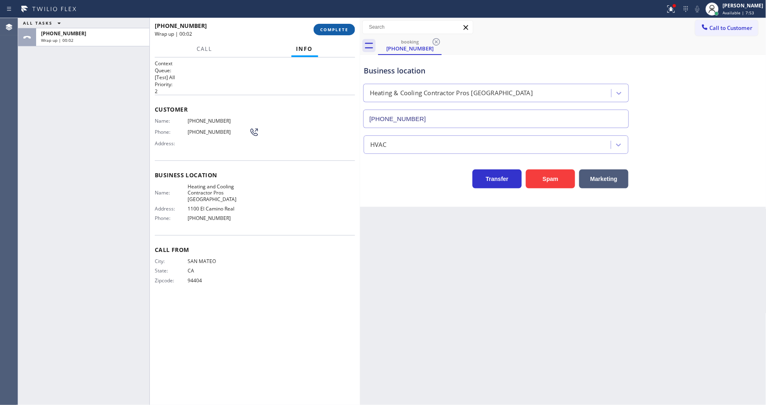
click at [338, 27] on span "COMPLETE" at bounding box center [334, 30] width 28 height 6
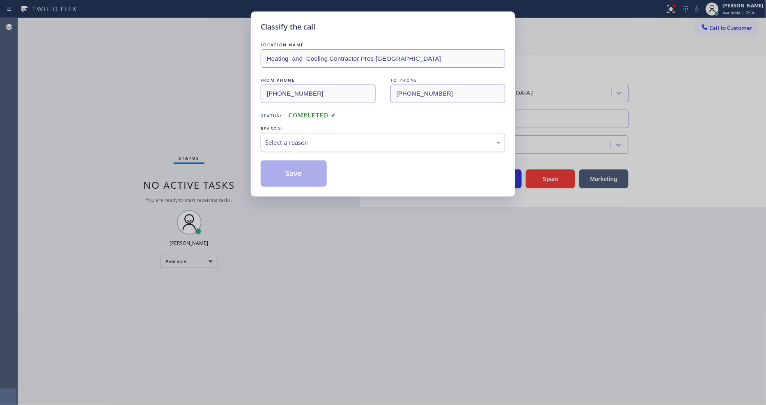
click at [300, 146] on div "Select a reason" at bounding box center [383, 142] width 245 height 19
drag, startPoint x: 299, startPoint y: 206, endPoint x: 298, endPoint y: 180, distance: 26.3
click at [300, 171] on button "Save" at bounding box center [294, 173] width 66 height 26
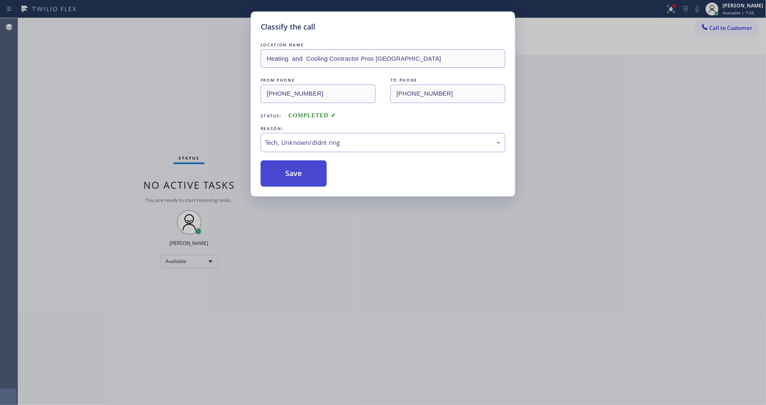
click at [300, 171] on button "Save" at bounding box center [294, 173] width 66 height 26
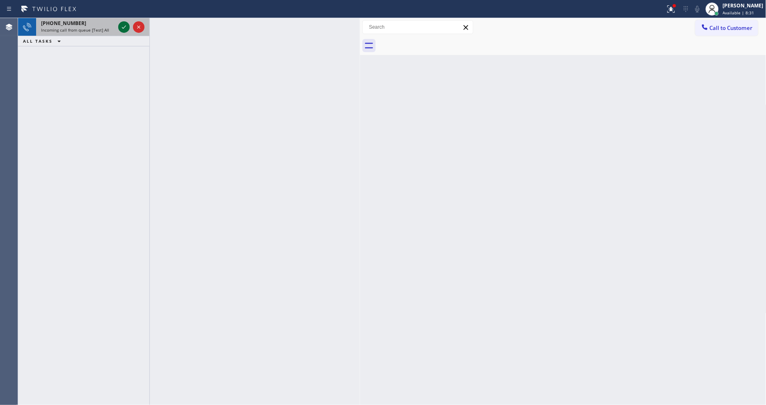
click at [124, 27] on icon at bounding box center [124, 26] width 4 height 3
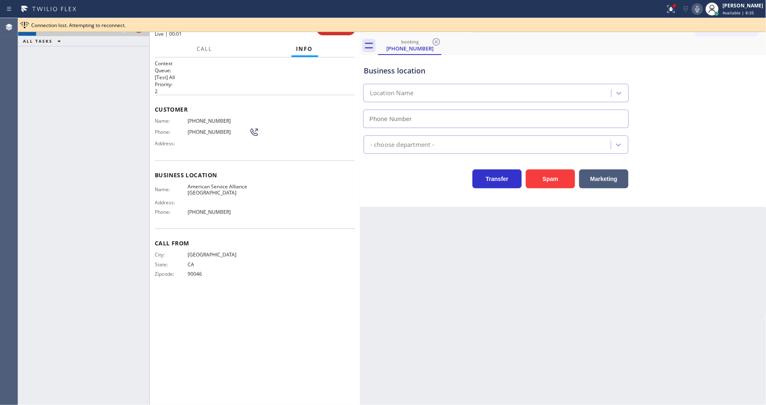
type input "(213) 277-6121"
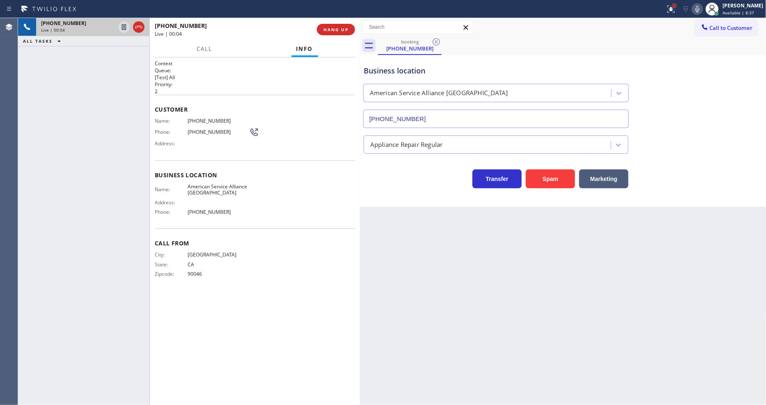
click at [676, 6] on div at bounding box center [674, 5] width 3 height 3
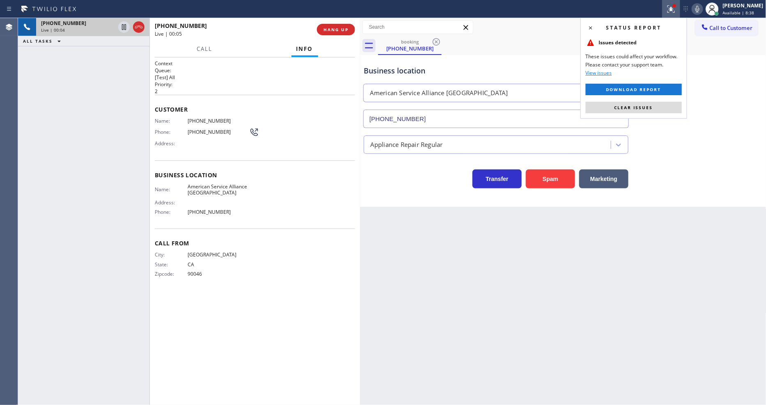
drag, startPoint x: 670, startPoint y: 108, endPoint x: 445, endPoint y: 14, distance: 243.6
click at [670, 108] on button "Clear issues" at bounding box center [634, 107] width 96 height 11
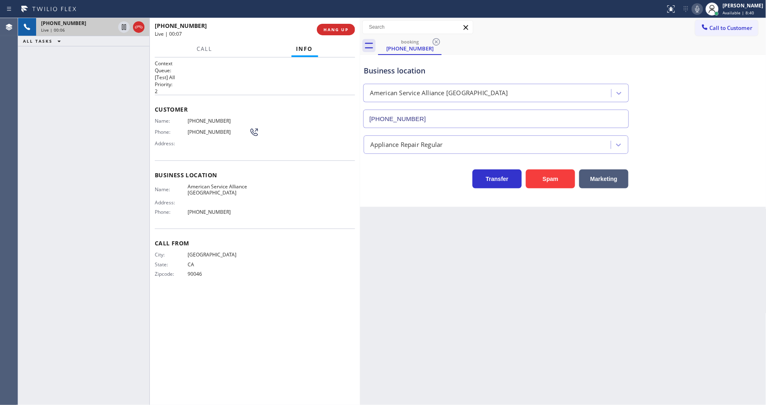
click at [159, 202] on span "Address:" at bounding box center [171, 202] width 33 height 6
click at [208, 187] on span "American Service Alliance Alhambra" at bounding box center [219, 189] width 62 height 13
copy span "American Service Alliance Alhambra"
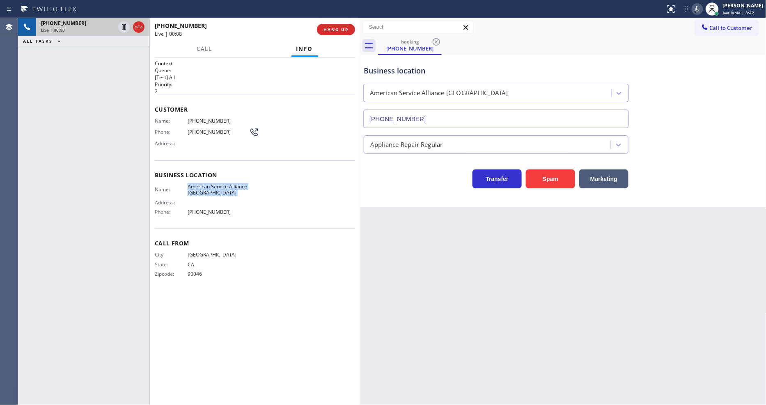
click at [208, 187] on span "American Service Alliance Alhambra" at bounding box center [219, 189] width 62 height 13
copy span "American Service Alliance Alhambra"
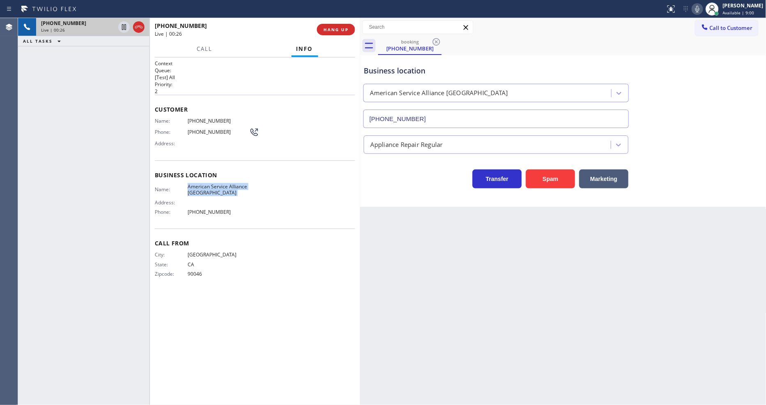
click at [195, 113] on div "Customer Name: (323) 360-2461 Phone: (323) 360-2461 Address:" at bounding box center [255, 128] width 200 height 66
copy span "(323) 360-2461"
click at [124, 26] on icon at bounding box center [124, 27] width 10 height 10
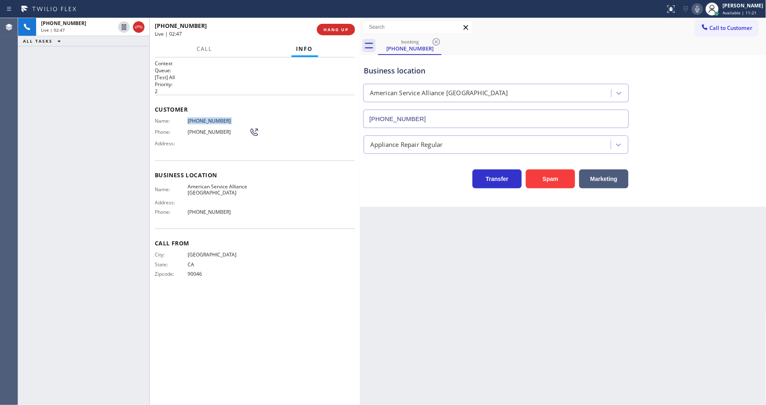
click at [700, 9] on icon at bounding box center [697, 9] width 10 height 10
click at [124, 23] on icon at bounding box center [124, 27] width 10 height 10
drag, startPoint x: 711, startPoint y: 9, endPoint x: 703, endPoint y: 8, distance: 7.5
click at [708, 9] on div "Status report No issues detected If you experience an issue, please download th…" at bounding box center [714, 9] width 104 height 18
click at [702, 7] on icon at bounding box center [697, 9] width 10 height 10
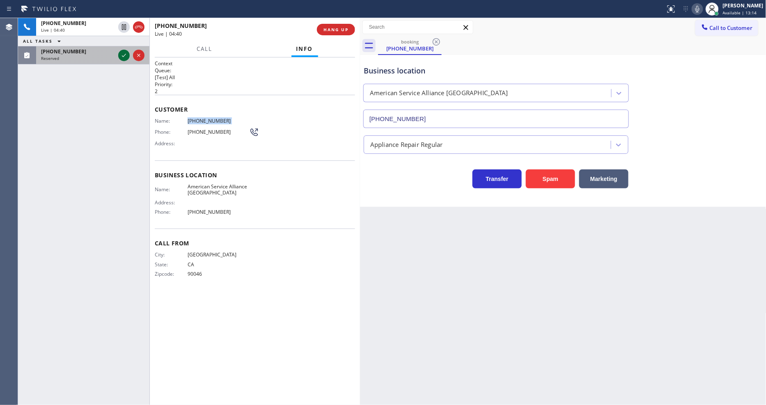
click at [120, 55] on icon at bounding box center [124, 55] width 10 height 10
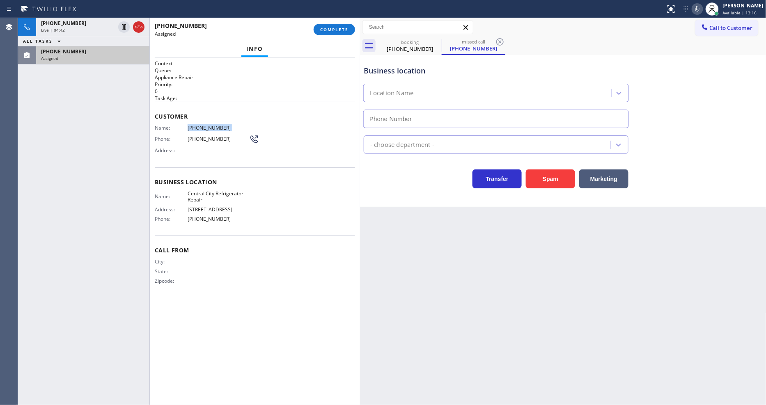
type input "(213) 955-7083"
click at [345, 31] on span "COMPLETE" at bounding box center [334, 30] width 28 height 6
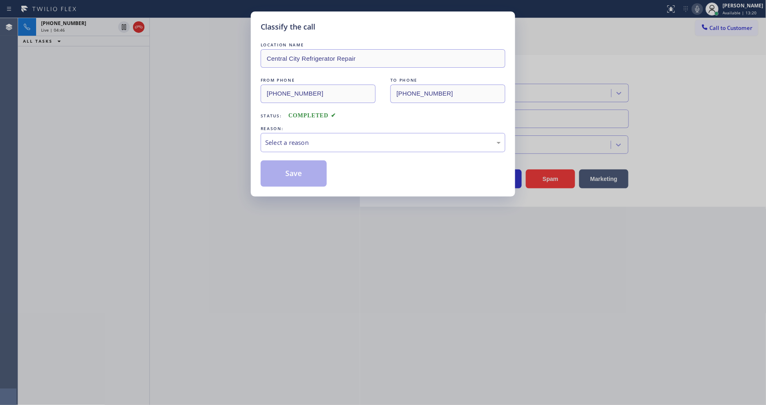
click at [298, 144] on div "Select a reason" at bounding box center [383, 142] width 236 height 9
click at [296, 169] on button "Save" at bounding box center [294, 173] width 66 height 26
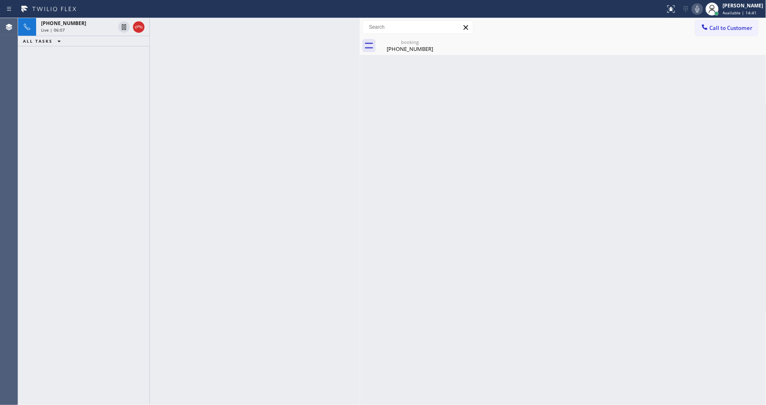
click at [699, 6] on icon at bounding box center [697, 9] width 4 height 7
click at [700, 7] on rect at bounding box center [698, 8] width 6 height 6
click at [699, 7] on icon at bounding box center [697, 9] width 4 height 7
click at [408, 43] on div "booking" at bounding box center [410, 42] width 62 height 6
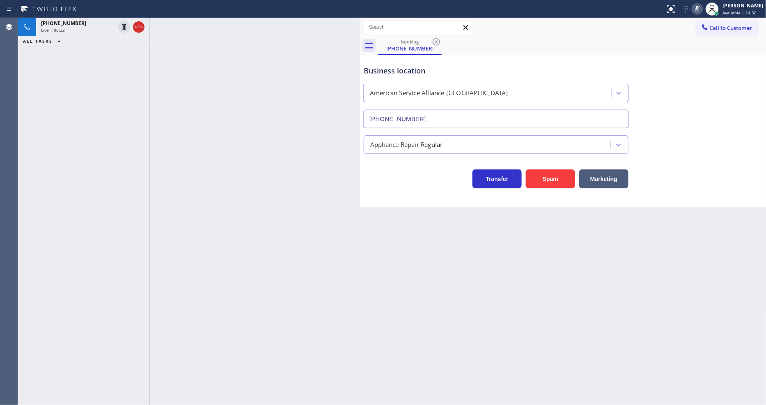
click at [702, 7] on icon at bounding box center [697, 9] width 10 height 10
click at [88, 22] on div "+13233602461" at bounding box center [78, 23] width 74 height 7
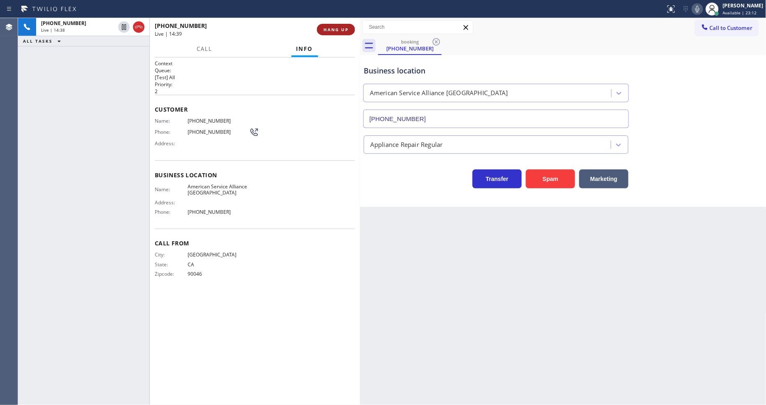
click at [330, 30] on span "HANG UP" at bounding box center [335, 30] width 25 height 6
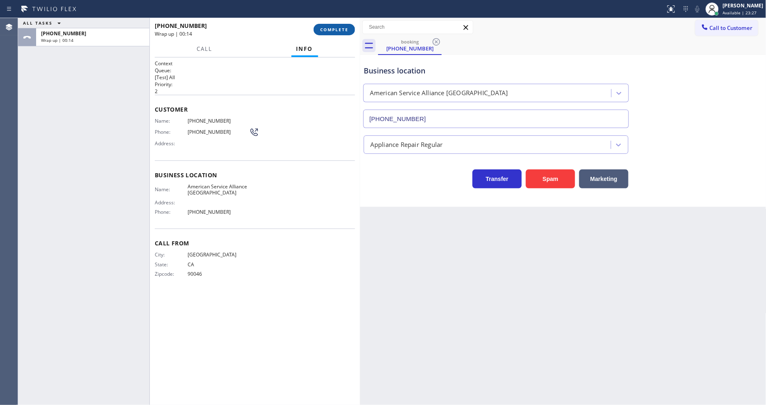
click at [332, 31] on span "COMPLETE" at bounding box center [334, 30] width 28 height 6
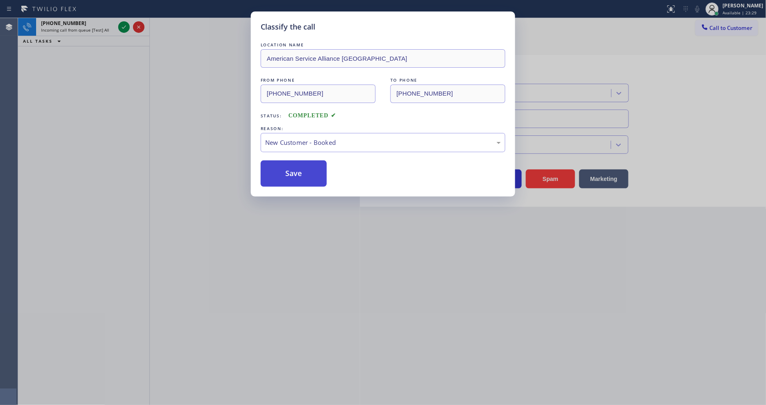
click at [273, 163] on button "Save" at bounding box center [294, 173] width 66 height 26
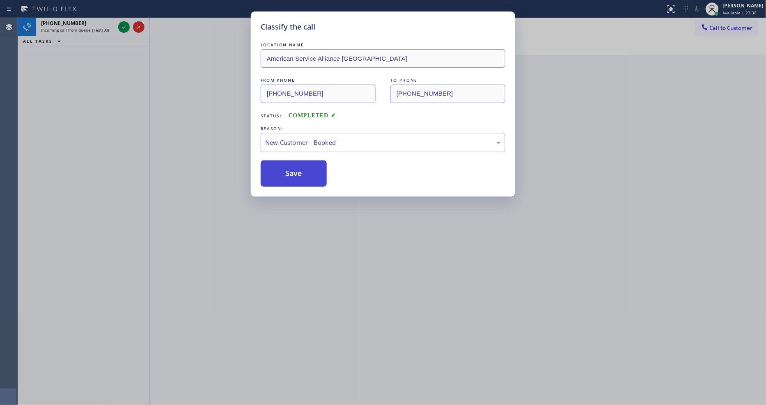
click at [273, 163] on button "Save" at bounding box center [294, 173] width 66 height 26
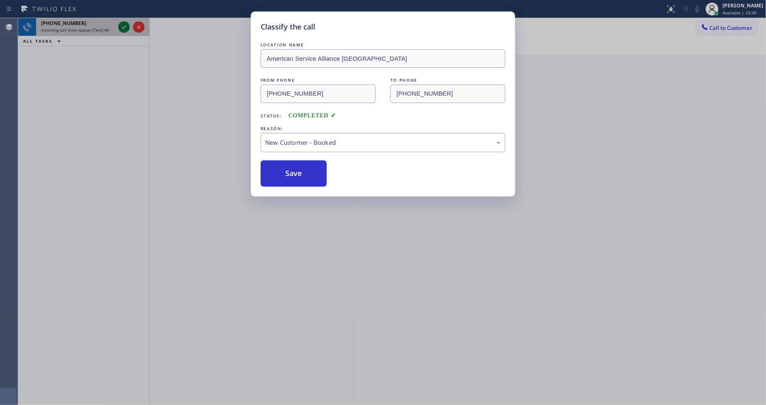
click at [126, 26] on div "Classify the call LOCATION NAME [PHONE_NUMBER] FROM PHONE [PHONE_NUMBER] TO PHO…" at bounding box center [392, 211] width 748 height 387
click at [124, 29] on icon at bounding box center [124, 27] width 10 height 10
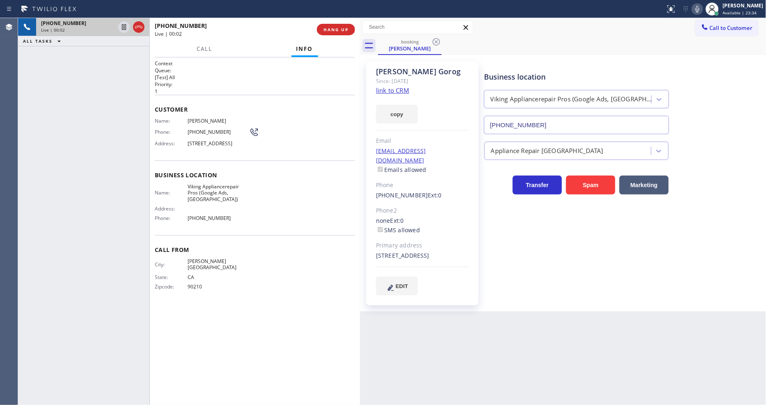
type input "(213) 722-3593"
click at [404, 90] on link "link to CRM" at bounding box center [392, 90] width 33 height 8
drag, startPoint x: 123, startPoint y: 26, endPoint x: 433, endPoint y: 19, distance: 310.0
click at [123, 26] on icon at bounding box center [124, 27] width 10 height 10
click at [702, 7] on icon at bounding box center [697, 9] width 10 height 10
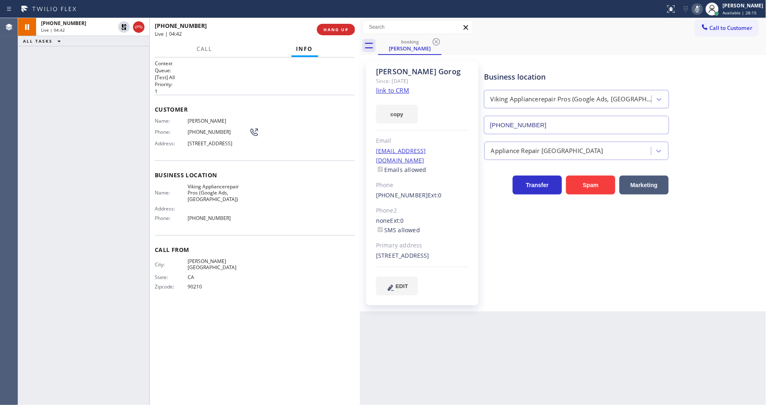
click at [180, 154] on div "Customer Name: Kelly Gorog Phone: (310) 926-4389 Address: 12834 Highwood St, Lo…" at bounding box center [255, 128] width 200 height 66
click at [121, 27] on icon at bounding box center [124, 27] width 10 height 10
click at [702, 9] on icon at bounding box center [697, 9] width 10 height 10
click at [126, 140] on div "+13109264389 Live | 05:42 ALL TASKS ALL TASKS ACTIVE TASKS TASKS IN WRAP UP" at bounding box center [83, 211] width 131 height 387
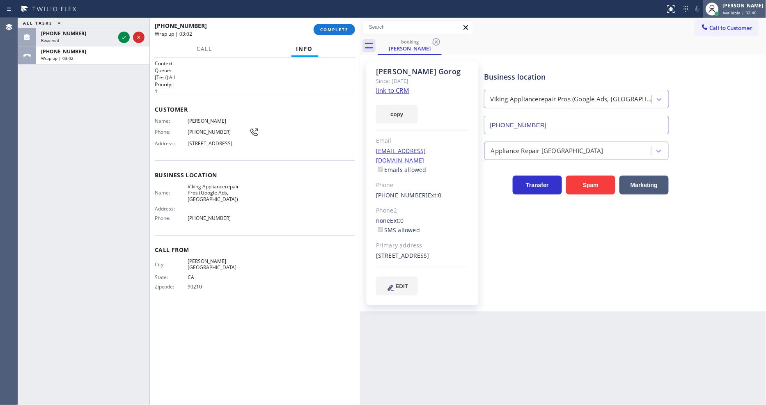
click at [719, 9] on div at bounding box center [712, 8] width 13 height 13
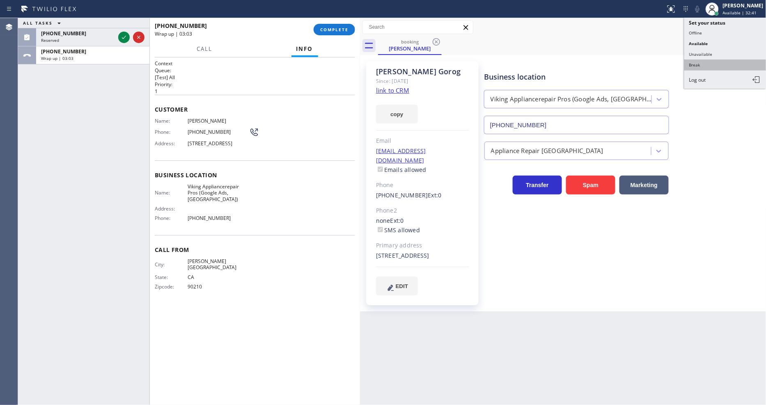
click at [702, 65] on button "Break" at bounding box center [725, 65] width 82 height 11
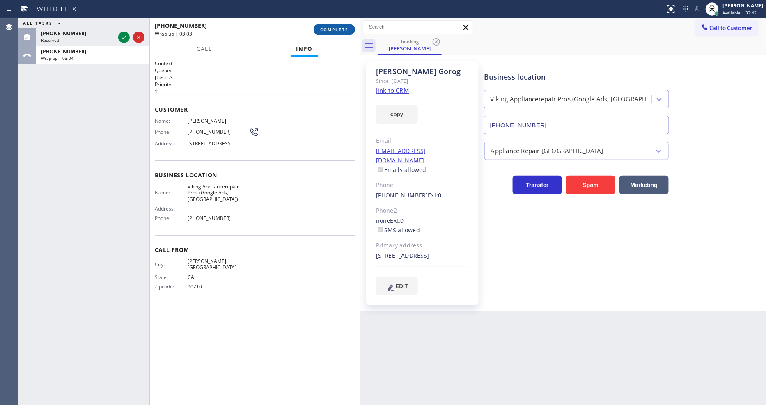
click at [342, 27] on span "COMPLETE" at bounding box center [334, 30] width 28 height 6
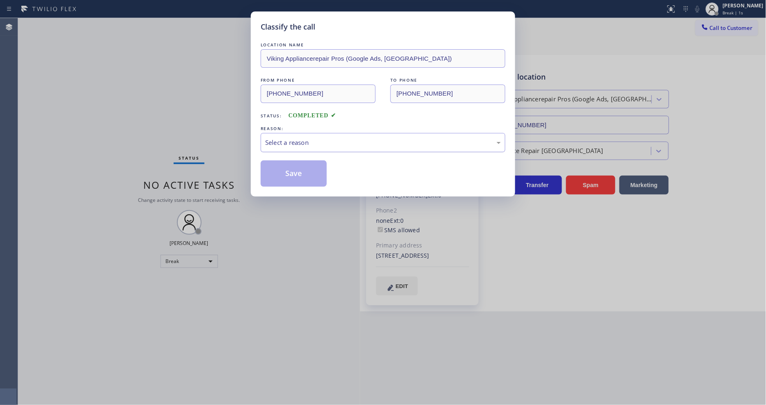
click at [292, 140] on div "Select a reason" at bounding box center [383, 142] width 236 height 9
click at [287, 144] on div "New Customer - Booked" at bounding box center [383, 142] width 236 height 9
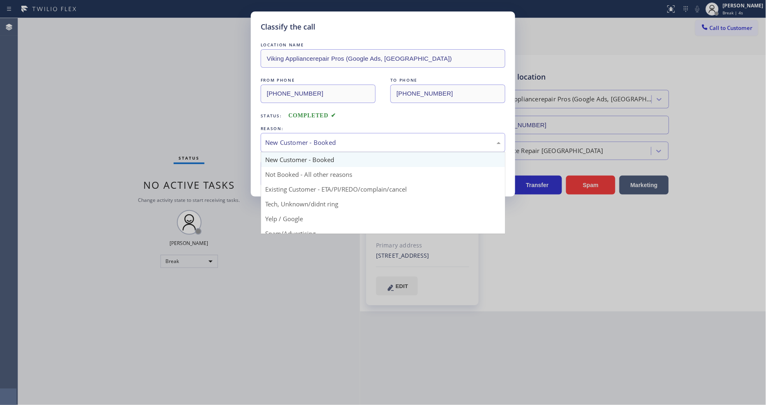
drag, startPoint x: 282, startPoint y: 189, endPoint x: 285, endPoint y: 172, distance: 17.1
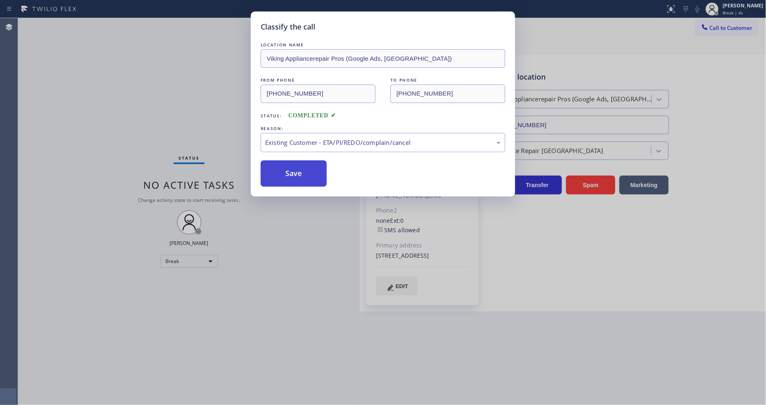
click at [285, 172] on button "Save" at bounding box center [294, 173] width 66 height 26
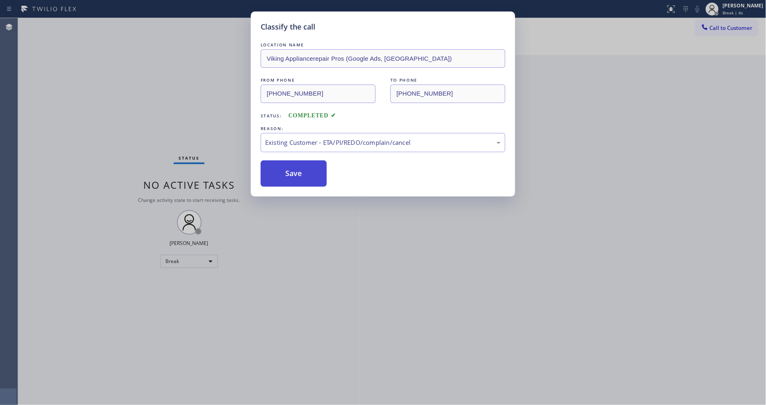
click at [285, 172] on button "Save" at bounding box center [294, 173] width 66 height 26
drag, startPoint x: 285, startPoint y: 172, endPoint x: 226, endPoint y: 0, distance: 182.3
click at [285, 171] on button "Save" at bounding box center [294, 173] width 66 height 26
